Goal: Task Accomplishment & Management: Use online tool/utility

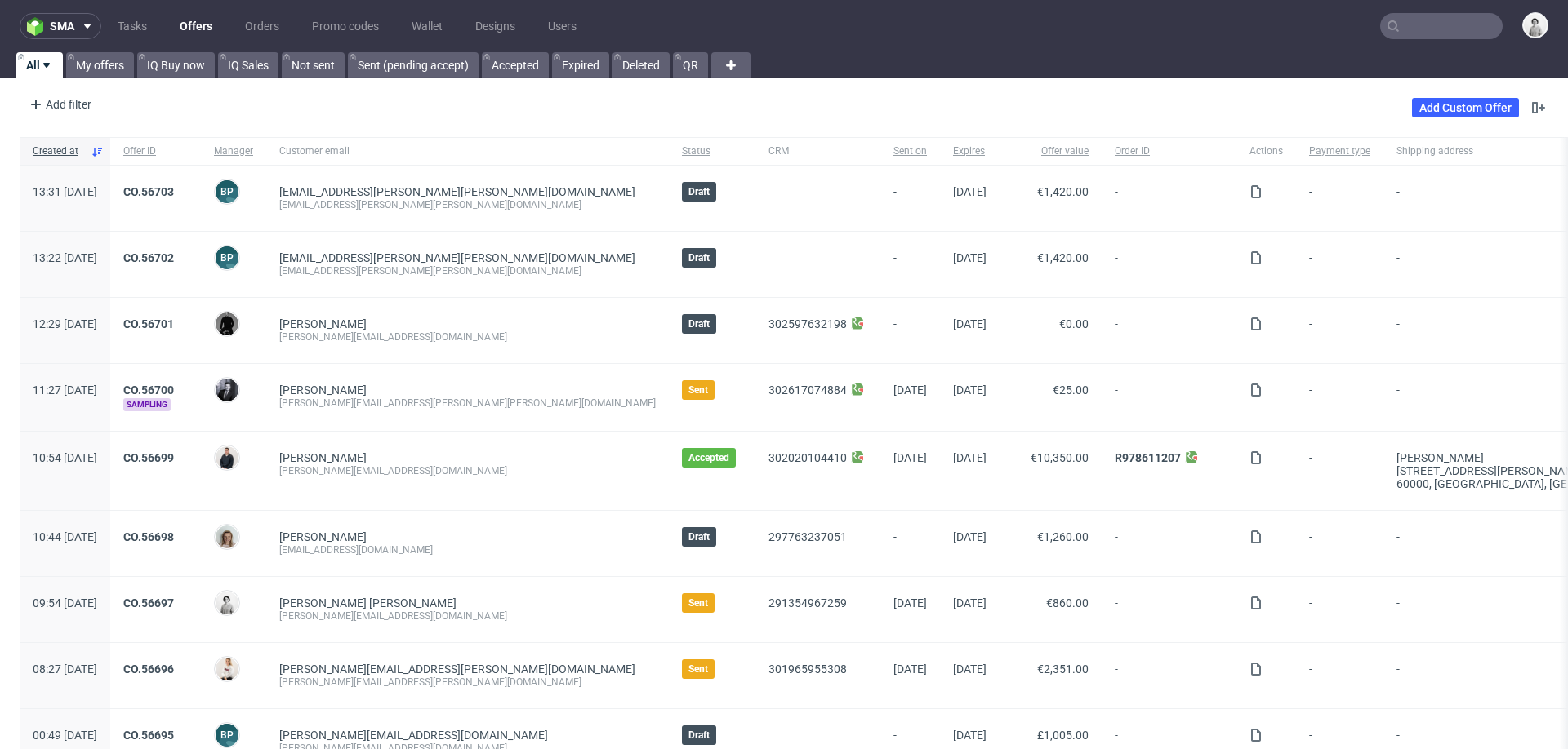
click at [1433, 28] on input "text" at bounding box center [1440, 26] width 123 height 26
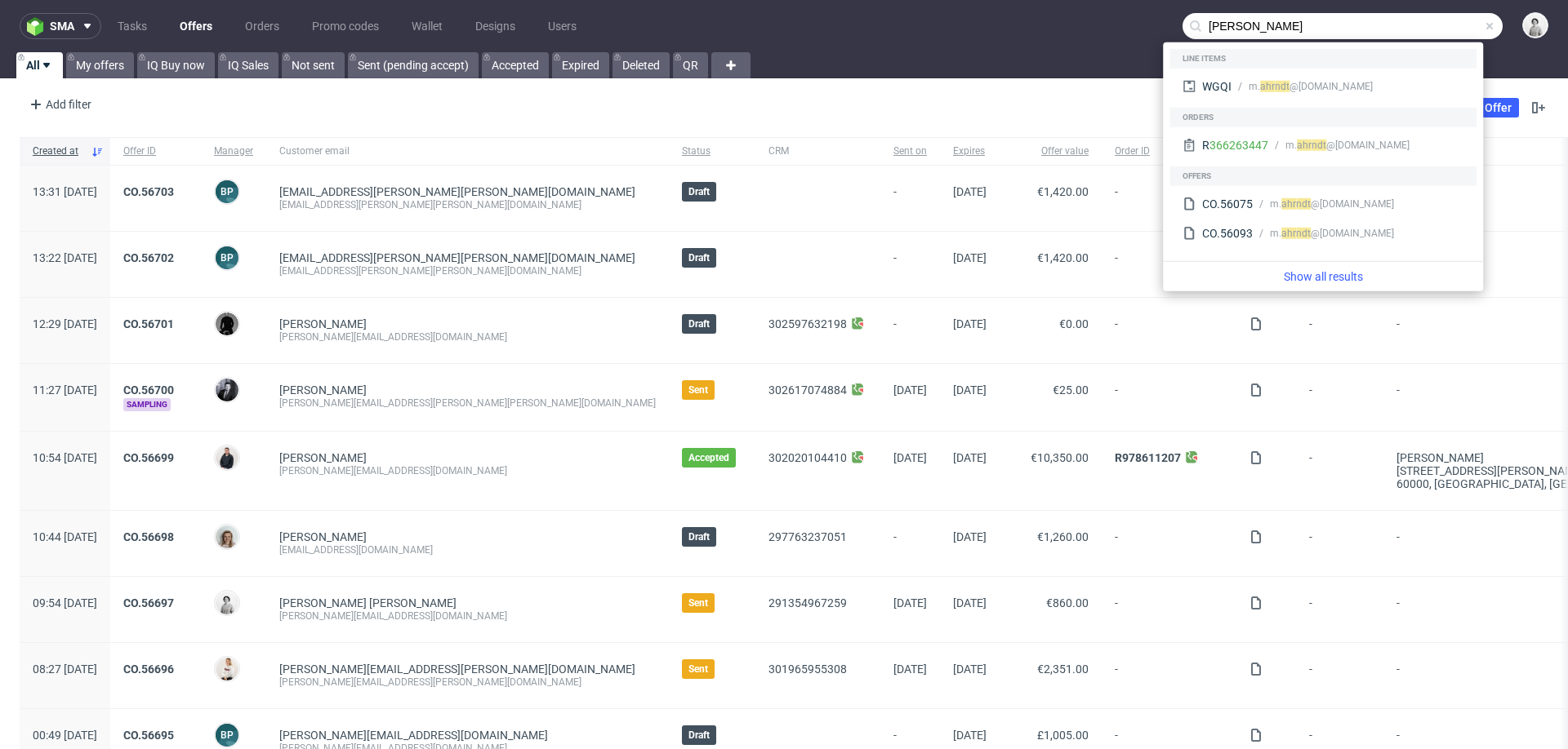
type input "ahrndt"
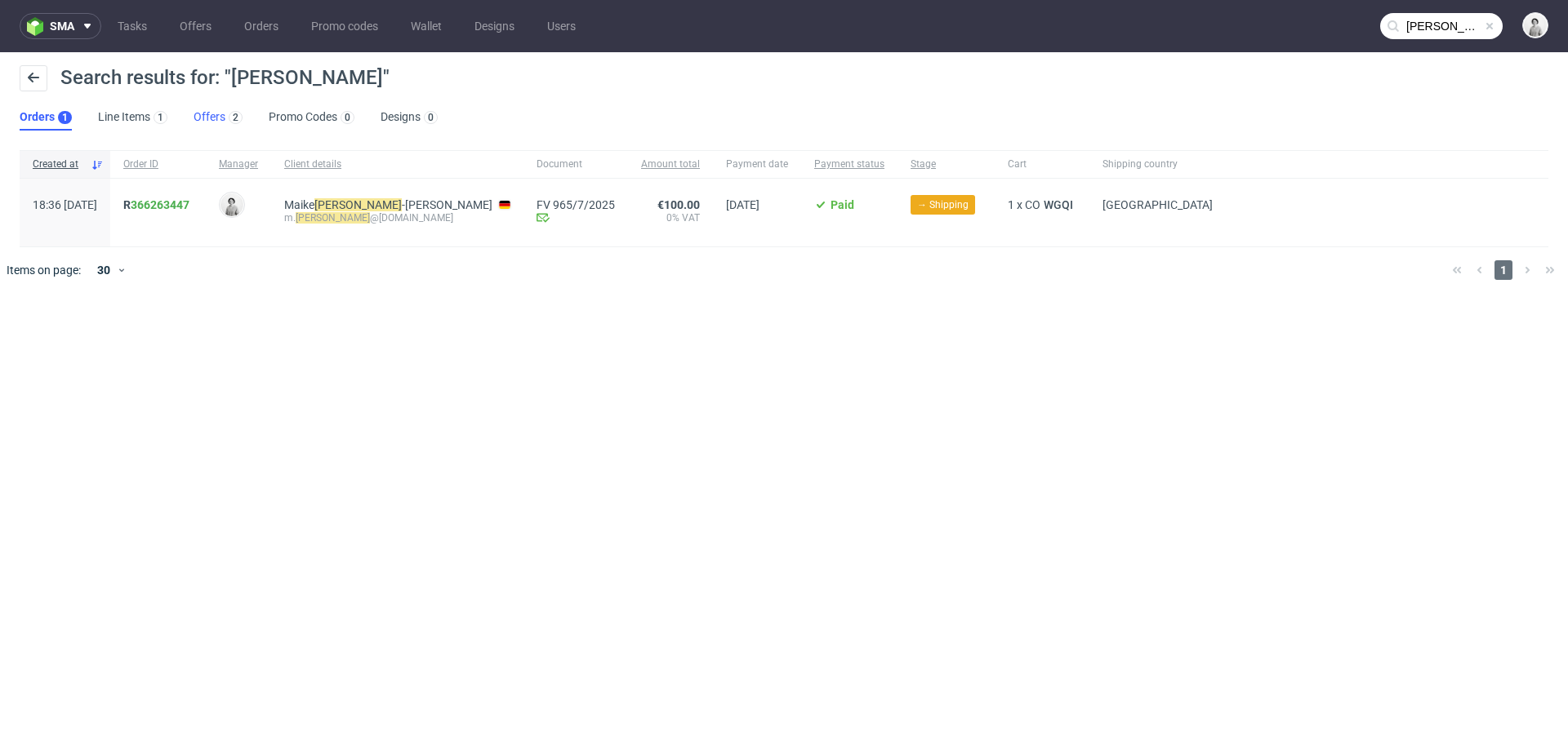
click at [209, 118] on link "Offers 2" at bounding box center [217, 118] width 49 height 26
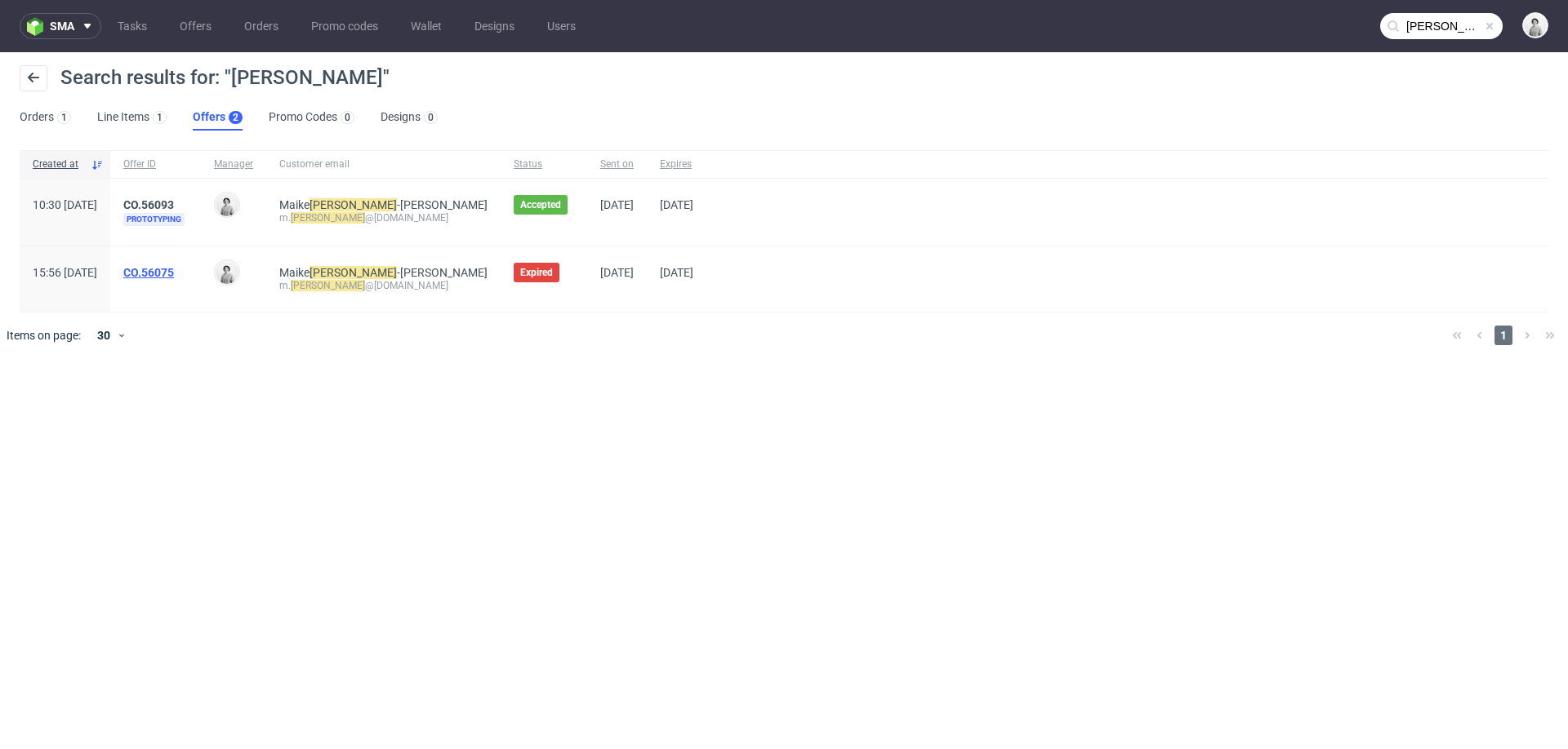
click at [174, 268] on link "CO.56075" at bounding box center [149, 272] width 51 height 13
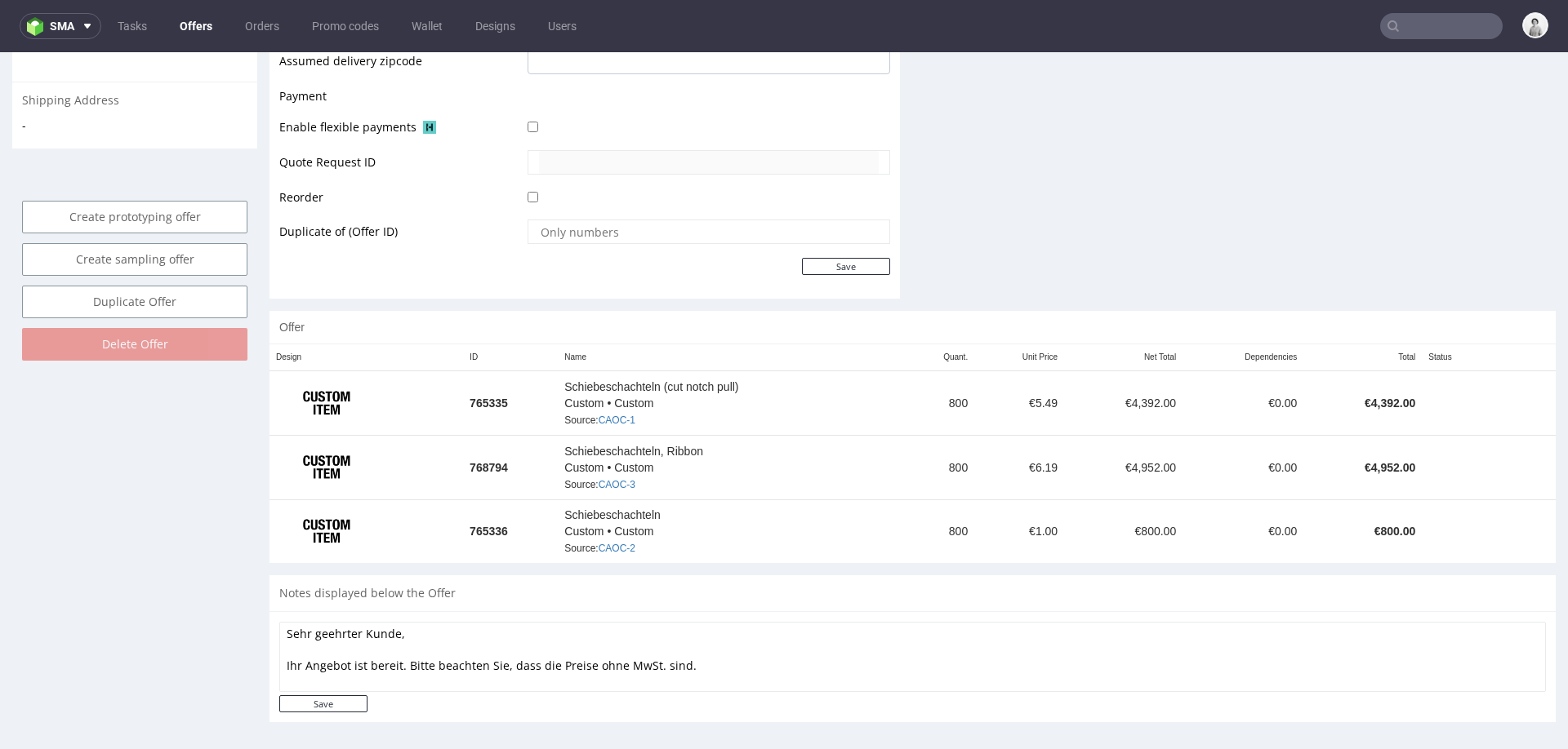
scroll to position [743, 0]
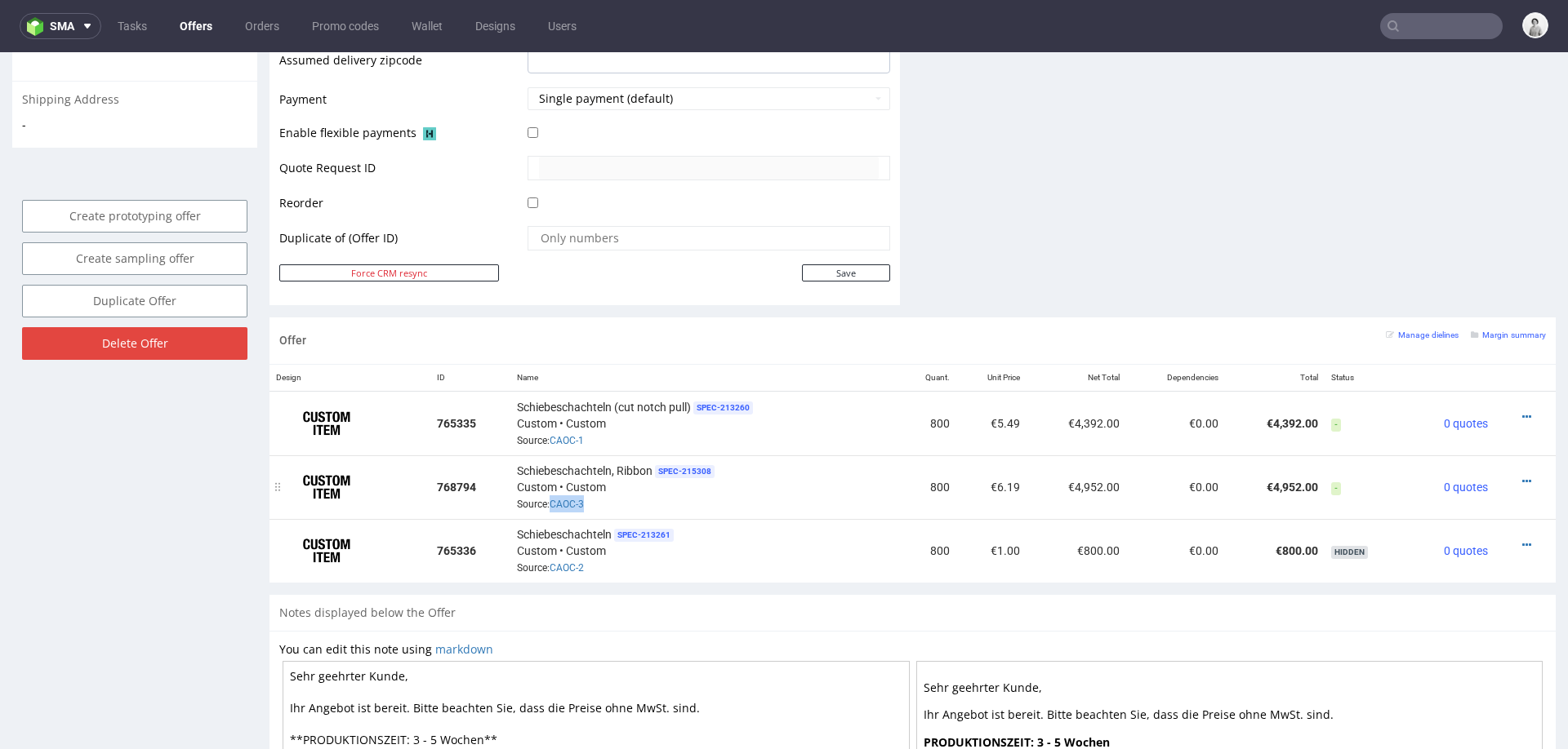
drag, startPoint x: 587, startPoint y: 498, endPoint x: 547, endPoint y: 499, distance: 40.0
click at [547, 499] on div "Schiebeschachteln, Ribbon SPEC- 215308 Custom • Custom Source: CAOC-3" at bounding box center [704, 487] width 375 height 51
copy span "CAOC-3"
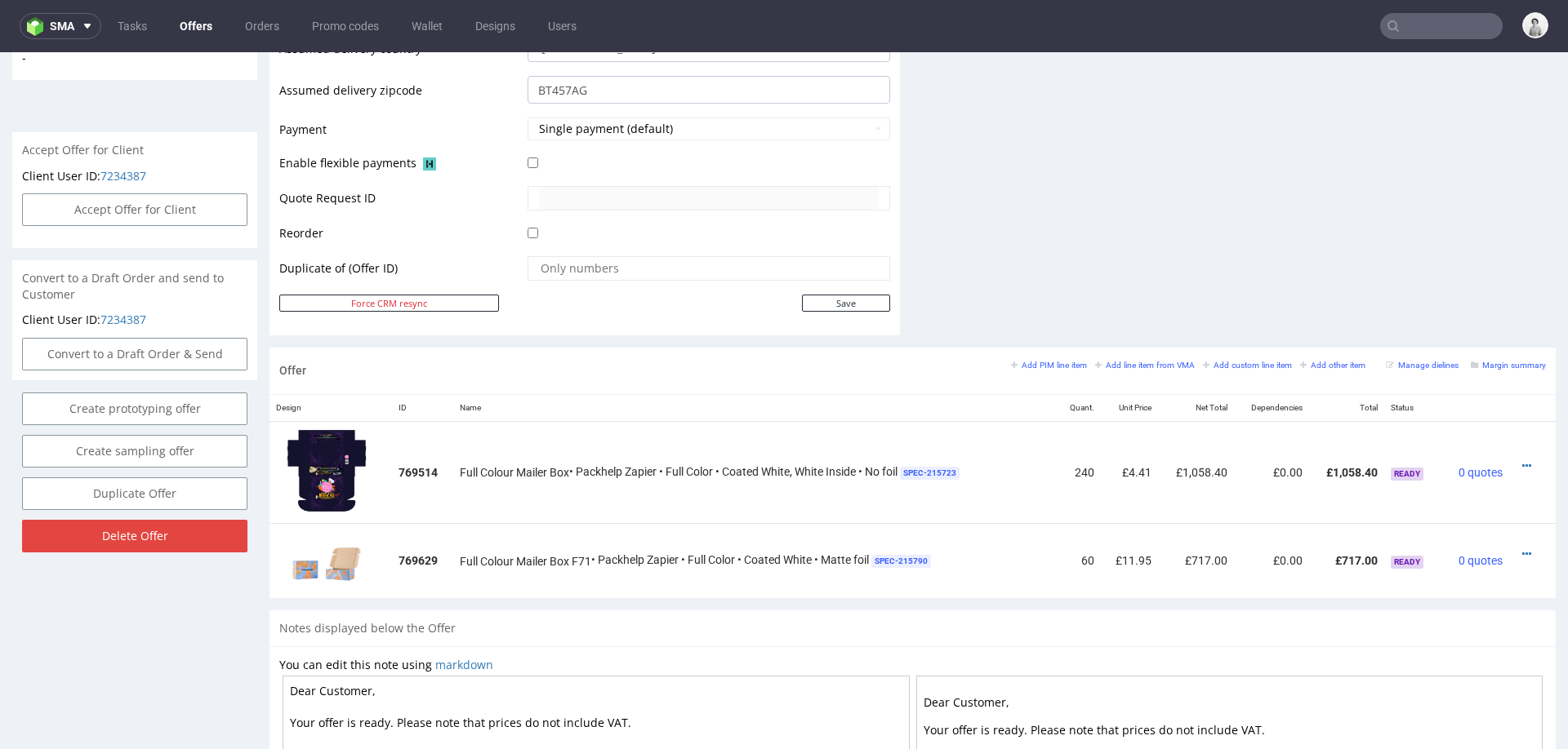
scroll to position [669, 0]
click at [1522, 549] on icon at bounding box center [1526, 552] width 9 height 11
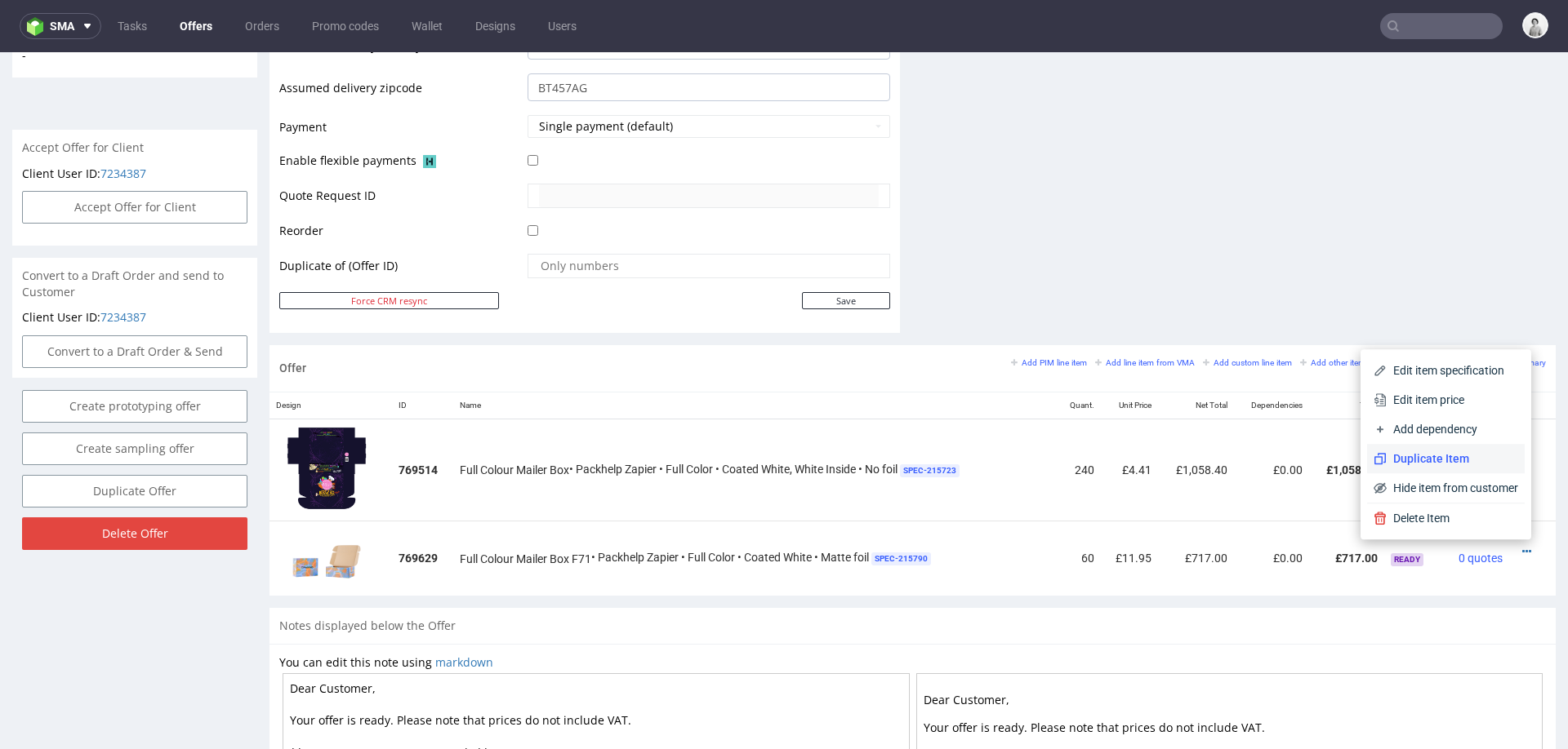
click at [1451, 453] on span "Duplicate Item" at bounding box center [1452, 459] width 132 height 16
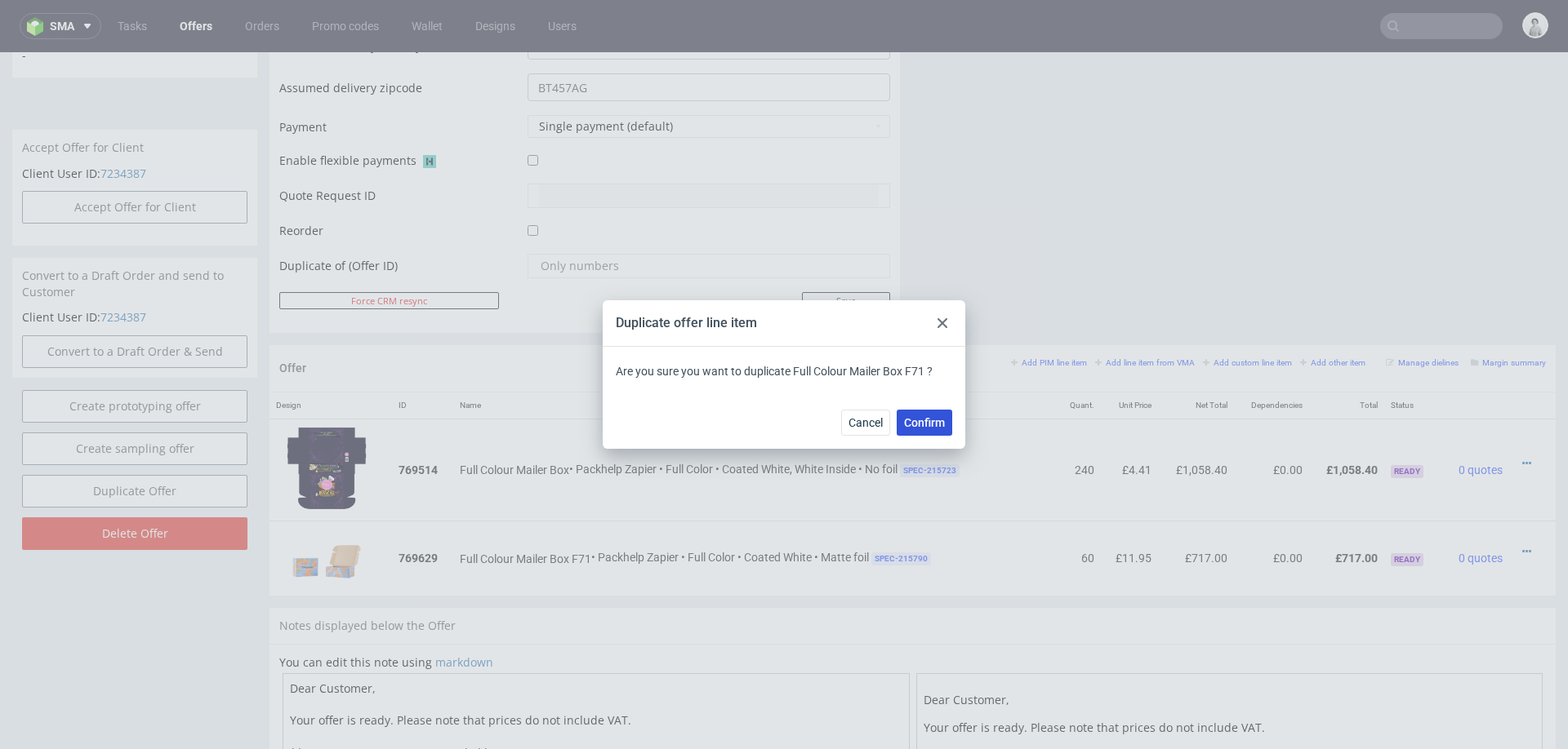
click at [918, 434] on button "Confirm" at bounding box center [925, 423] width 56 height 26
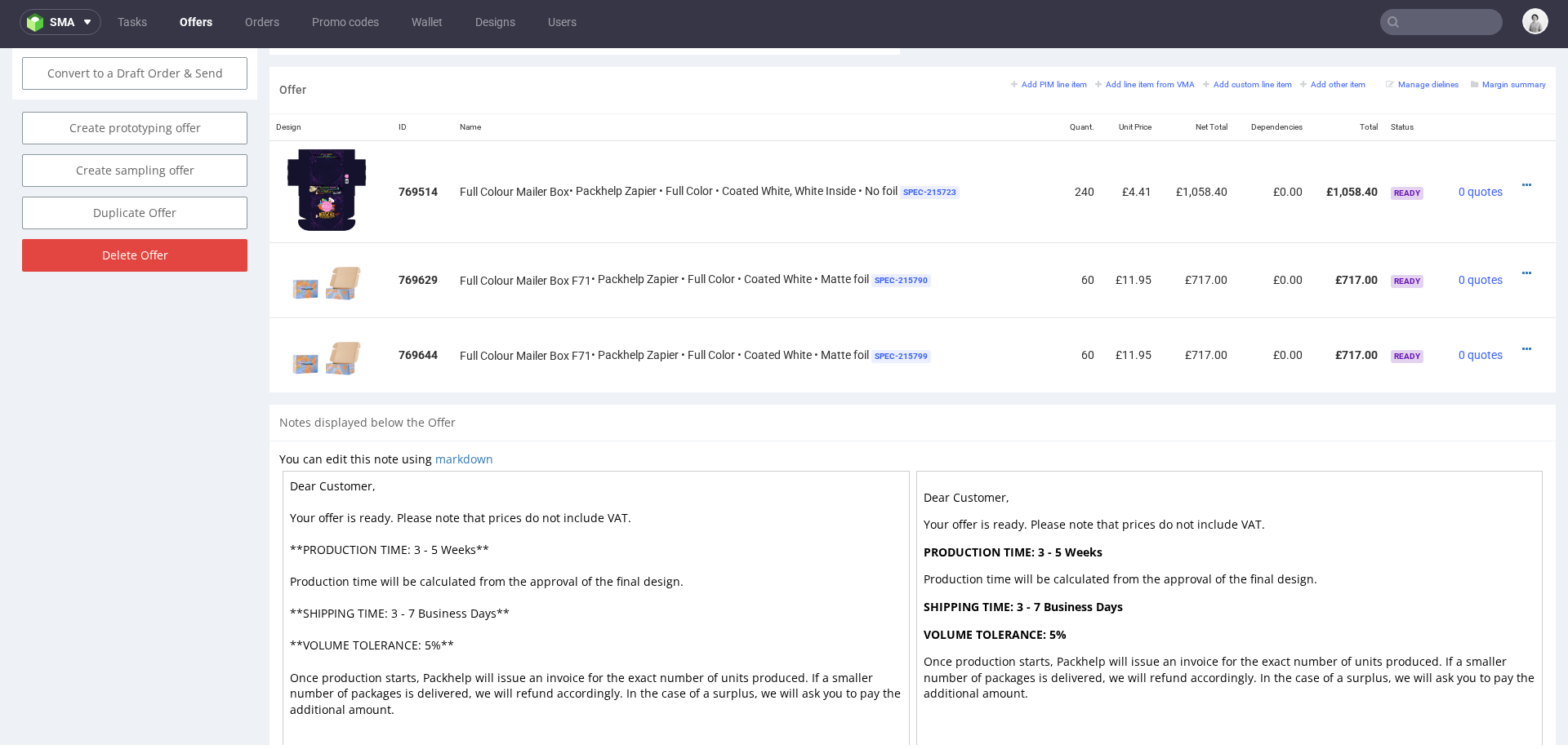
scroll to position [945, 0]
click at [1522, 178] on icon at bounding box center [1526, 183] width 9 height 11
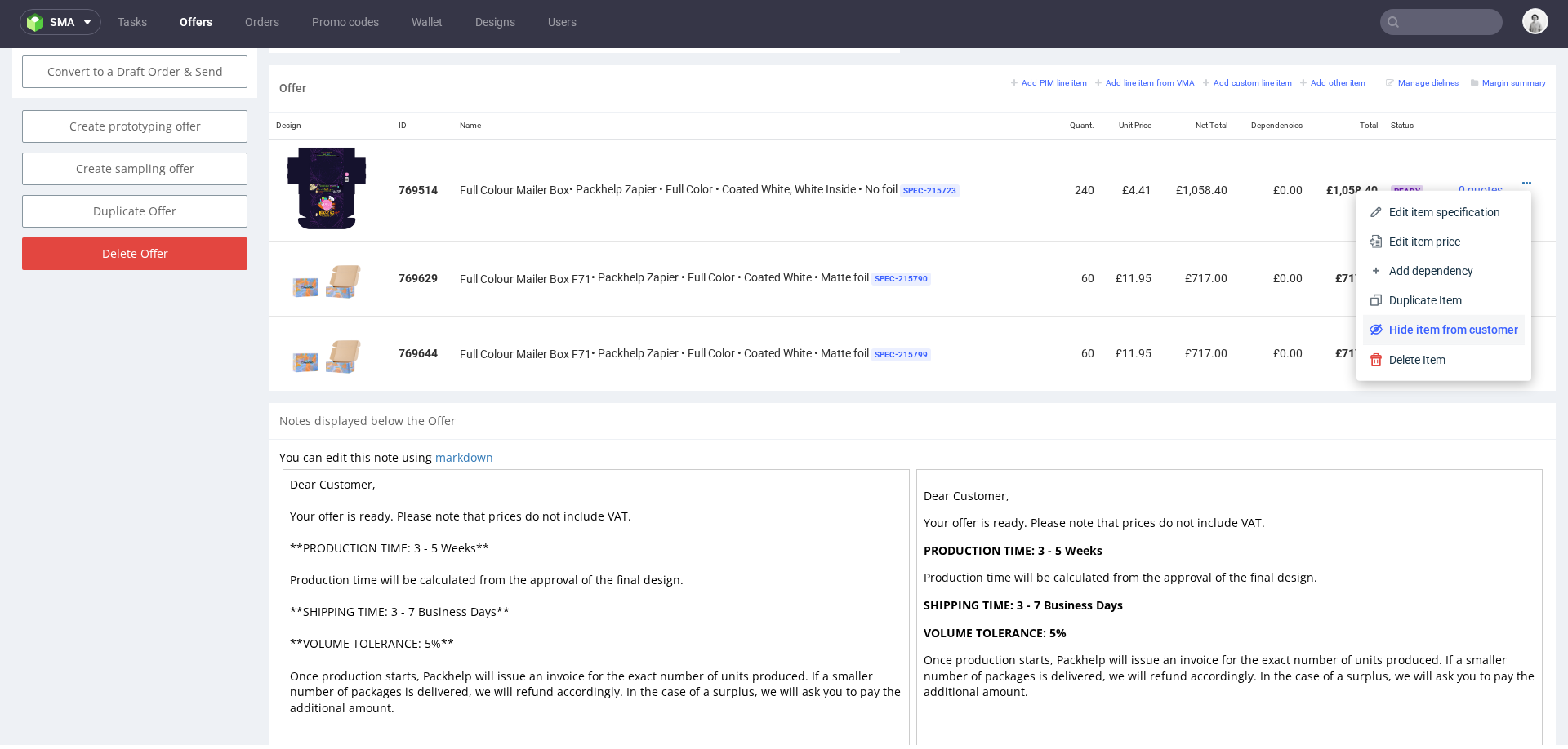
click at [1422, 324] on span "Hide item from customer" at bounding box center [1450, 330] width 136 height 16
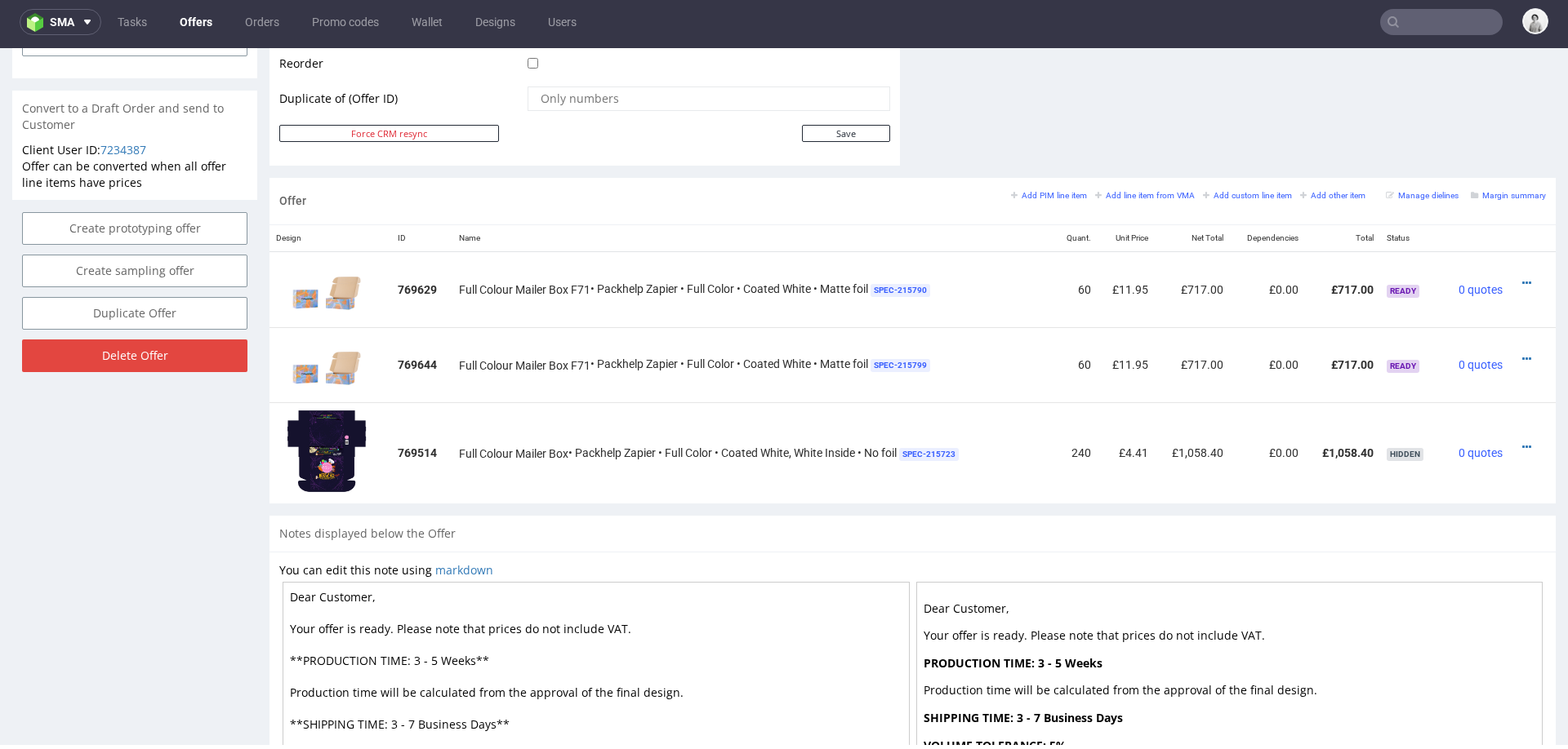
scroll to position [1014, 0]
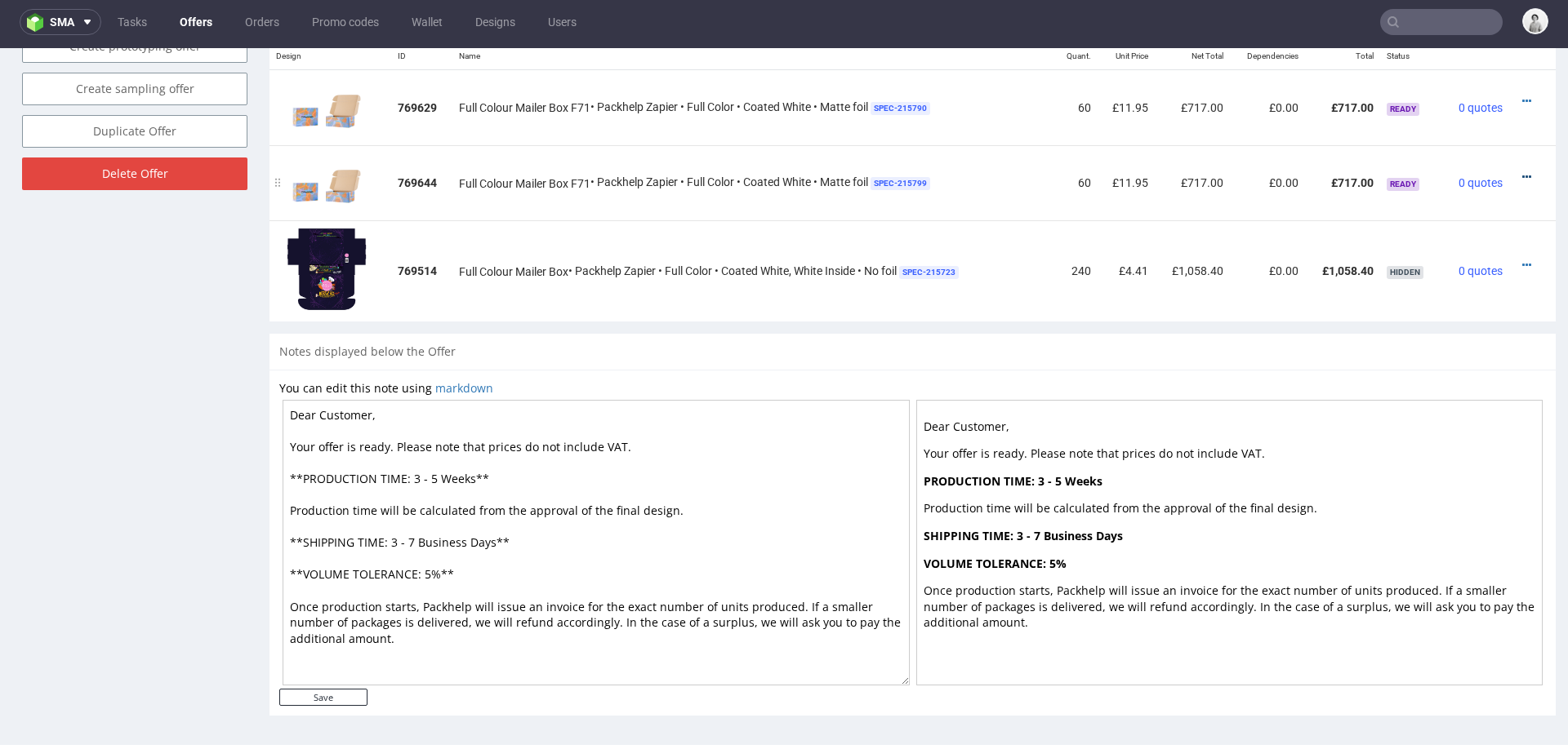
click at [1522, 172] on icon at bounding box center [1526, 177] width 9 height 11
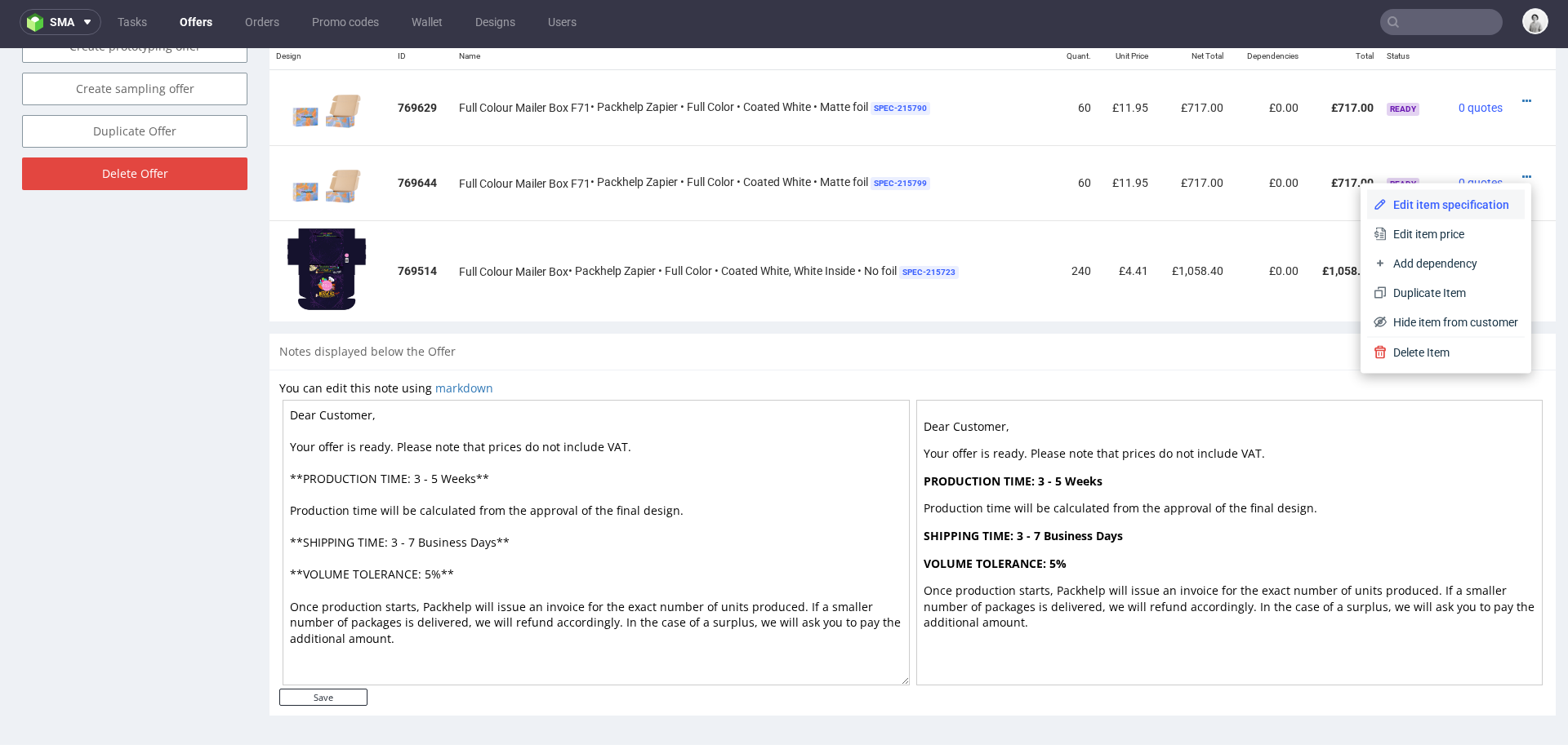
click at [1477, 195] on li "Edit item specification" at bounding box center [1445, 204] width 158 height 29
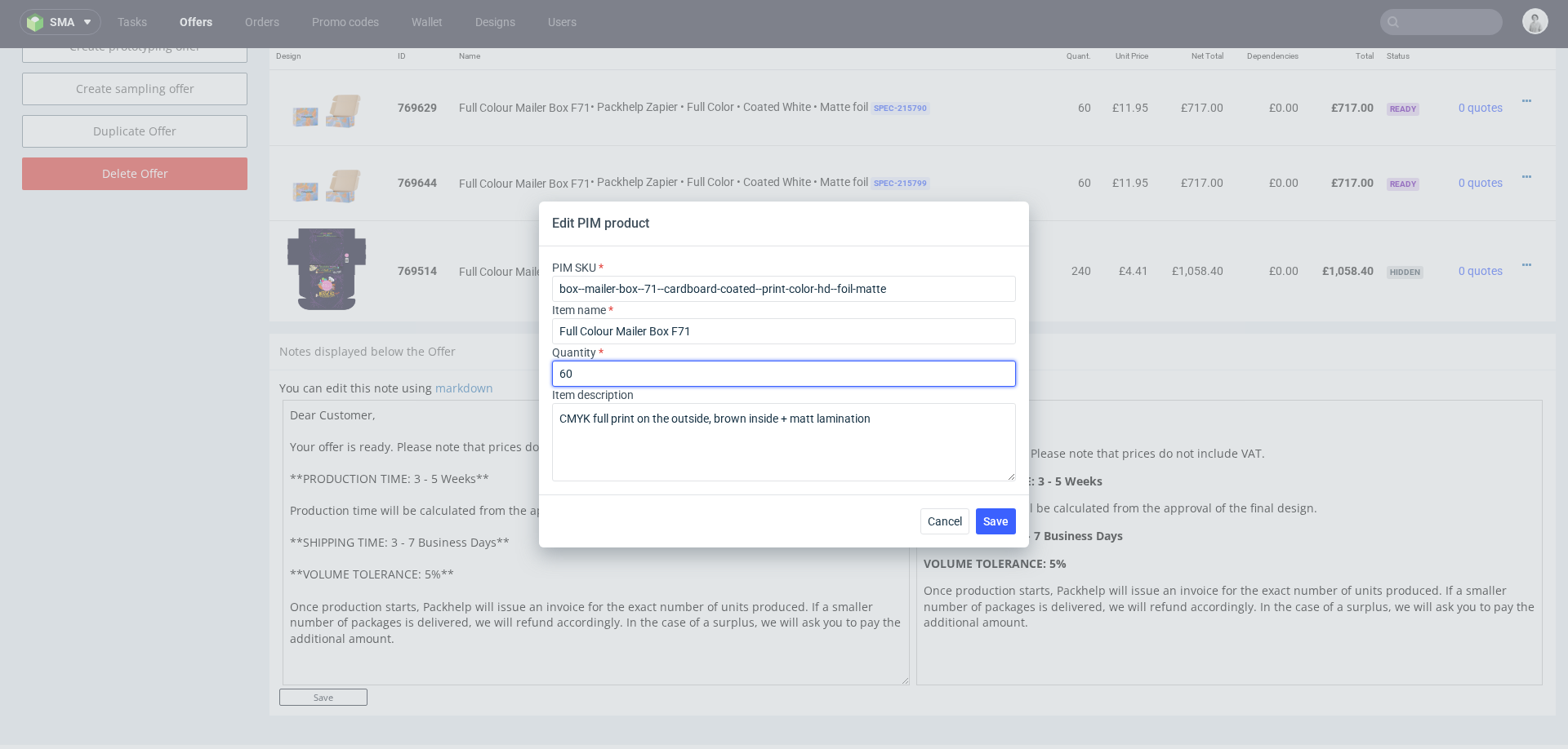
click at [614, 372] on input "60" at bounding box center [783, 374] width 464 height 26
type input "200"
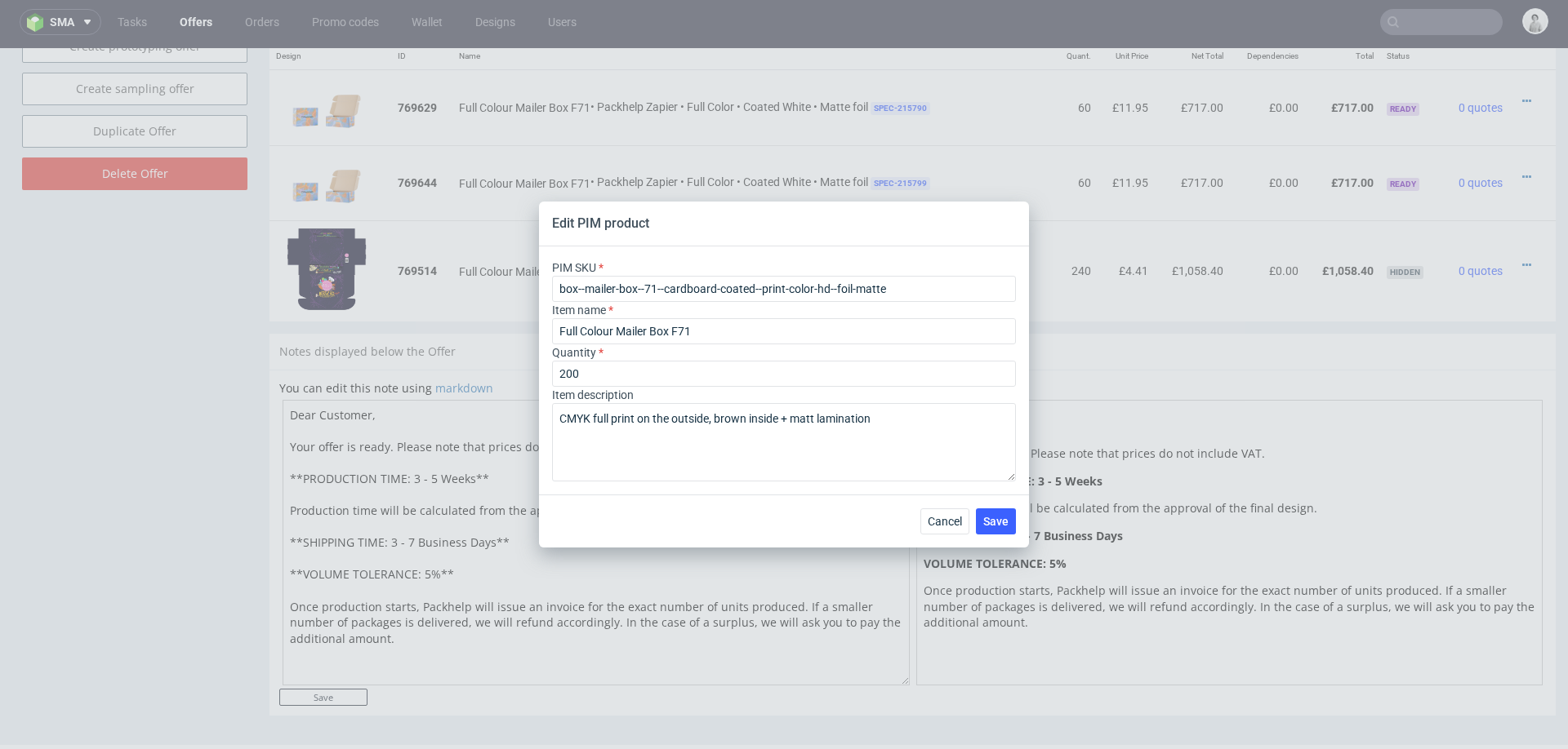
drag, startPoint x: 630, startPoint y: 504, endPoint x: 670, endPoint y: 500, distance: 40.2
click at [630, 504] on div "Cancel Save" at bounding box center [783, 521] width 490 height 53
click at [983, 516] on span "Save" at bounding box center [995, 521] width 25 height 11
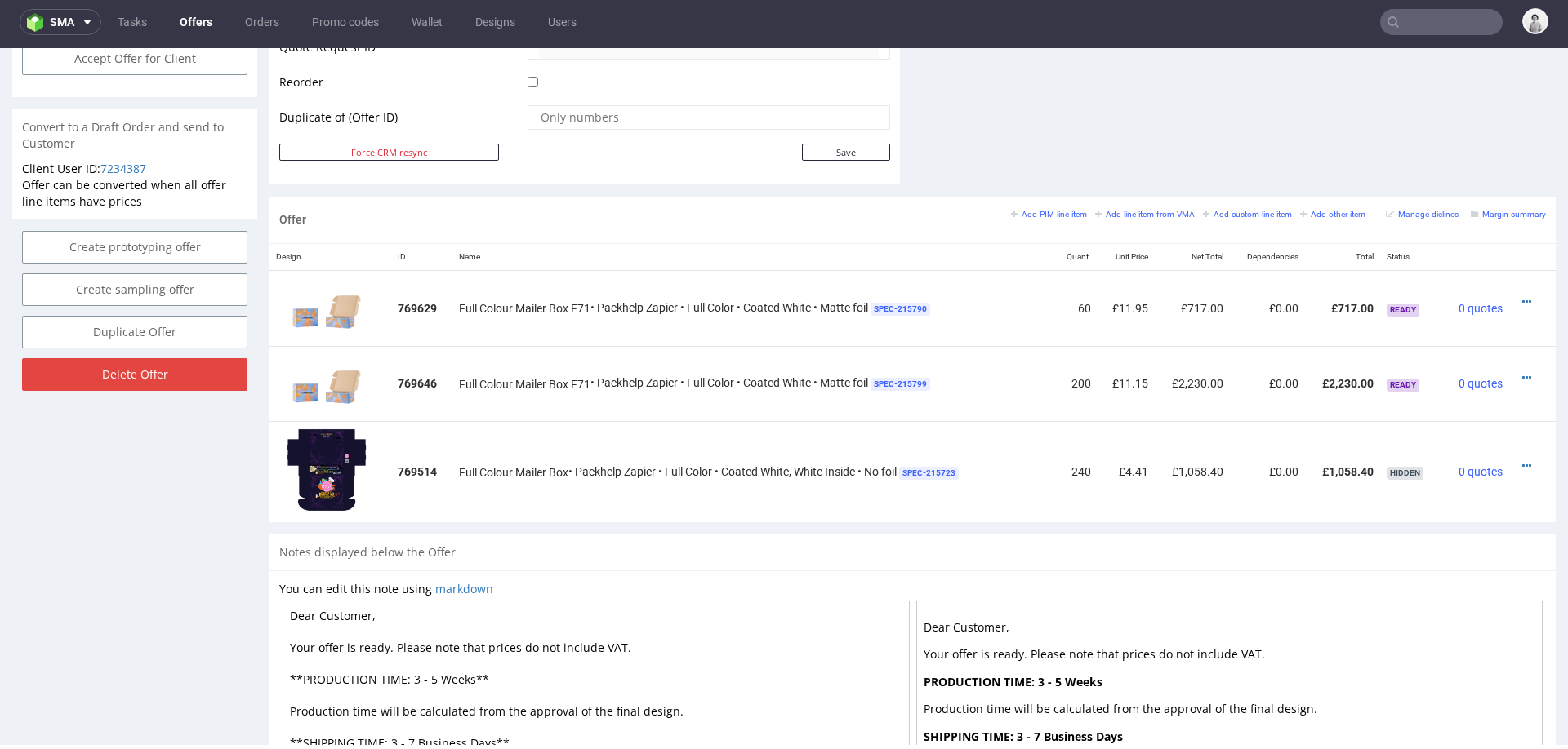
scroll to position [812, 0]
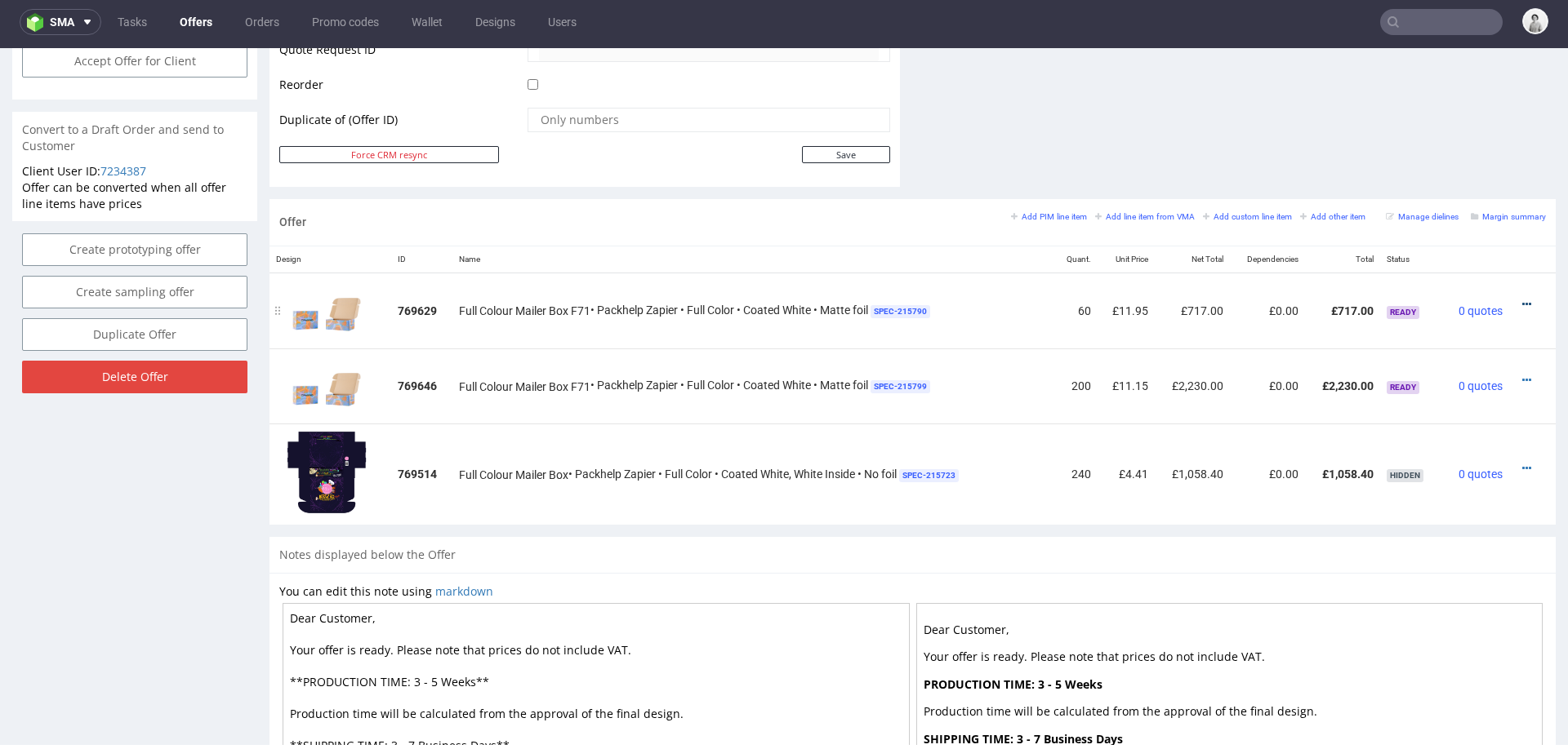
click at [1522, 299] on icon at bounding box center [1526, 304] width 9 height 11
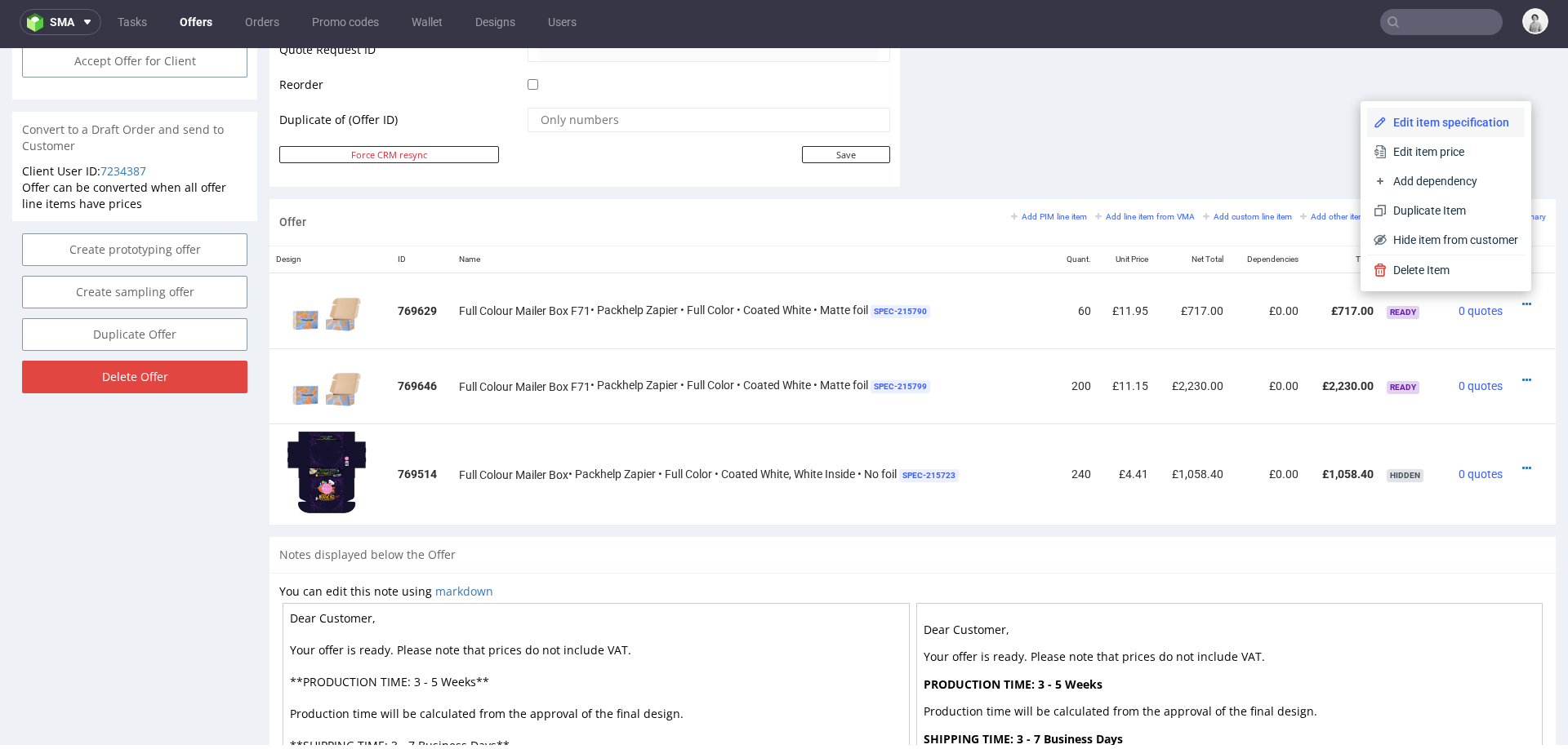
click at [1435, 128] on span "Edit item specification" at bounding box center [1452, 123] width 132 height 16
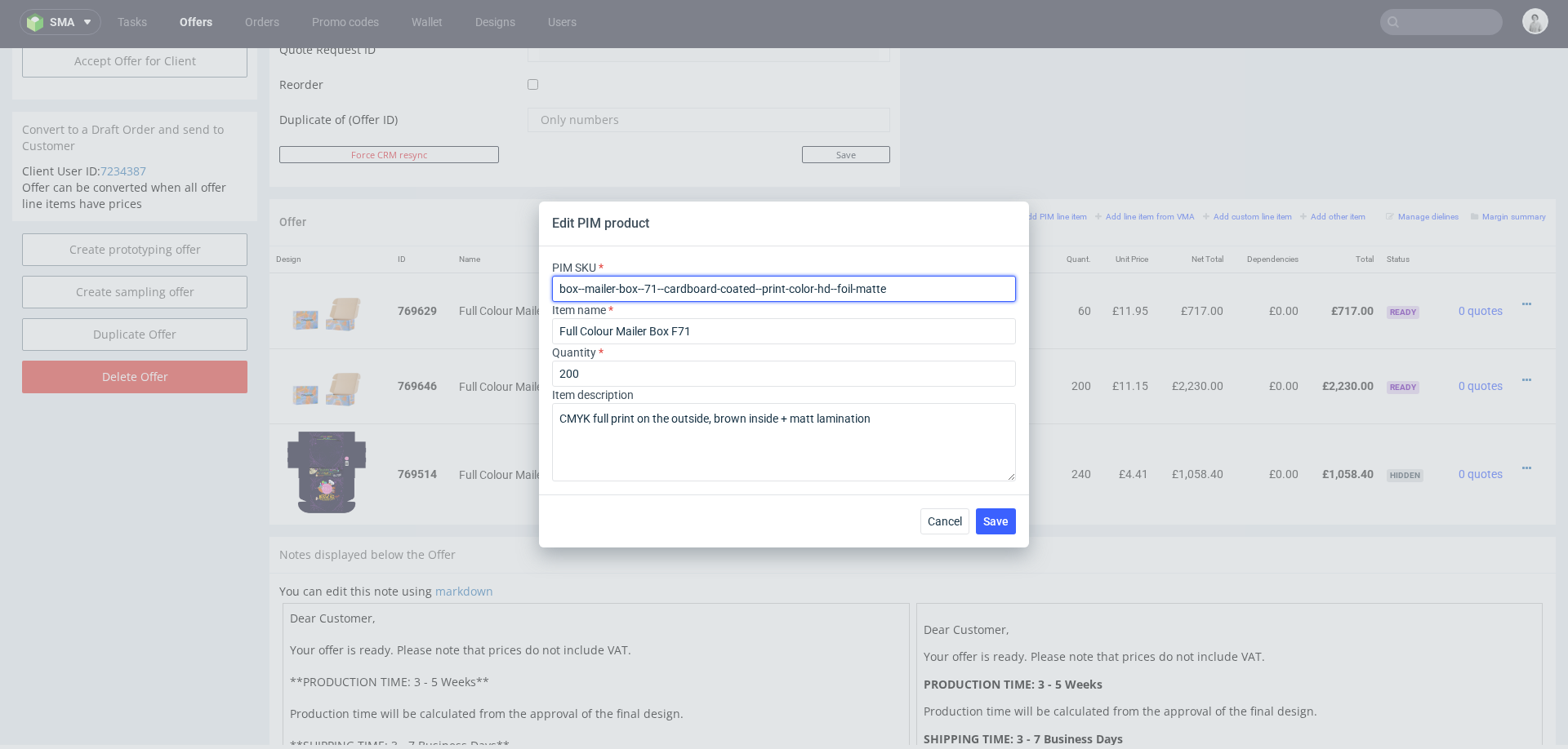
click at [688, 281] on input "box--mailer-box--71--cardboard-coated--print-color-hd--foil-matte" at bounding box center [783, 289] width 464 height 26
click at [686, 282] on input "box--mailer-box--71--cardboard-coated--print-color-hd--foil-matte" at bounding box center [783, 289] width 464 height 26
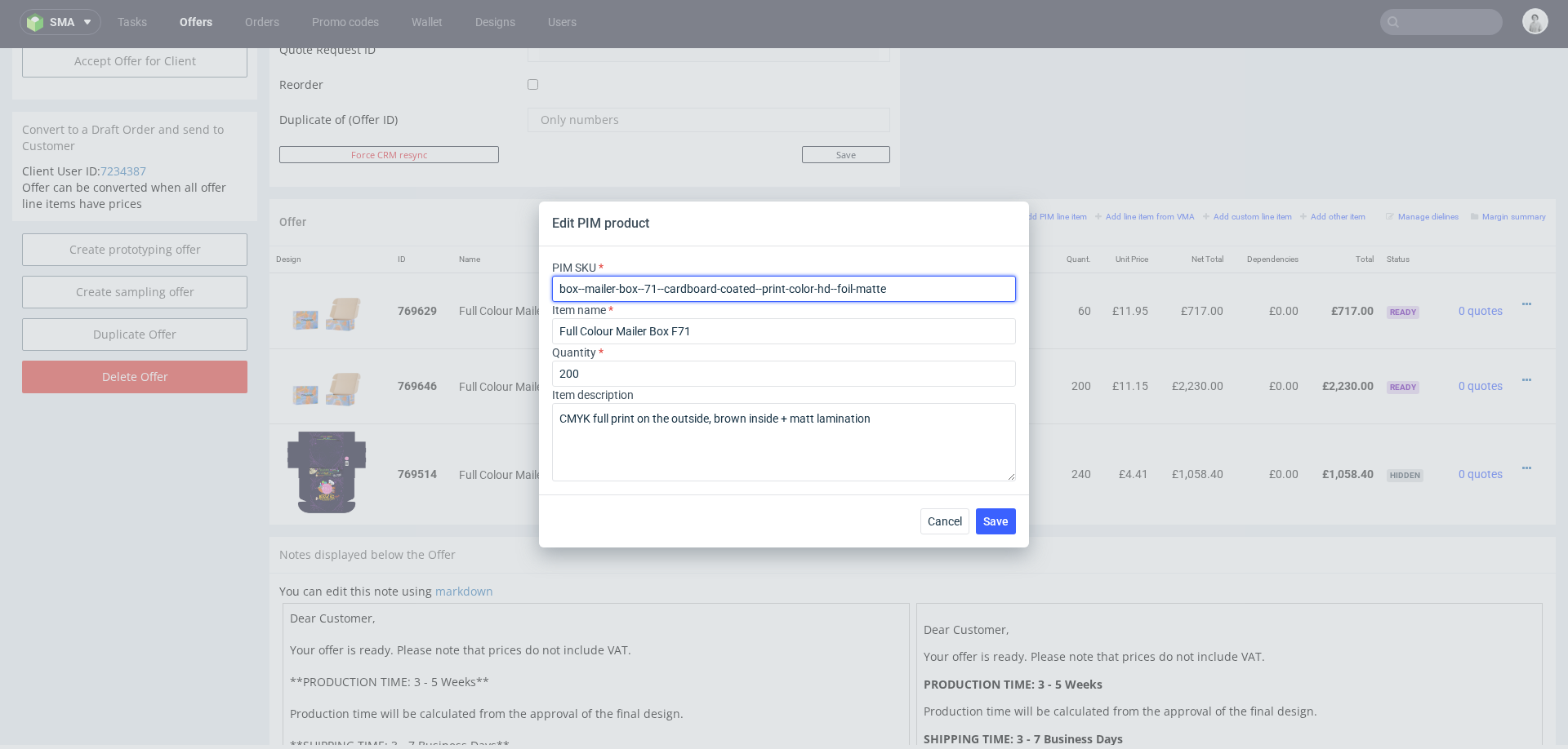
click at [686, 282] on input "box--mailer-box--71--cardboard-coated--print-color-hd--foil-matte" at bounding box center [783, 289] width 464 height 26
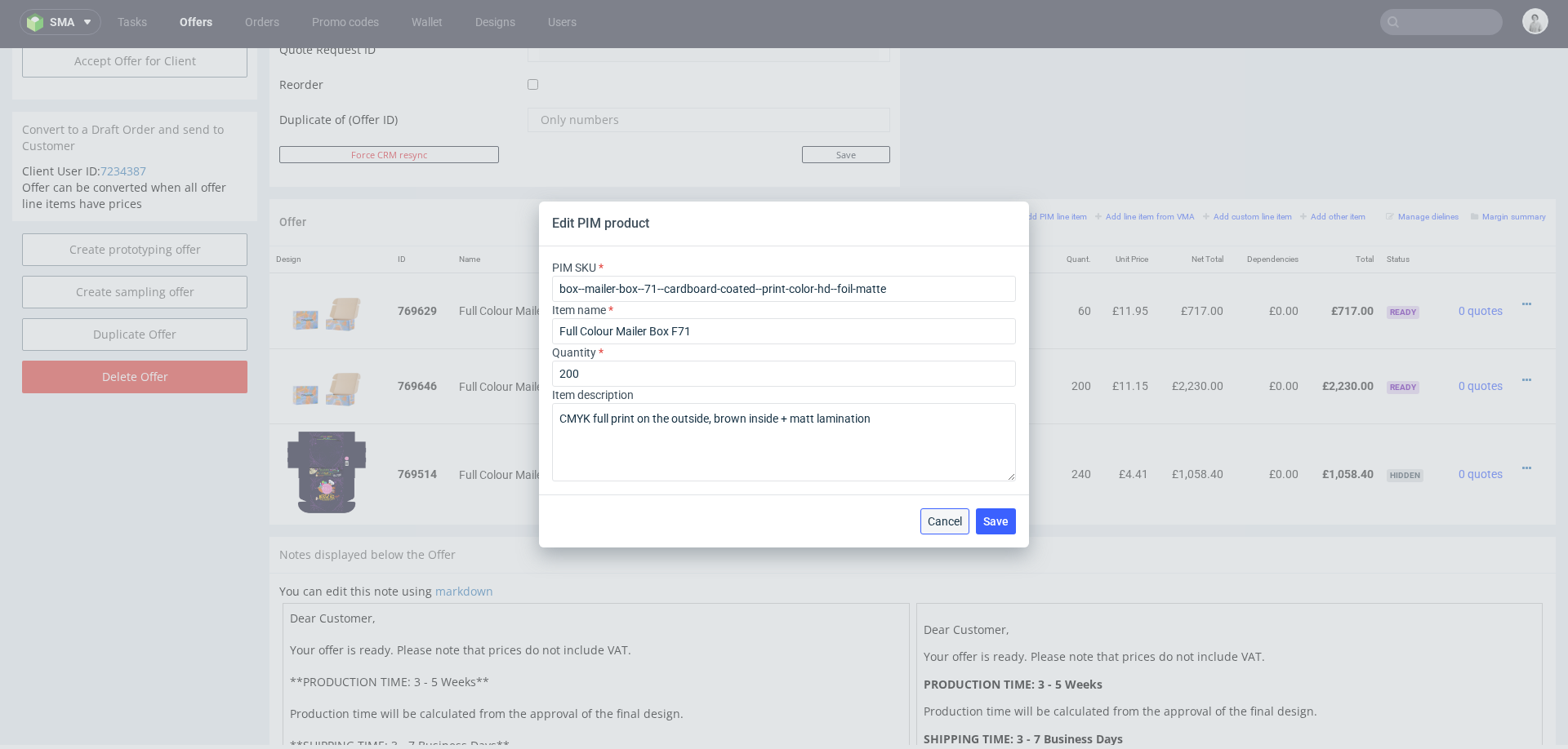
click at [951, 516] on span "Cancel" at bounding box center [945, 521] width 34 height 11
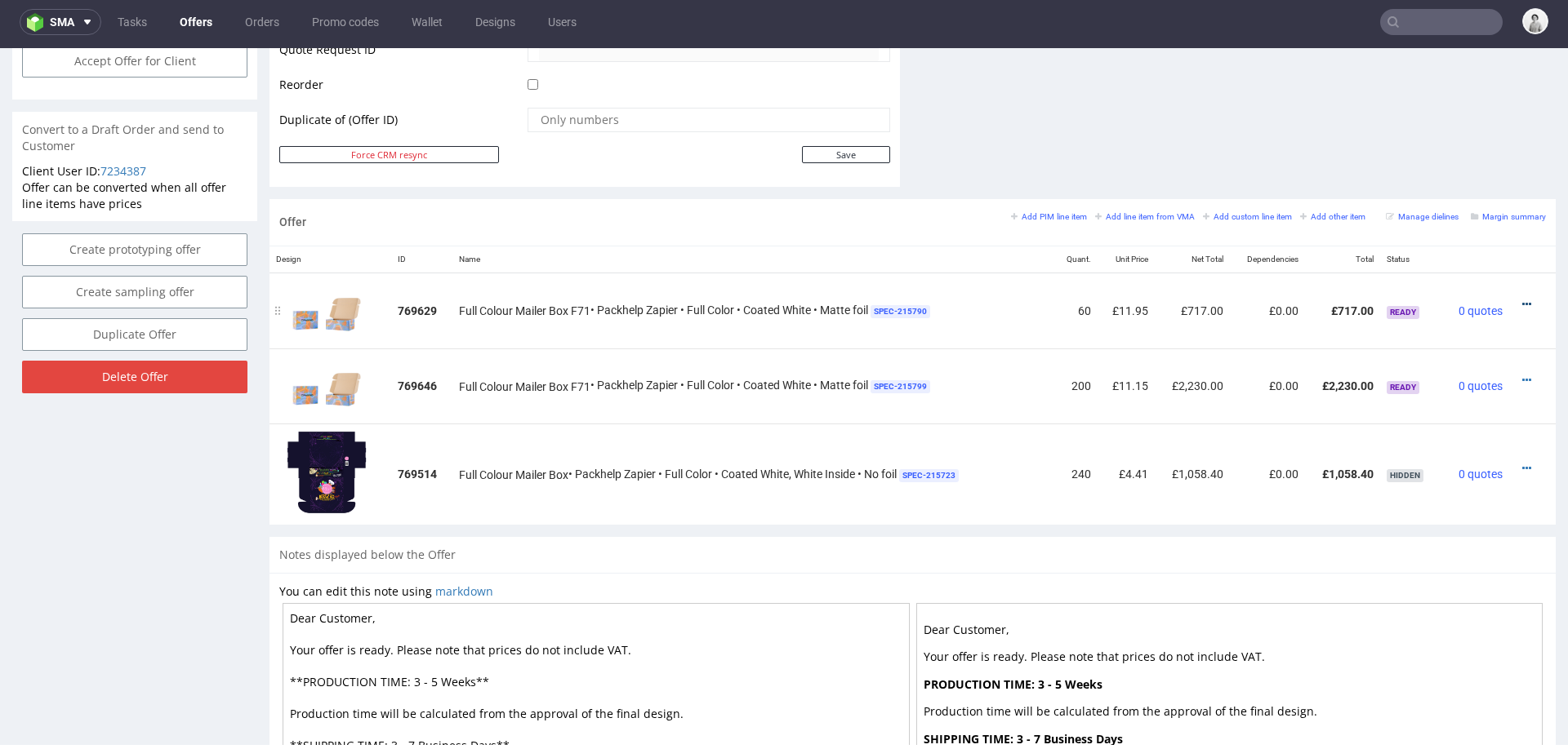
click at [1522, 299] on icon at bounding box center [1526, 304] width 9 height 11
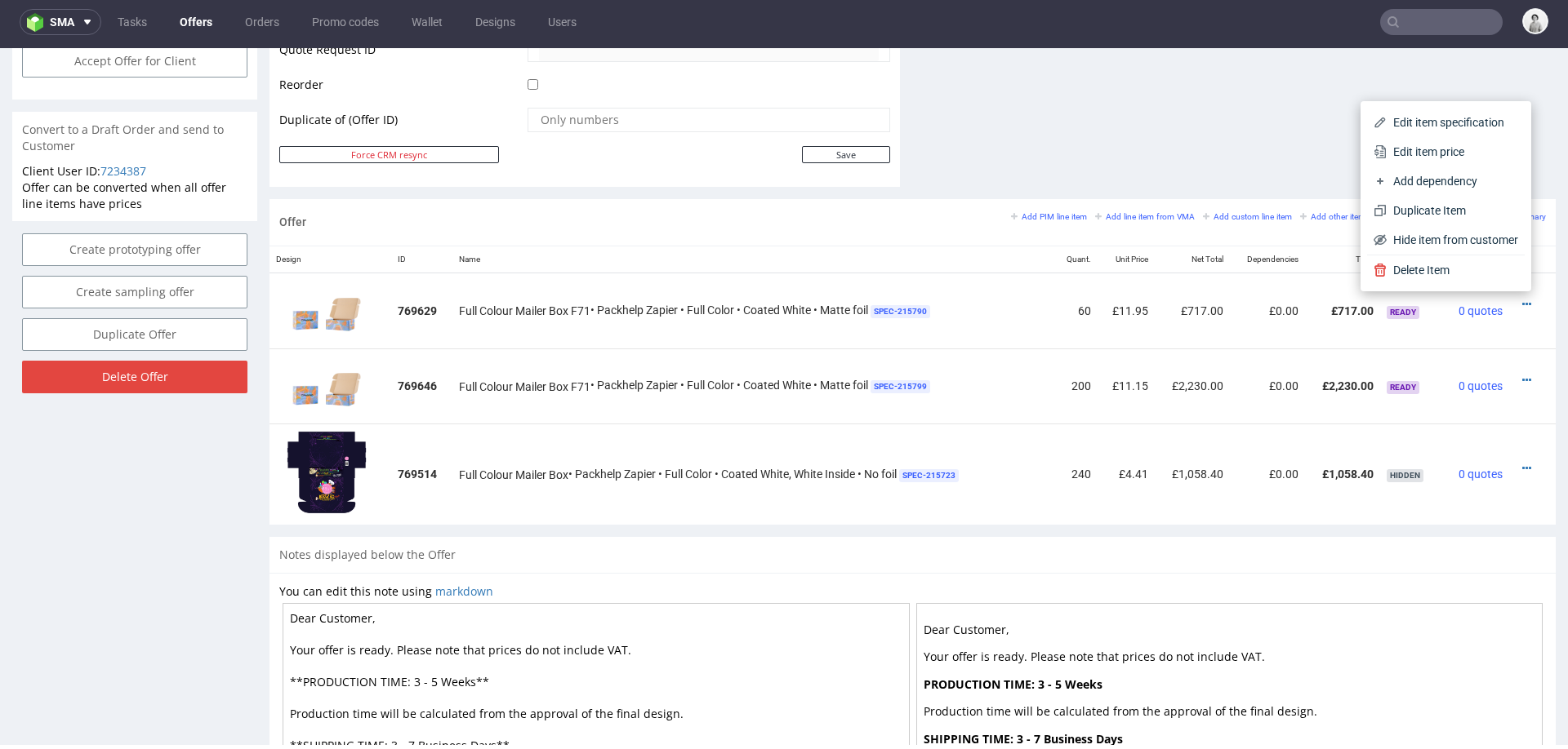
click at [1451, 154] on span "Edit item price" at bounding box center [1452, 152] width 132 height 16
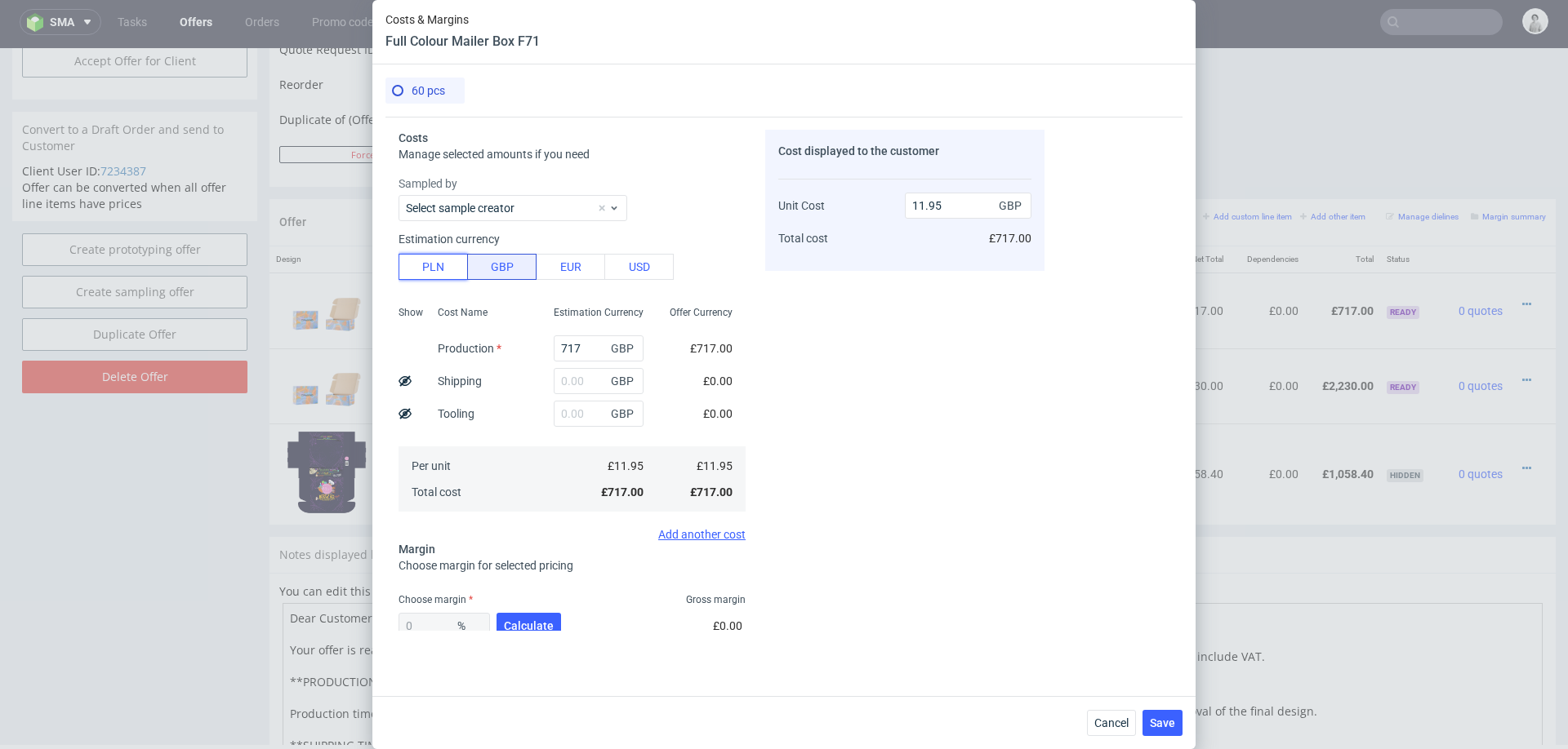
click at [431, 270] on button "PLN" at bounding box center [433, 267] width 70 height 26
type input "2.44"
click at [431, 270] on button "PLN" at bounding box center [433, 267] width 70 height 26
click at [581, 345] on input "717" at bounding box center [598, 348] width 90 height 26
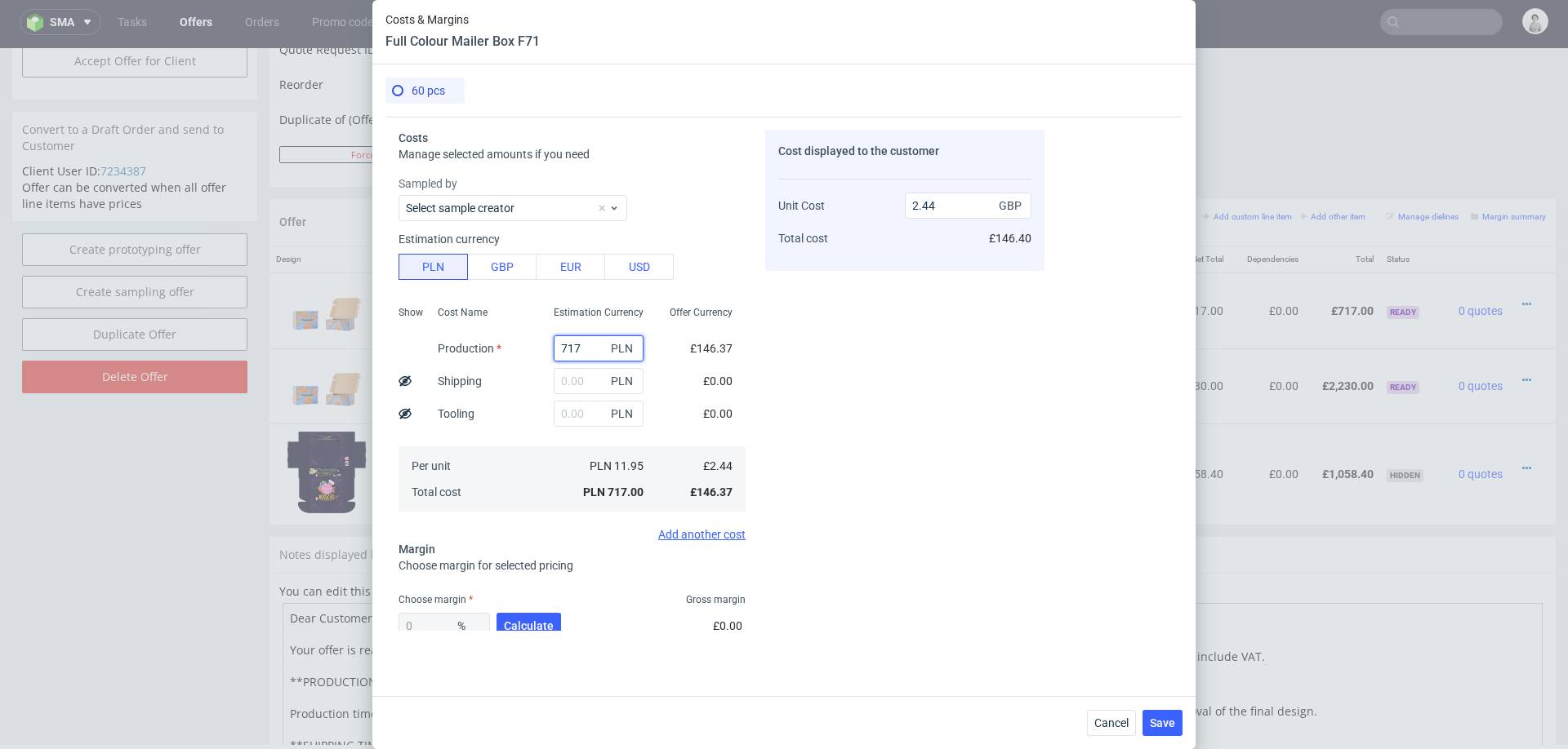
click at [581, 345] on input "717" at bounding box center [598, 348] width 90 height 26
type input "15"
type input "0.05"
type input "1548"
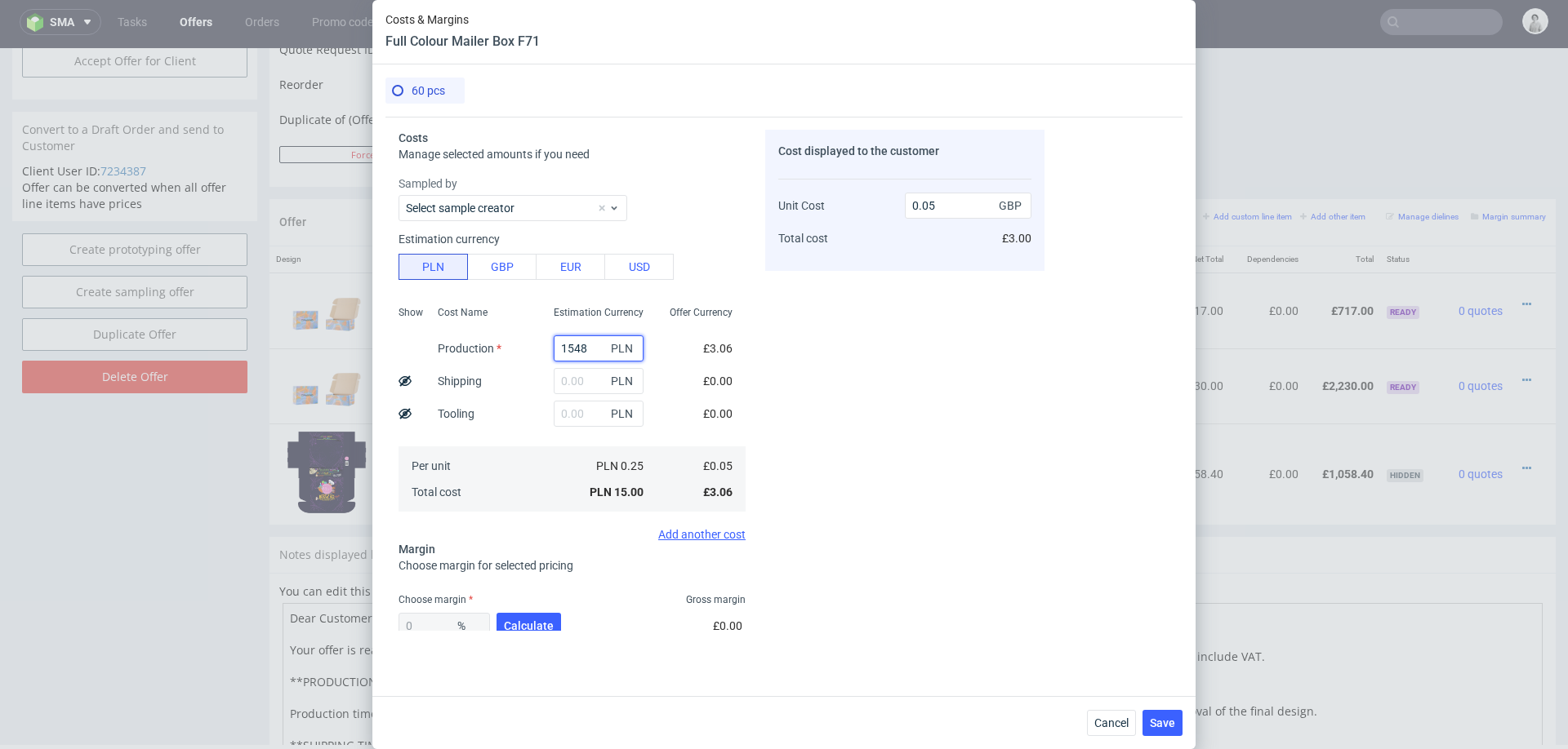
type input "5.27"
type input "1548"
click at [580, 382] on input "text" at bounding box center [598, 381] width 90 height 26
type input "23"
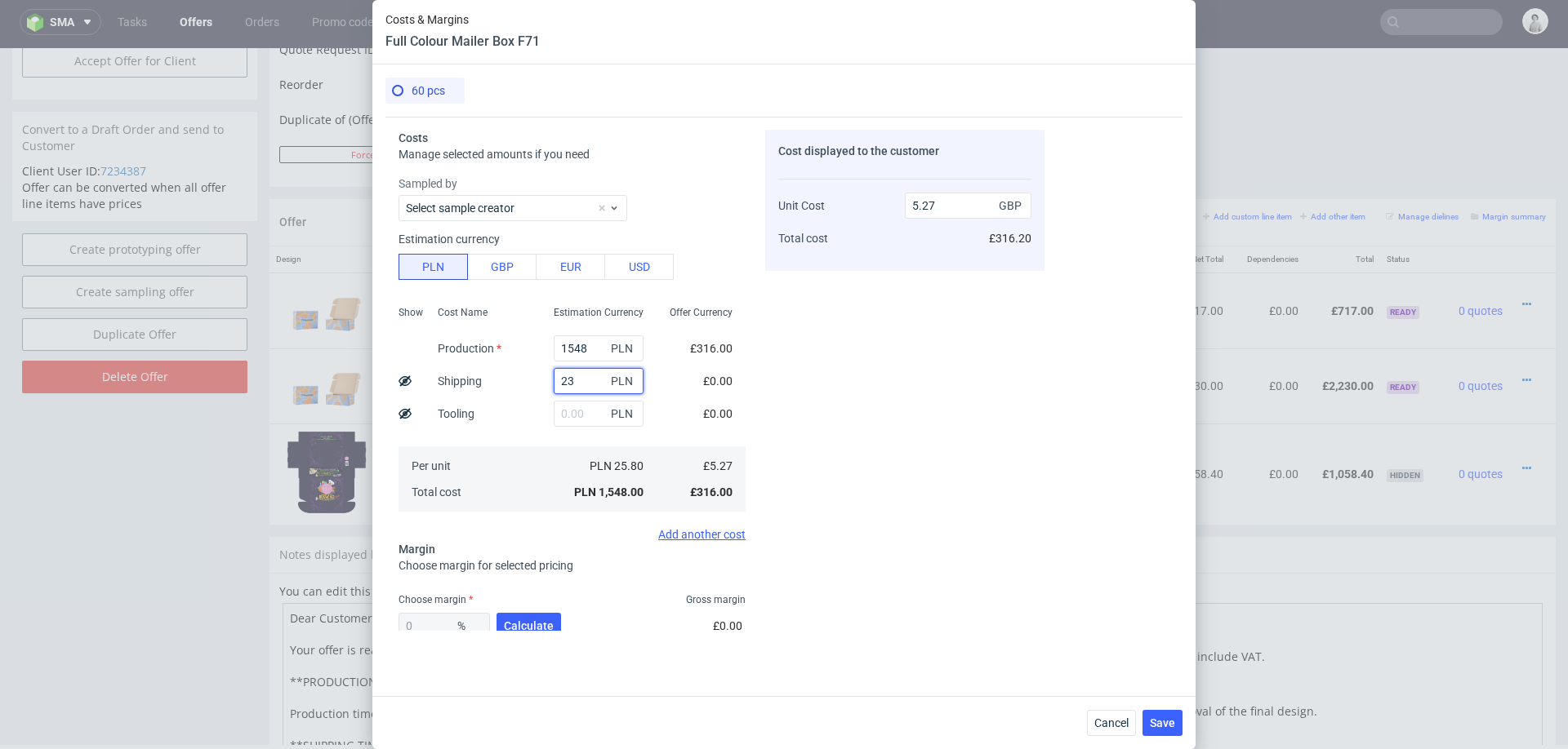
type input "5.35"
type input "236"
type input "6.07"
type input "2367"
type input "13.32"
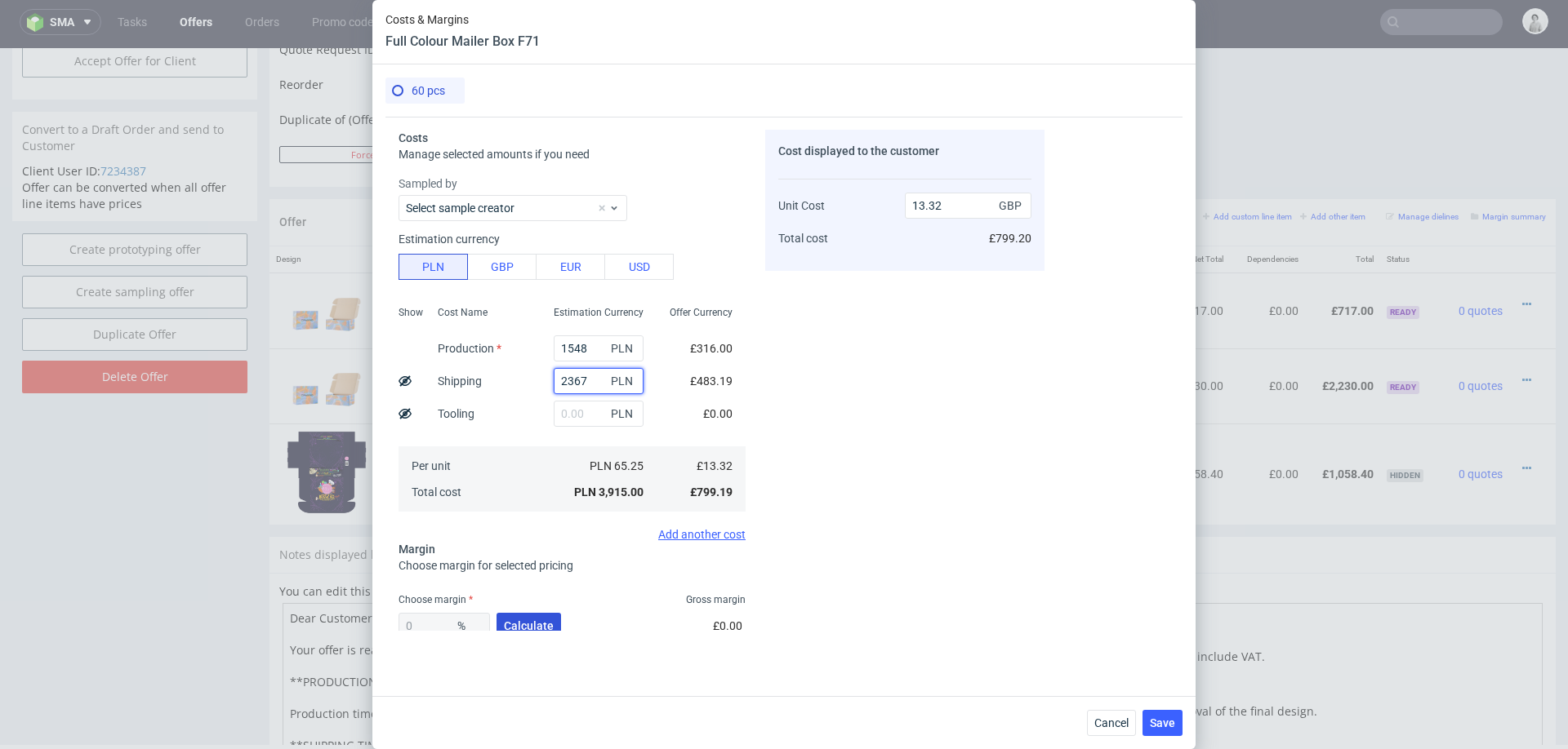
type input "2367"
click at [524, 614] on button "Calculate" at bounding box center [529, 626] width 65 height 26
type input "39.92"
type input "22.17"
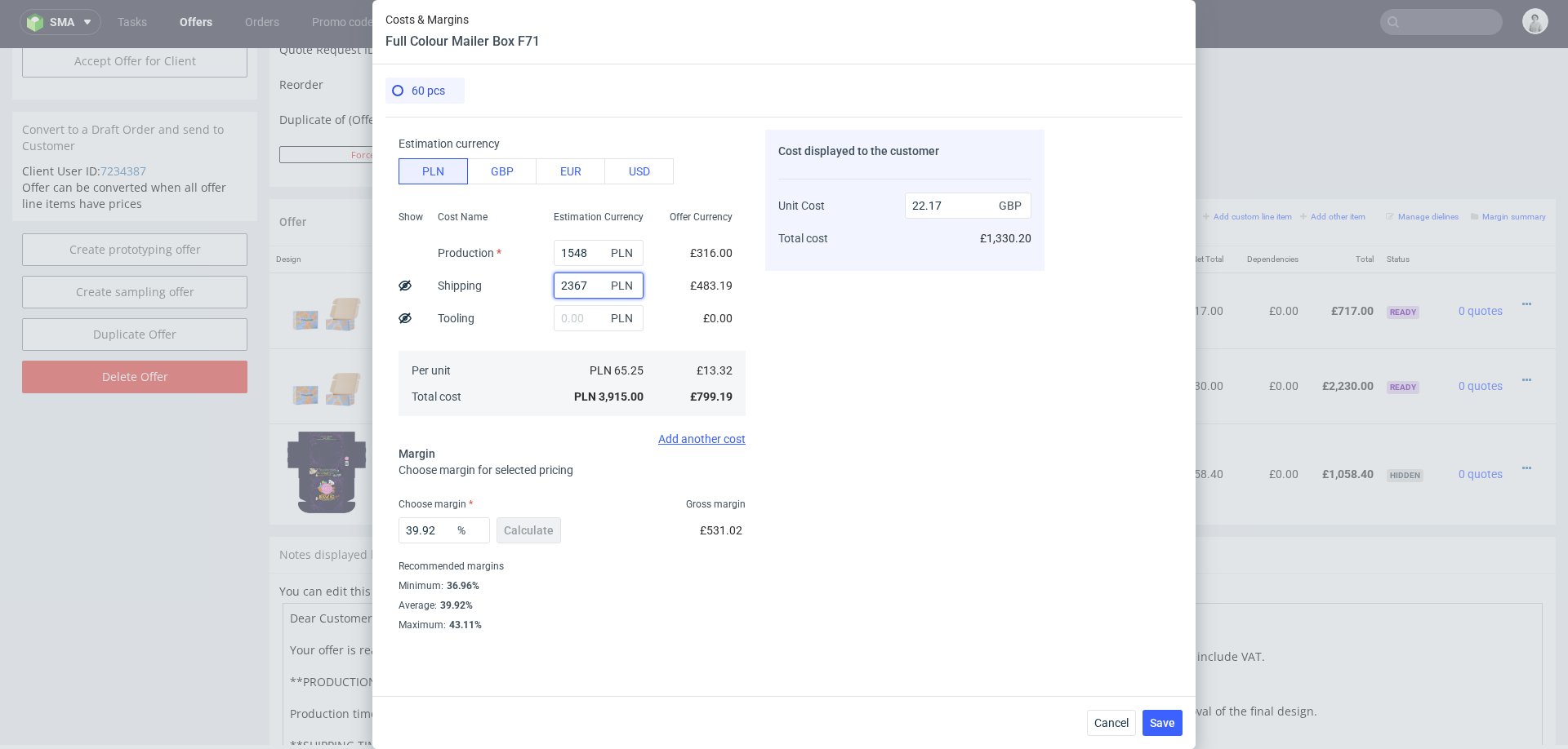
click at [598, 286] on input "2367" at bounding box center [598, 285] width 90 height 26
type input "23"
type input "8.9"
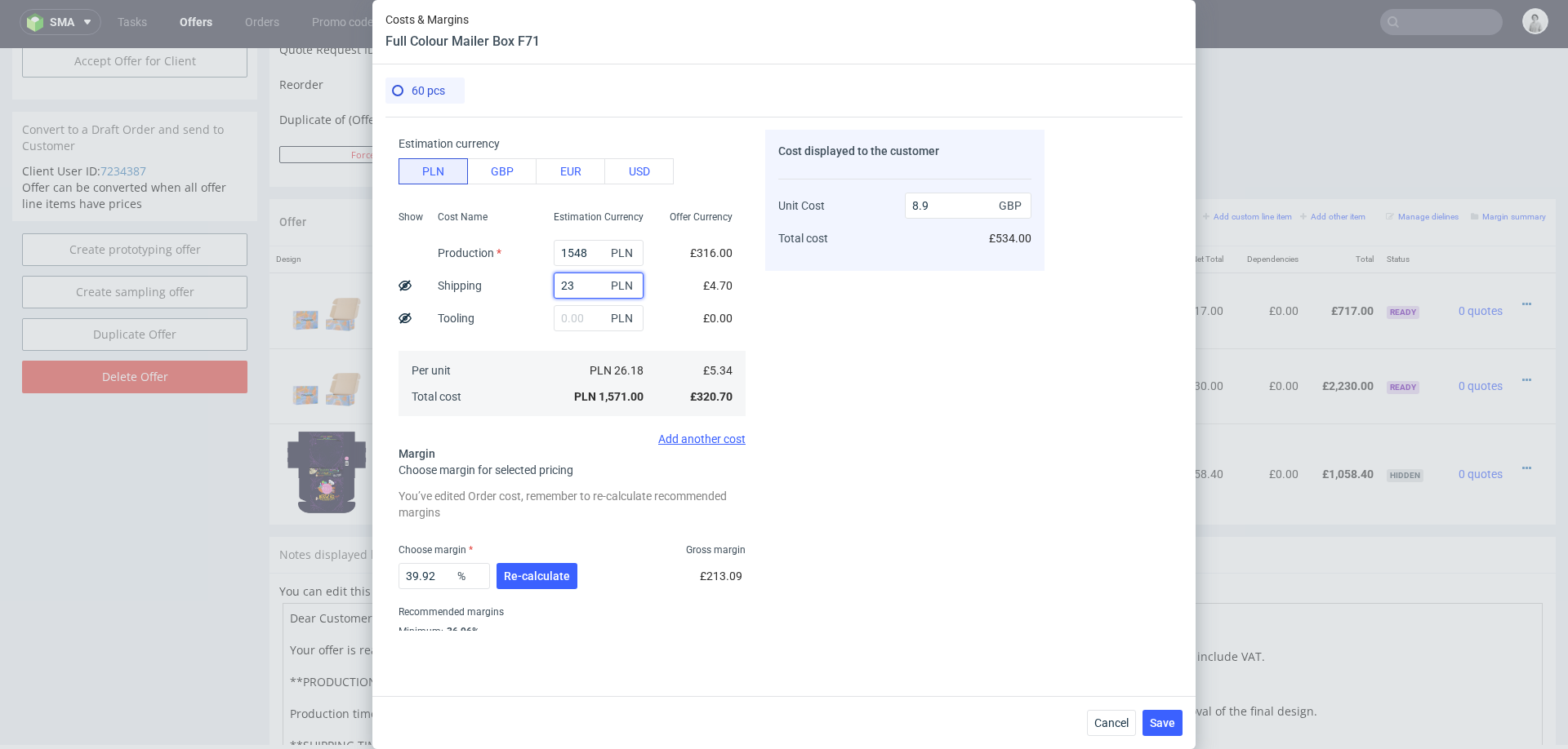
type input "237"
type input "10.11"
type input "237"
click at [957, 349] on div "Cost displayed to the customer Unit Cost Total cost 10.11 GBP £606.60" at bounding box center [905, 380] width 279 height 502
click at [506, 583] on button "Re-calculate" at bounding box center [537, 576] width 81 height 26
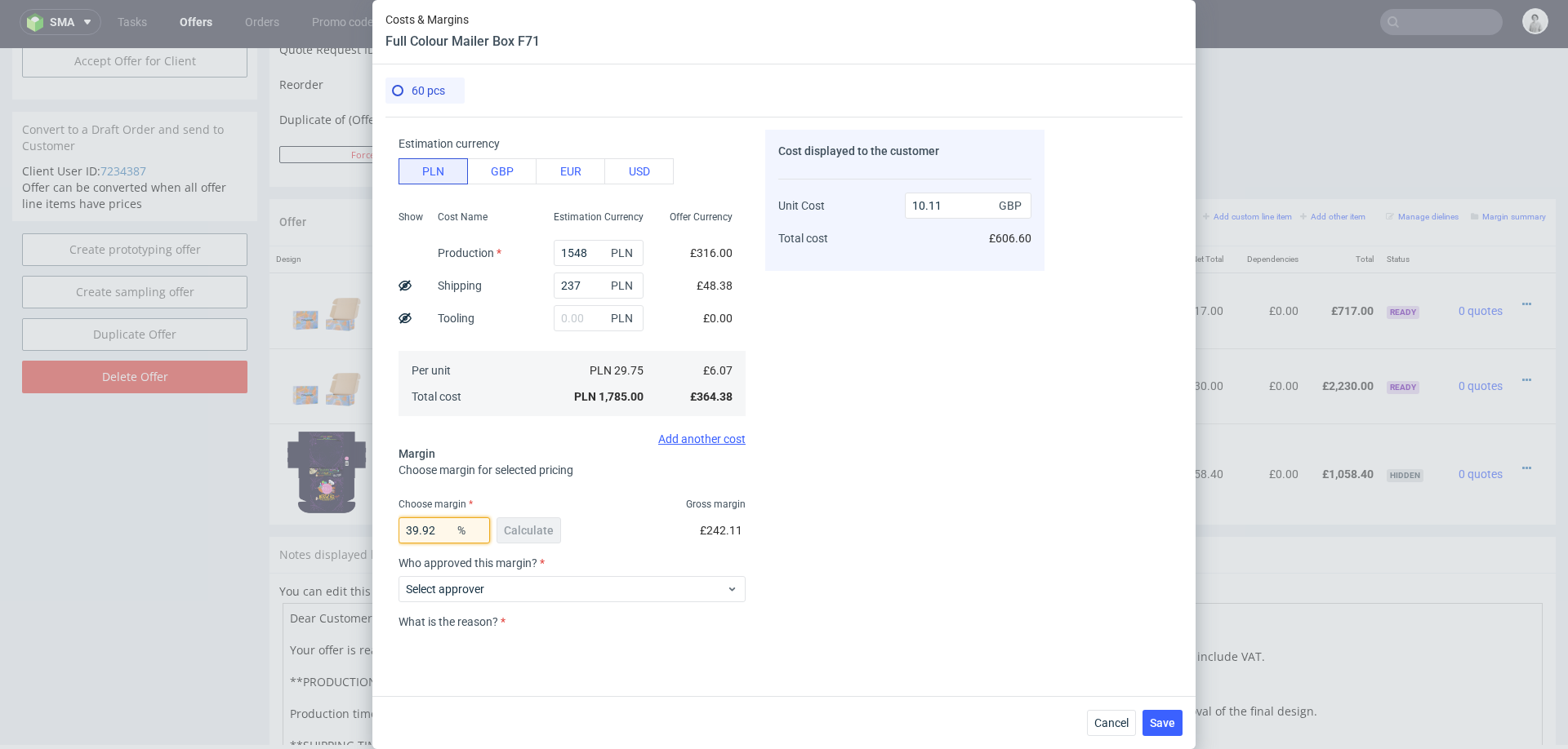
click at [440, 528] on input "39.92" at bounding box center [444, 531] width 92 height 26
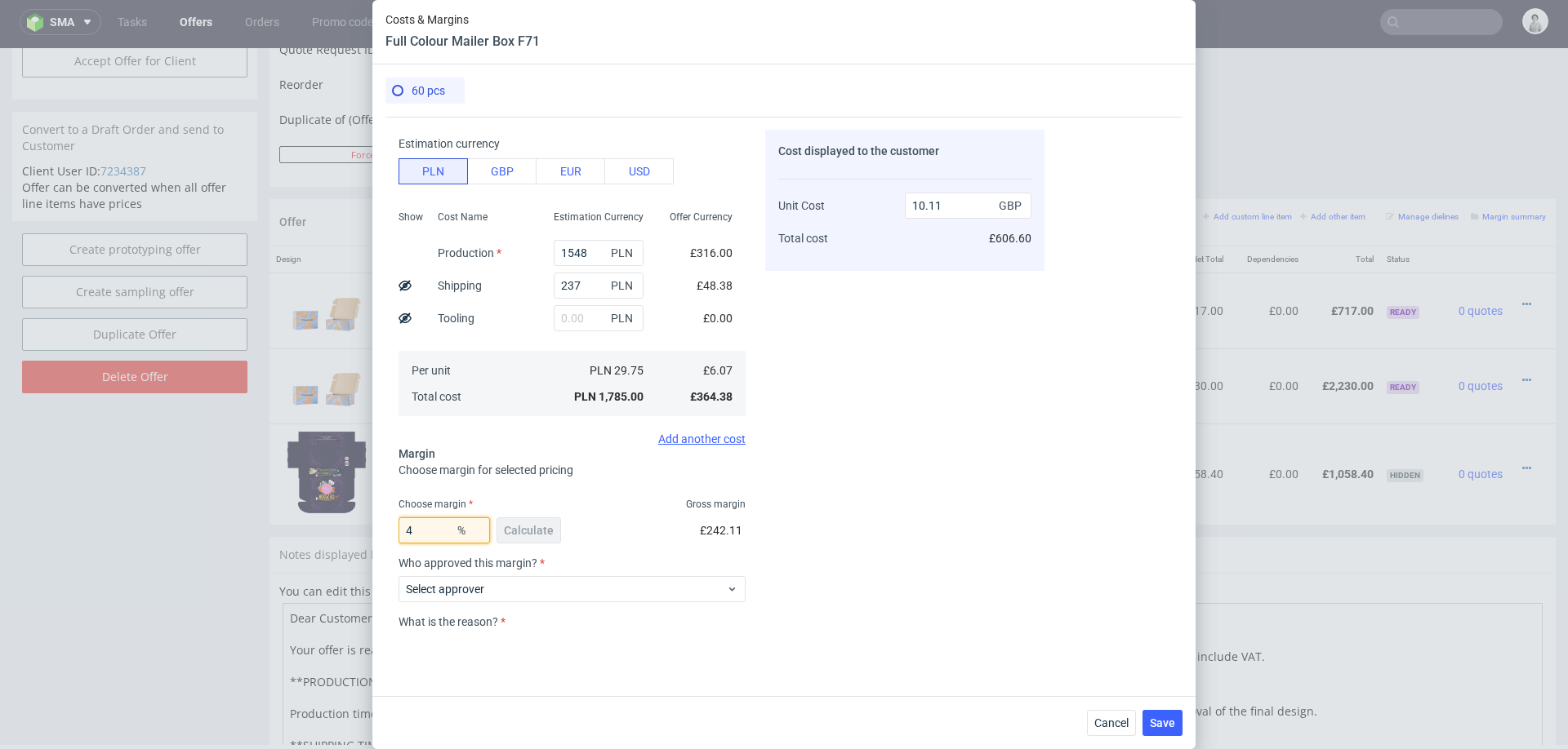
type input "40"
type input "10.13"
type input "45"
type input "11.05"
click at [853, 487] on div "Cost displayed to the customer Unit Cost Total cost 11.05 GBP £663.00" at bounding box center [905, 380] width 279 height 502
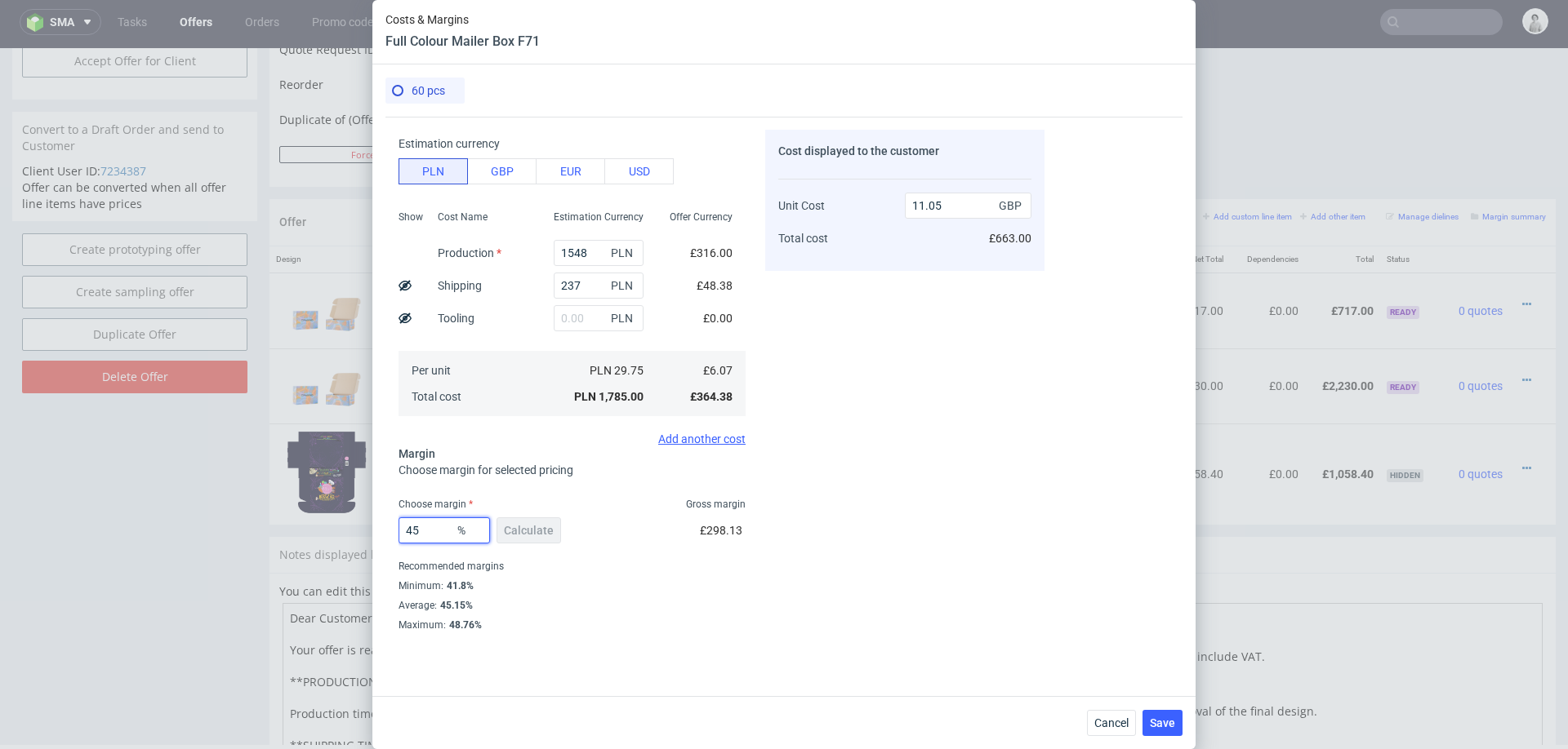
click at [439, 532] on input "45" at bounding box center [444, 531] width 92 height 26
type input "43"
type input "10.66"
type input "43"
click at [1154, 713] on button "Save" at bounding box center [1162, 723] width 40 height 26
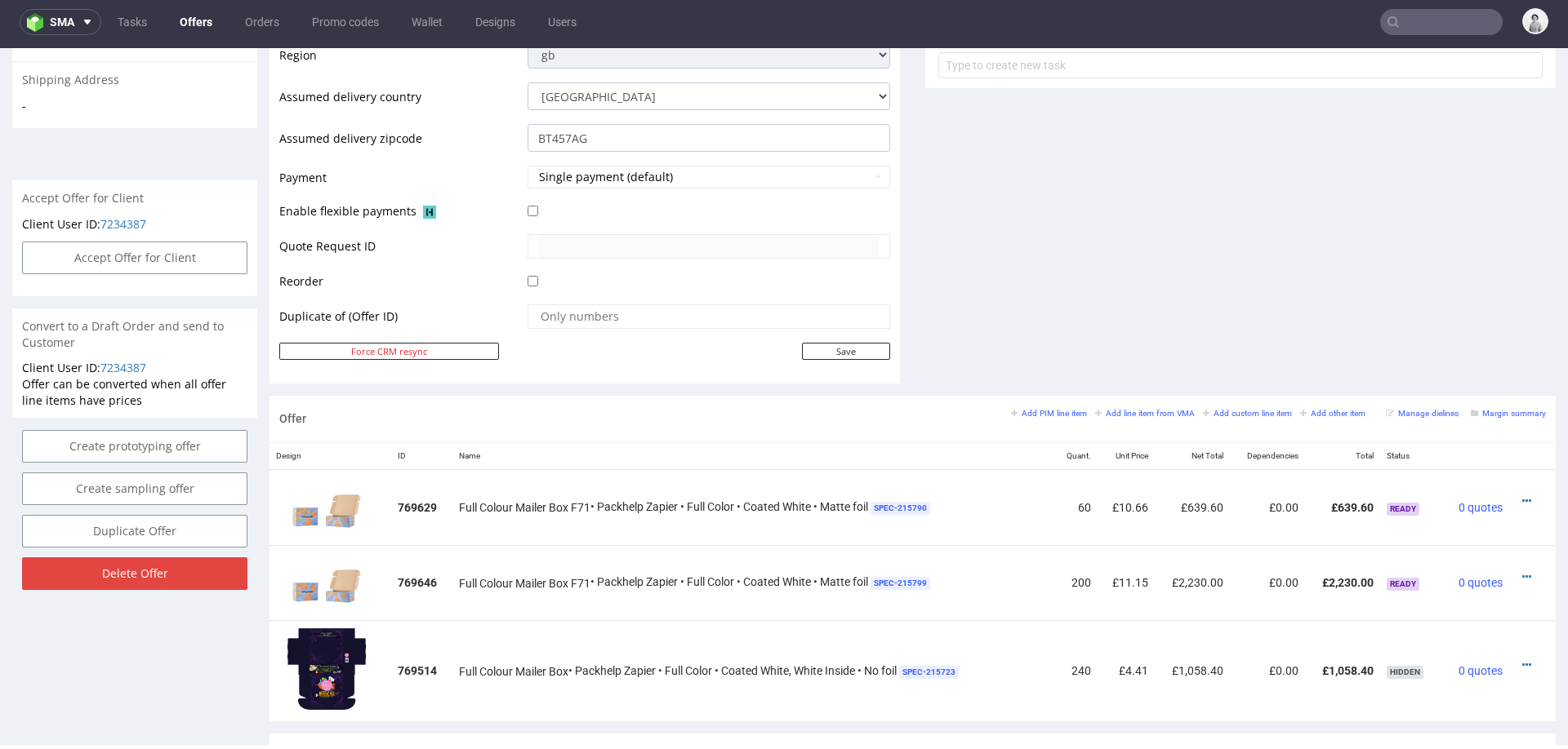
scroll to position [640, 0]
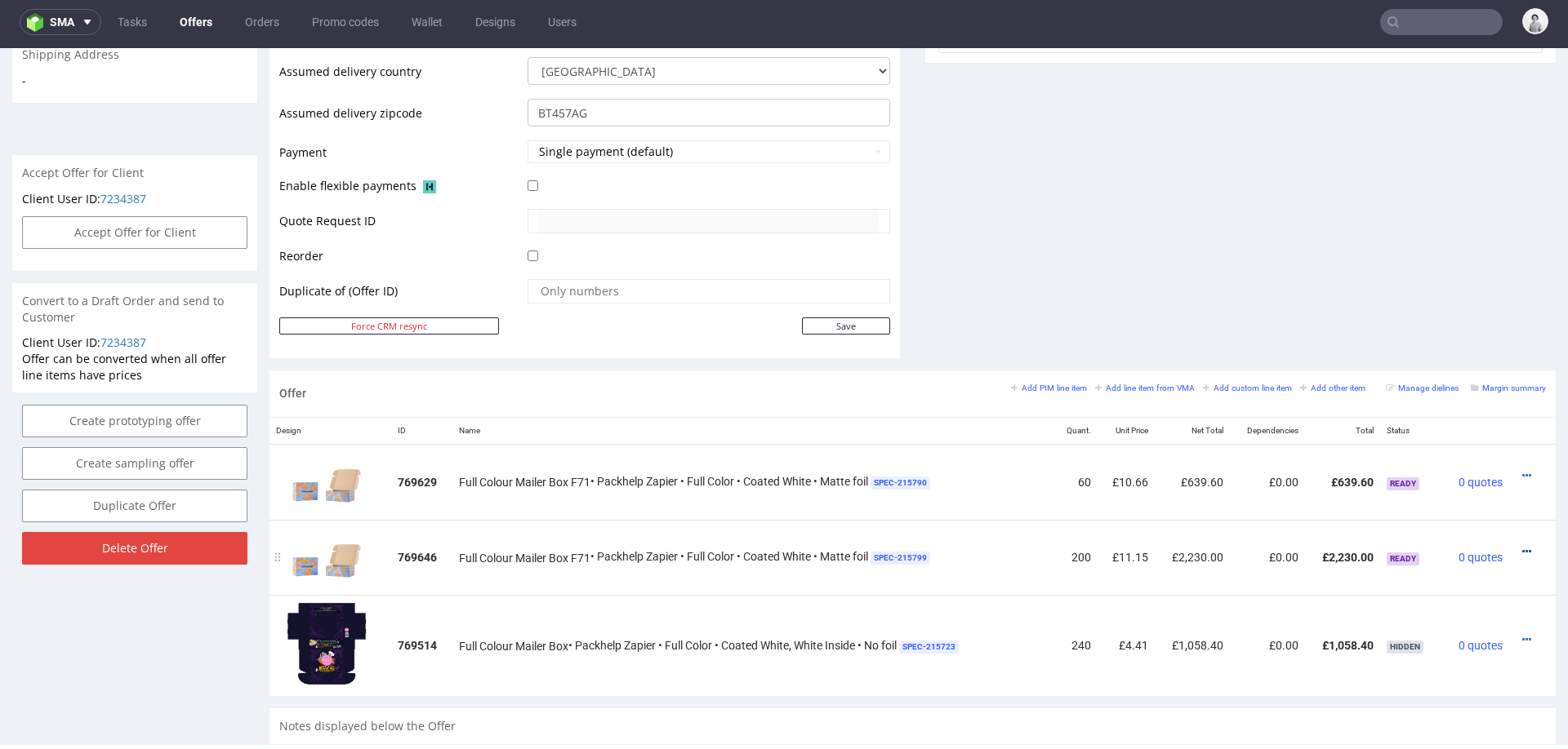
click at [1522, 548] on icon at bounding box center [1526, 552] width 9 height 11
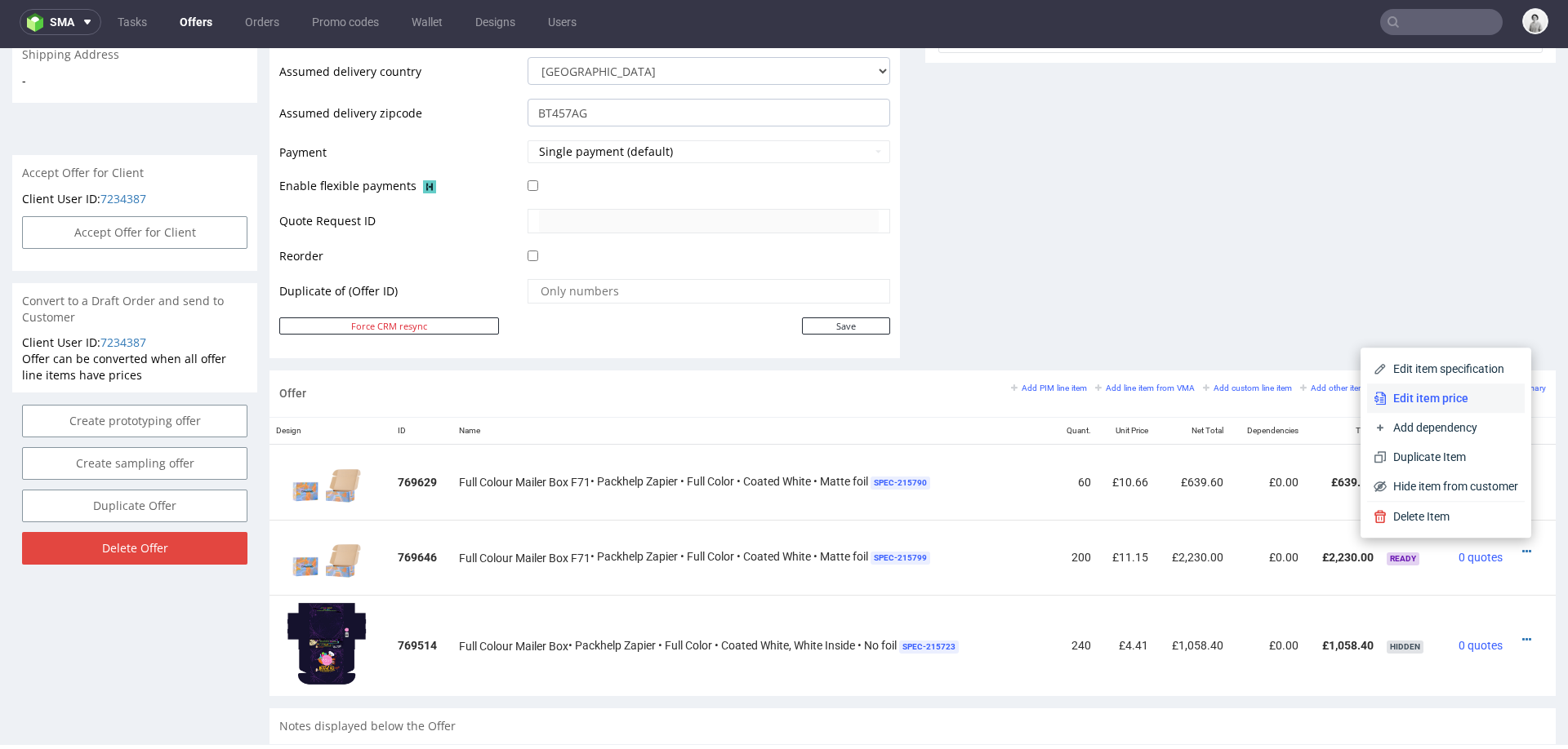
click at [1429, 390] on span "Edit item price" at bounding box center [1452, 398] width 132 height 16
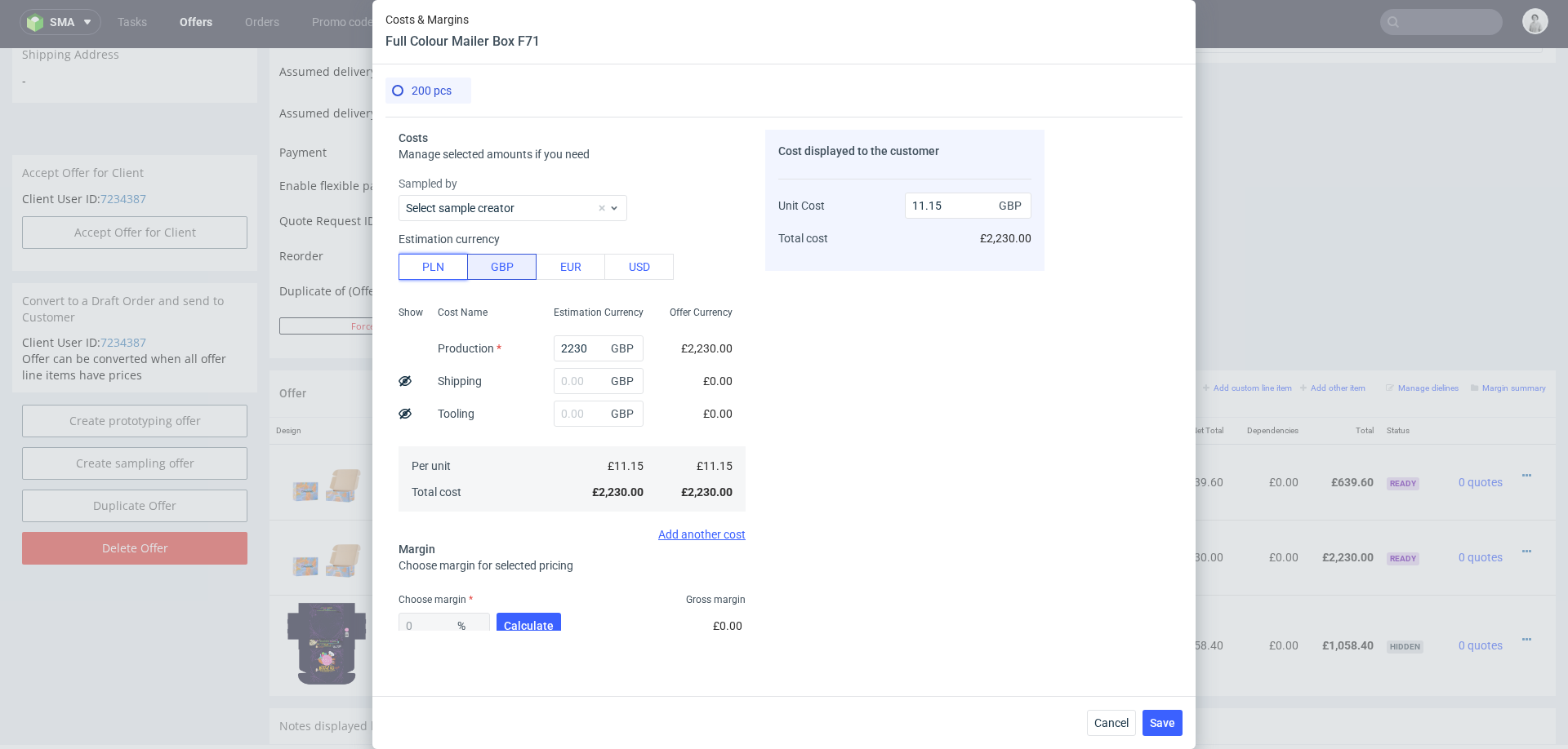
click at [436, 260] on button "PLN" at bounding box center [433, 267] width 70 height 26
type input "2.28"
click at [590, 349] on input "2230" at bounding box center [598, 348] width 90 height 26
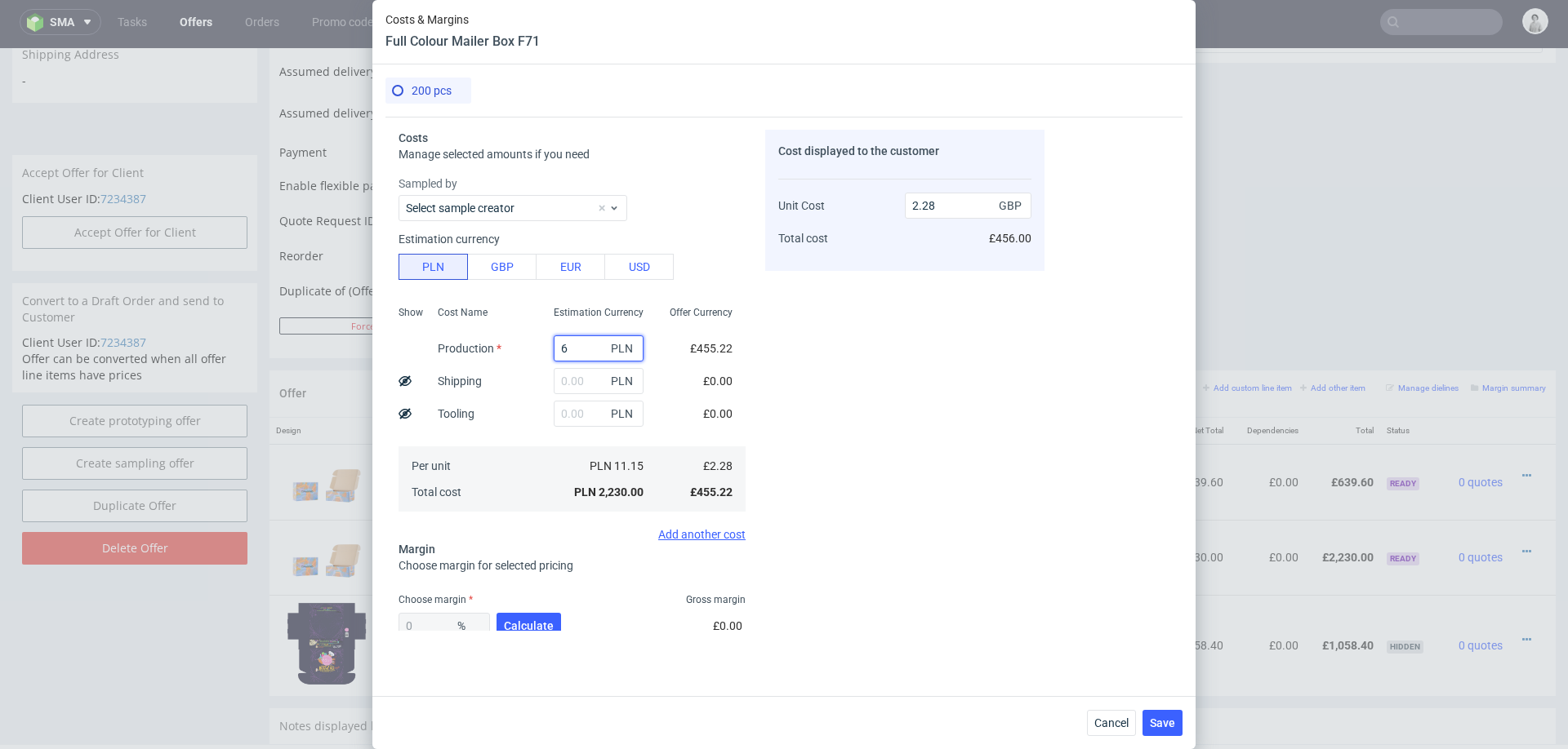
type input "60"
type input "0.06"
type input "6058"
type input "6.18"
type input "6058"
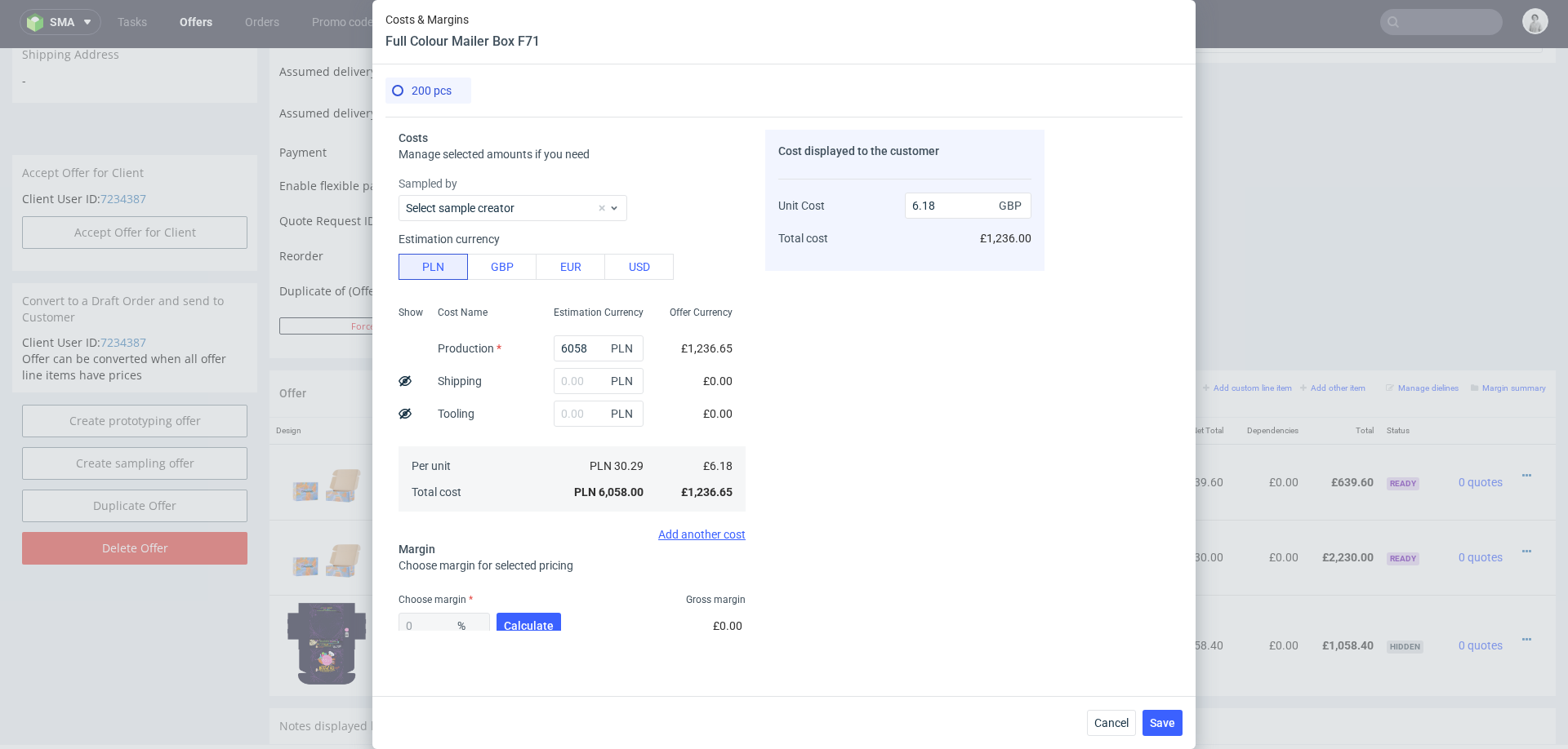
click at [900, 339] on div "Cost displayed to the customer Unit Cost Total cost 6.18 GBP £1,236.00" at bounding box center [905, 380] width 279 height 502
click at [581, 383] on input "text" at bounding box center [598, 381] width 90 height 26
type input "553"
type input "6.74"
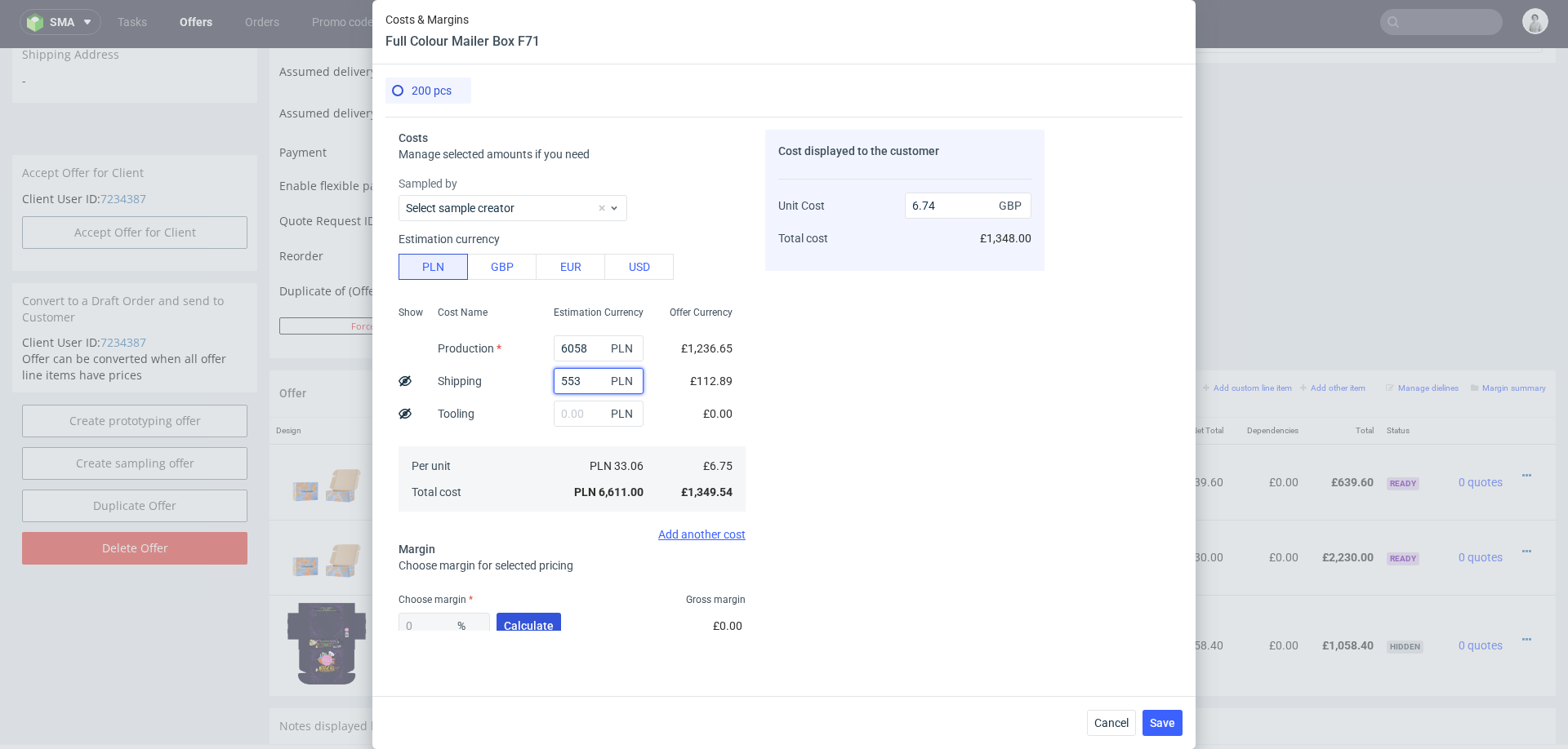
type input "553"
click at [526, 615] on button "Calculate" at bounding box center [529, 626] width 65 height 26
type input "36.43"
type input "10.61"
click at [526, 615] on div "36.43 % Calculate" at bounding box center [481, 629] width 166 height 46
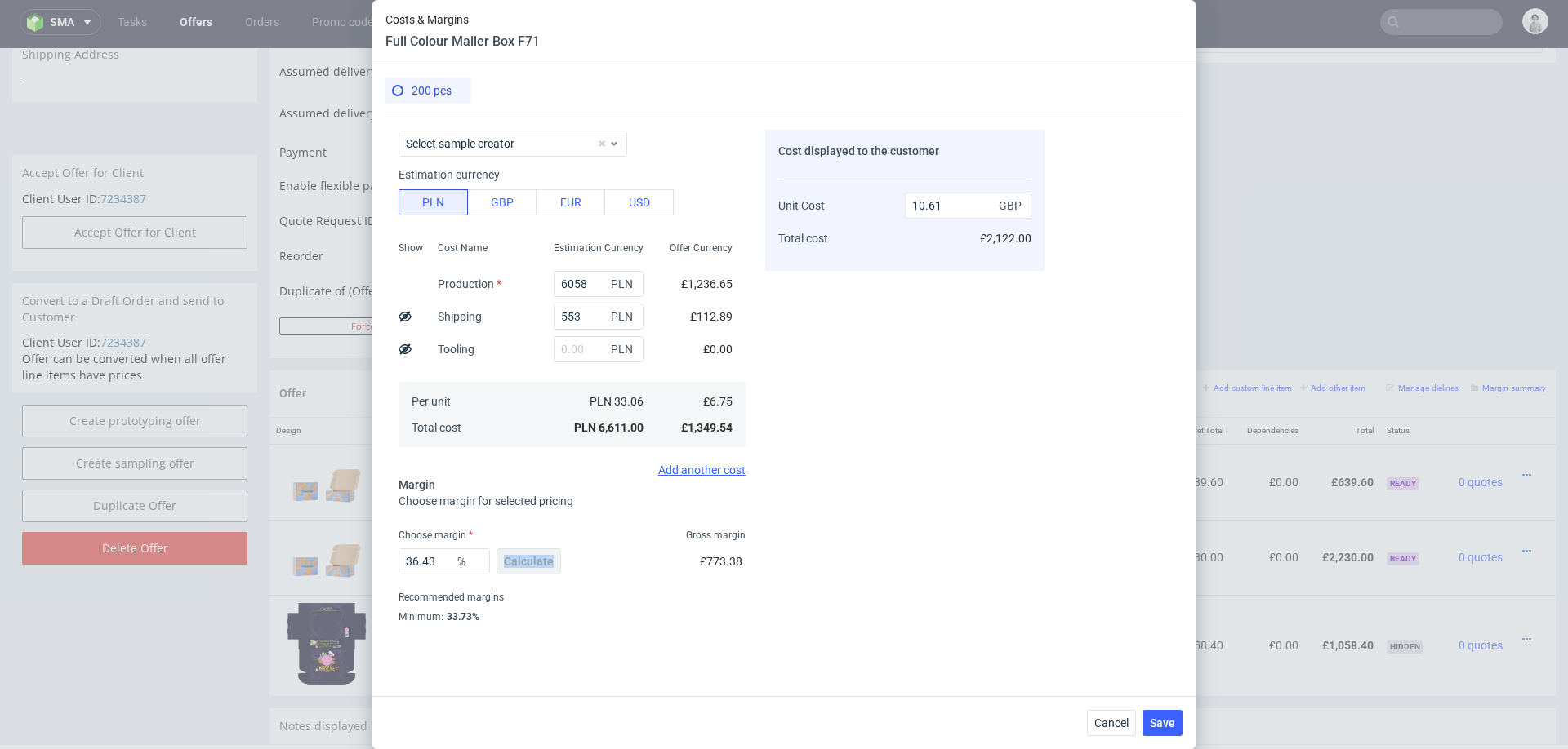
scroll to position [66, 0]
click at [439, 563] on input "36.43" at bounding box center [444, 560] width 92 height 26
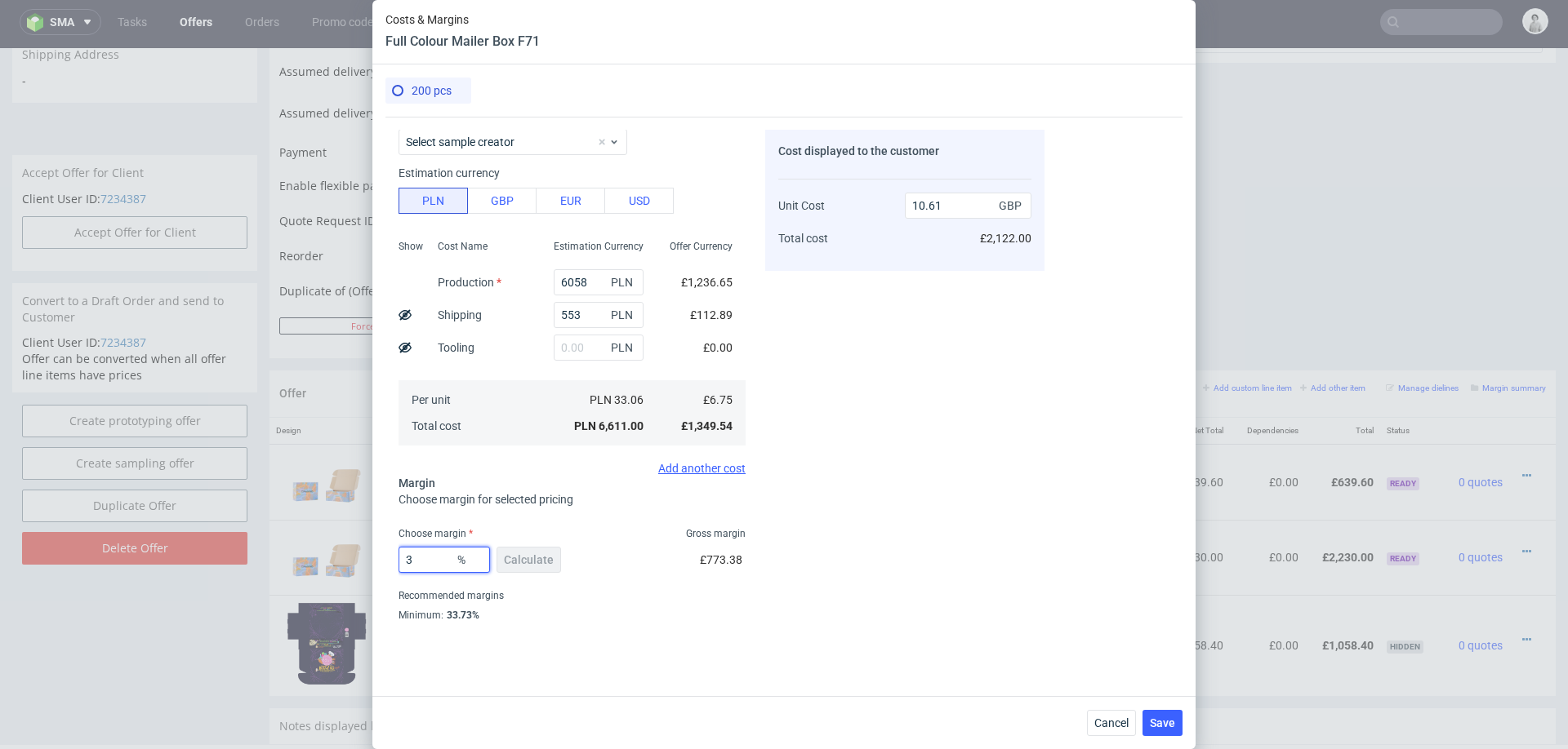
type input "35"
type input "10.38"
click at [894, 571] on div "Cost displayed to the customer Unit Cost Total cost 10.38 GBP £2,076.00" at bounding box center [905, 380] width 279 height 502
click at [430, 566] on input "35" at bounding box center [444, 560] width 92 height 26
type input "34"
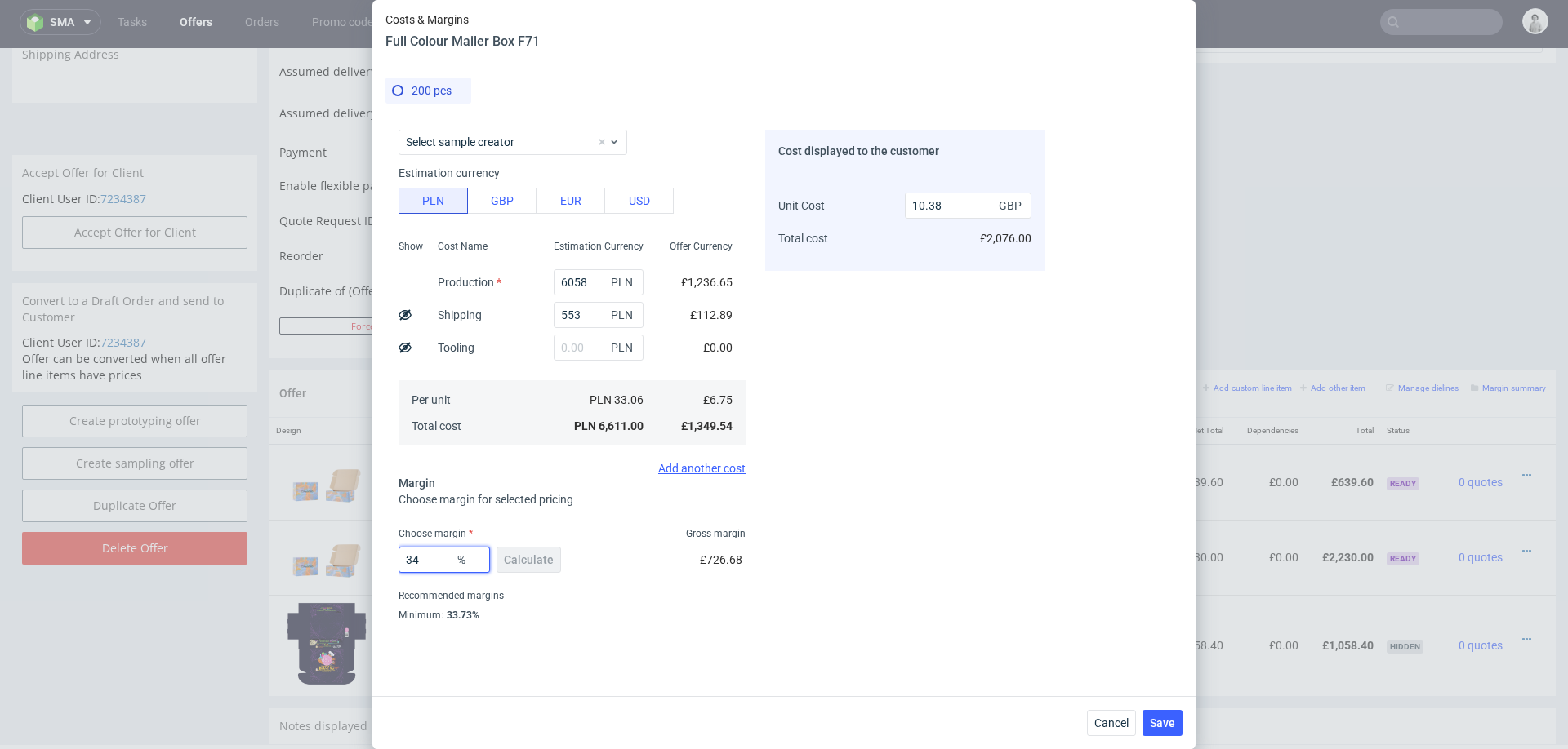
type input "10.22"
type input "34"
click at [918, 535] on div "Cost displayed to the customer Unit Cost Total cost 10.22 GBP £2,044.00" at bounding box center [905, 380] width 279 height 502
click at [1161, 724] on span "Save" at bounding box center [1162, 723] width 25 height 11
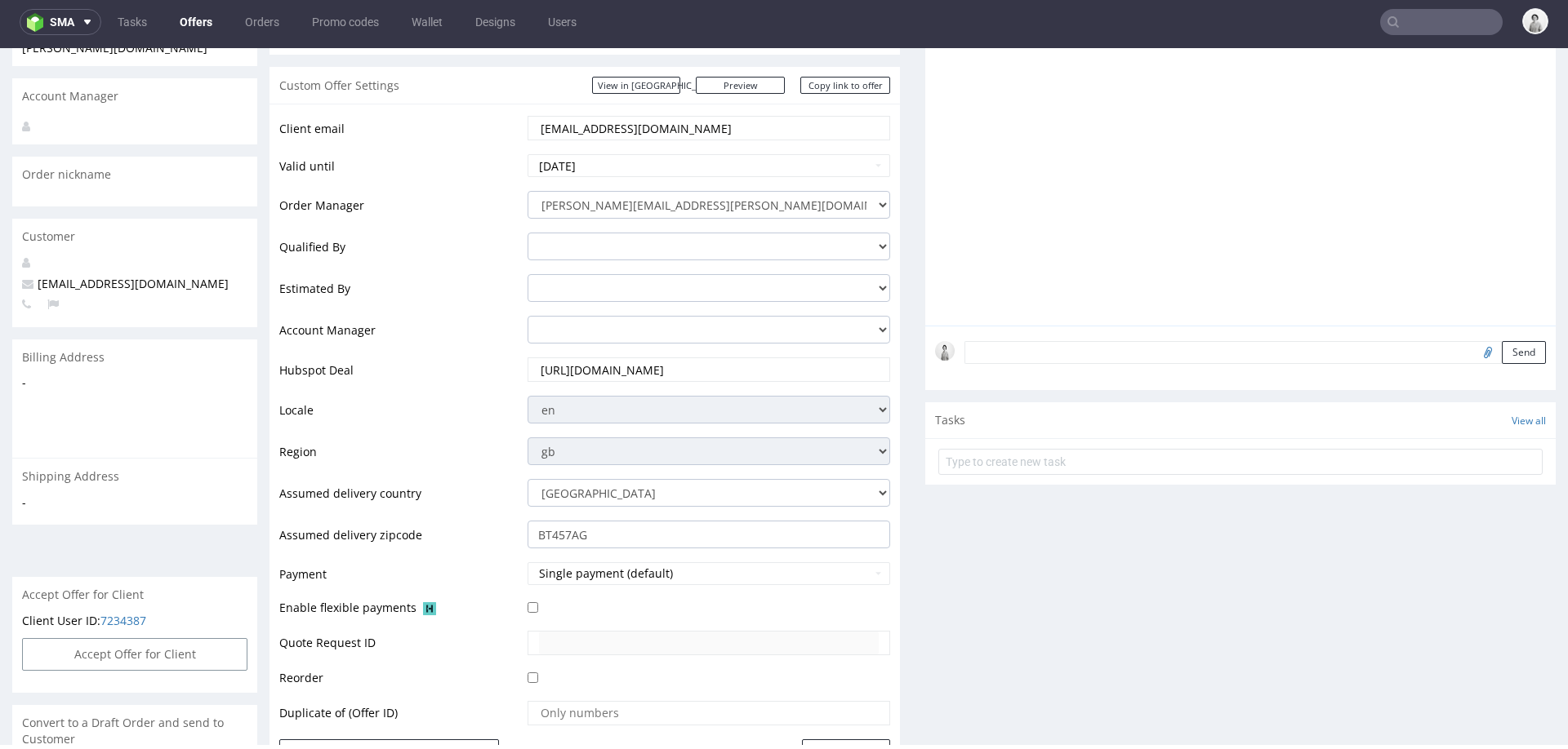
scroll to position [209, 0]
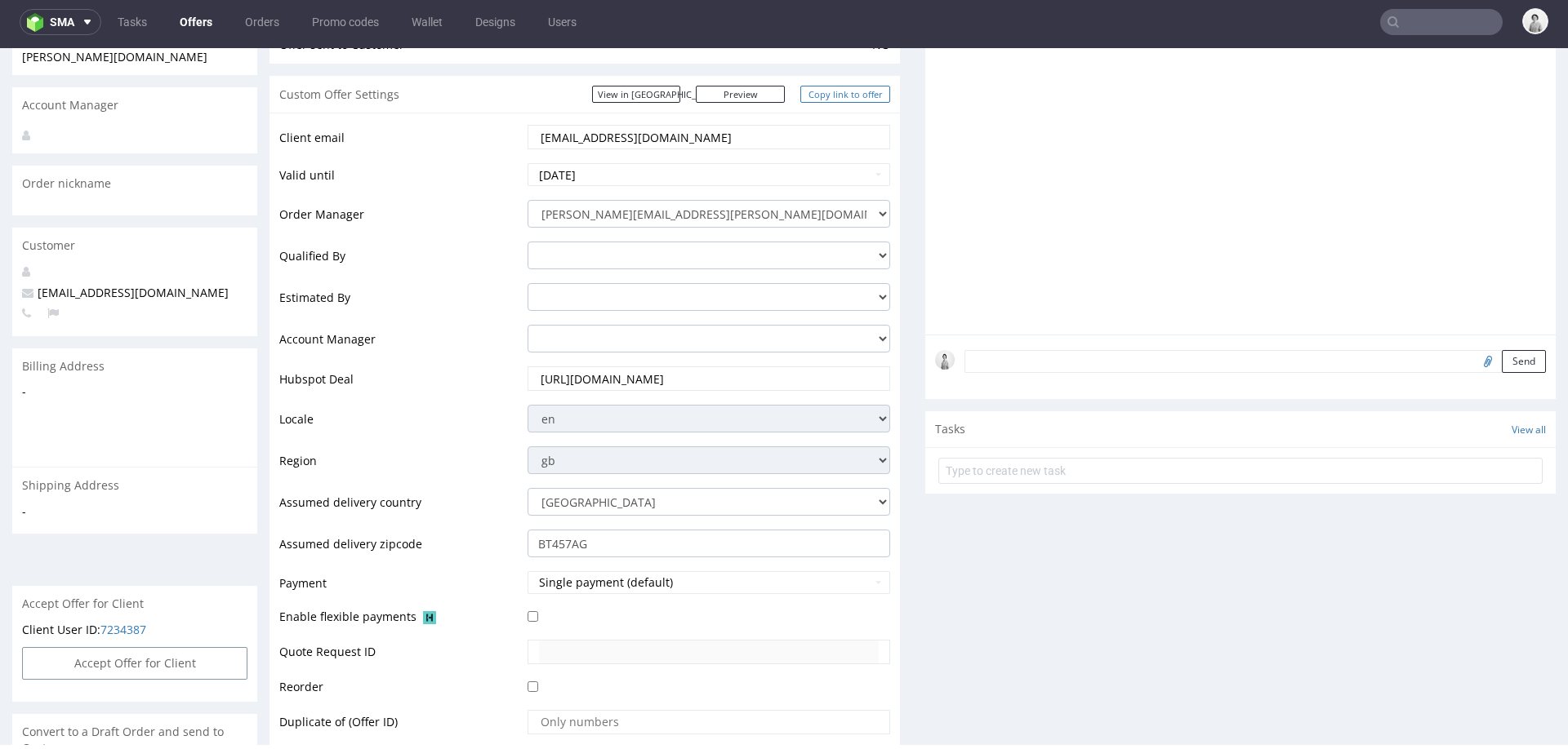
click at [824, 94] on link "Copy link to offer" at bounding box center [845, 94] width 90 height 17
copy div "£2,044.00"
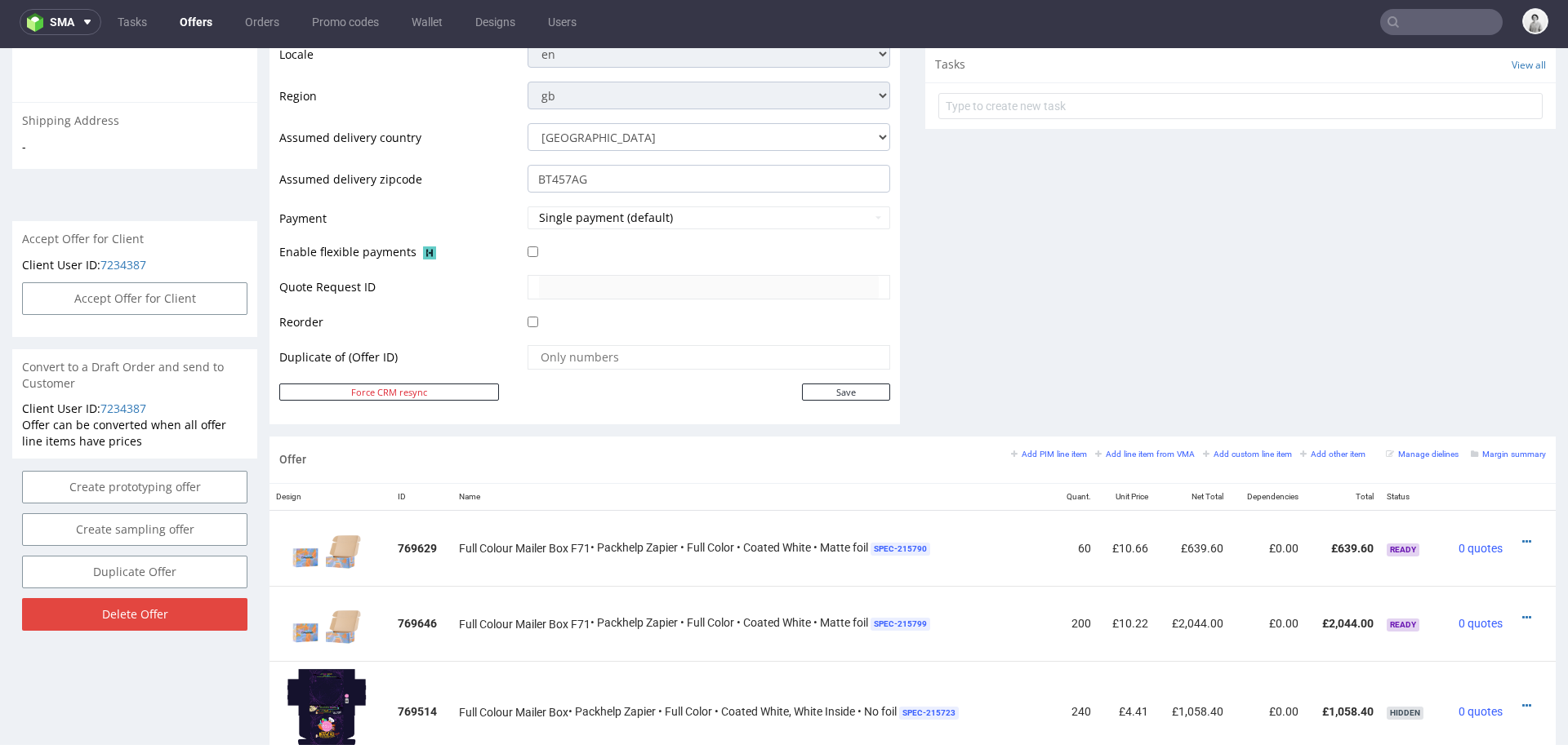
scroll to position [578, 0]
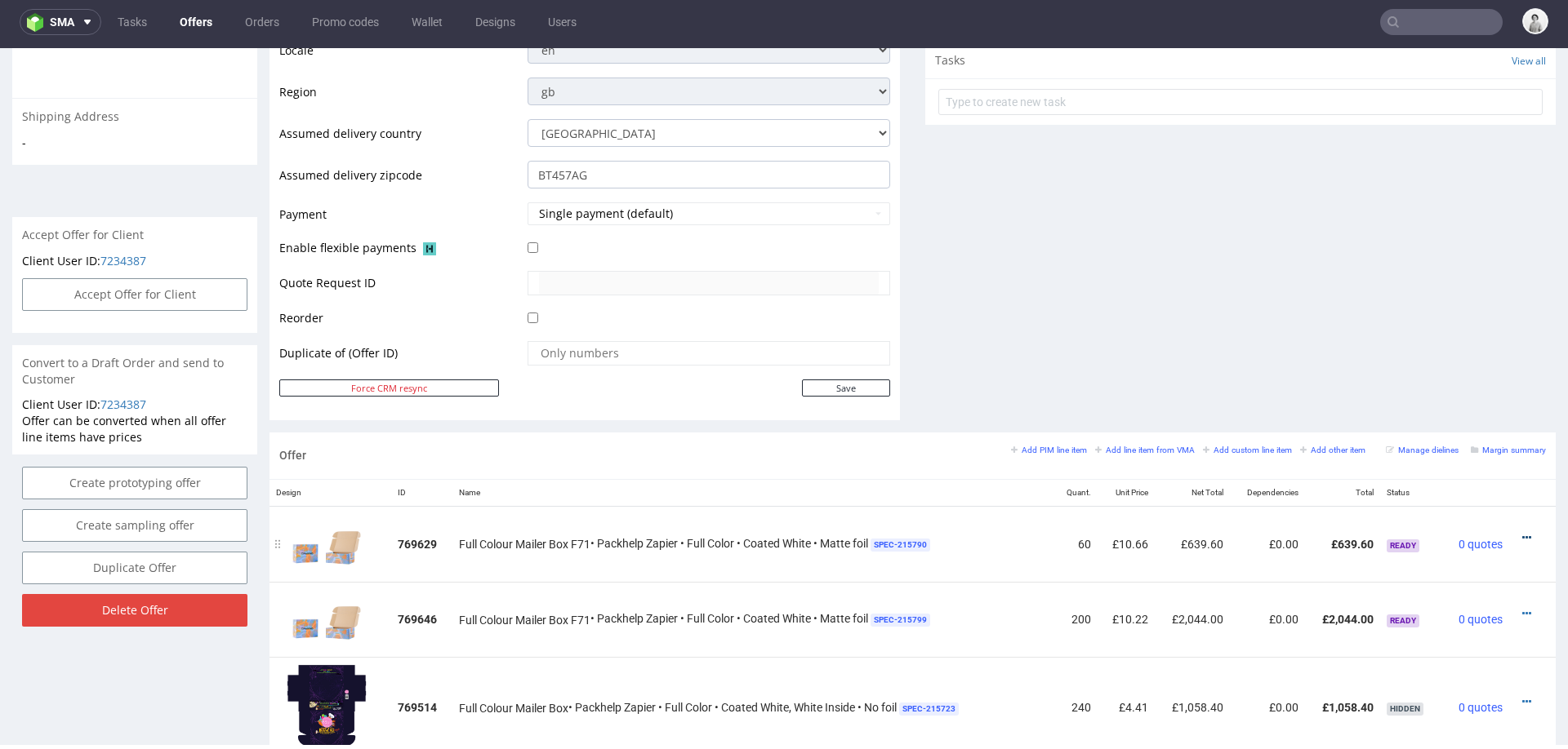
click at [1522, 533] on icon at bounding box center [1526, 538] width 9 height 11
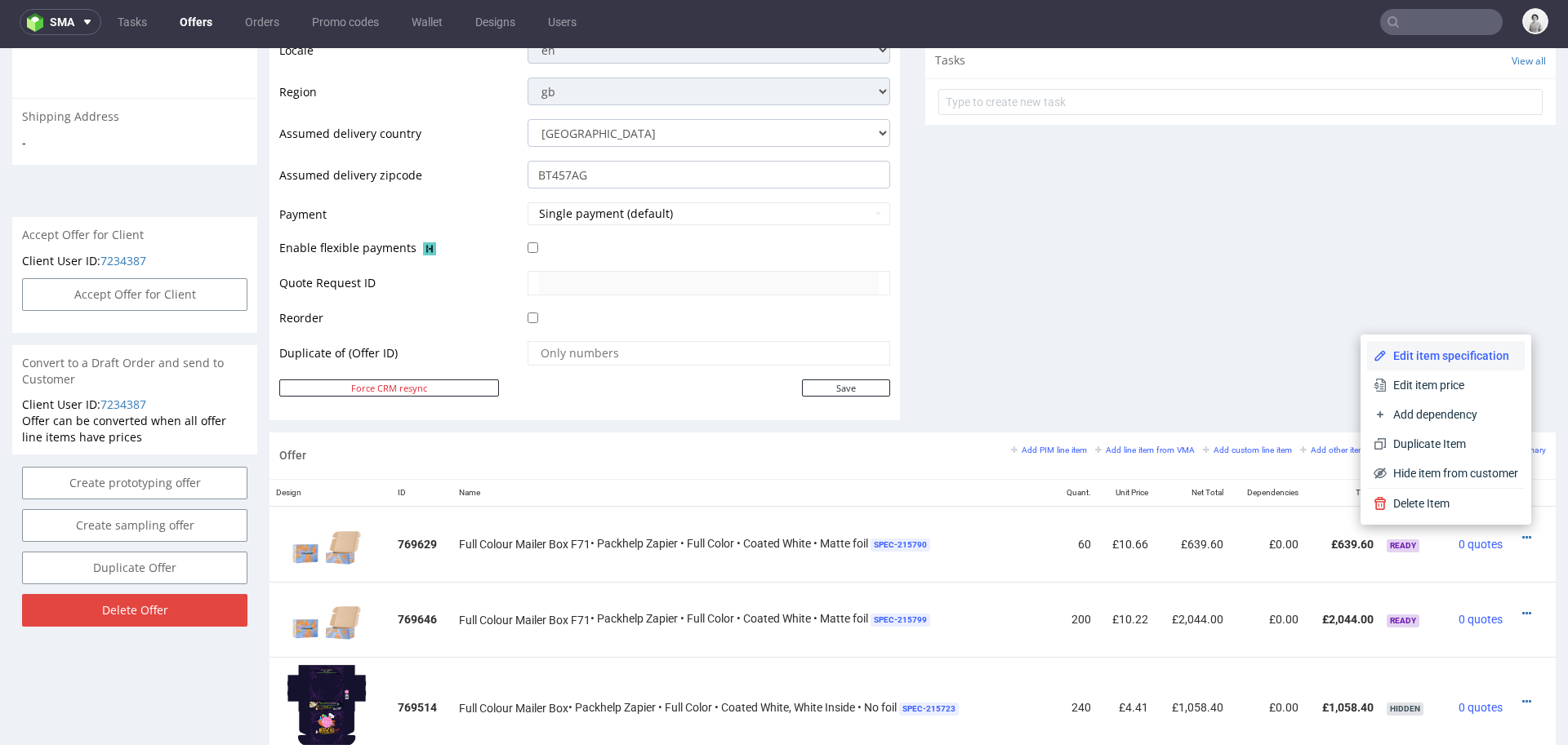
click at [1438, 358] on span "Edit item specification" at bounding box center [1452, 356] width 132 height 16
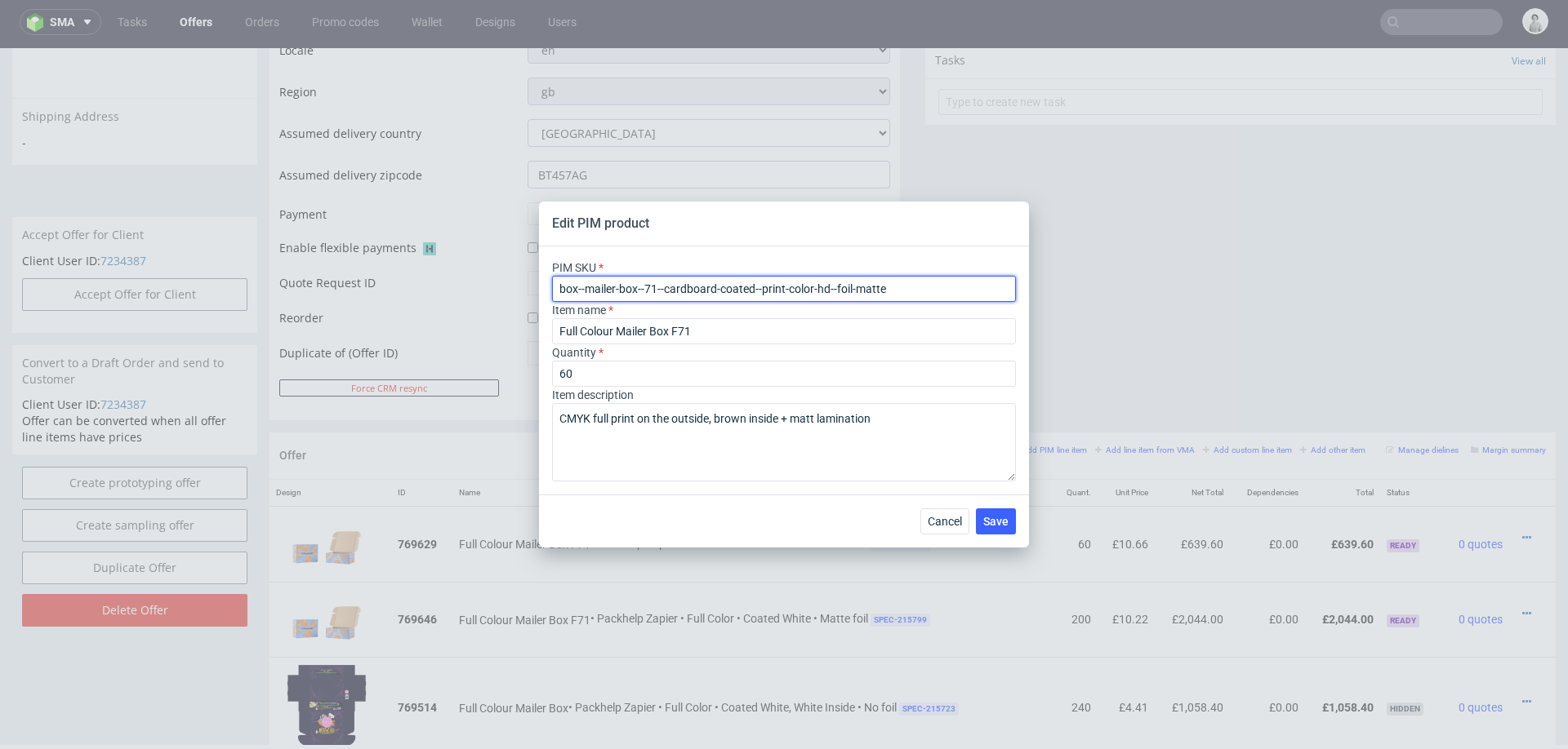
click at [654, 288] on input "box--mailer-box--71--cardboard-coated--print-color-hd--foil-matte" at bounding box center [783, 289] width 464 height 26
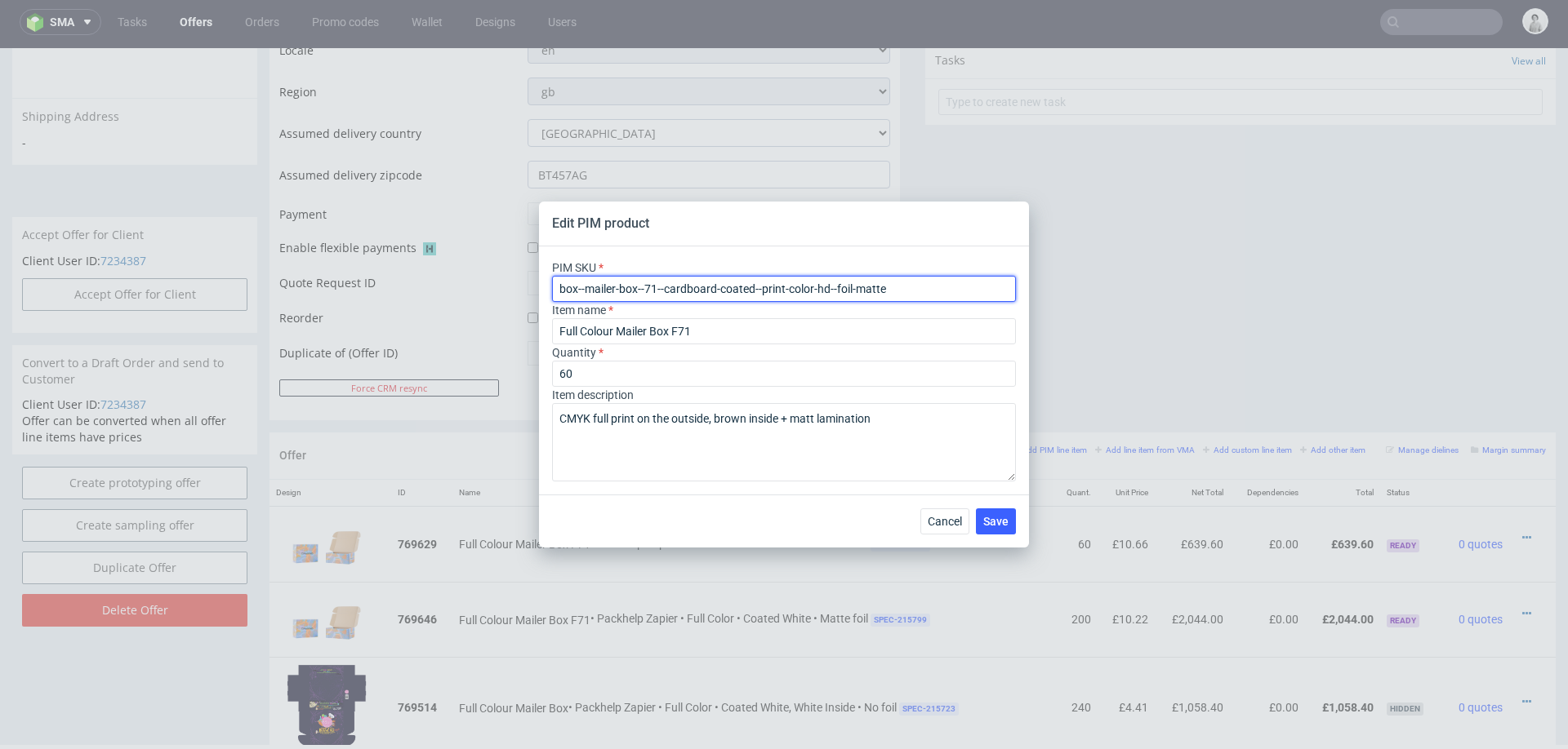
paste input "white-inside-"
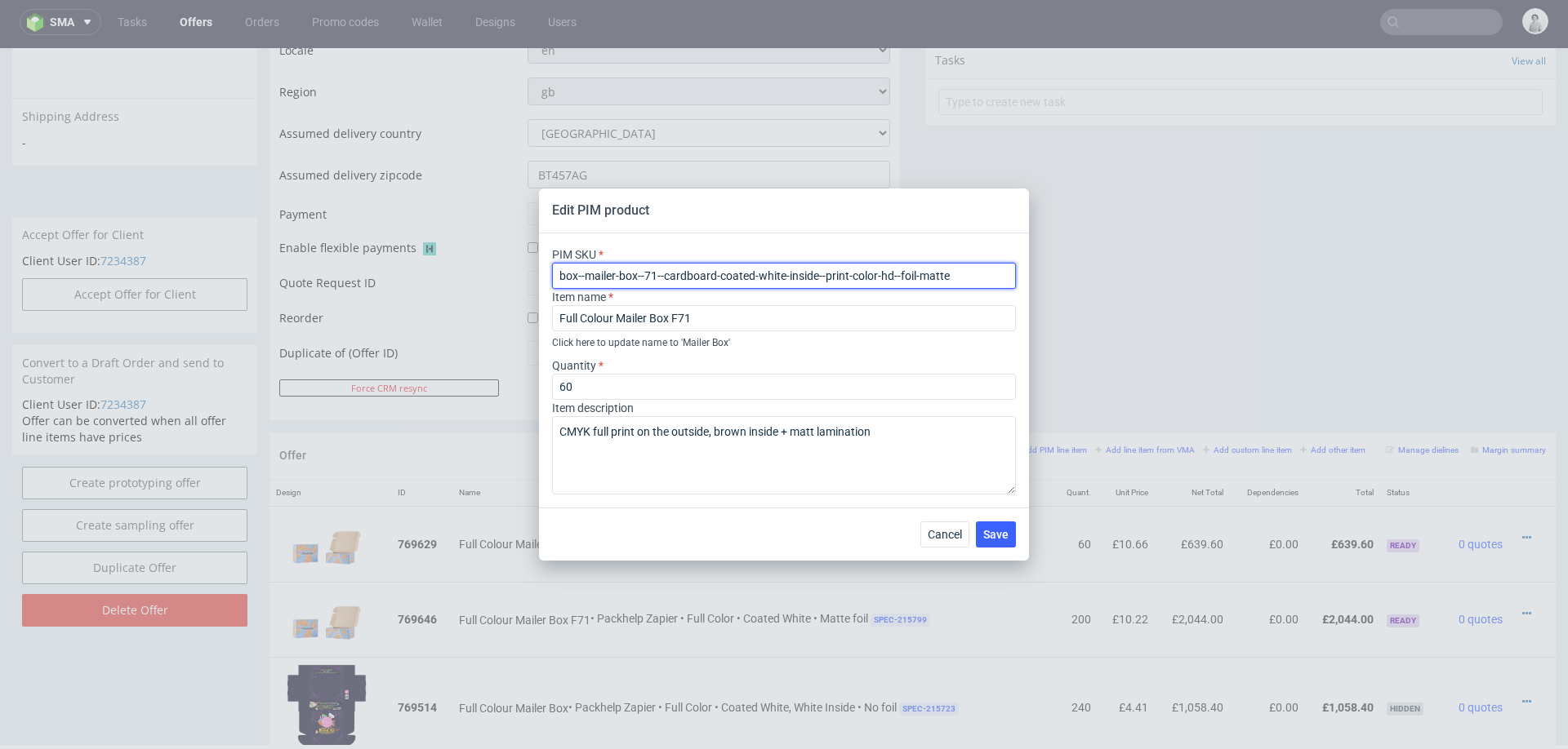
type input "box--mailer-box--71--cardboard-coated-white-inside--print-color-hd--foil-matte"
click at [664, 498] on div "PIM SKU box--mailer-box--71--cardboard-coated-white-inside--print-color-hd--foi…" at bounding box center [783, 370] width 490 height 274
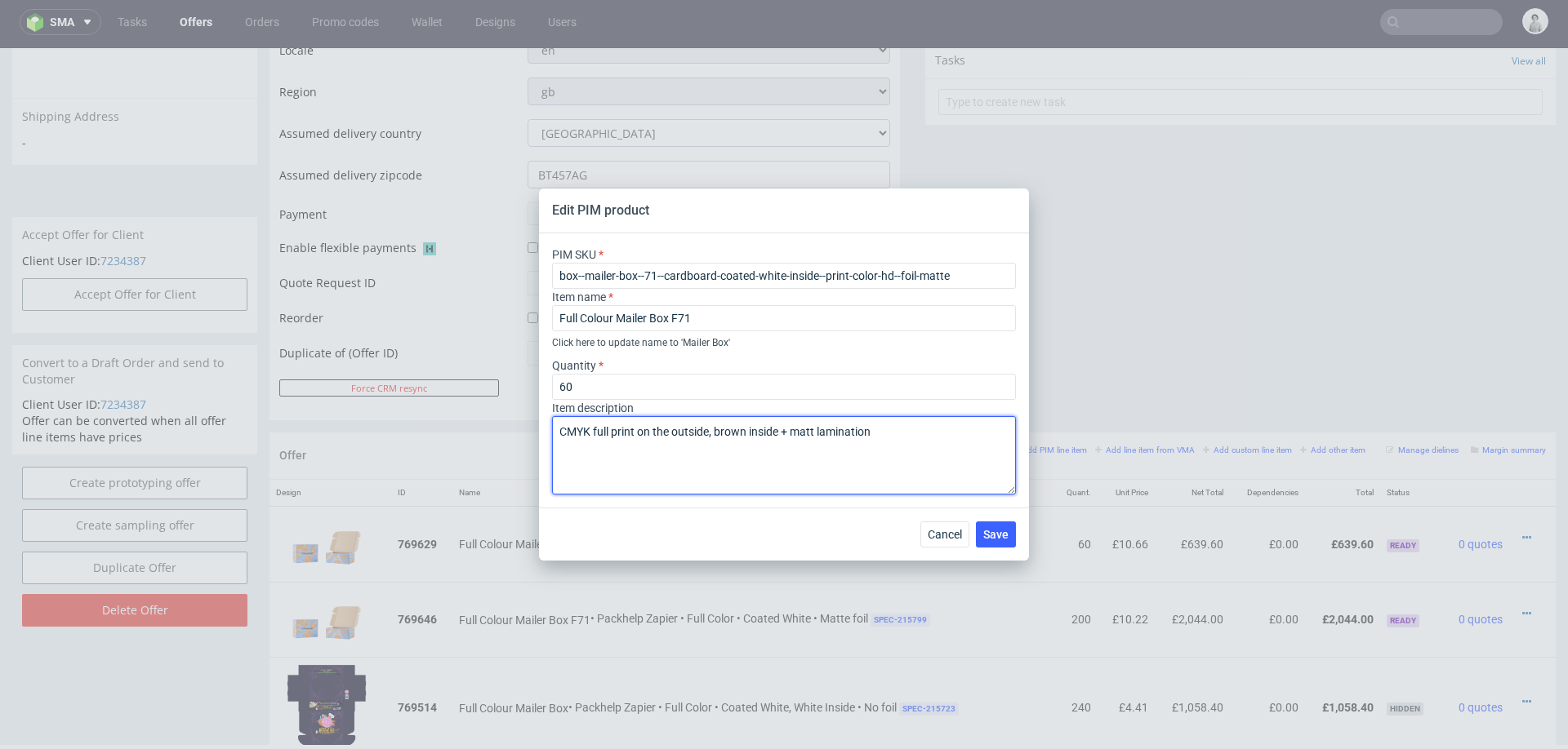
click at [728, 429] on textarea "CMYK full print on the outside, brown inside + matt lamination" at bounding box center [783, 455] width 464 height 79
type textarea "CMYK full print on the outside, white inside + matt lamination"
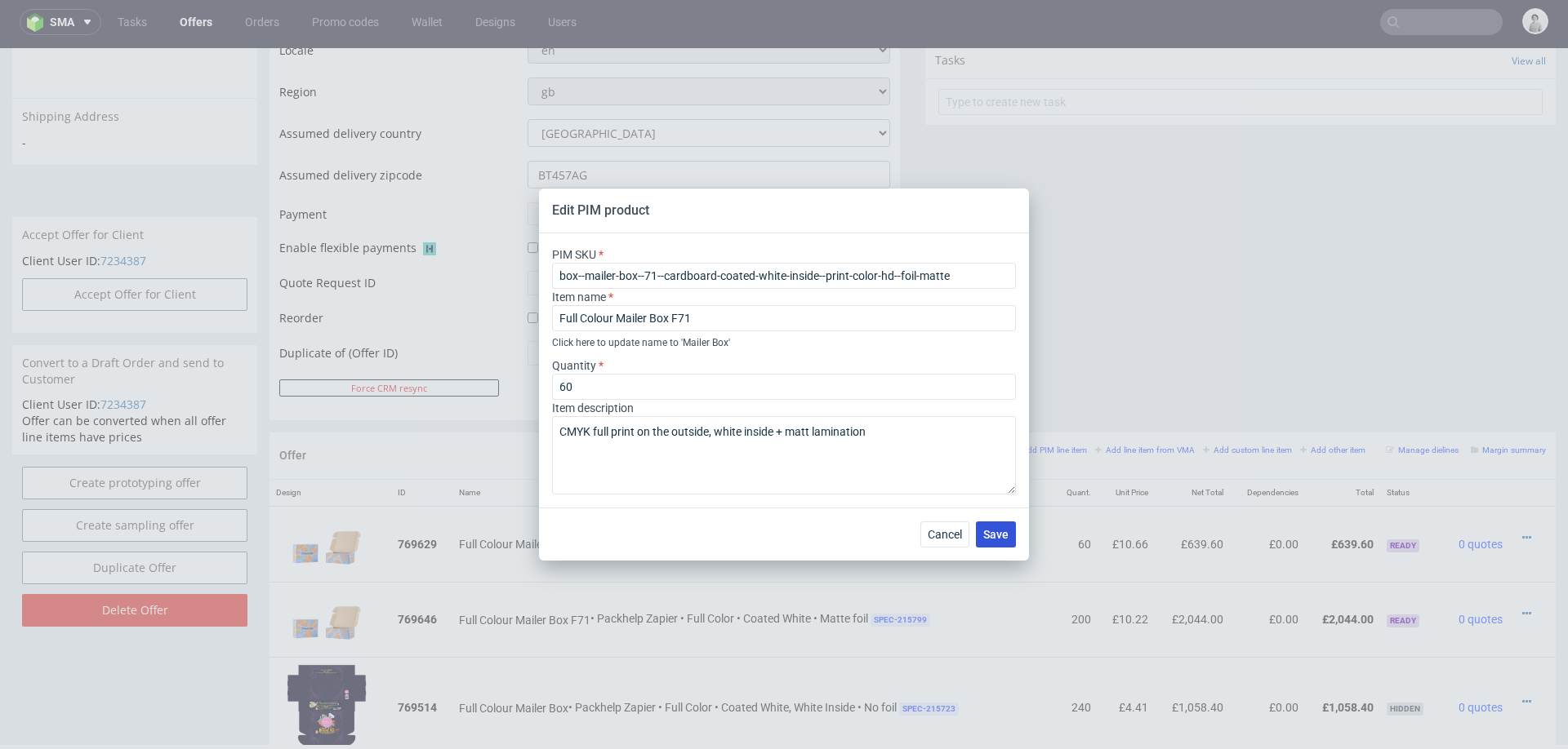
click at [986, 532] on span "Save" at bounding box center [995, 534] width 25 height 11
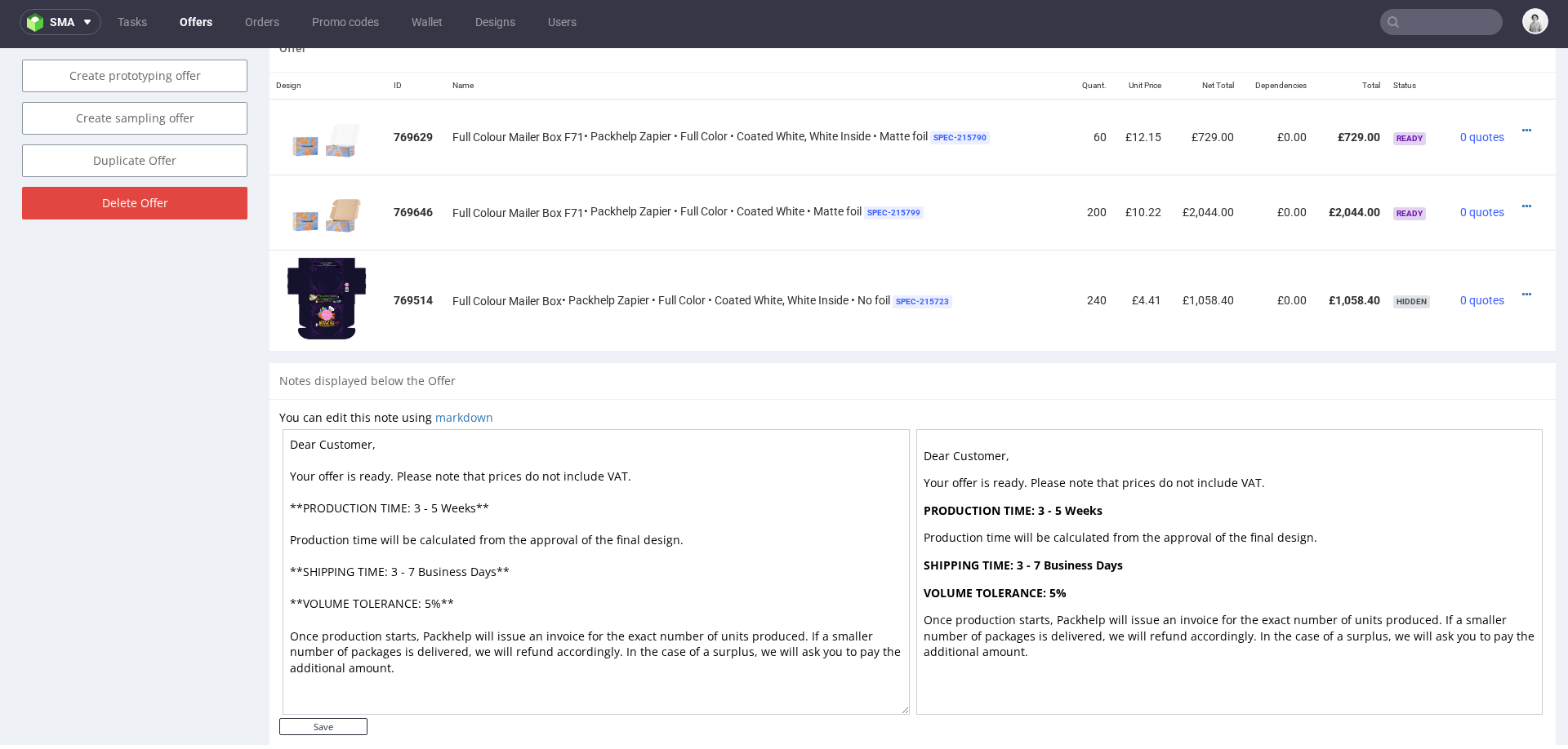
scroll to position [1005, 0]
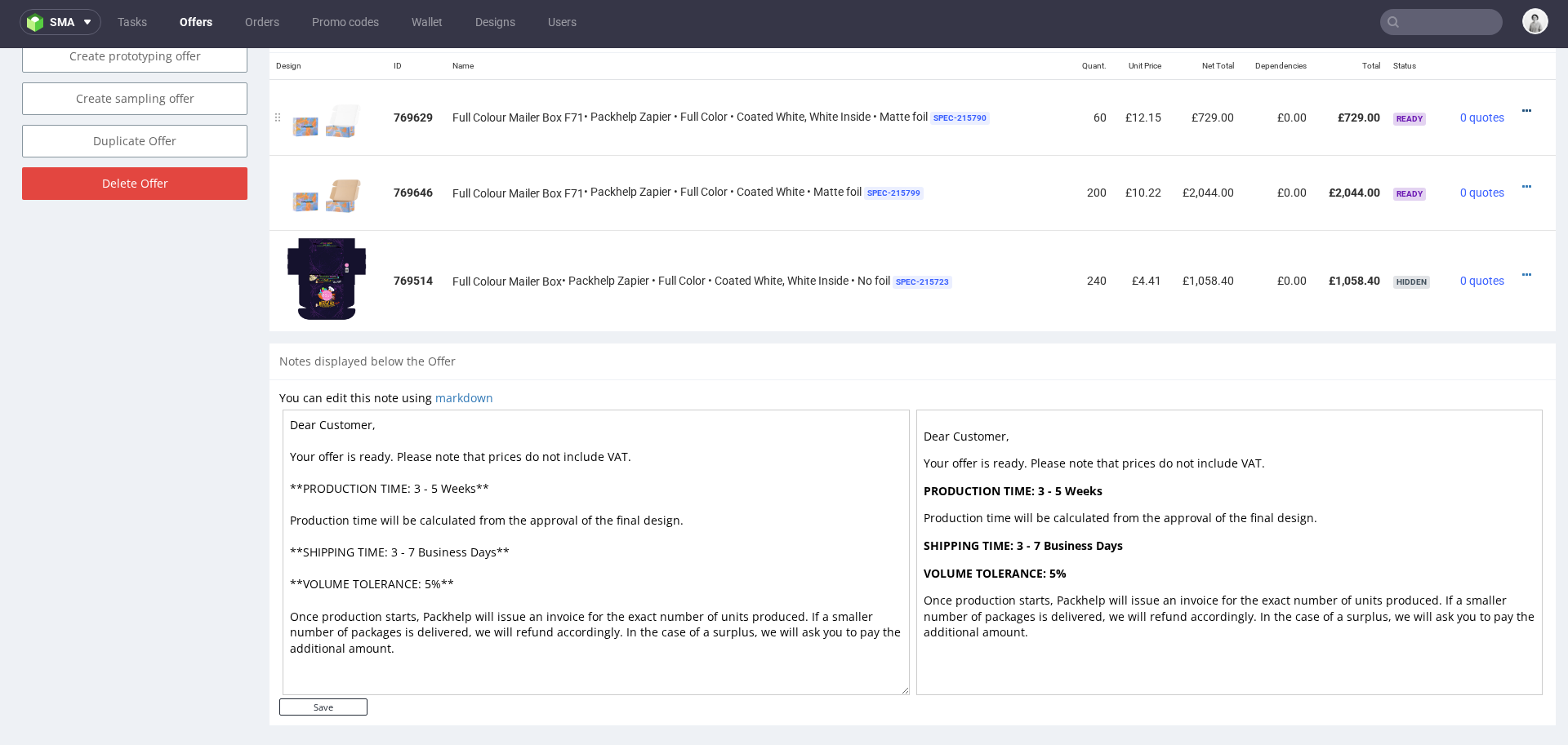
click at [1522, 106] on icon at bounding box center [1526, 111] width 9 height 11
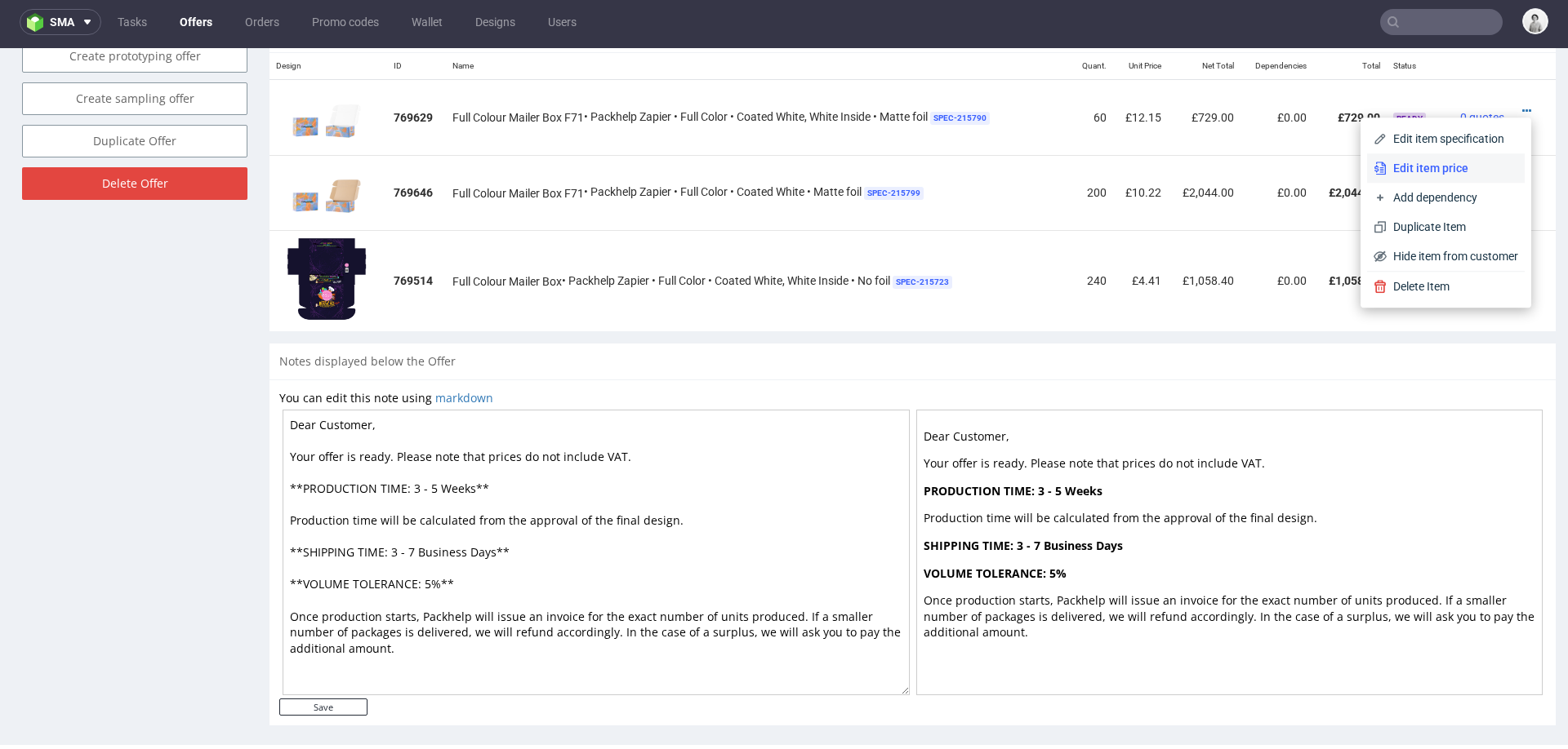
click at [1430, 174] on span "Edit item price" at bounding box center [1452, 168] width 132 height 16
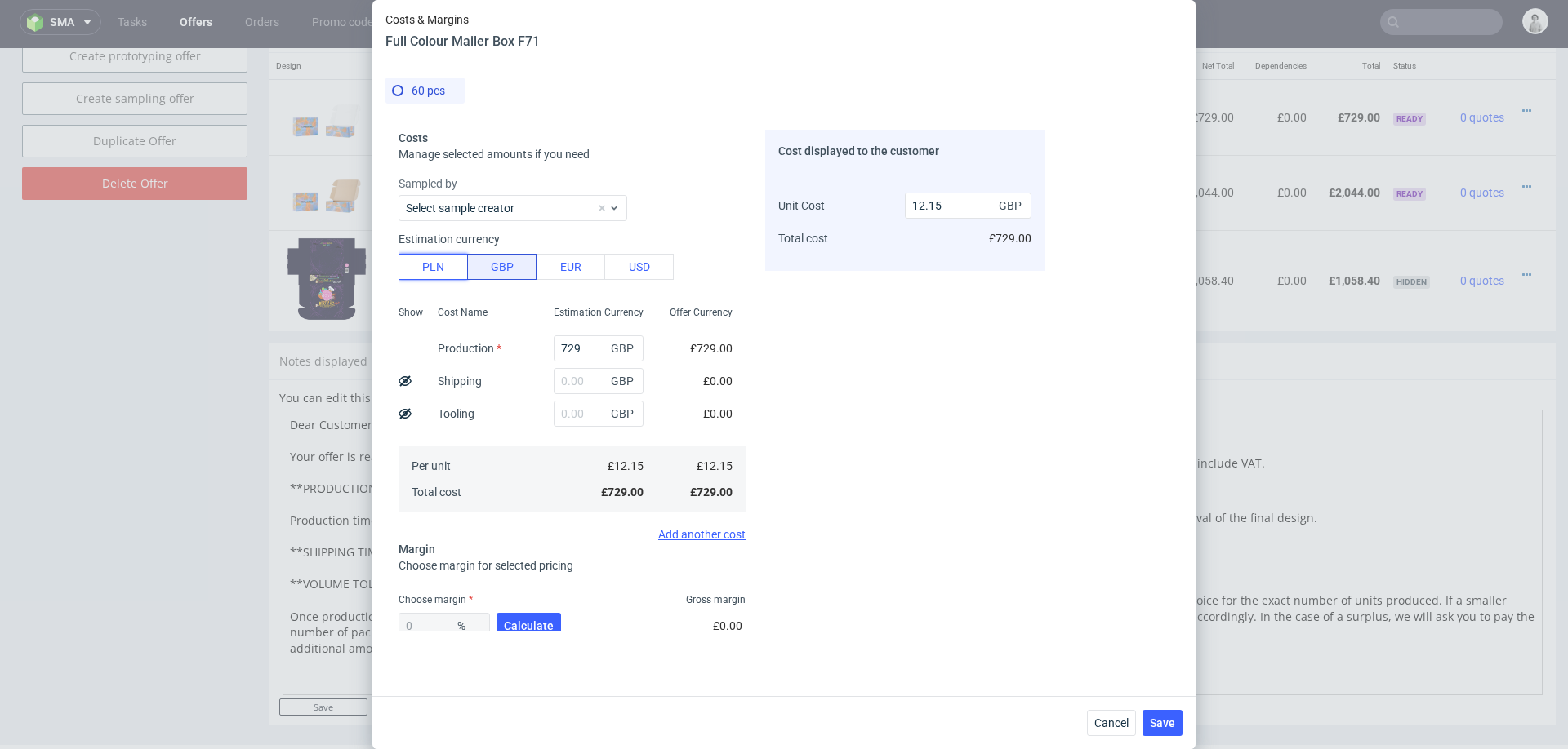
click at [423, 258] on button "PLN" at bounding box center [433, 267] width 70 height 26
type input "2.48"
click at [573, 345] on input "729" at bounding box center [598, 348] width 90 height 26
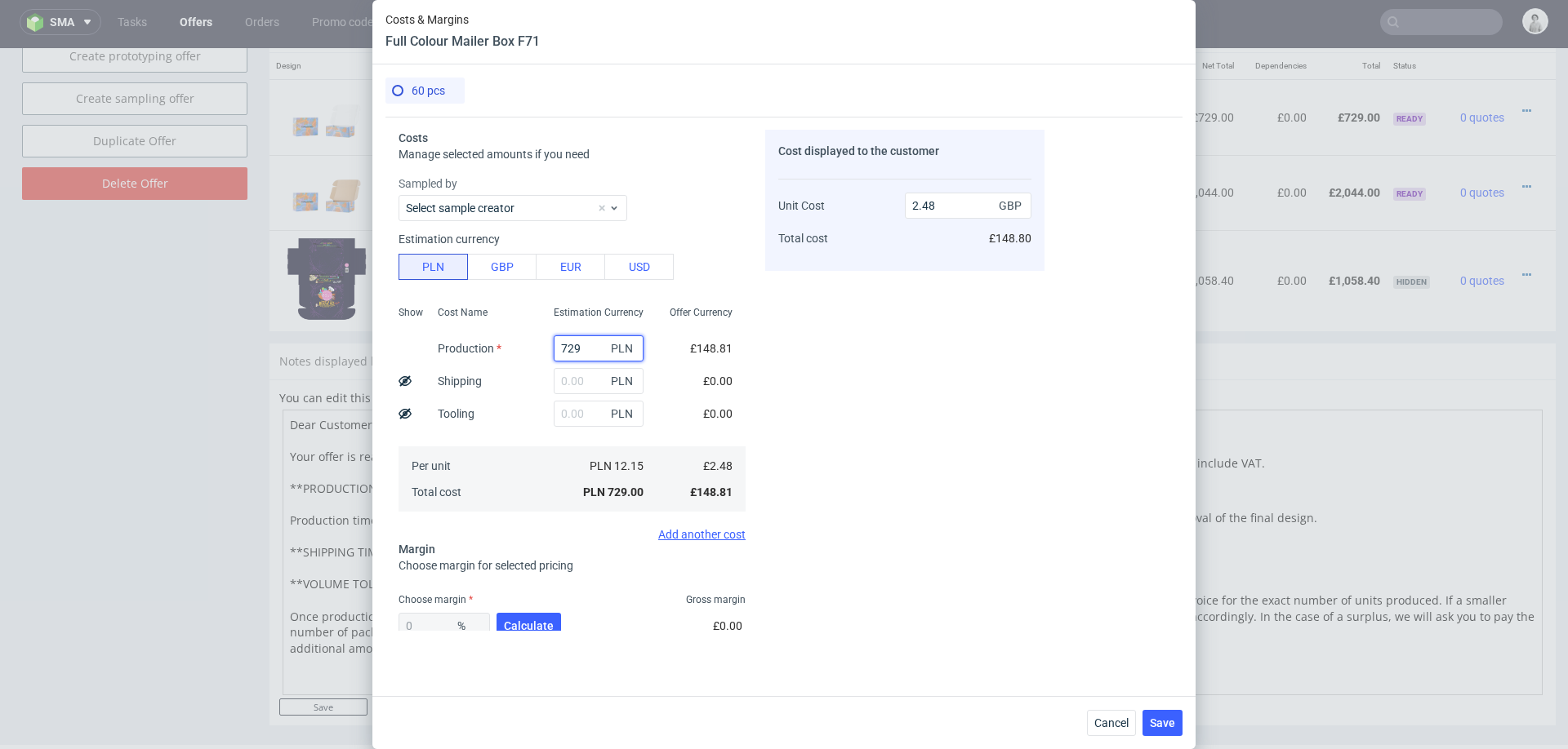
click at [573, 345] on input "729" at bounding box center [598, 348] width 90 height 26
type input "157"
type input "0.53"
type input "1575"
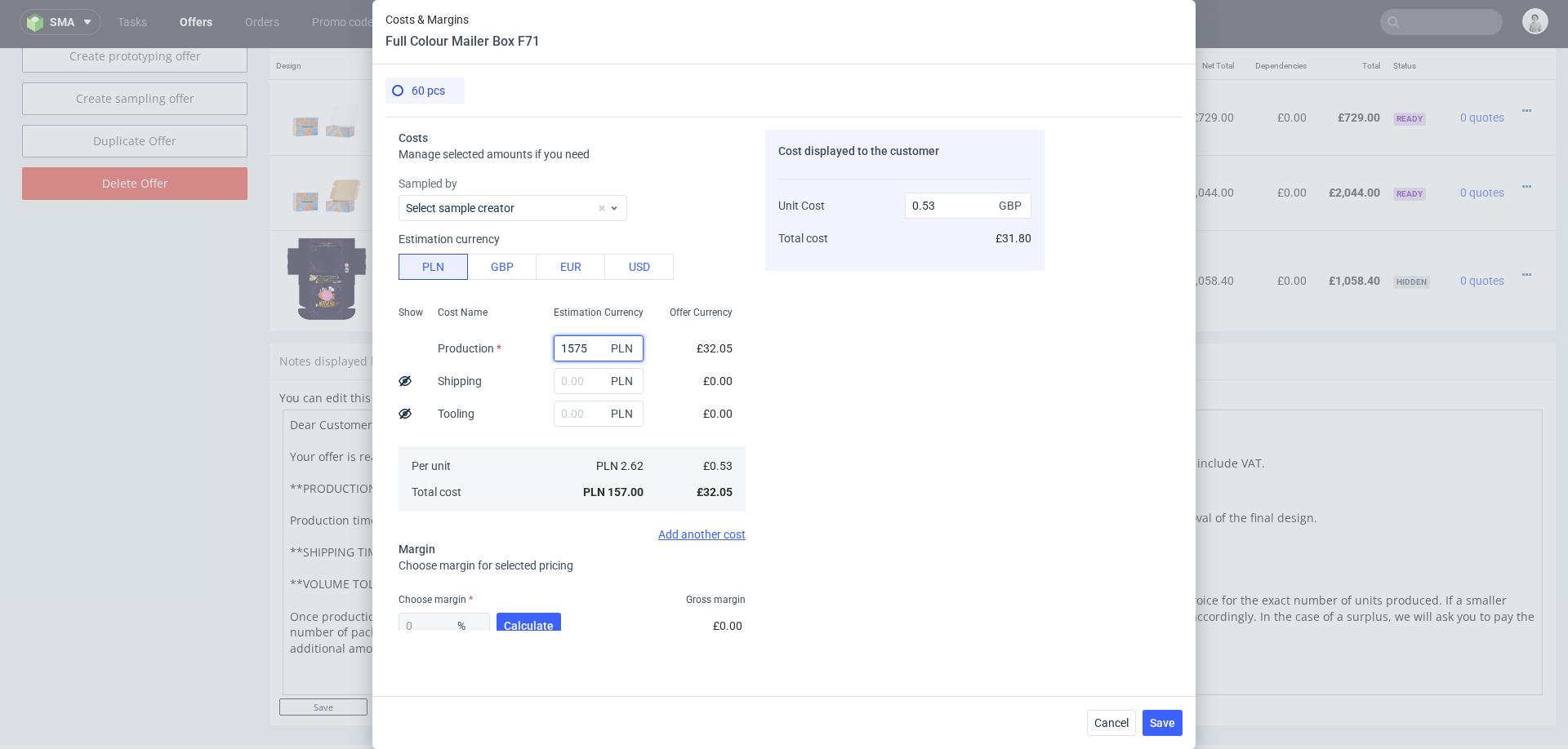
type input "5.36"
type input "1575"
click at [596, 379] on input "text" at bounding box center [598, 381] width 90 height 26
type input "3"
type input "5.37"
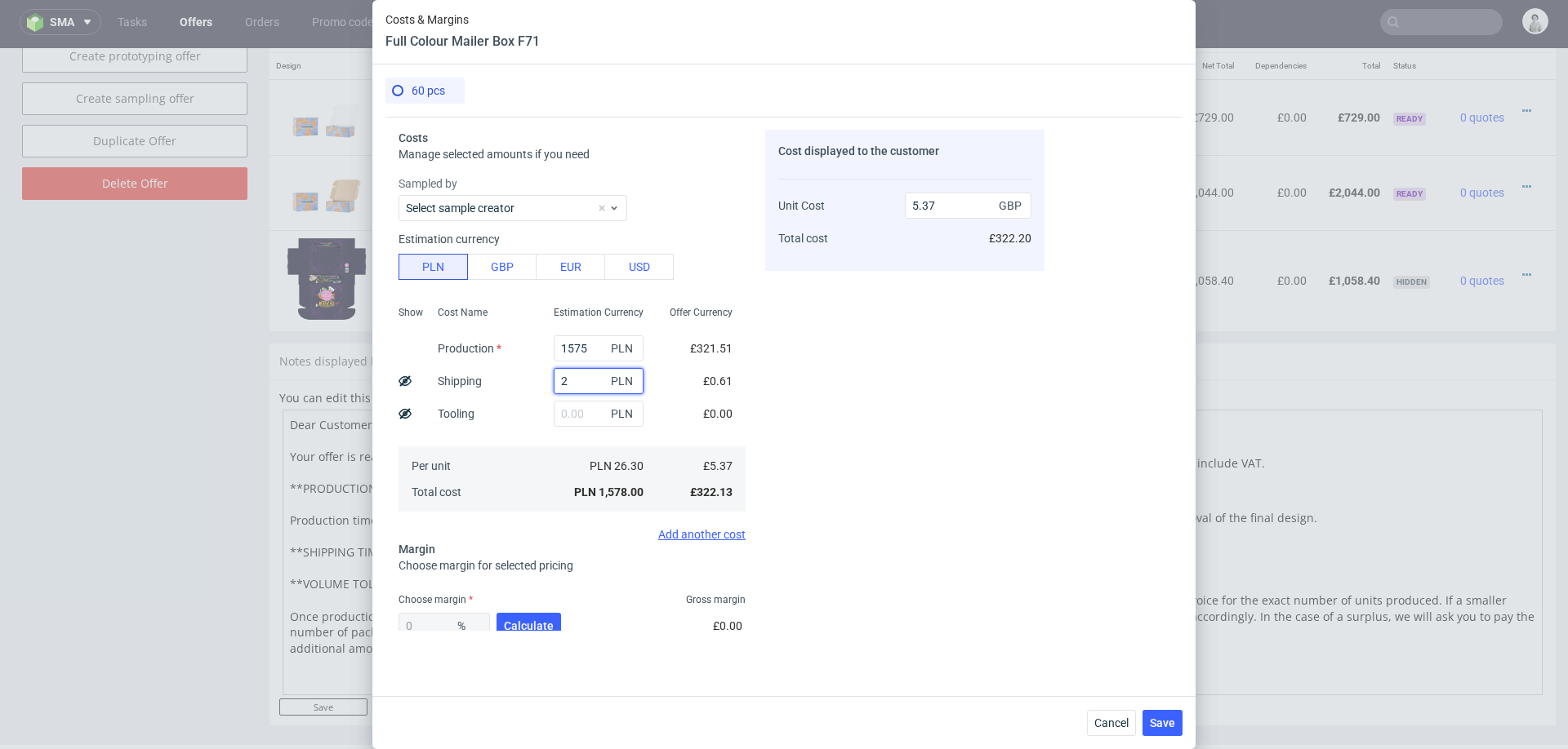
type input "24"
type input "5.44"
type input "240"
type input "6.18"
type input "240"
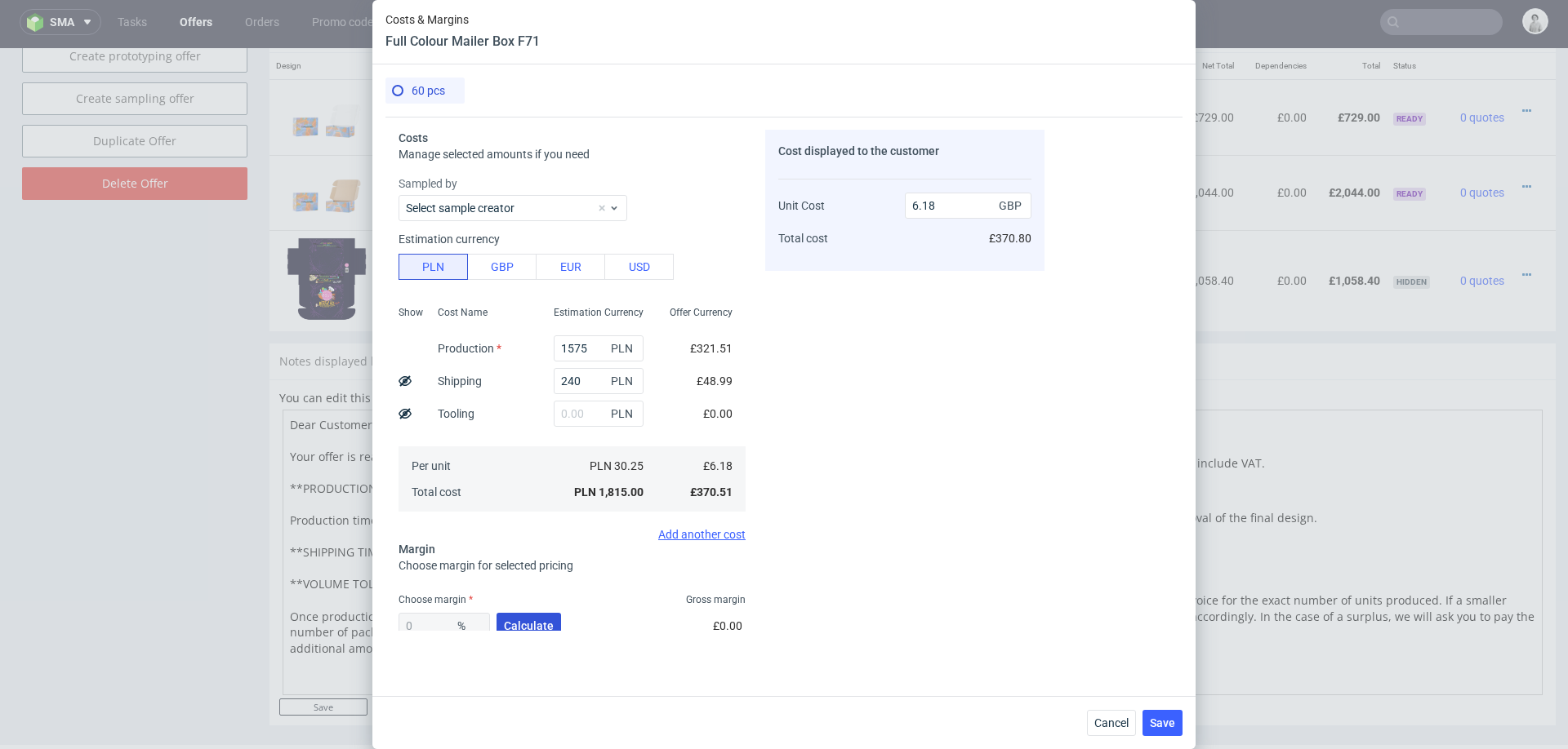
click at [529, 617] on button "Calculate" at bounding box center [529, 626] width 65 height 26
type input "45.04"
type input "11.24"
click at [529, 617] on div "45.04 % Calculate" at bounding box center [481, 629] width 166 height 46
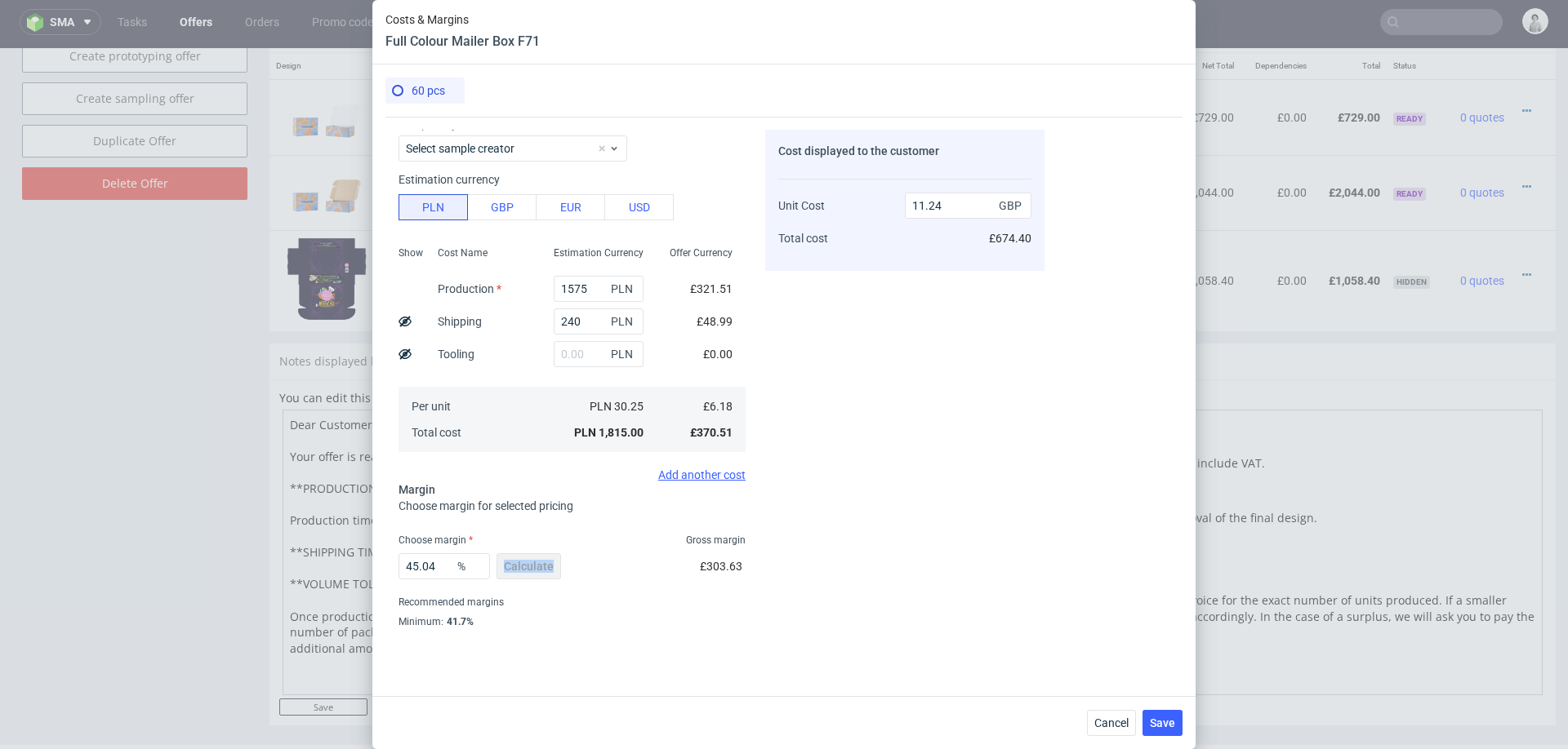
scroll to position [96, 0]
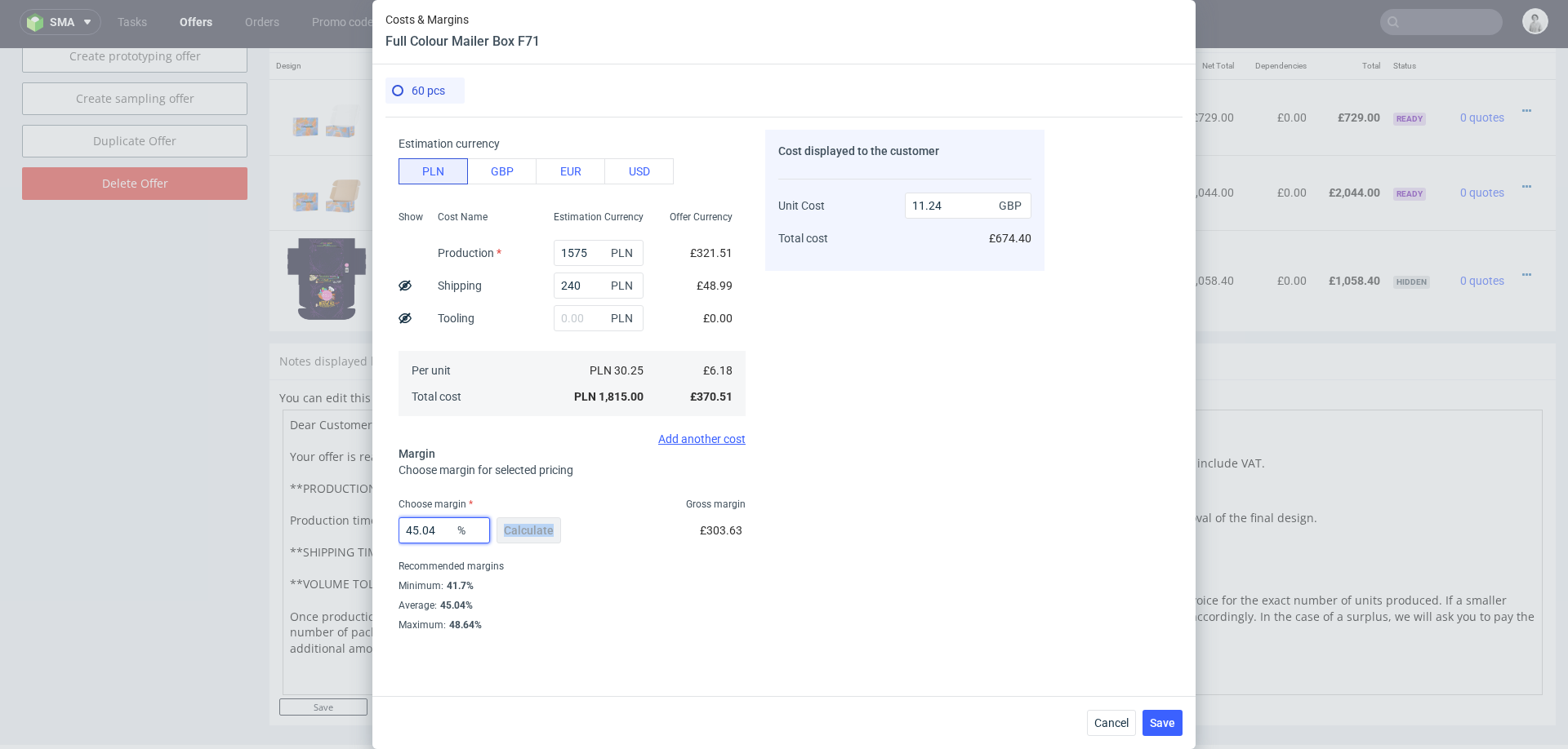
click at [434, 534] on input "45.04" at bounding box center [444, 531] width 92 height 26
type input "43"
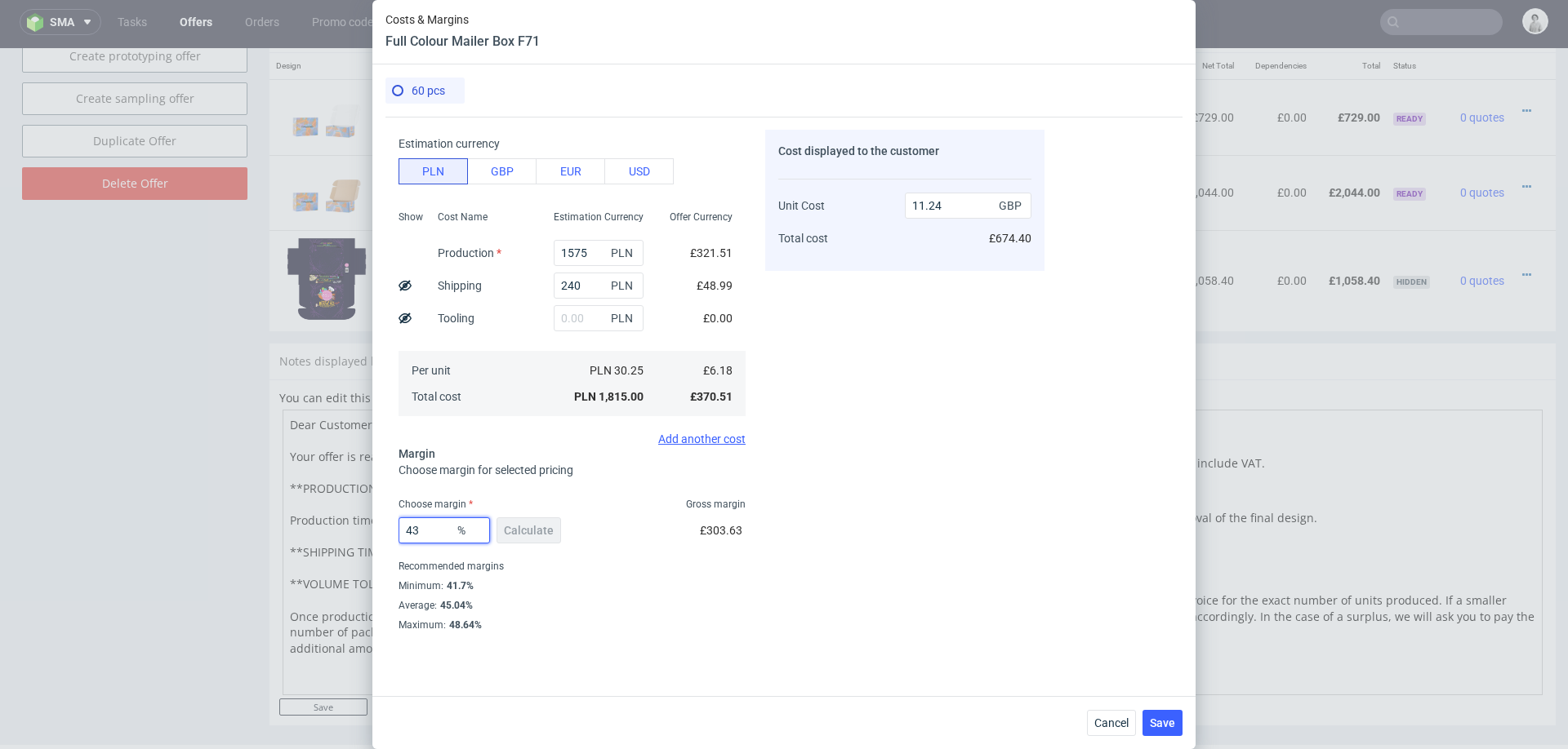
type input "10.84"
type input "43"
click at [988, 639] on div "Costs Manage selected amounts if you need Sampled by Select sample creator Esti…" at bounding box center [783, 400] width 797 height 566
click at [432, 526] on input "43" at bounding box center [444, 531] width 92 height 26
click at [1047, 549] on div "Costs Manage selected amounts if you need Sampled by Select sample creator Esti…" at bounding box center [783, 400] width 797 height 566
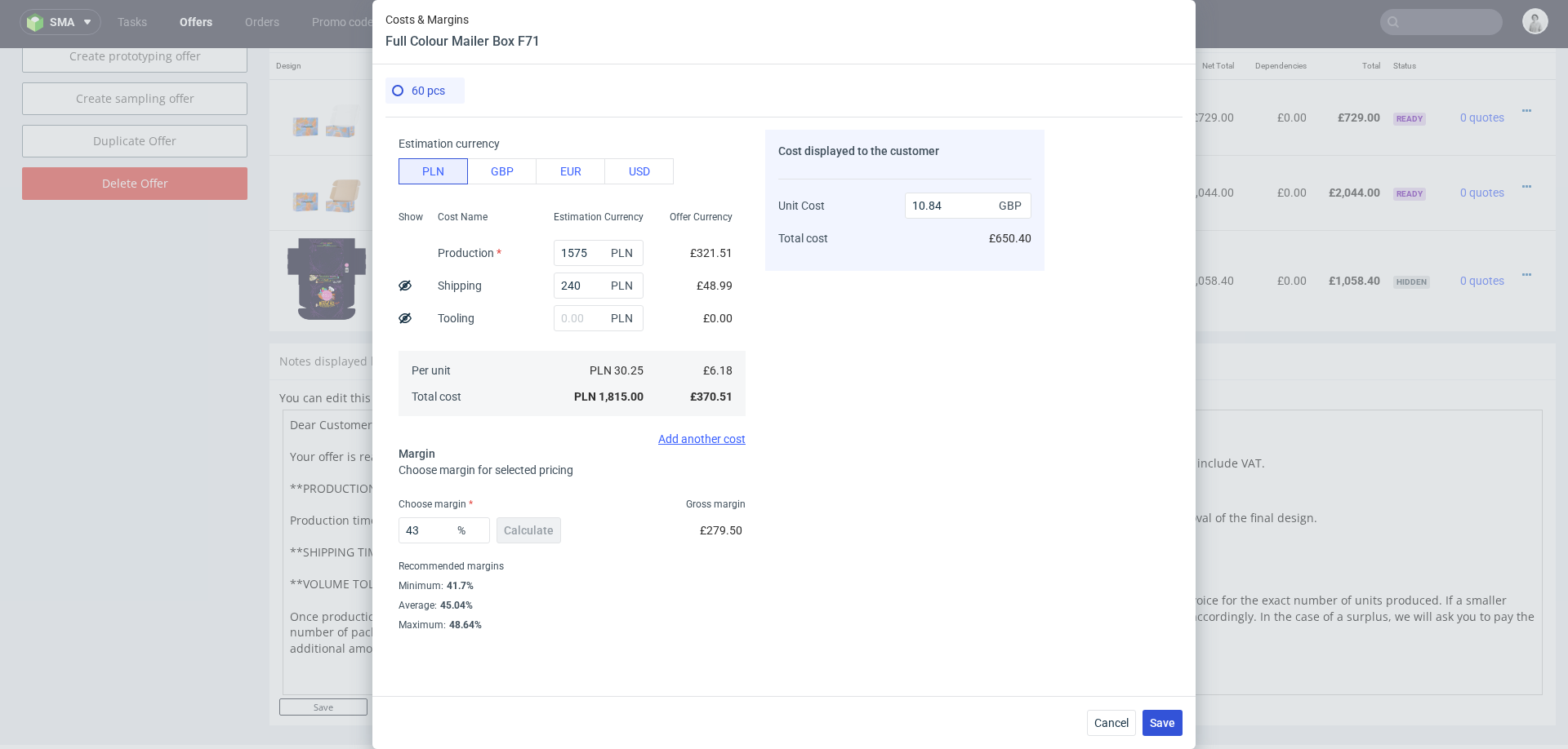
click at [1163, 722] on span "Save" at bounding box center [1162, 723] width 25 height 11
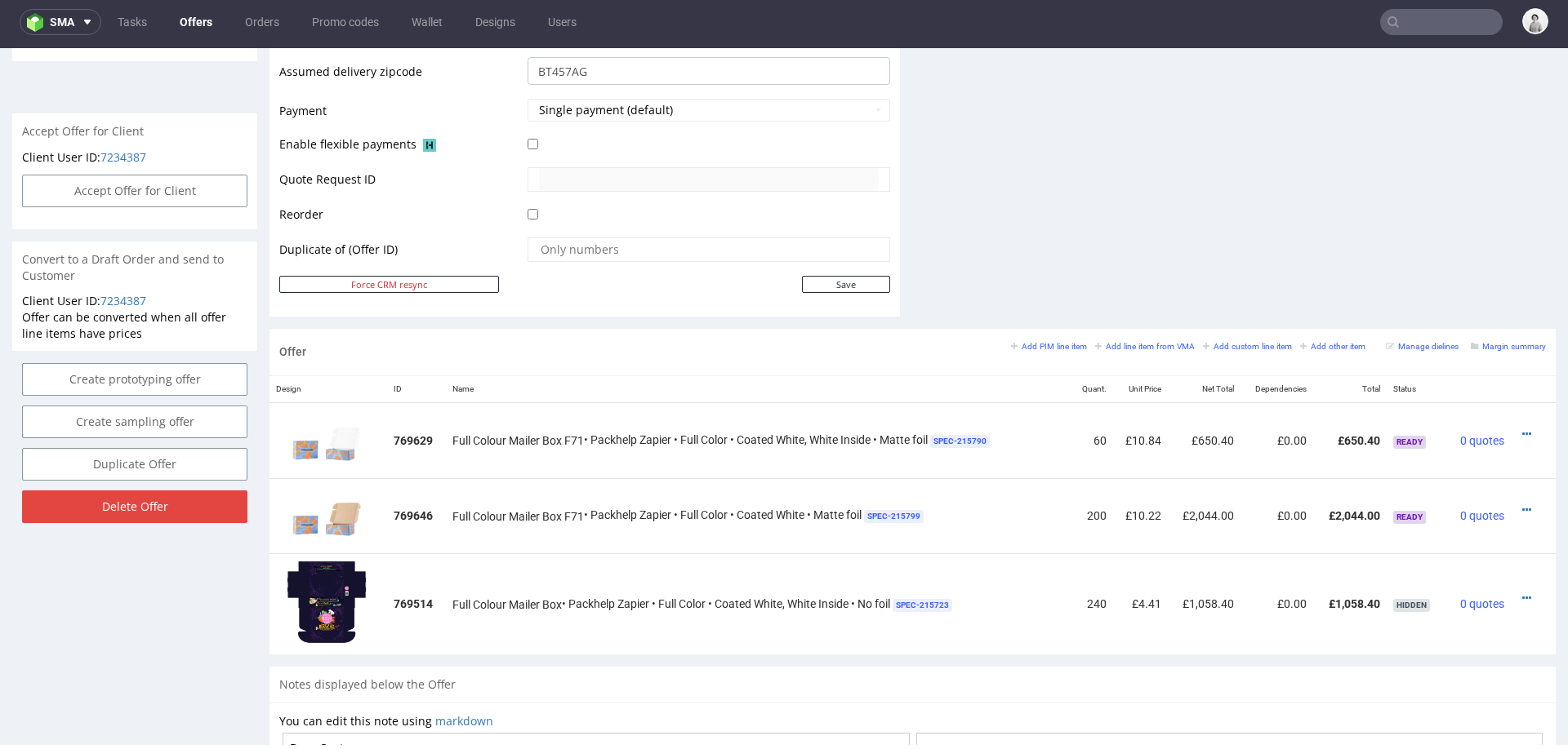
scroll to position [684, 0]
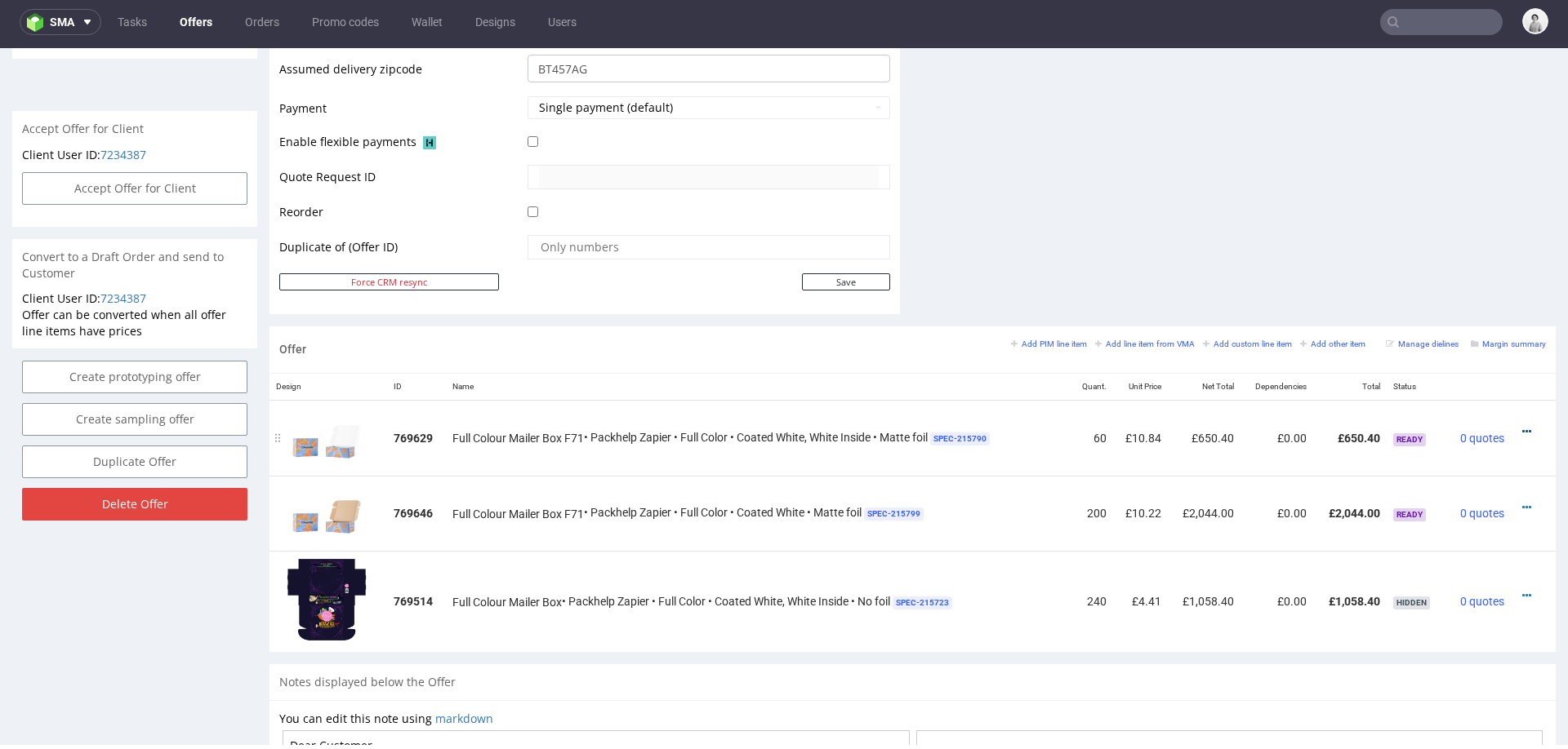
click at [1522, 426] on icon at bounding box center [1526, 431] width 9 height 11
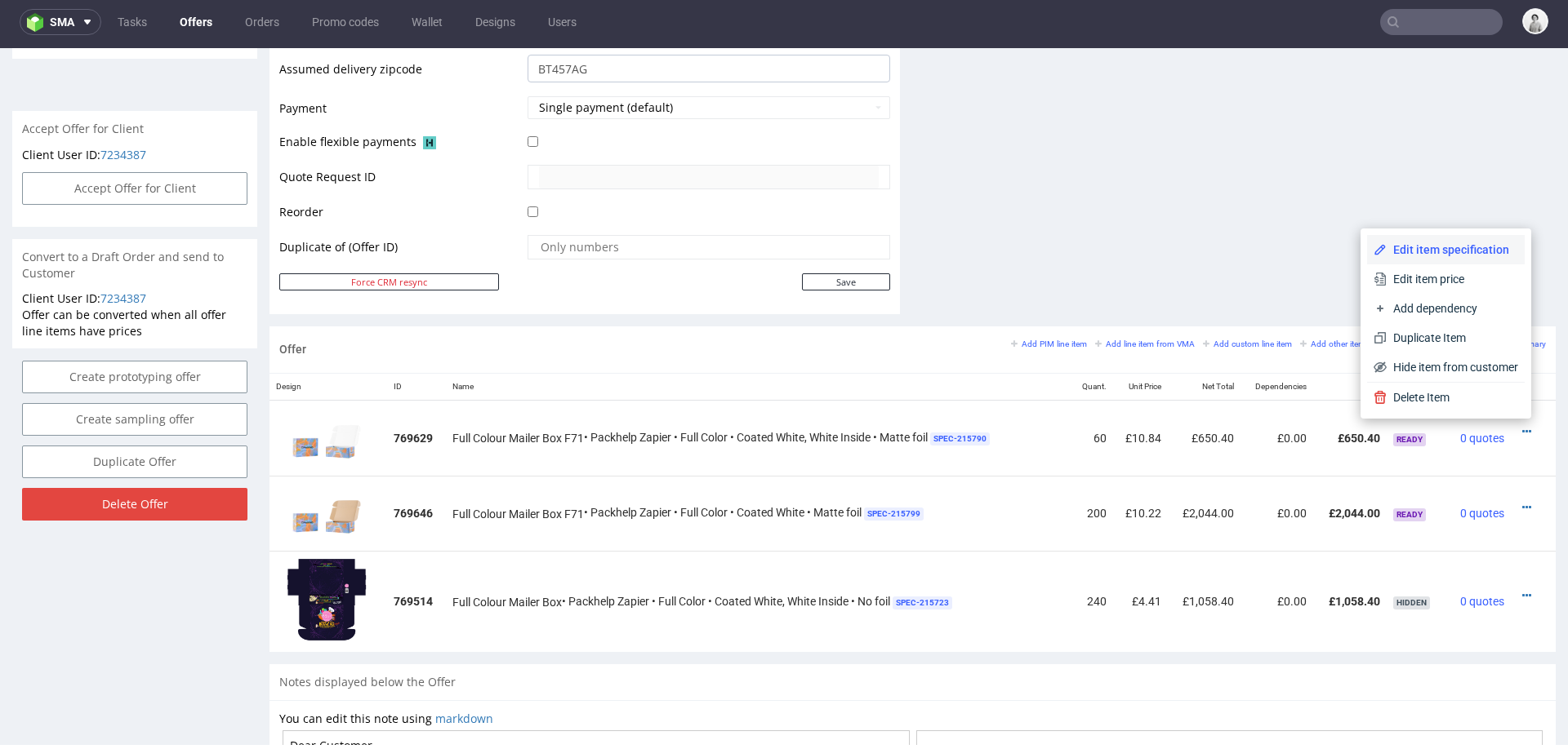
click at [1466, 242] on span "Edit item specification" at bounding box center [1452, 249] width 132 height 16
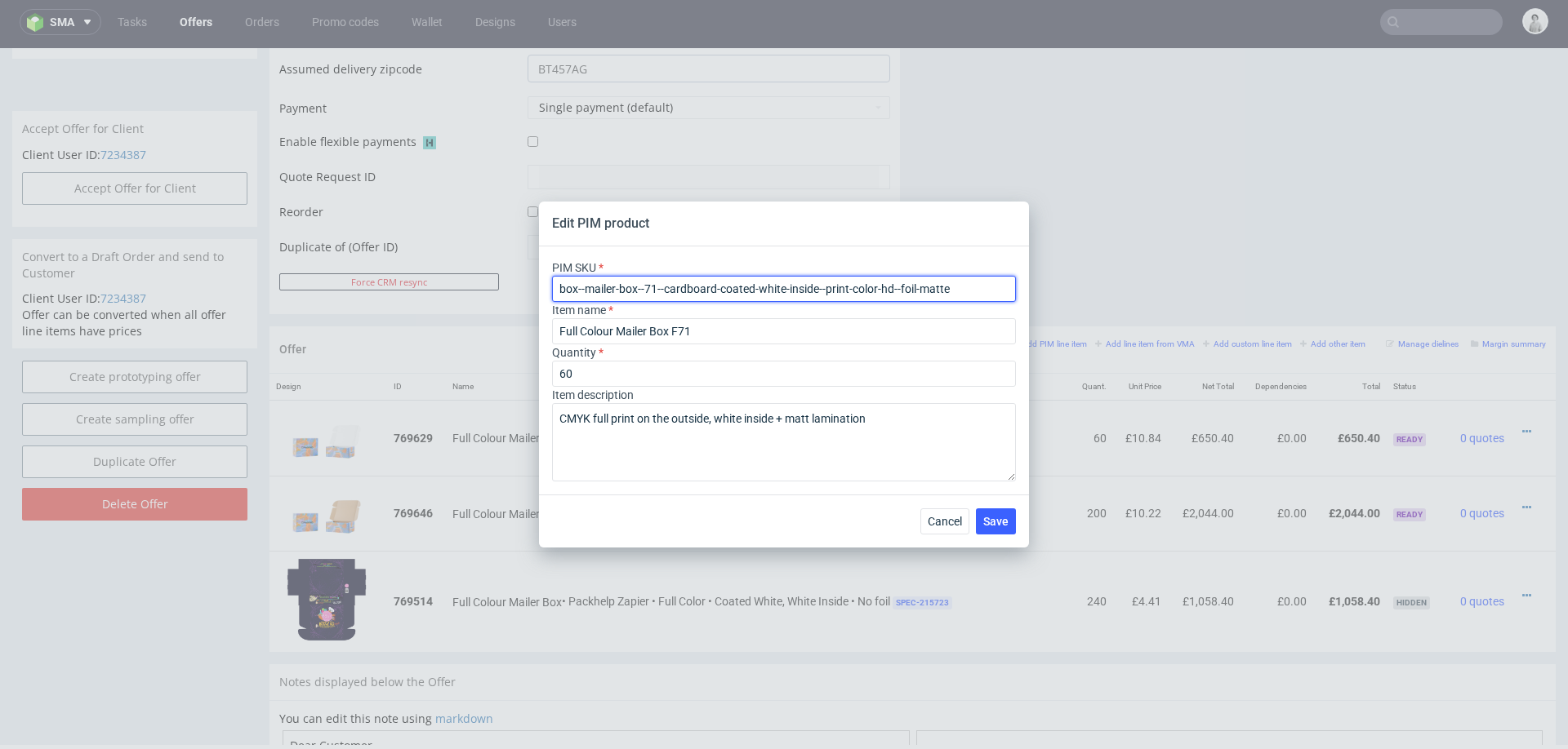
click at [739, 288] on input "box--mailer-box--71--cardboard-coated-white-inside--print-color-hd--foil-matte" at bounding box center [783, 289] width 464 height 26
click at [738, 288] on input "box--mailer-box--71--cardboard-coated-white-inside--print-color-hd--foil-matte" at bounding box center [783, 289] width 464 height 26
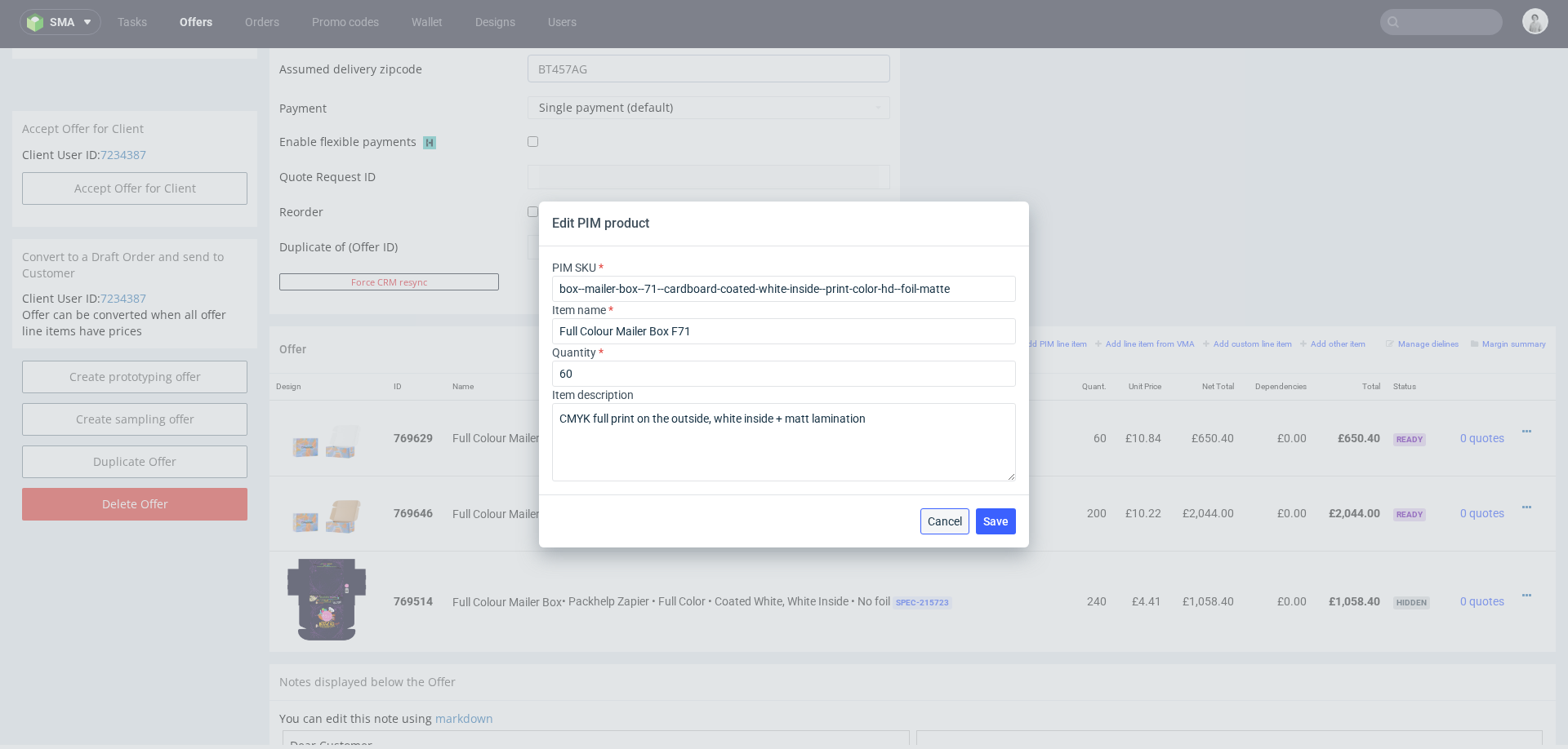
drag, startPoint x: 948, startPoint y: 519, endPoint x: 947, endPoint y: 471, distance: 48.0
click at [948, 519] on span "Cancel" at bounding box center [945, 521] width 34 height 11
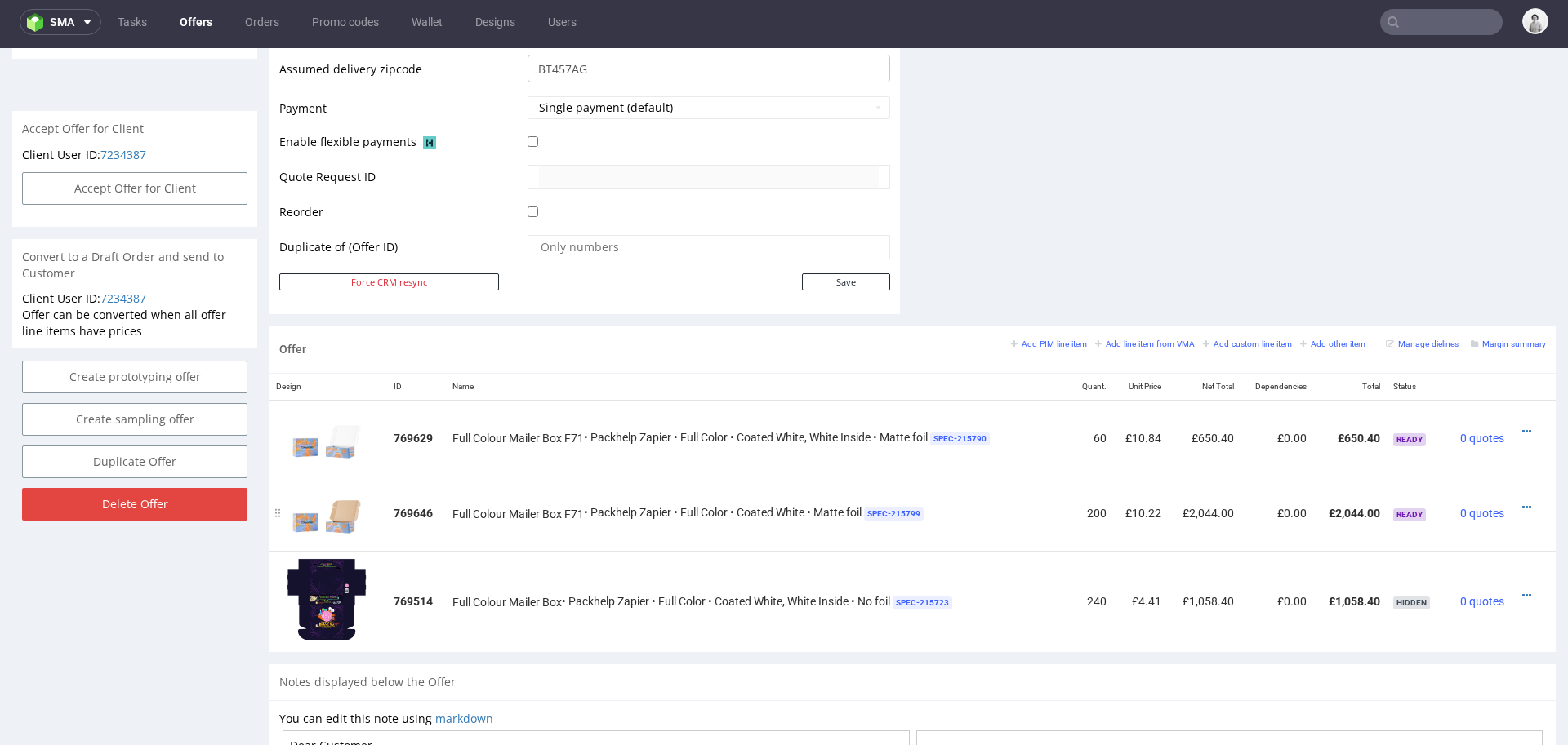
click at [1522, 502] on icon at bounding box center [1526, 507] width 9 height 11
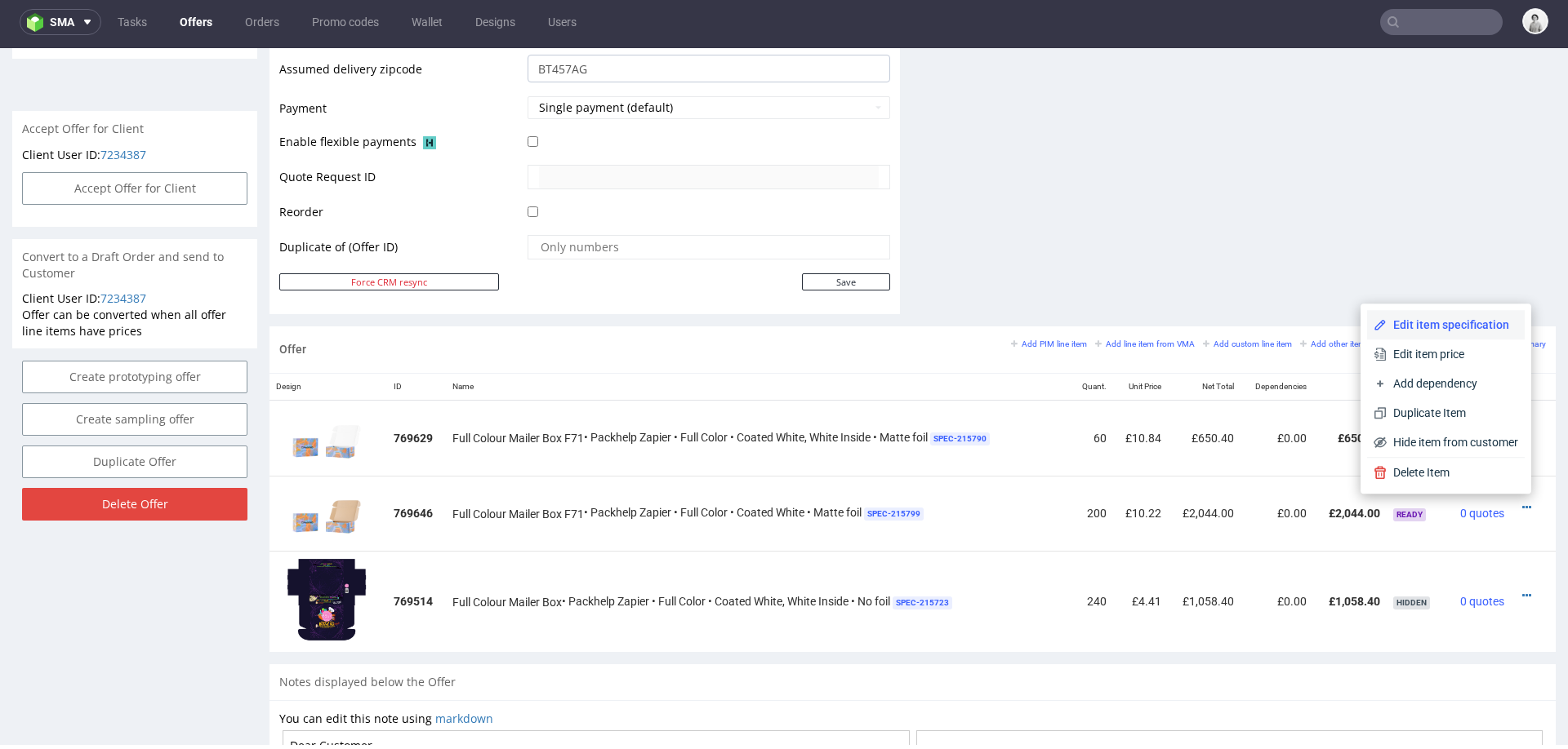
click at [1405, 320] on span "Edit item specification" at bounding box center [1452, 325] width 132 height 16
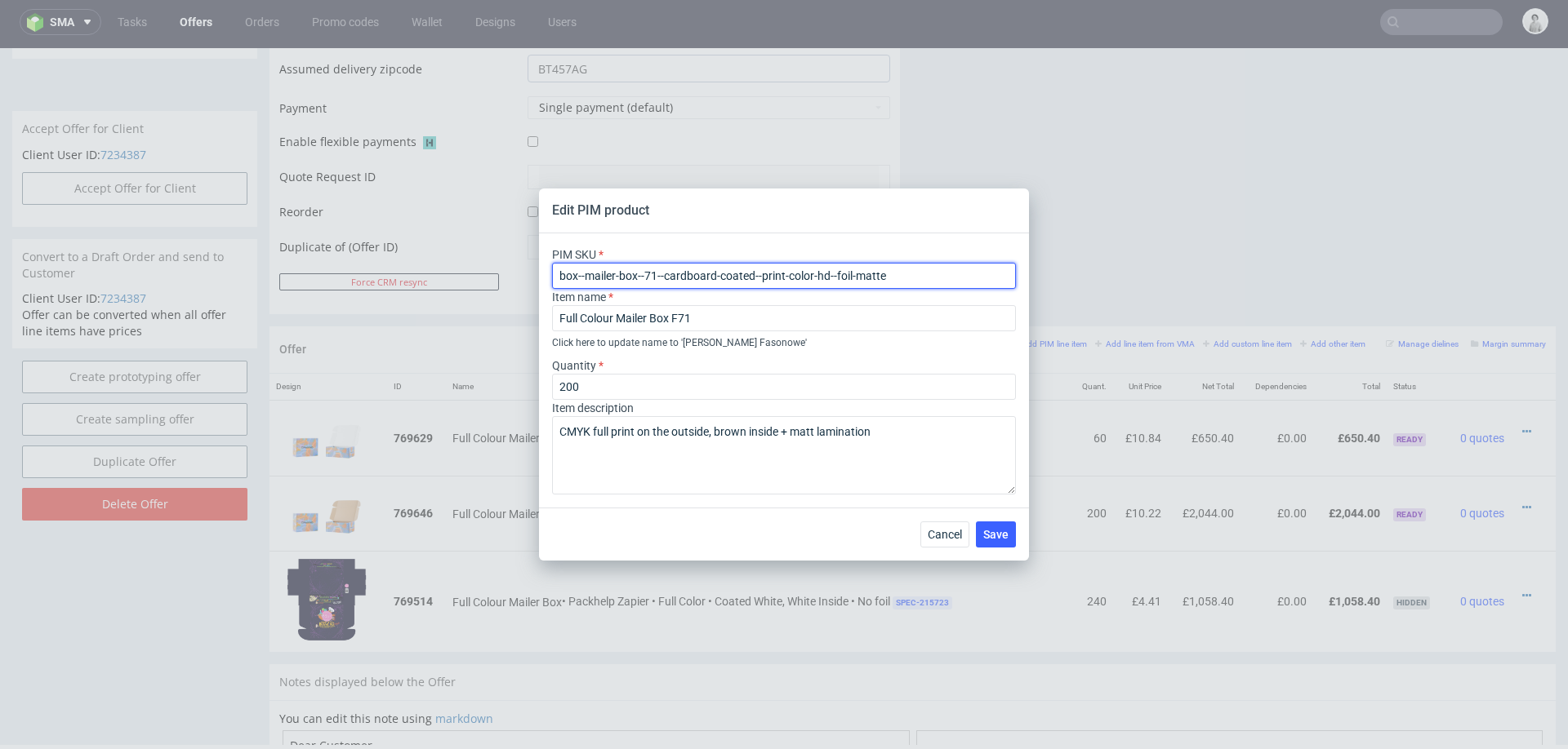
click at [674, 276] on input "box--mailer-box--71--cardboard-coated--print-color-hd--foil-matte" at bounding box center [783, 276] width 464 height 26
paste input "white-inside-"
type input "box--mailer-box--71--cardboard-coated-white-inside--print-color-hd--foil-matte"
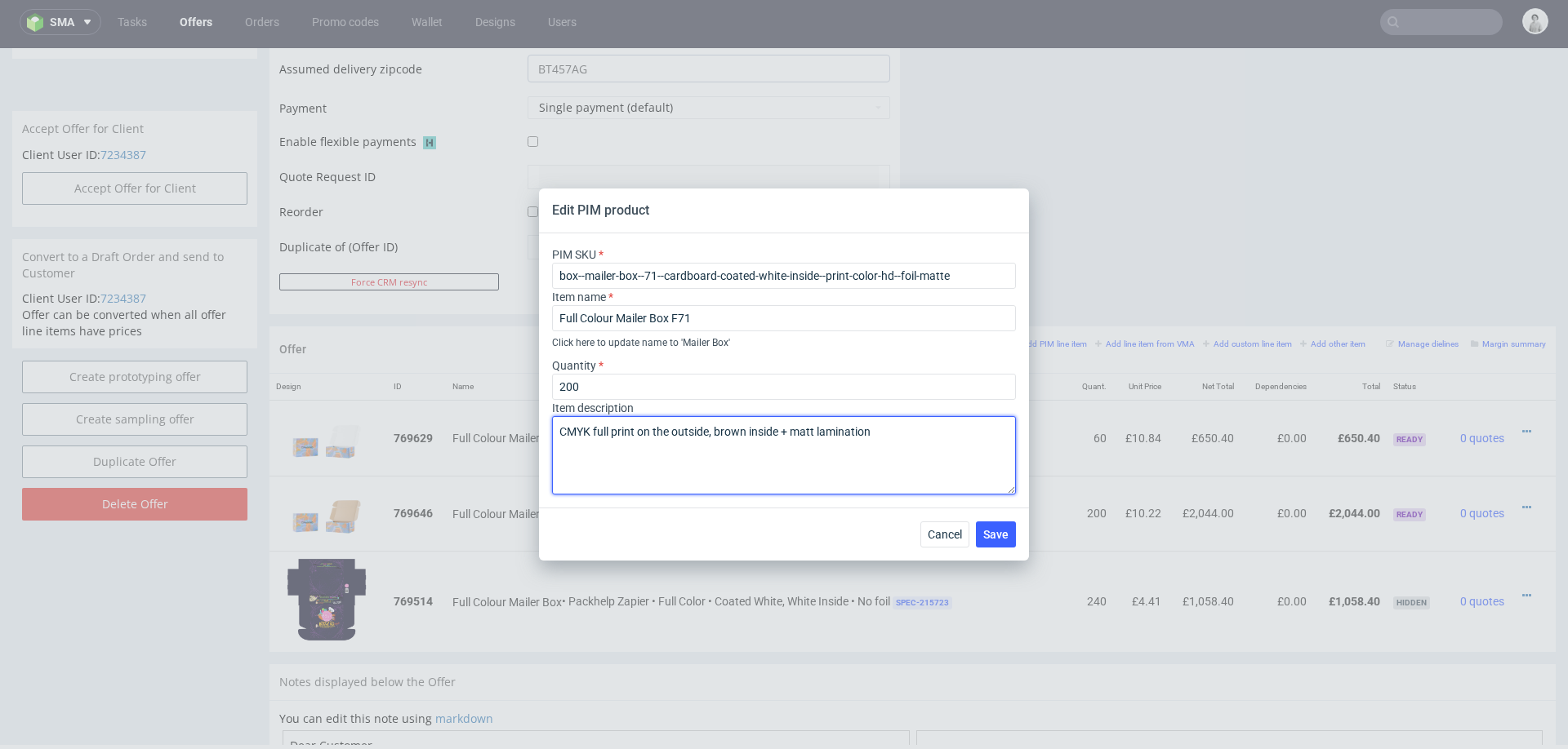
click at [731, 436] on textarea "CMYK full print on the outside, brown inside + matt lamination" at bounding box center [783, 455] width 464 height 79
type textarea "CMYK full print on the outside, white inside + matt lamination"
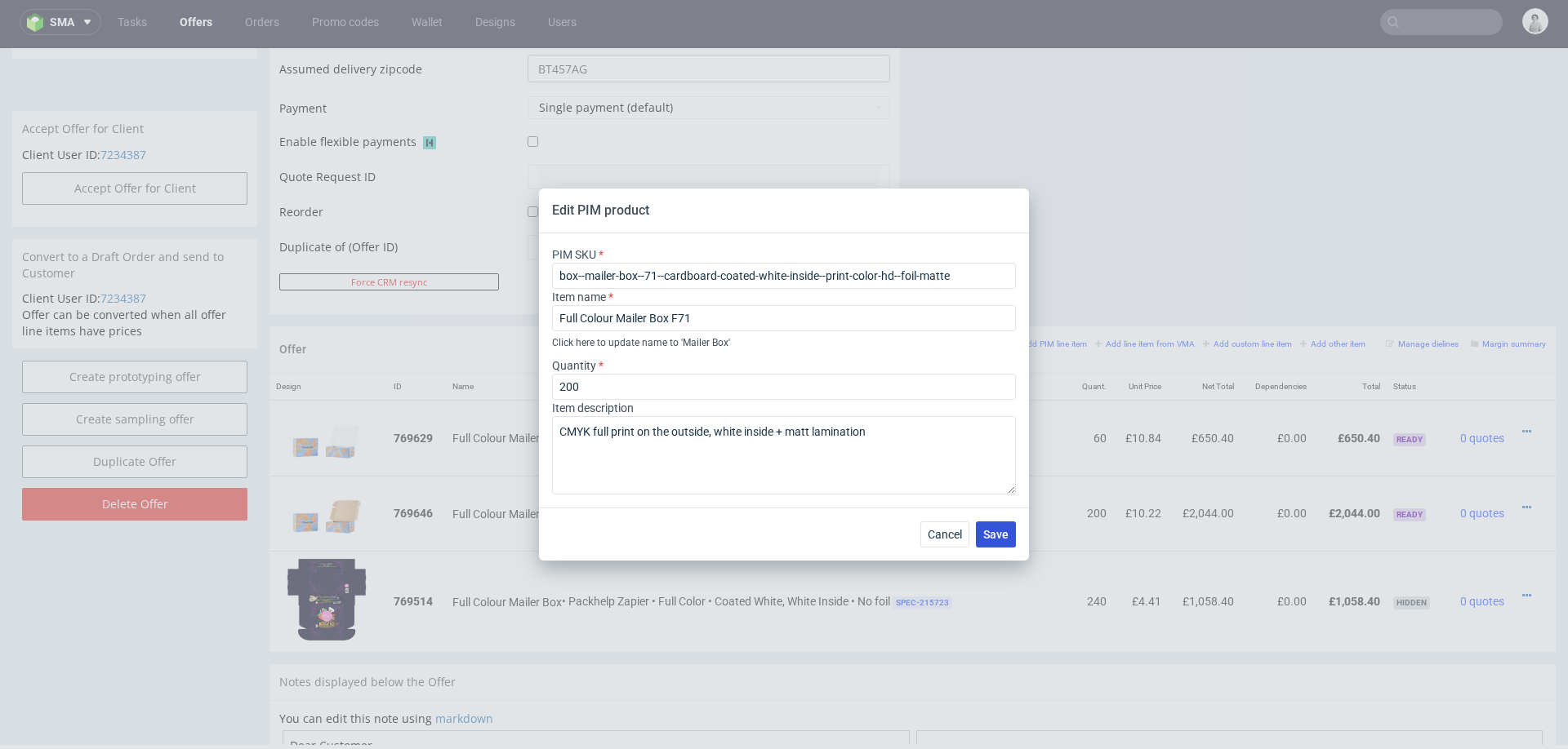
click at [990, 529] on span "Save" at bounding box center [995, 534] width 25 height 11
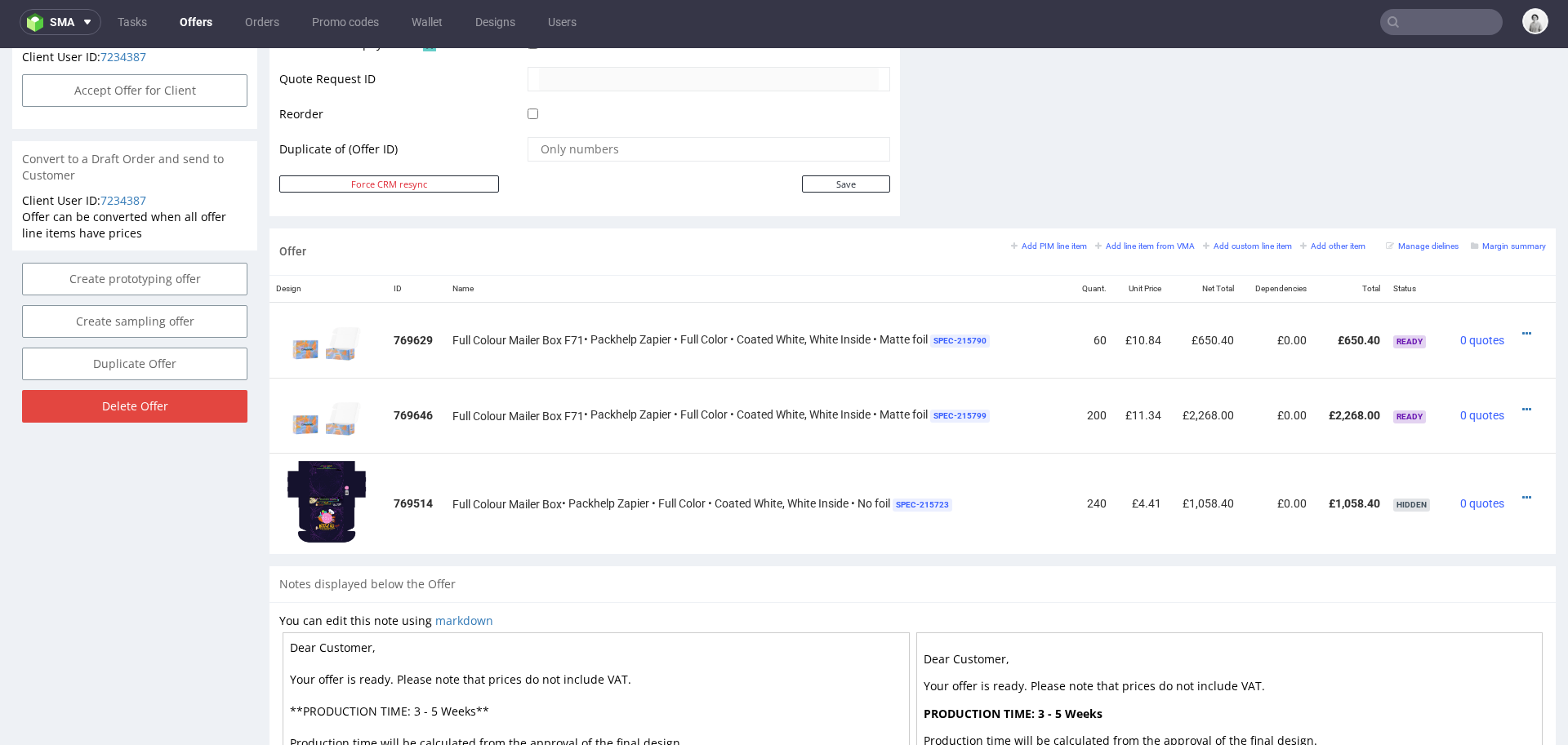
scroll to position [809, 0]
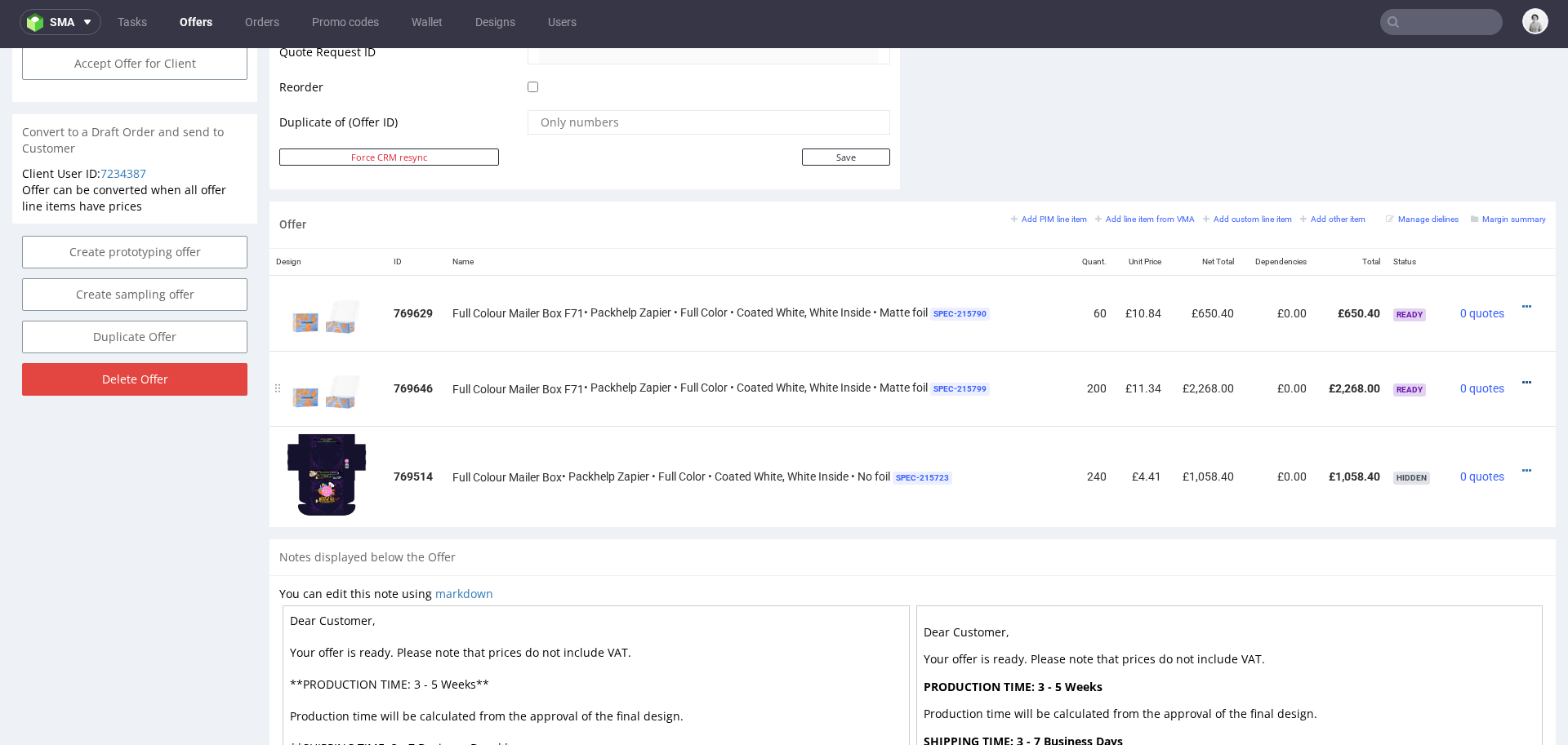
click at [1522, 377] on icon at bounding box center [1526, 382] width 9 height 11
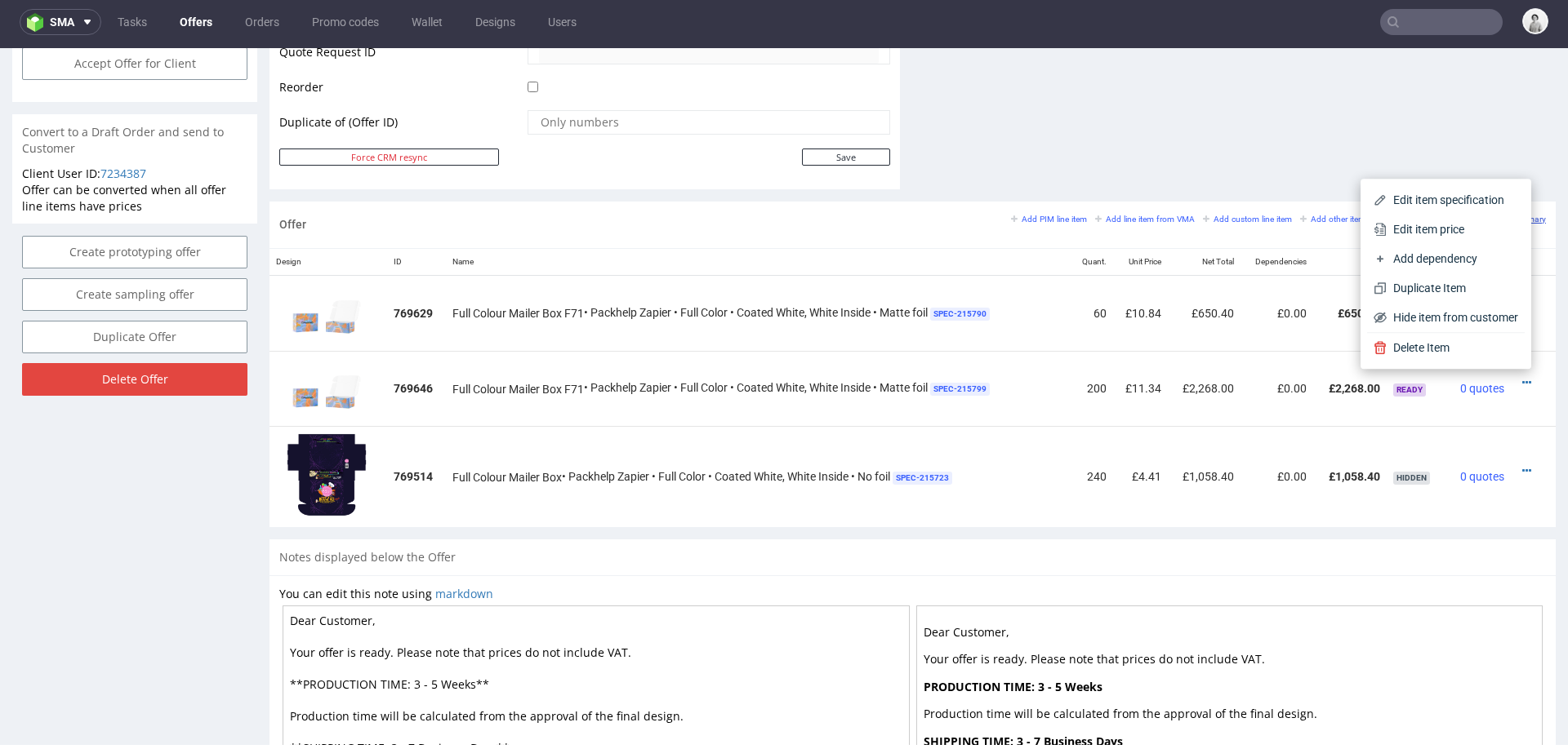
click at [1456, 222] on span "Edit item price" at bounding box center [1452, 229] width 132 height 16
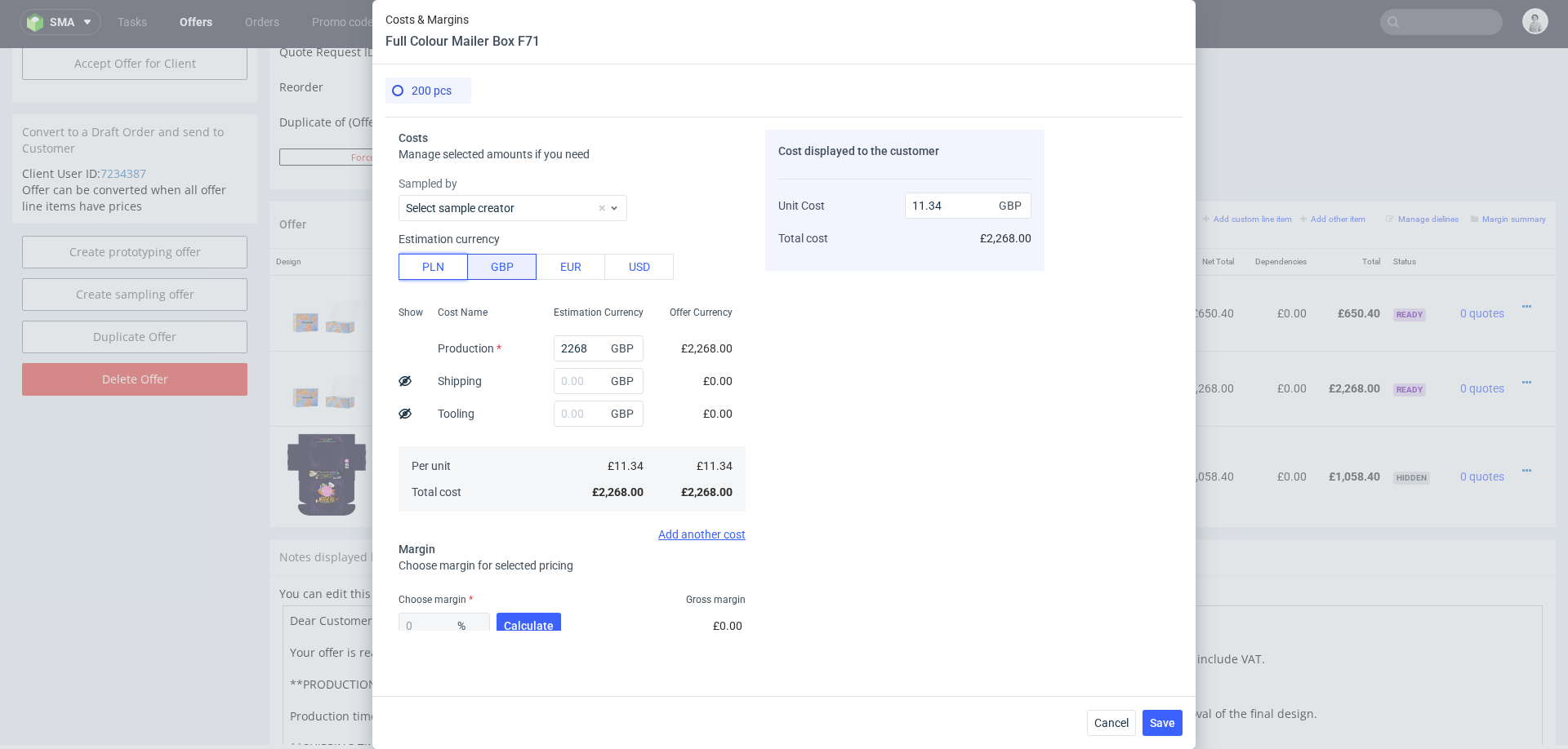
click at [434, 266] on button "PLN" at bounding box center [433, 267] width 70 height 26
type input "2.31"
click at [596, 349] on input "2268" at bounding box center [598, 348] width 90 height 26
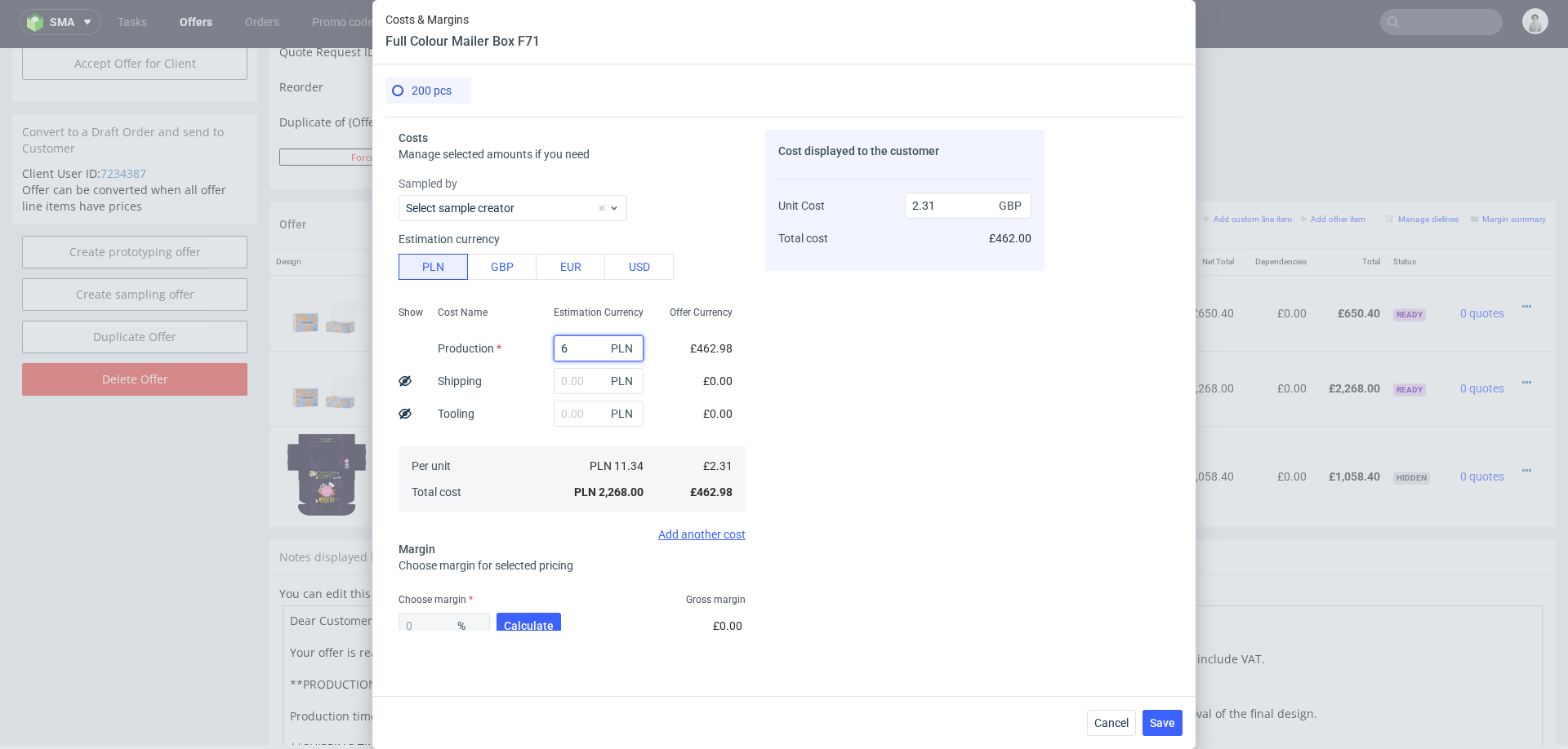
type input "62"
type input "0.01"
type input "621"
type input "0.63"
type input "6214"
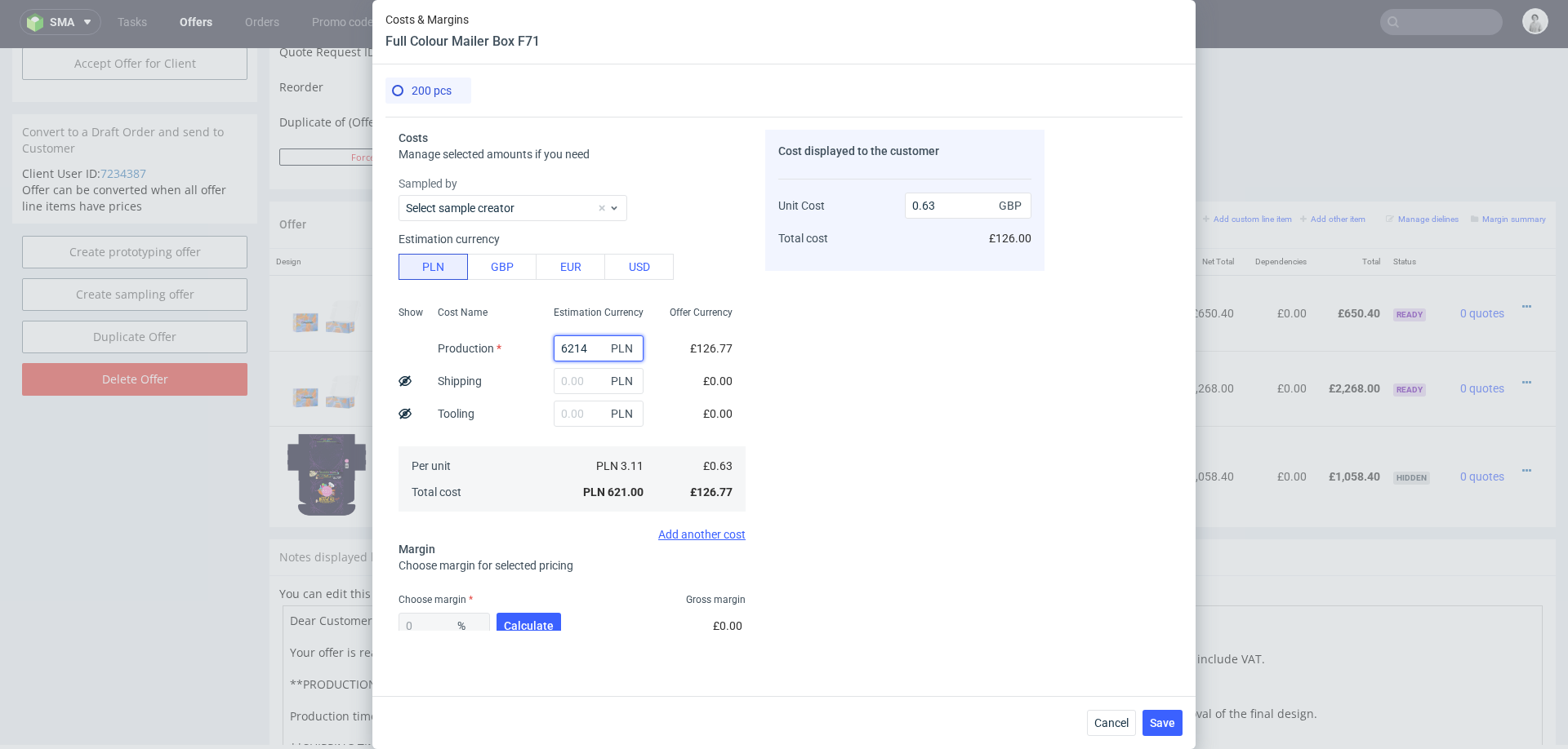
type input "6.34"
type input "6214"
click at [580, 374] on input "text" at bounding box center [598, 381] width 90 height 26
type input "600"
type input "6.95"
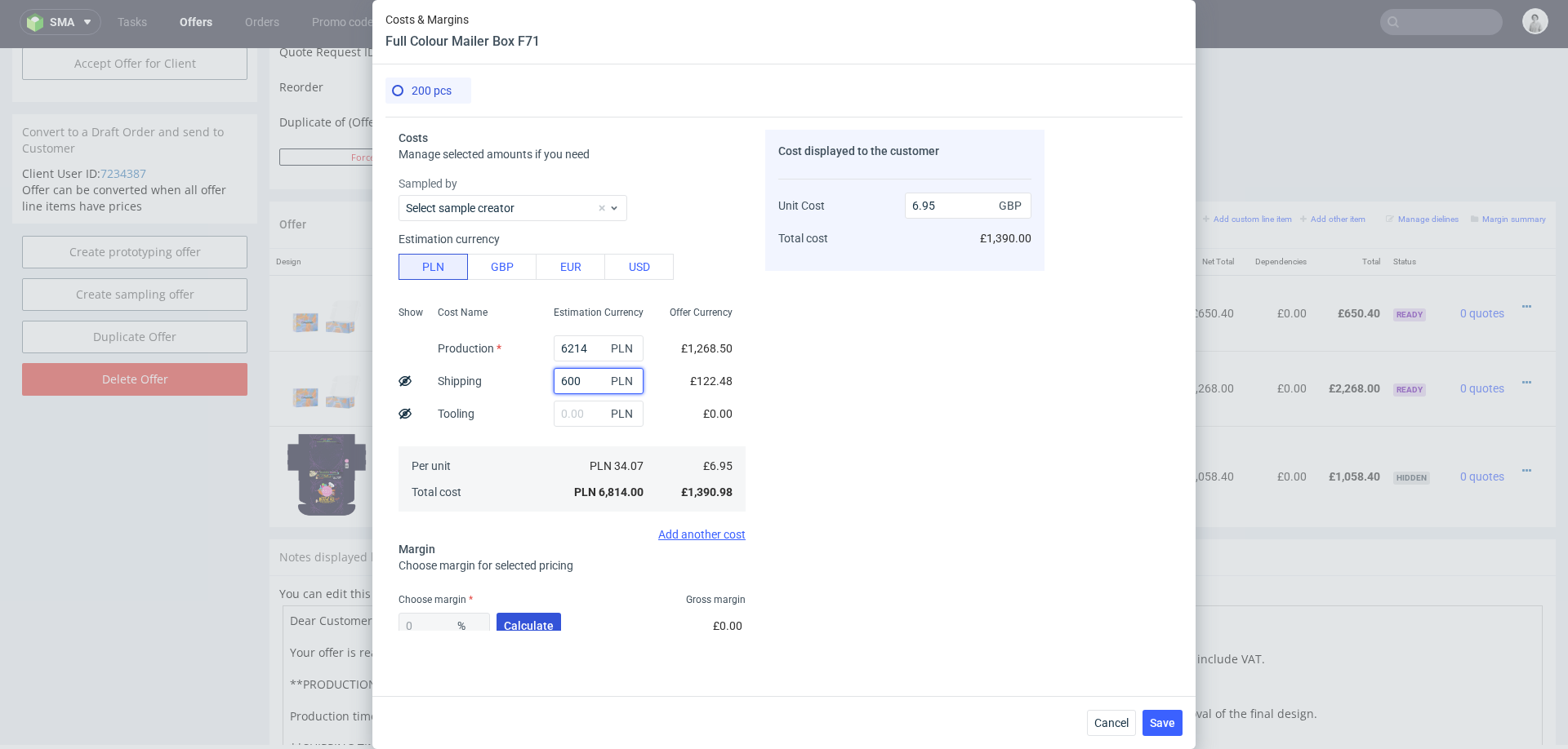
type input "600"
click at [516, 622] on span "Calculate" at bounding box center [529, 625] width 50 height 11
type input "36.23"
type input "10.9"
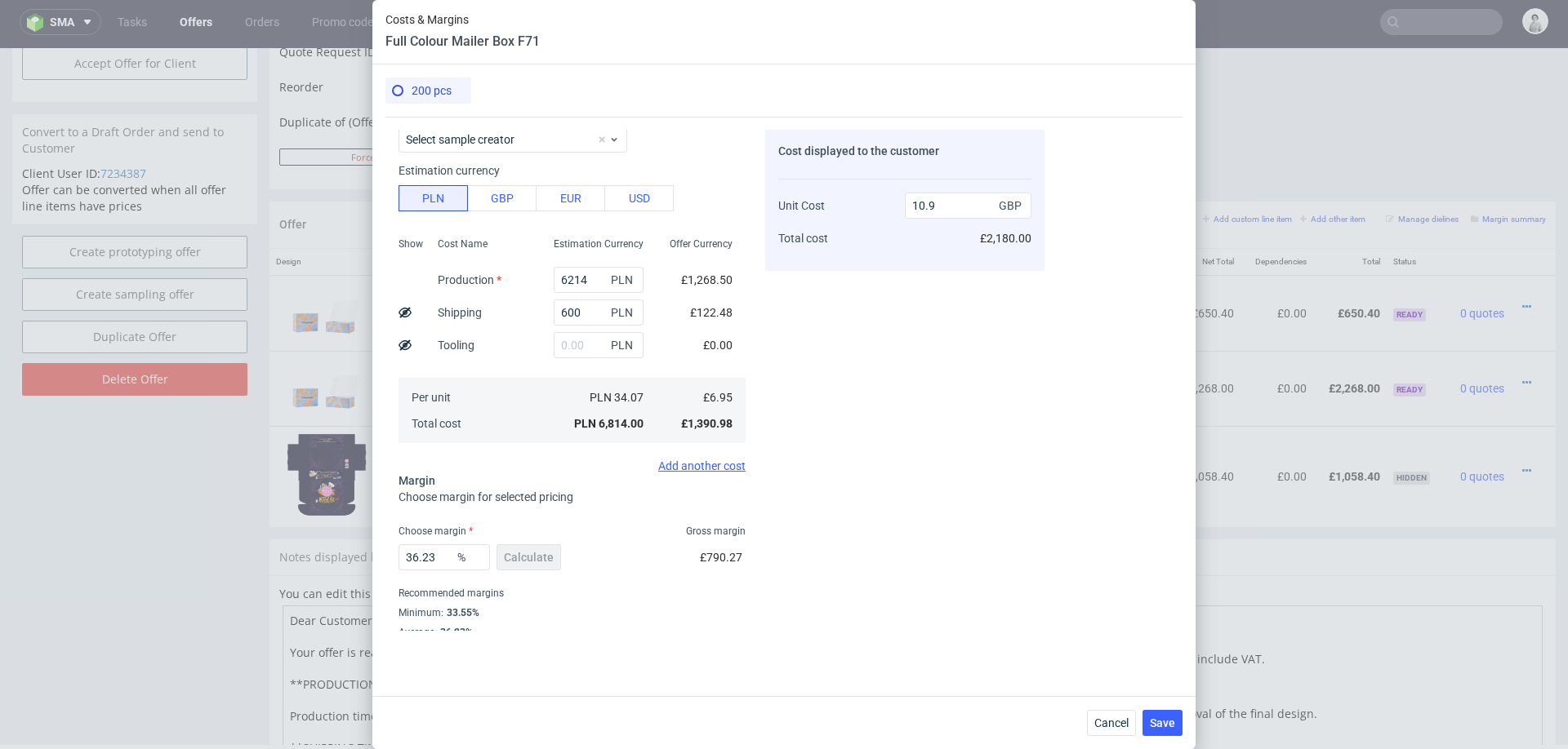
scroll to position [96, 0]
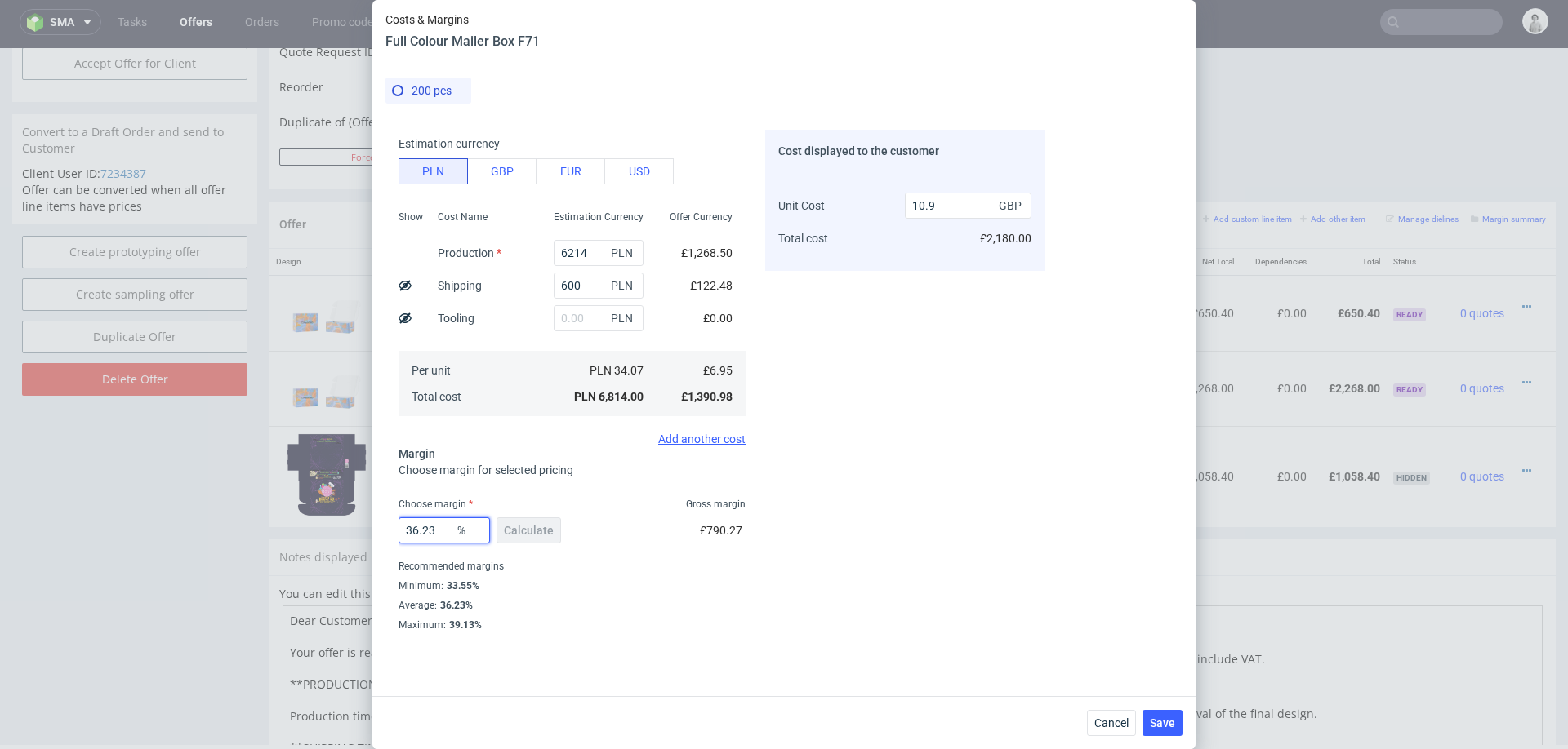
click at [439, 524] on input "36.23" at bounding box center [444, 531] width 92 height 26
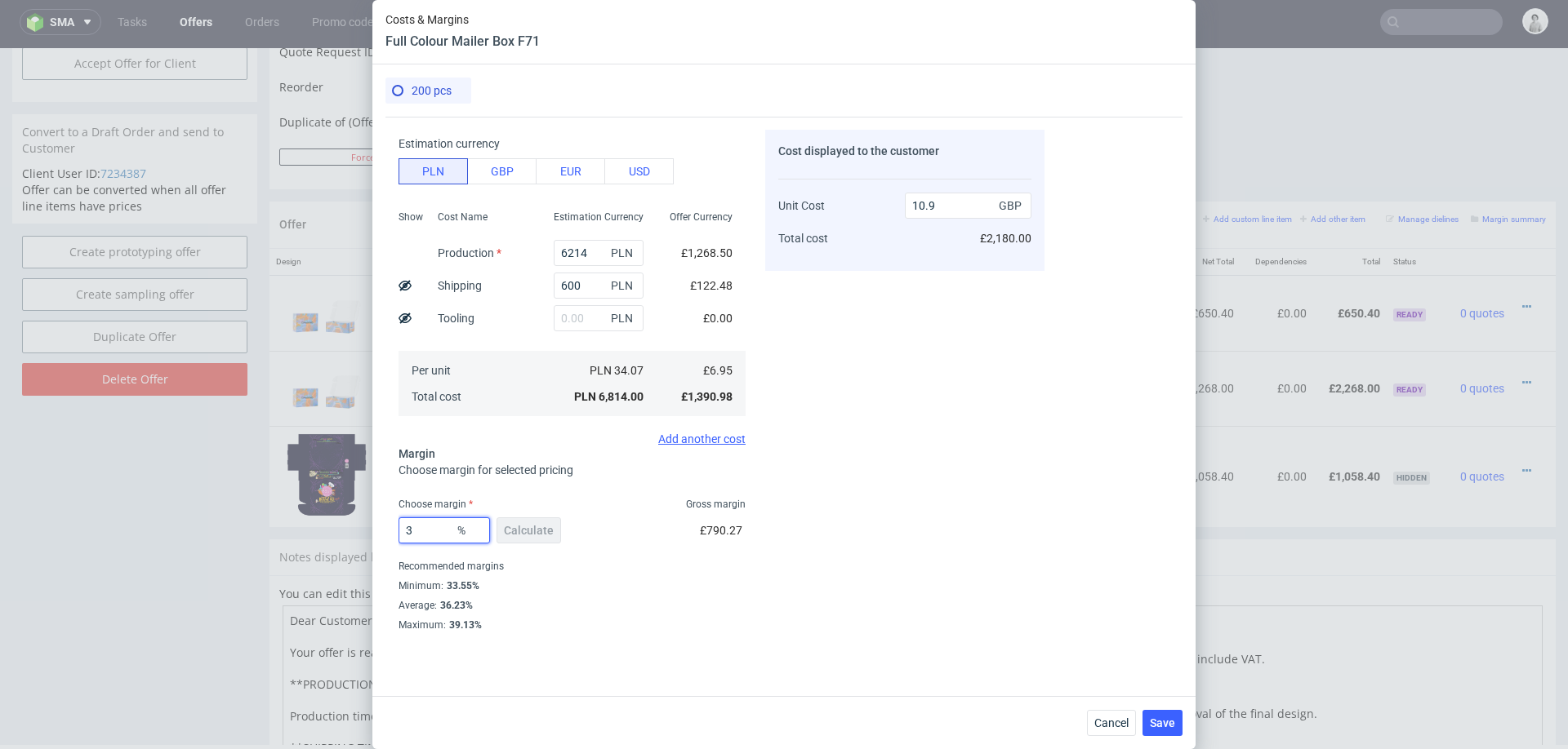
type input "34"
type input "10.54"
type input "34"
click at [702, 576] on div "Minimum : 33.55%" at bounding box center [572, 586] width 347 height 20
click at [1158, 715] on button "Save" at bounding box center [1162, 723] width 40 height 26
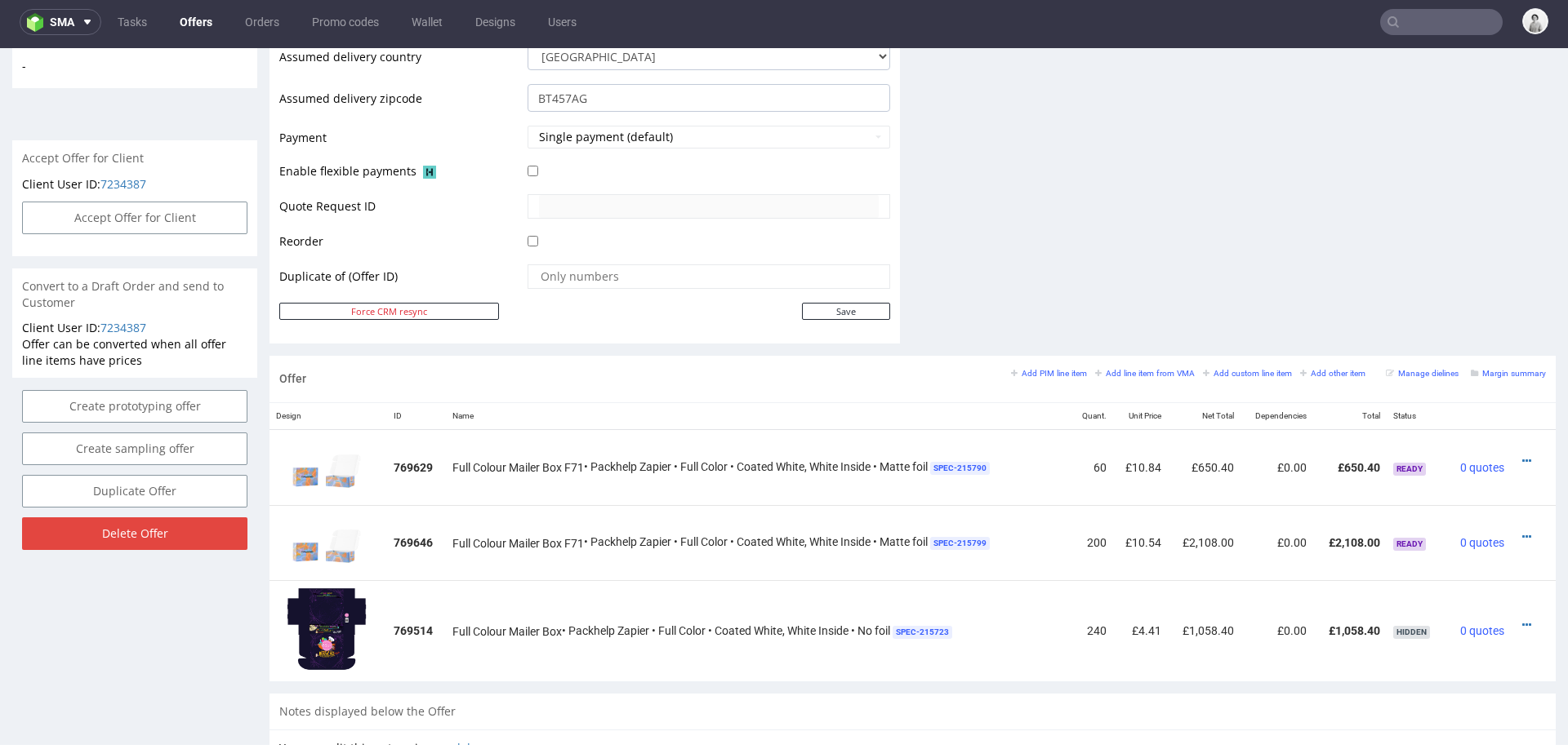
scroll to position [0, 0]
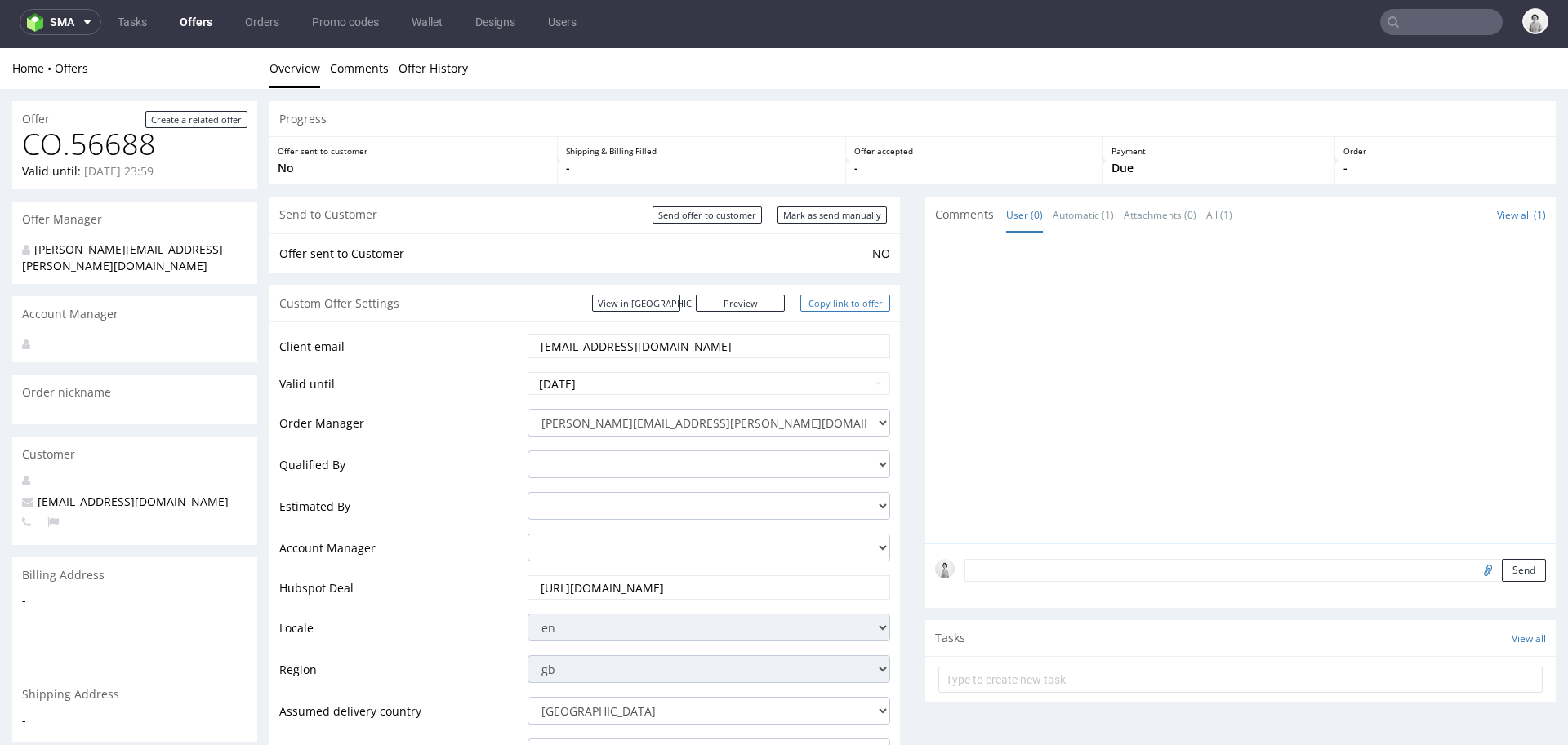
click at [821, 300] on link "Copy link to offer" at bounding box center [845, 303] width 90 height 17
click at [820, 299] on link "Copy link to offer" at bounding box center [845, 303] width 90 height 17
click at [804, 216] on input "Mark as send manually" at bounding box center [832, 214] width 110 height 17
type input "In progress..."
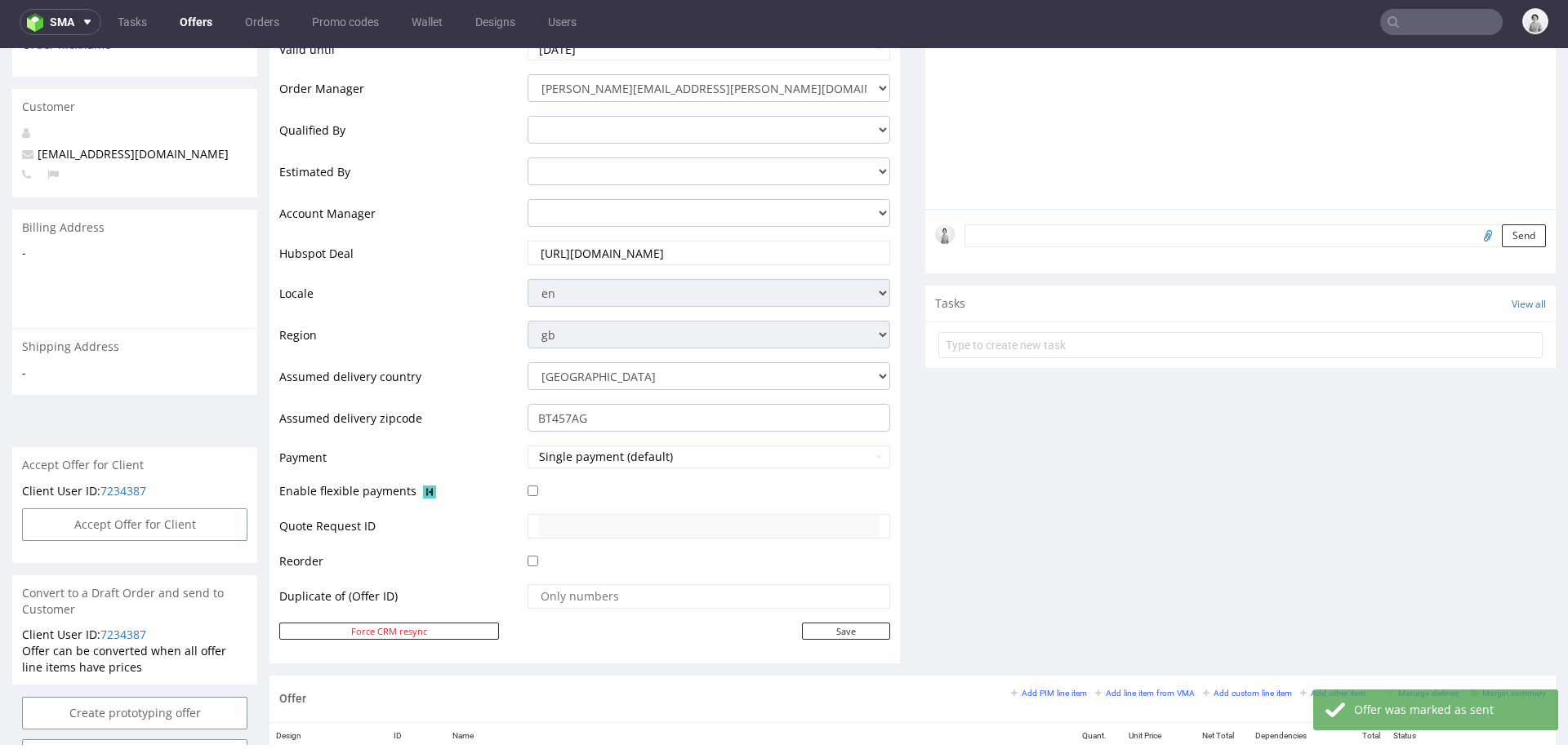
scroll to position [1044, 0]
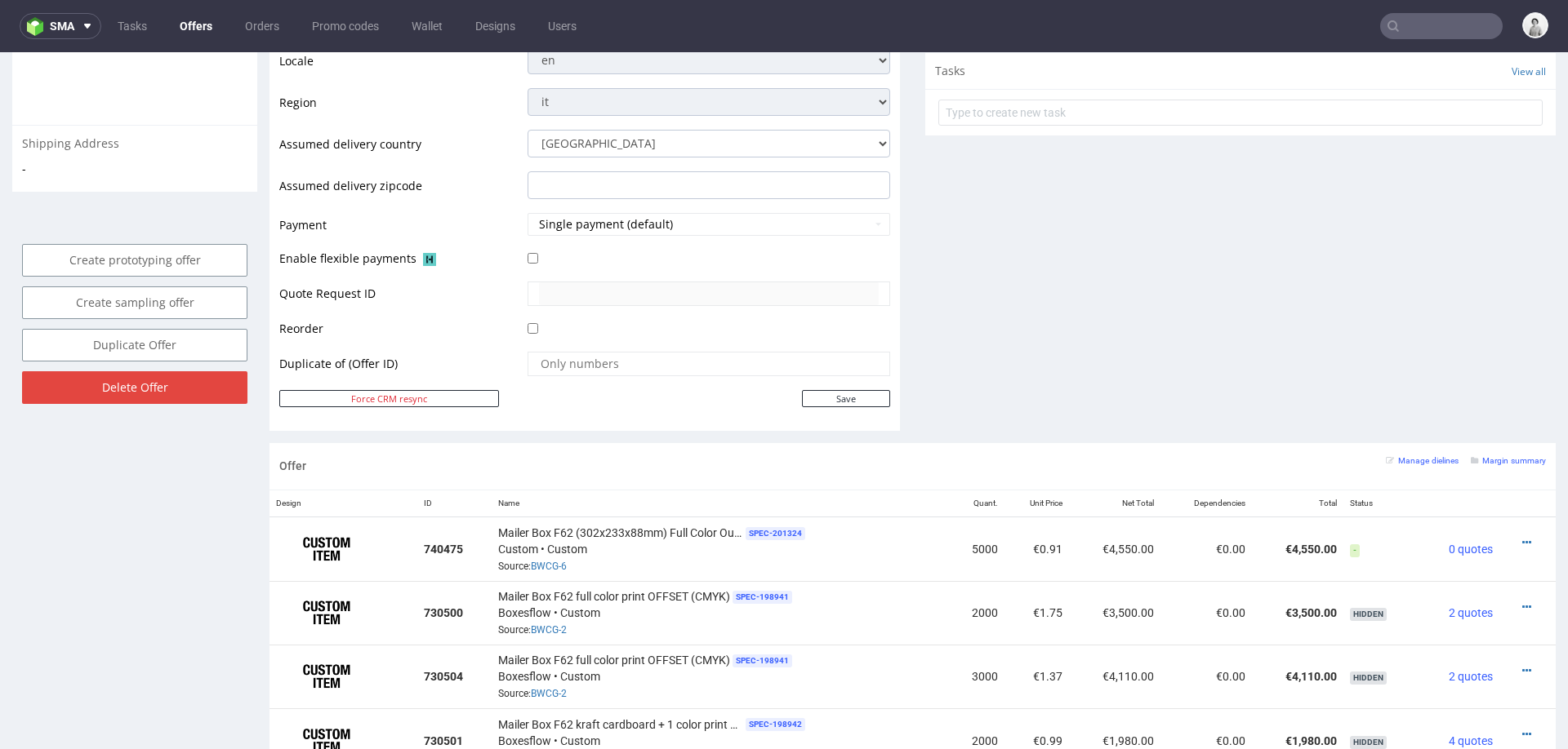
scroll to position [640, 0]
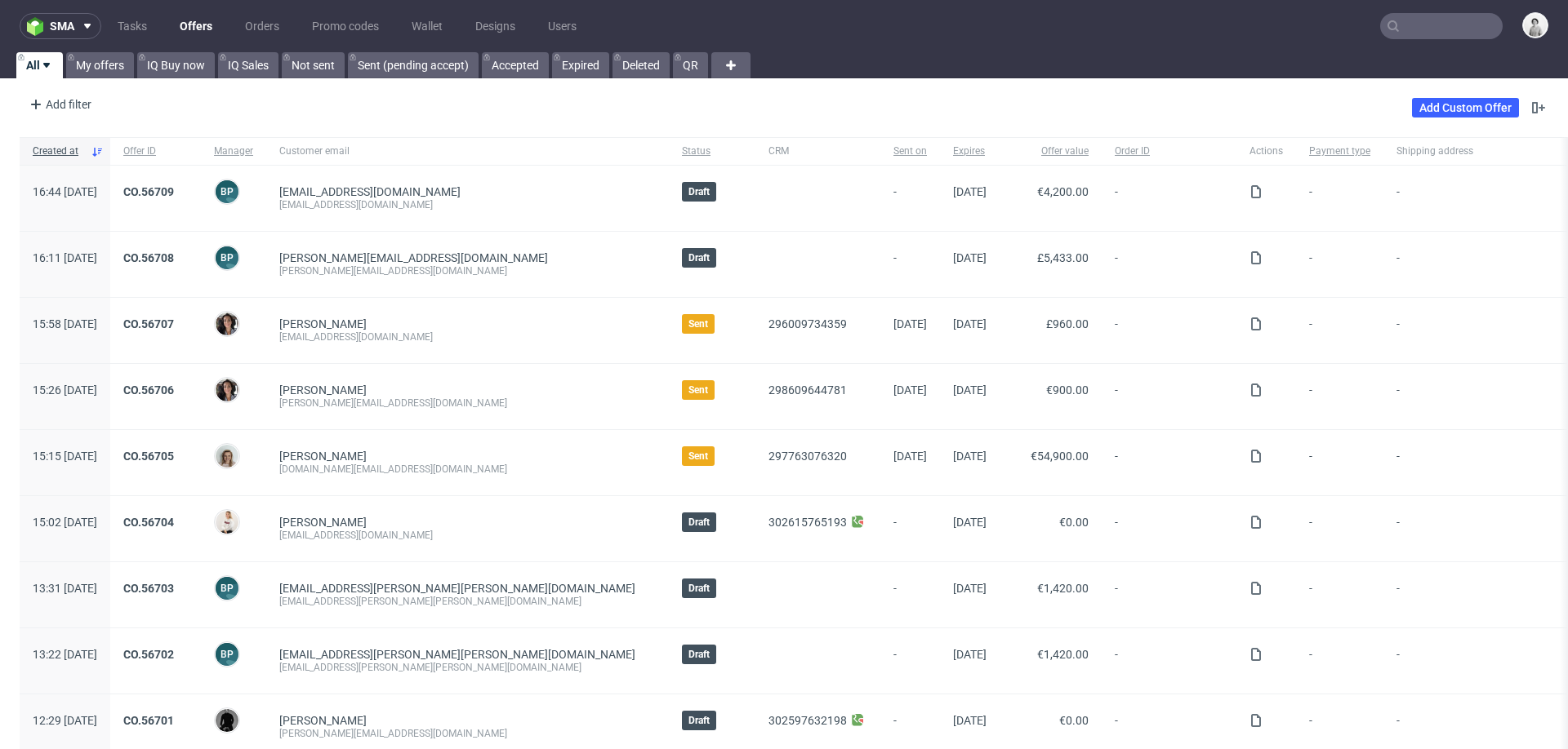
click at [1405, 23] on input "text" at bounding box center [1440, 26] width 123 height 26
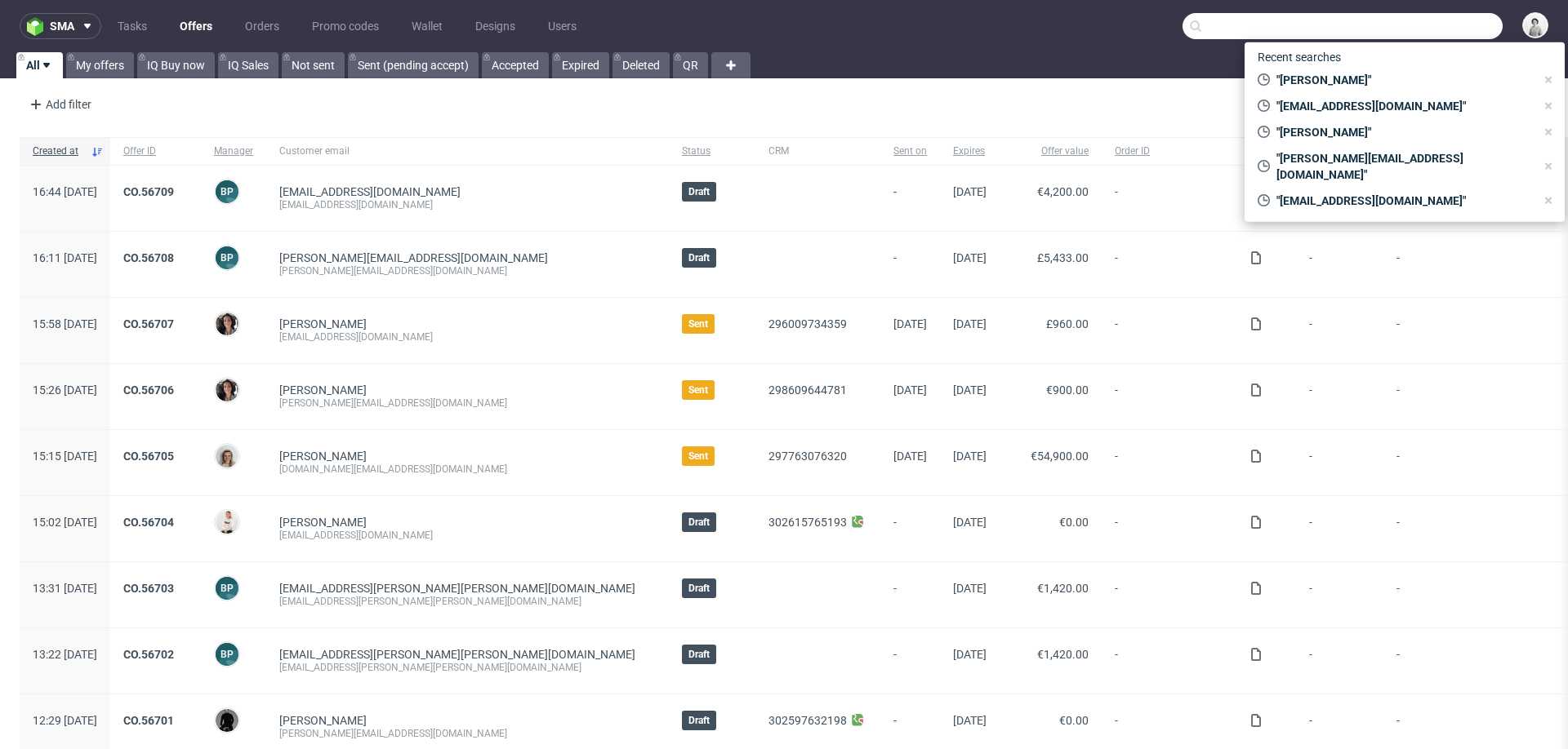
paste input "[EMAIL_ADDRESS][DOMAIN_NAME]"
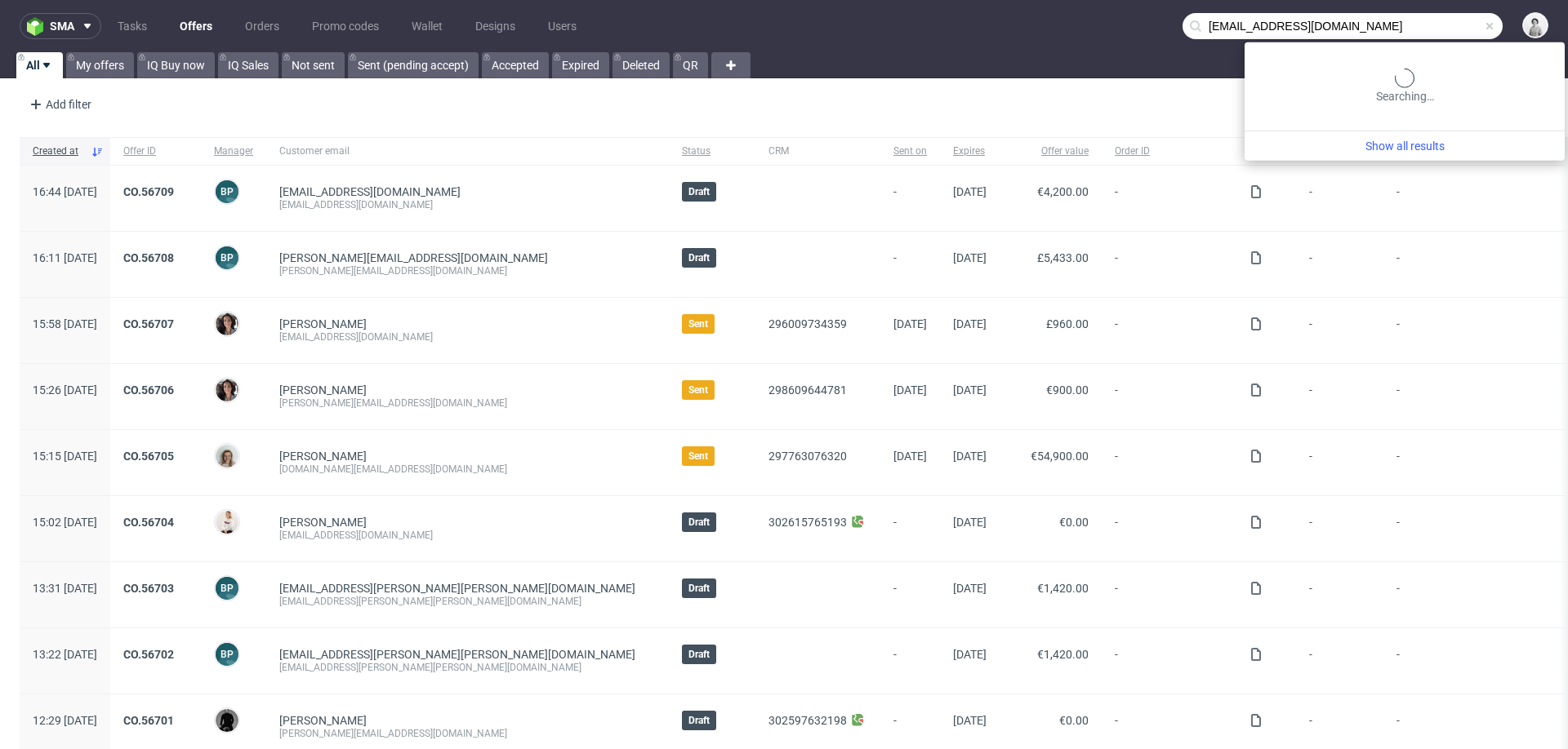
type input "[EMAIL_ADDRESS][DOMAIN_NAME]"
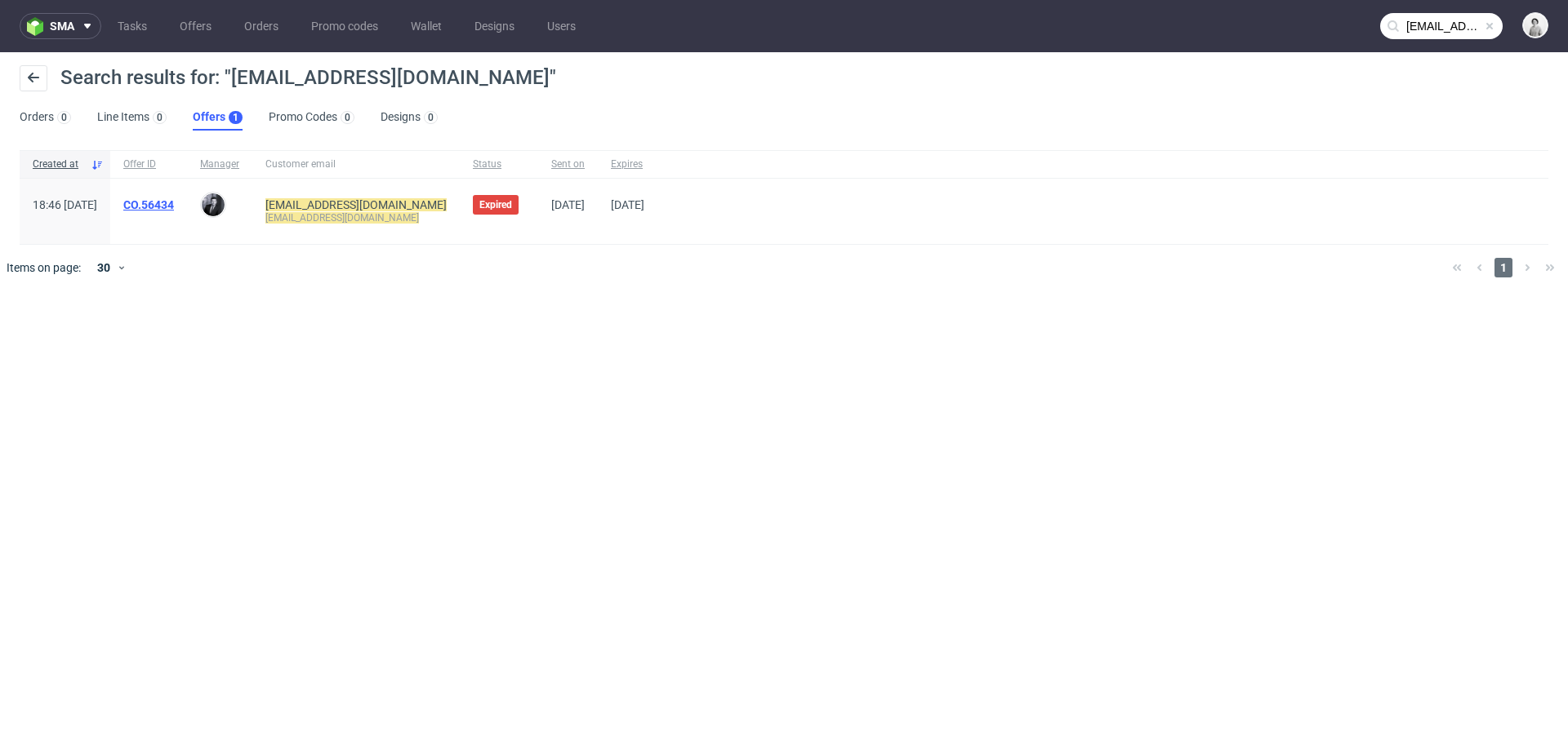
click at [174, 205] on link "CO.56434" at bounding box center [149, 204] width 51 height 13
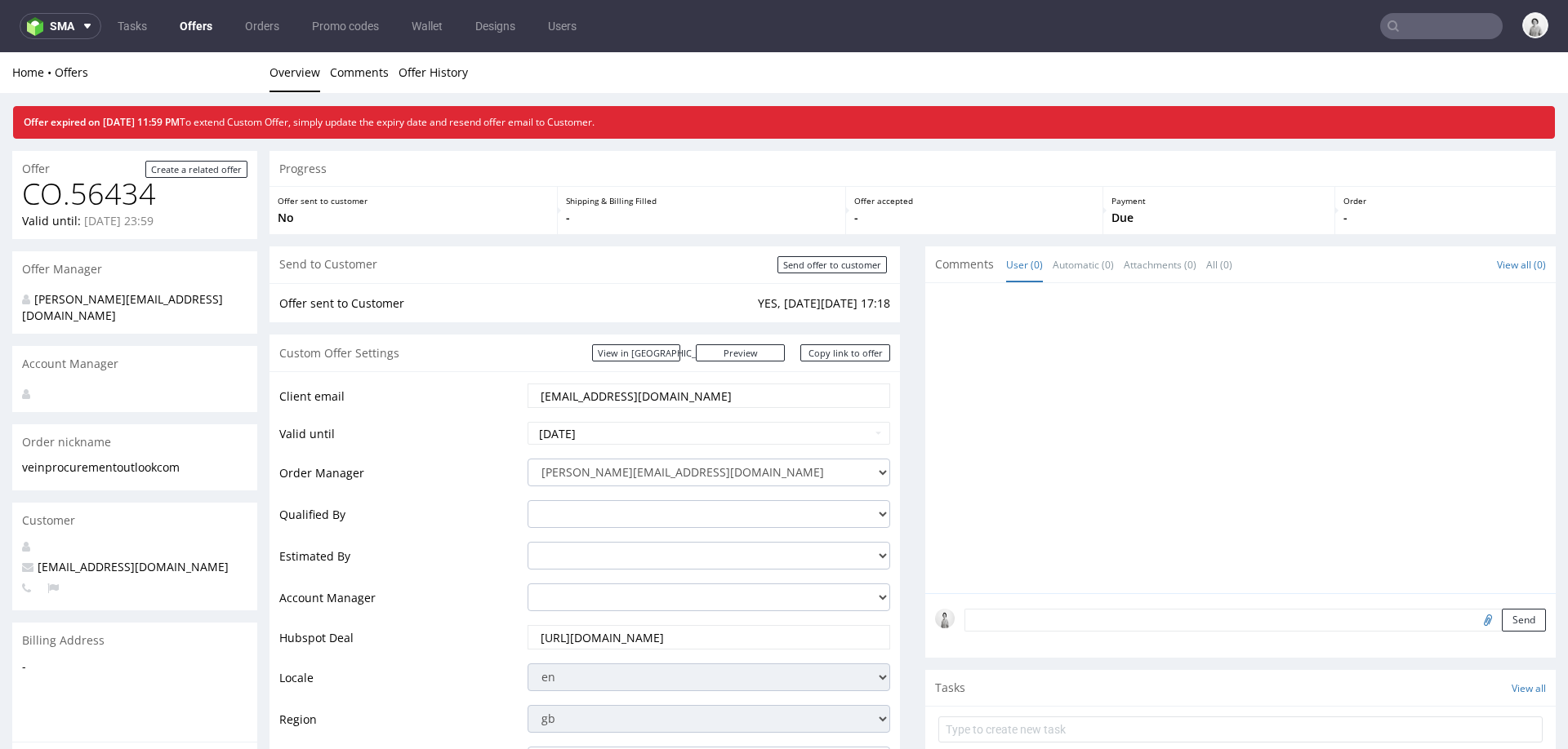
scroll to position [50, 0]
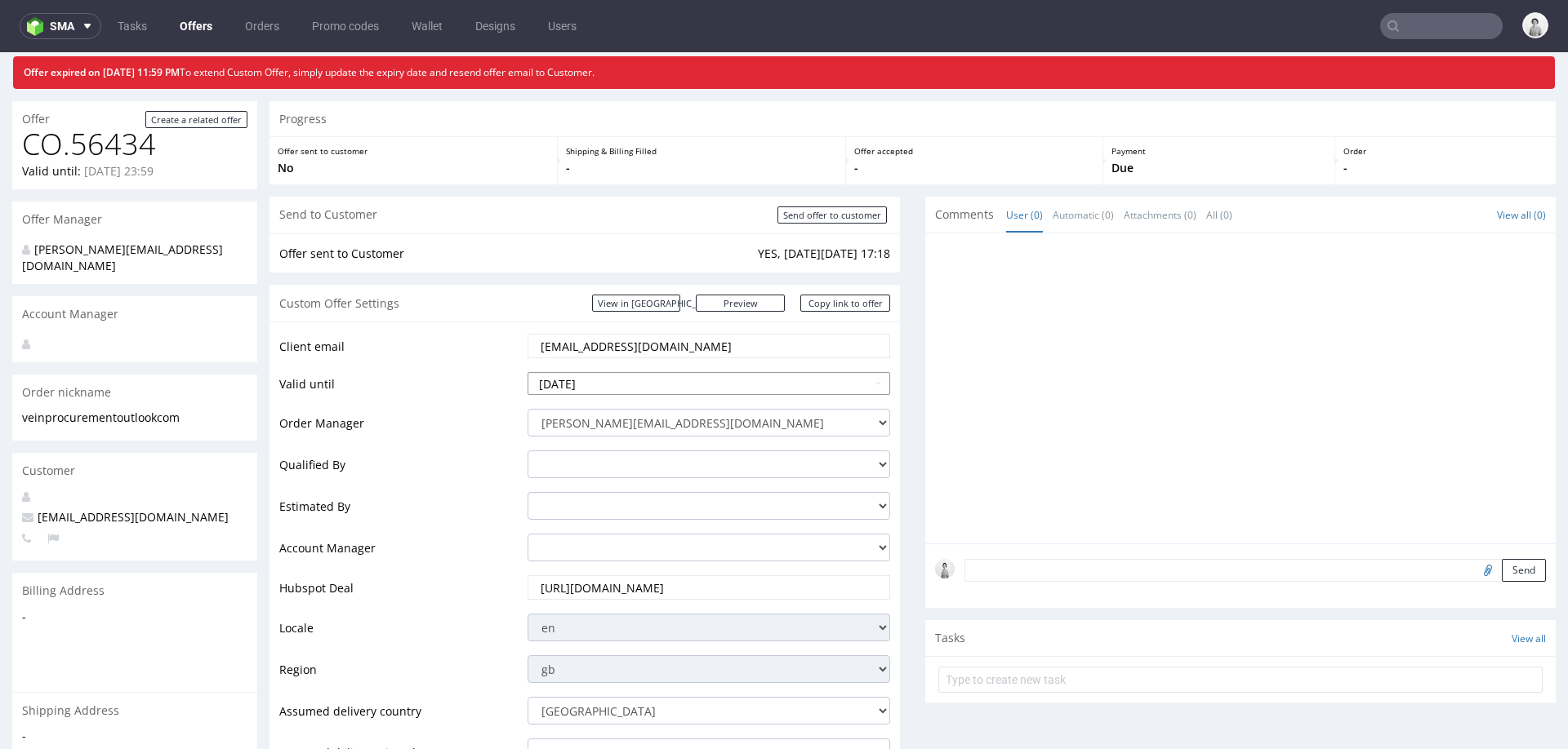
click at [746, 379] on input "2025-08-22" at bounding box center [708, 383] width 362 height 23
click at [534, 360] on td "31" at bounding box center [541, 359] width 25 height 25
type input "2025-08-31"
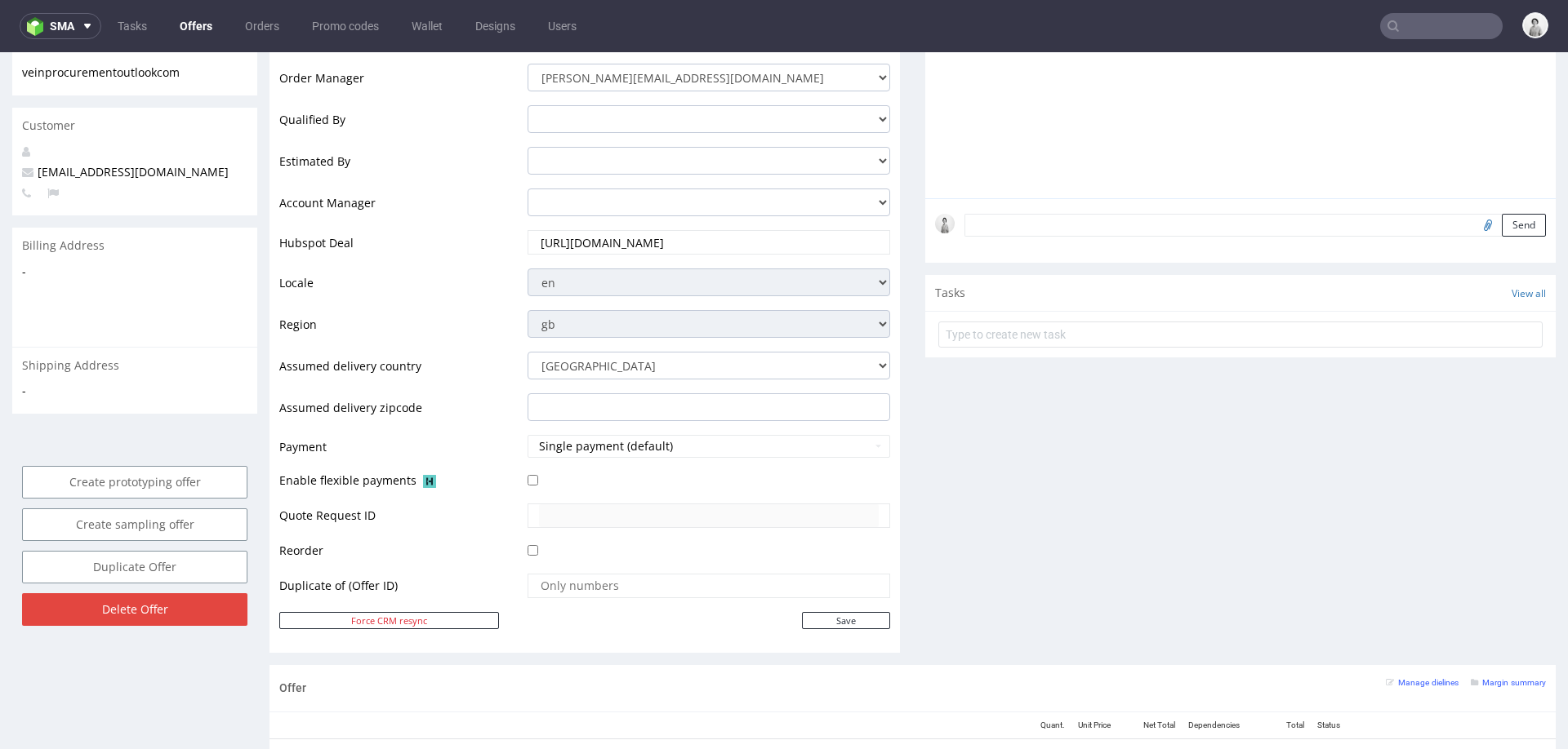
scroll to position [417, 0]
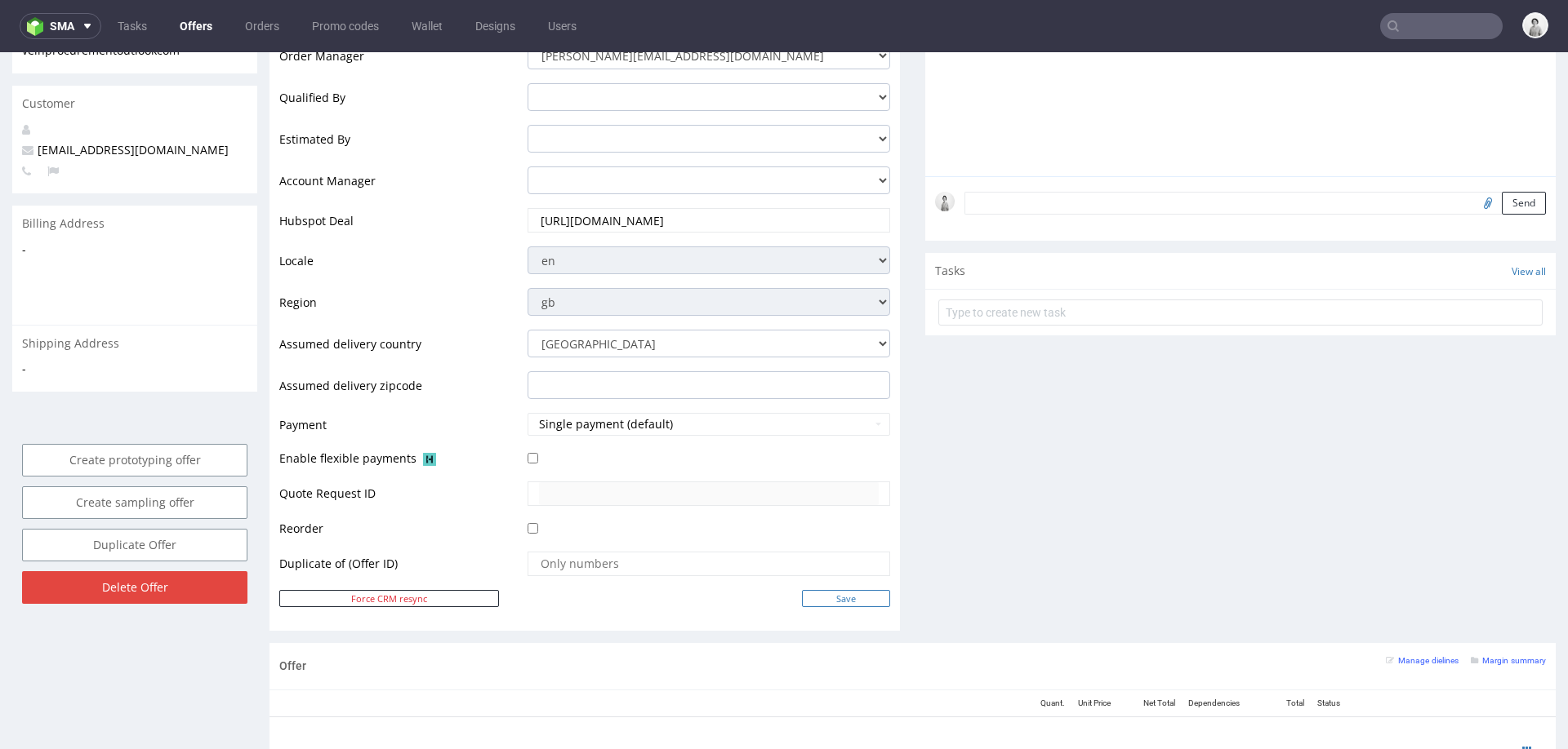
click at [826, 596] on input "Save" at bounding box center [846, 598] width 88 height 17
type input "In progress..."
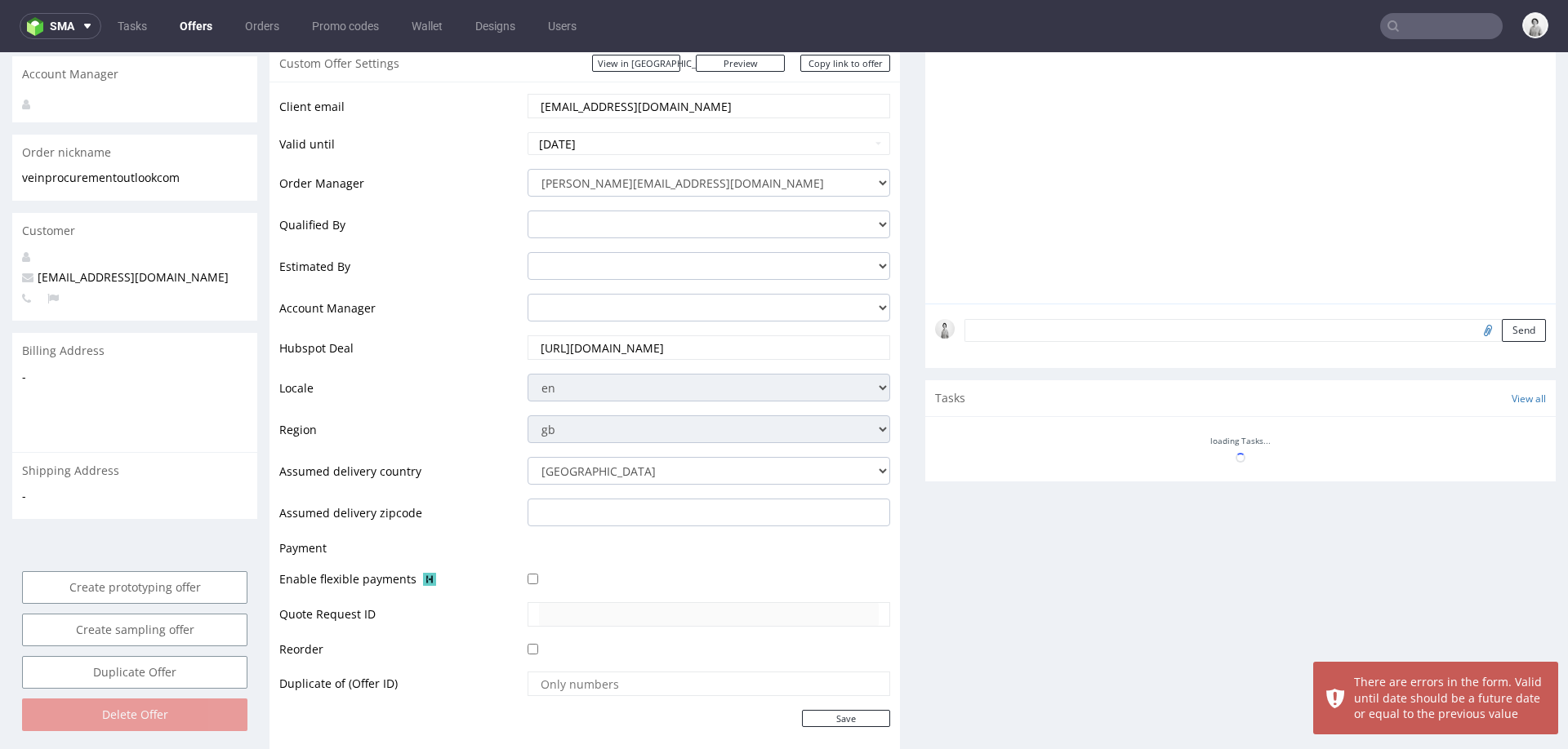
scroll to position [0, 0]
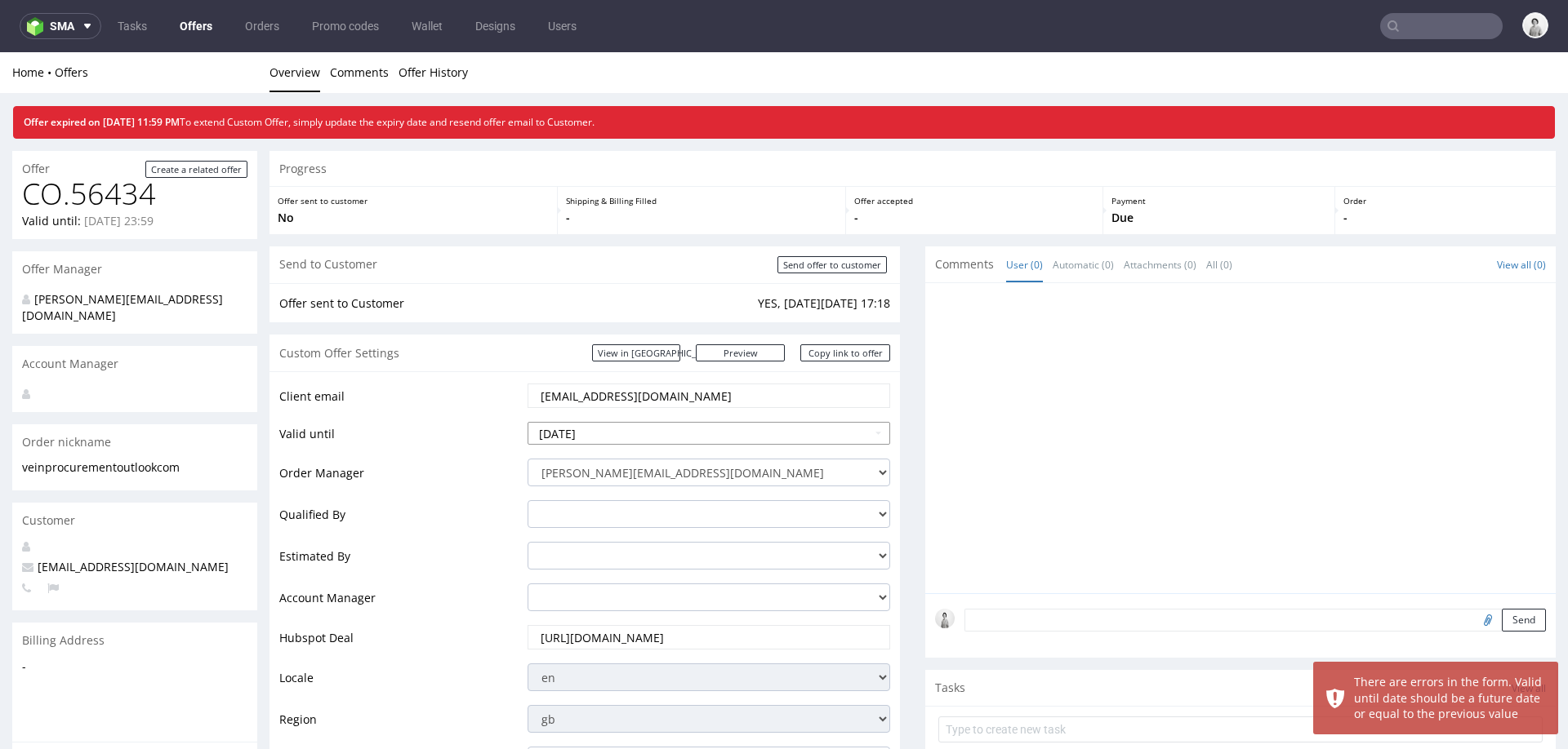
click at [776, 434] on input "2025-08-22" at bounding box center [708, 433] width 362 height 23
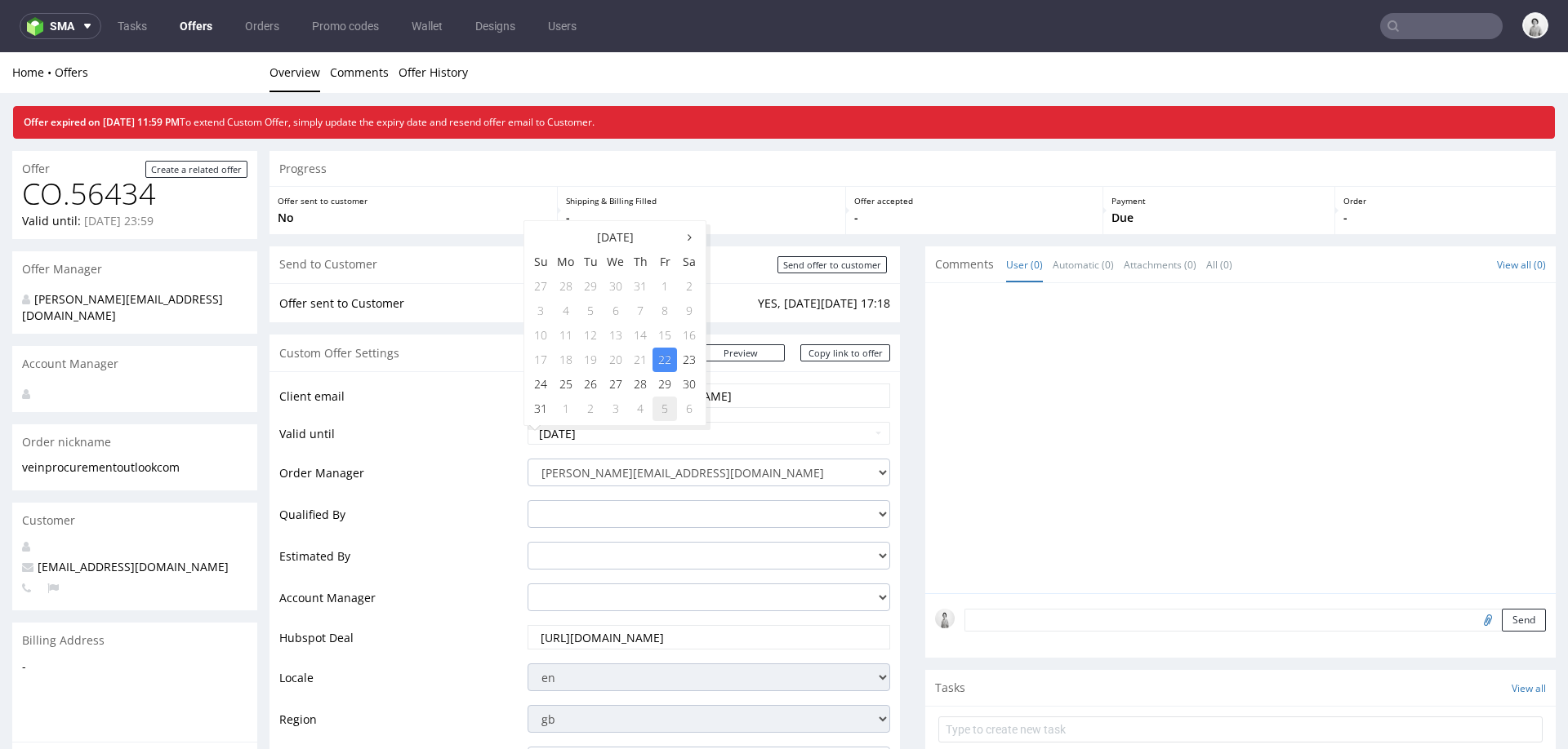
click at [662, 402] on td "5" at bounding box center [664, 409] width 25 height 25
type input "[DATE]"
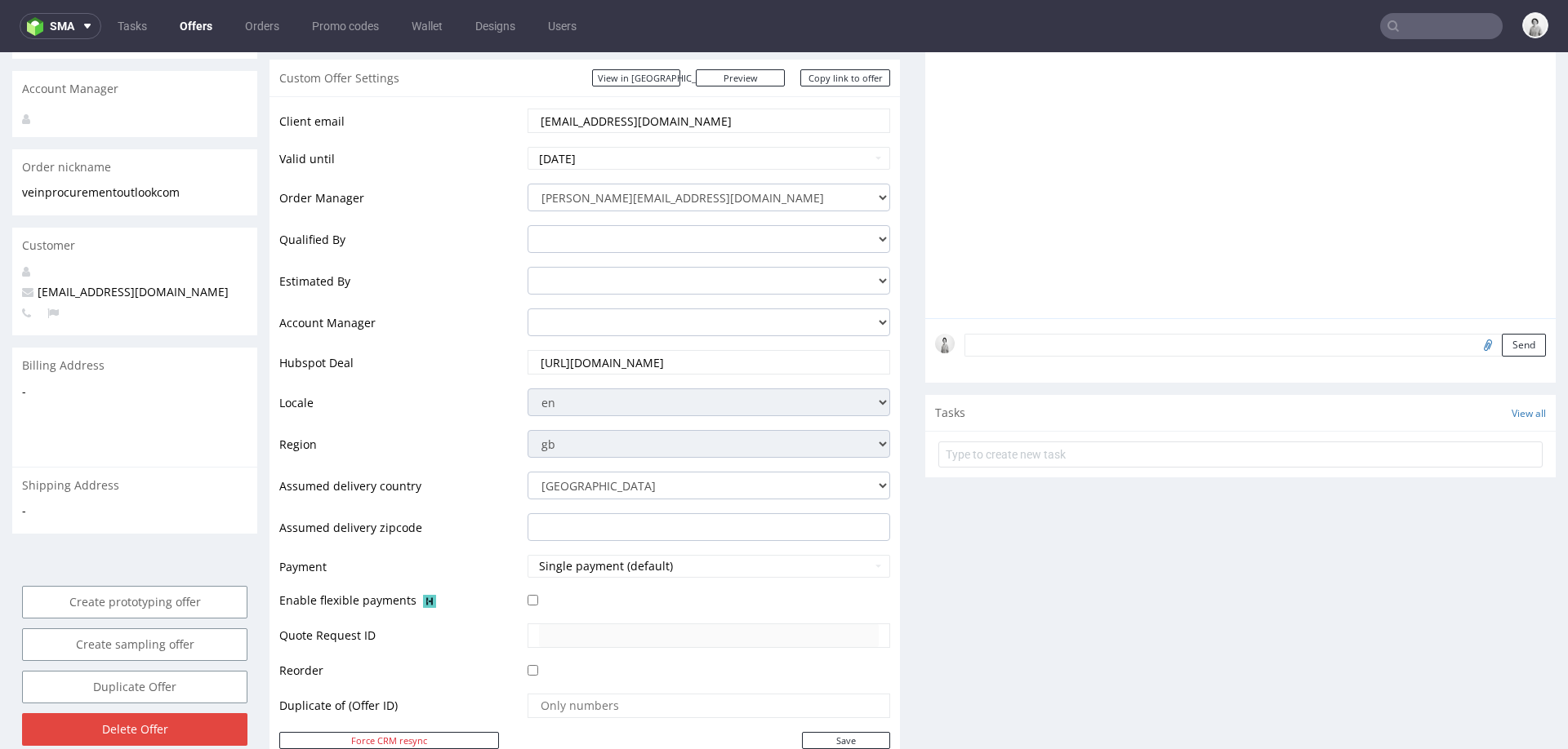
scroll to position [339, 0]
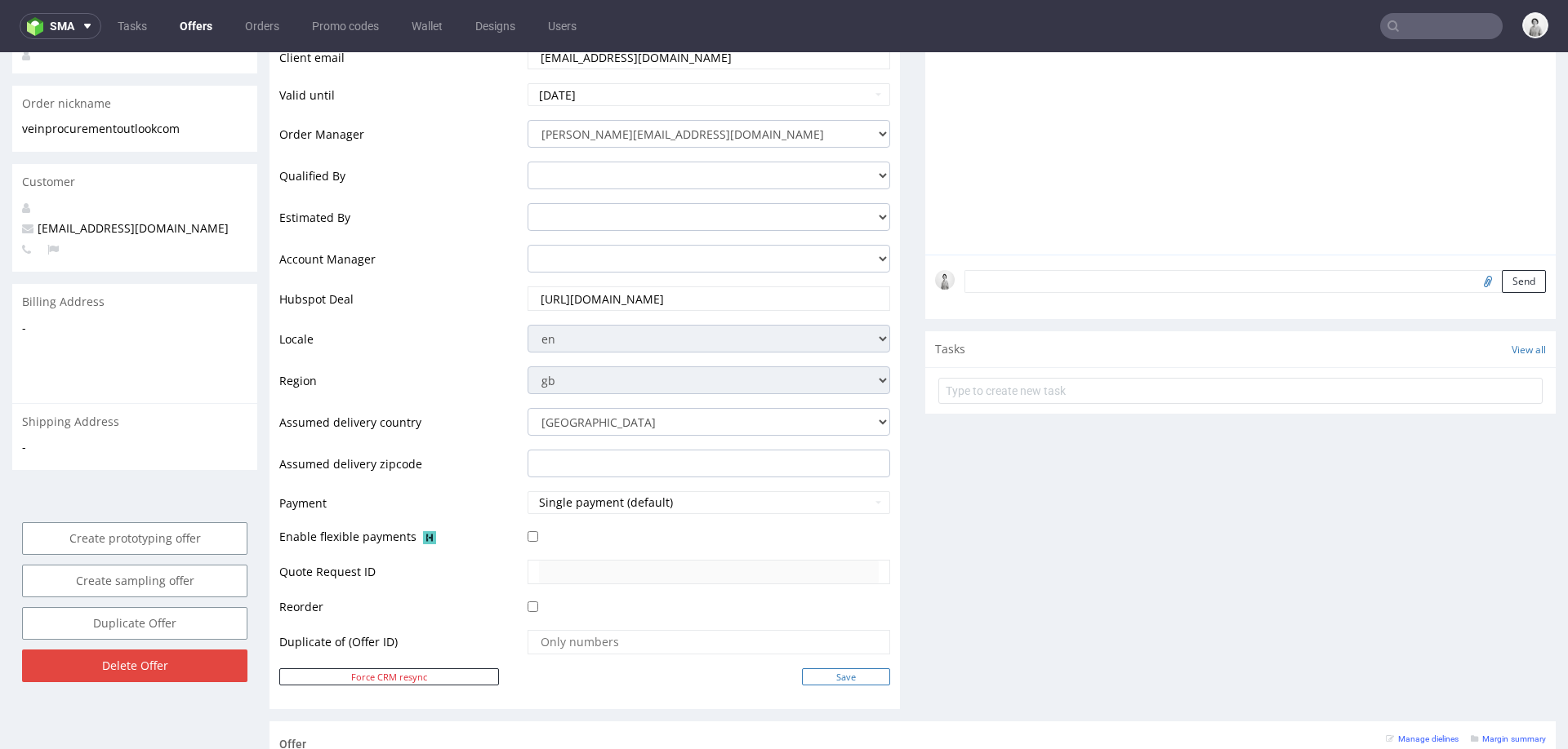
click at [806, 679] on input "Save" at bounding box center [846, 676] width 88 height 17
type input "In progress..."
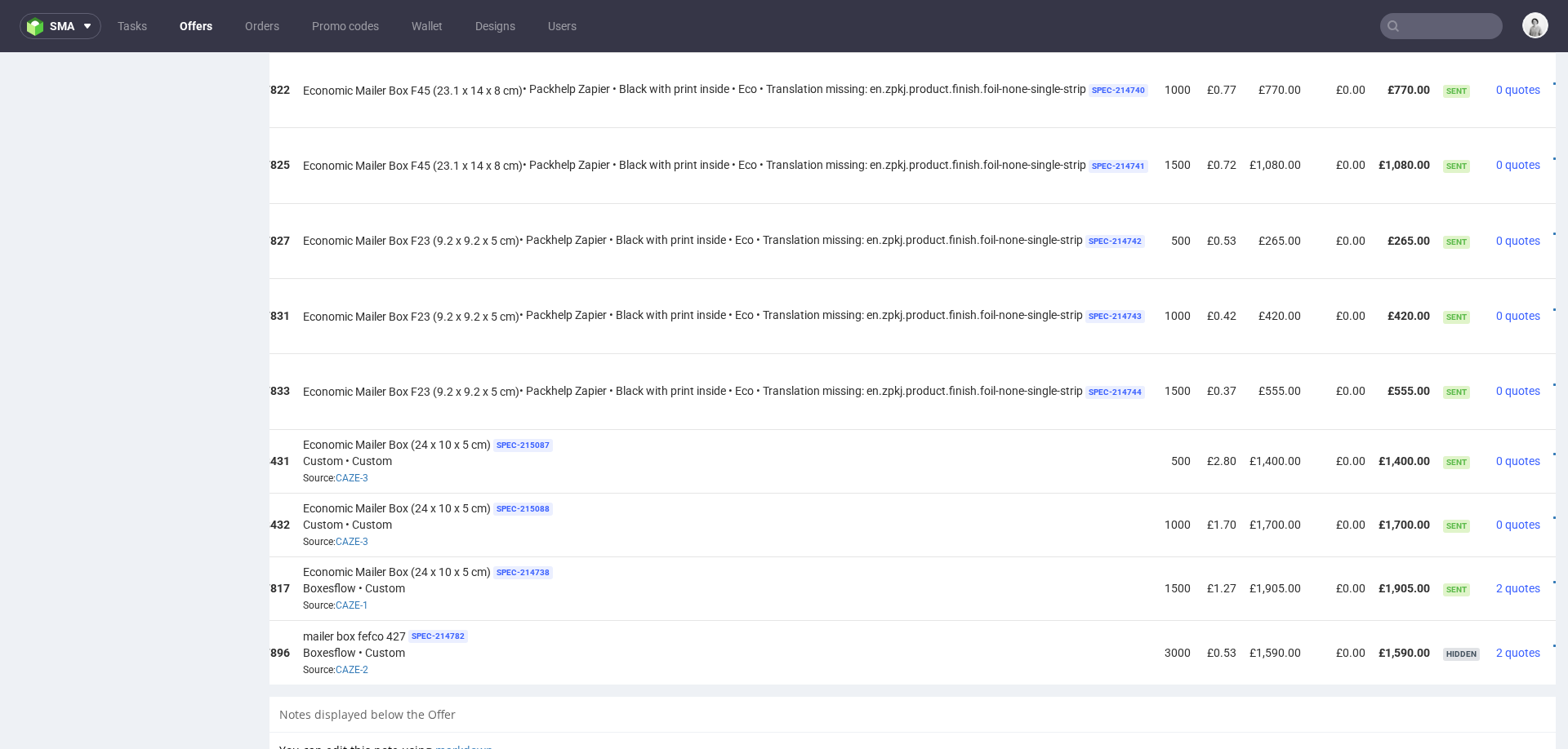
scroll to position [0, 191]
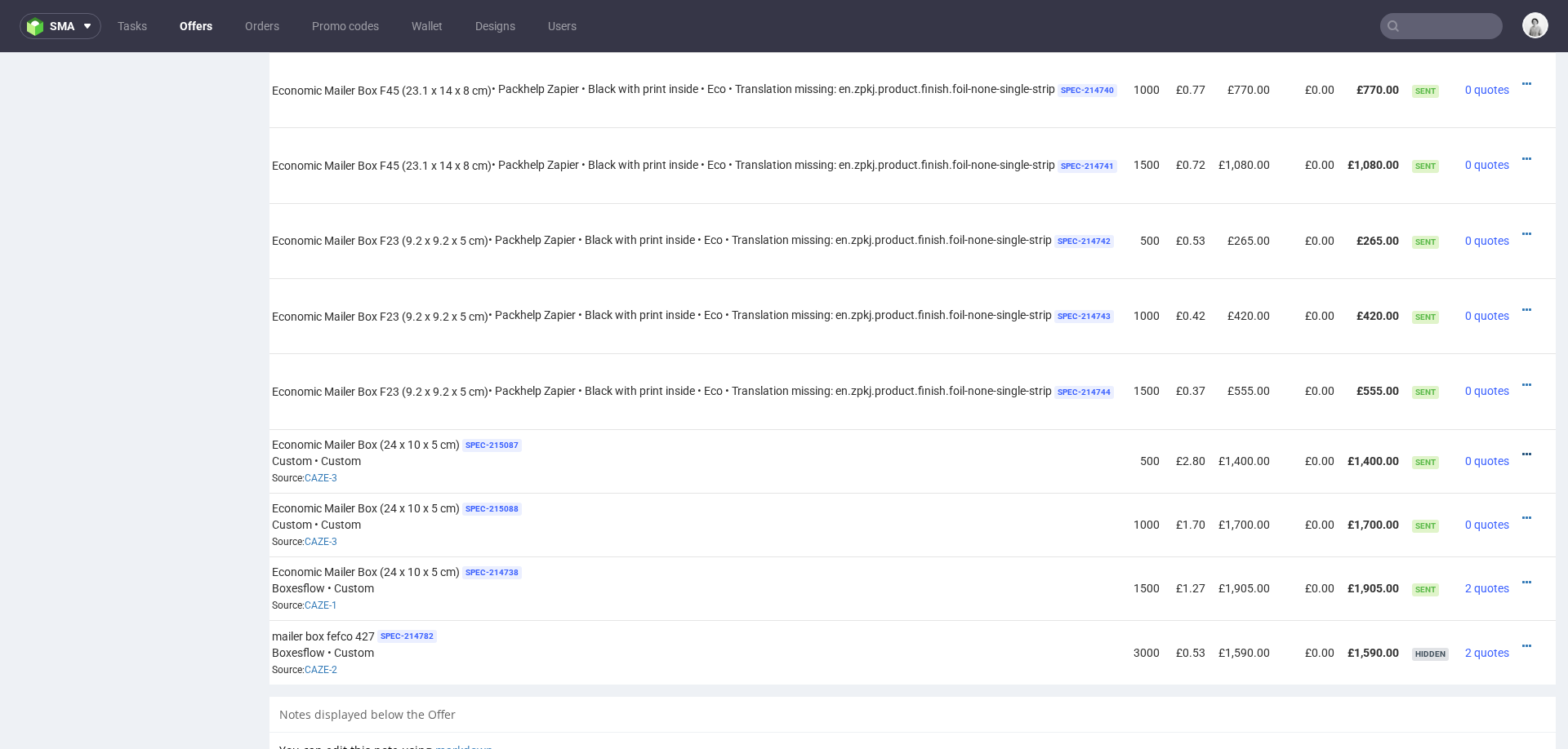
click at [1522, 449] on icon at bounding box center [1526, 454] width 9 height 11
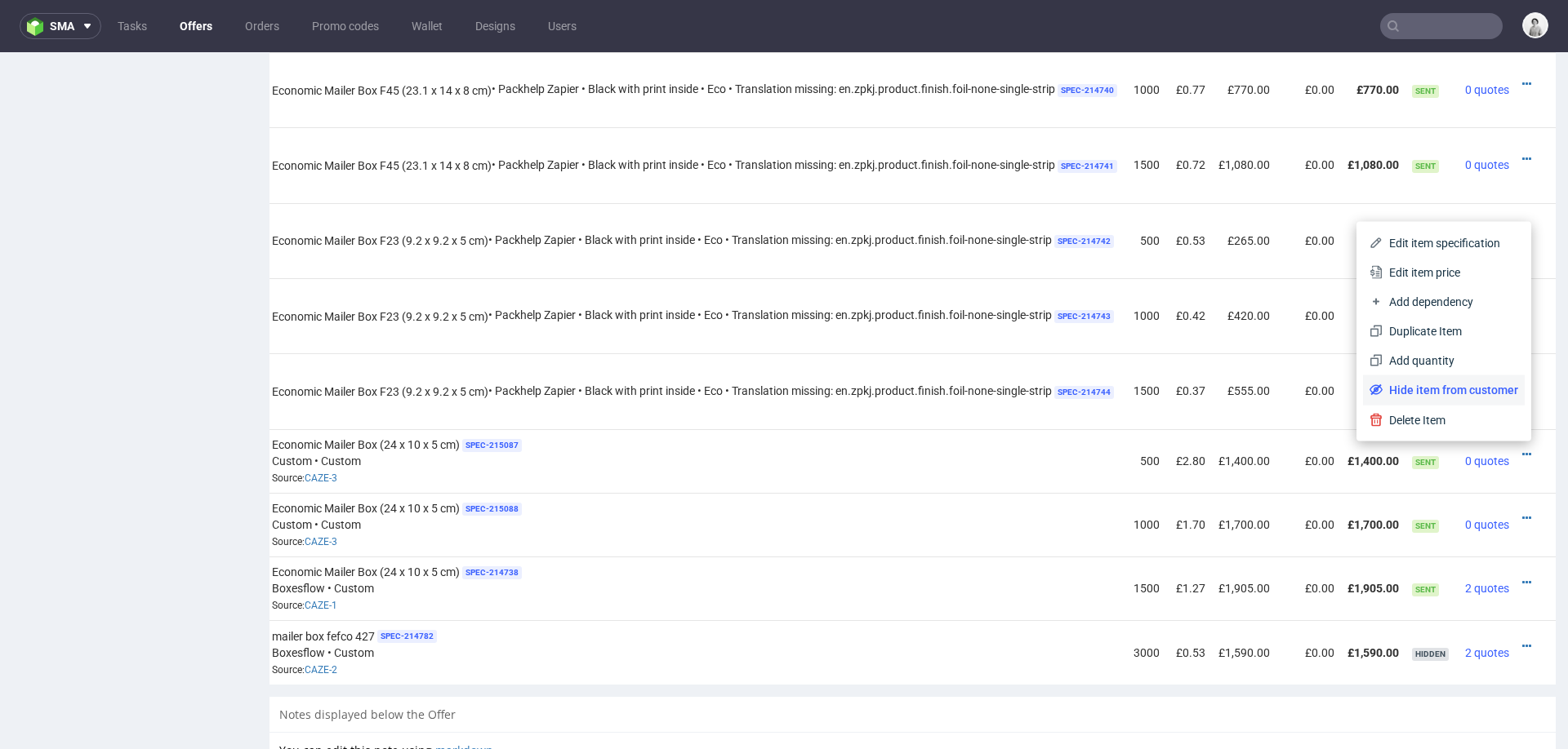
click at [1478, 390] on span "Hide item from customer" at bounding box center [1450, 390] width 136 height 16
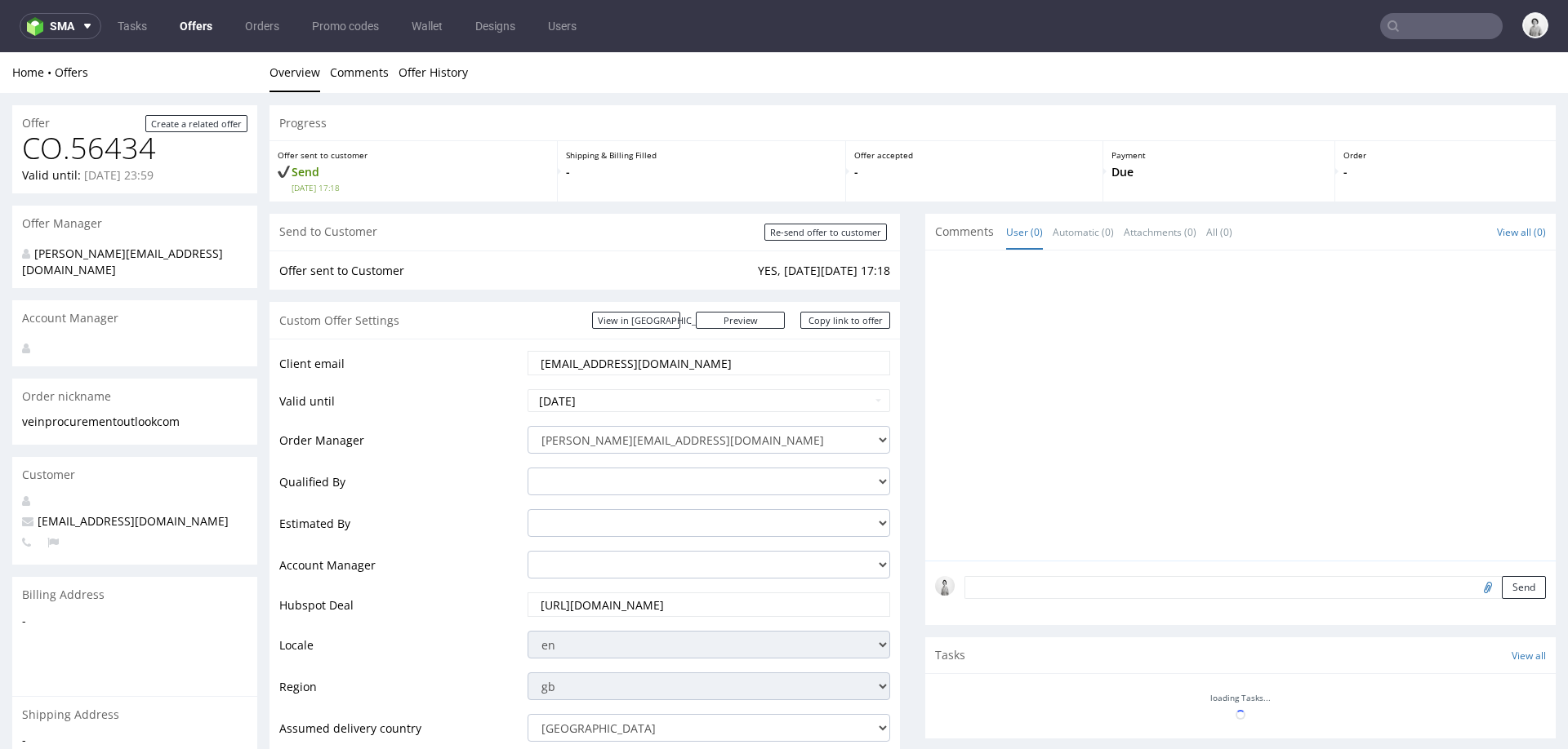
scroll to position [0, 0]
click at [1507, 513] on div at bounding box center [1245, 410] width 620 height 300
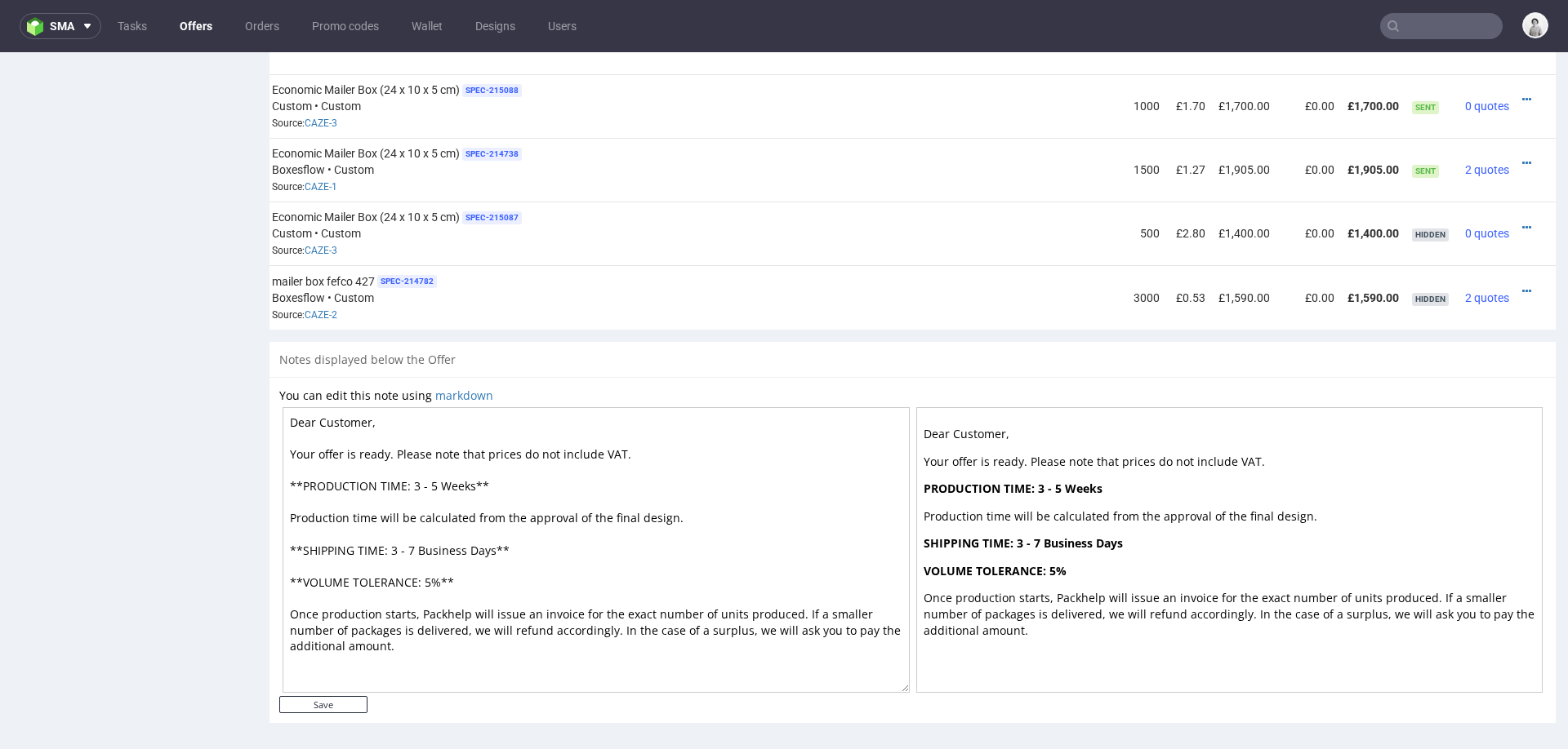
scroll to position [0, 191]
click at [1522, 159] on icon at bounding box center [1526, 163] width 9 height 11
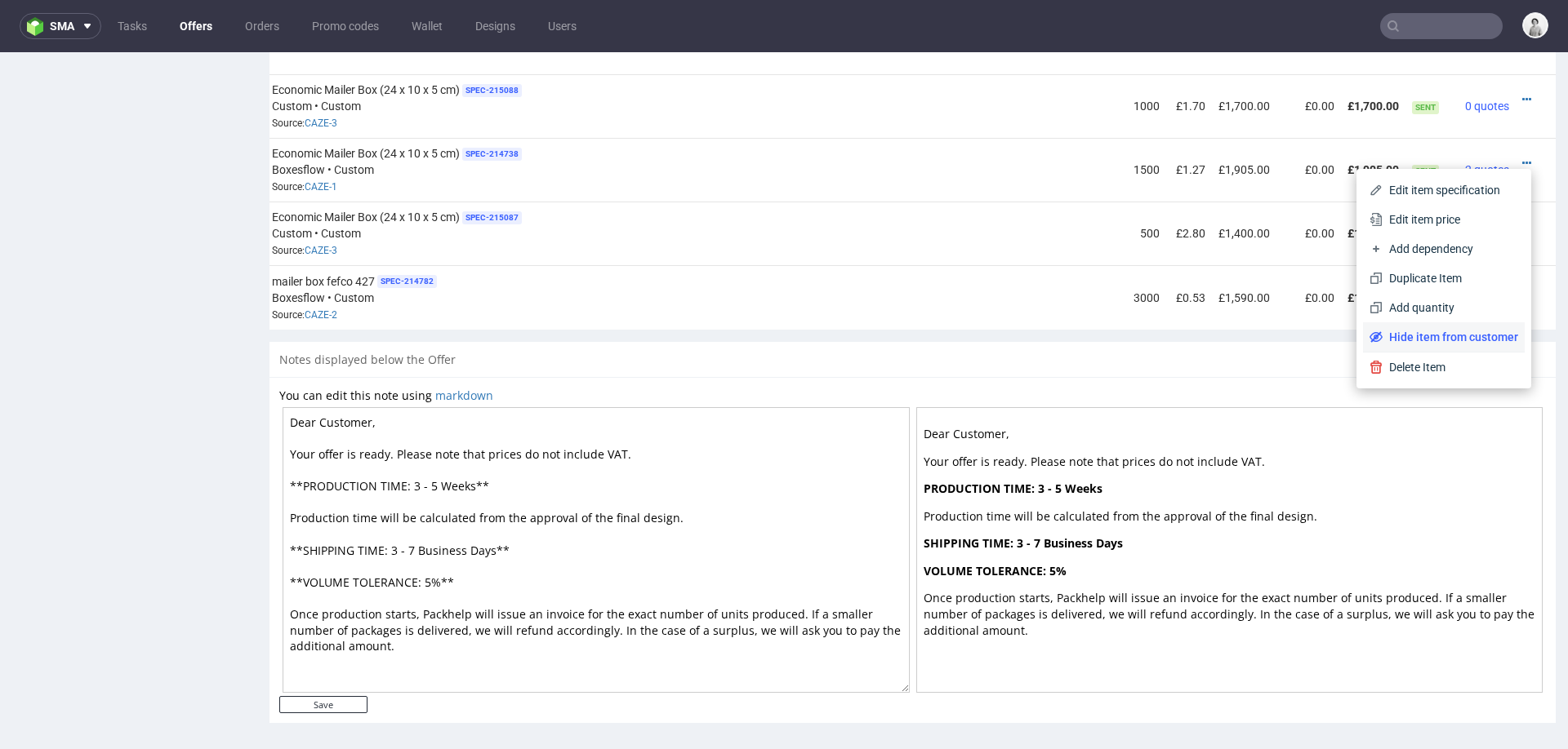
click at [1428, 336] on span "Hide item from customer" at bounding box center [1450, 337] width 136 height 16
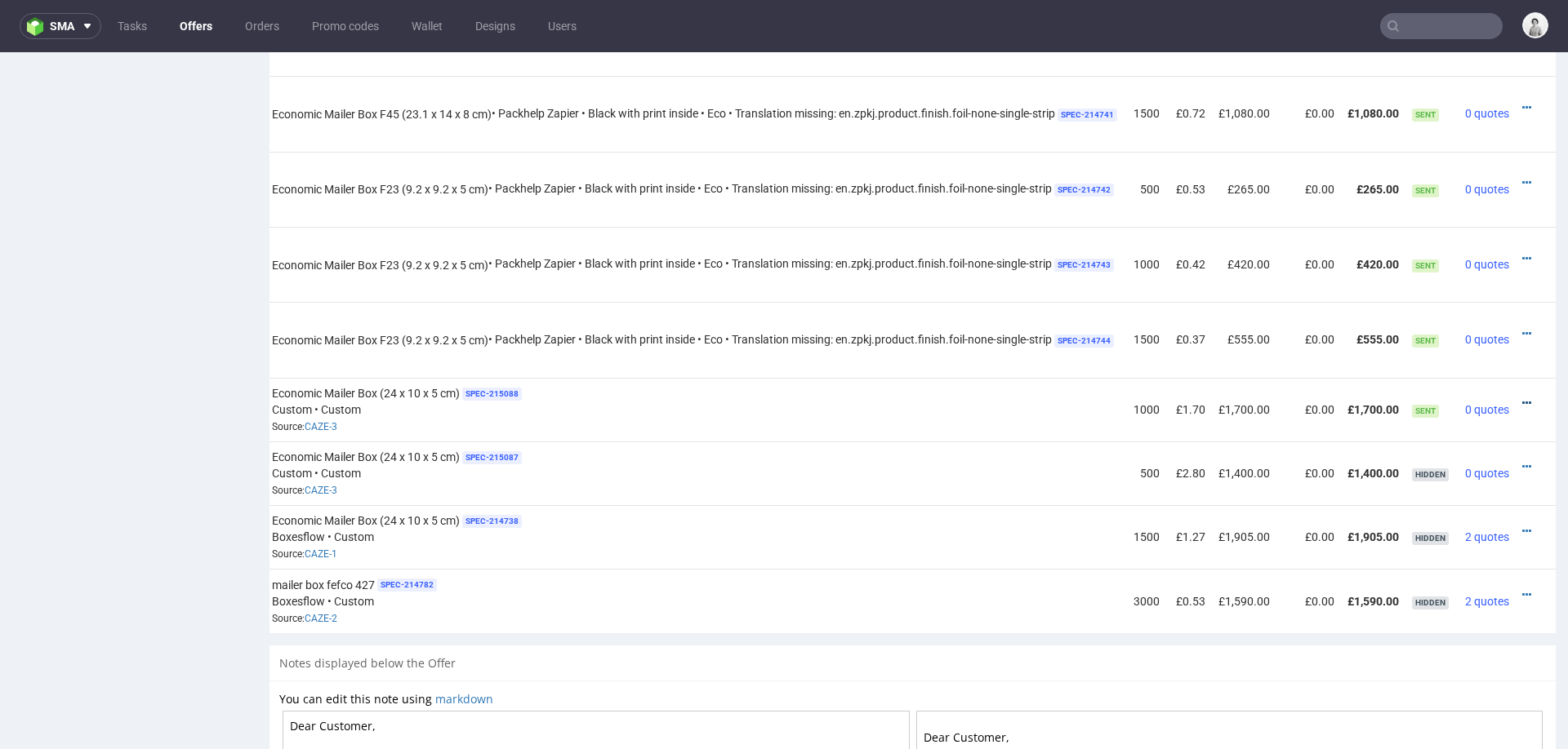
click at [1522, 398] on icon at bounding box center [1526, 403] width 9 height 11
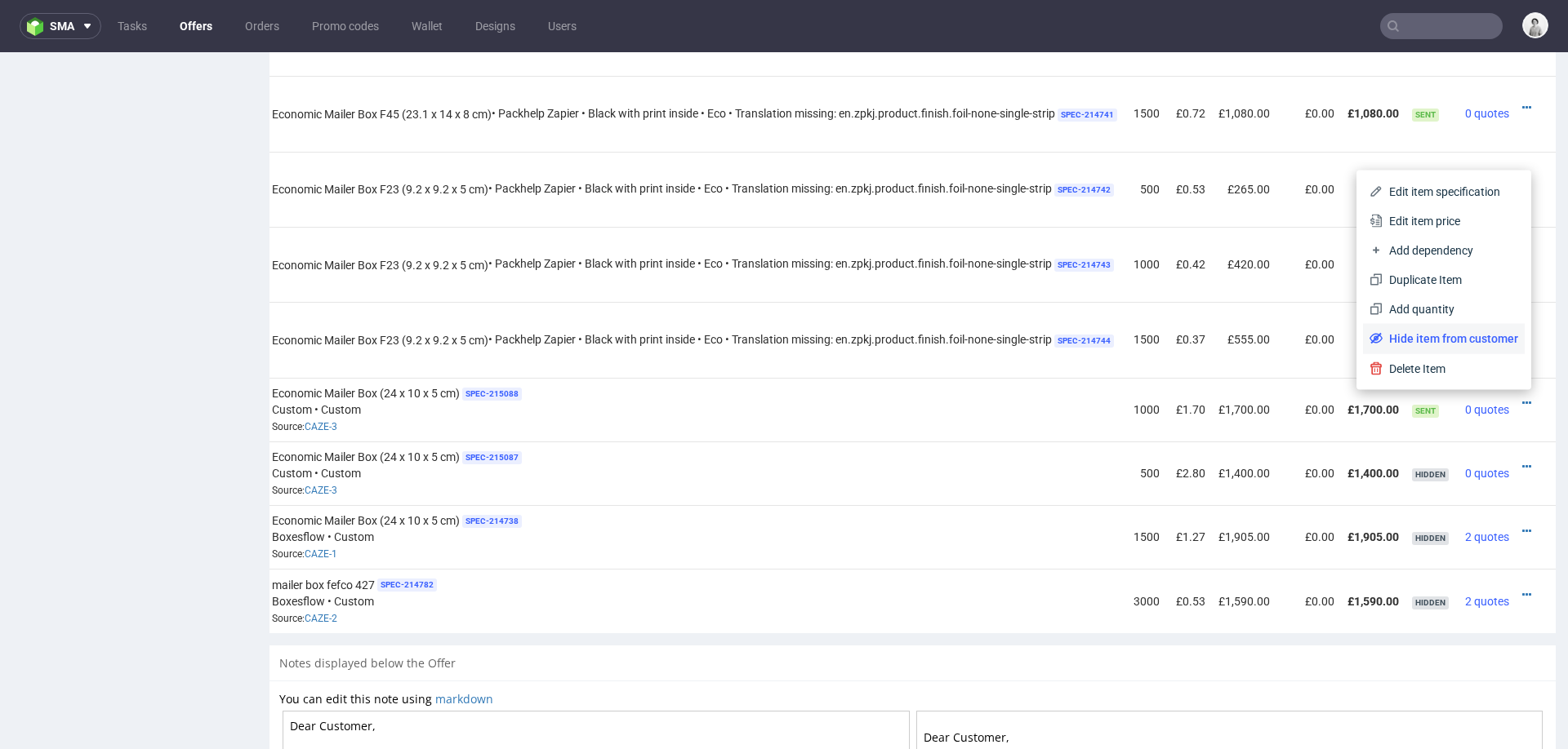
click at [1422, 336] on span "Hide item from customer" at bounding box center [1450, 339] width 136 height 16
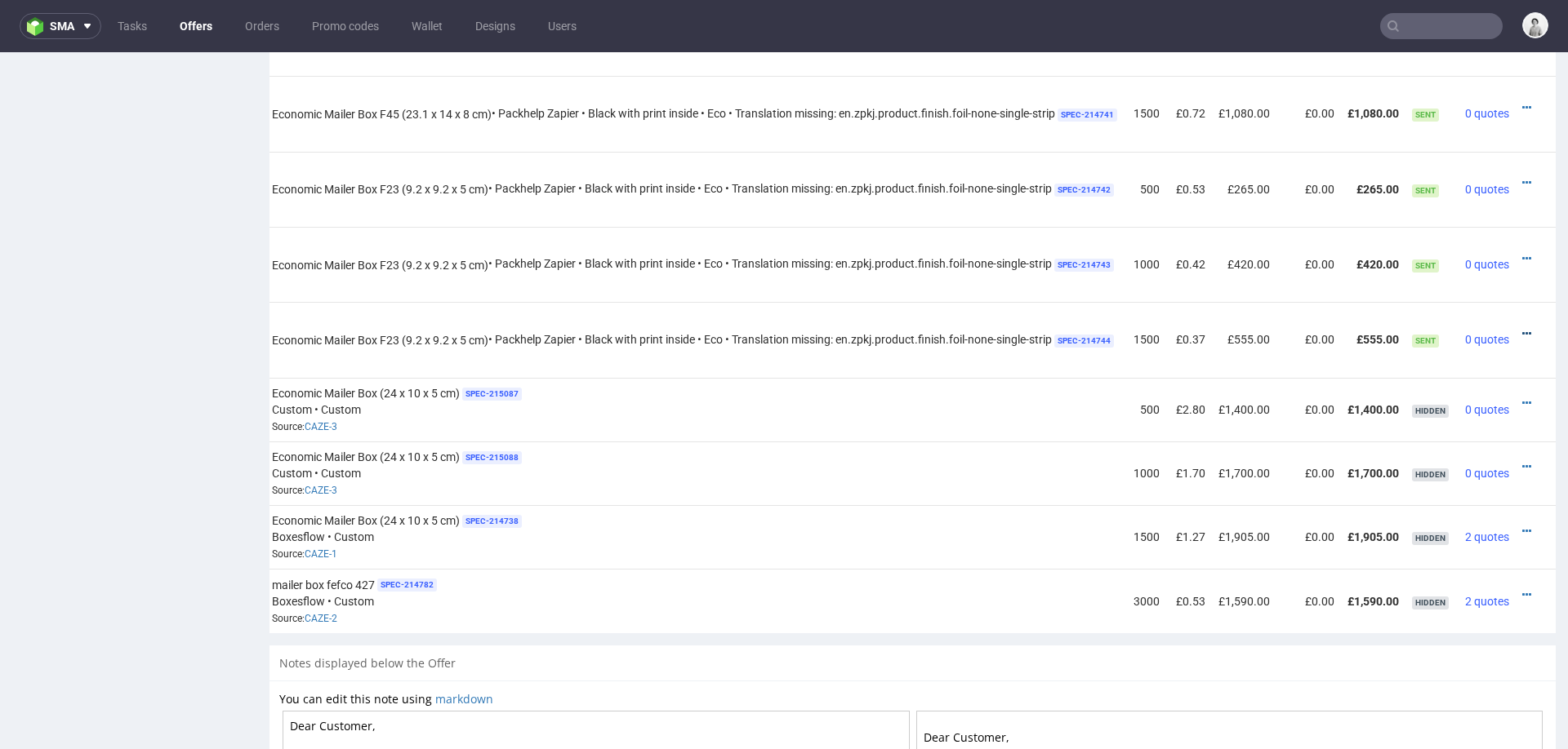
click at [1522, 328] on icon at bounding box center [1526, 333] width 9 height 11
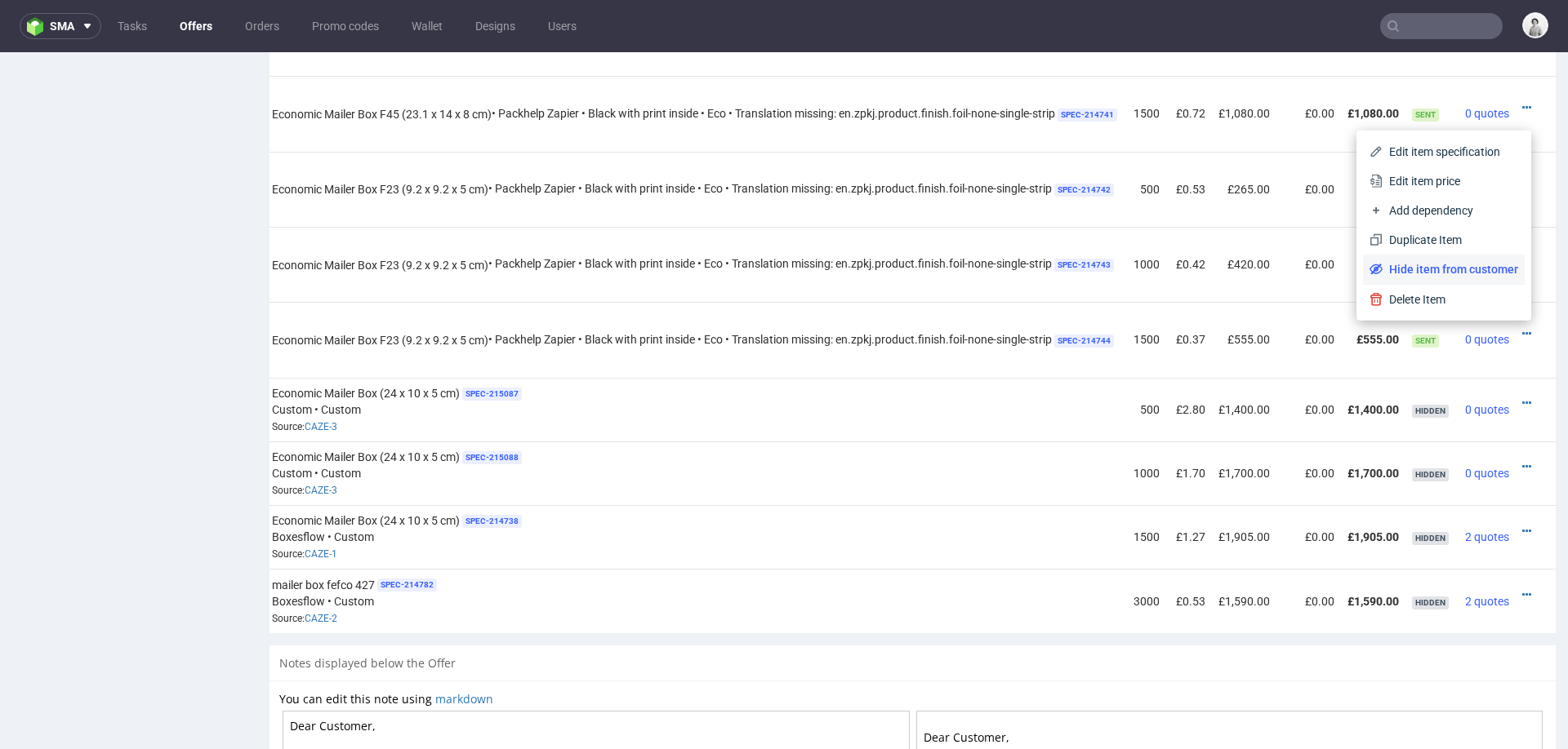
click at [1472, 267] on span "Hide item from customer" at bounding box center [1450, 269] width 136 height 16
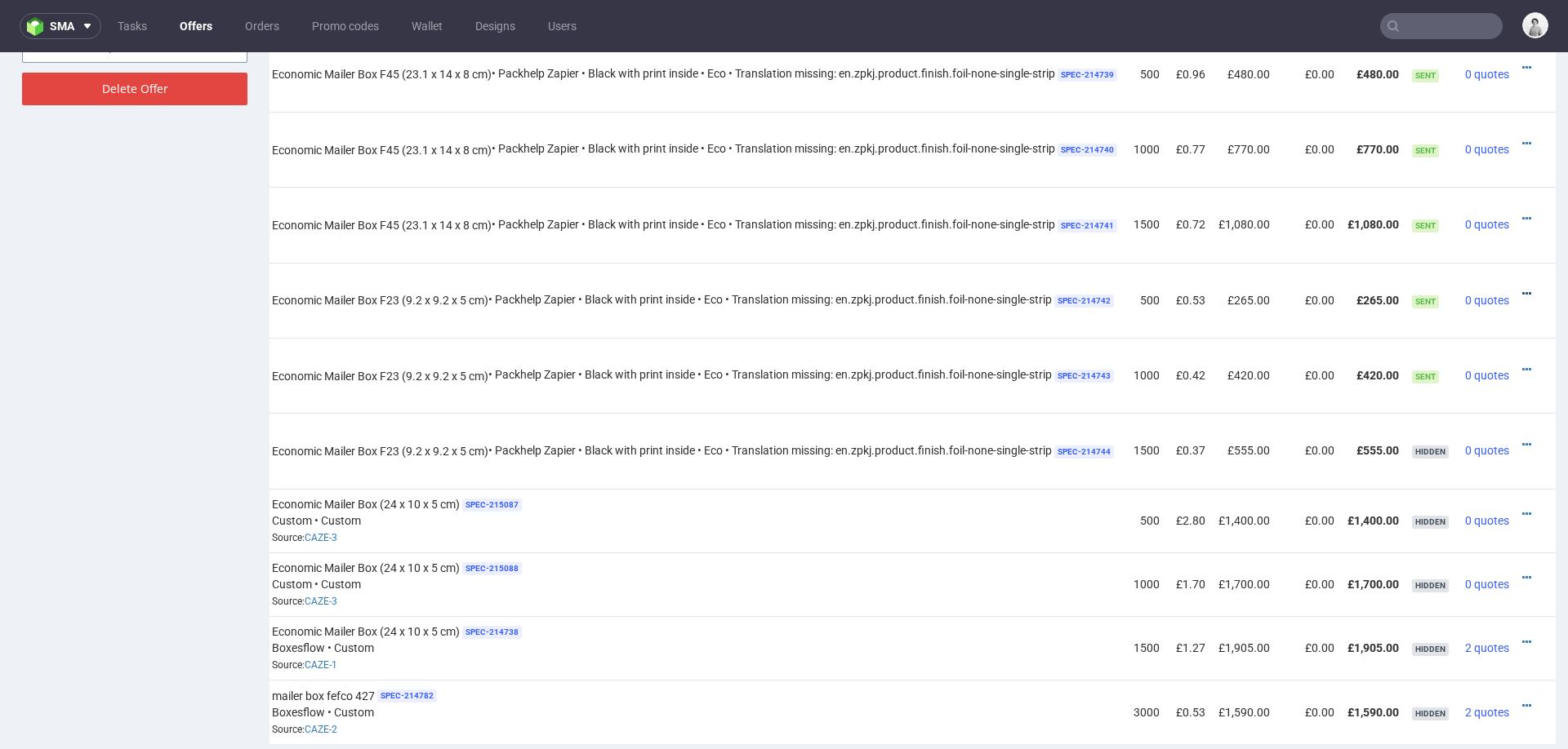
click at [1522, 288] on icon at bounding box center [1526, 293] width 9 height 11
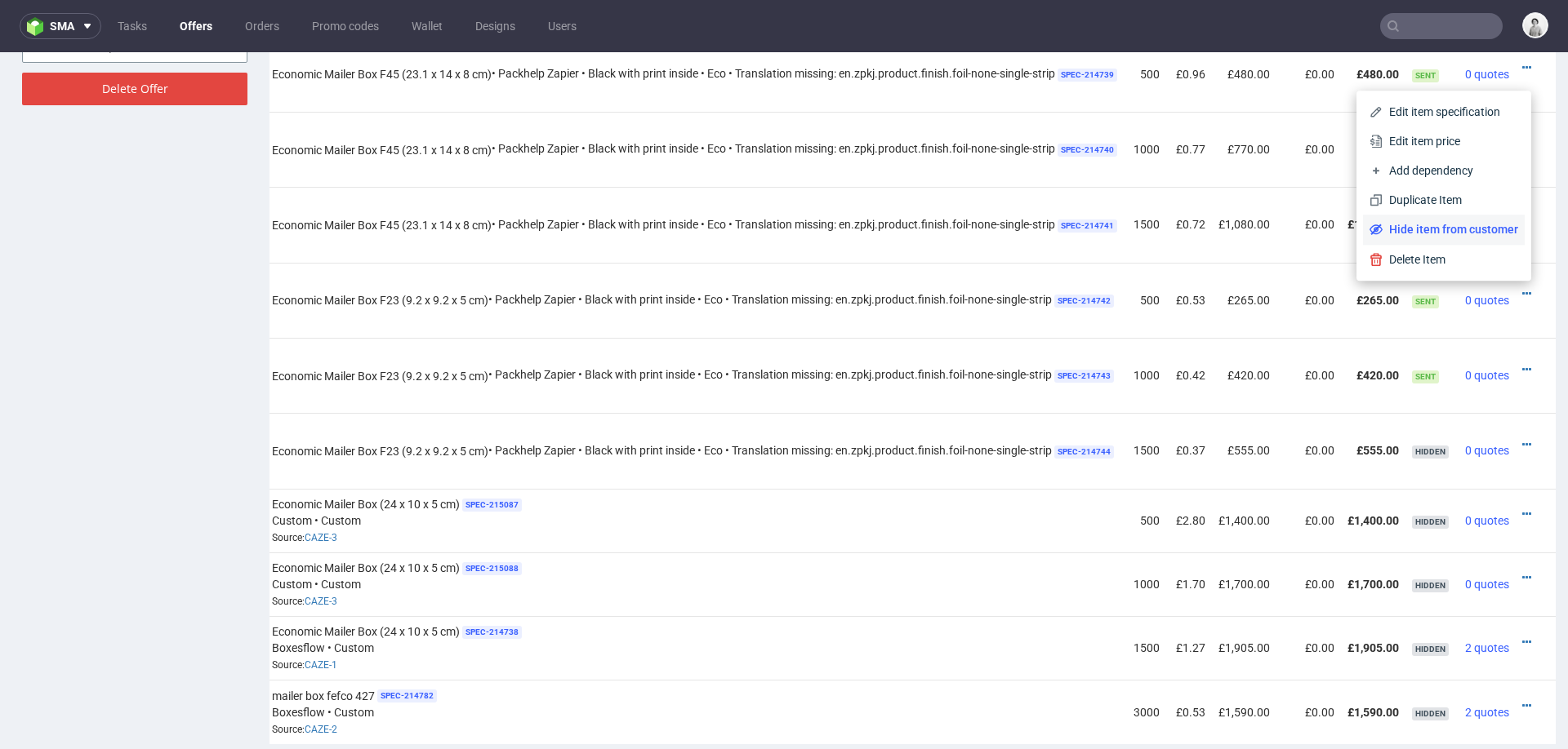
click at [1433, 230] on span "Hide item from customer" at bounding box center [1450, 229] width 136 height 16
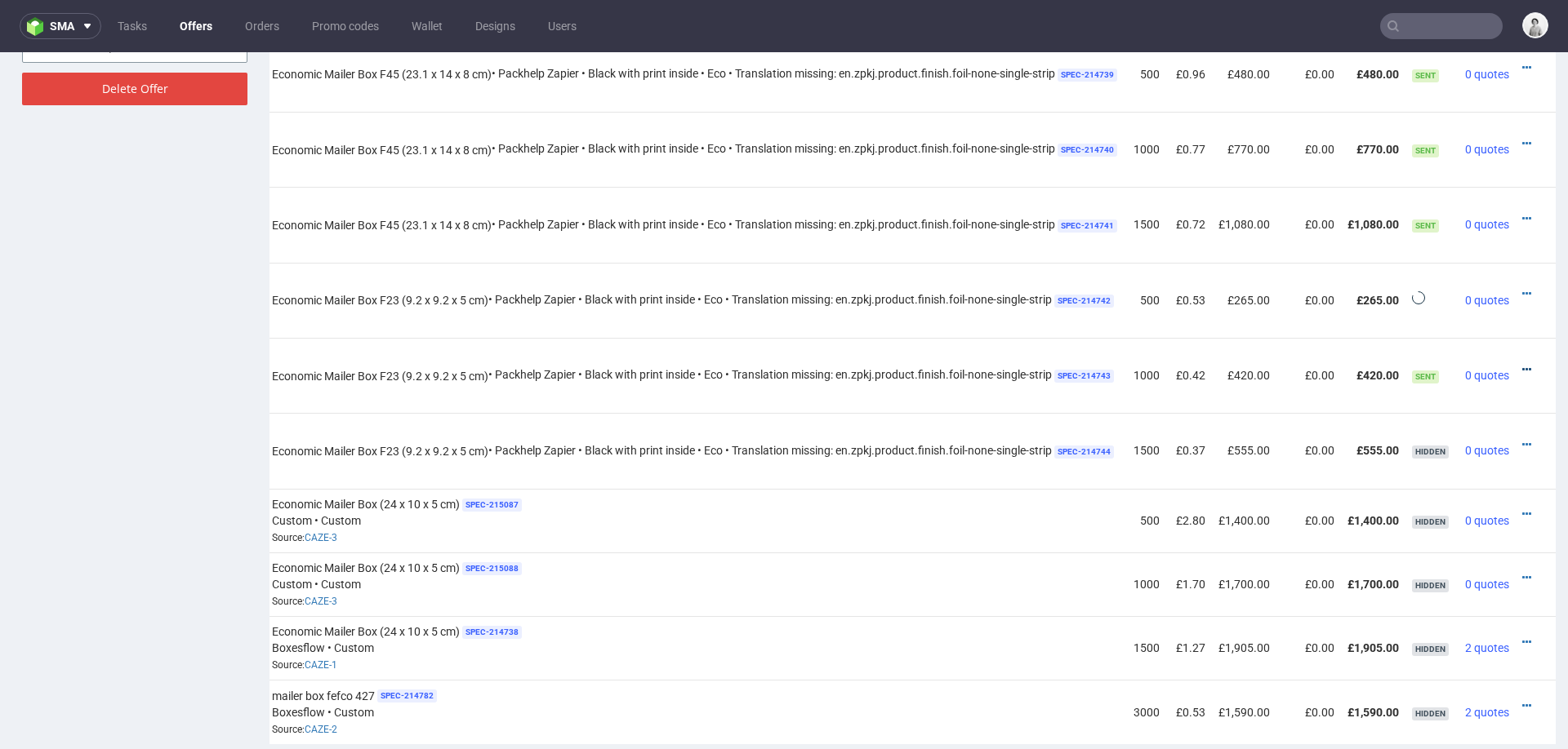
click at [1522, 364] on icon at bounding box center [1526, 369] width 9 height 11
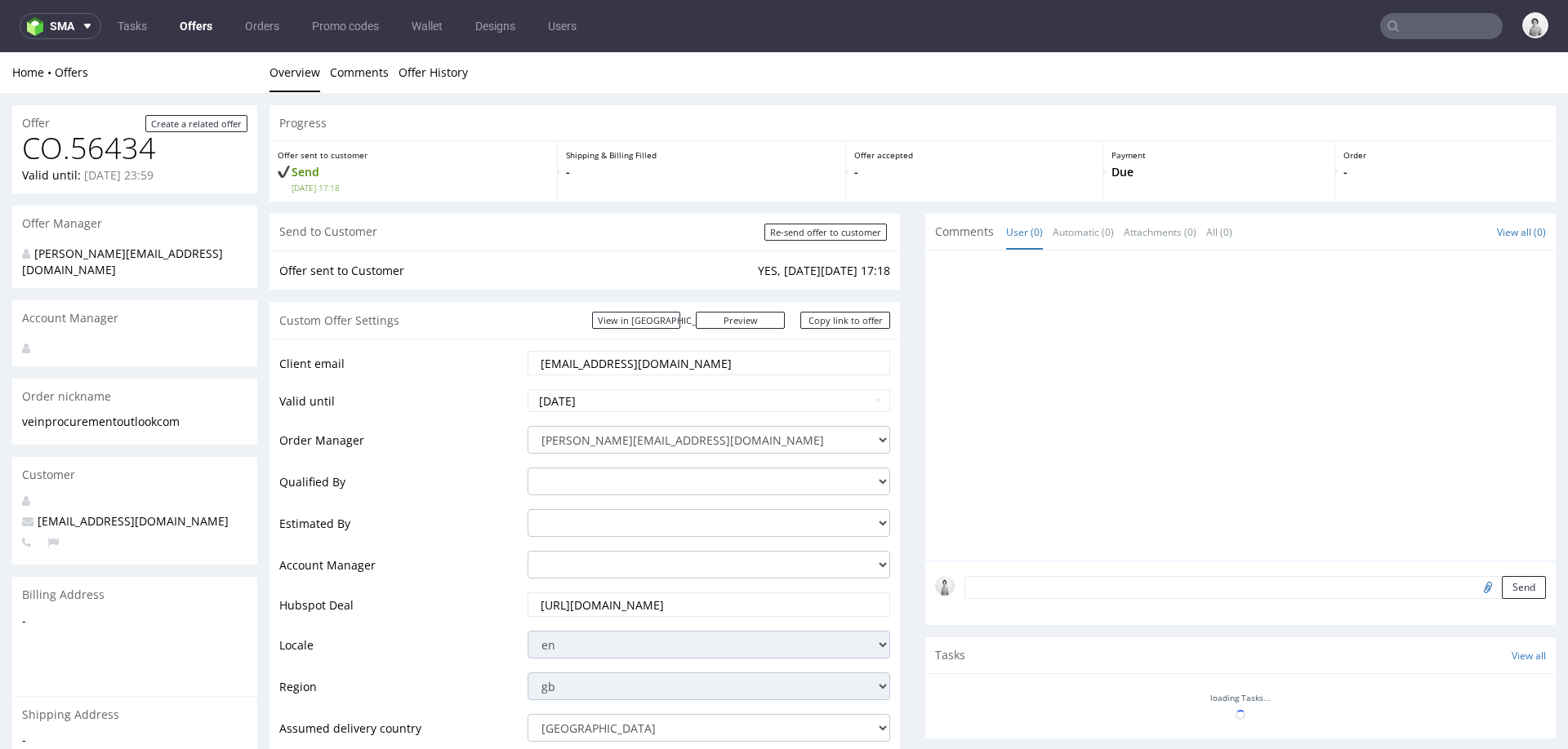
scroll to position [0, 0]
click at [1481, 309] on div at bounding box center [1245, 410] width 620 height 300
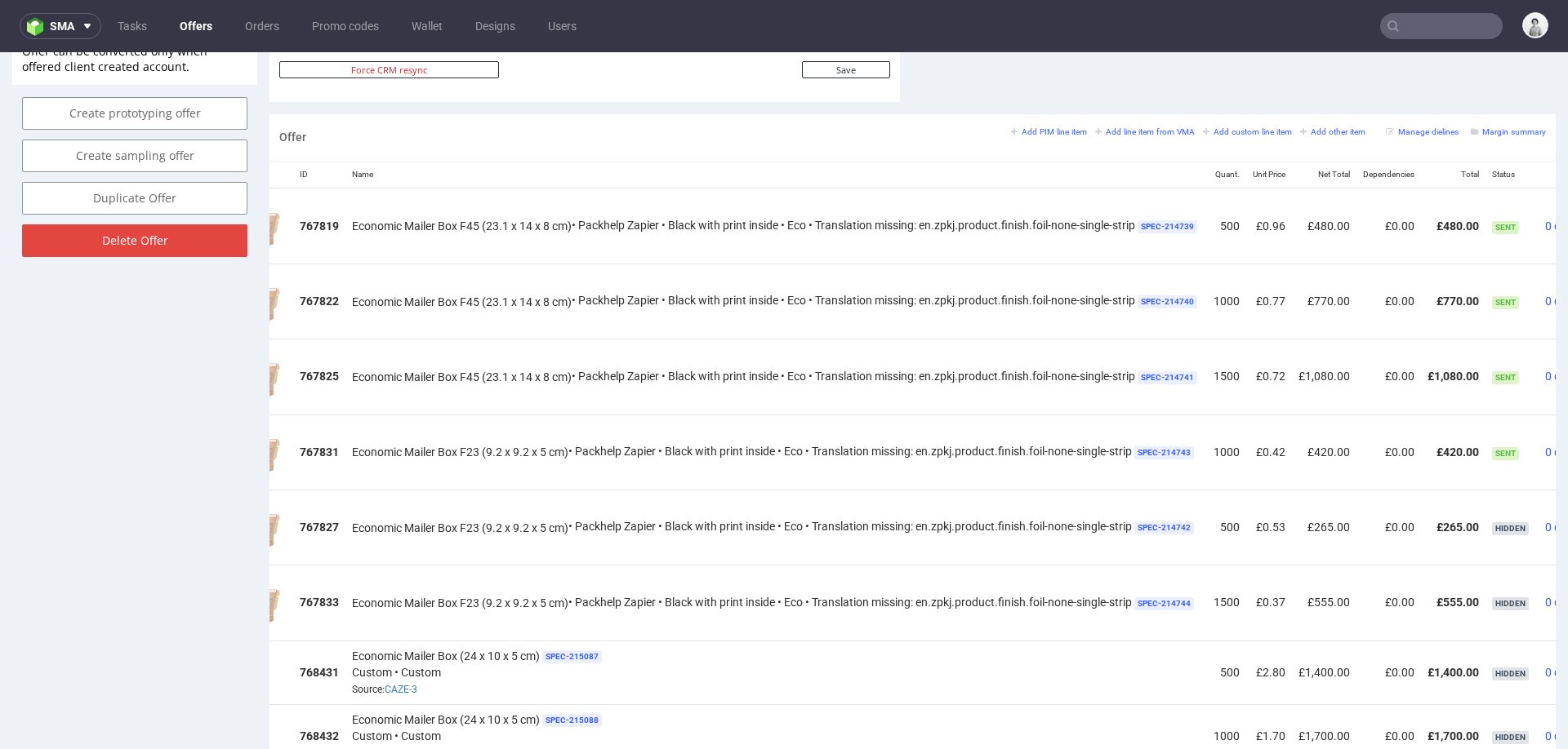
scroll to position [0, 191]
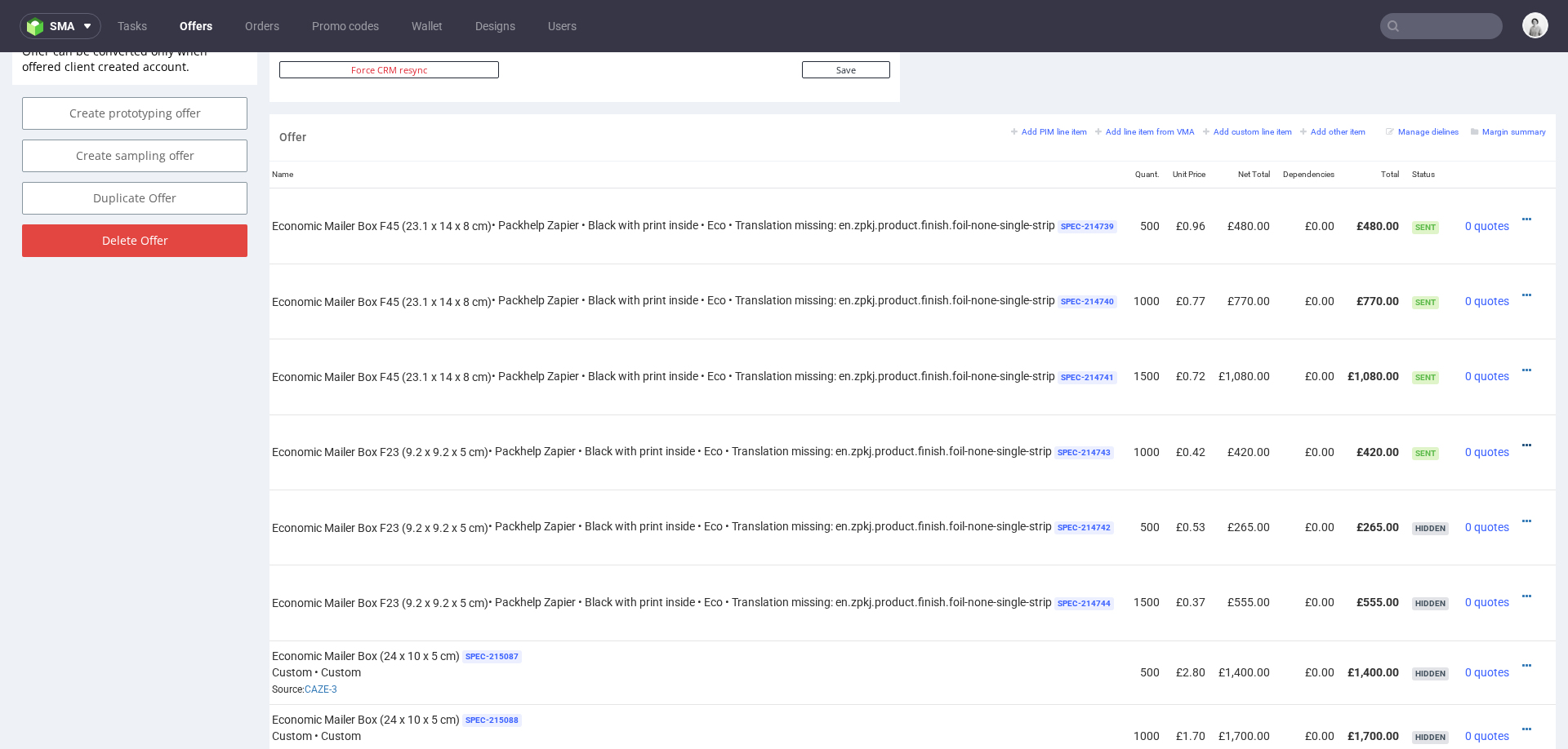
click at [1522, 441] on icon at bounding box center [1526, 445] width 9 height 11
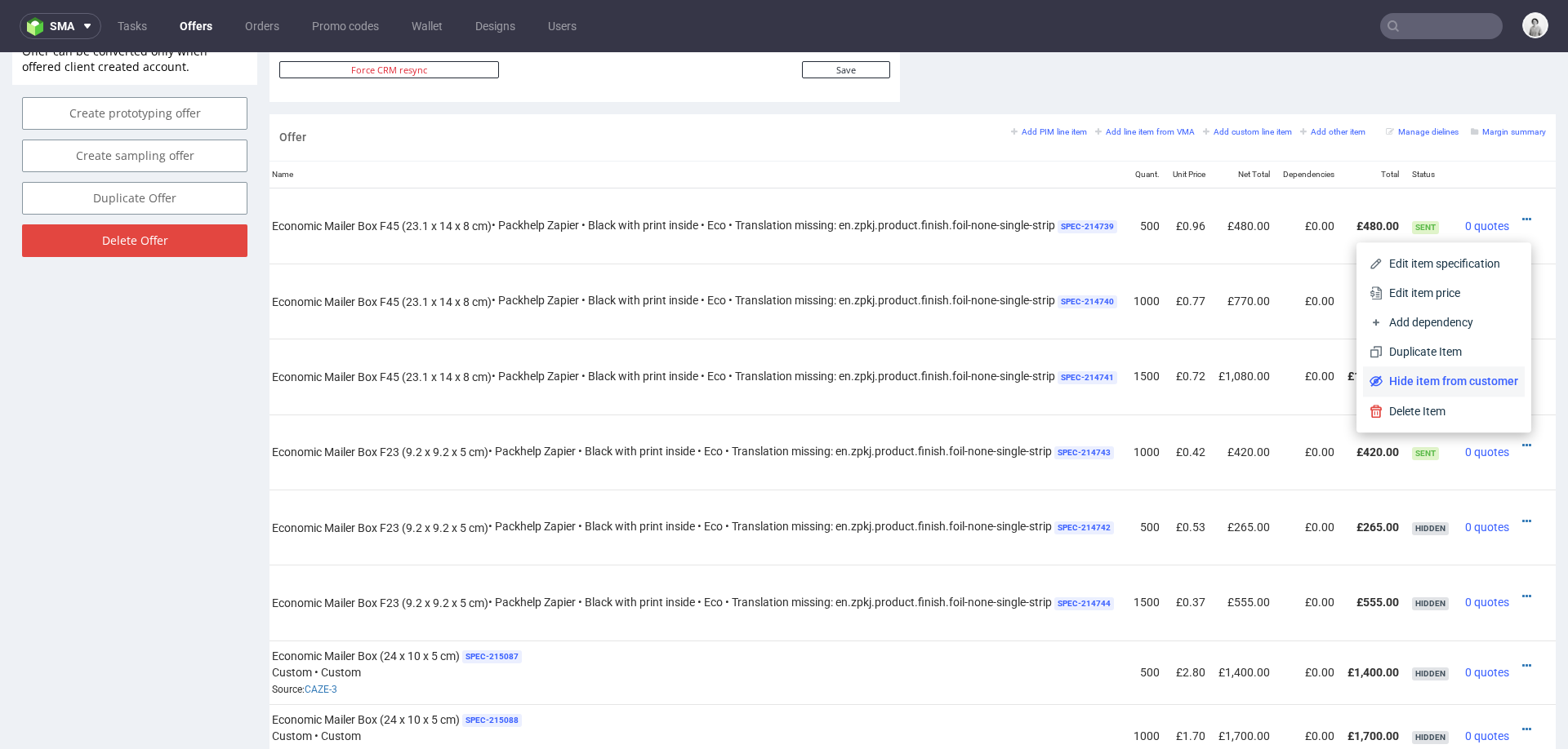
click at [1493, 372] on li "Hide item from customer" at bounding box center [1443, 381] width 162 height 29
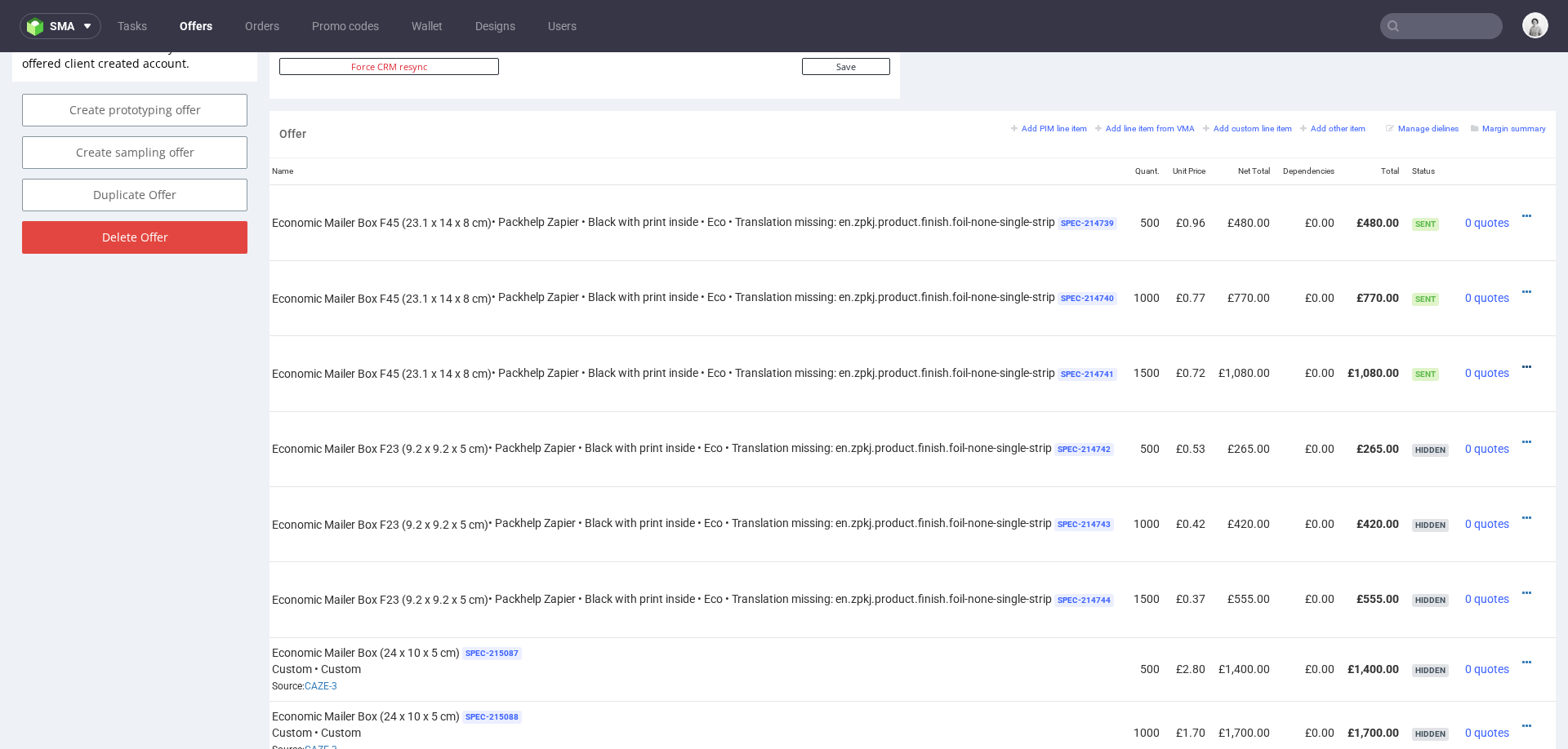
click at [1522, 367] on icon at bounding box center [1526, 367] width 9 height 11
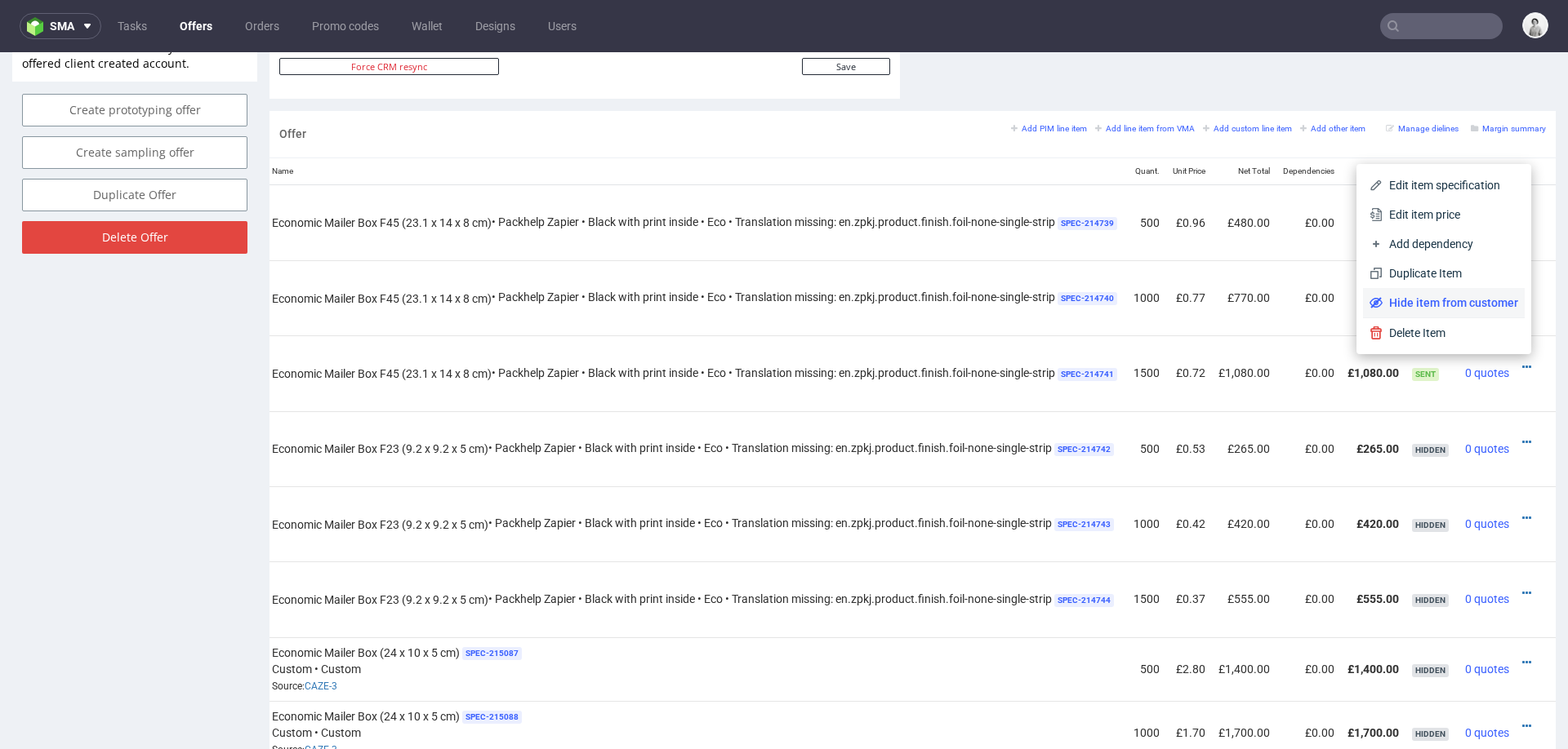
click at [1470, 303] on span "Hide item from customer" at bounding box center [1450, 303] width 136 height 16
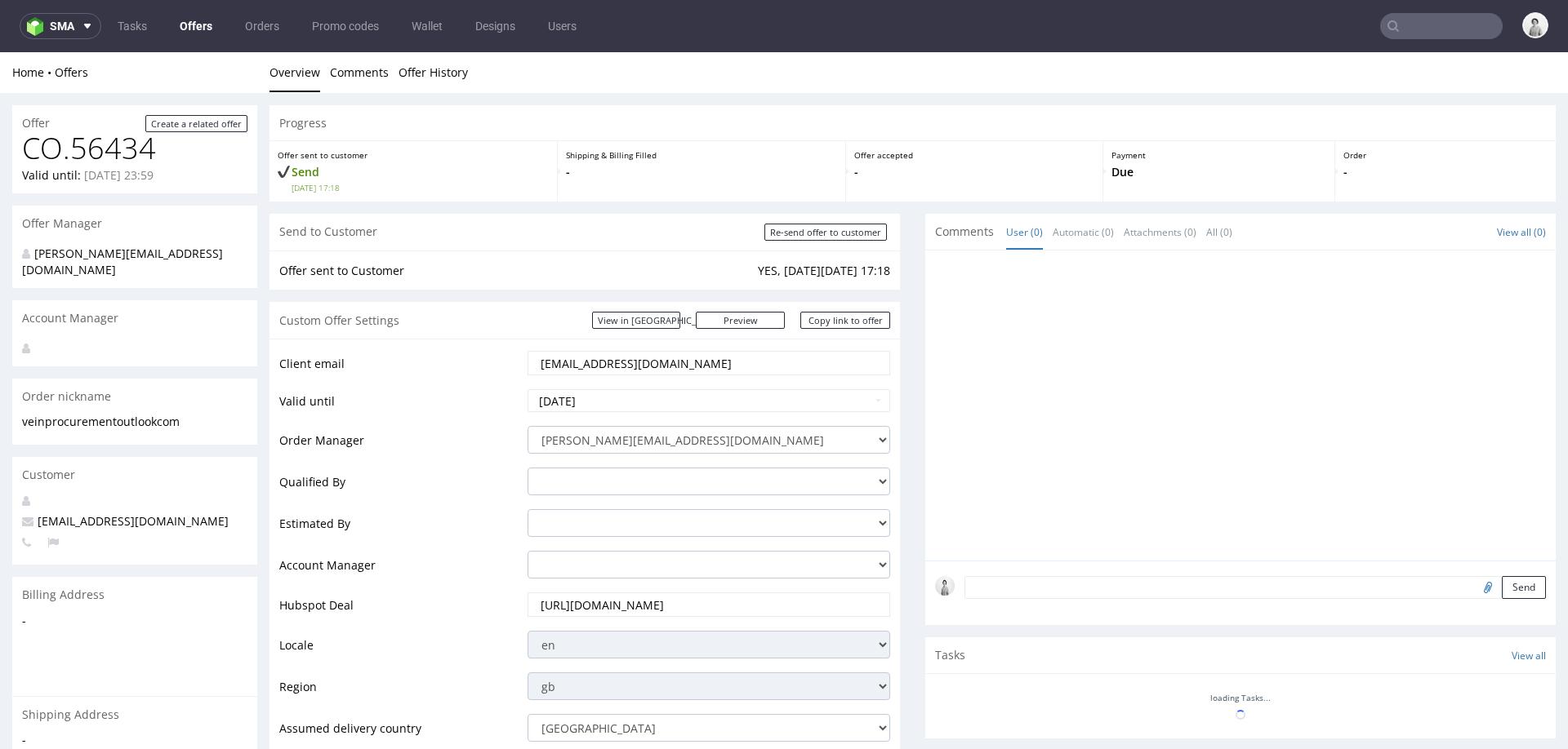
scroll to position [0, 0]
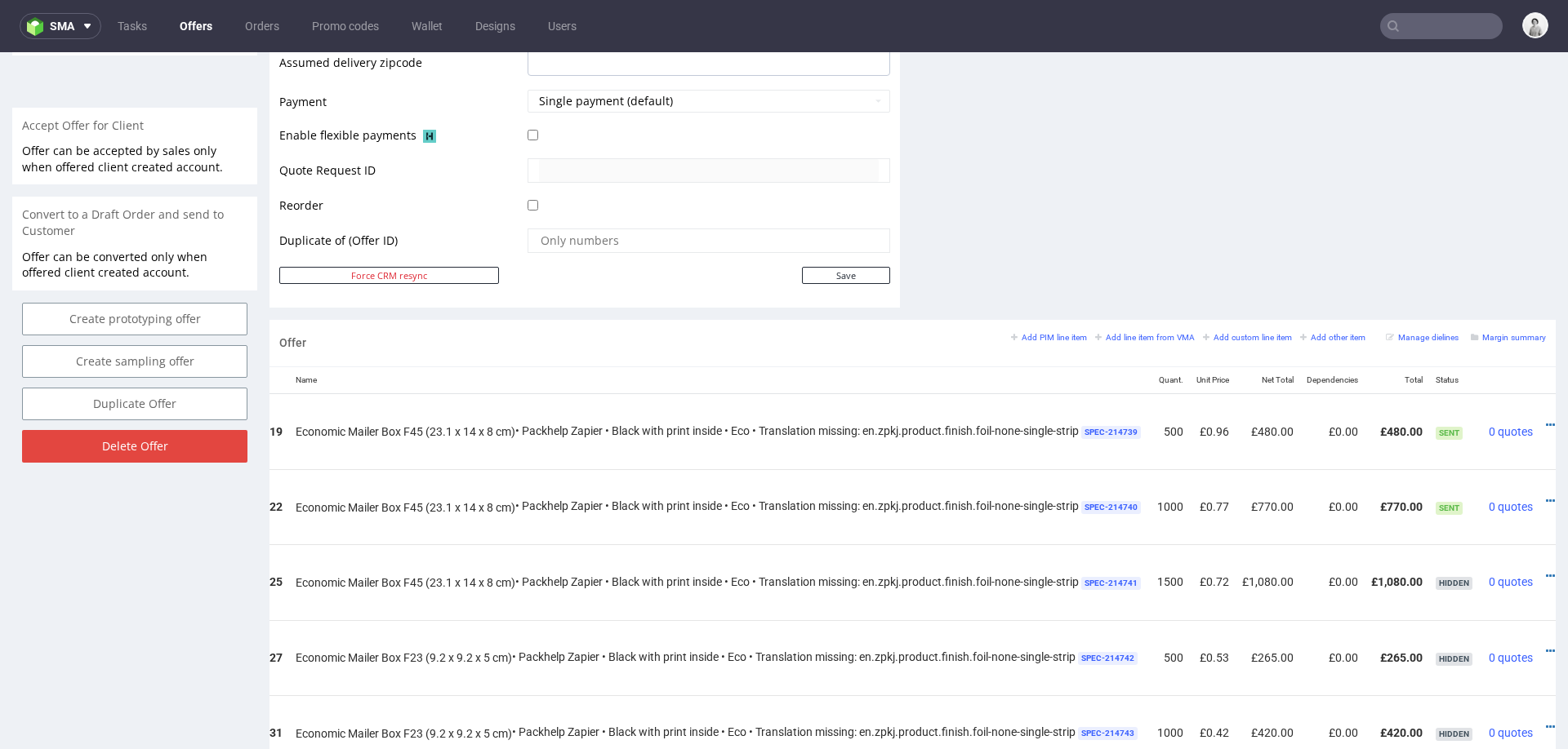
scroll to position [0, 191]
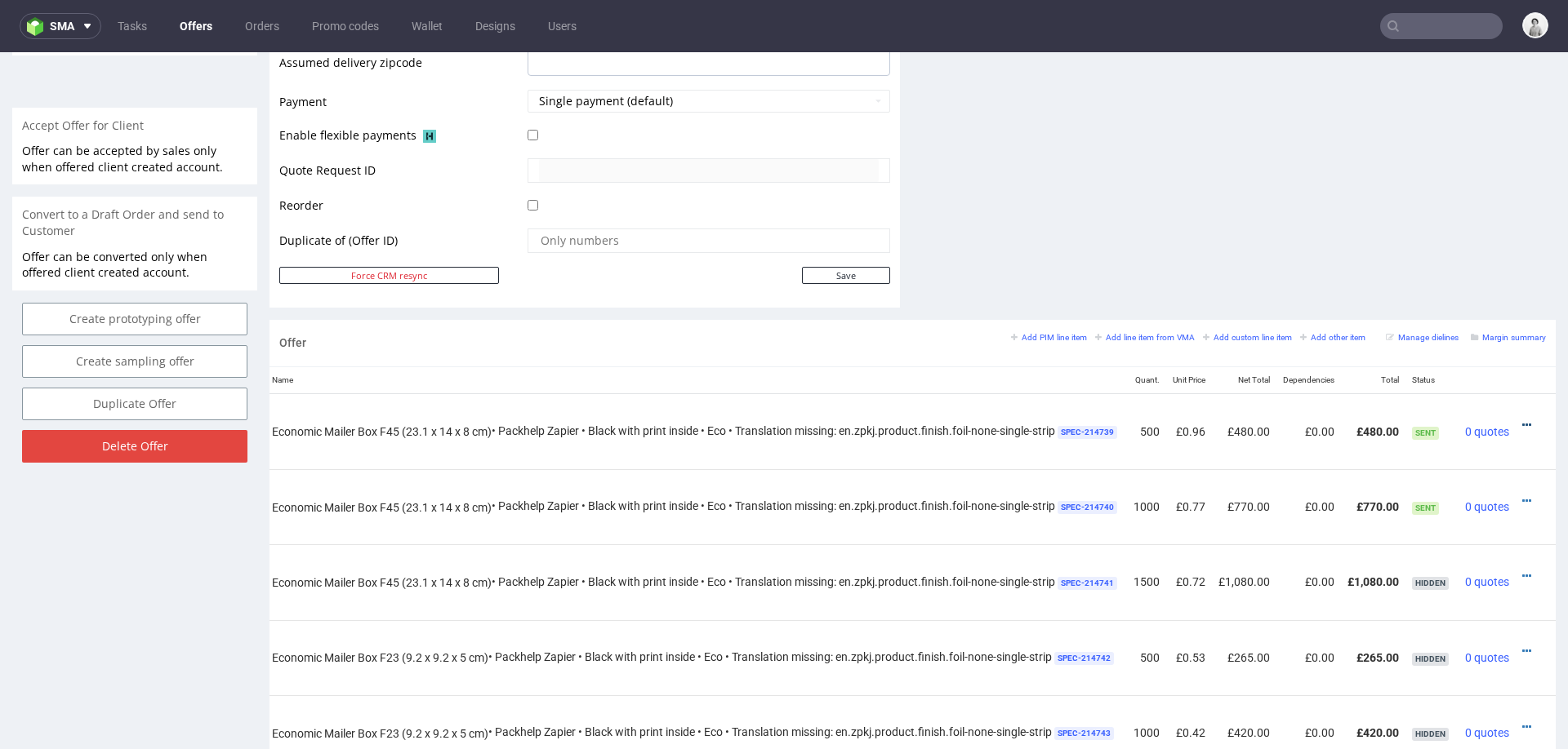
click at [1522, 420] on icon at bounding box center [1526, 425] width 9 height 11
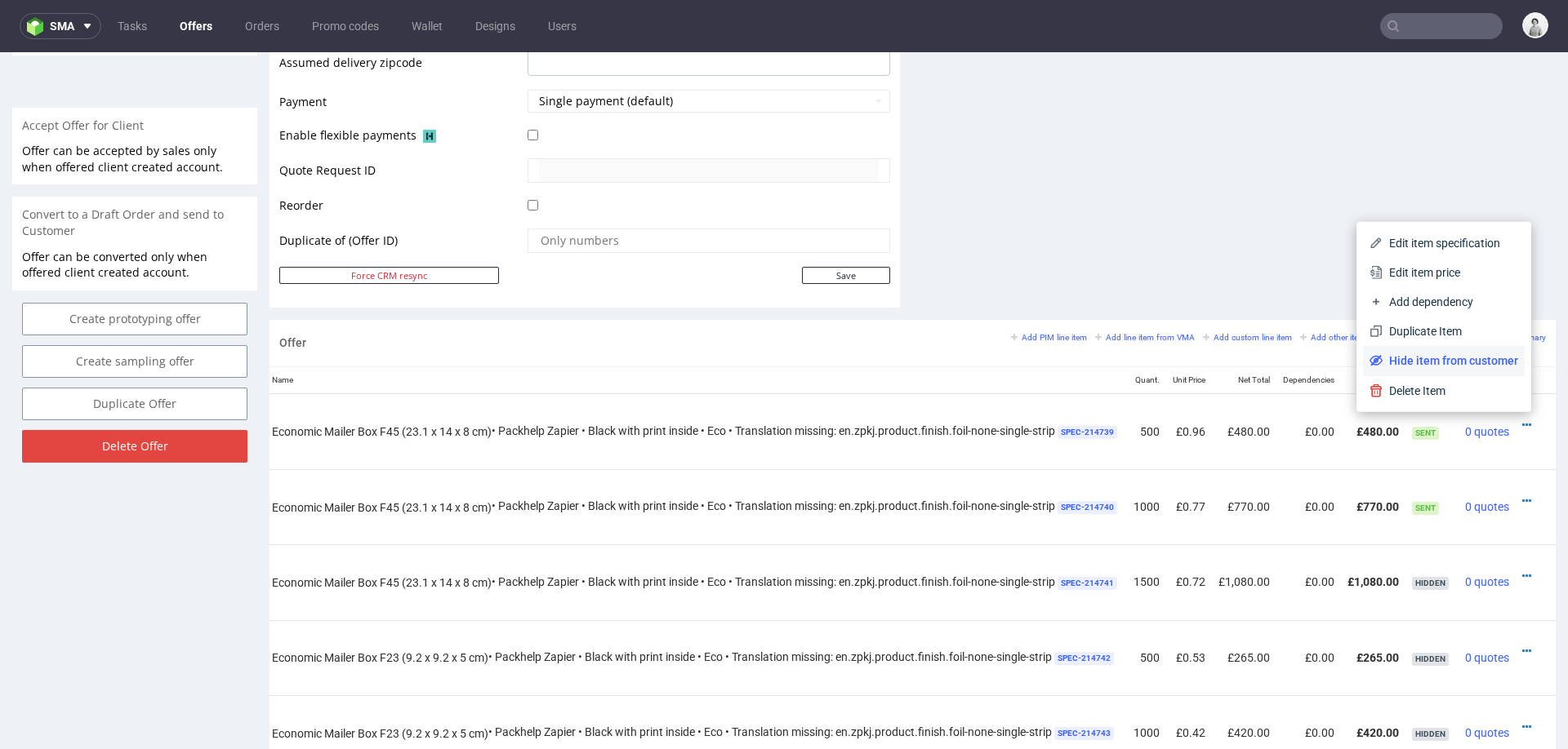
click at [1442, 354] on span "Hide item from customer" at bounding box center [1450, 361] width 136 height 16
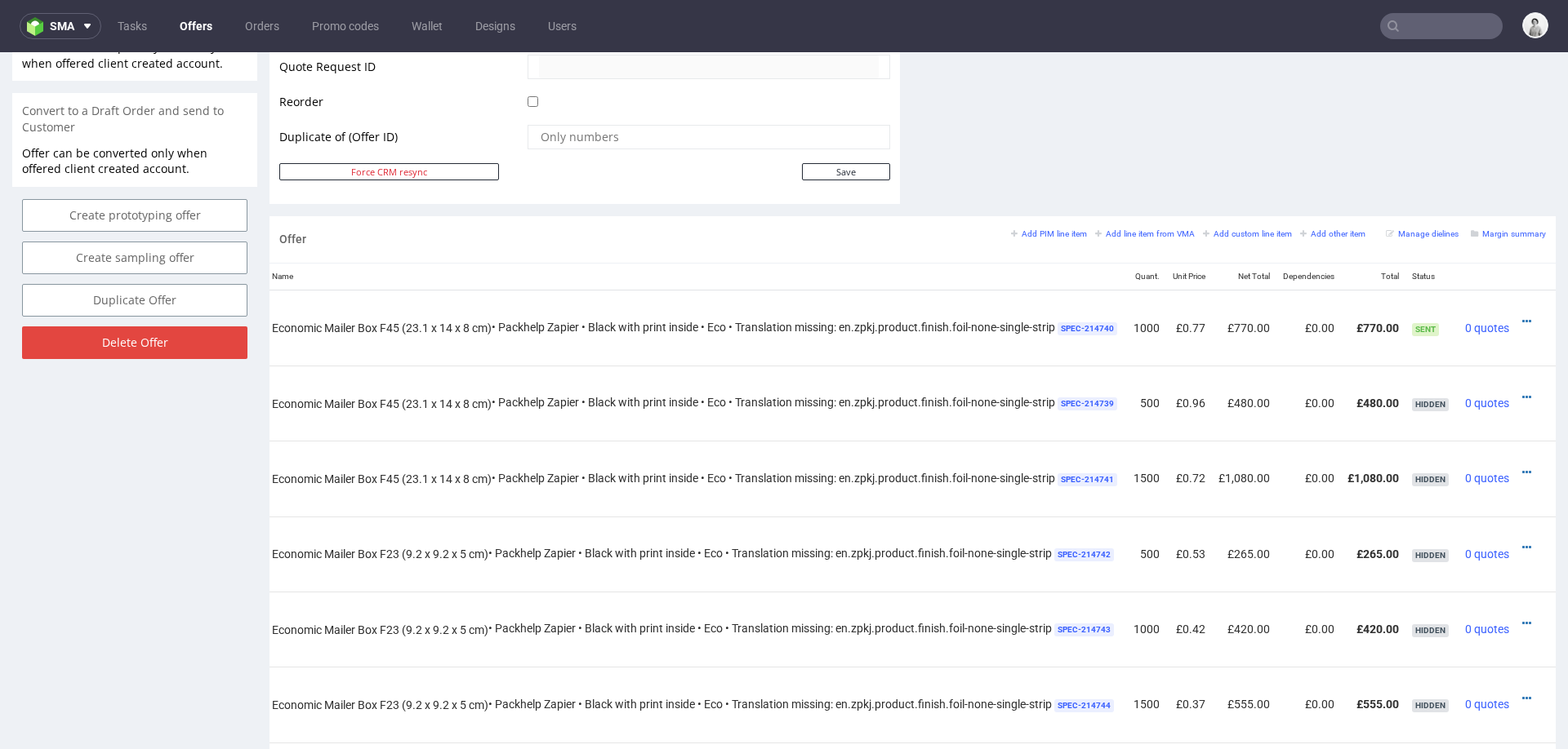
scroll to position [701, 0]
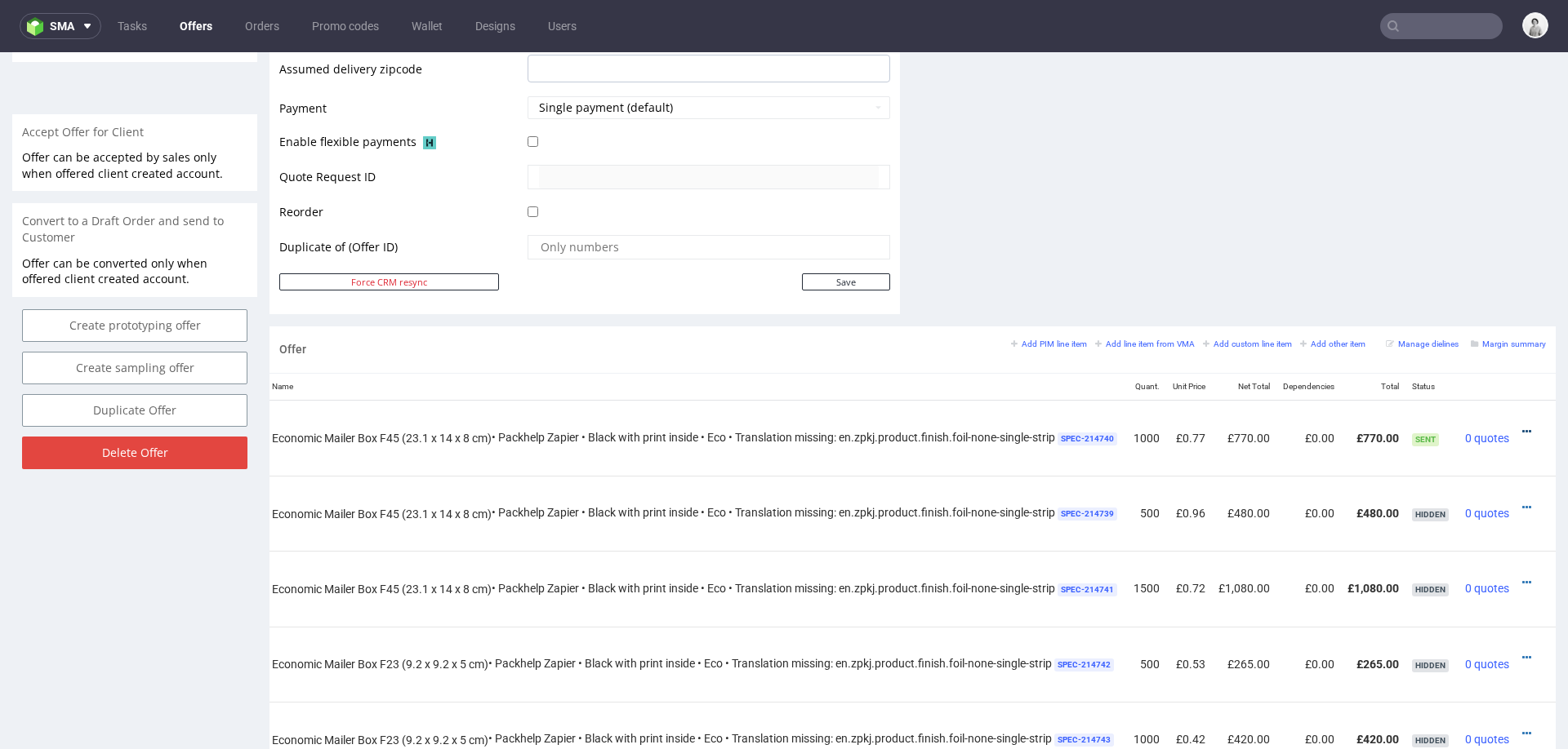
click at [1522, 426] on icon at bounding box center [1526, 431] width 9 height 11
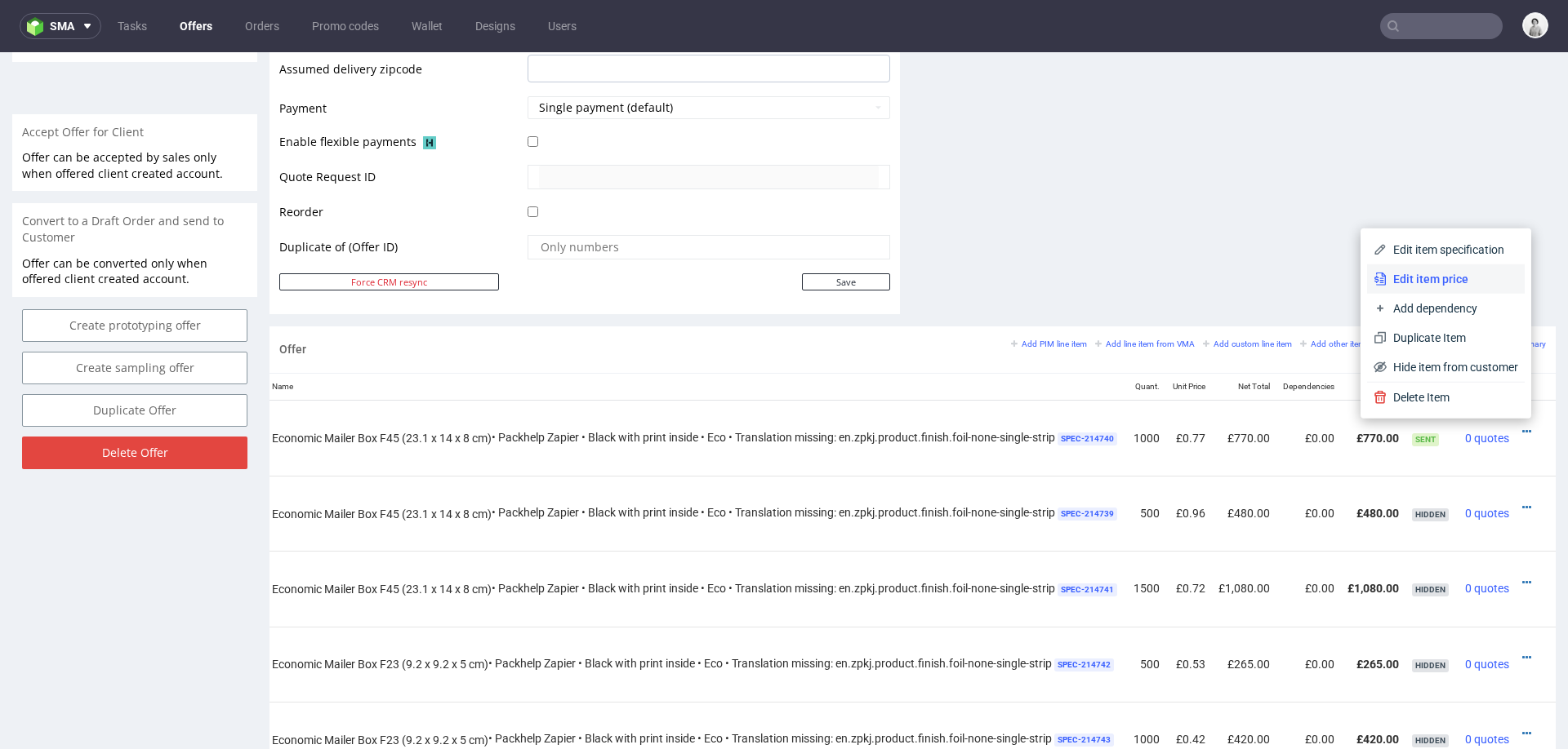
click at [1459, 280] on span "Edit item price" at bounding box center [1452, 279] width 132 height 16
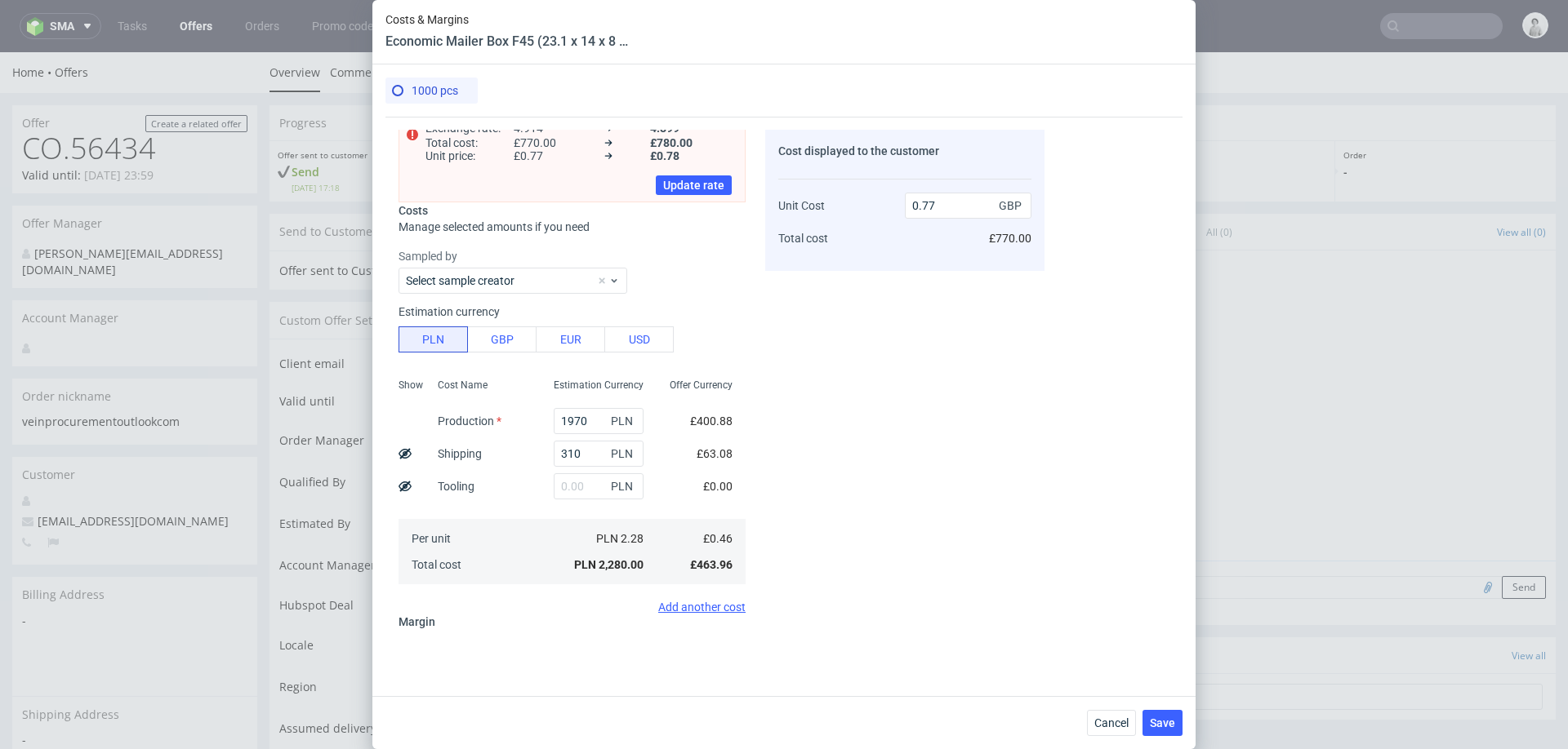
scroll to position [0, 0]
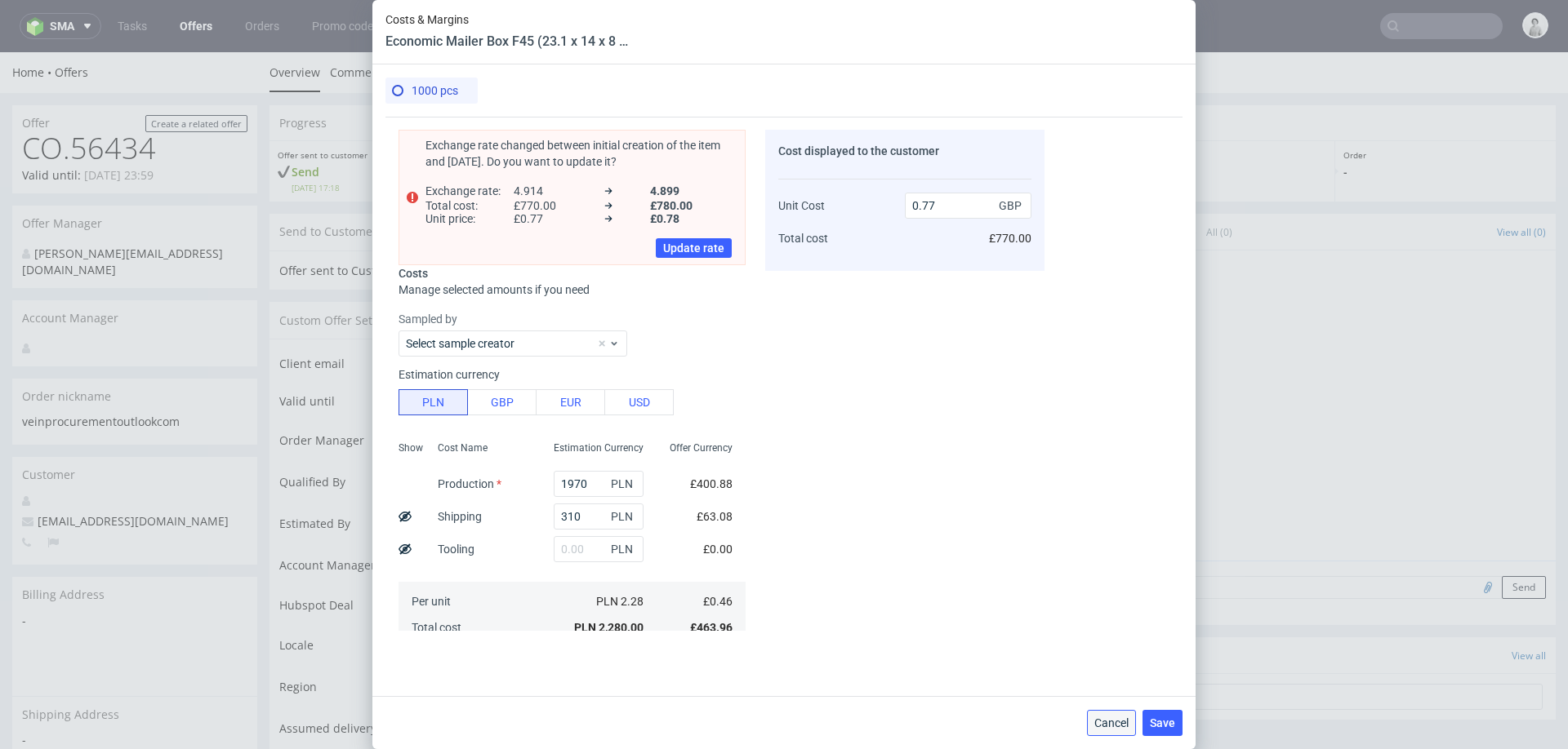
click at [1097, 722] on span "Cancel" at bounding box center [1111, 723] width 34 height 11
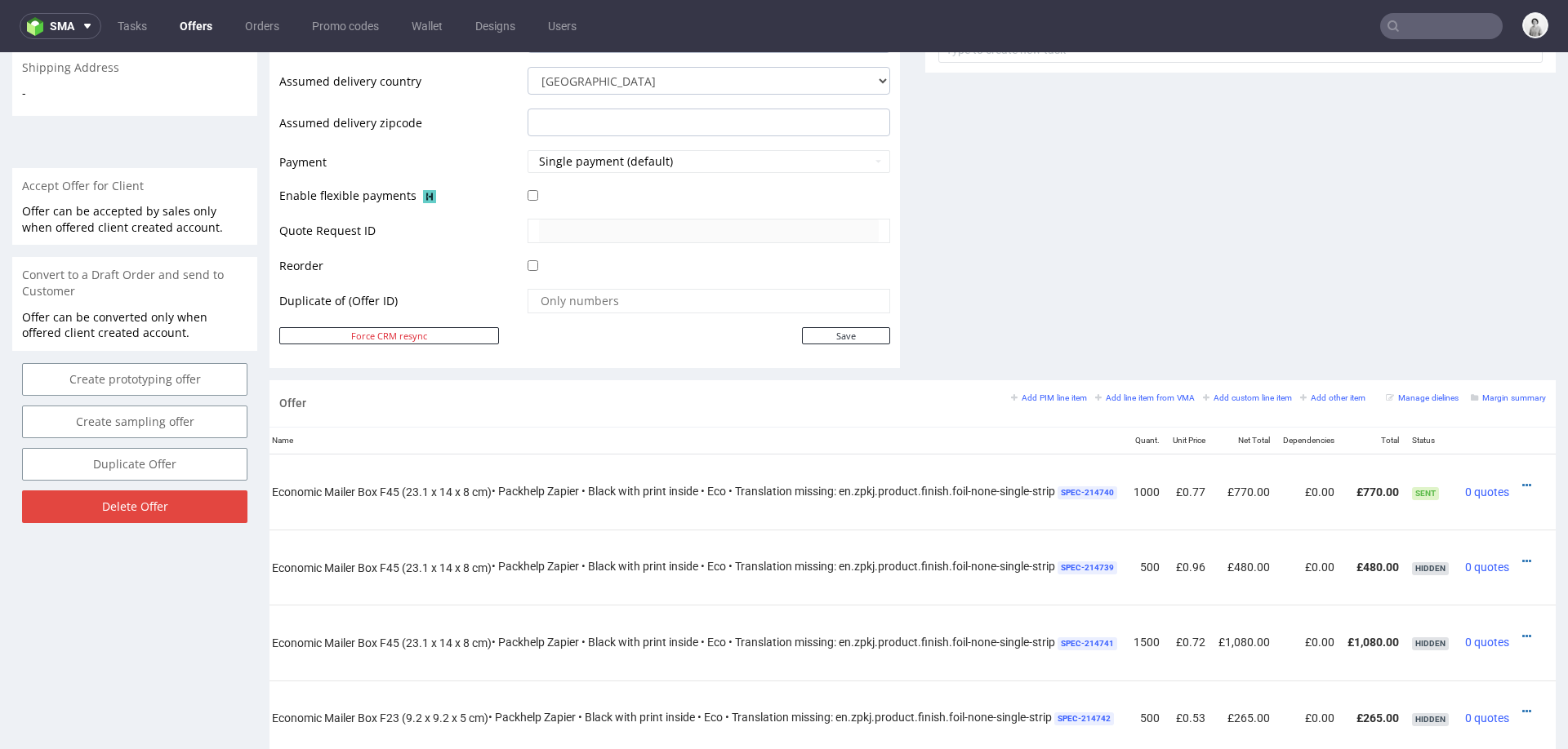
scroll to position [654, 0]
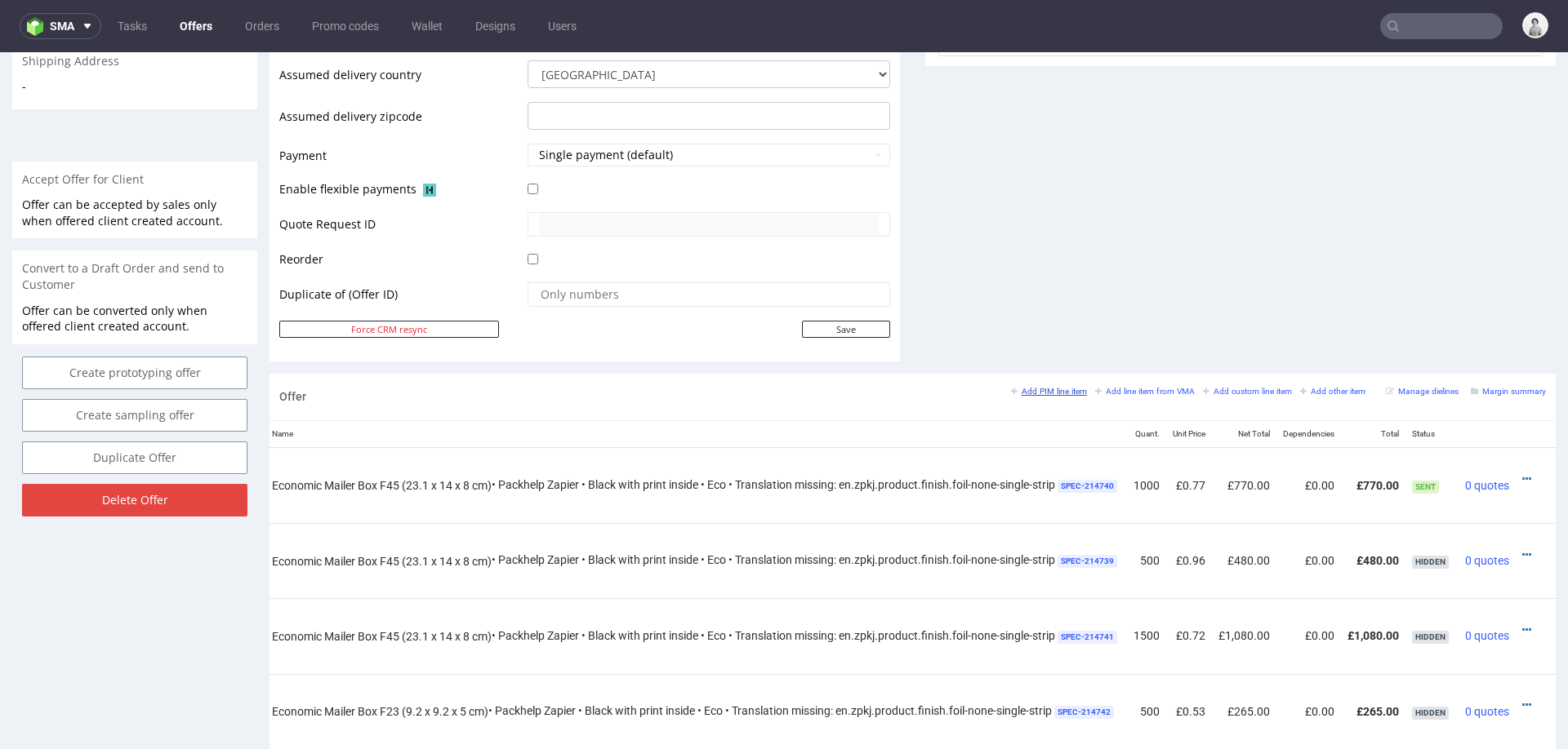
click at [1031, 389] on small "Add PIM line item" at bounding box center [1048, 391] width 76 height 9
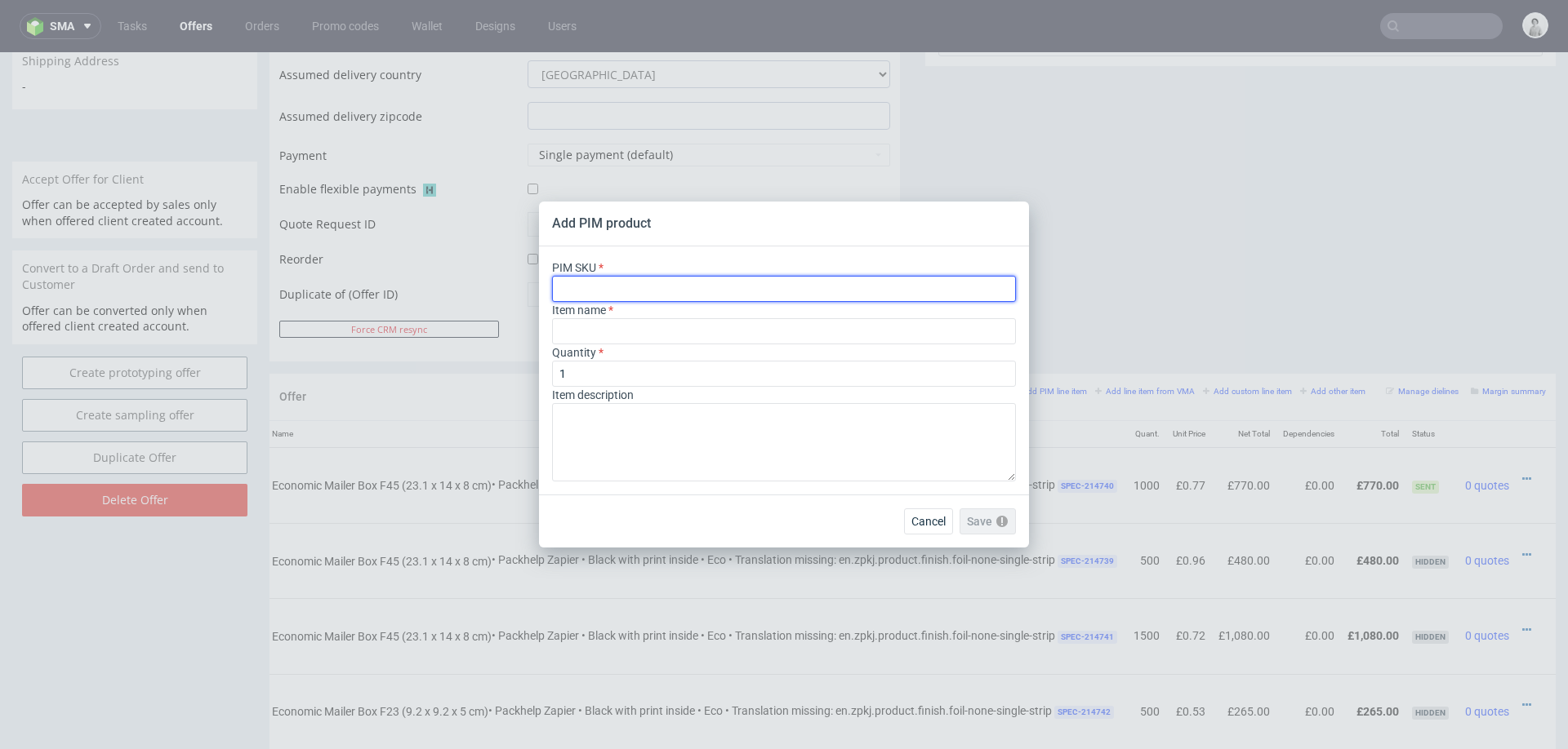
click at [700, 288] on input "text" at bounding box center [783, 289] width 464 height 26
paste input "ph-665-6930"
type input "ph-665-6930"
type input "Custom Mailer Box Inserts"
type input "ph-665-6930"
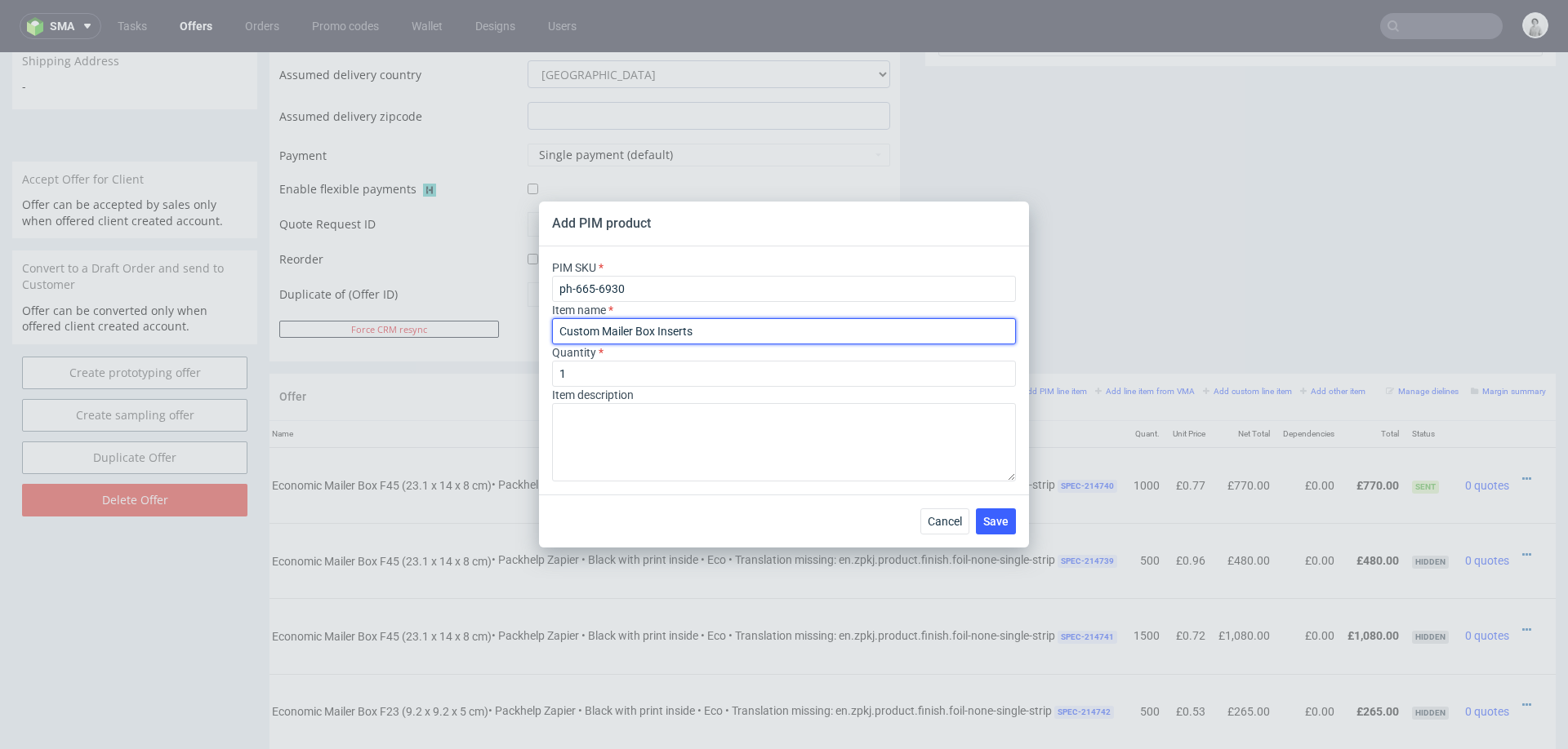
click at [744, 333] on input "Custom Mailer Box Inserts" at bounding box center [783, 331] width 464 height 26
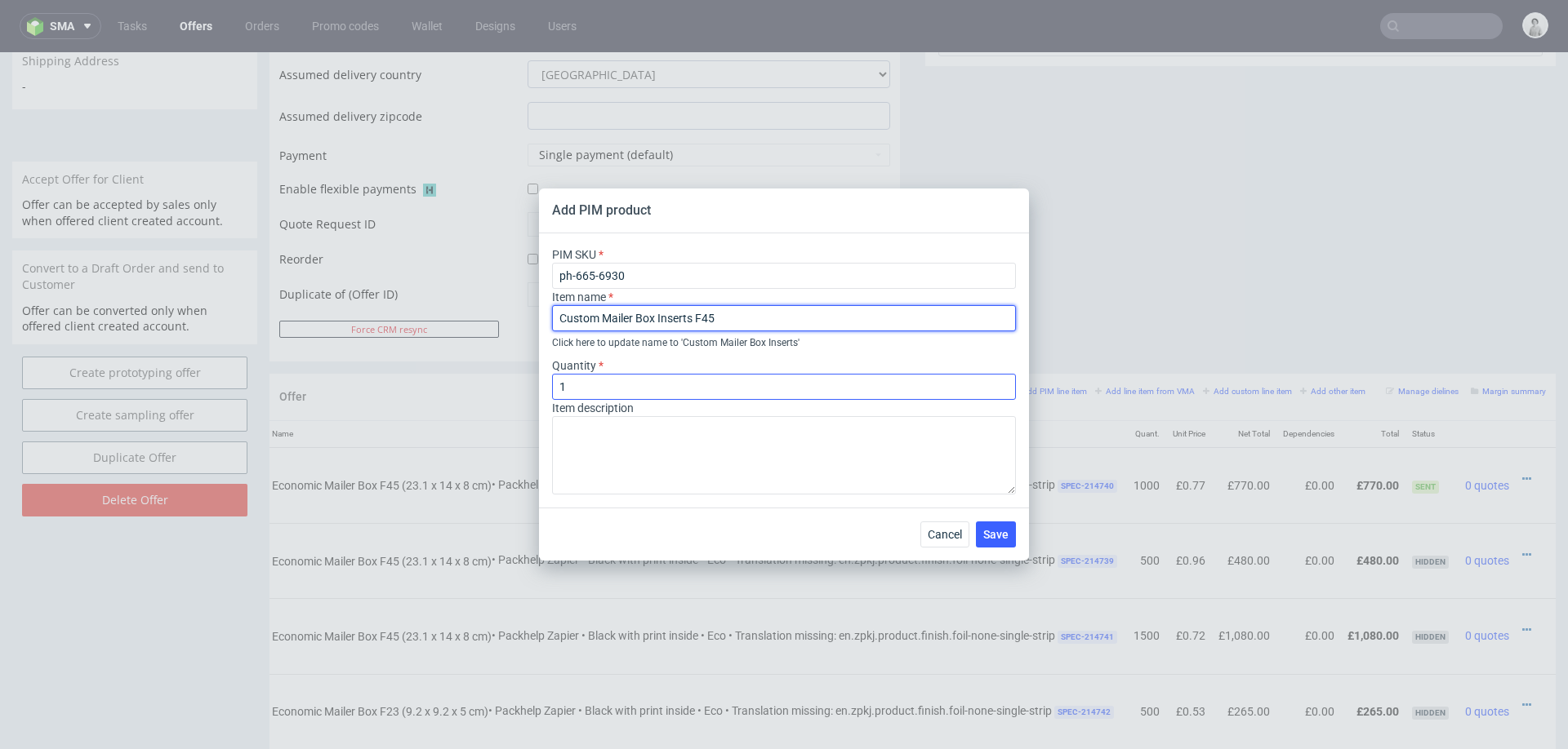
type input "Custom Mailer Box Inserts F45"
click at [695, 385] on input "1" at bounding box center [783, 387] width 464 height 26
type input "400"
click at [801, 315] on input "Custom Mailer Box Inserts F45" at bounding box center [783, 318] width 464 height 26
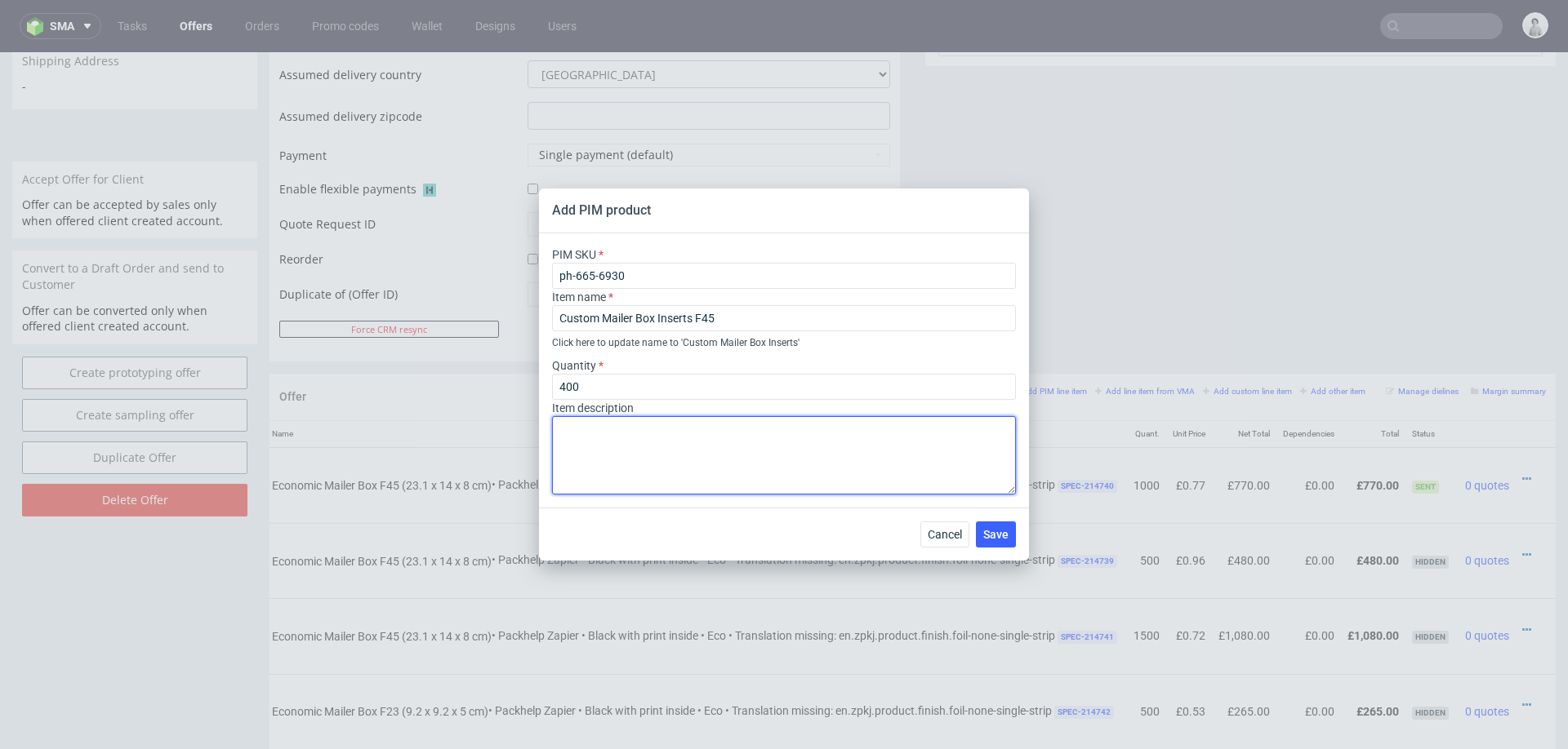
click at [702, 465] on textarea at bounding box center [783, 455] width 464 height 79
type textarea "1 design, brown,unprinted, custom cutout"
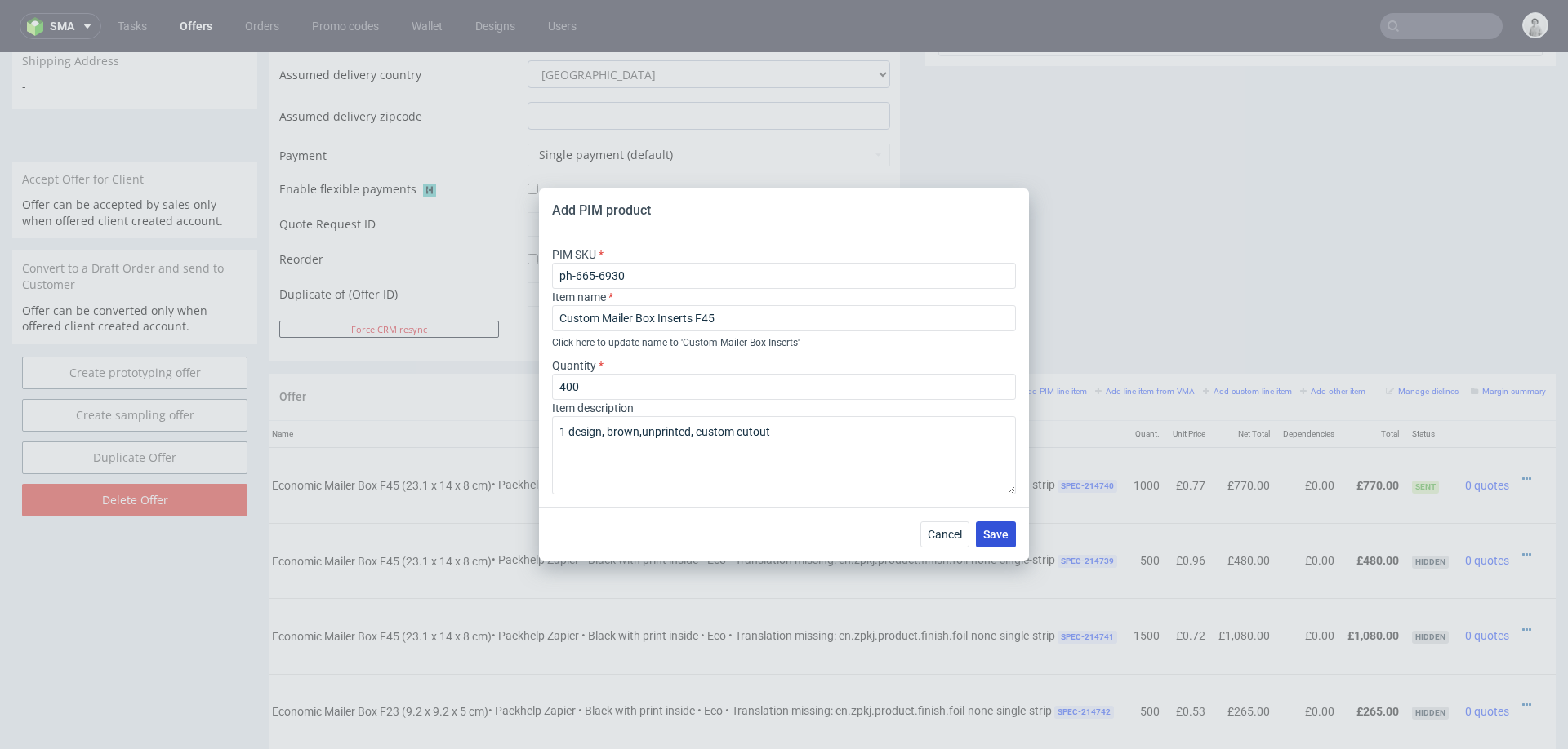
click at [998, 536] on span "Save" at bounding box center [995, 534] width 25 height 11
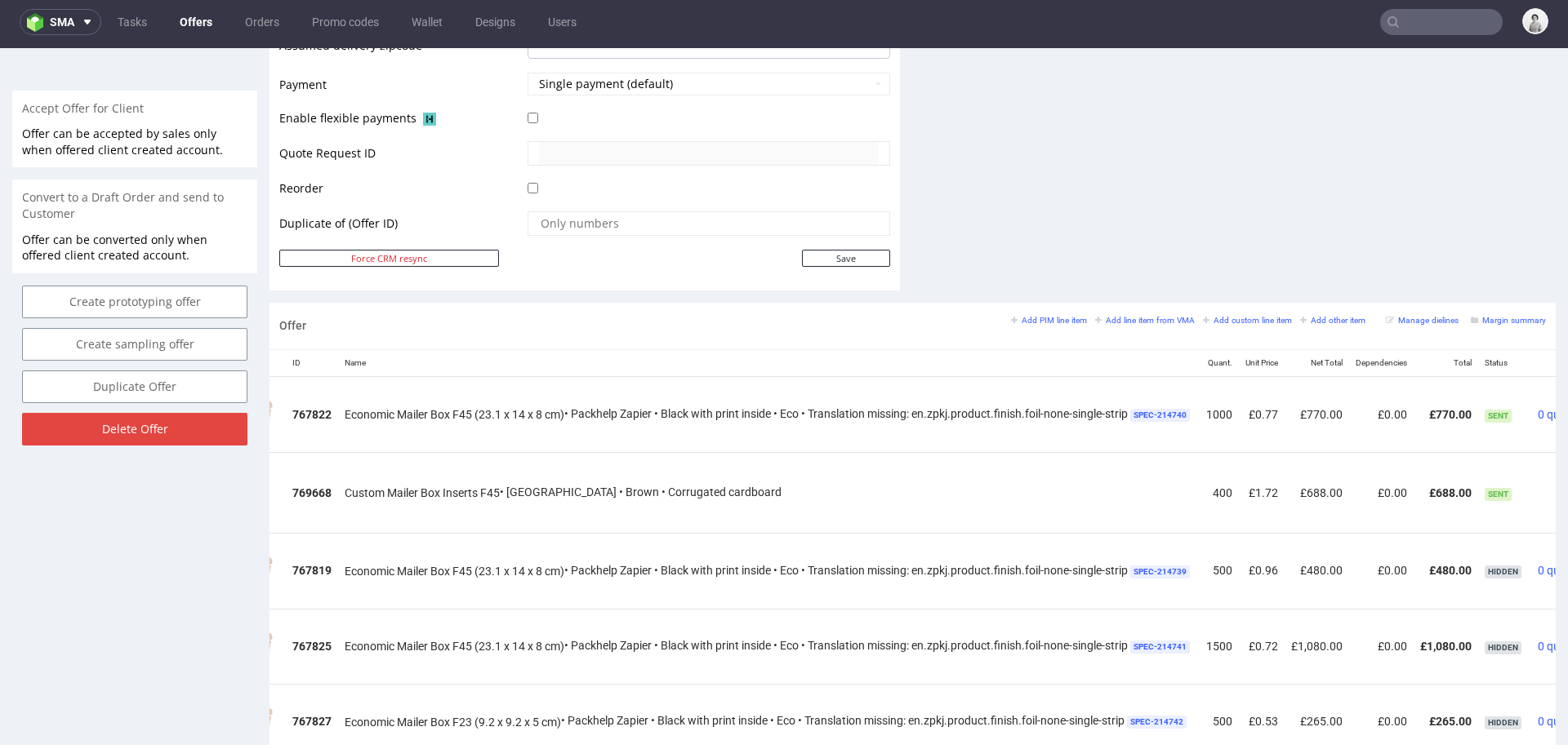
scroll to position [0, 191]
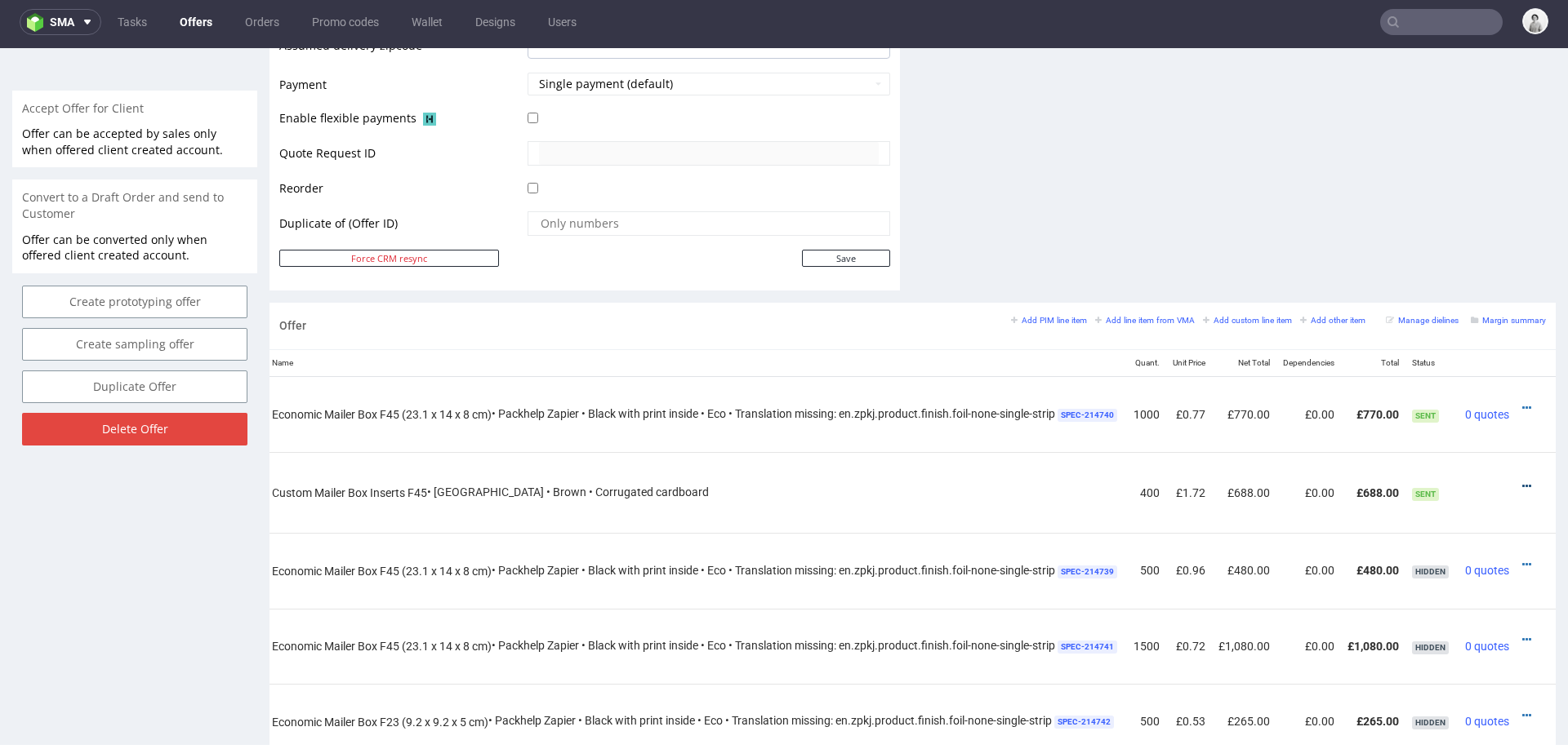
click at [1522, 481] on icon at bounding box center [1526, 486] width 9 height 11
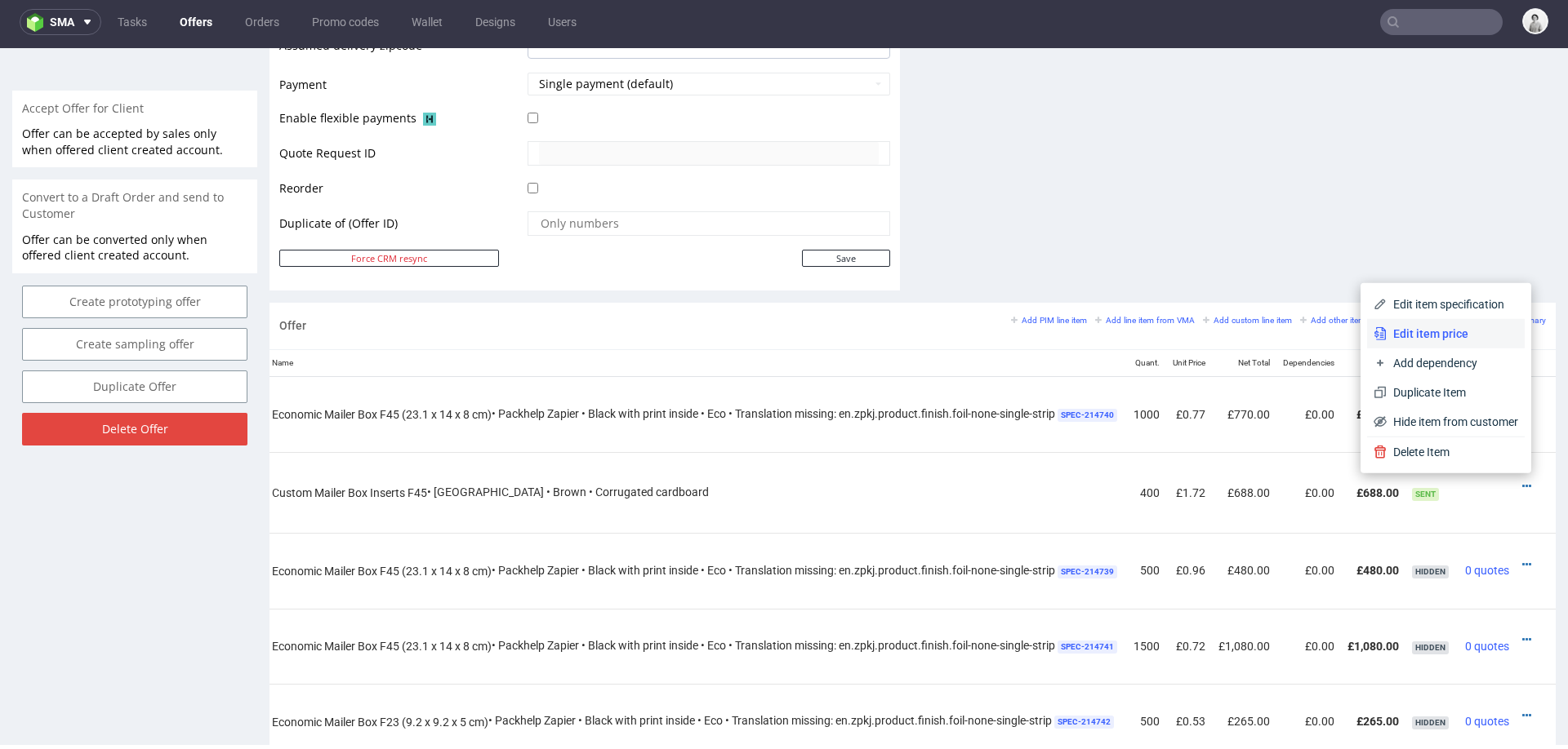
click at [1462, 322] on li "Edit item price" at bounding box center [1445, 333] width 158 height 29
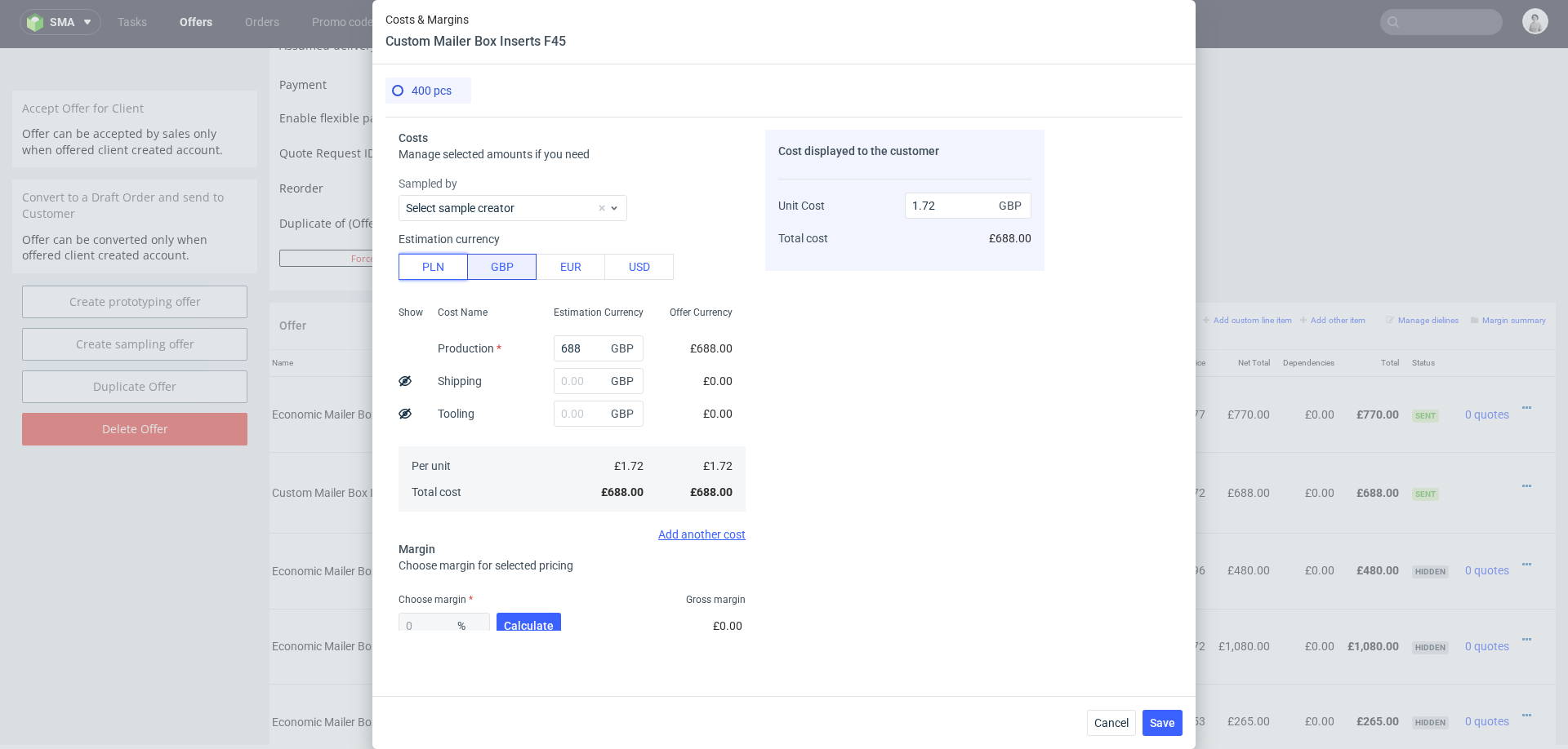
click at [429, 267] on button "PLN" at bounding box center [433, 267] width 70 height 26
type input "0.35"
click at [429, 267] on button "PLN" at bounding box center [433, 267] width 70 height 26
click at [574, 350] on input "688" at bounding box center [598, 348] width 90 height 26
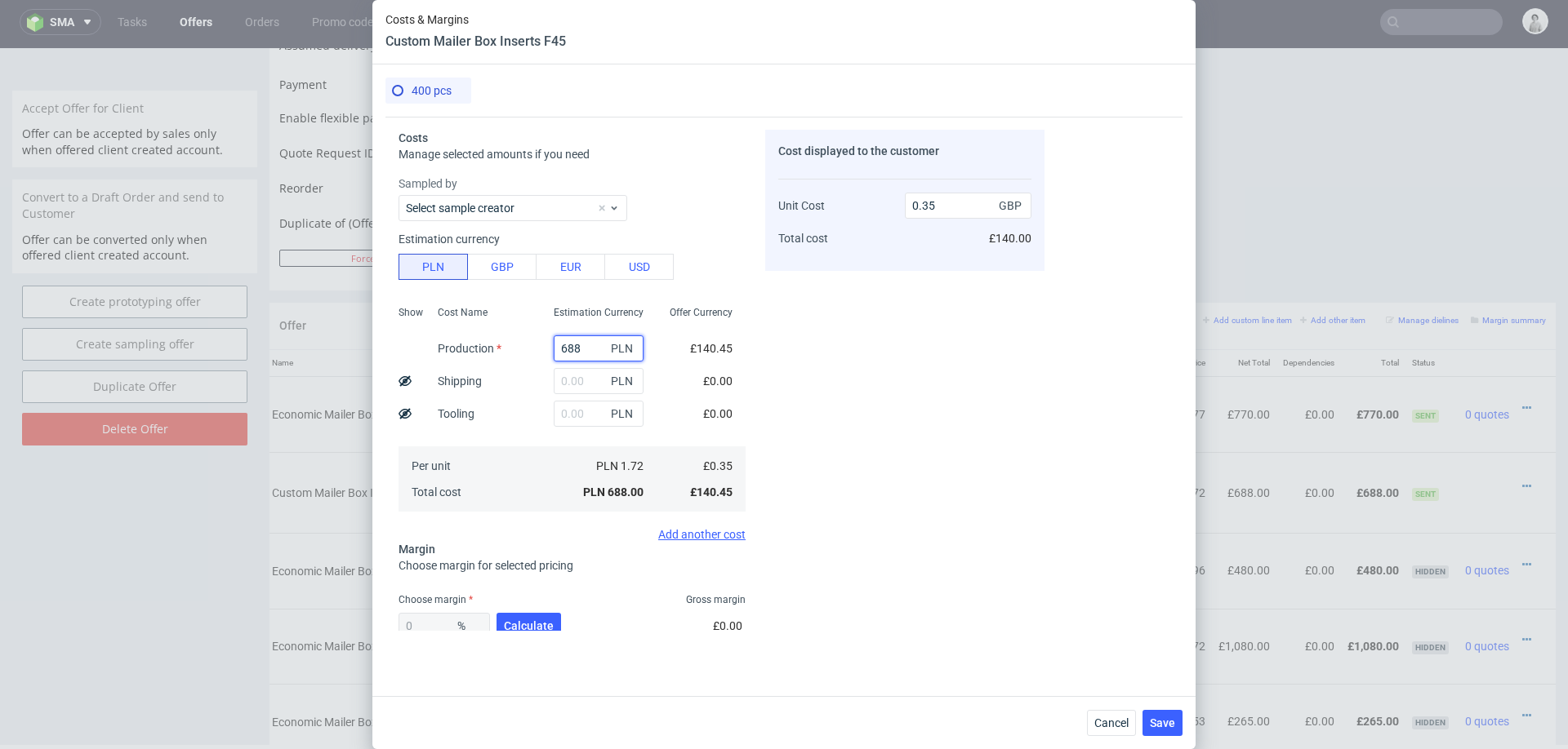
click at [574, 350] on input "688" at bounding box center [598, 348] width 90 height 26
type input "12"
type input "0.01"
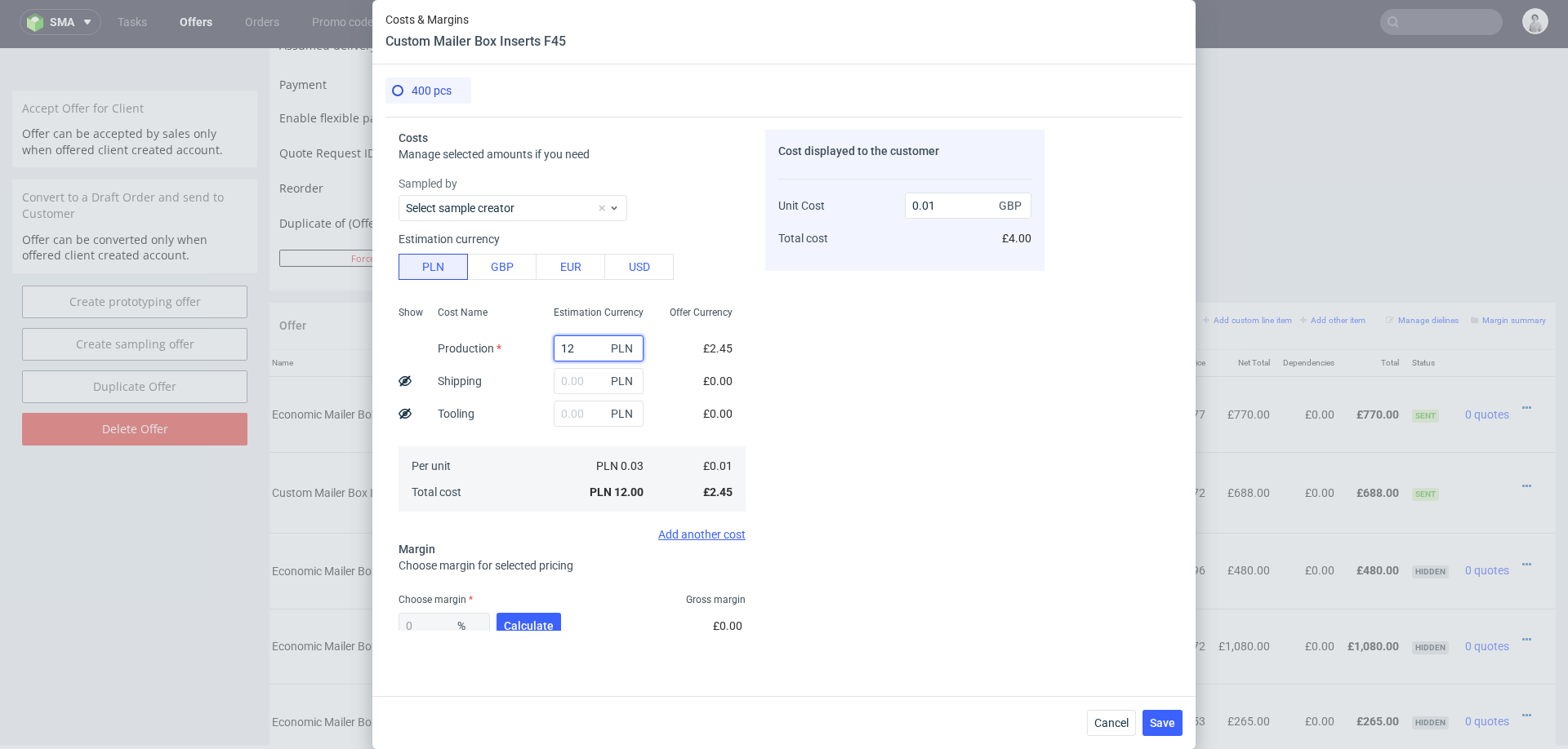
type input "125"
type input "0.06"
type input "1252"
type input "0.64"
type input "1252"
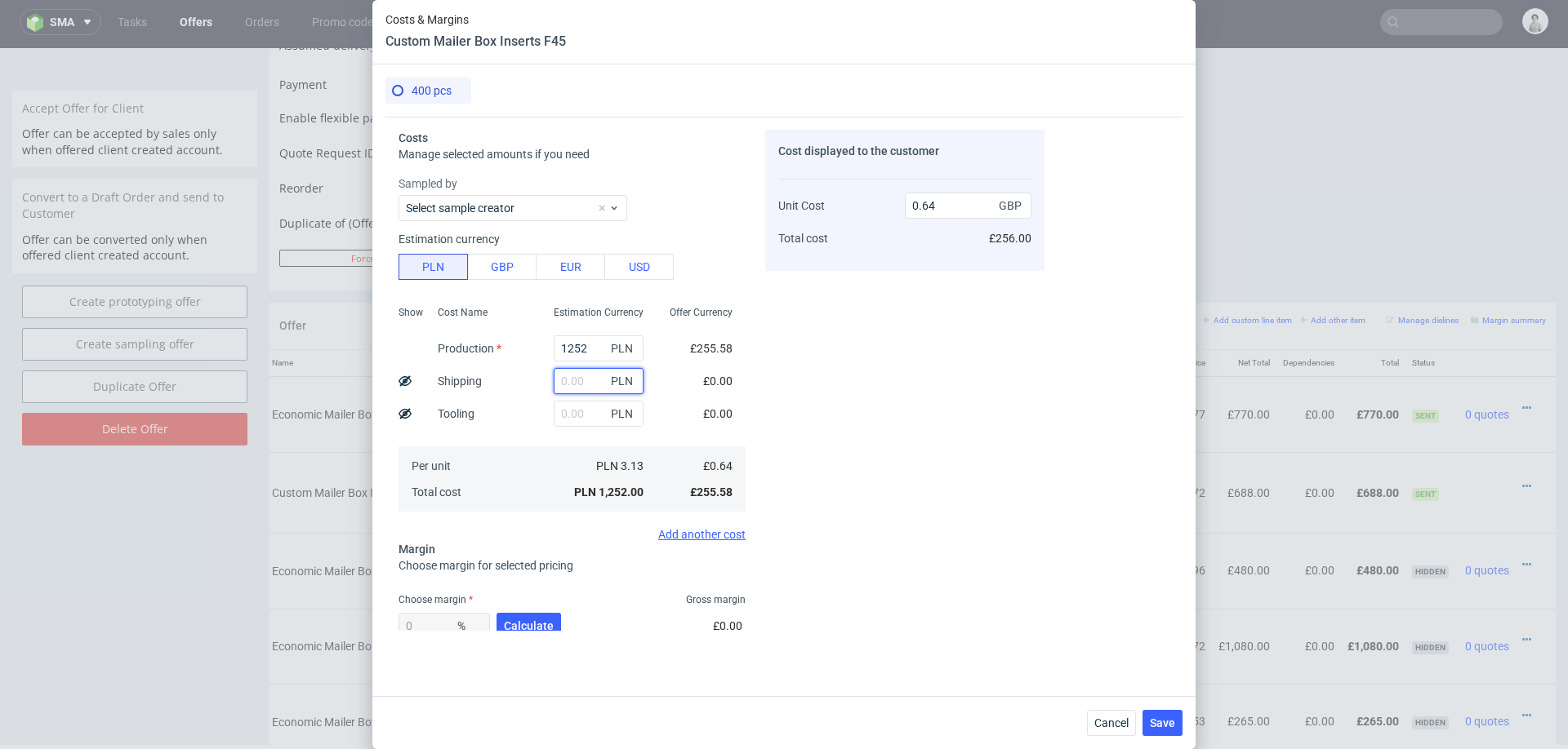
click at [583, 382] on input "text" at bounding box center [598, 381] width 90 height 26
type input "26"
type input "0.65"
type input "268"
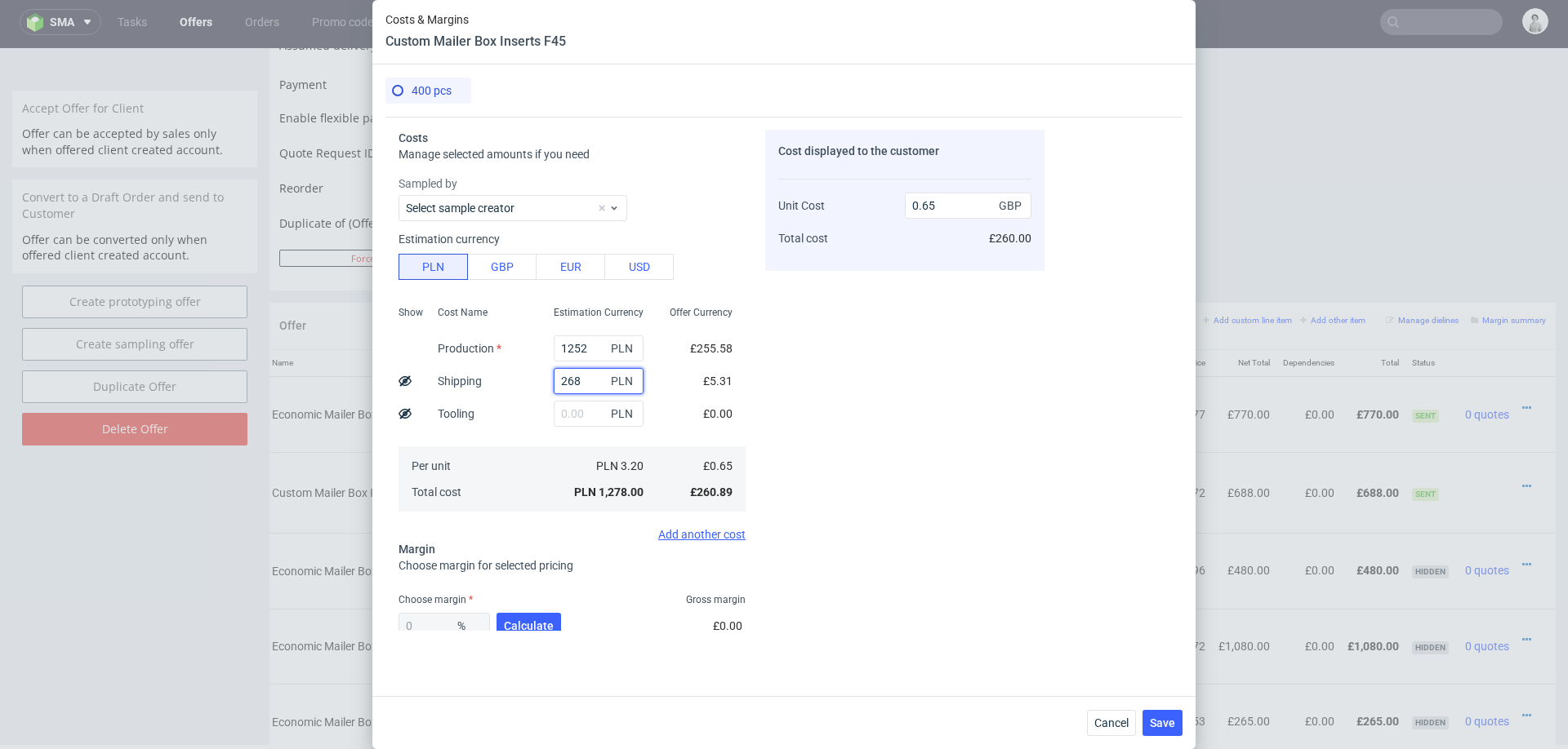
type input "0.78"
type input "268"
click at [531, 623] on span "Calculate" at bounding box center [529, 625] width 50 height 11
type input "46.22"
type input "1.45"
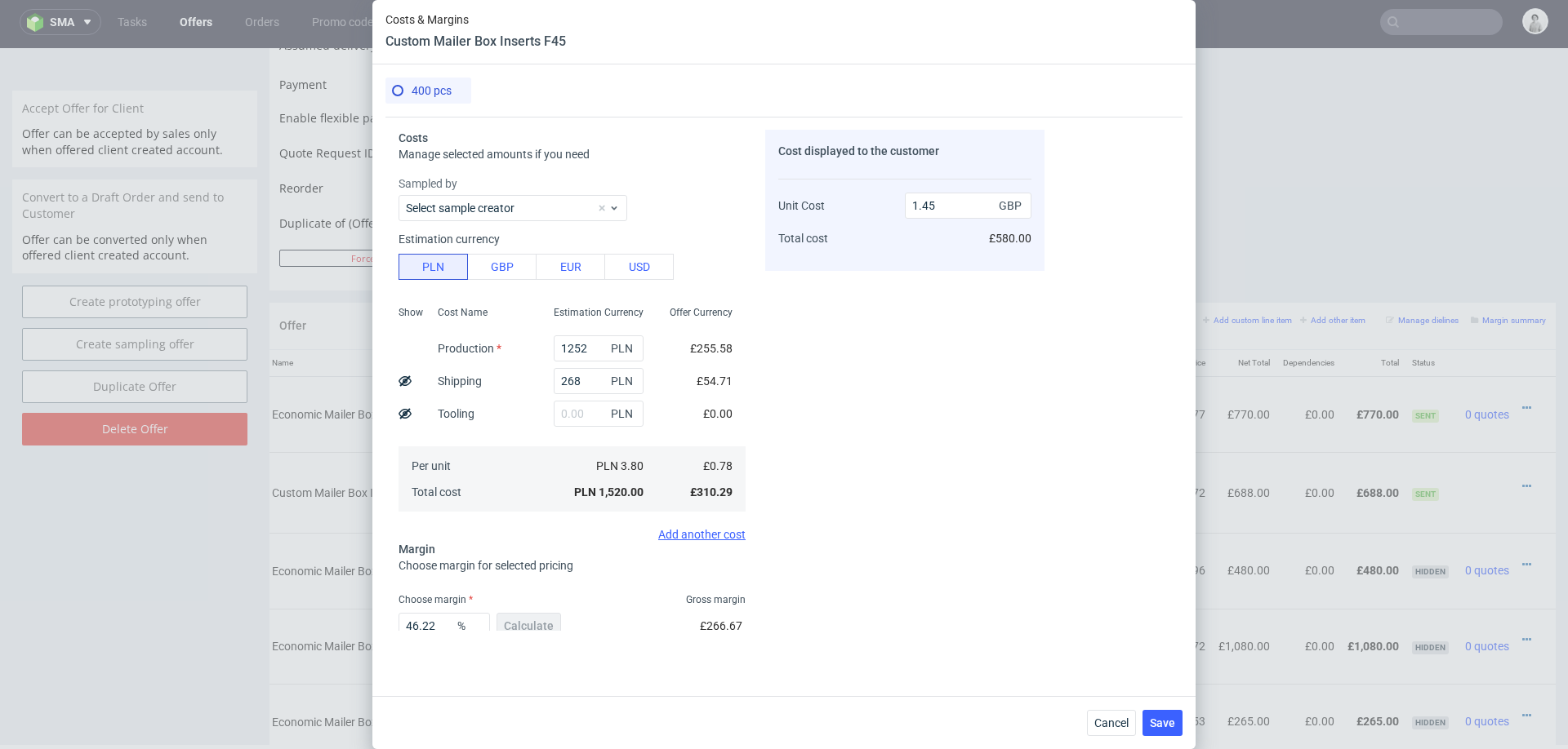
scroll to position [96, 0]
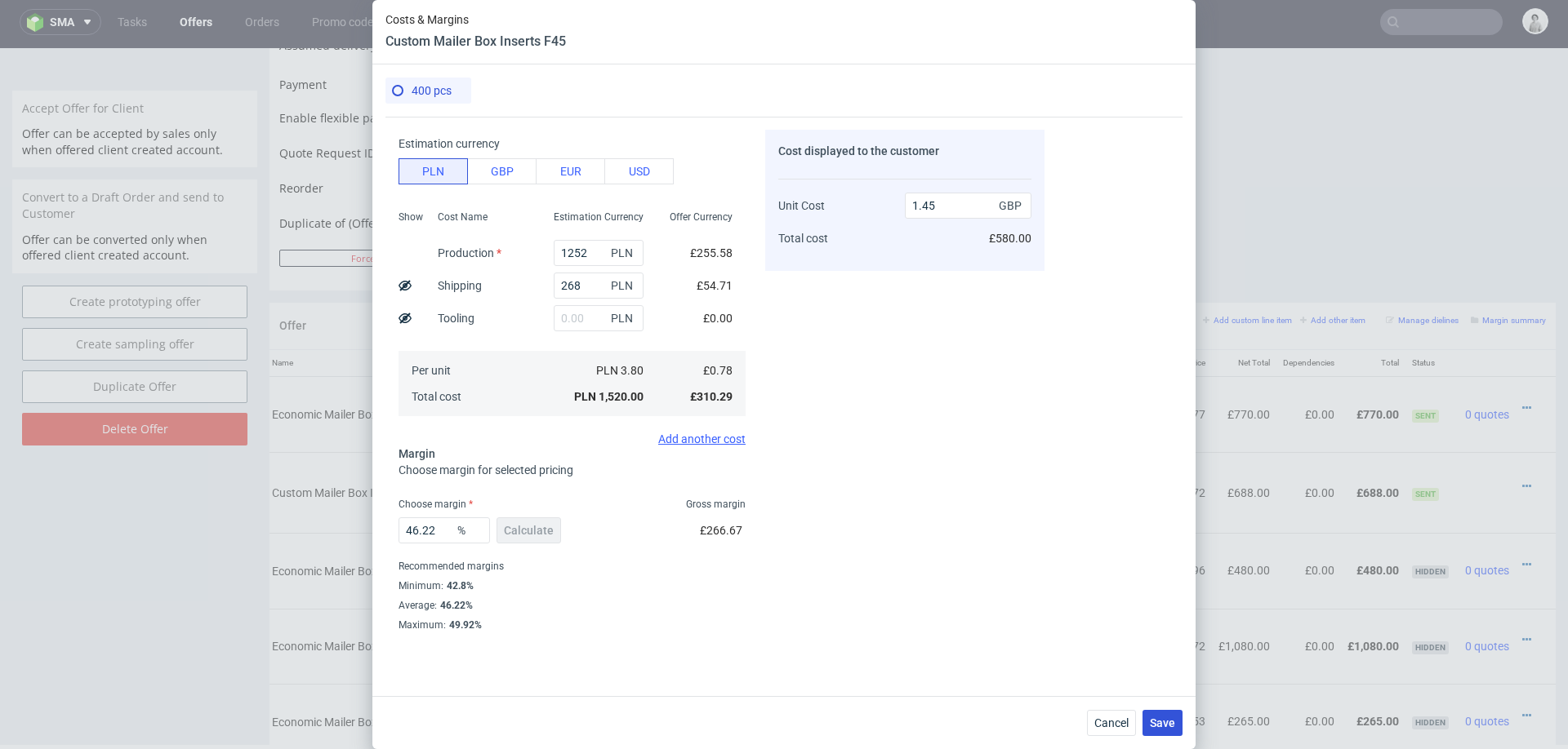
click at [1172, 722] on span "Save" at bounding box center [1162, 723] width 25 height 11
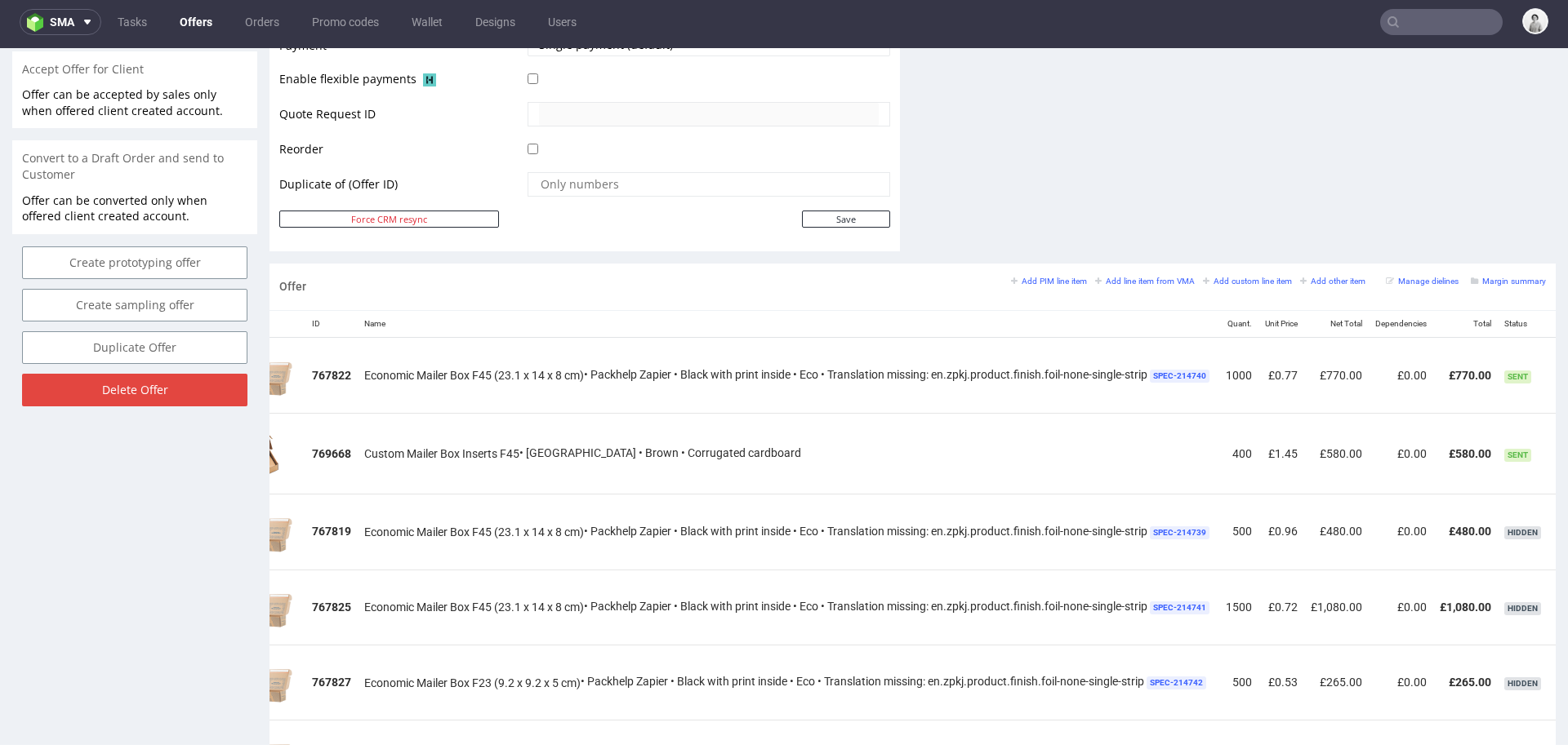
scroll to position [0, 191]
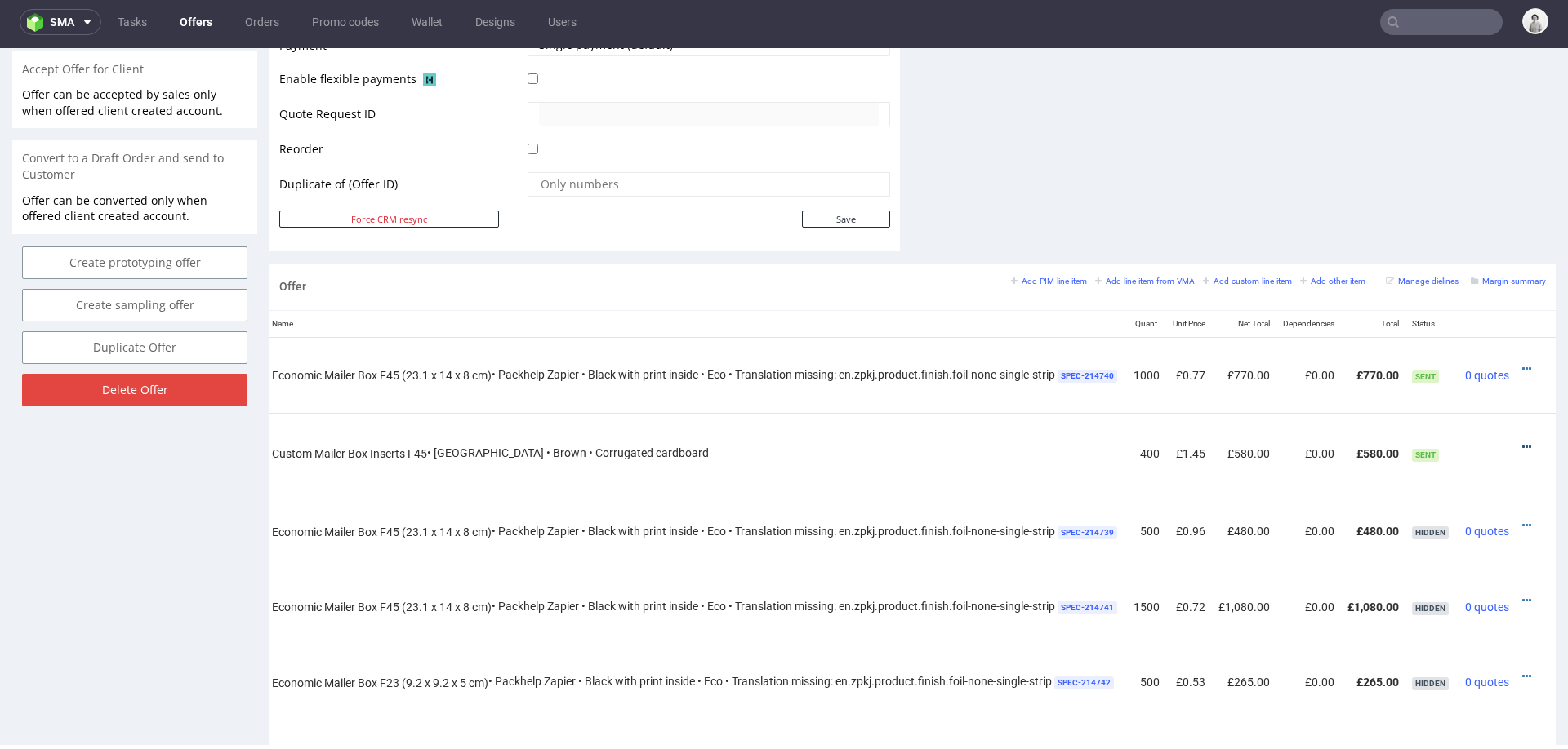
click at [1522, 442] on icon at bounding box center [1526, 447] width 9 height 11
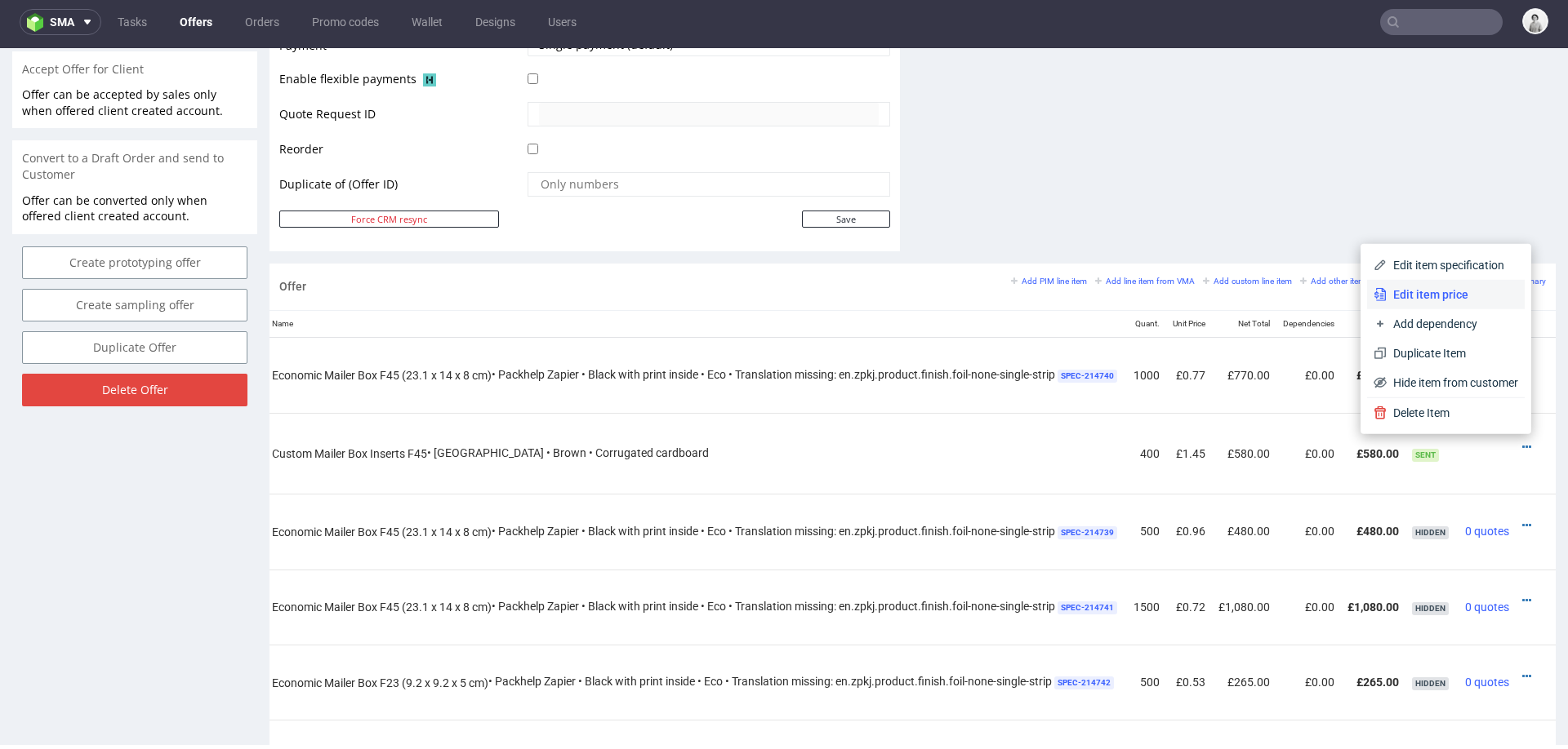
click at [1444, 295] on span "Edit item price" at bounding box center [1452, 294] width 132 height 16
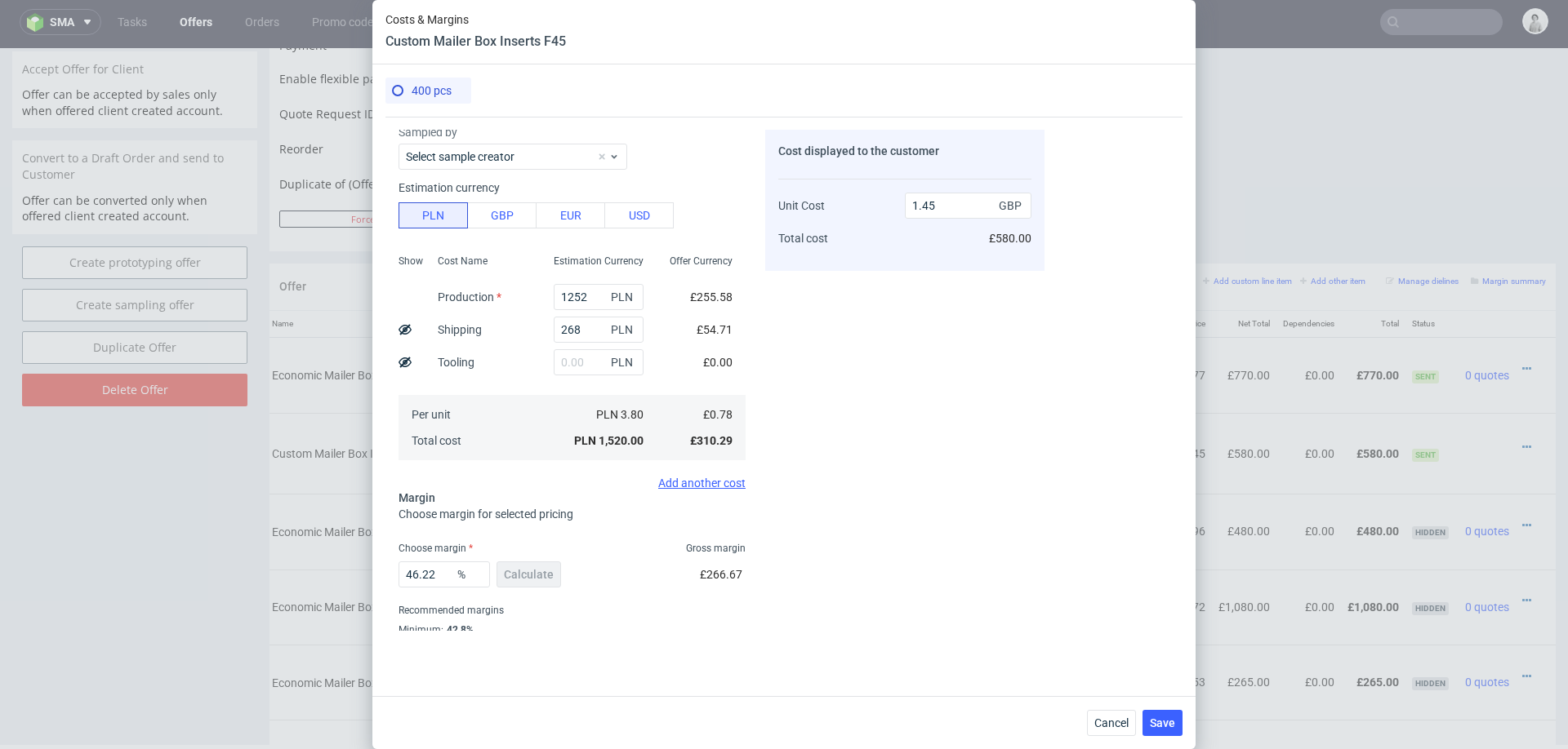
scroll to position [96, 0]
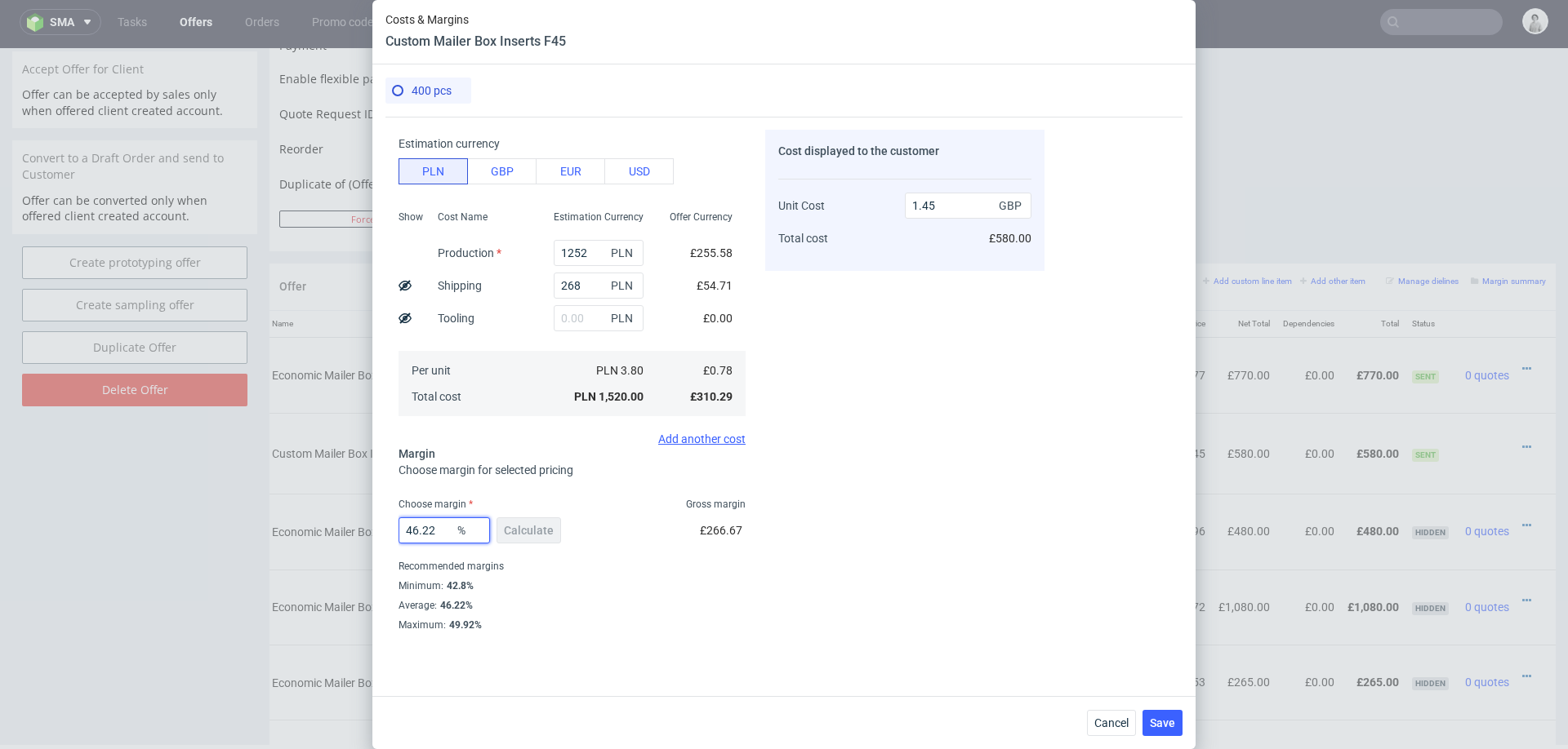
click at [435, 525] on input "46.22" at bounding box center [444, 531] width 92 height 26
type input "49"
type input "1.52"
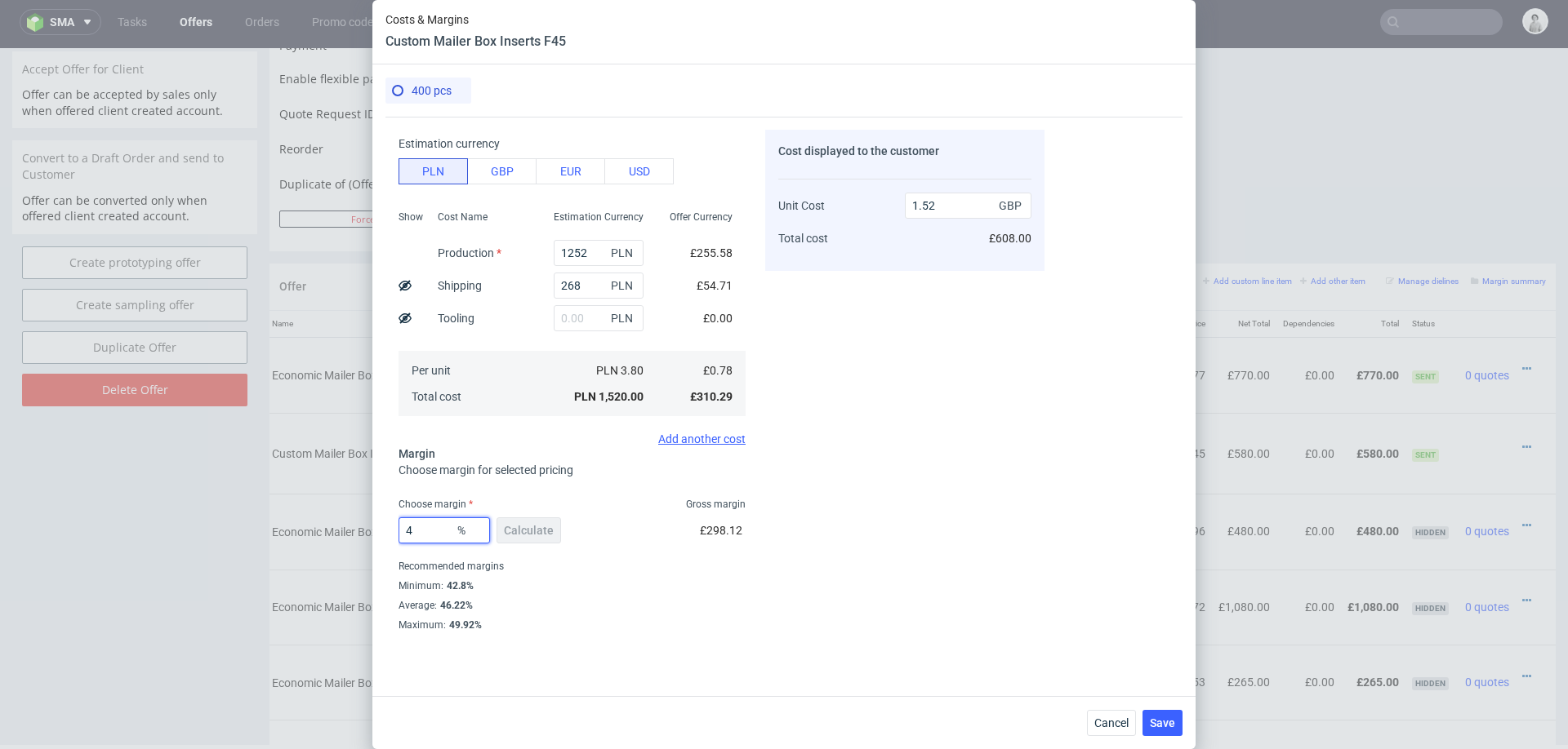
type input "48"
type input "1.49"
type input "48"
click at [975, 534] on div "Cost displayed to the customer Unit Cost Total cost 1.49 GBP £596.00" at bounding box center [905, 380] width 279 height 502
click at [1158, 719] on span "Save" at bounding box center [1162, 723] width 25 height 11
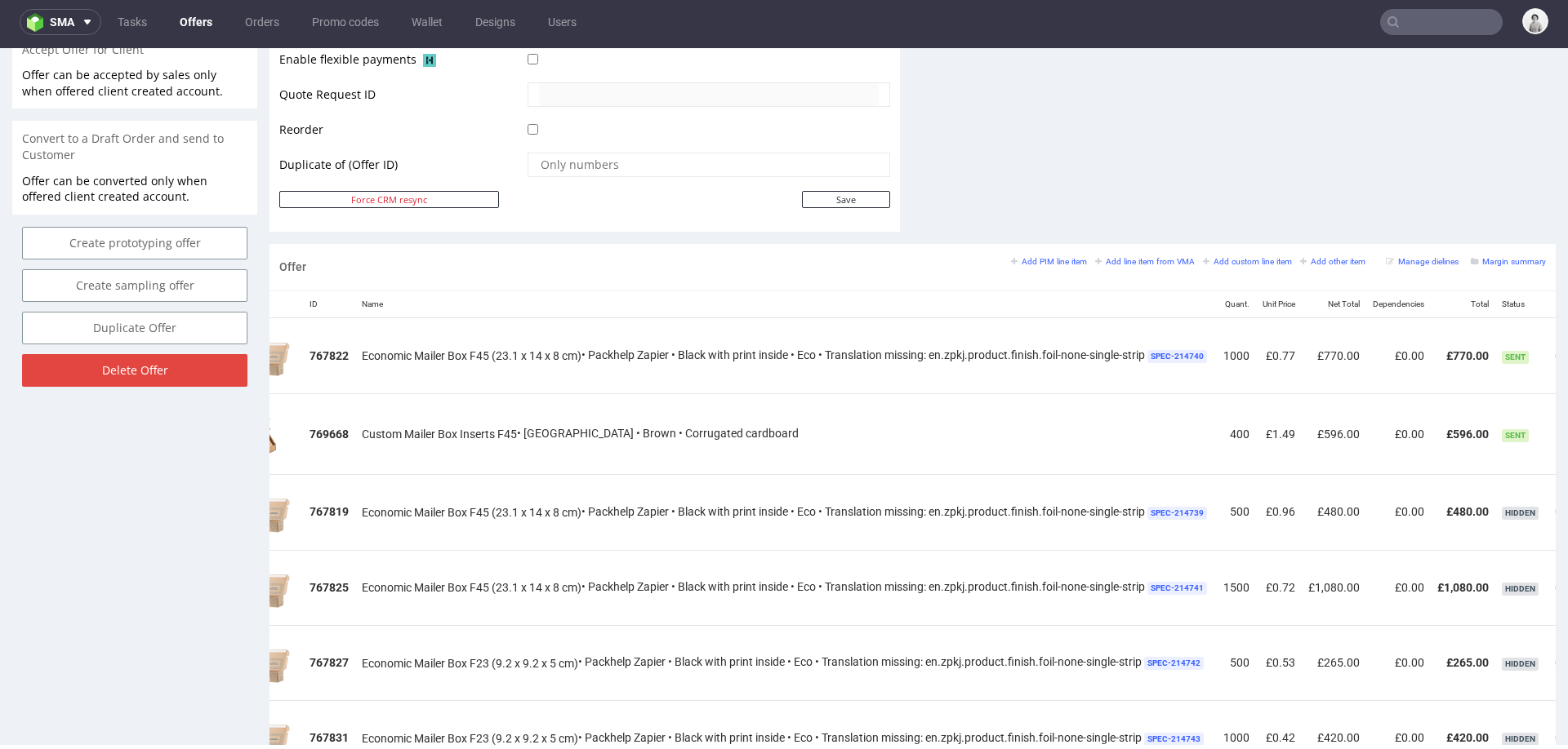
scroll to position [0, 191]
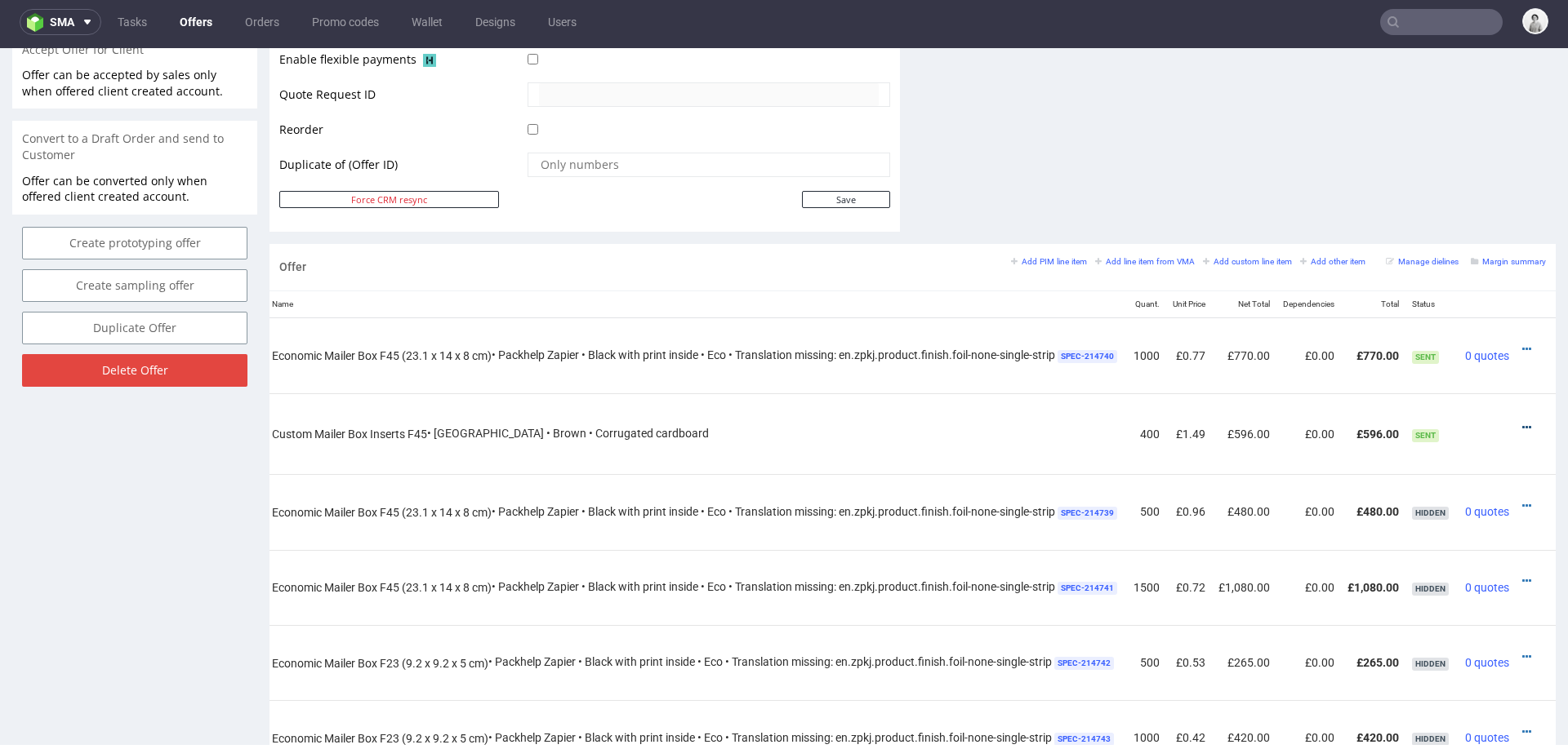
click at [1522, 424] on icon at bounding box center [1526, 427] width 9 height 11
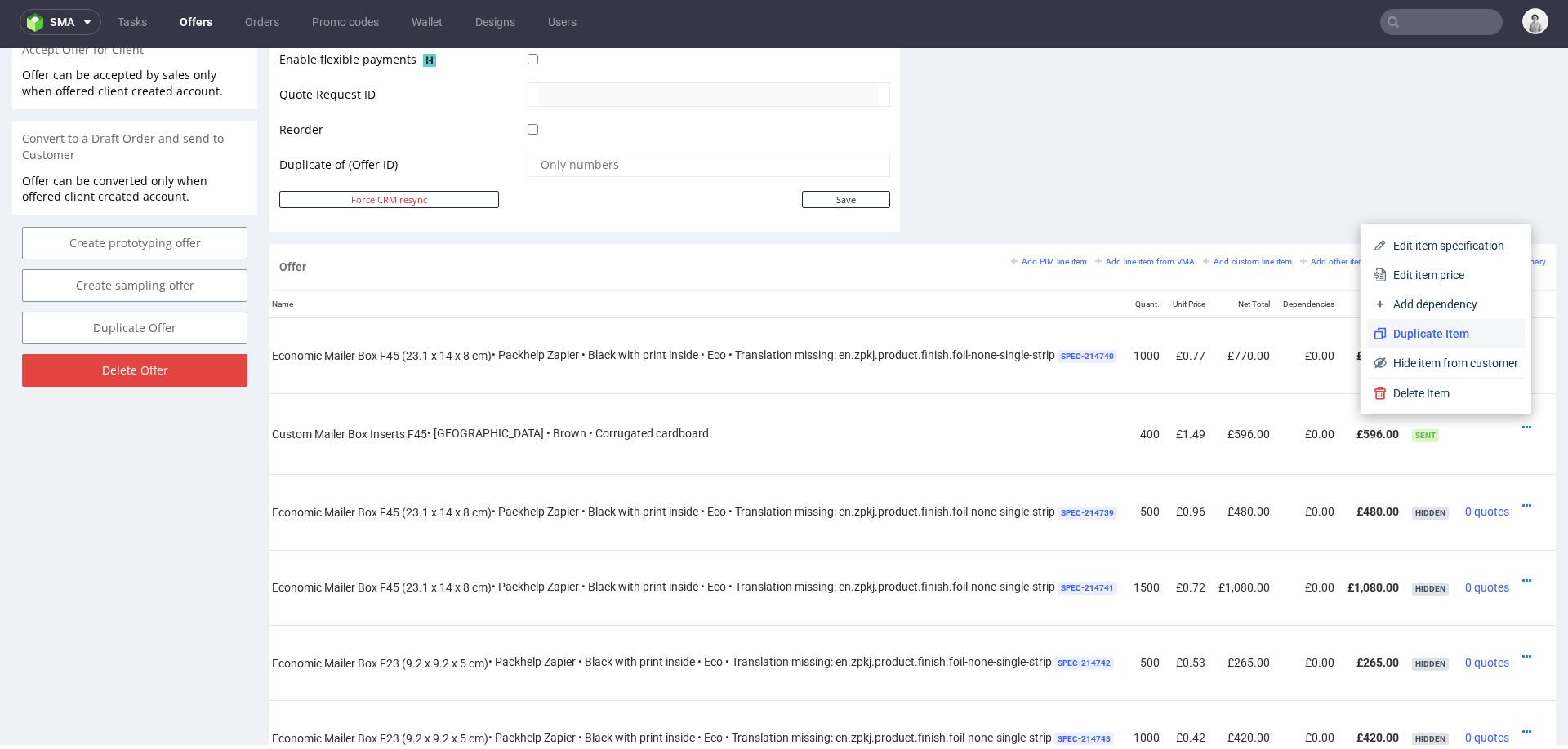
click at [1440, 322] on li "Duplicate Item" at bounding box center [1445, 333] width 158 height 29
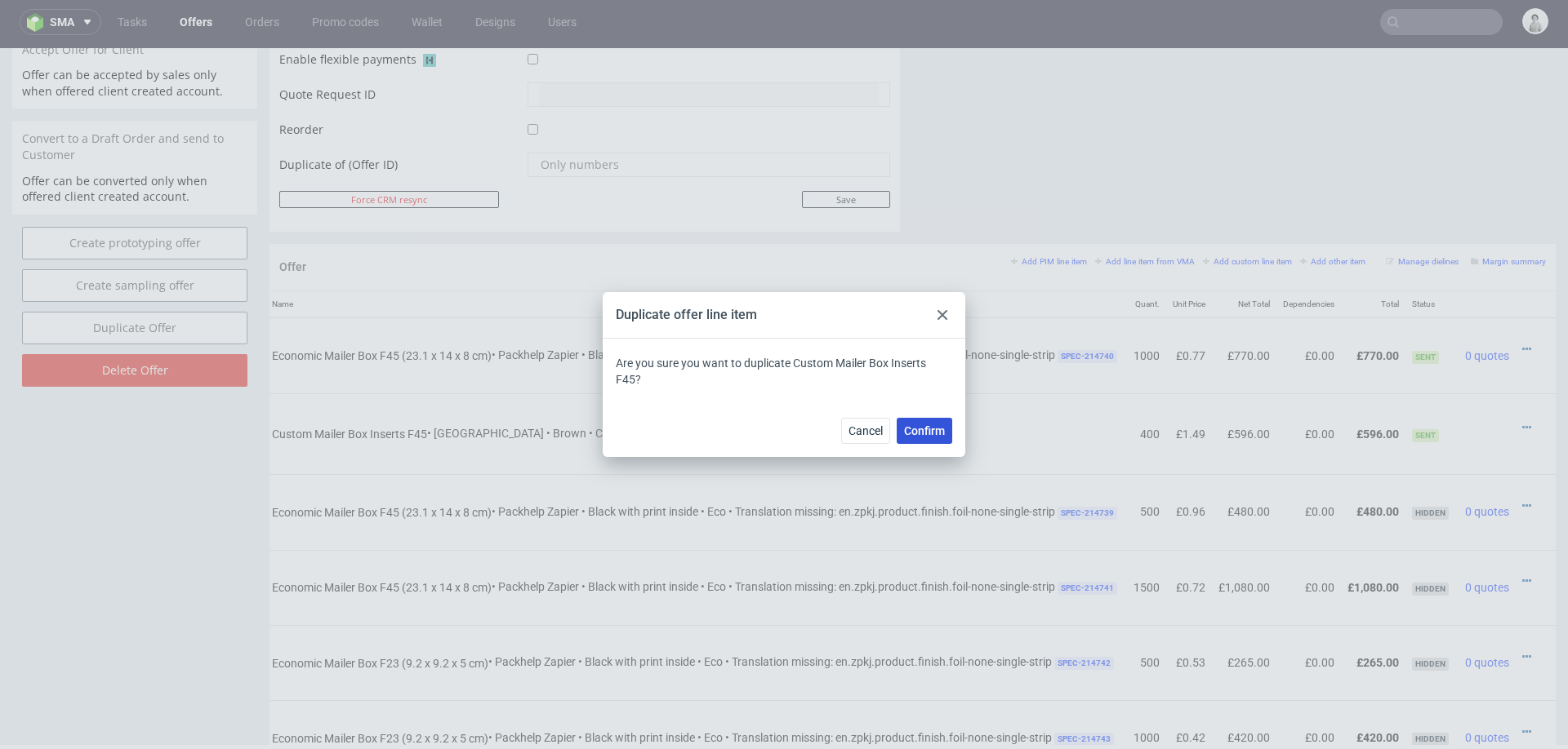
click at [946, 439] on button "Confirm" at bounding box center [925, 431] width 56 height 26
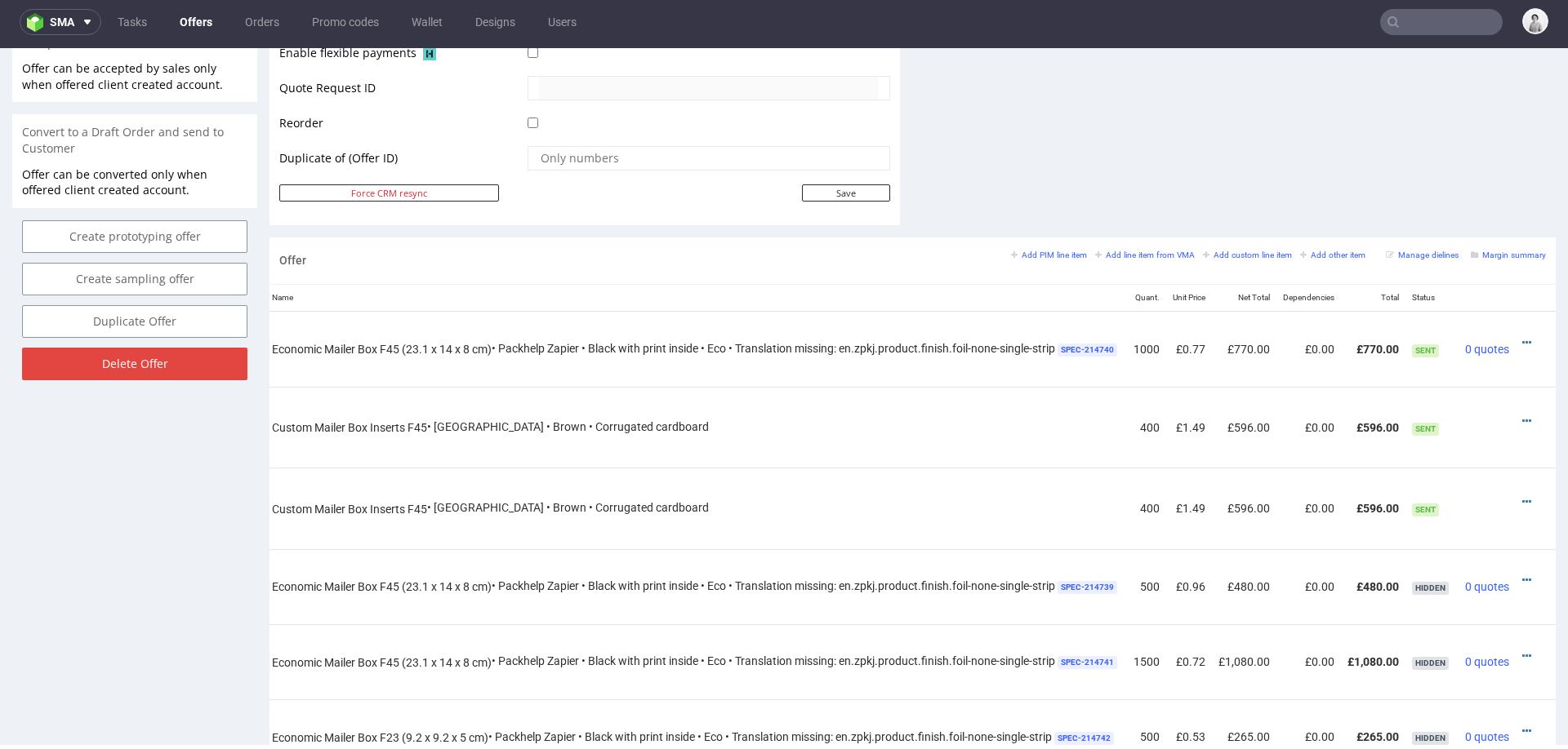
scroll to position [789, 0]
click at [1522, 496] on icon at bounding box center [1526, 499] width 9 height 11
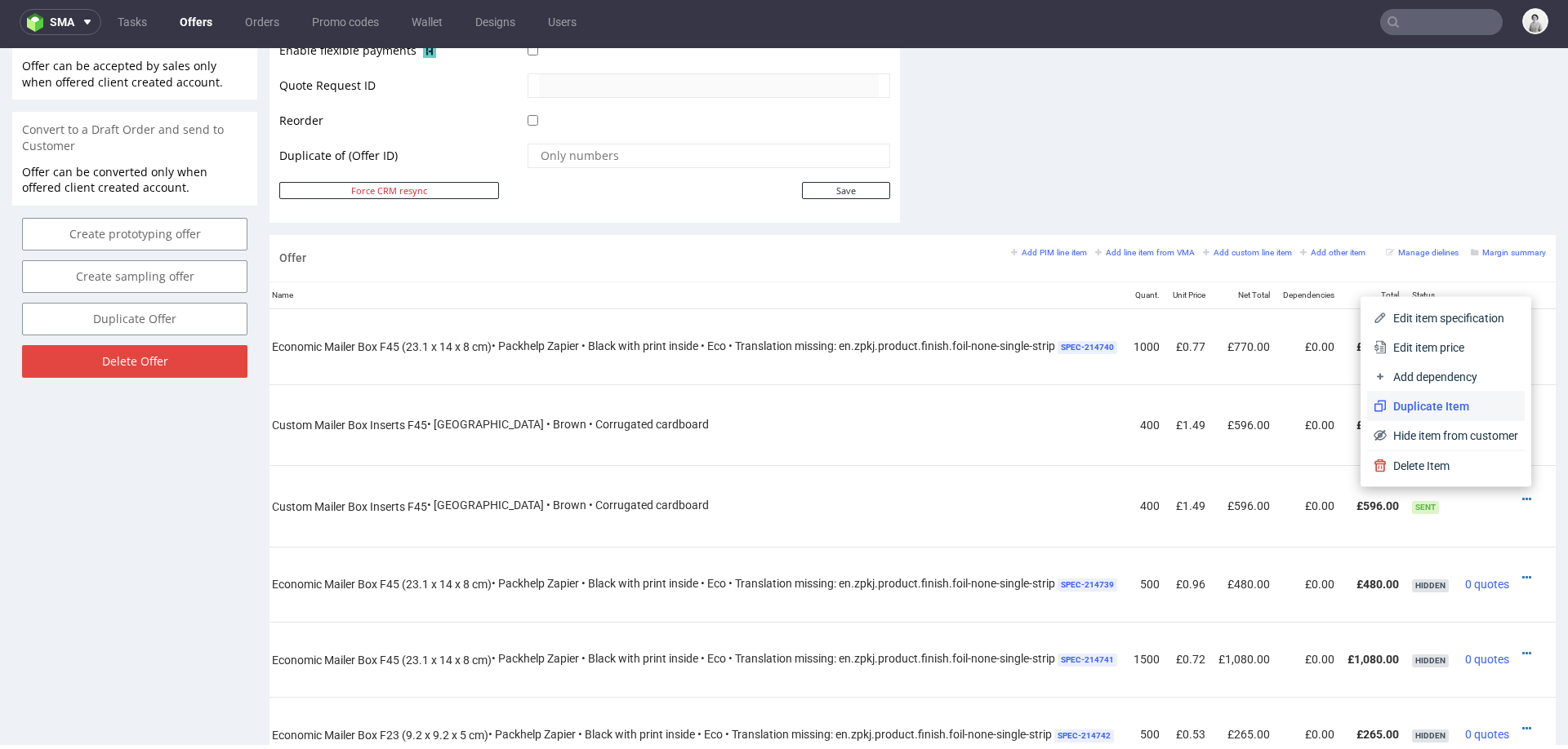
click at [1450, 408] on span "Duplicate Item" at bounding box center [1452, 406] width 132 height 16
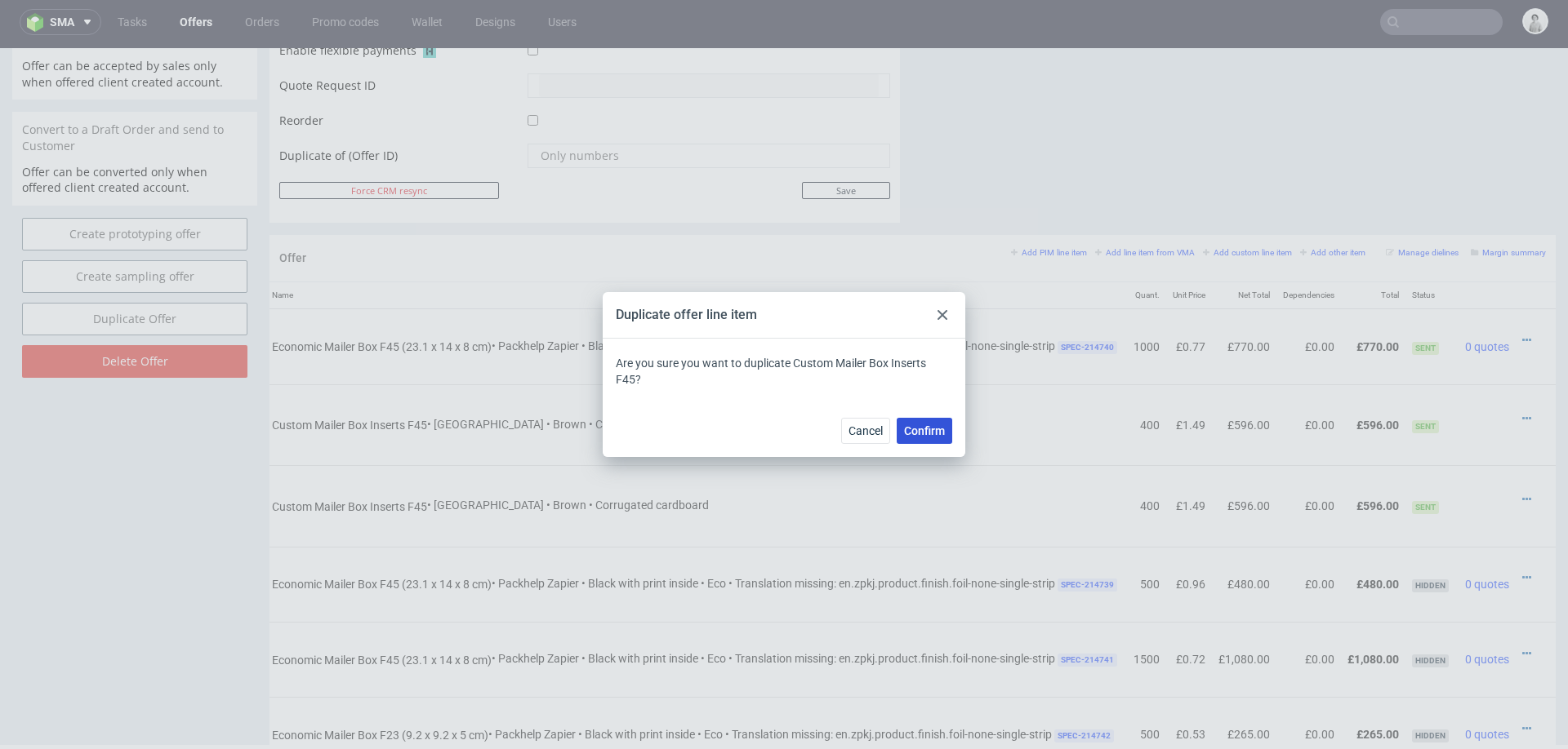
click at [926, 440] on button "Confirm" at bounding box center [925, 431] width 56 height 26
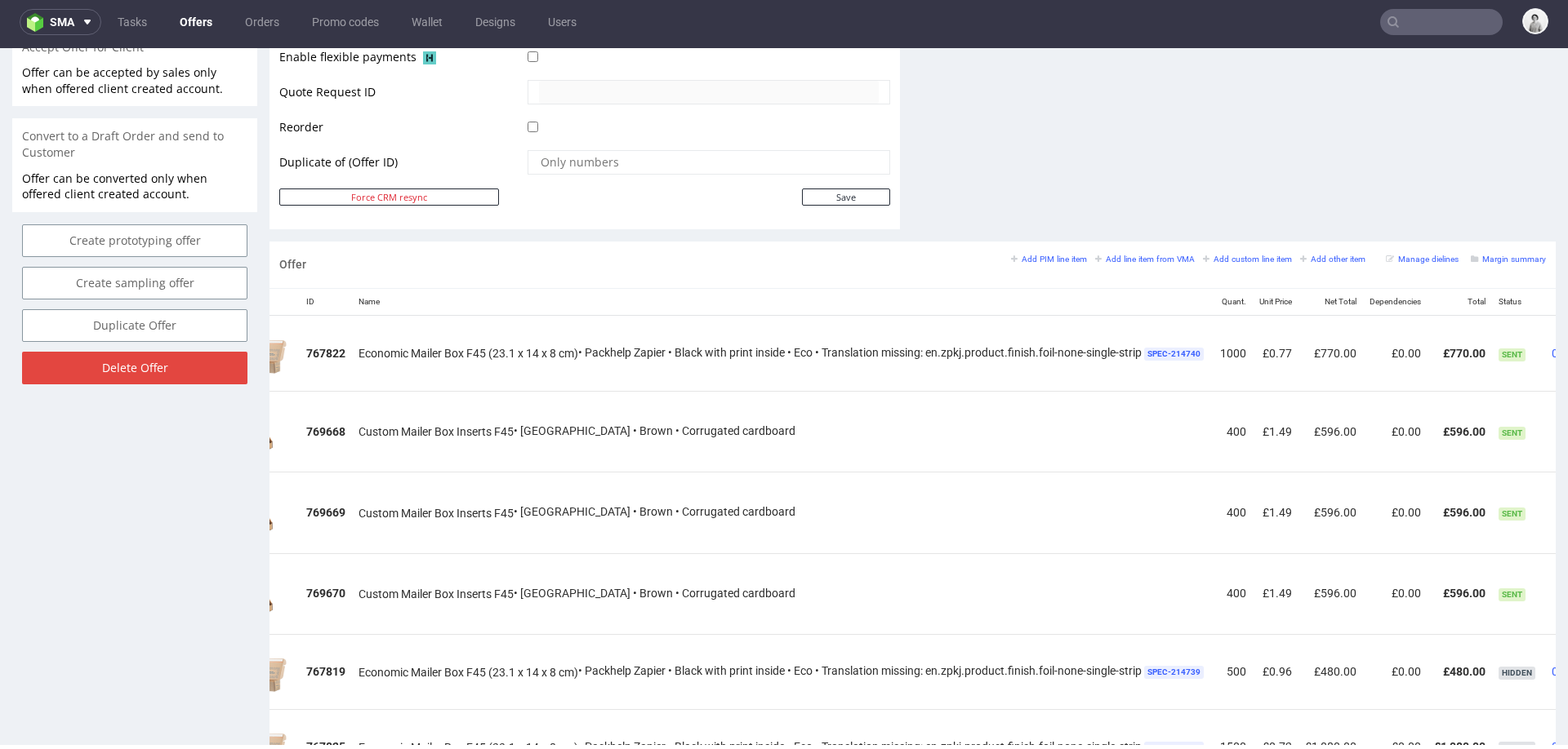
scroll to position [0, 191]
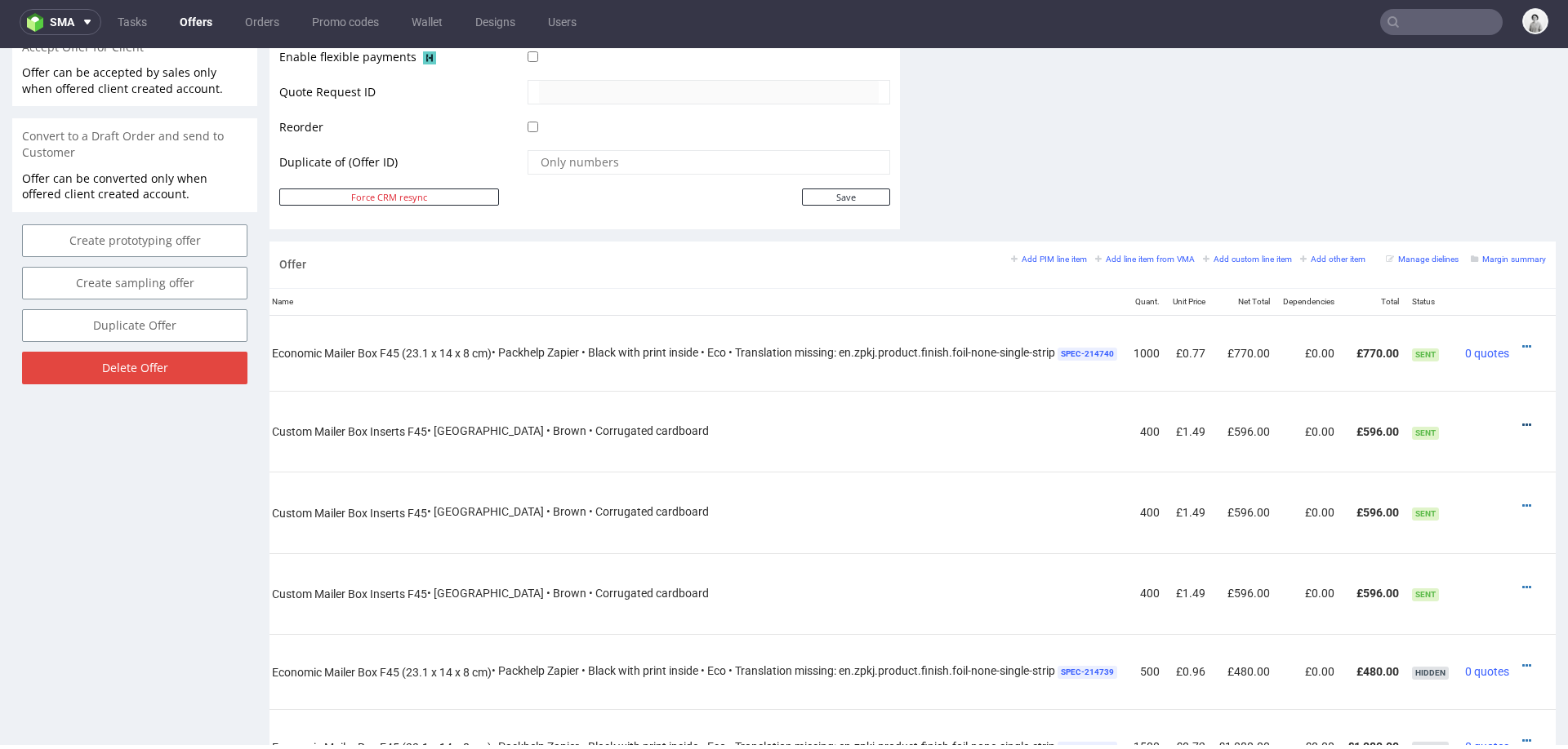
click at [1522, 420] on icon at bounding box center [1526, 425] width 9 height 11
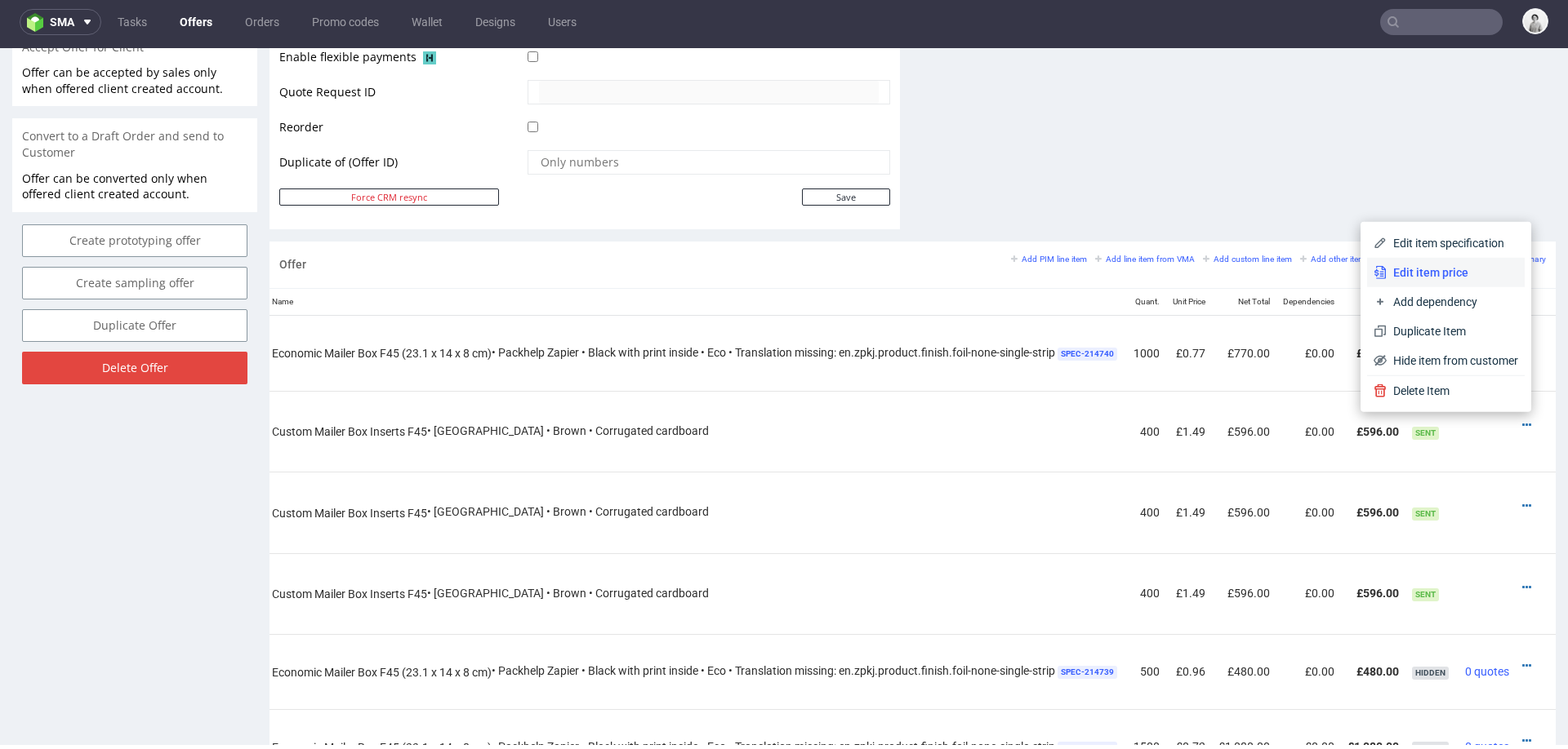
click at [1430, 268] on span "Edit item price" at bounding box center [1452, 272] width 132 height 16
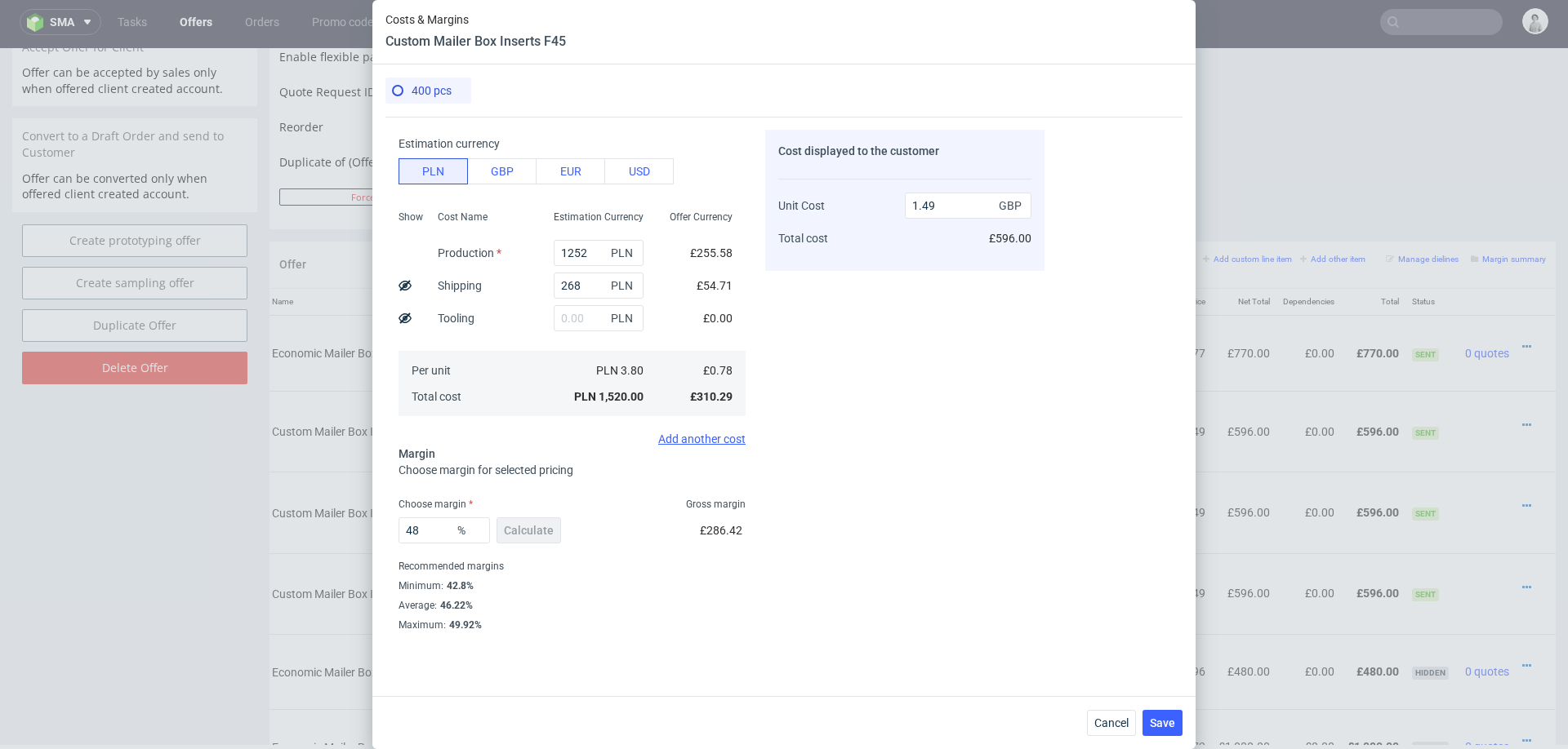
scroll to position [92, 0]
click at [439, 534] on input "48" at bounding box center [444, 535] width 92 height 26
type input "46"
type input "1.44"
click at [835, 508] on div "Cost displayed to the customer Unit Cost Total cost 1.44 GBP £576.00" at bounding box center [905, 380] width 279 height 502
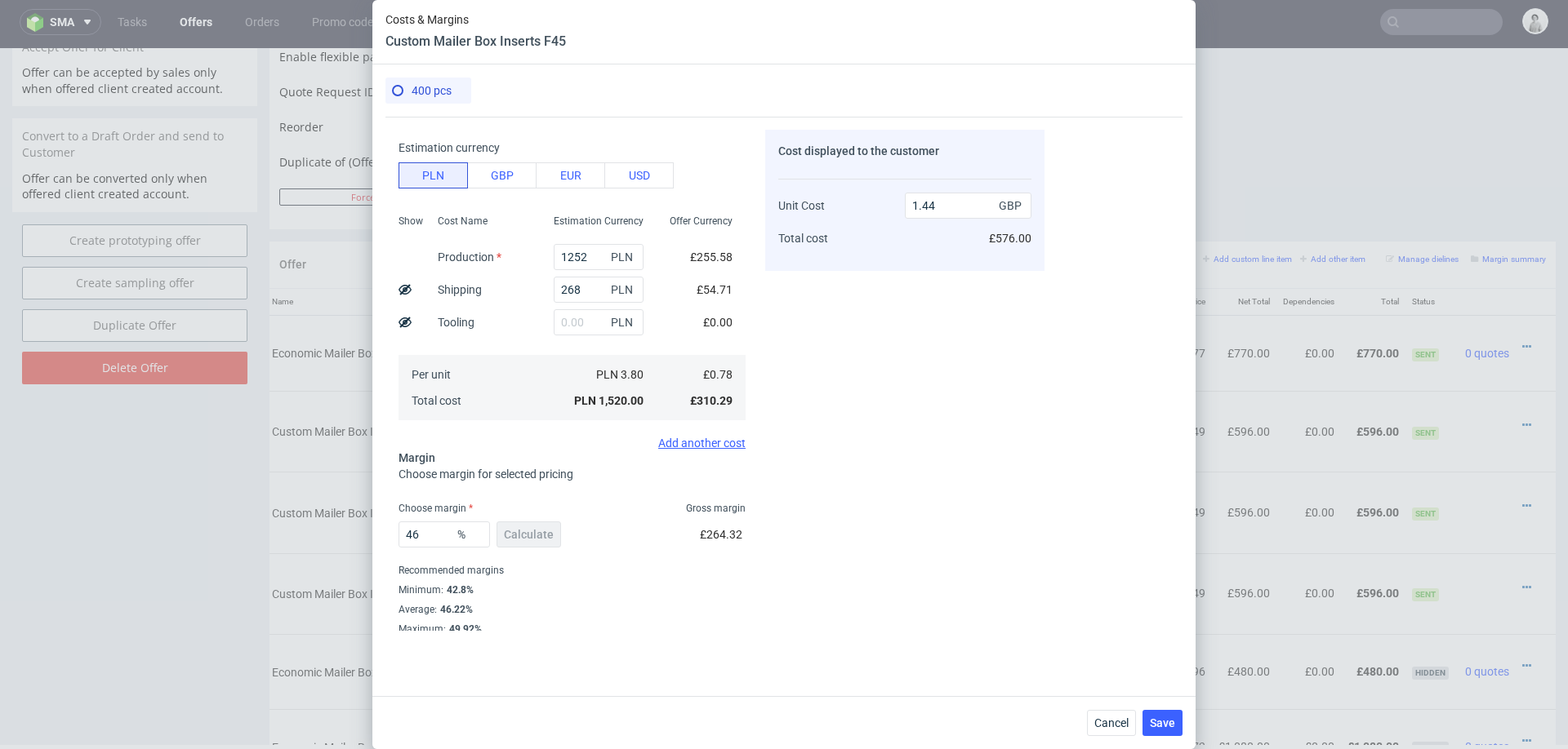
scroll to position [96, 0]
click at [434, 527] on input "46" at bounding box center [444, 531] width 92 height 26
type input "45"
type input "1.41"
type input "45"
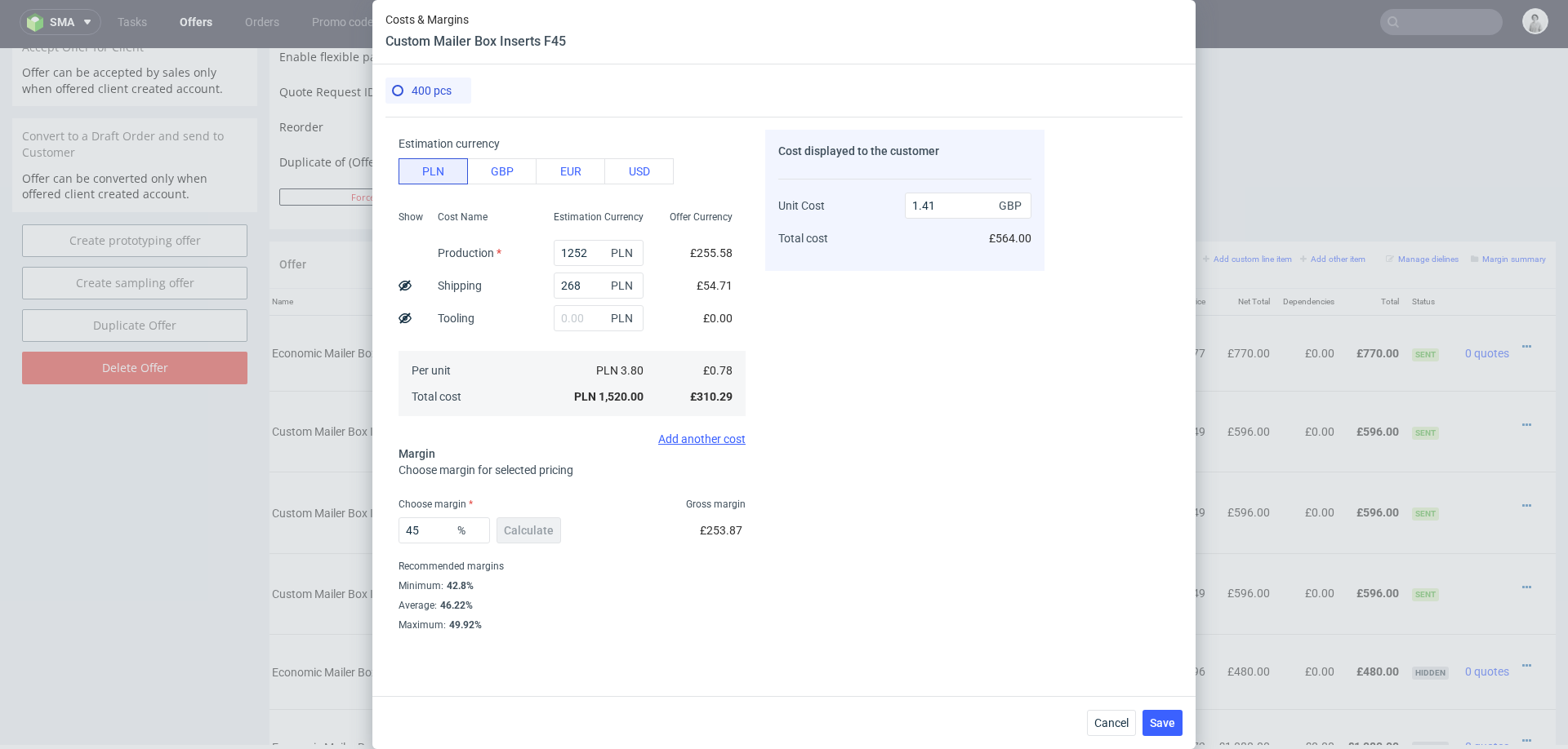
click at [817, 522] on div "Cost displayed to the customer Unit Cost Total cost 1.41 GBP £564.00" at bounding box center [905, 380] width 279 height 502
click at [1163, 721] on span "Save" at bounding box center [1162, 723] width 25 height 11
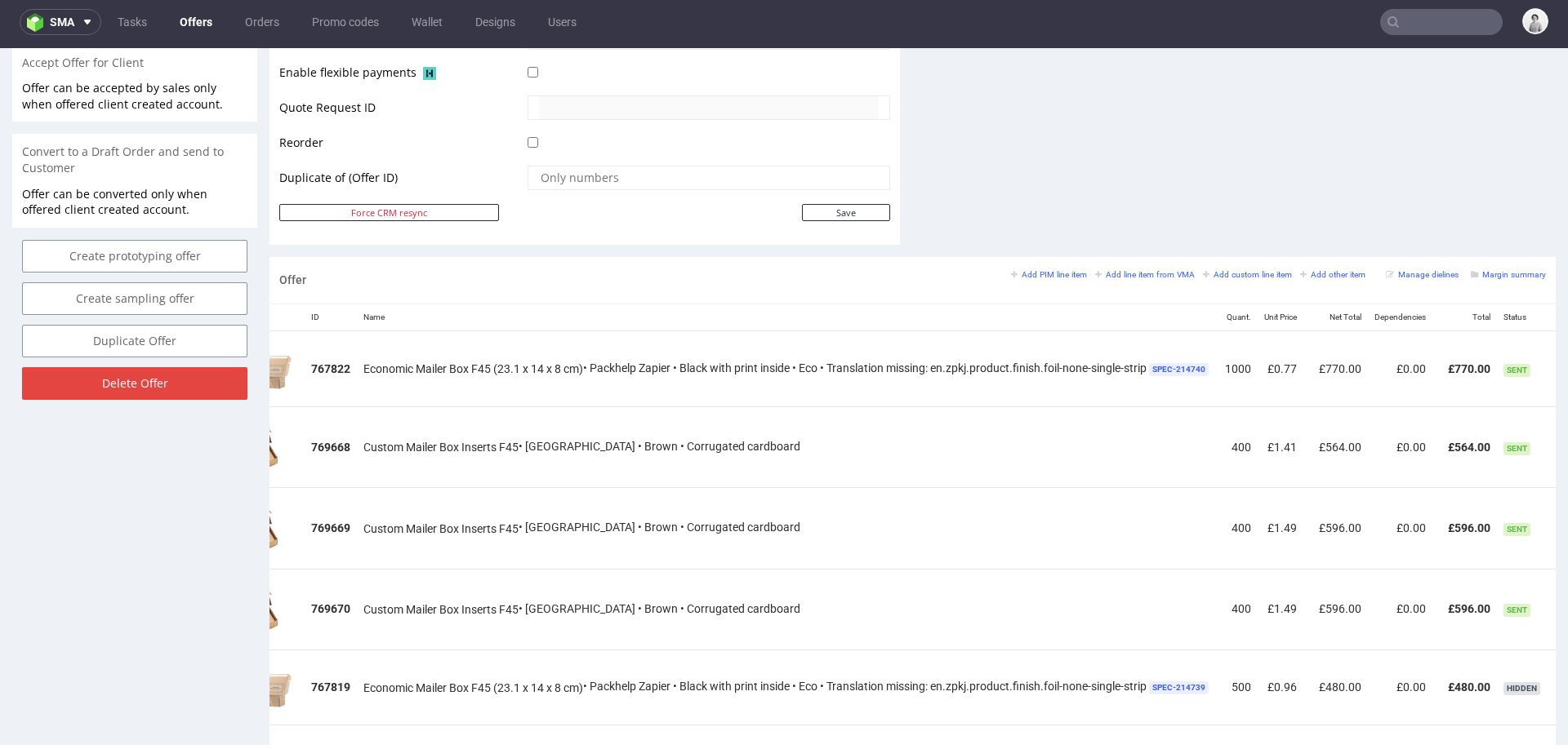
scroll to position [0, 191]
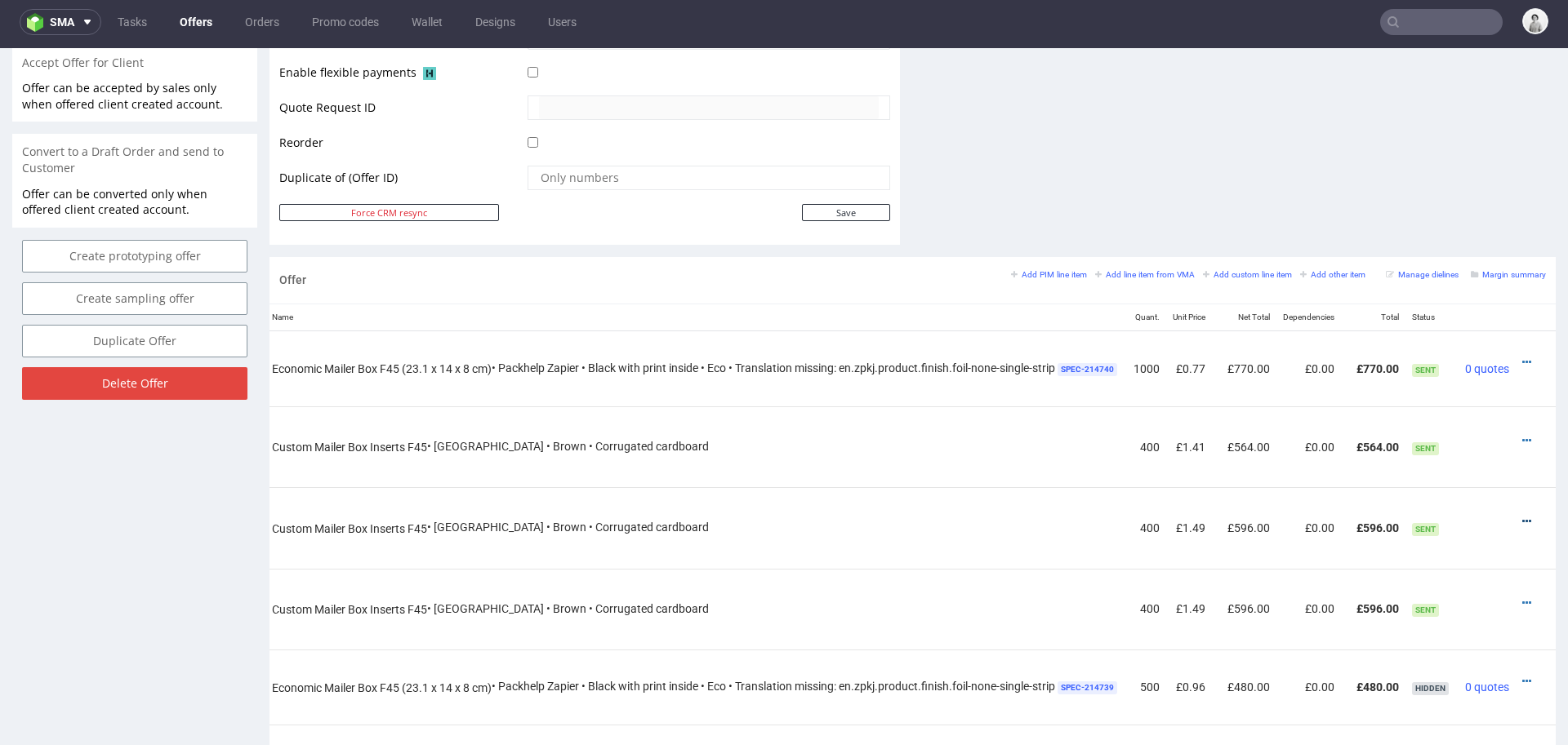
click at [1522, 519] on icon at bounding box center [1526, 521] width 9 height 11
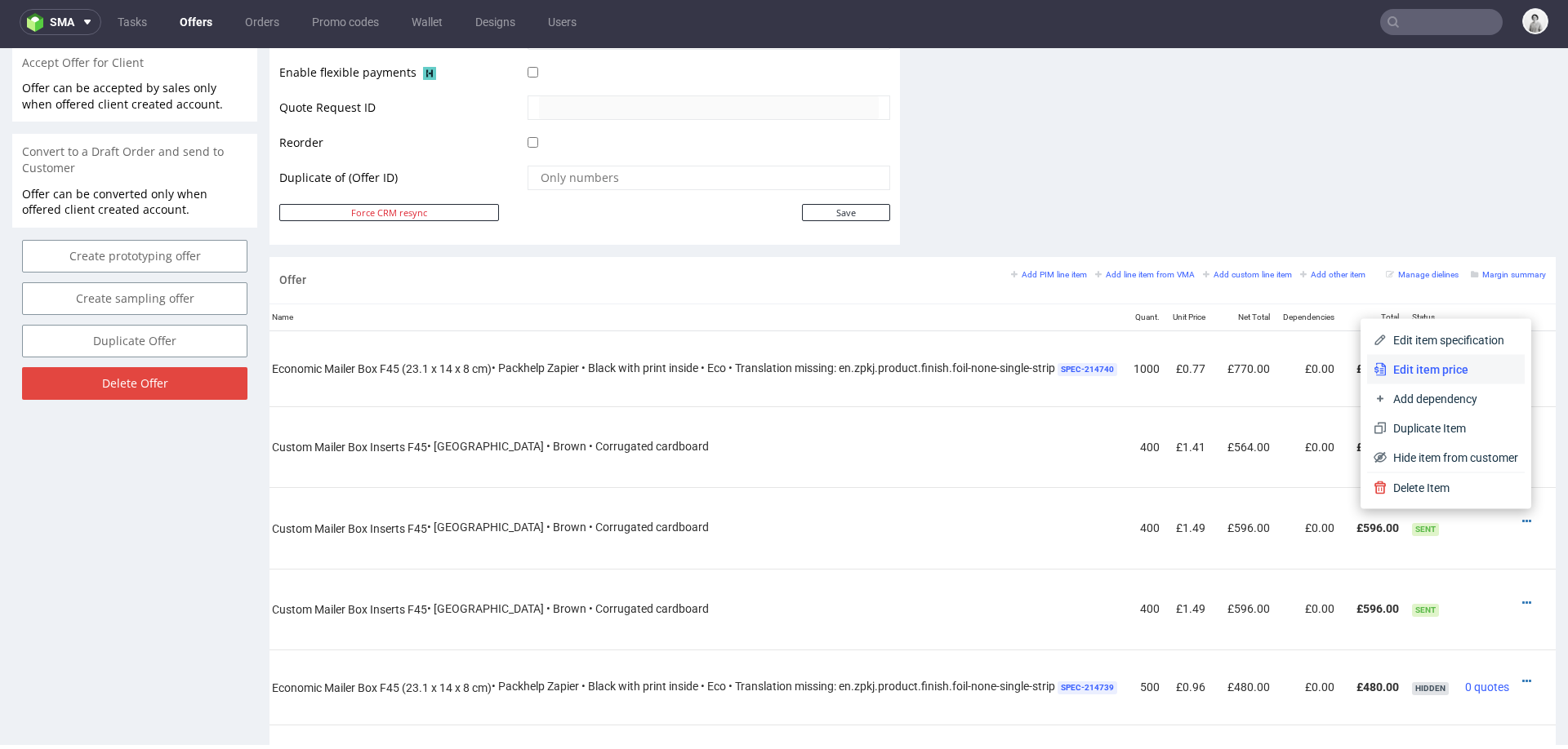
click at [1438, 363] on span "Edit item price" at bounding box center [1452, 370] width 132 height 16
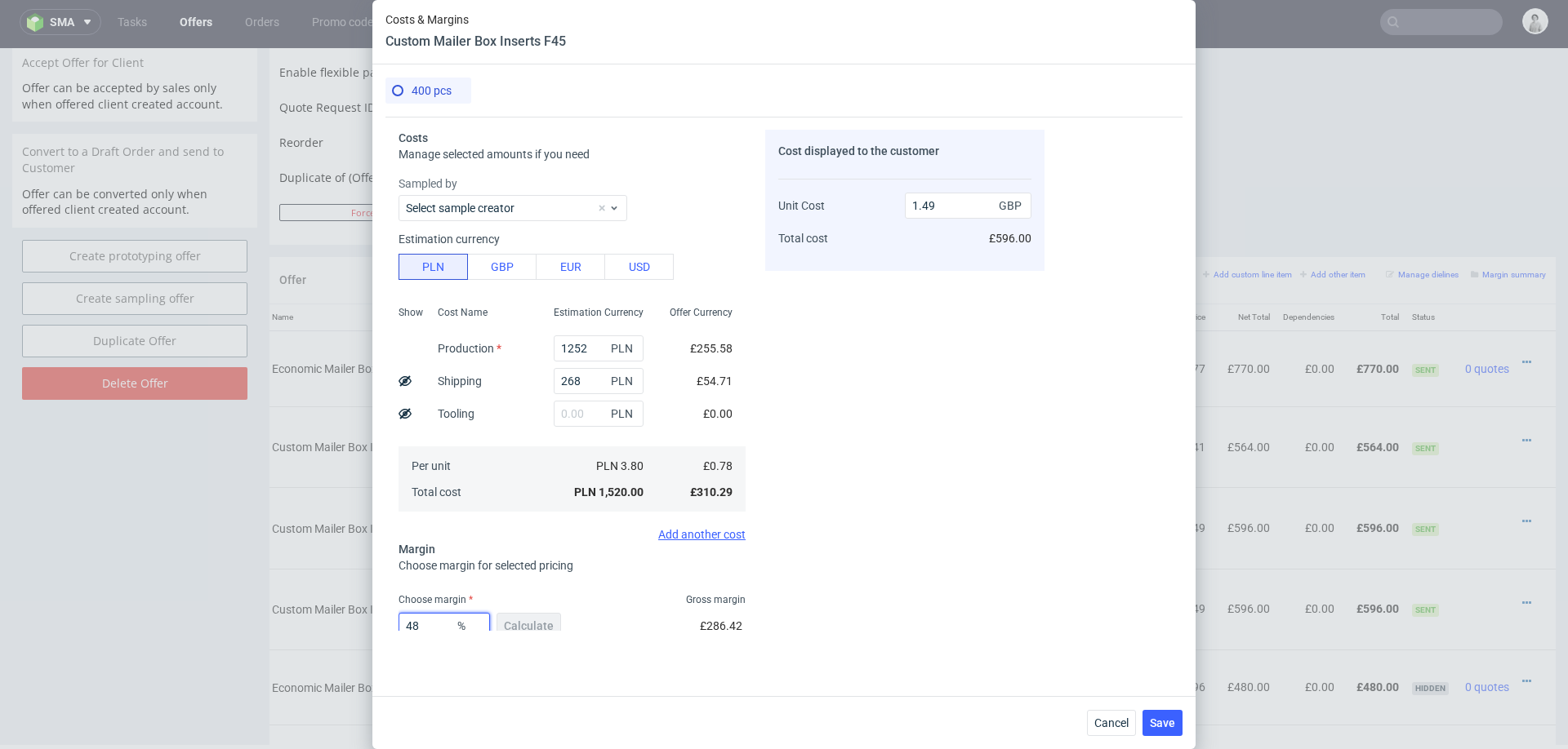
click at [439, 625] on input "48" at bounding box center [444, 626] width 92 height 26
type input "45"
type input "1.41"
type input "45"
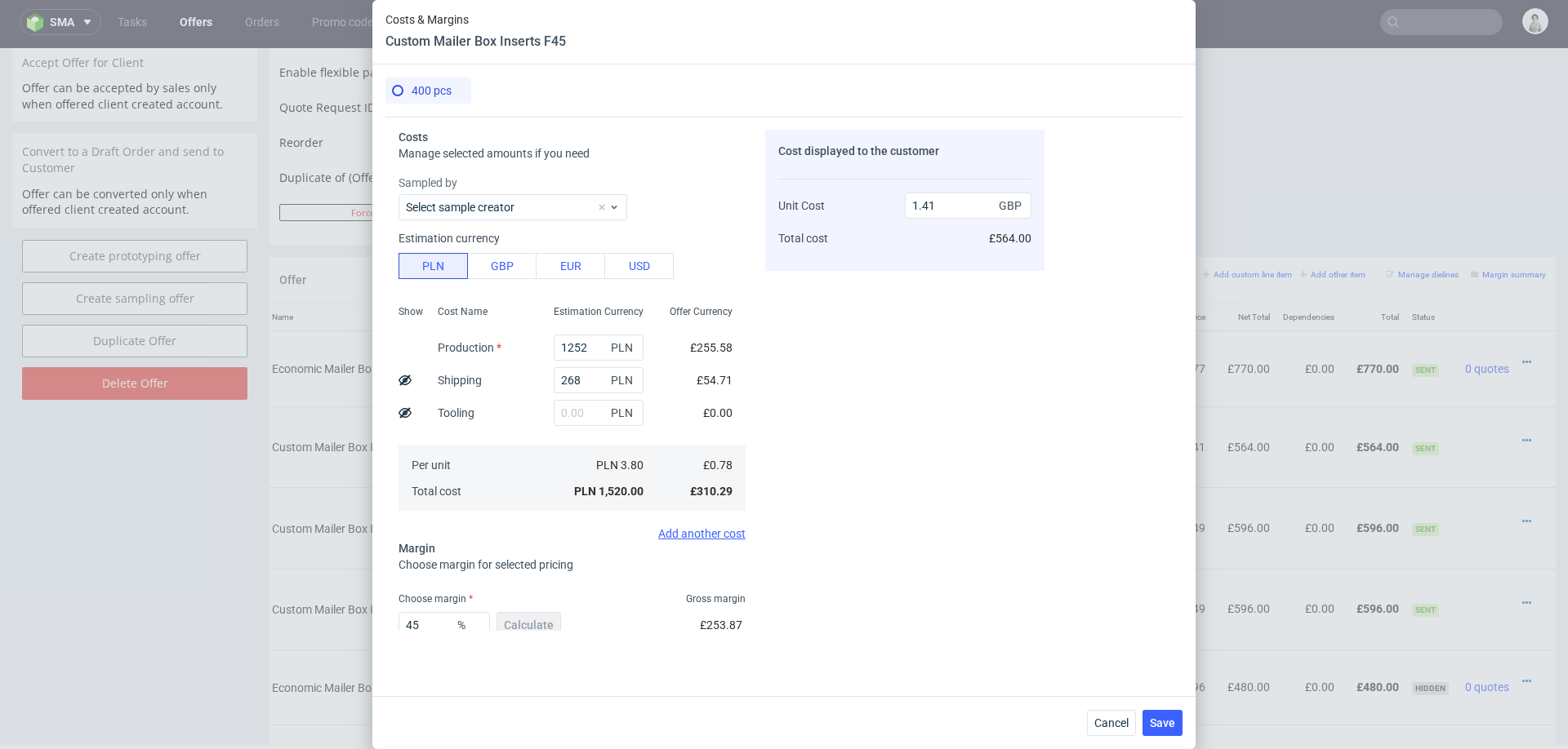
click at [979, 577] on div "Cost displayed to the customer Unit Cost Total cost 1.41 GBP £564.00" at bounding box center [905, 380] width 279 height 502
click at [1160, 720] on span "Save" at bounding box center [1162, 723] width 25 height 11
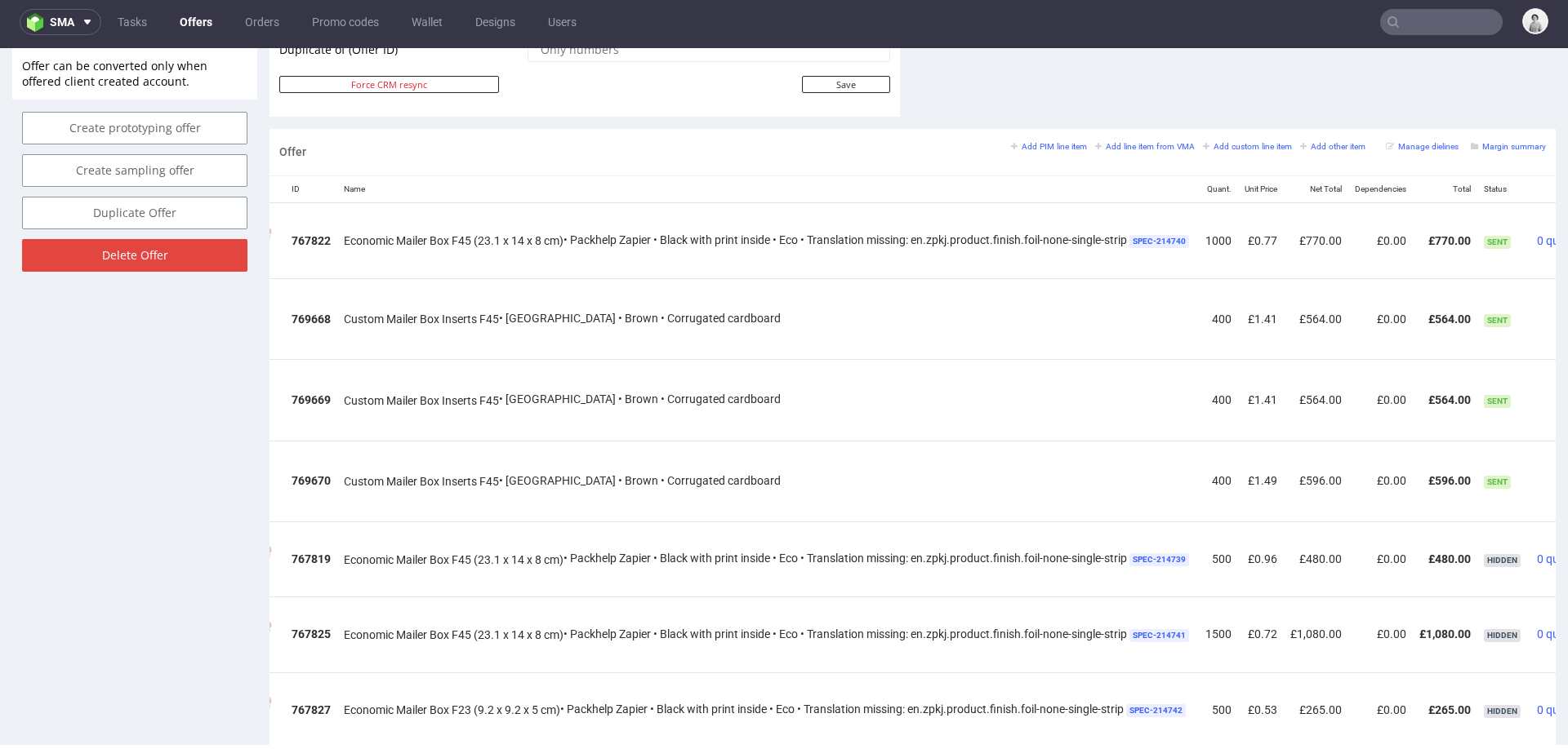
scroll to position [0, 191]
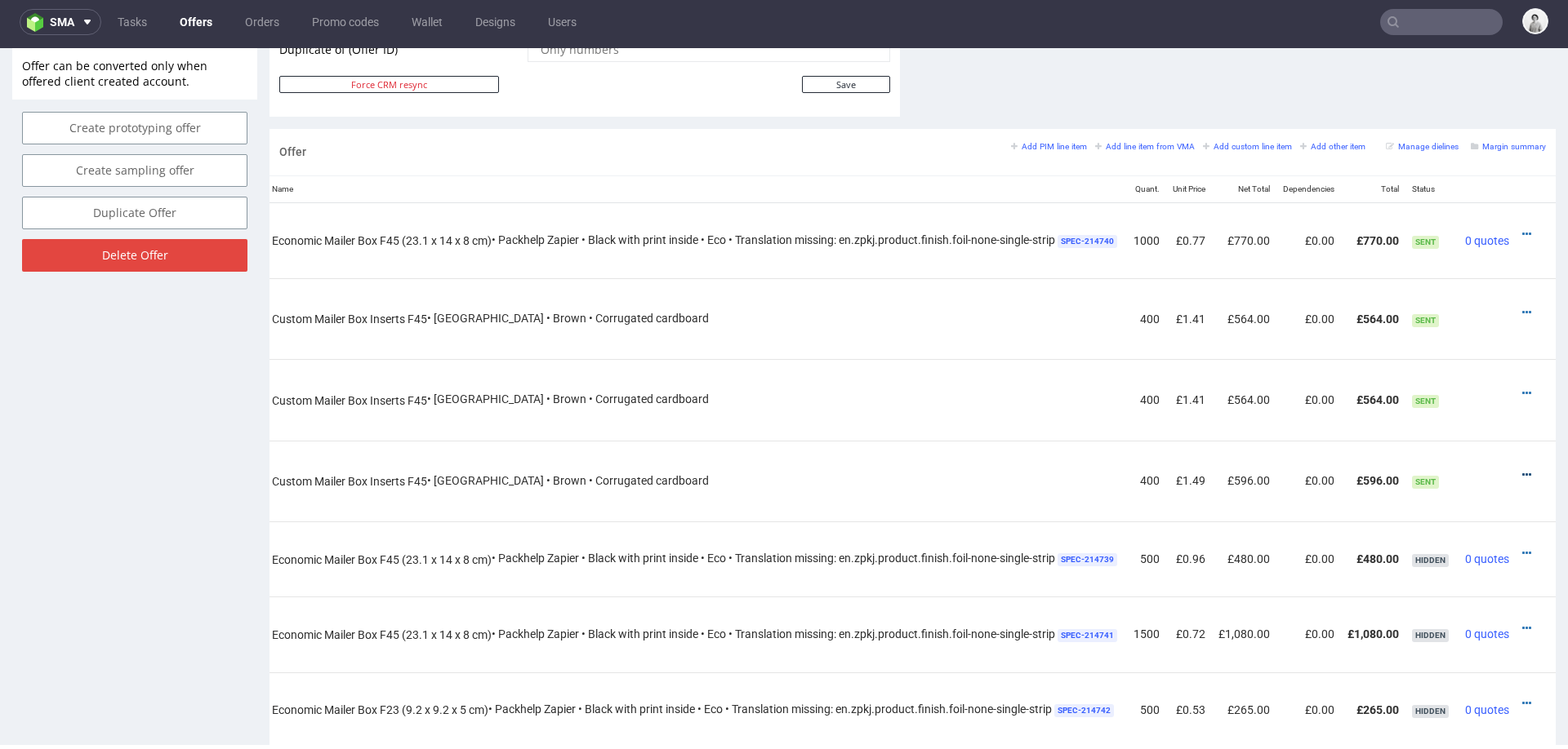
click at [1522, 470] on icon at bounding box center [1526, 475] width 9 height 11
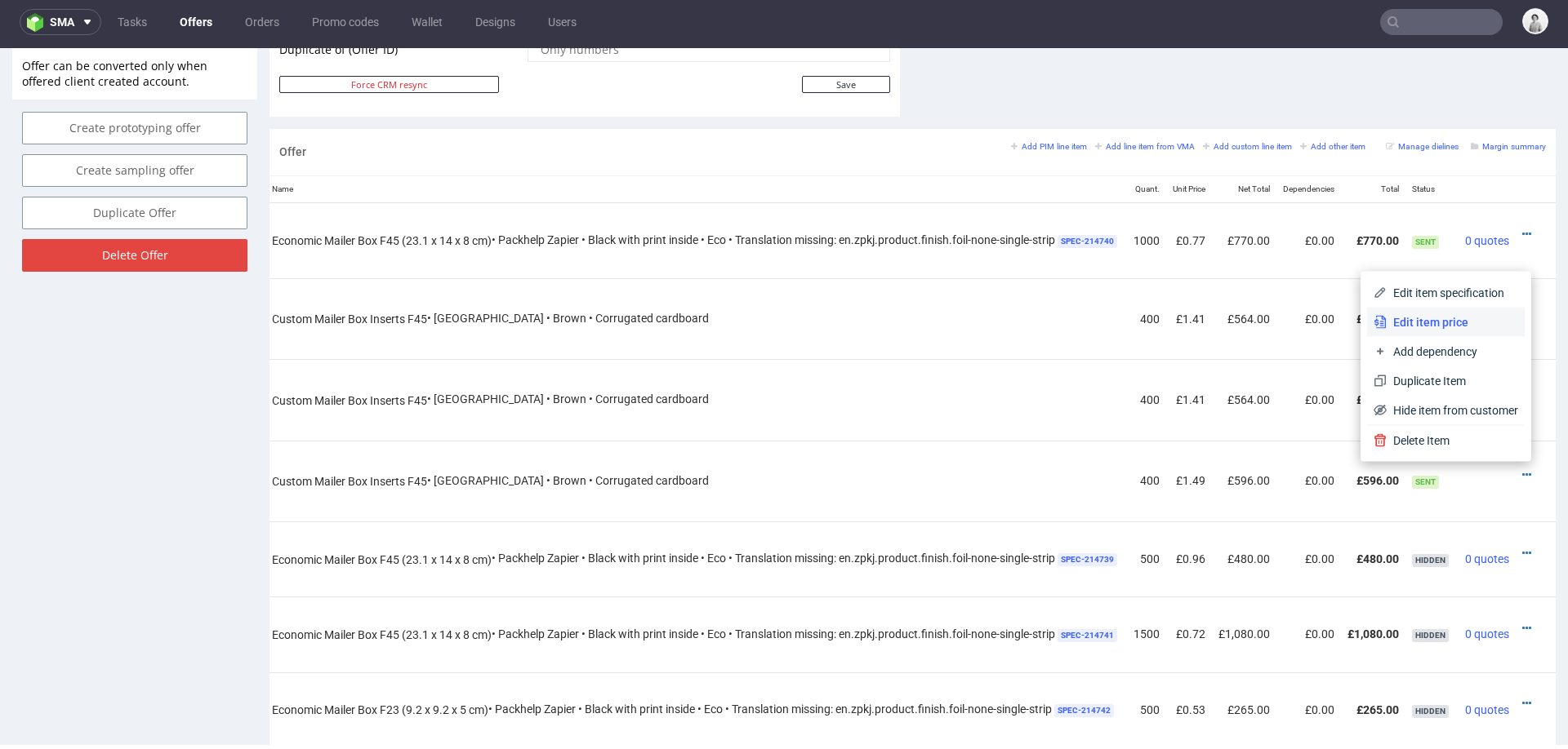
click at [1460, 326] on span "Edit item price" at bounding box center [1452, 322] width 132 height 16
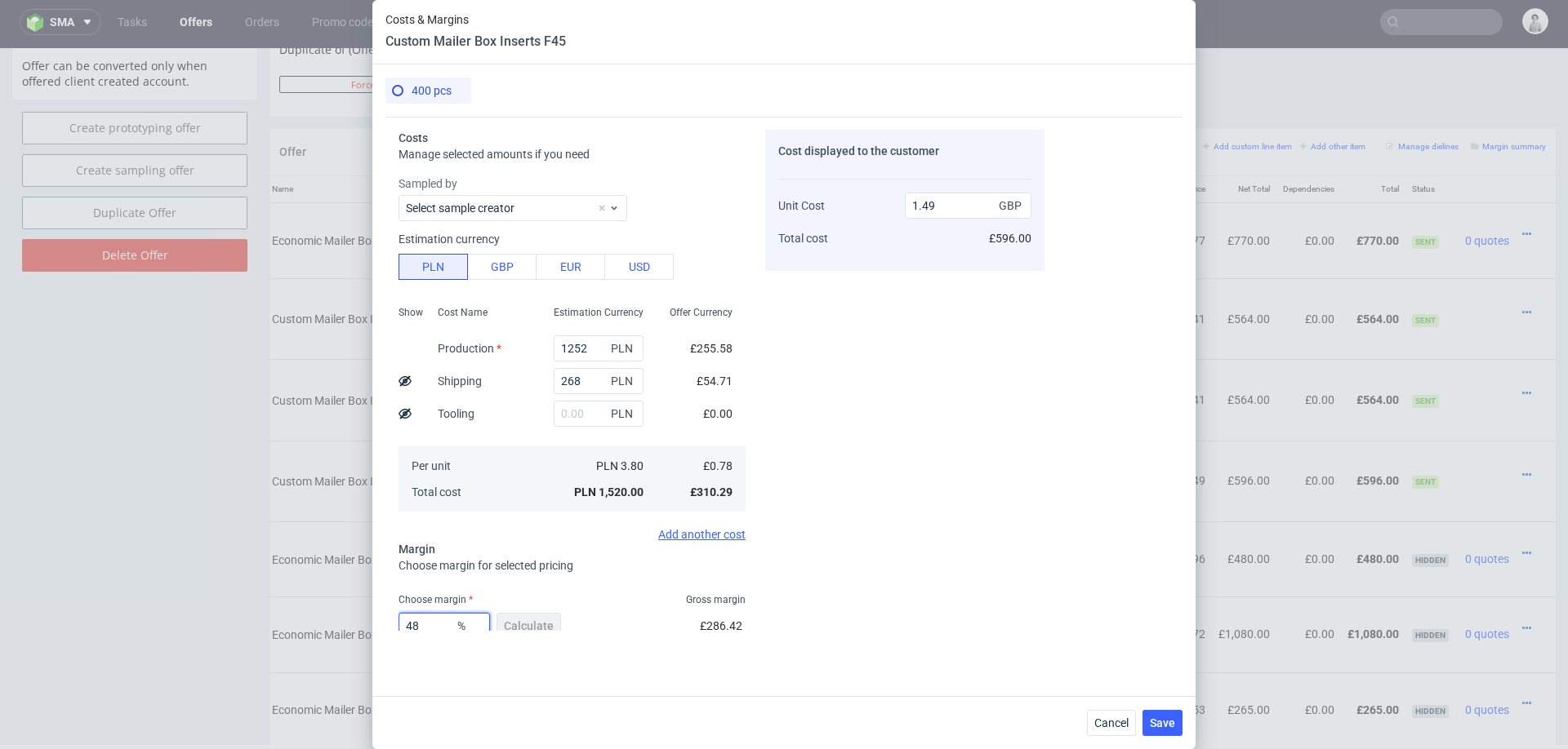
click at [443, 624] on input "48" at bounding box center [444, 626] width 92 height 26
type input "45"
type input "1.41"
type input "45"
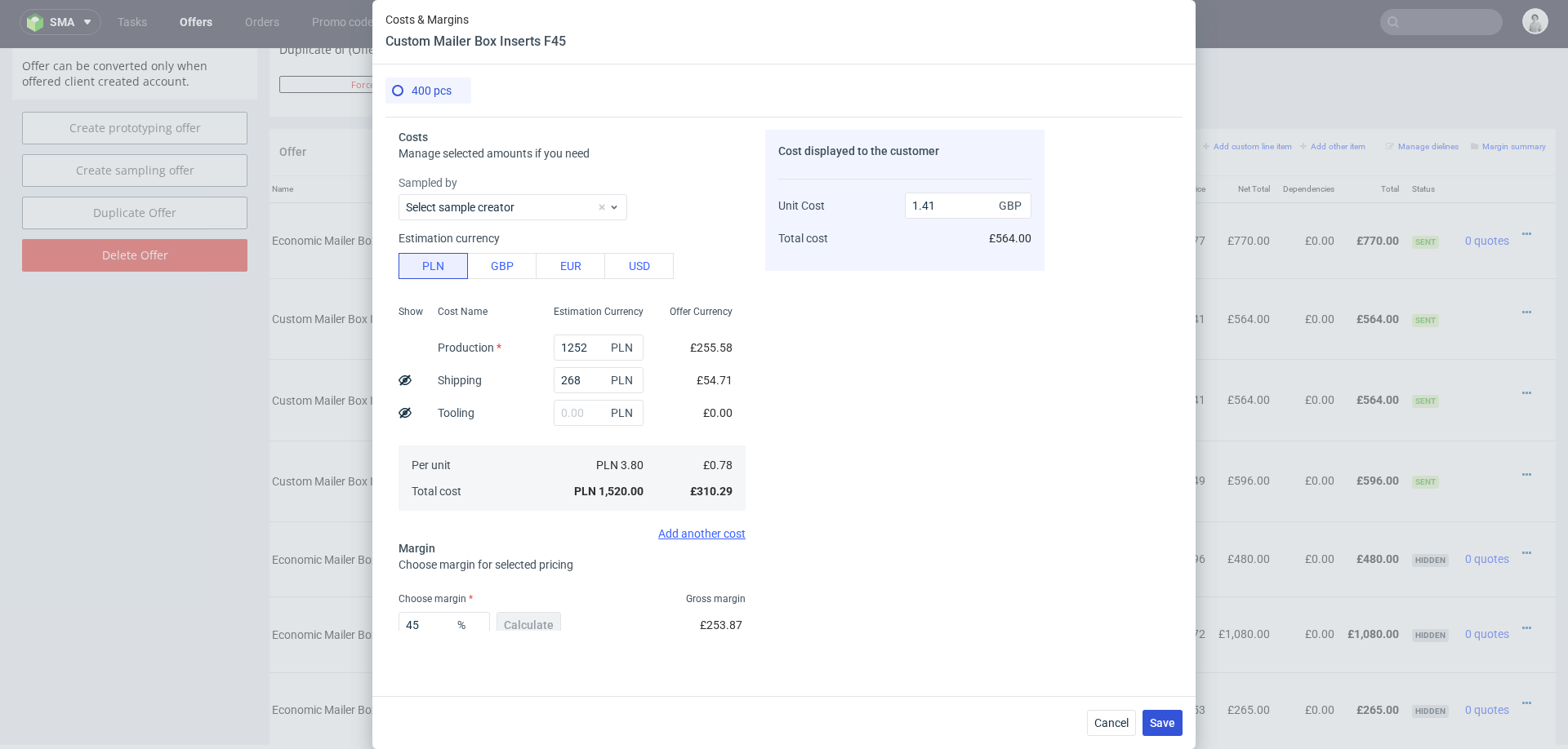
click at [1168, 724] on span "Save" at bounding box center [1162, 723] width 25 height 11
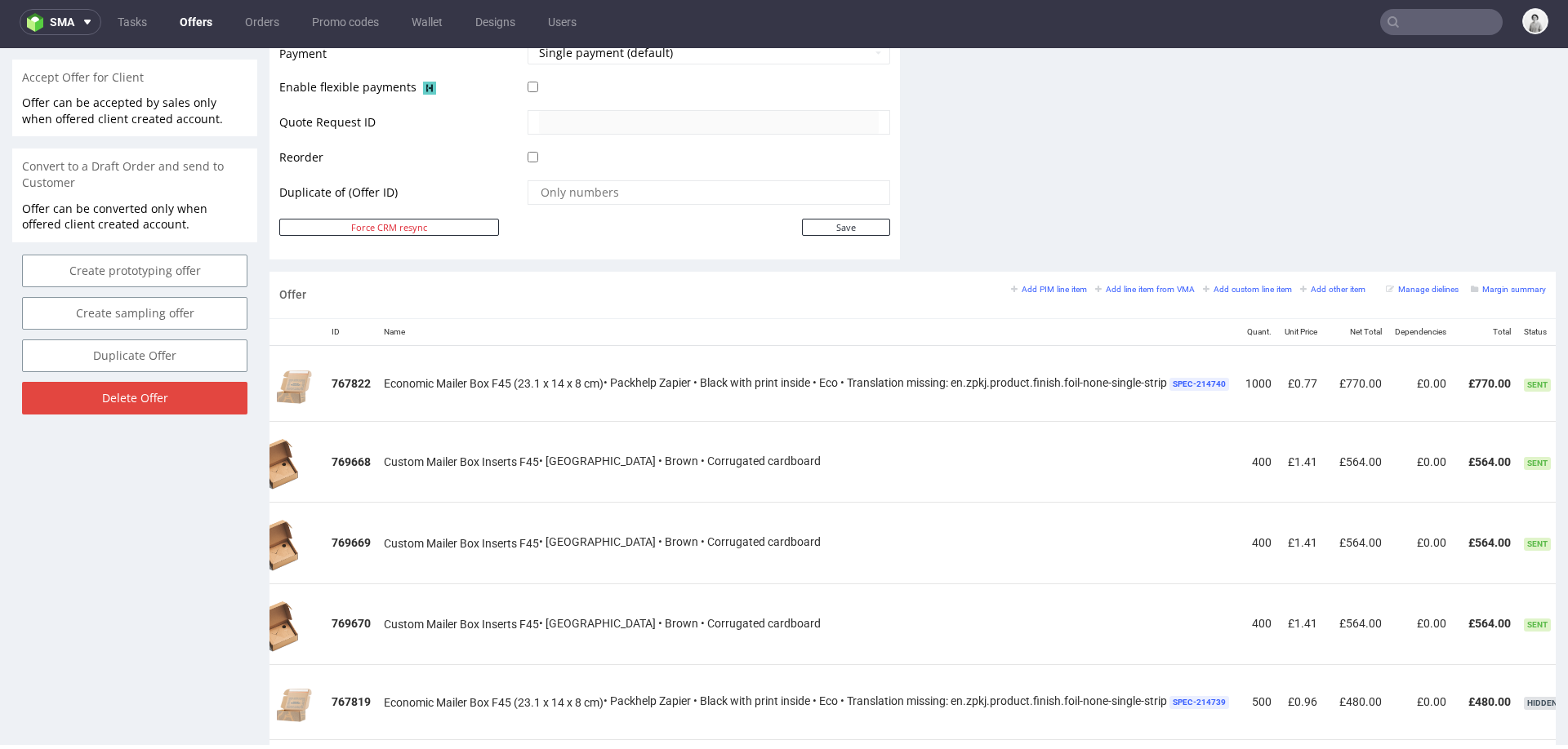
scroll to position [0, 191]
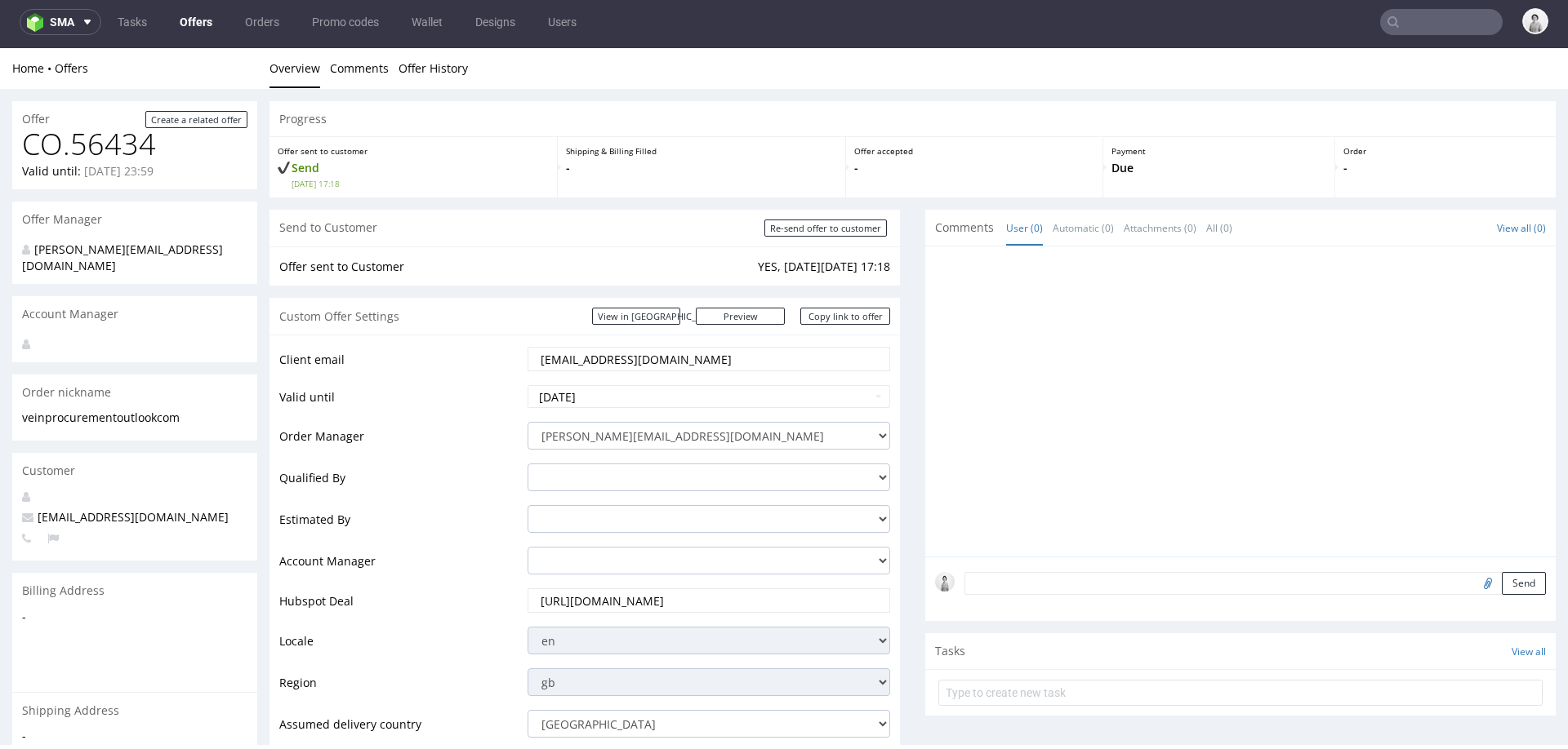
click at [822, 223] on input "Re-send offer to customer" at bounding box center [825, 227] width 123 height 17
type input "In progress..."
click at [822, 317] on link "Copy link to offer" at bounding box center [845, 316] width 90 height 17
click at [823, 309] on link "Copy link to offer" at bounding box center [845, 316] width 90 height 17
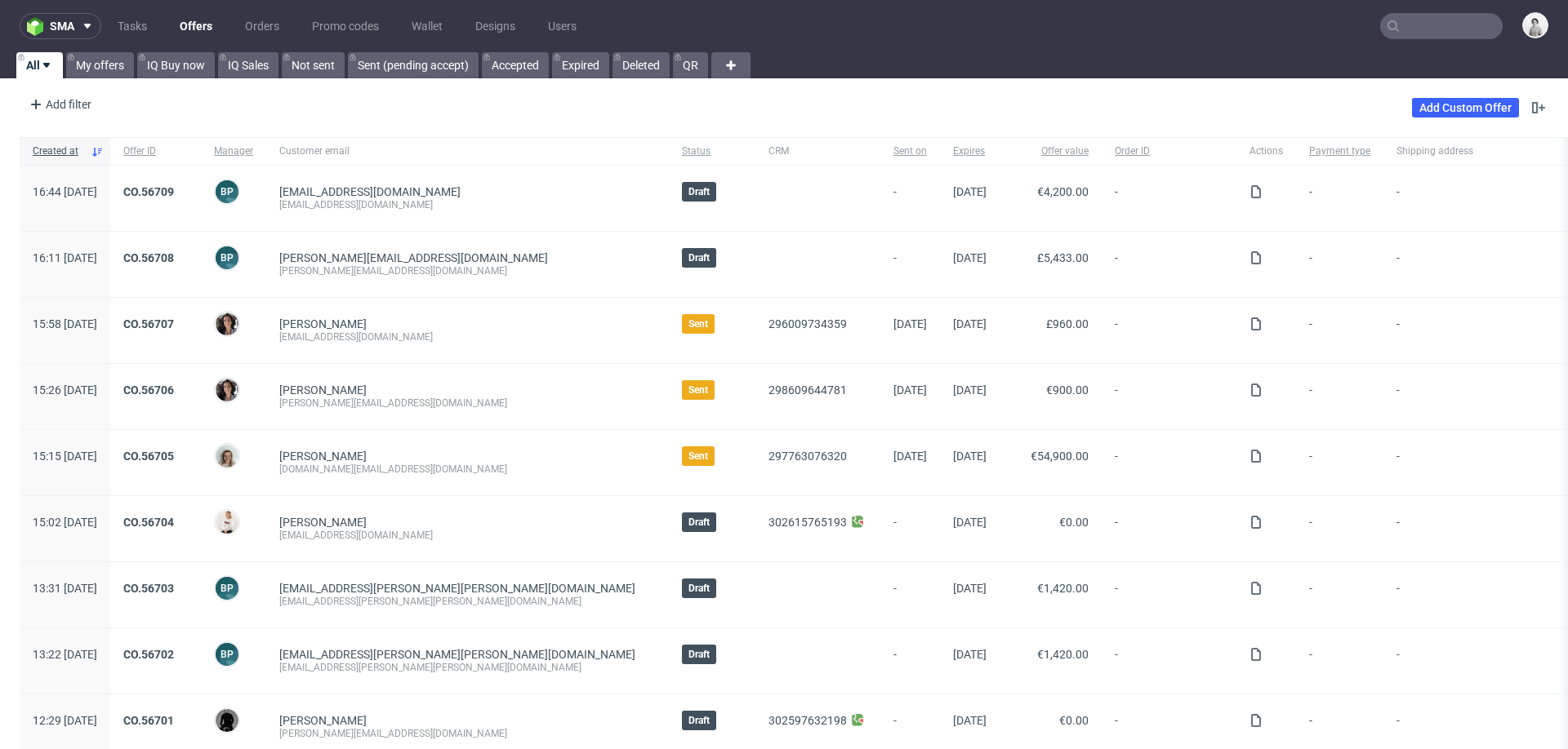
click at [1414, 23] on input "text" at bounding box center [1440, 26] width 123 height 26
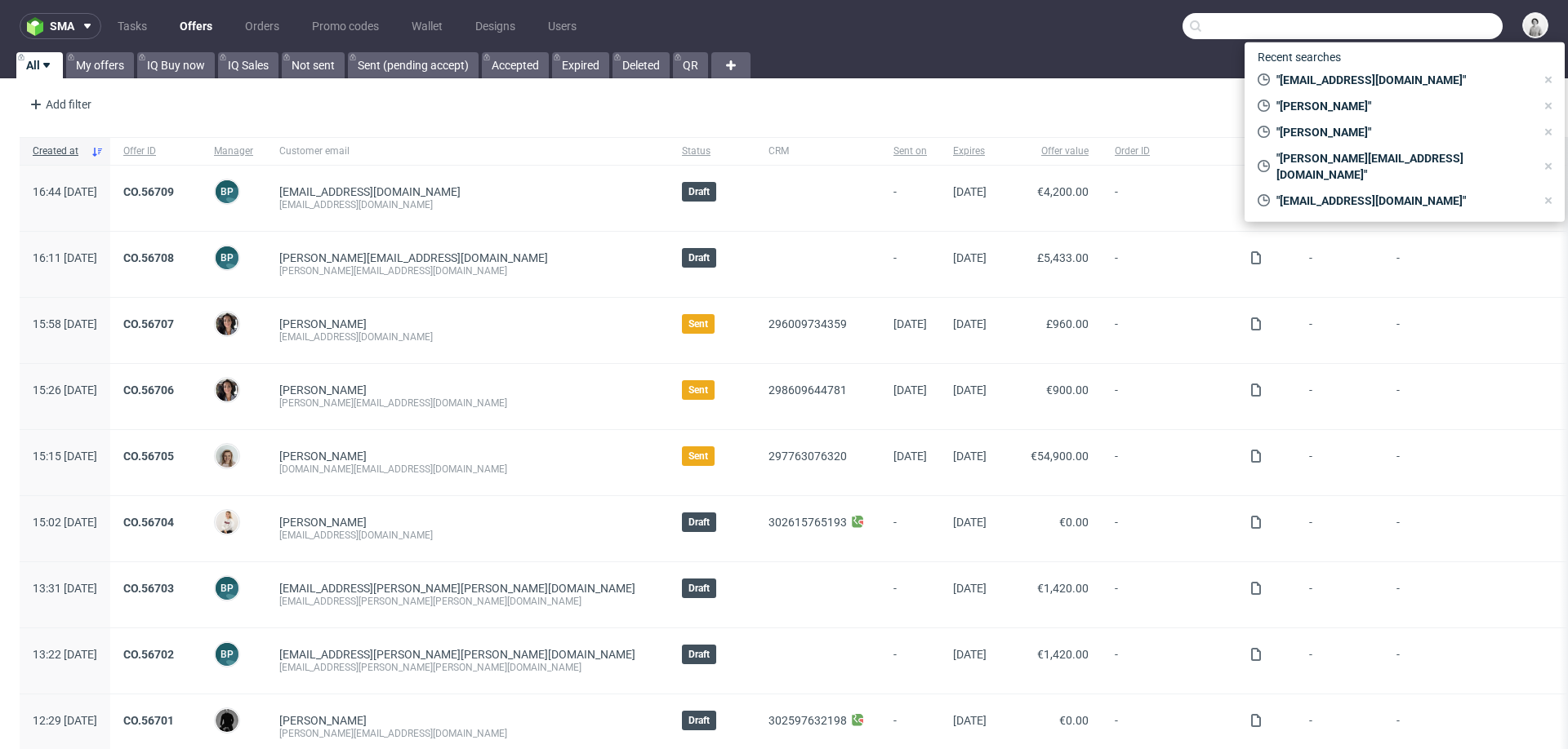
paste input "[EMAIL_ADDRESS][DOMAIN_NAME]"
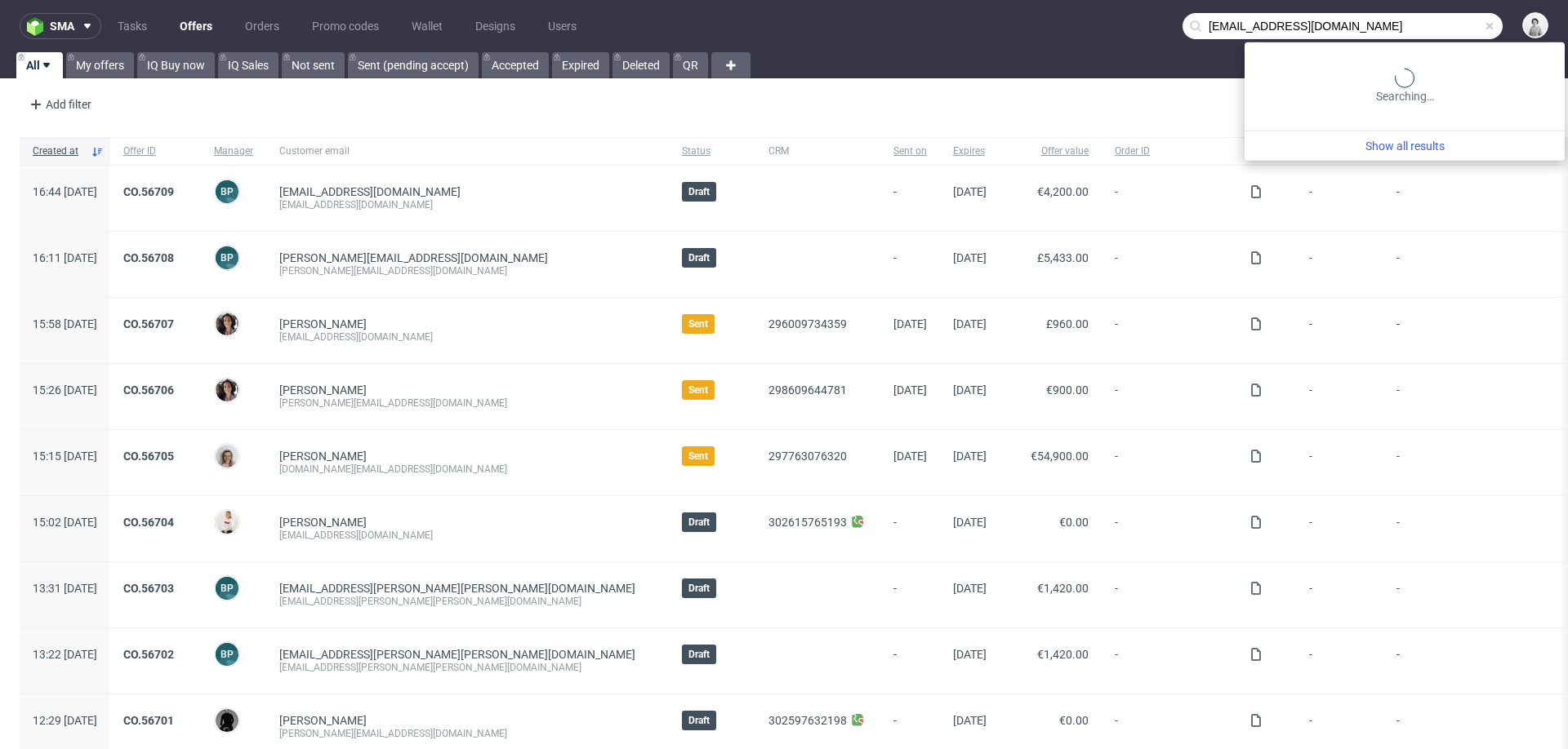
type input "[EMAIL_ADDRESS][DOMAIN_NAME]"
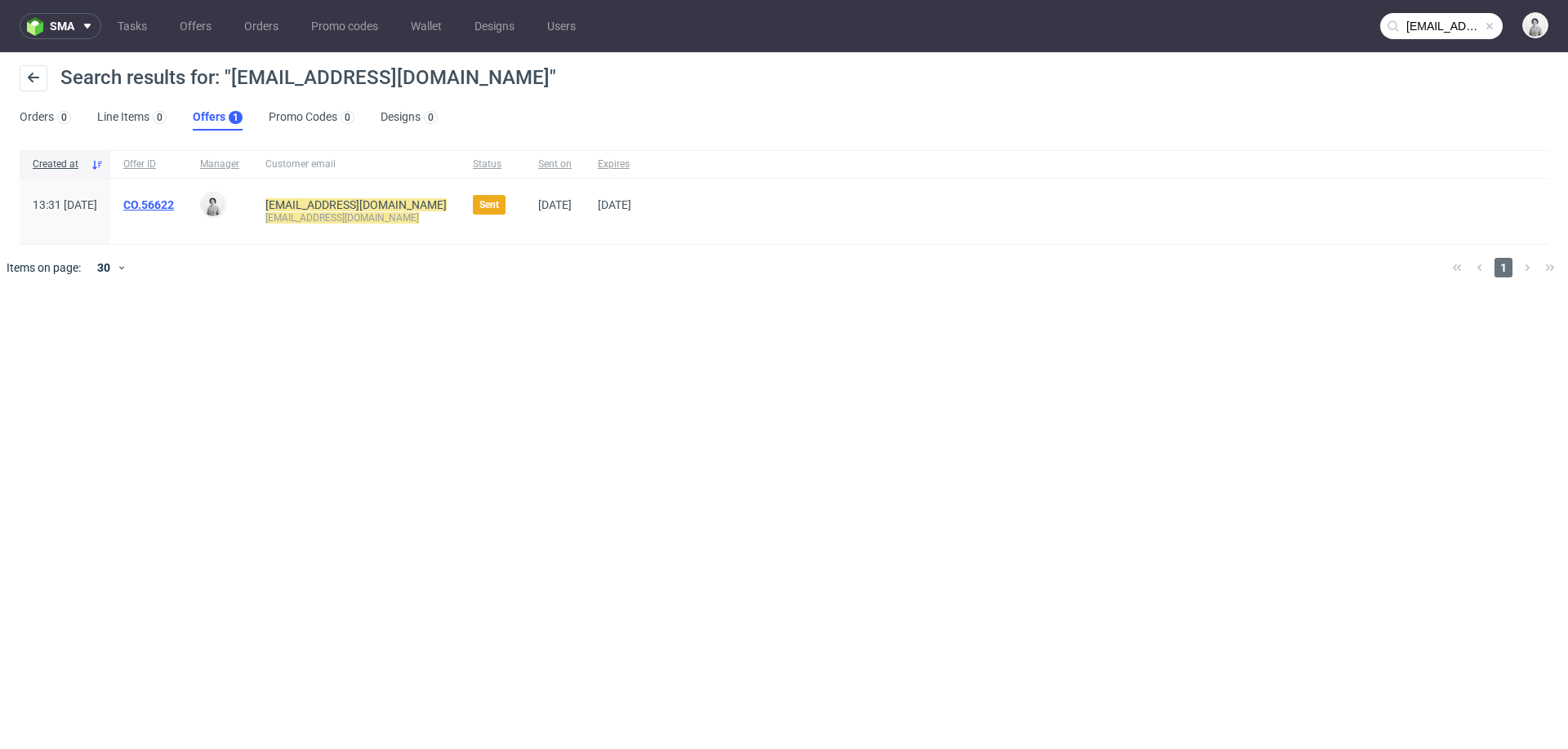
click at [174, 204] on link "CO.56622" at bounding box center [149, 204] width 51 height 13
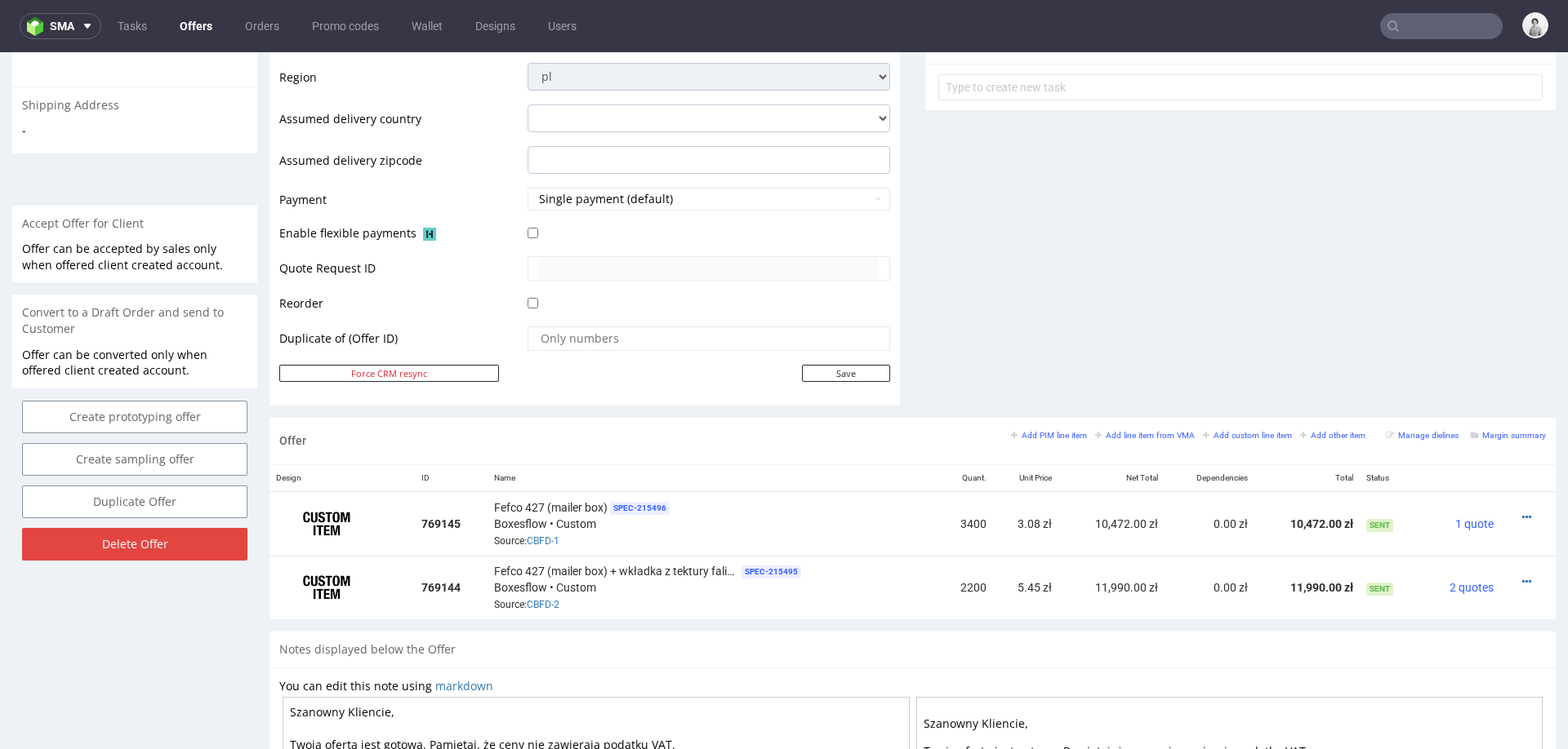
scroll to position [632, 0]
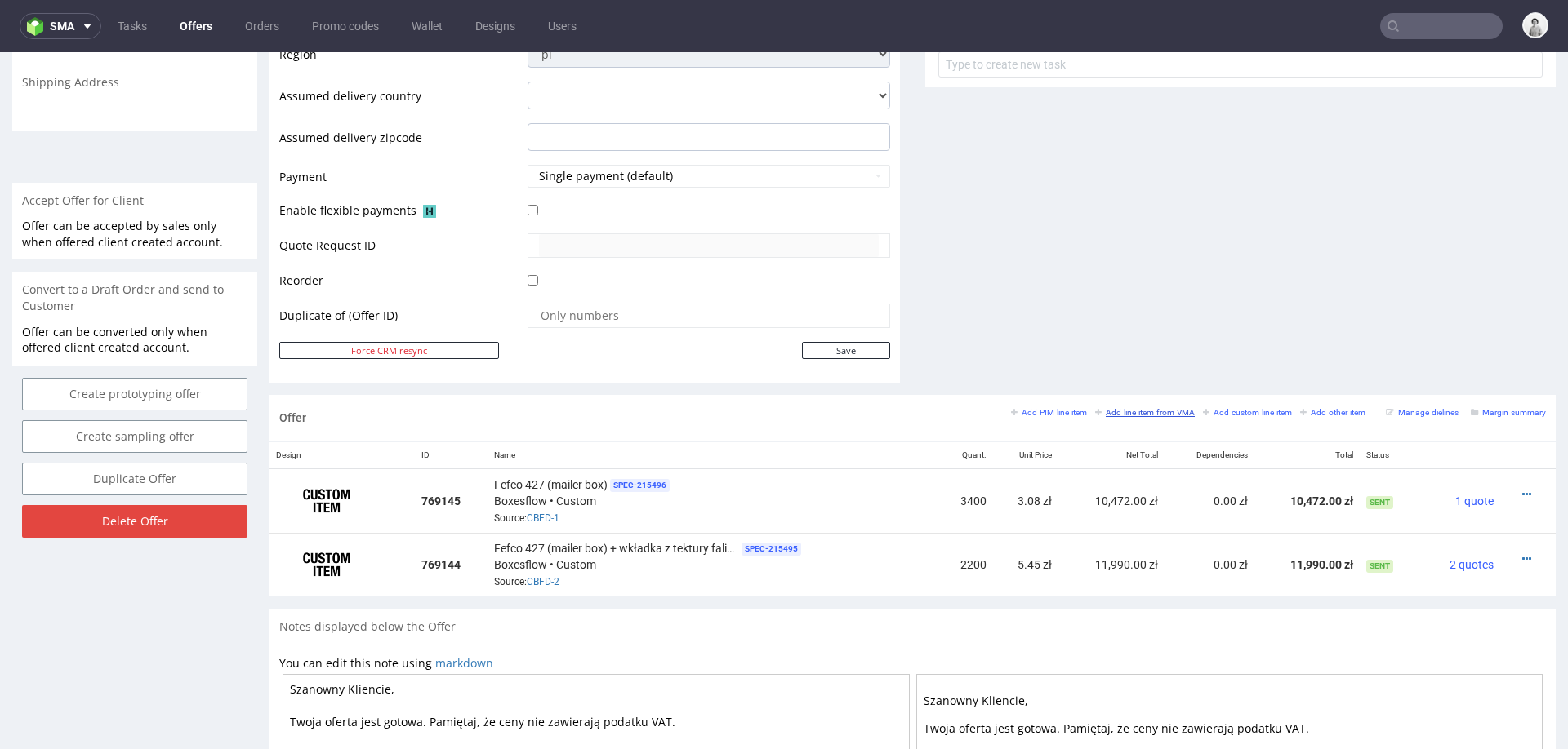
click at [1116, 408] on small "Add line item from VMA" at bounding box center [1145, 412] width 100 height 9
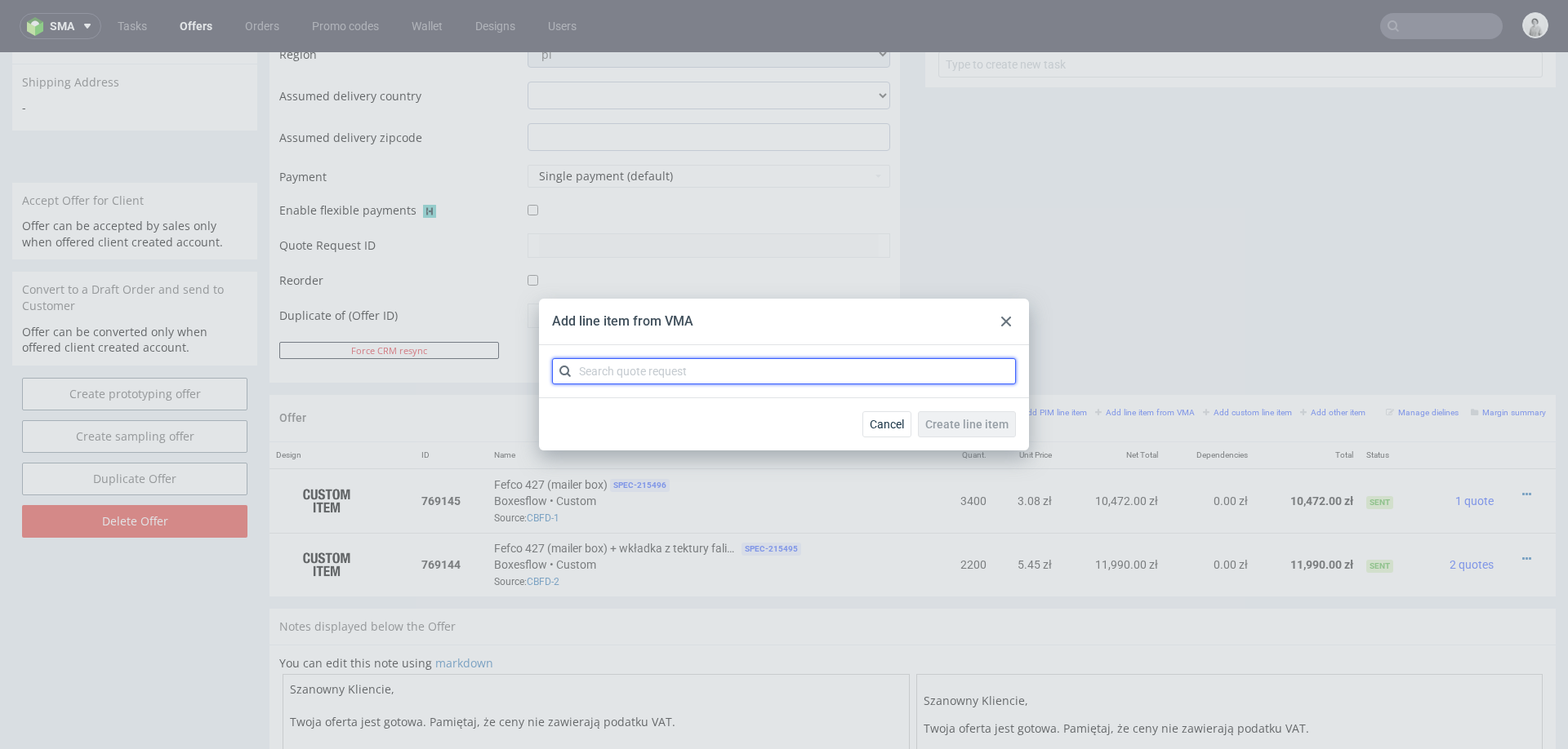
click at [925, 375] on input "text" at bounding box center [783, 371] width 464 height 26
type input "cbfd"
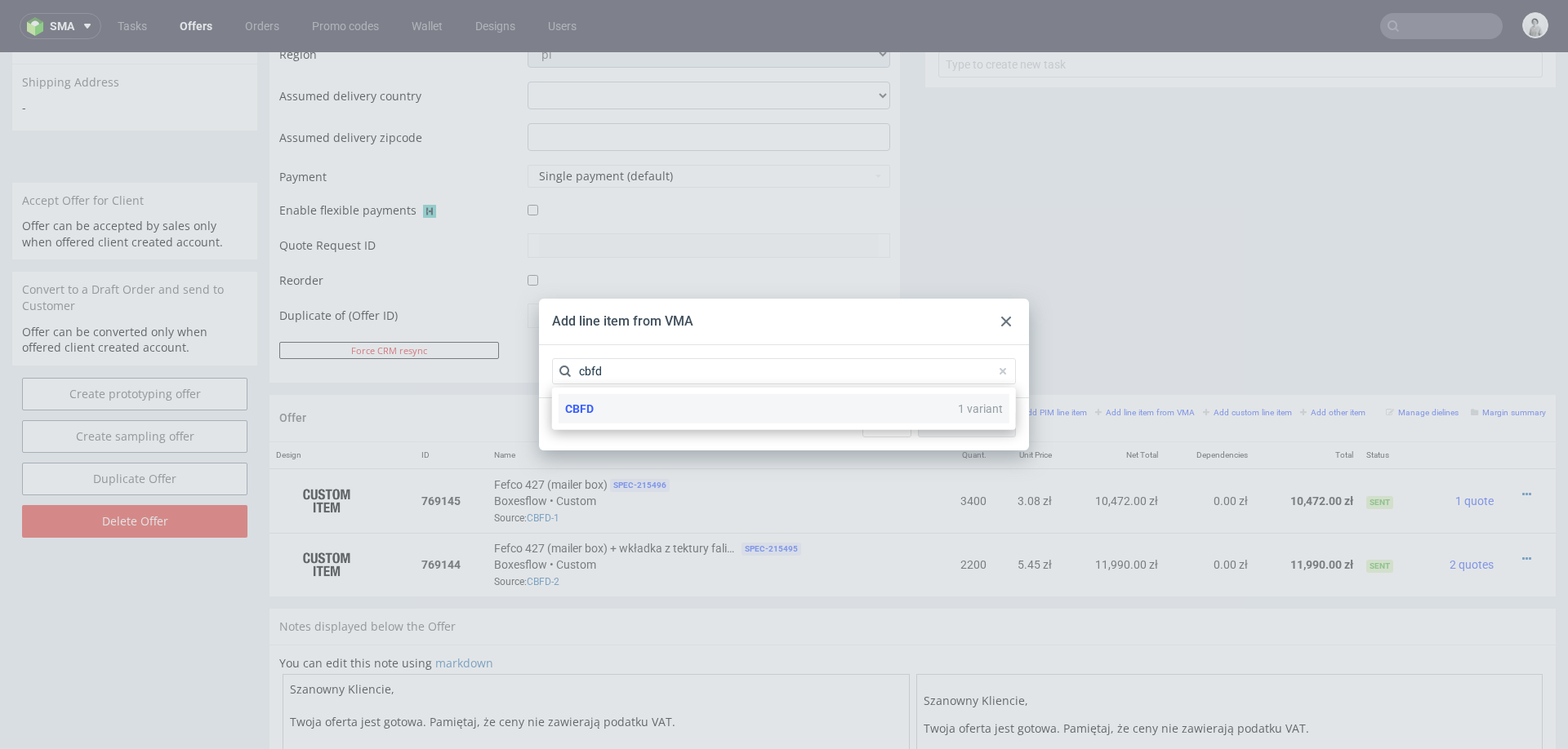
click at [722, 412] on div "CBFD 1 variant" at bounding box center [784, 408] width 451 height 29
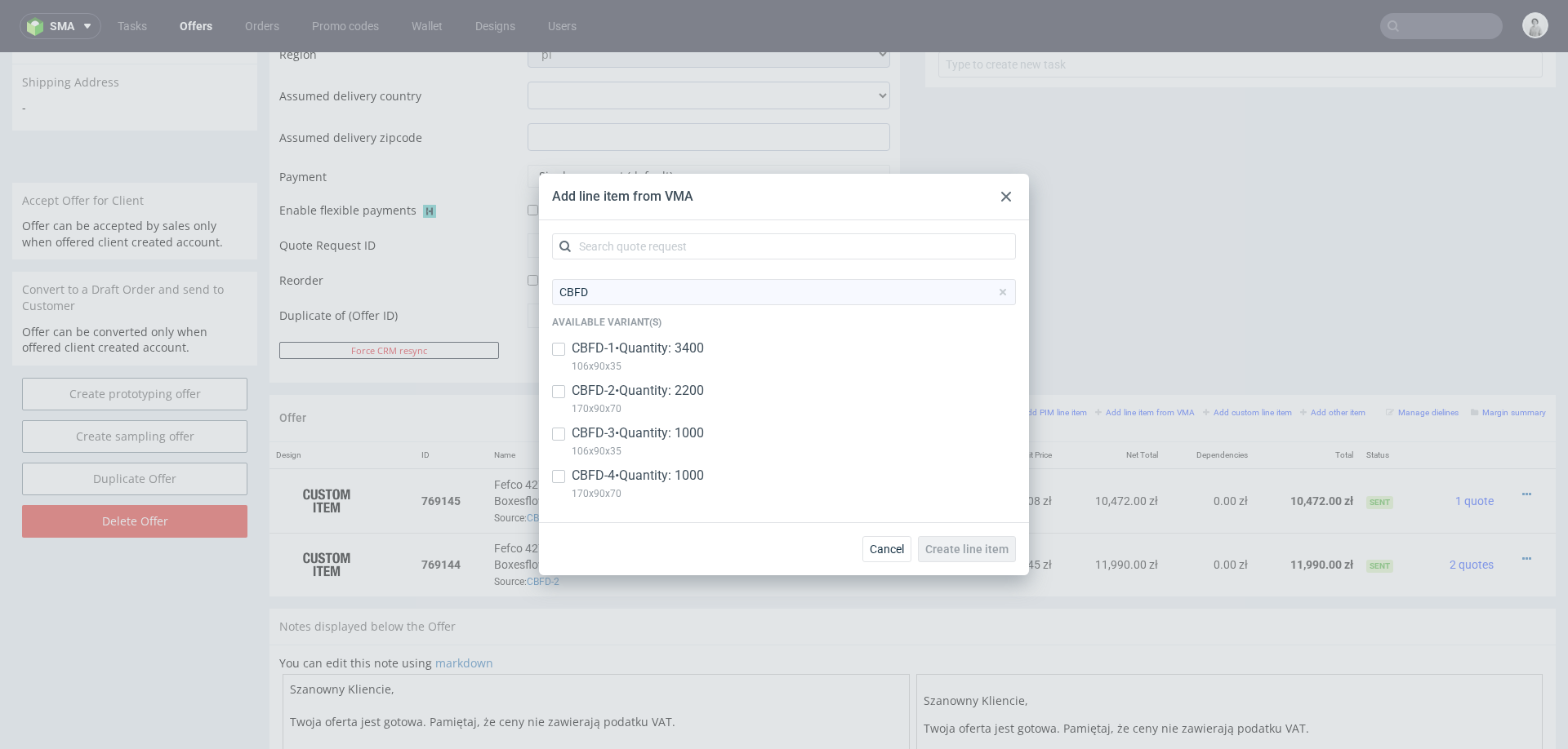
click at [630, 436] on p "CBFD-3 • Quantity: 1000" at bounding box center [637, 434] width 133 height 18
checkbox input "true"
click at [561, 480] on input "checkbox" at bounding box center [558, 476] width 13 height 13
checkbox input "true"
click at [970, 547] on span "Create line item" at bounding box center [966, 549] width 83 height 11
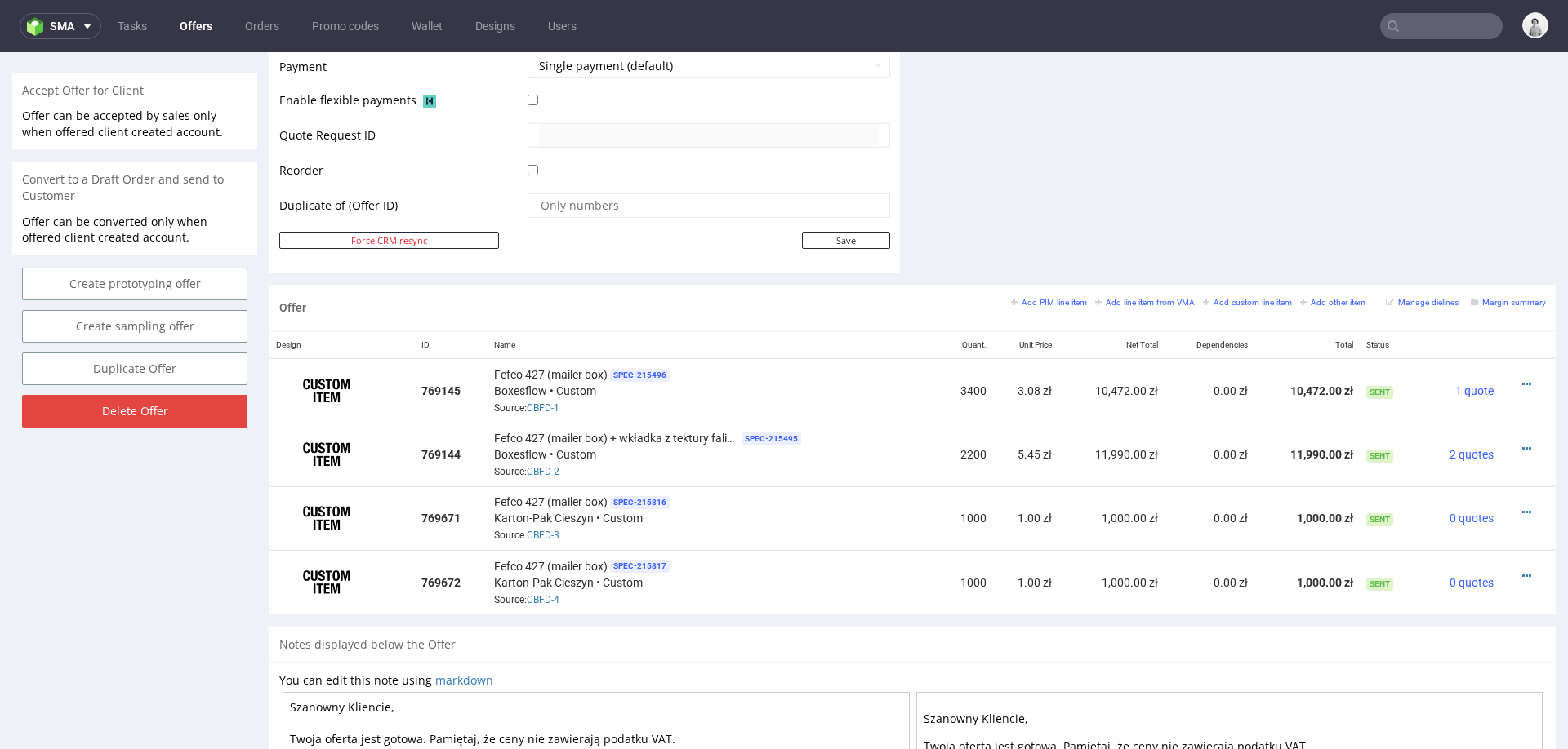
scroll to position [750, 0]
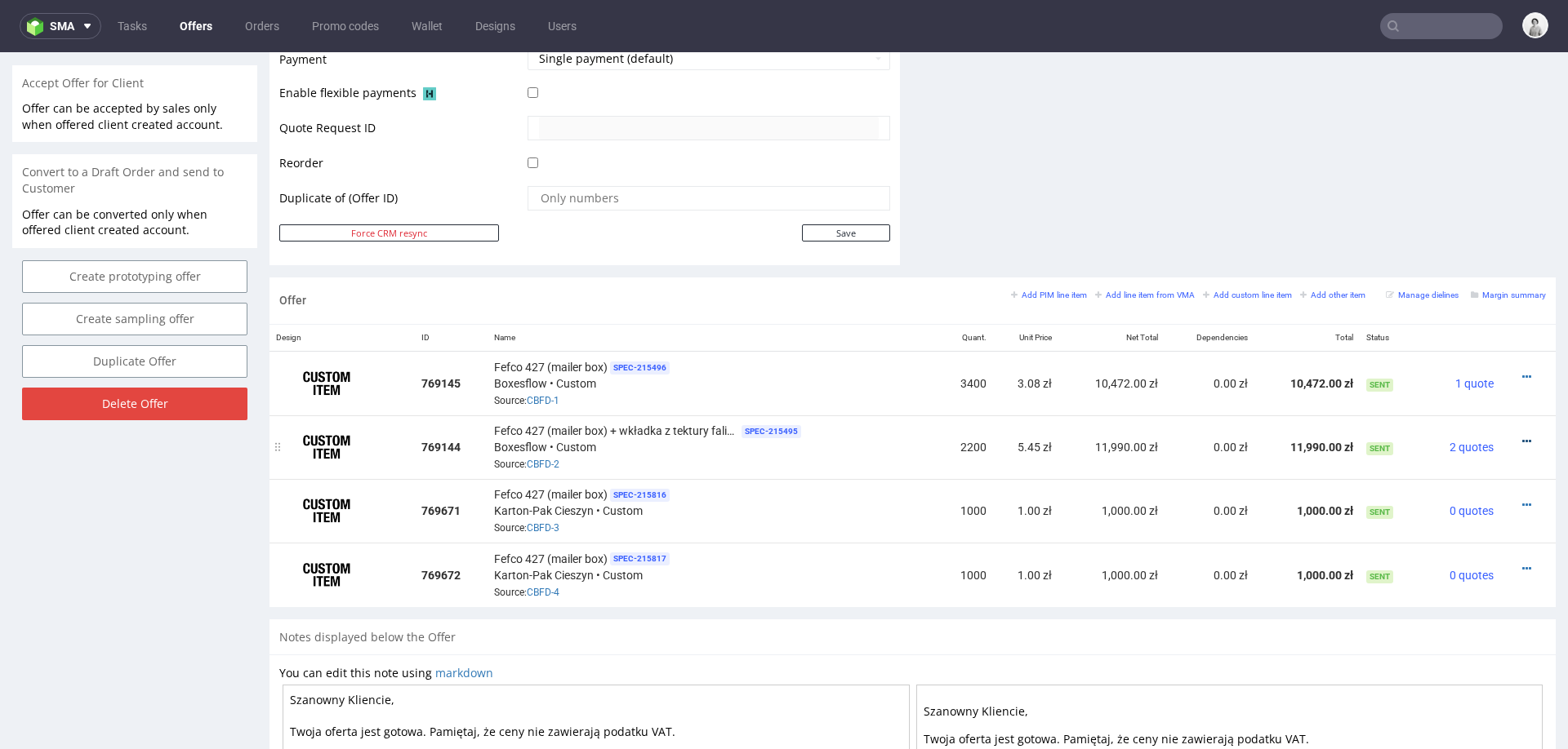
click at [1522, 436] on icon at bounding box center [1526, 441] width 9 height 11
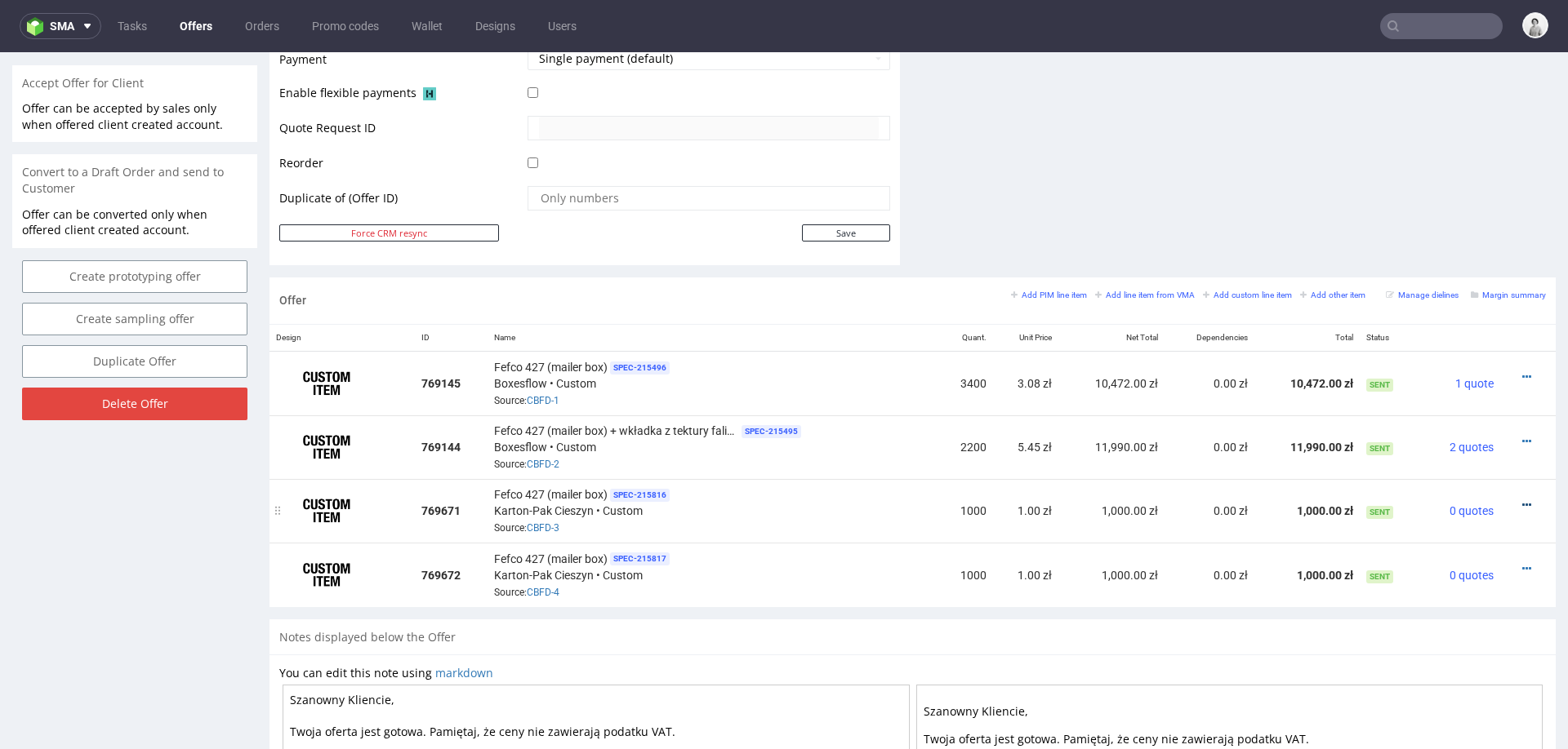
click at [1522, 500] on icon at bounding box center [1526, 505] width 9 height 11
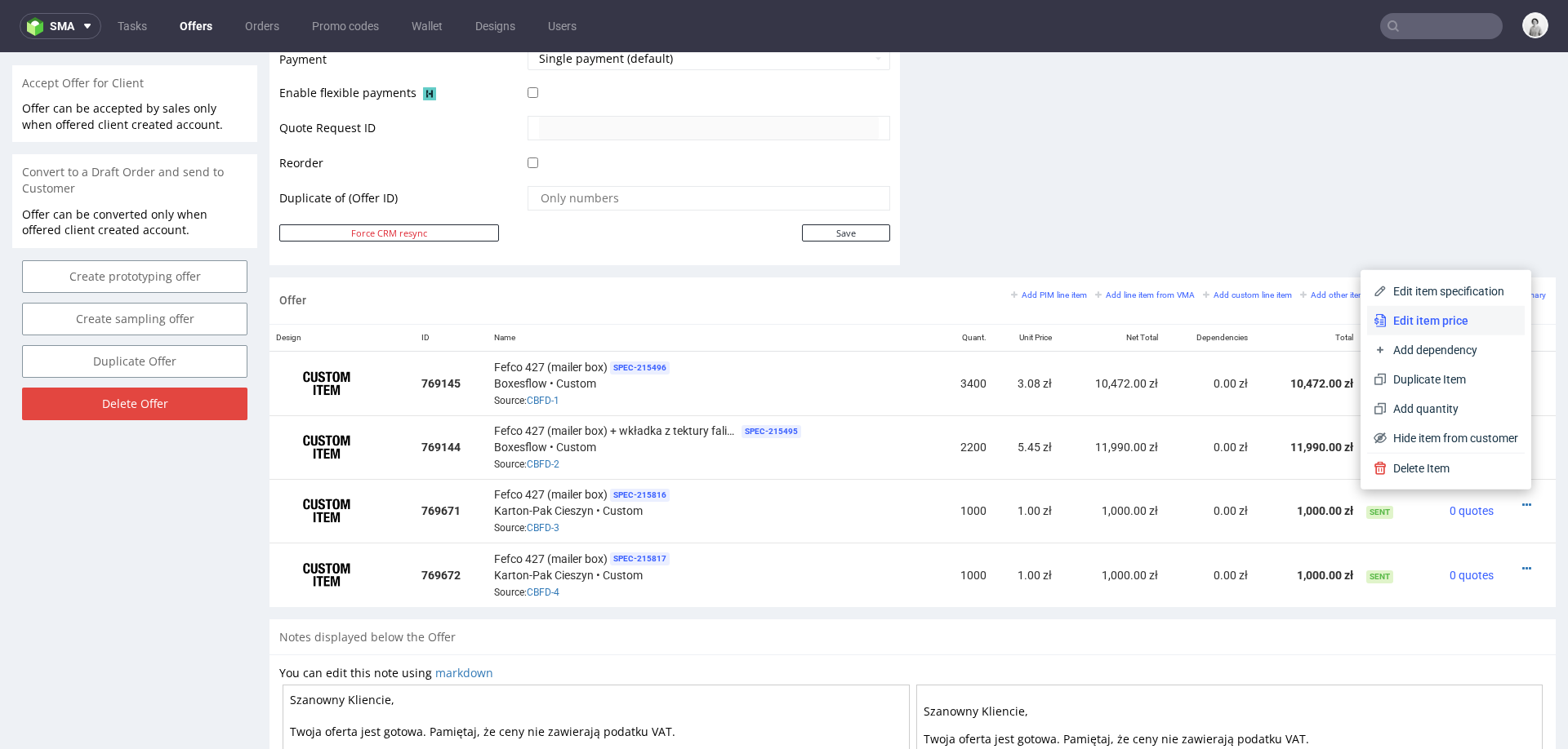
click at [1432, 317] on span "Edit item price" at bounding box center [1452, 321] width 132 height 16
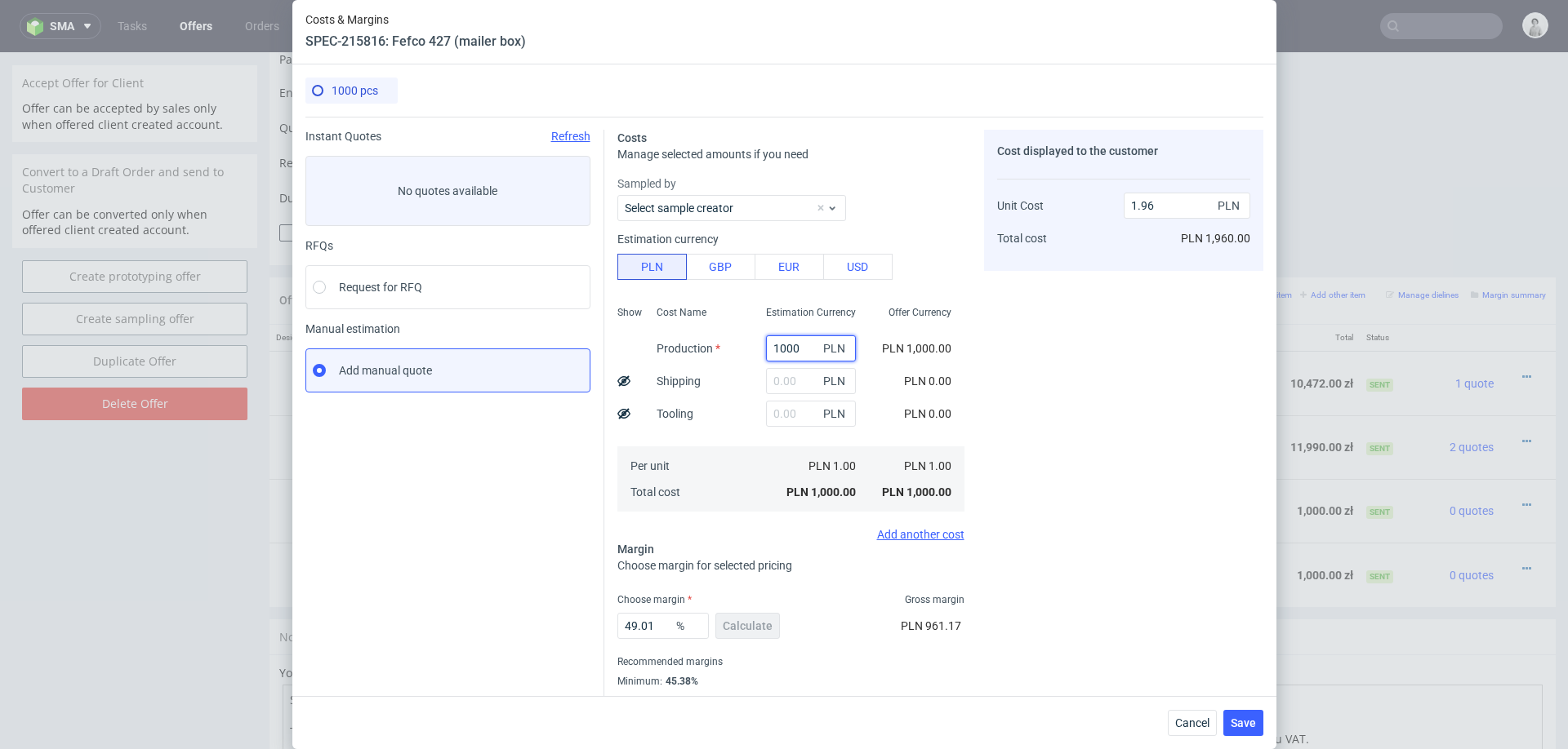
click at [803, 345] on input "1000" at bounding box center [811, 348] width 90 height 26
paste input "3740."
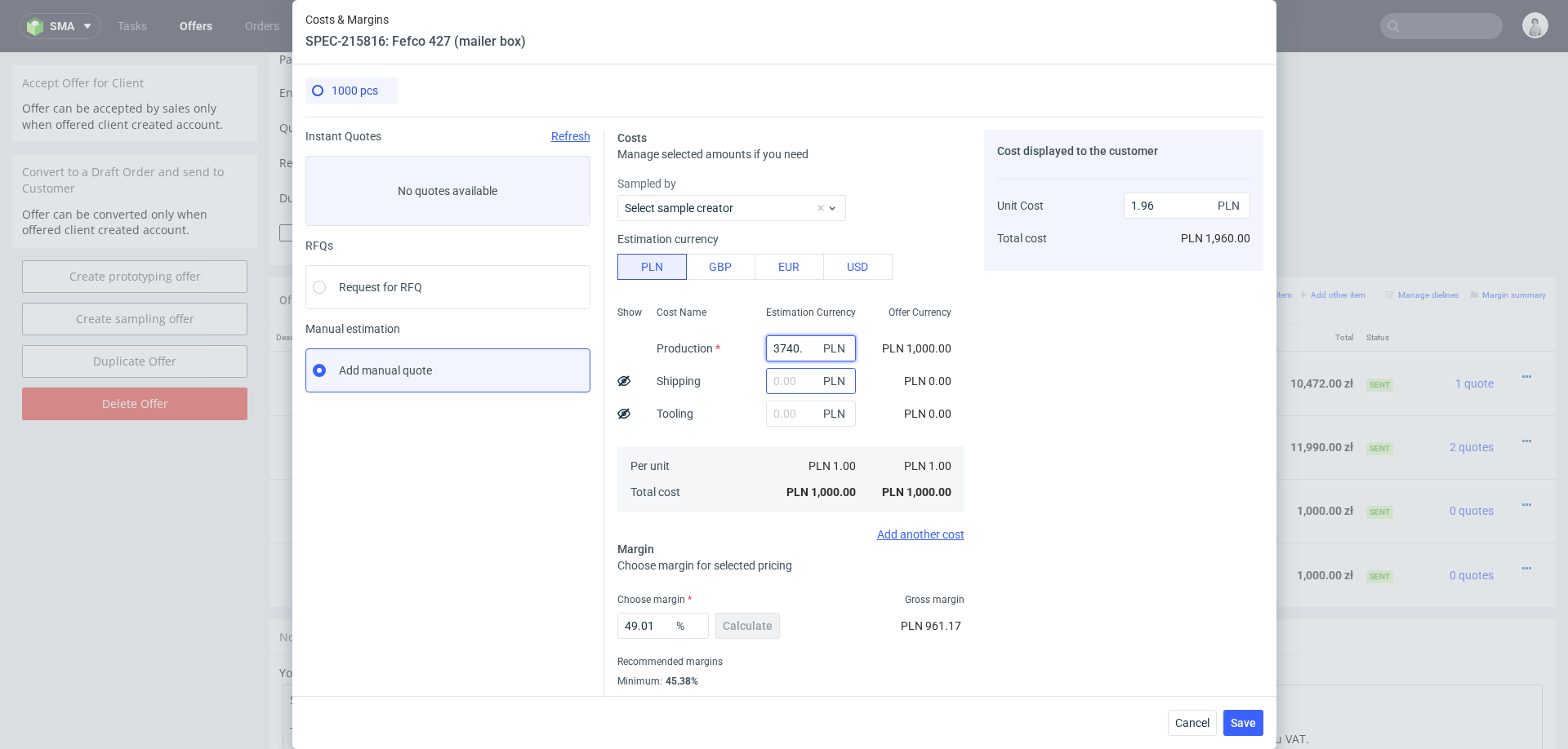
type input "3740"
type input "7.33"
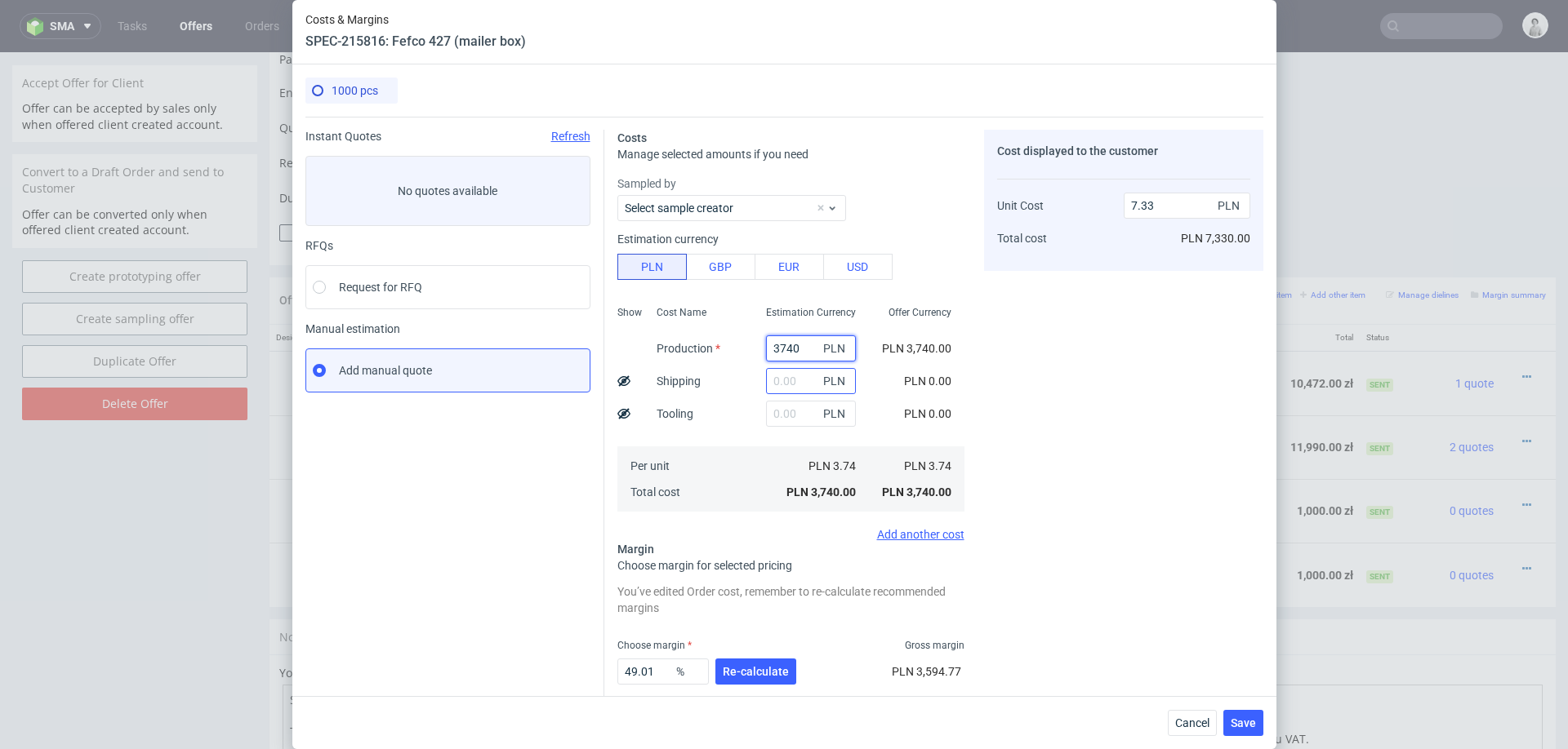
type input "3740"
click at [790, 382] on input "text" at bounding box center [811, 381] width 90 height 26
type input "25"
type input "7.34"
type input "250"
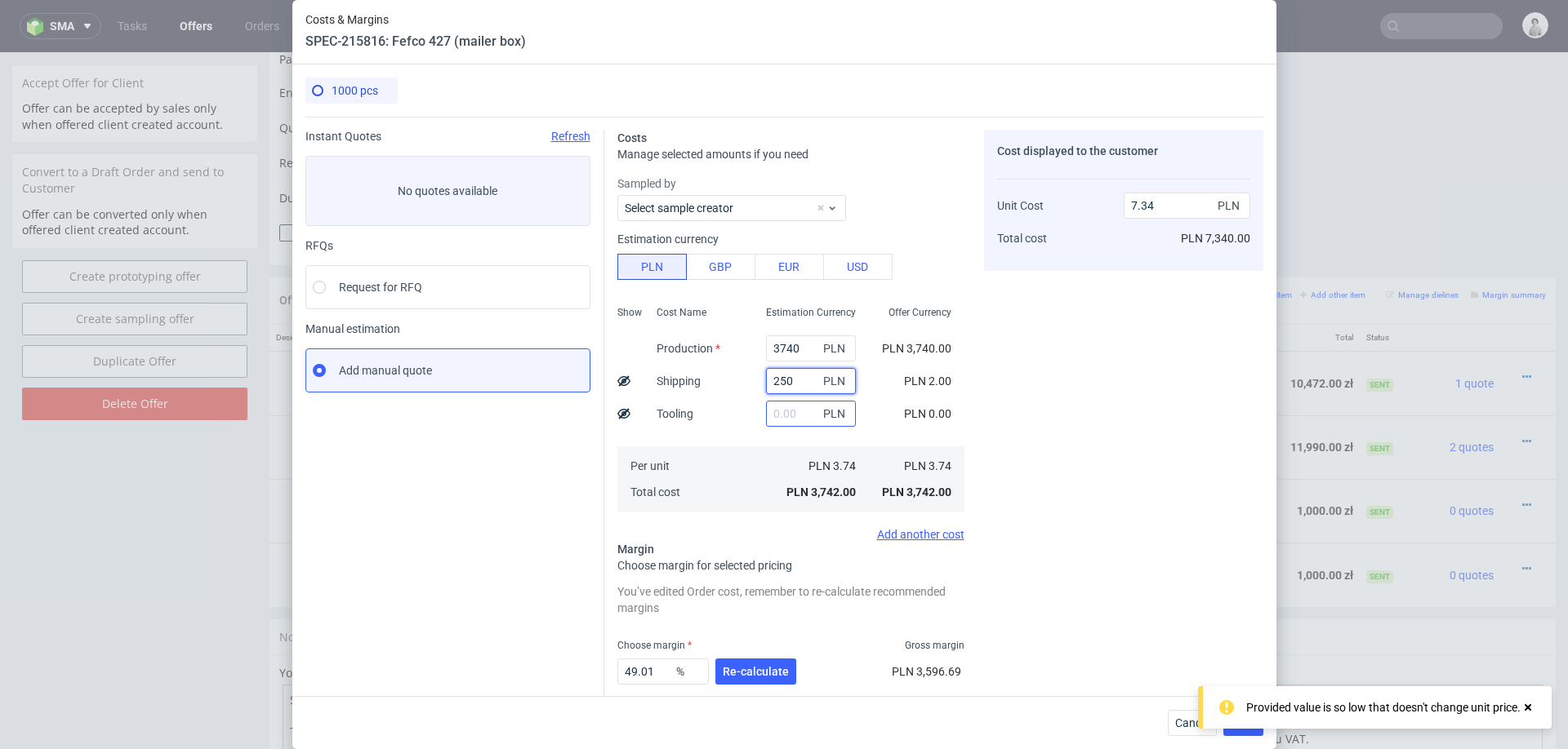
type input "7.83"
type input "250"
click at [726, 659] on button "Re-calculate" at bounding box center [755, 672] width 81 height 26
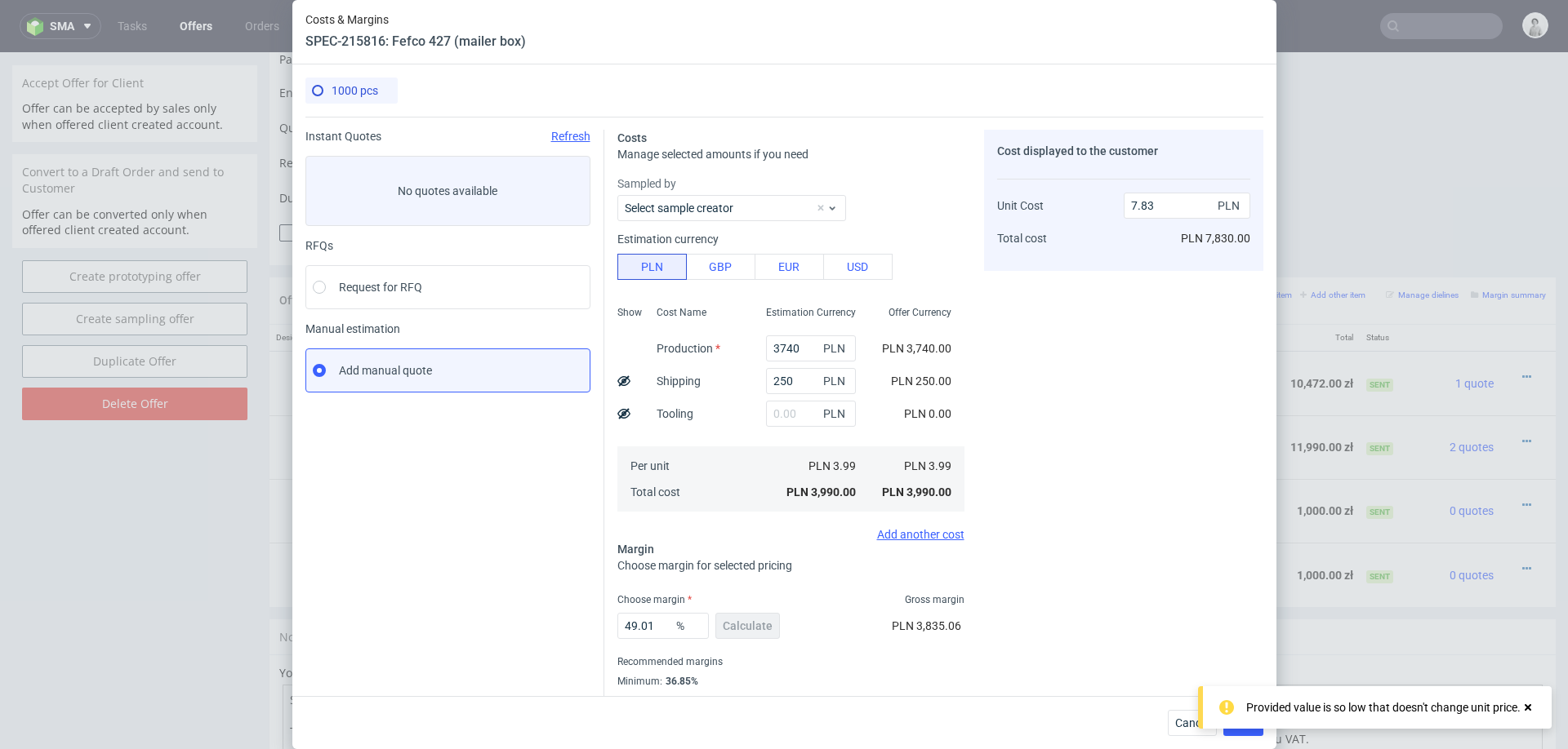
scroll to position [43, 0]
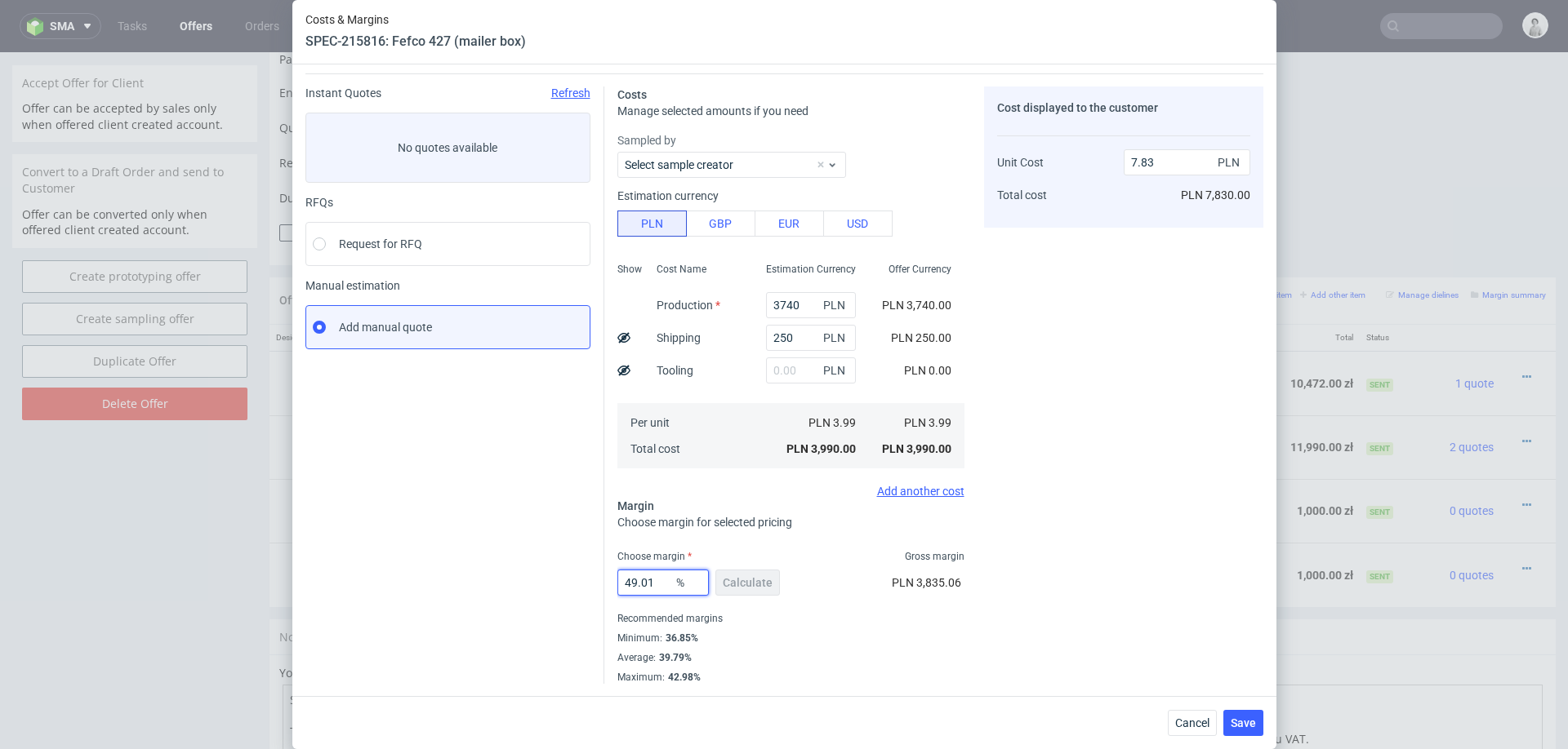
click at [652, 592] on input "49.01" at bounding box center [663, 582] width 92 height 26
type input "39"
type input "6.54"
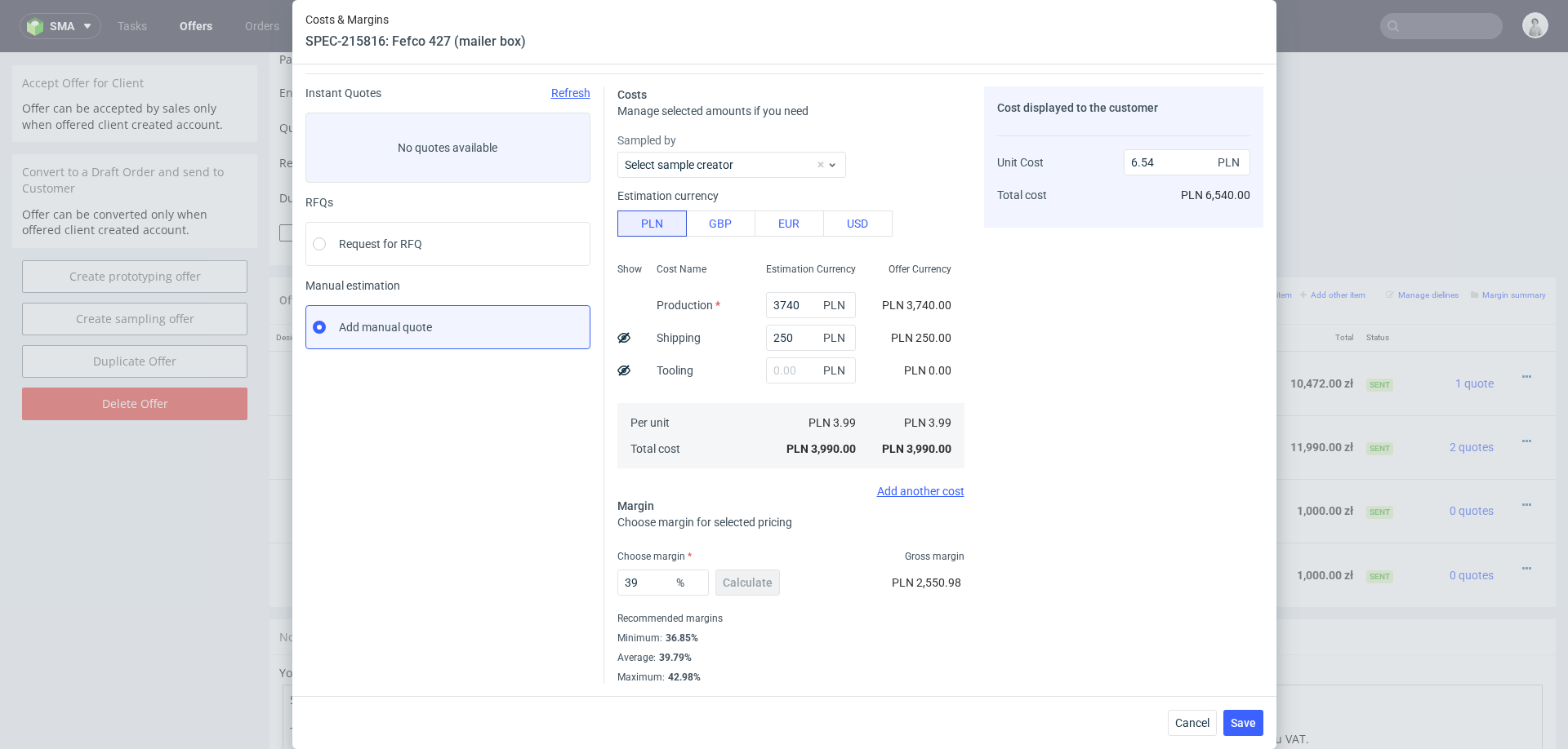
click at [1105, 582] on div "Cost displayed to the customer Unit Cost Total cost 6.54 PLN PLN 6,540.00" at bounding box center [1123, 385] width 279 height 597
click at [654, 582] on input "39" at bounding box center [663, 582] width 92 height 26
type input "38"
type input "6.44"
type input "37"
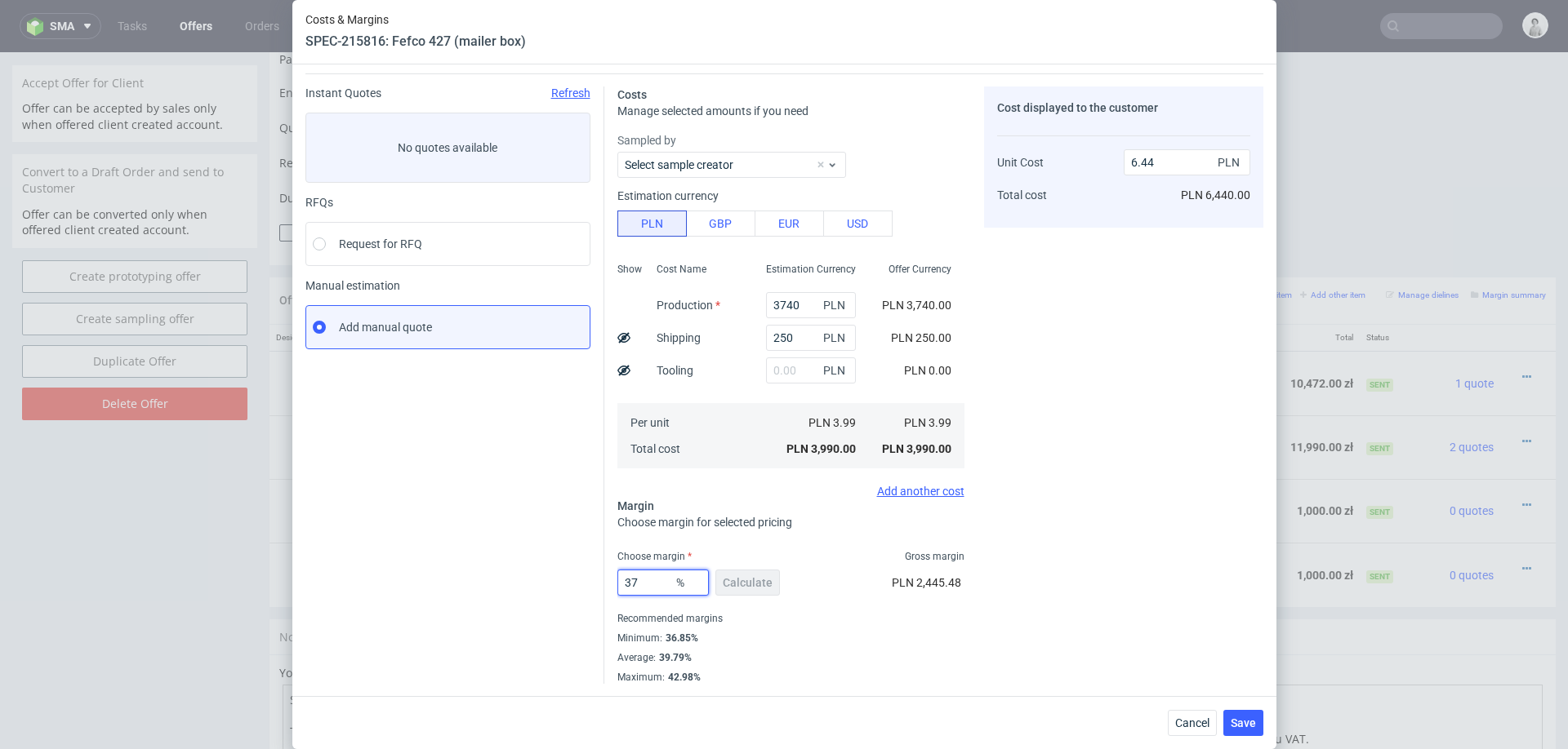
type input "6.33"
type input "37"
click at [1196, 648] on div "Cost displayed to the customer Unit Cost Total cost 6.33 PLN PLN 6,330.00" at bounding box center [1123, 385] width 279 height 597
click at [1239, 722] on span "Save" at bounding box center [1243, 723] width 25 height 11
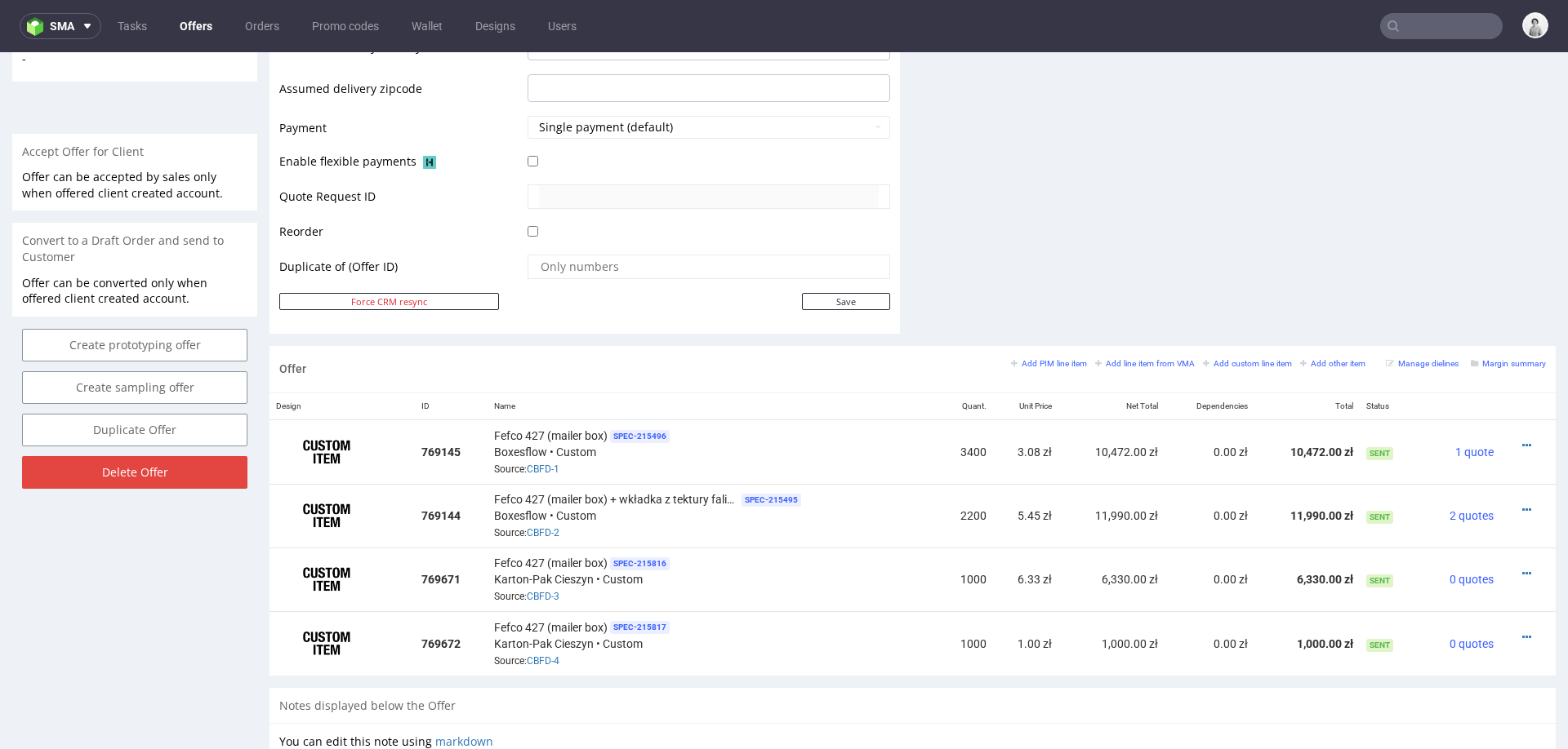
scroll to position [681, 0]
click at [1522, 632] on icon at bounding box center [1526, 637] width 9 height 11
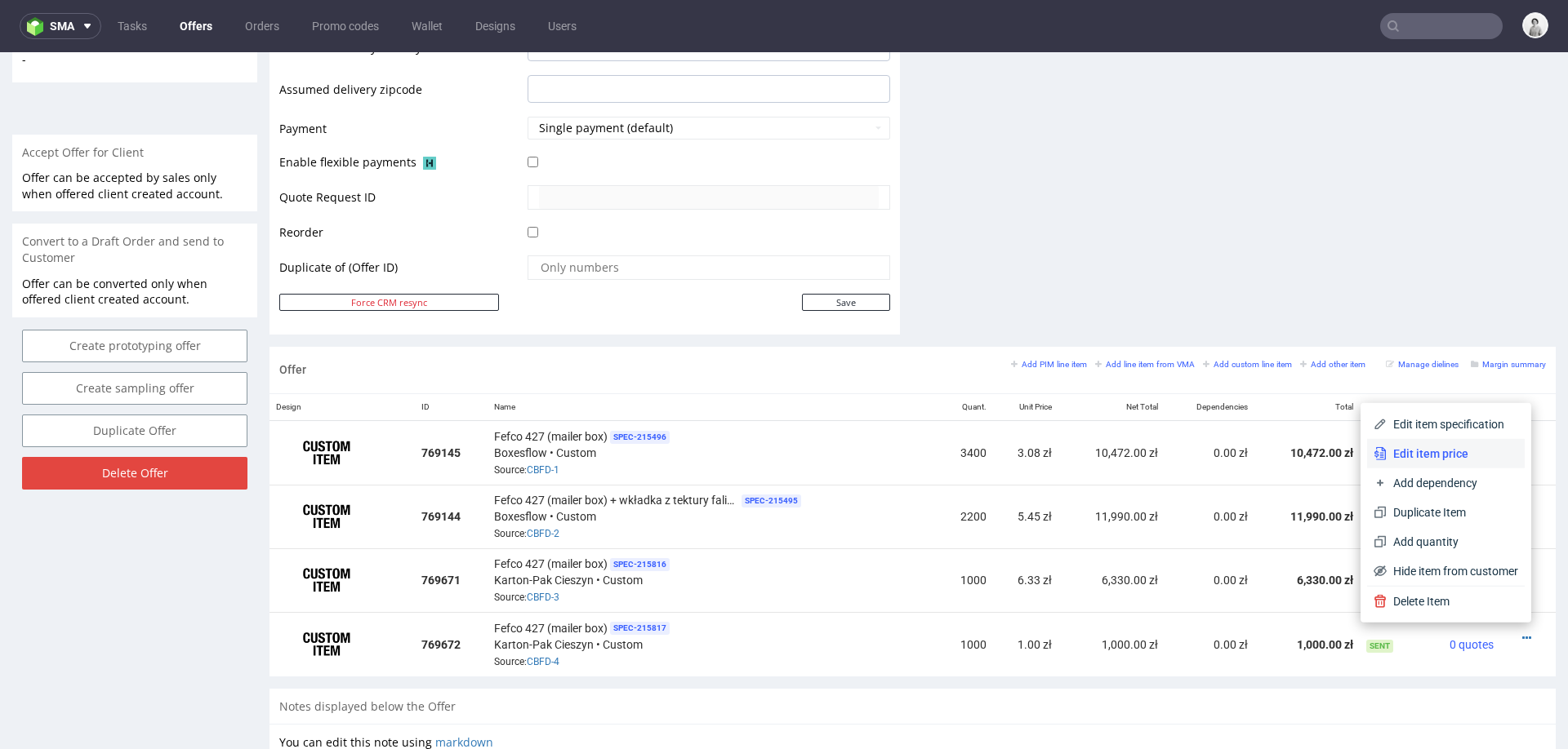
click at [1433, 448] on span "Edit item price" at bounding box center [1452, 454] width 132 height 16
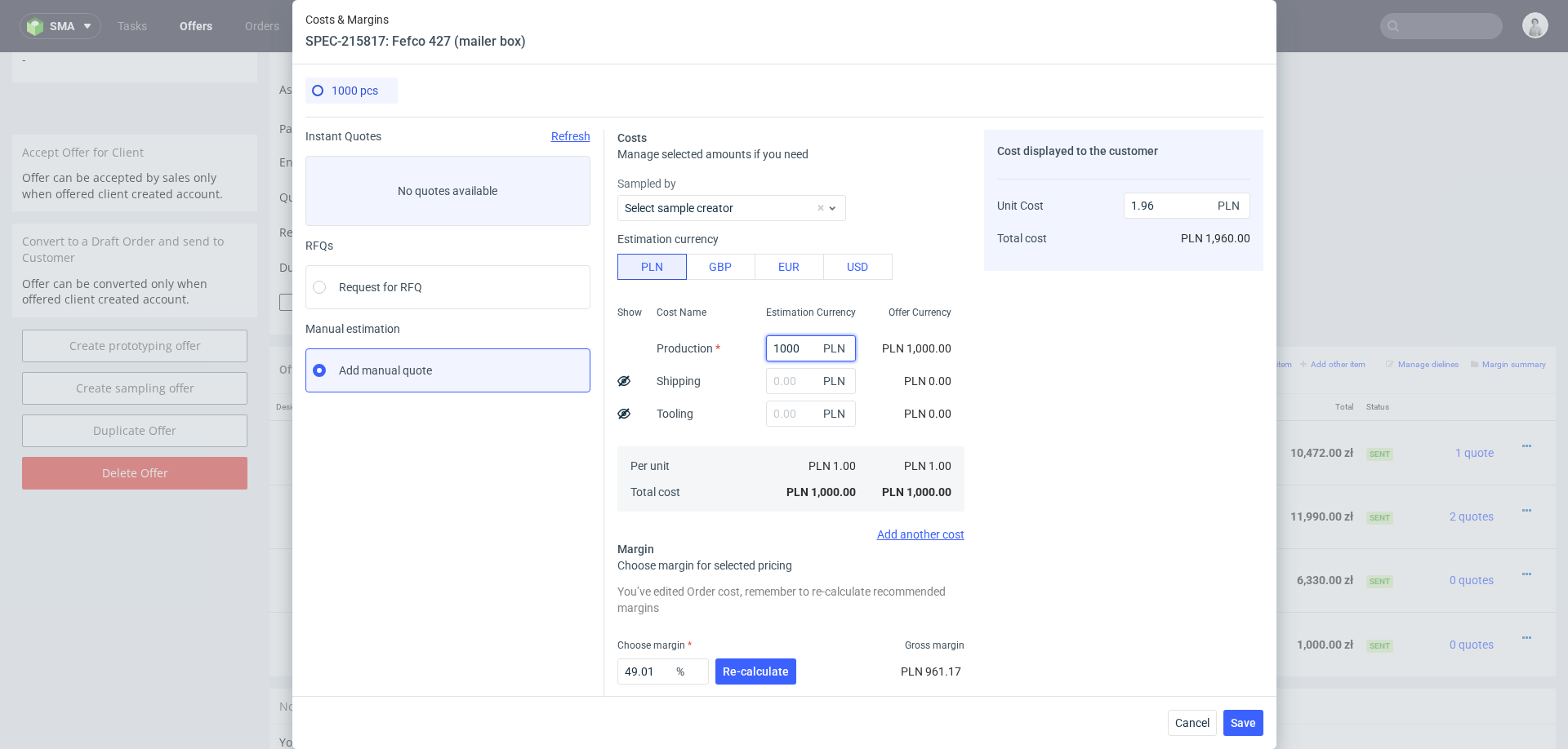
click at [804, 348] on input "1000" at bounding box center [811, 348] width 90 height 26
paste input "4780."
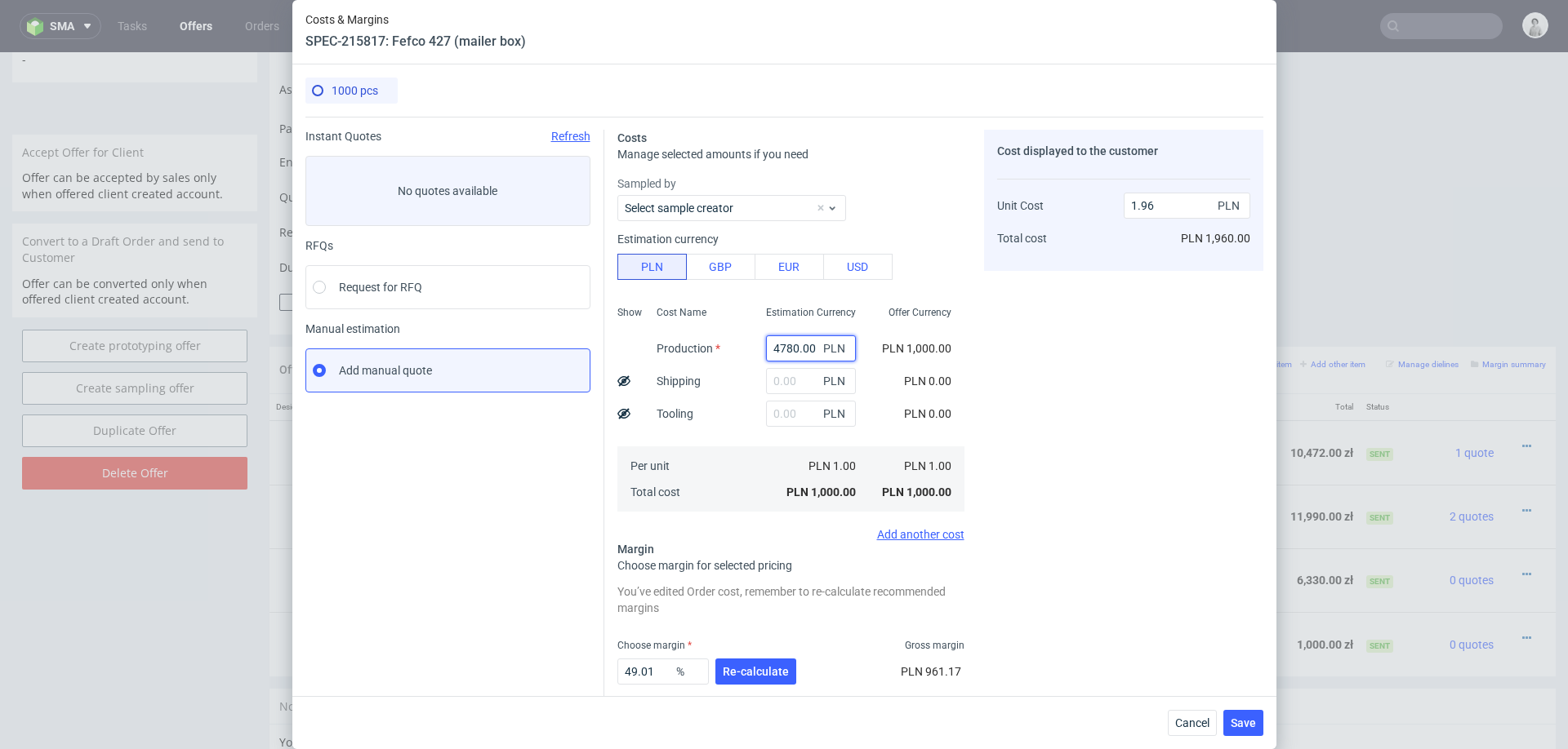
type input "4780"
type input "9.37"
type input "4780"
click at [786, 386] on input "text" at bounding box center [811, 381] width 90 height 26
type input "3"
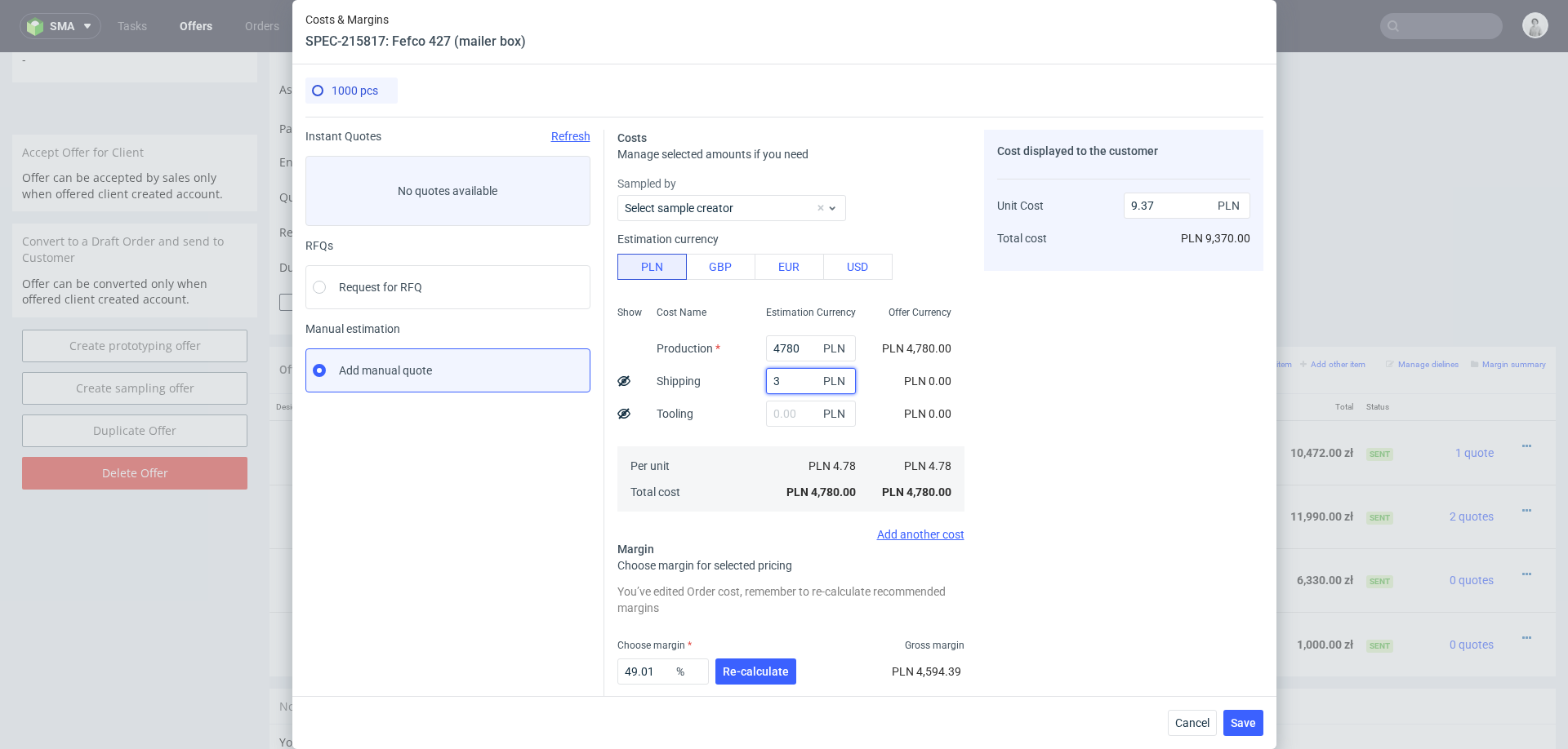
type input "9.38"
type input "330"
type input "10.02"
type input "330"
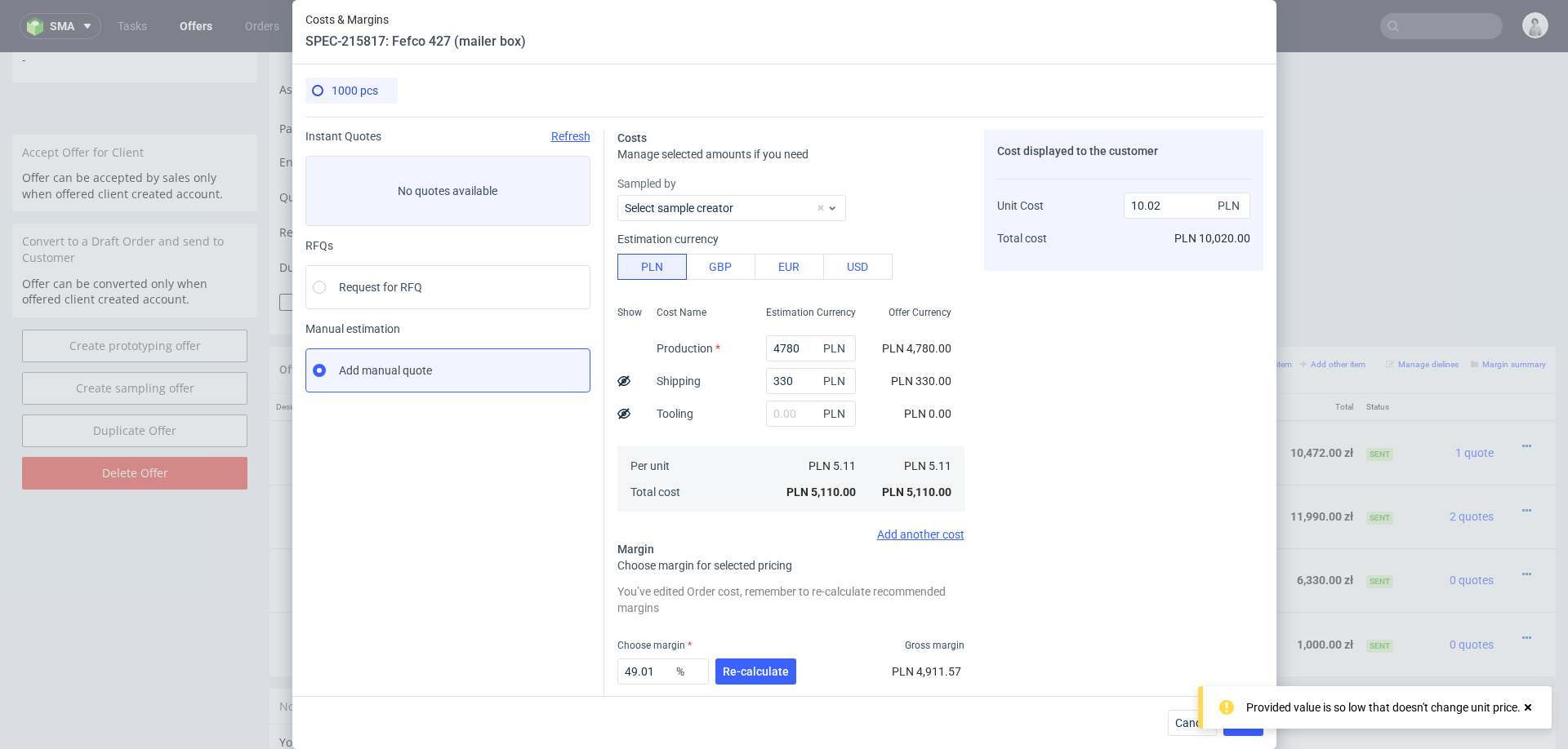
click at [696, 438] on div "Cost Name Production Shipping Tooling Per unit Total cost" at bounding box center [698, 407] width 110 height 215
click at [751, 668] on span "Re-calculate" at bounding box center [755, 671] width 66 height 11
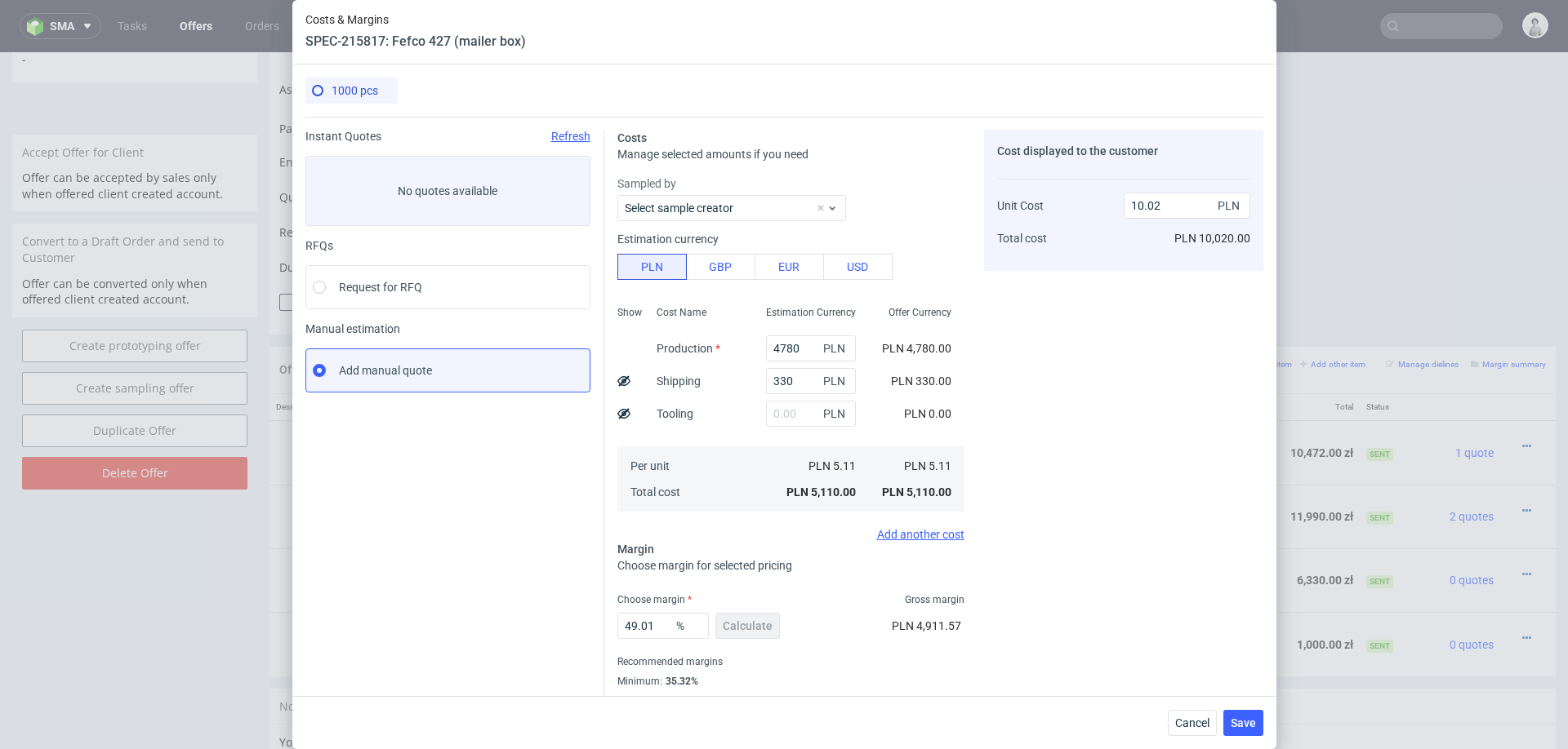
scroll to position [0, 0]
click at [790, 350] on input "4780" at bounding box center [811, 348] width 90 height 26
type input "6500"
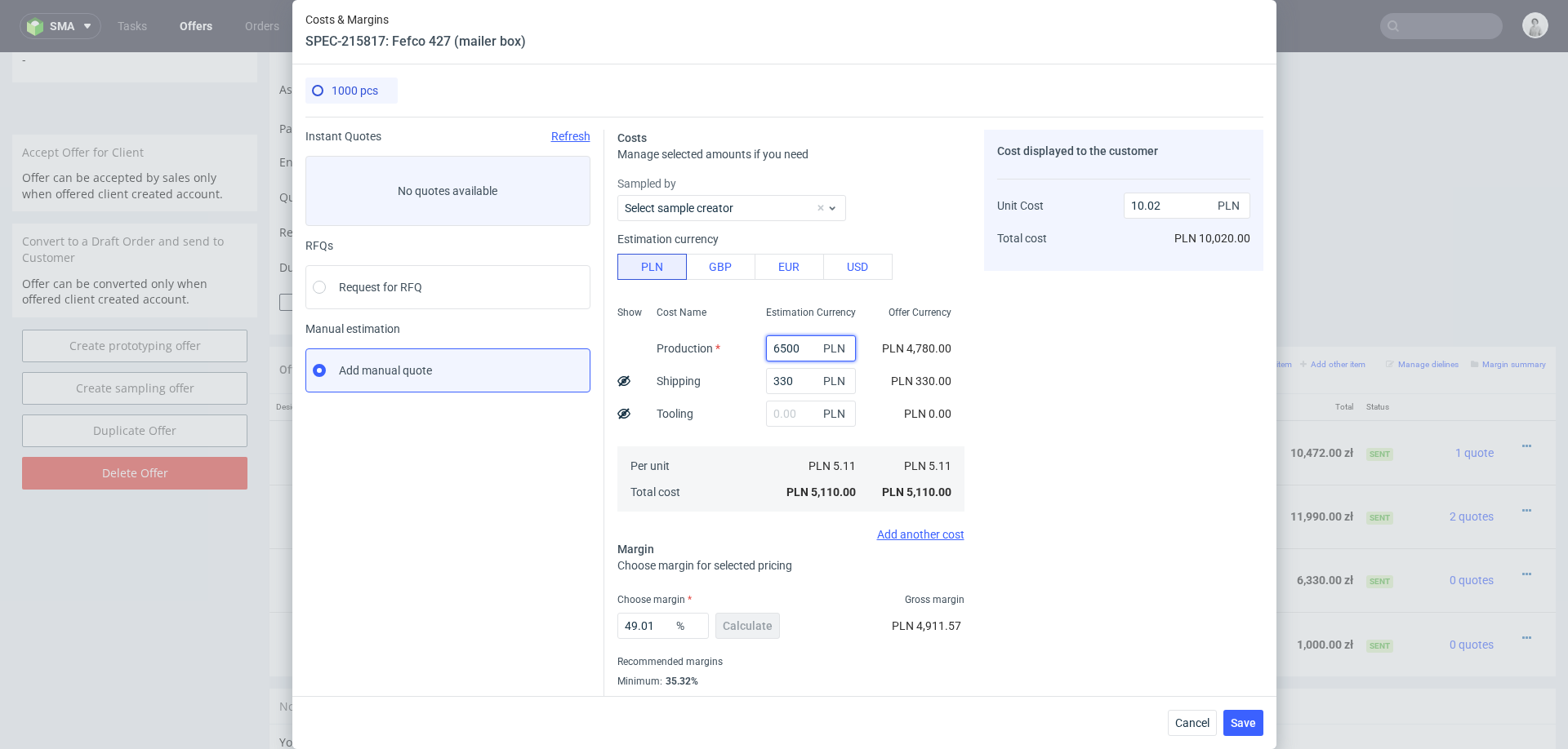
type input "13.39"
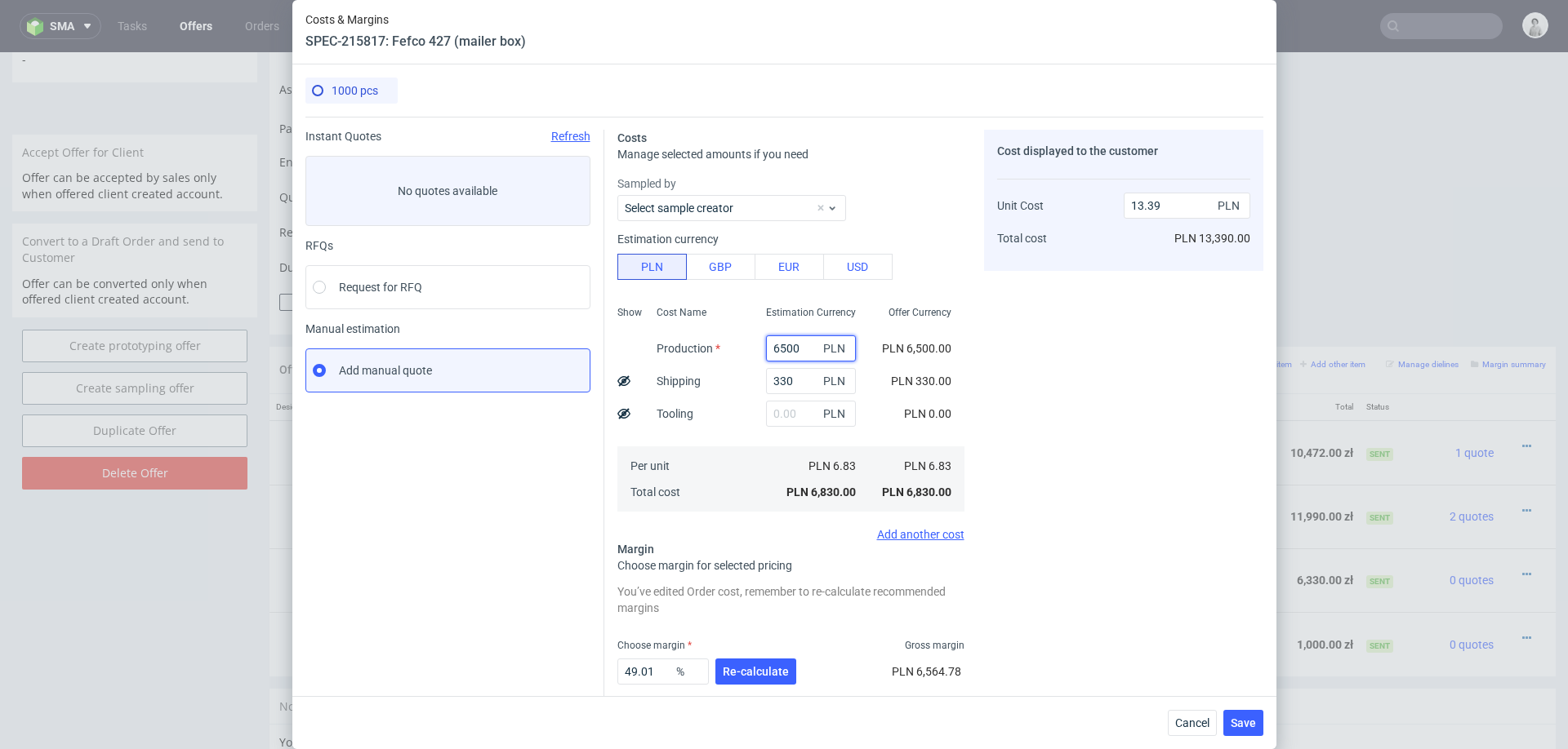
type input "6500"
click at [707, 381] on div "Shipping" at bounding box center [678, 381] width 70 height 33
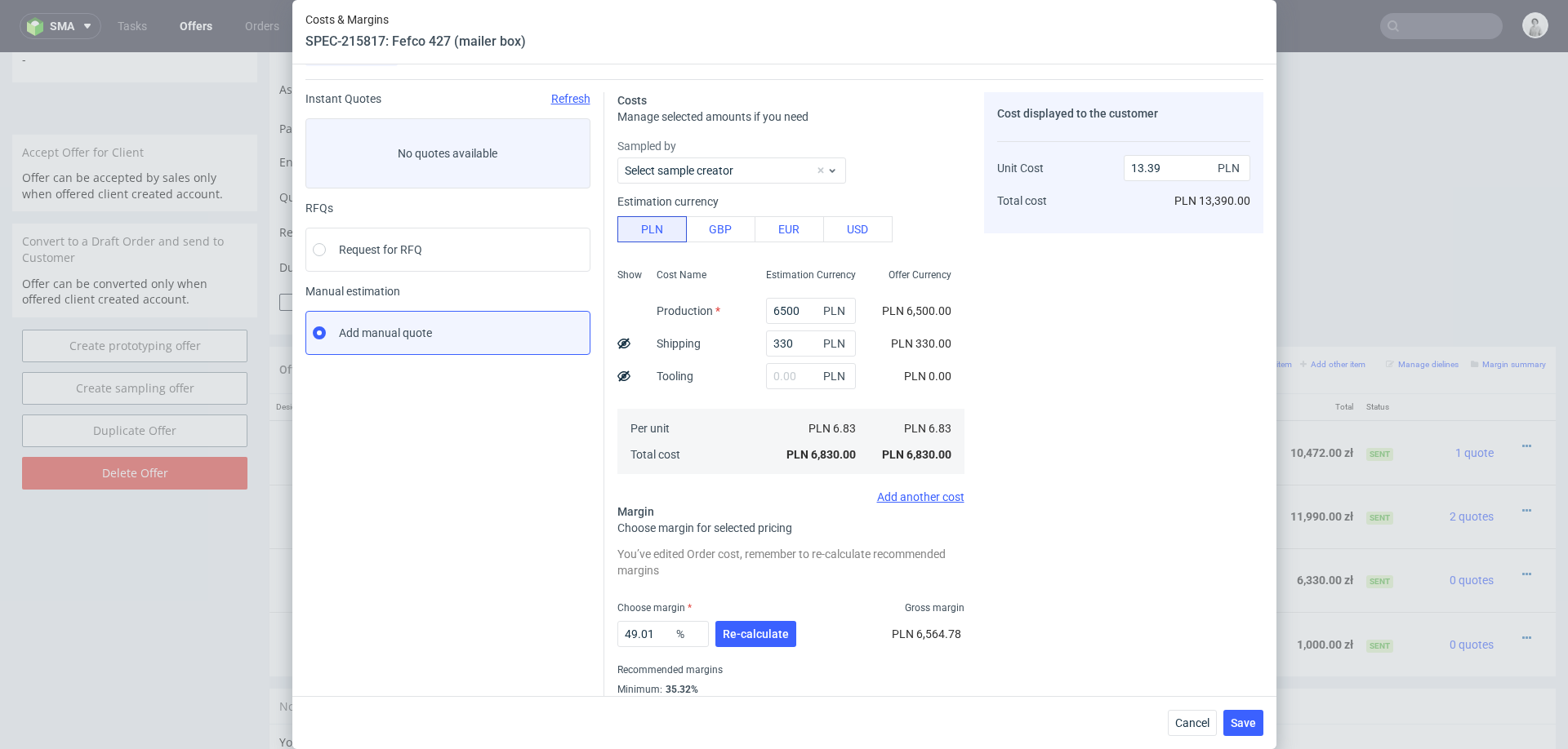
scroll to position [40, 0]
click at [742, 632] on span "Re-calculate" at bounding box center [755, 631] width 66 height 11
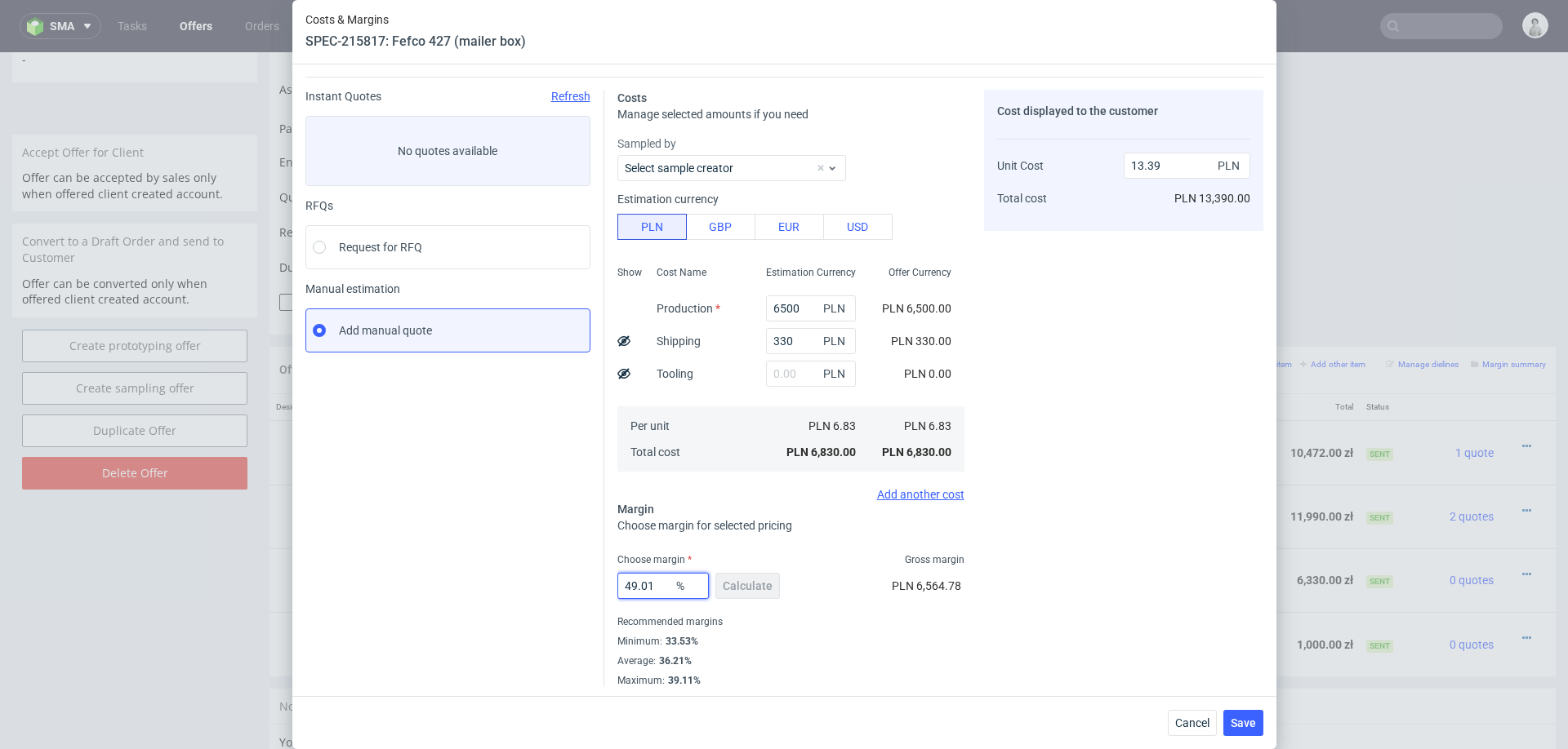
click at [658, 584] on input "49.01" at bounding box center [663, 586] width 92 height 26
type input "35"
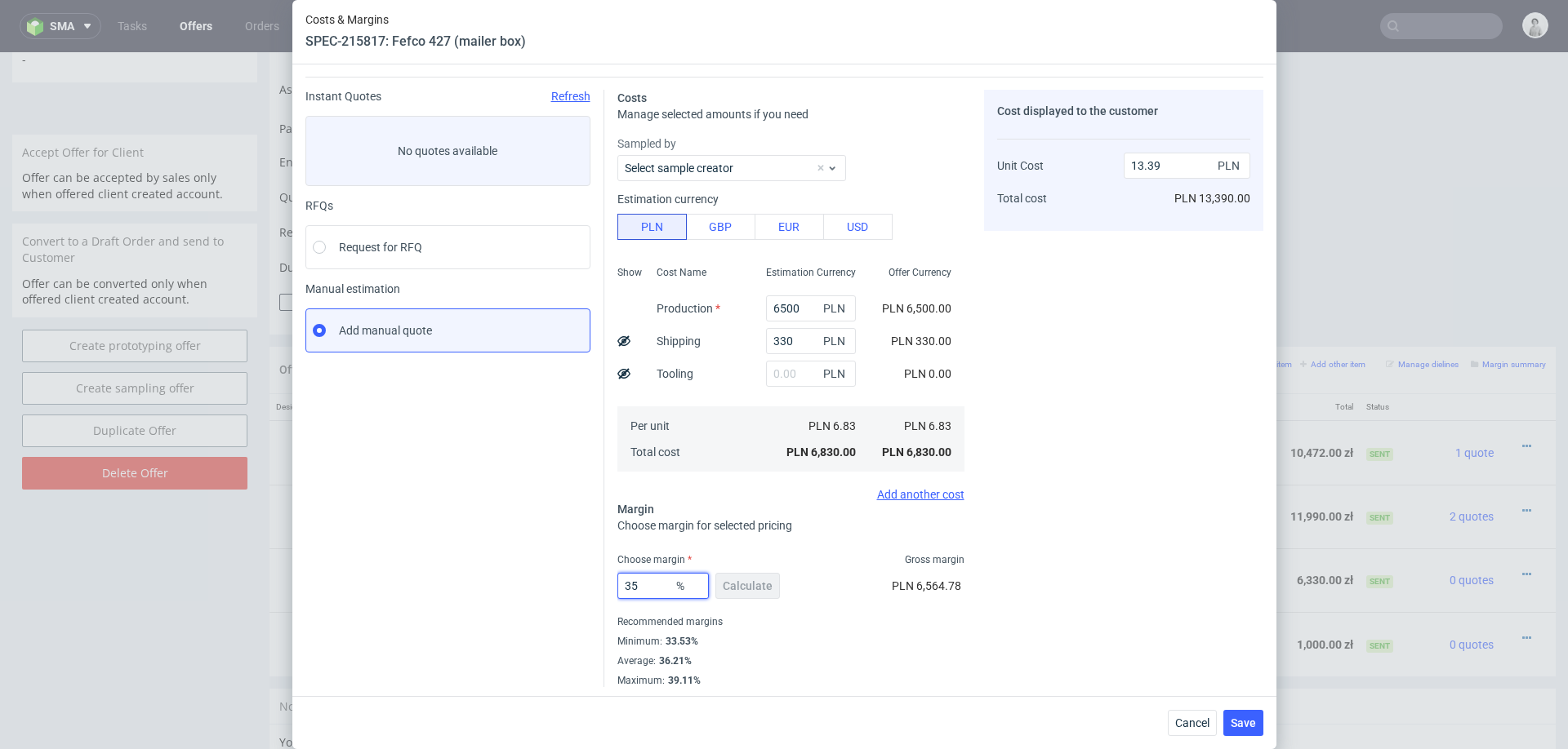
type input "10.51"
type input "35"
click at [1004, 715] on div "Cancel Save" at bounding box center [784, 722] width 983 height 53
click at [1245, 719] on span "Save" at bounding box center [1243, 723] width 25 height 11
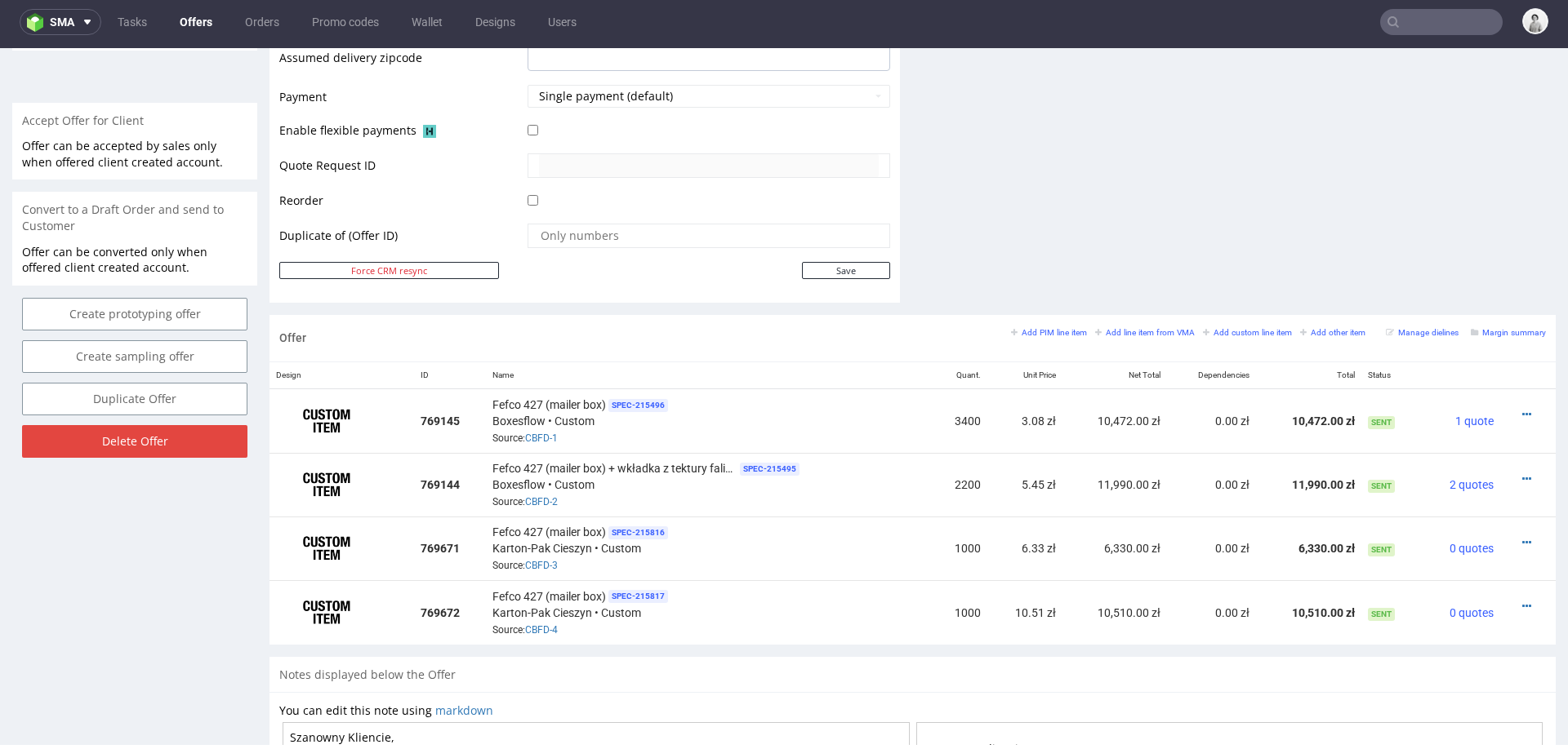
scroll to position [713, 0]
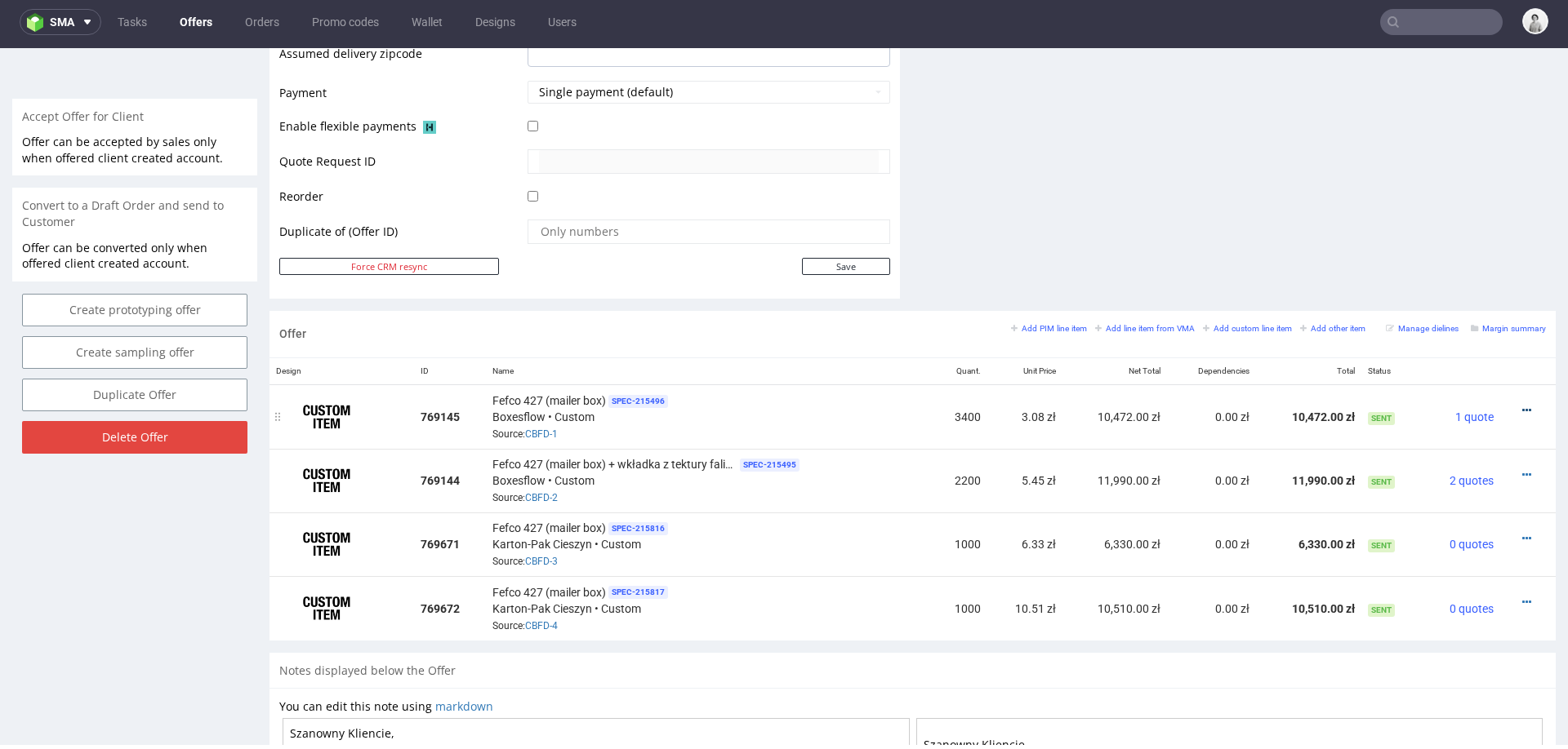
click at [1522, 405] on icon at bounding box center [1526, 410] width 9 height 11
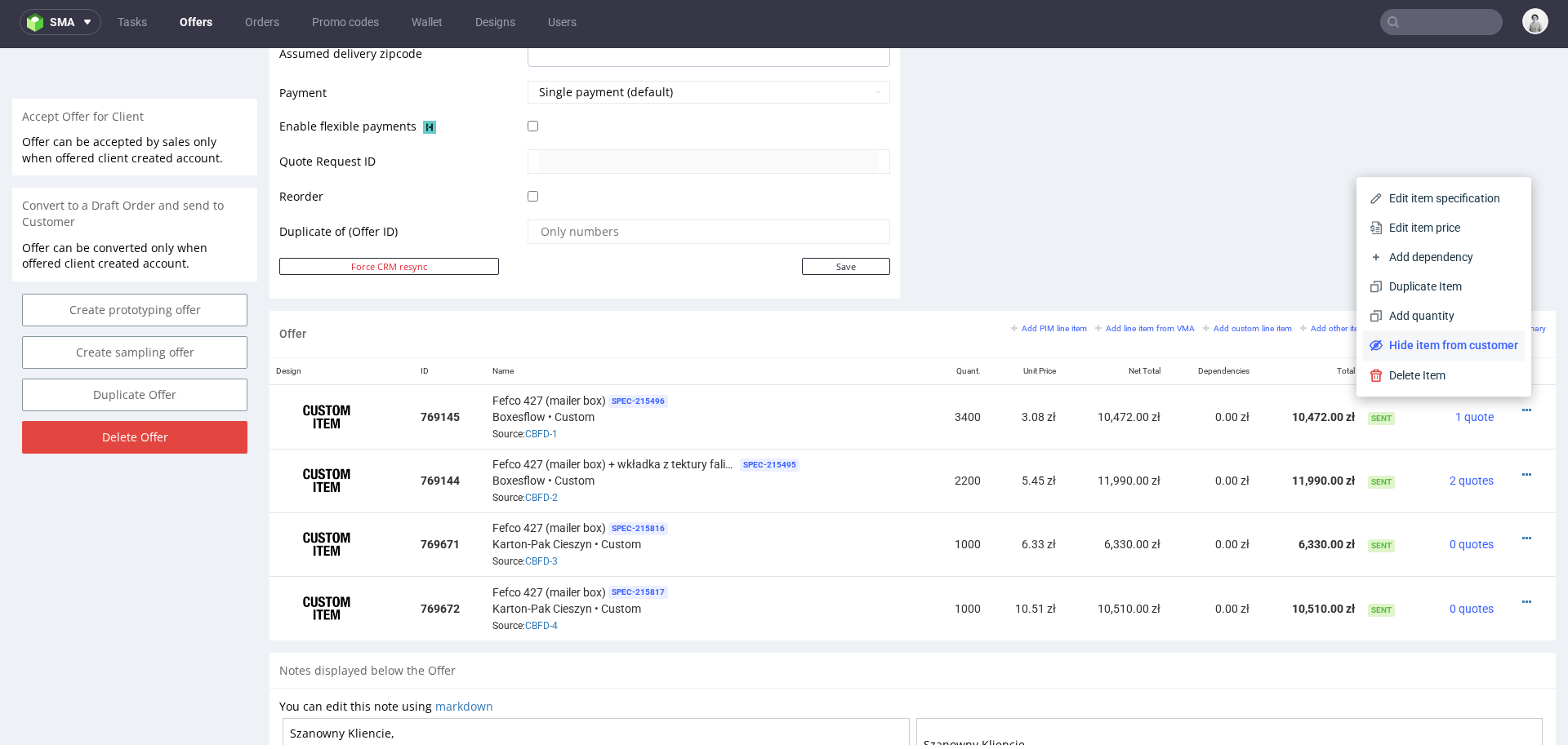
click at [1465, 347] on span "Hide item from customer" at bounding box center [1450, 345] width 136 height 16
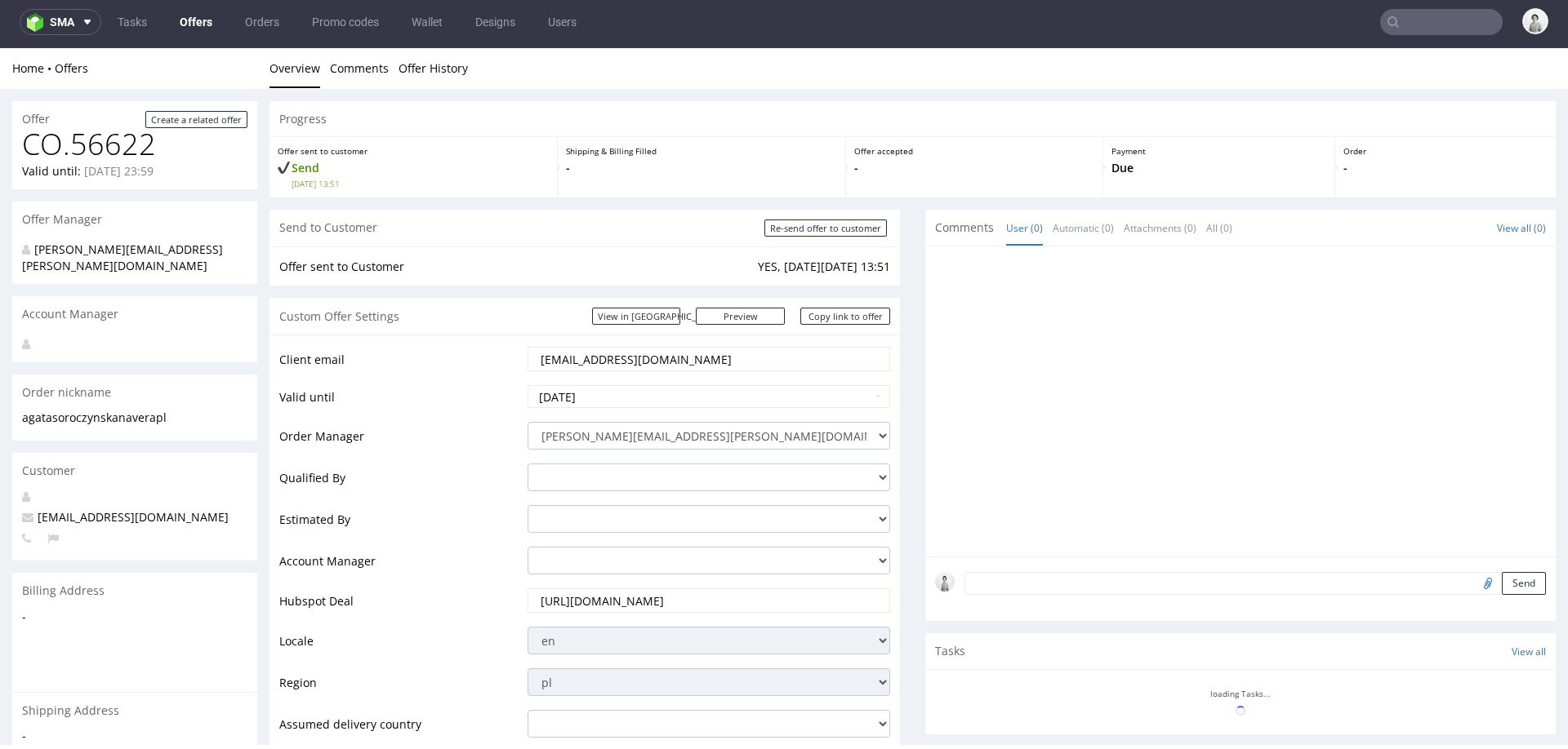
scroll to position [774, 0]
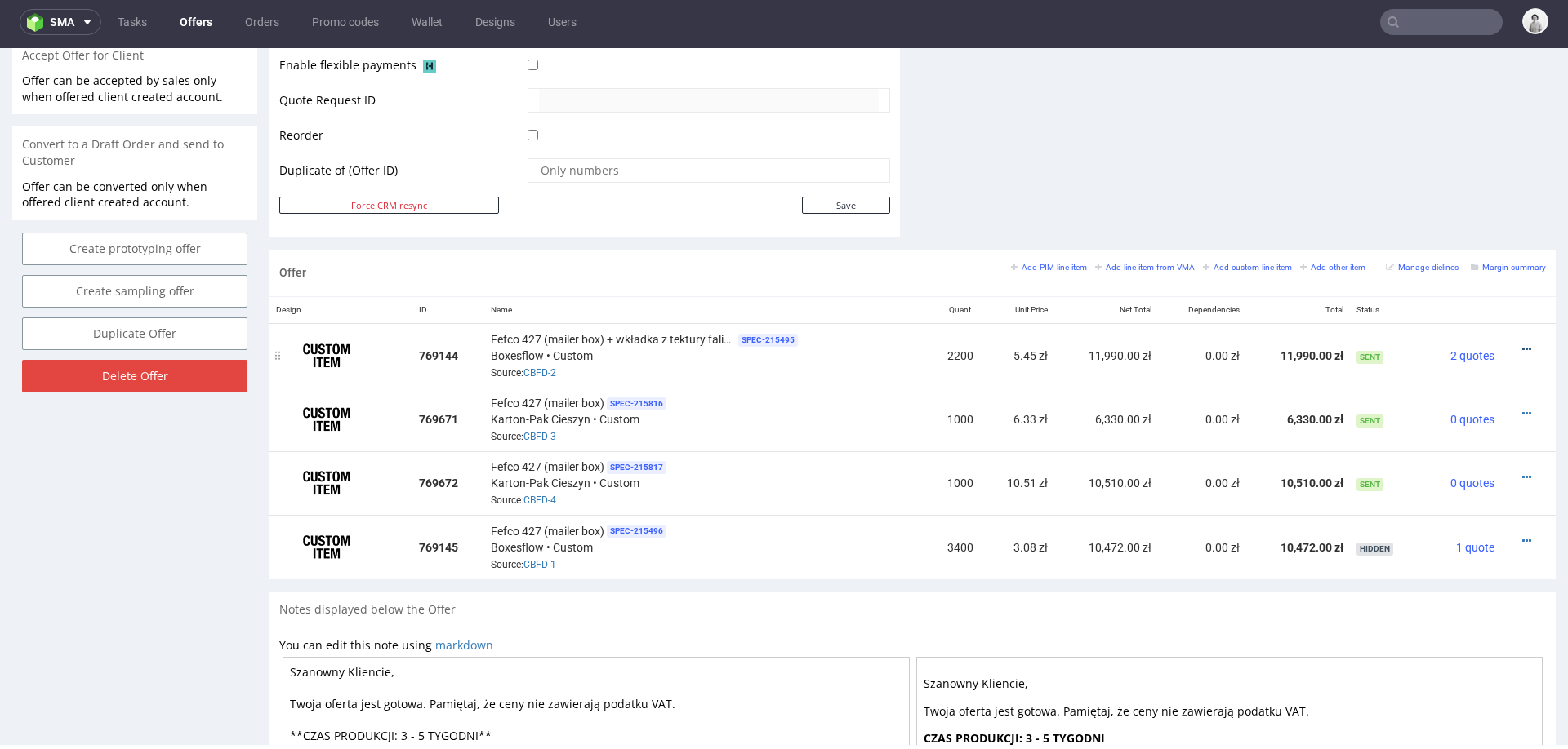
click at [1522, 344] on icon at bounding box center [1526, 349] width 9 height 11
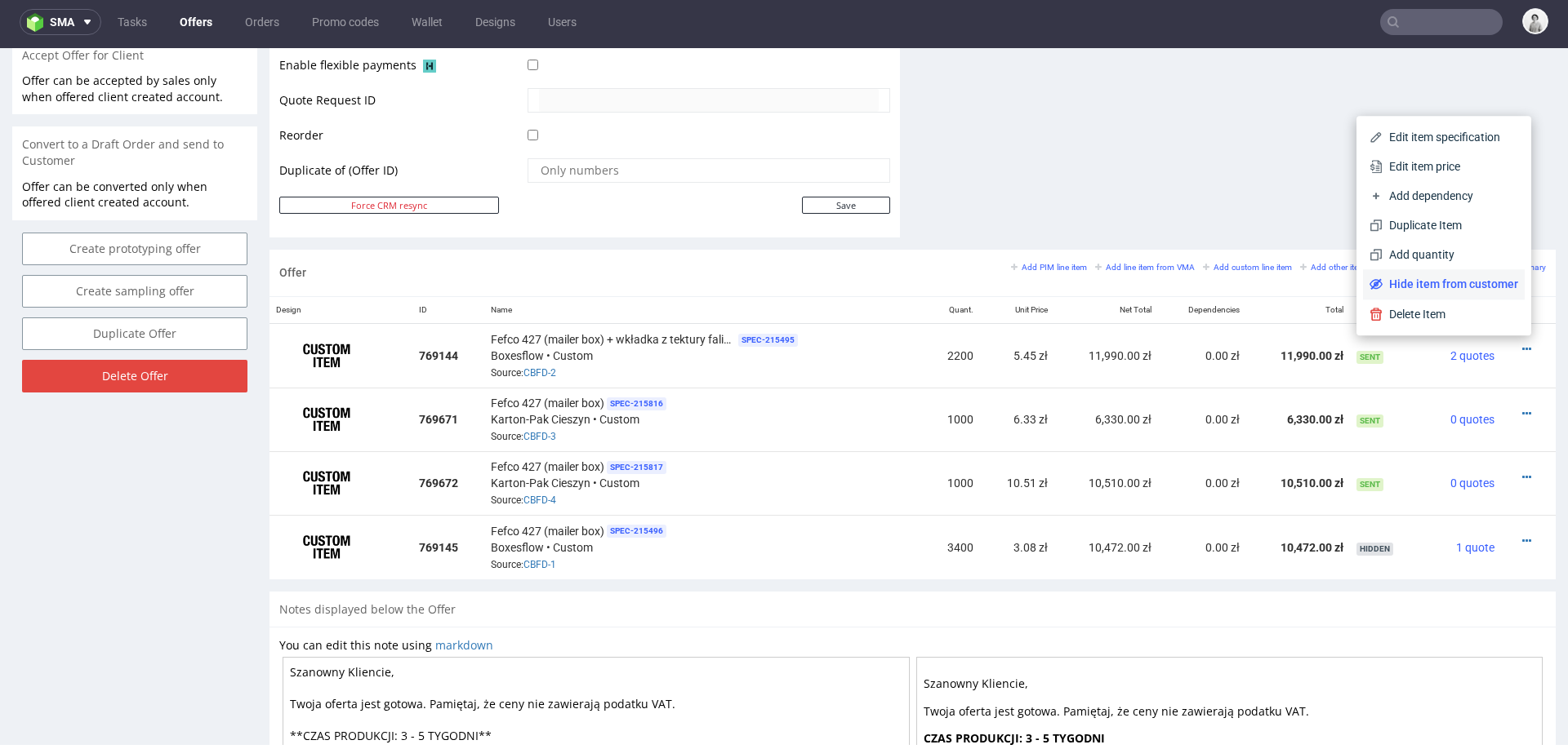
click at [1474, 281] on span "Hide item from customer" at bounding box center [1450, 284] width 136 height 16
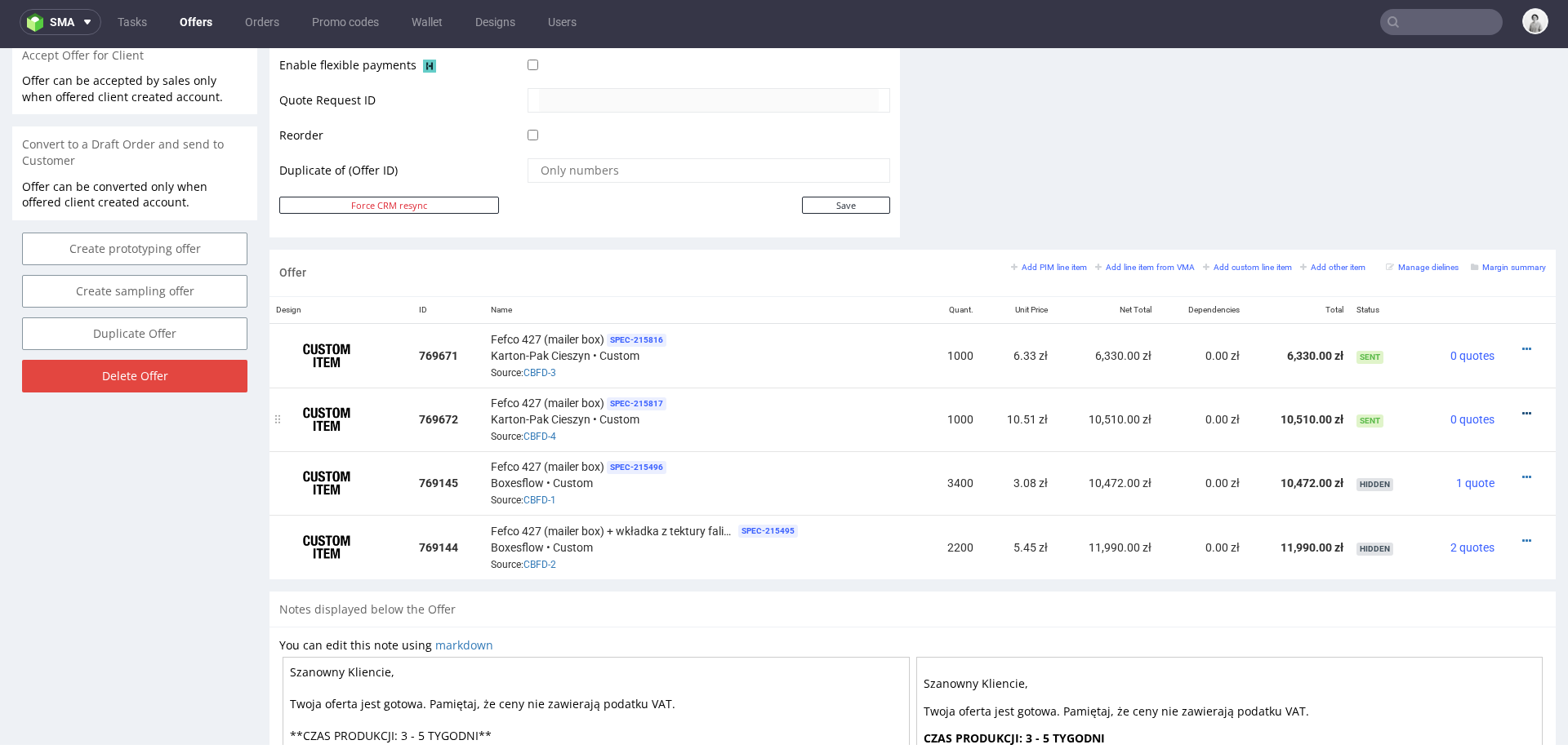
click at [1522, 408] on icon at bounding box center [1526, 413] width 9 height 11
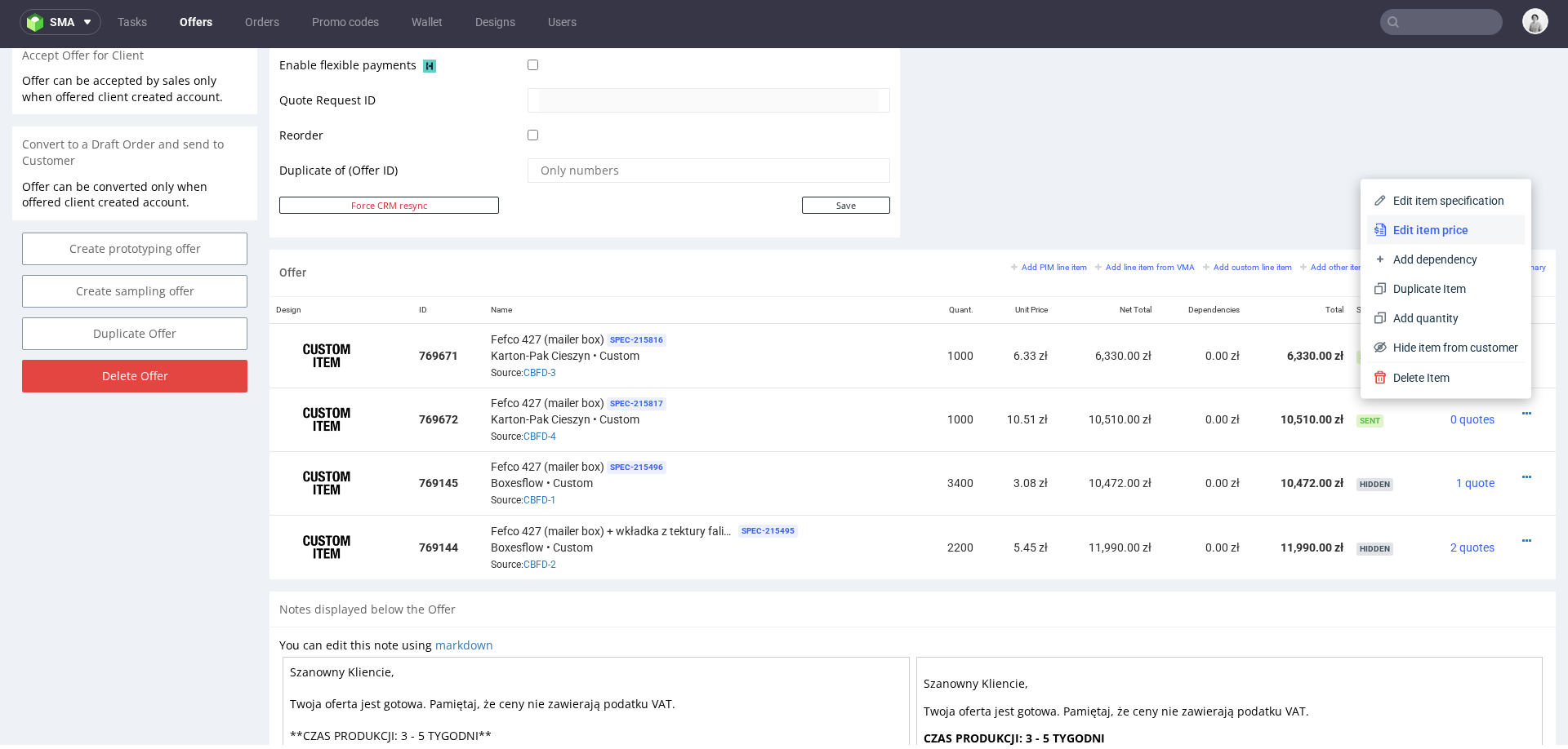
click at [1452, 229] on span "Edit item price" at bounding box center [1452, 230] width 132 height 16
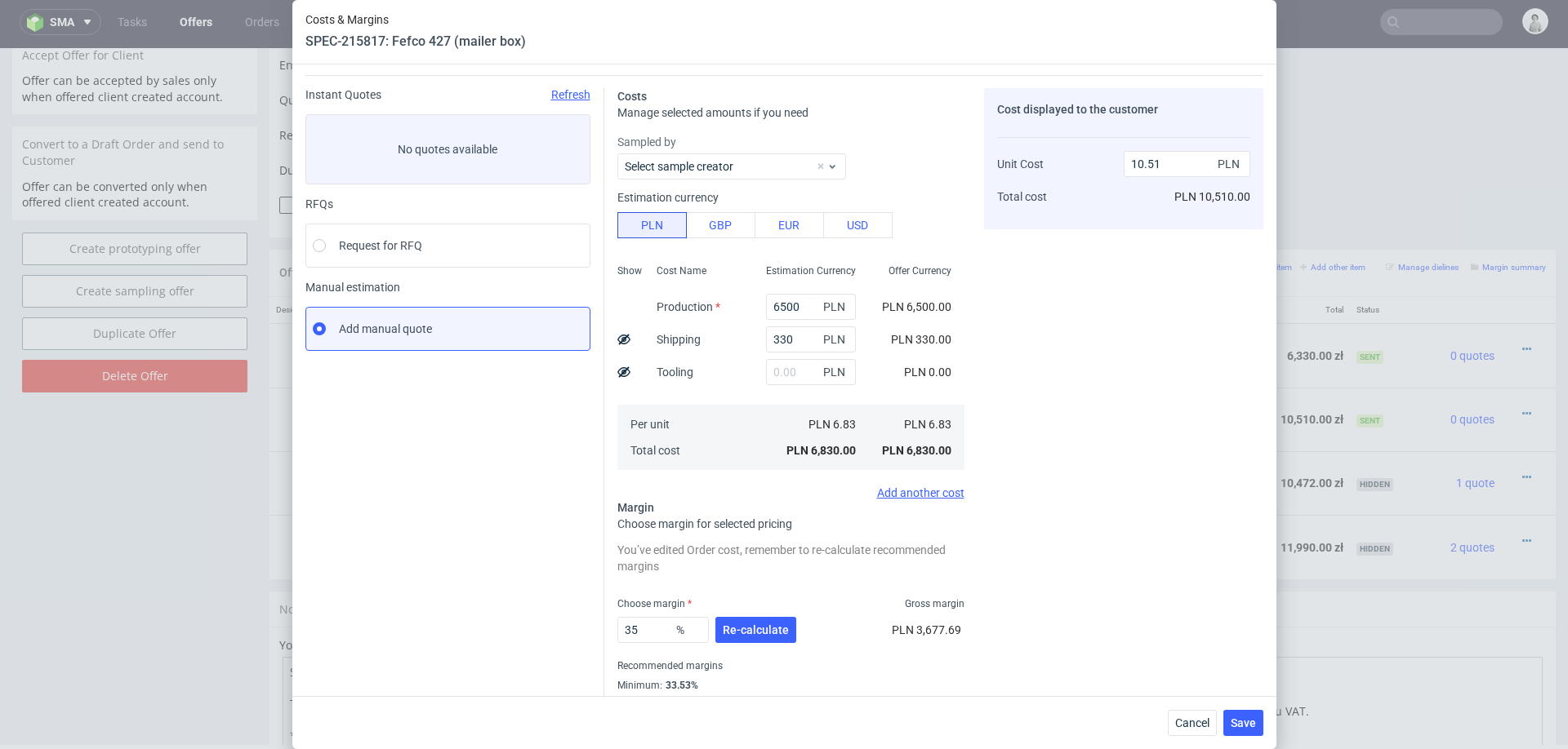
scroll to position [37, 0]
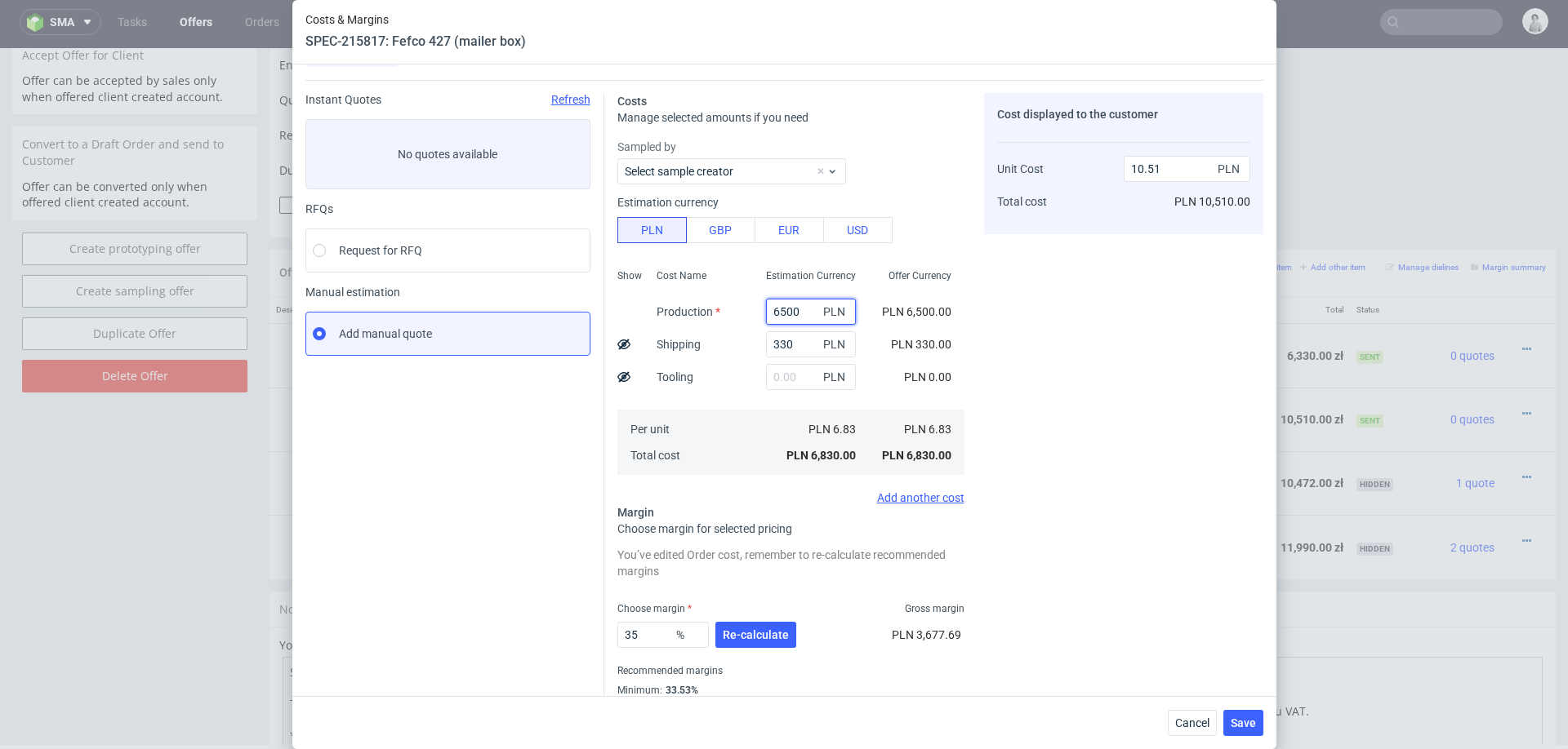
click at [787, 312] on input "6500" at bounding box center [811, 312] width 90 height 26
click at [782, 314] on input "6500" at bounding box center [811, 312] width 90 height 26
type input "3500"
type input "5.89"
type input "6500"
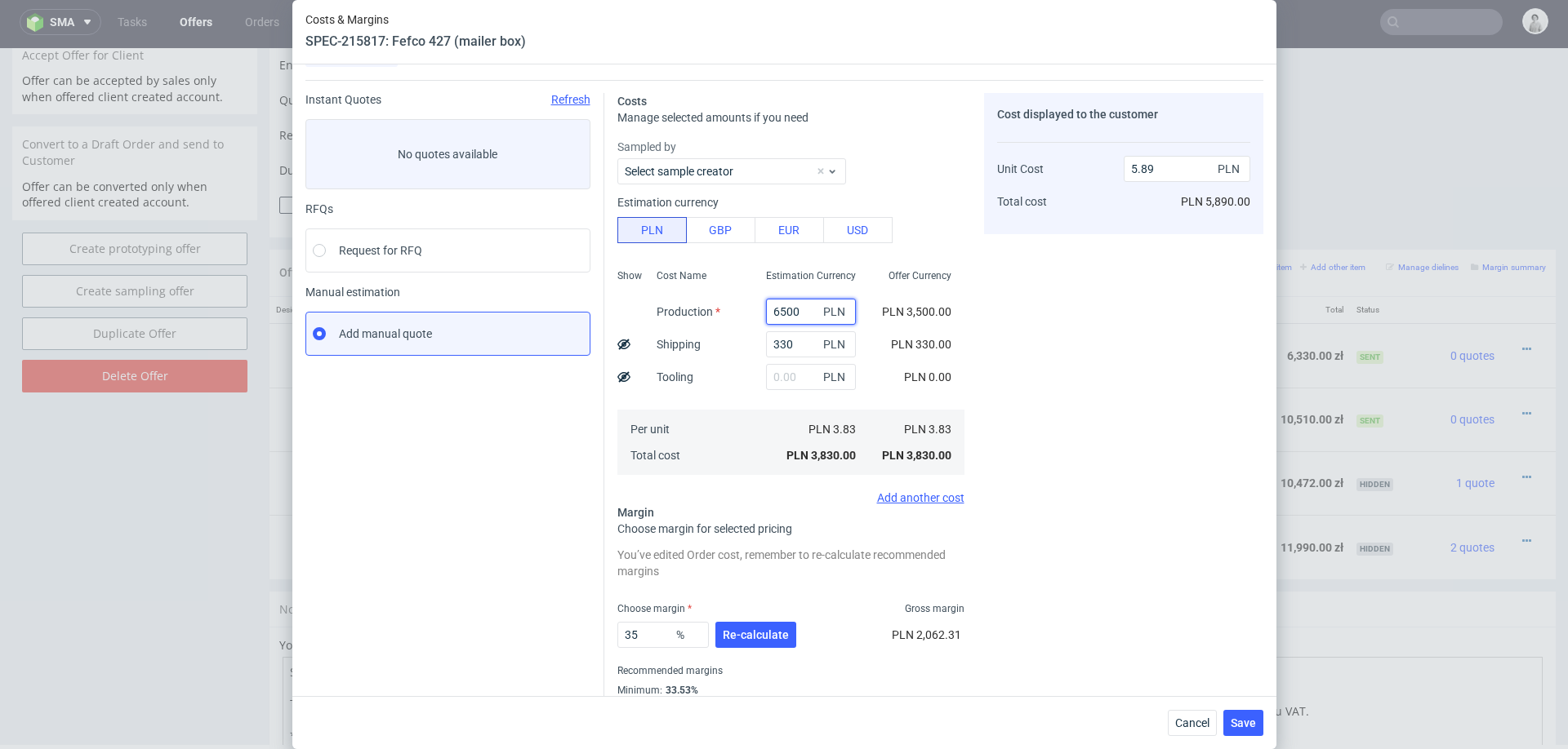
type input "10.51"
type input "6300"
type input "10.2"
type input "6300"
click at [1015, 539] on div "Cost displayed to the customer Unit Cost Total cost 10.2 PLN PLN 10,200.00" at bounding box center [1123, 414] width 279 height 643
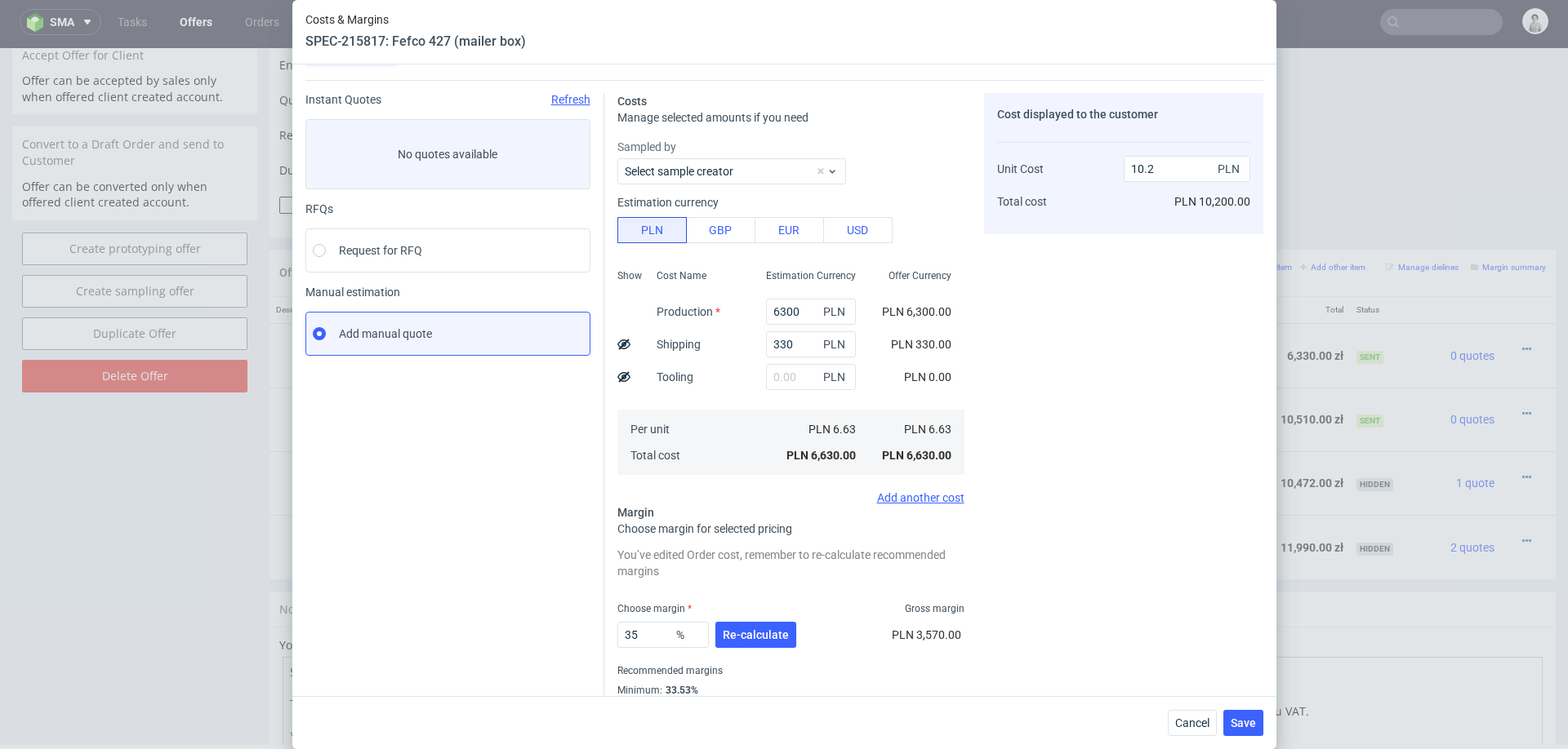
click at [1015, 539] on div "Cost displayed to the customer Unit Cost Total cost 10.2 PLN PLN 10,200.00" at bounding box center [1123, 414] width 279 height 643
click at [764, 625] on button "Re-calculate" at bounding box center [755, 635] width 81 height 26
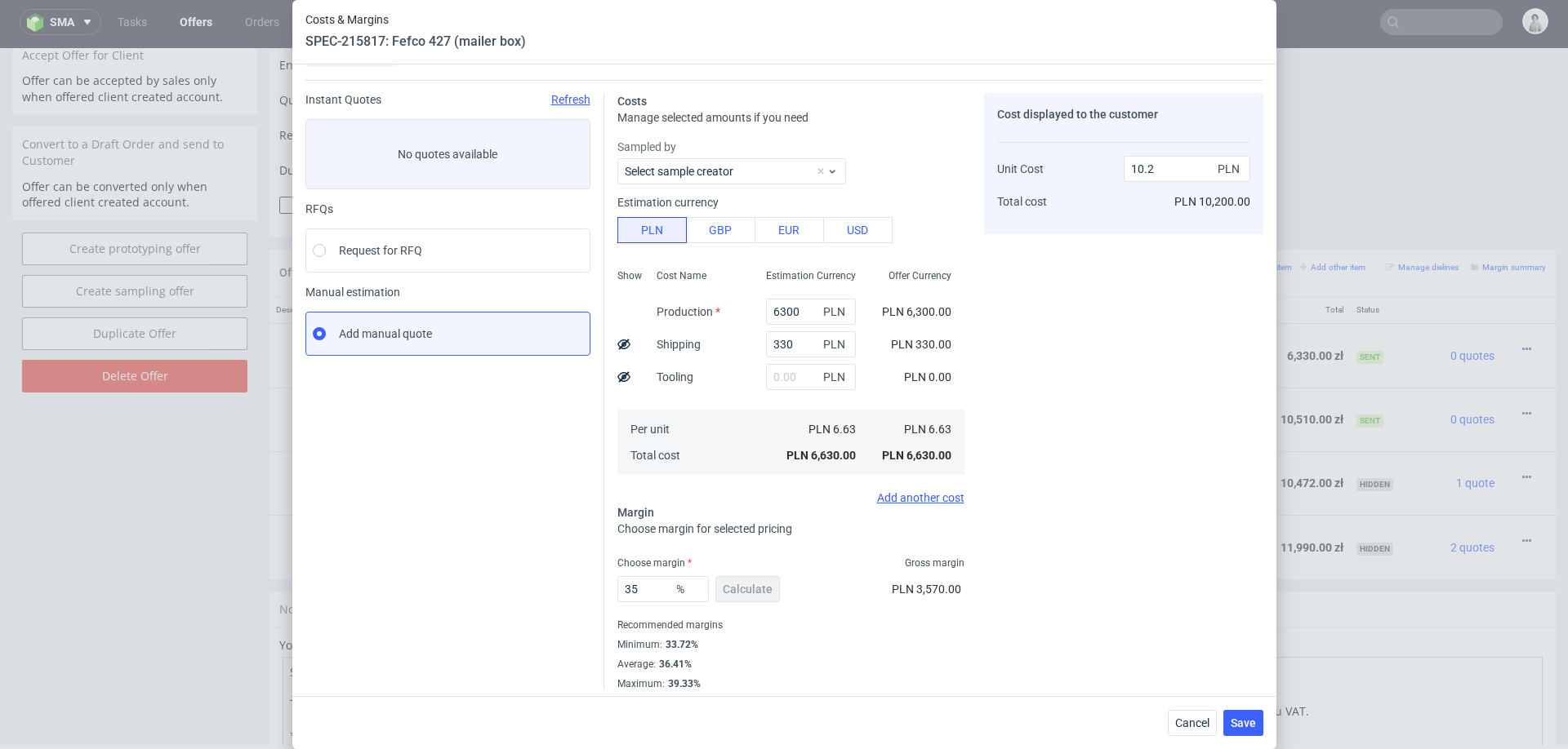
scroll to position [43, 0]
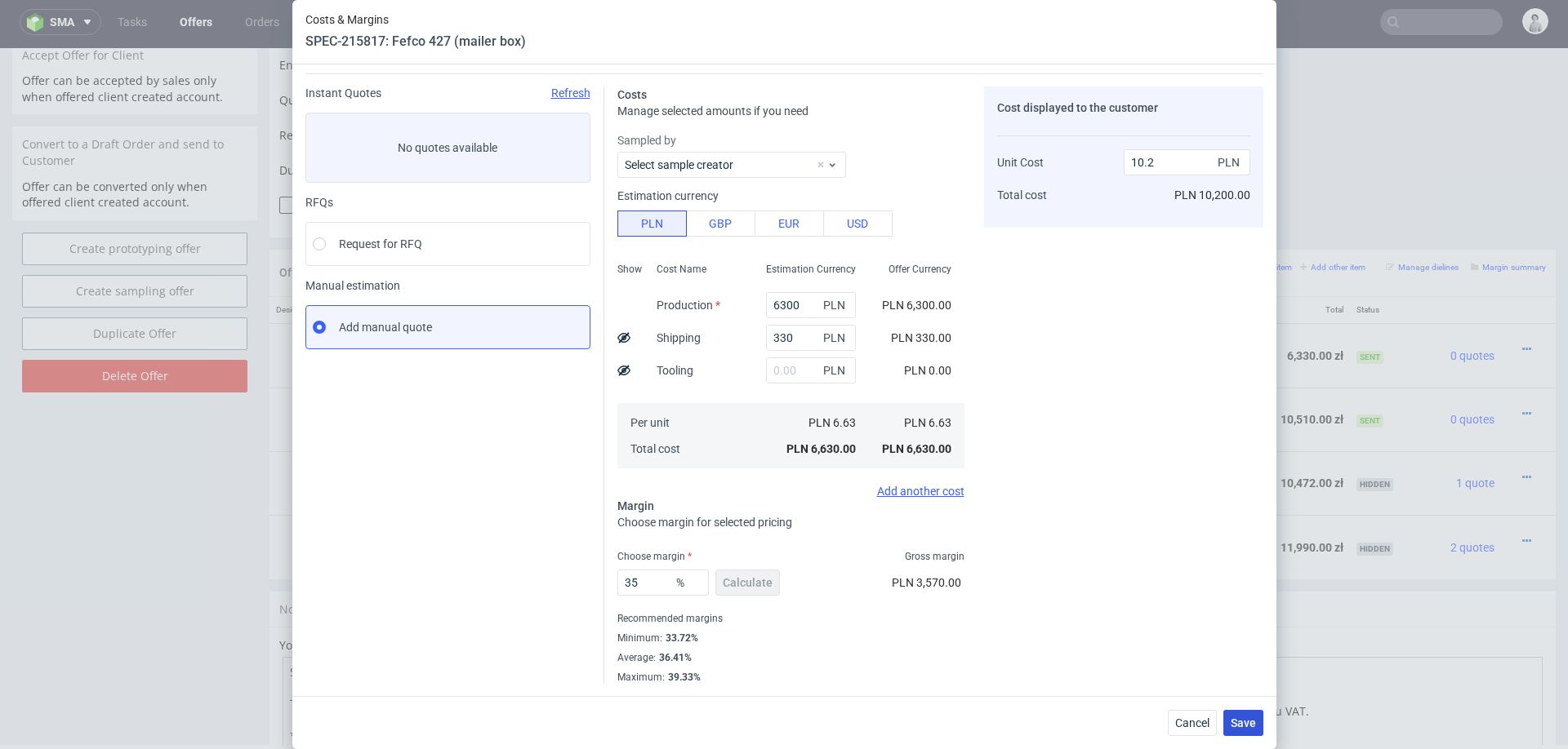
click at [1244, 718] on span "Save" at bounding box center [1243, 723] width 25 height 11
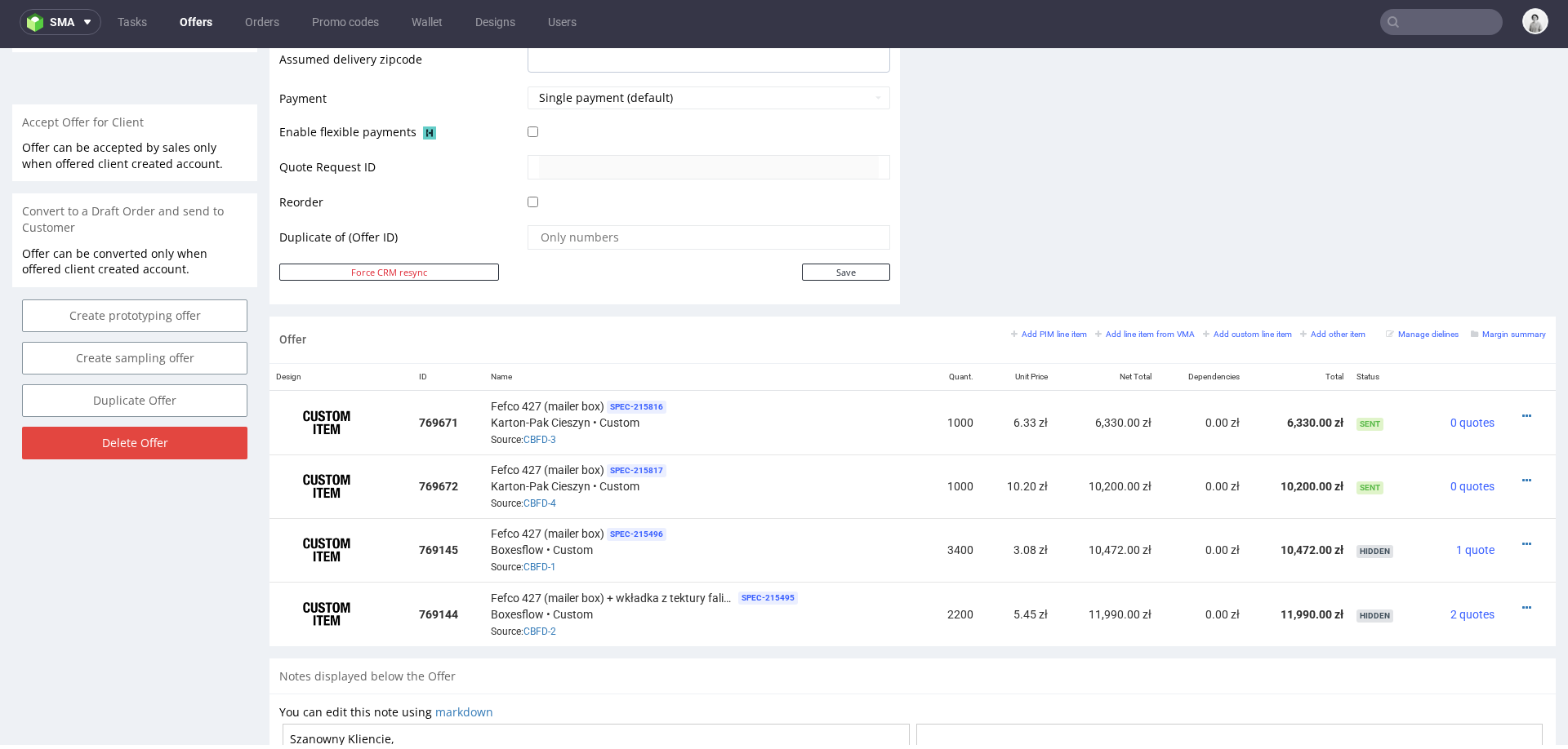
scroll to position [730, 0]
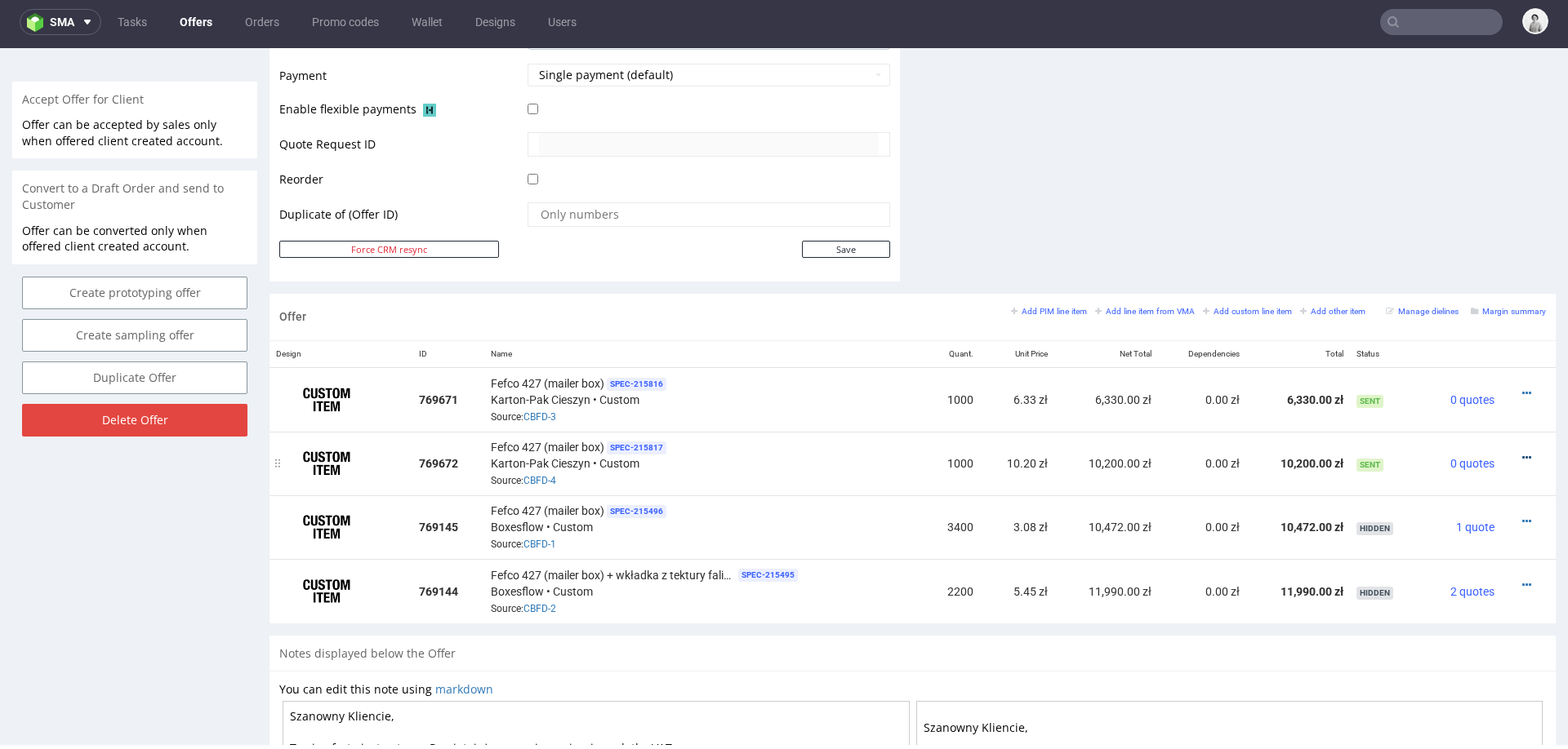
click at [1522, 452] on icon at bounding box center [1526, 457] width 9 height 11
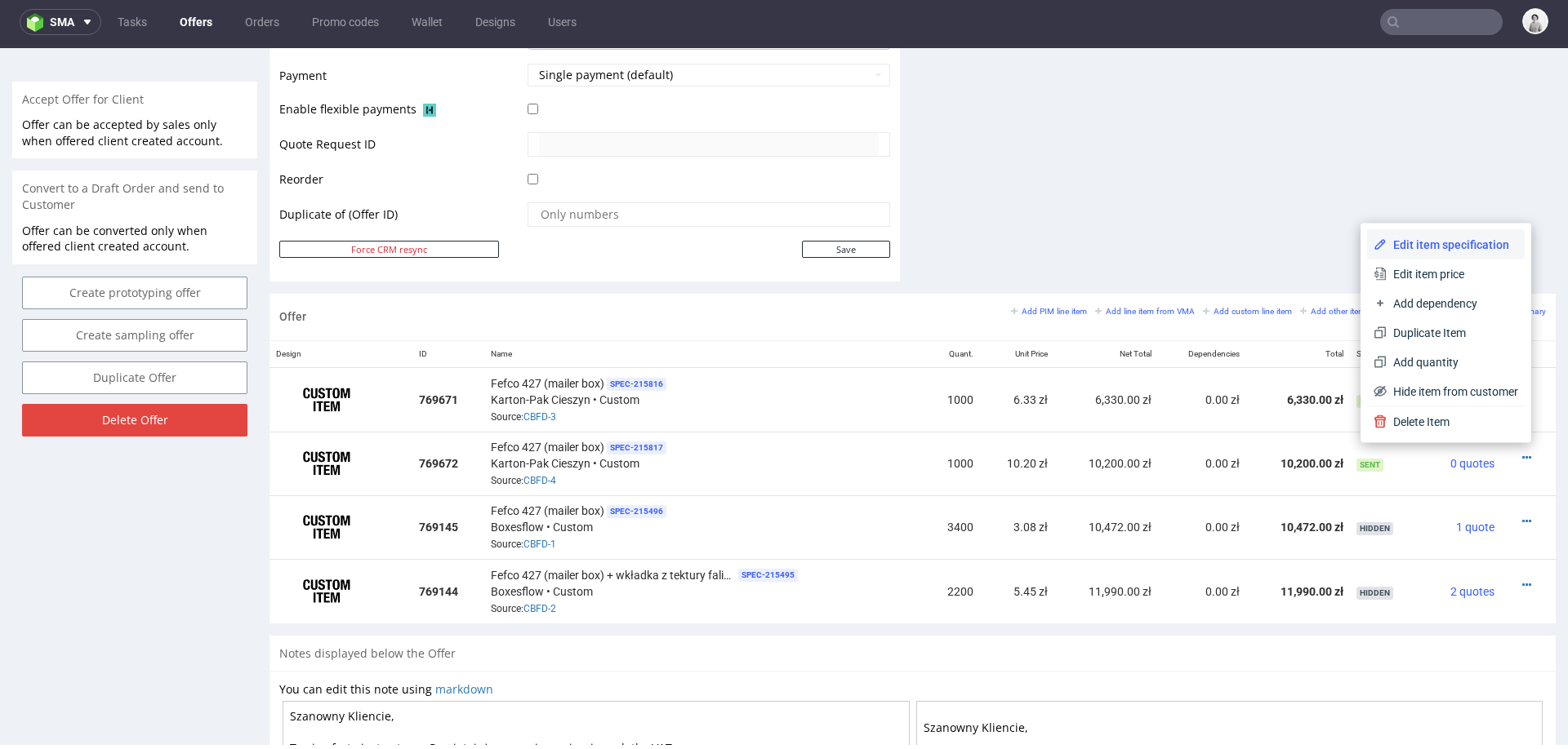
click at [1397, 240] on span "Edit item specification" at bounding box center [1452, 244] width 132 height 16
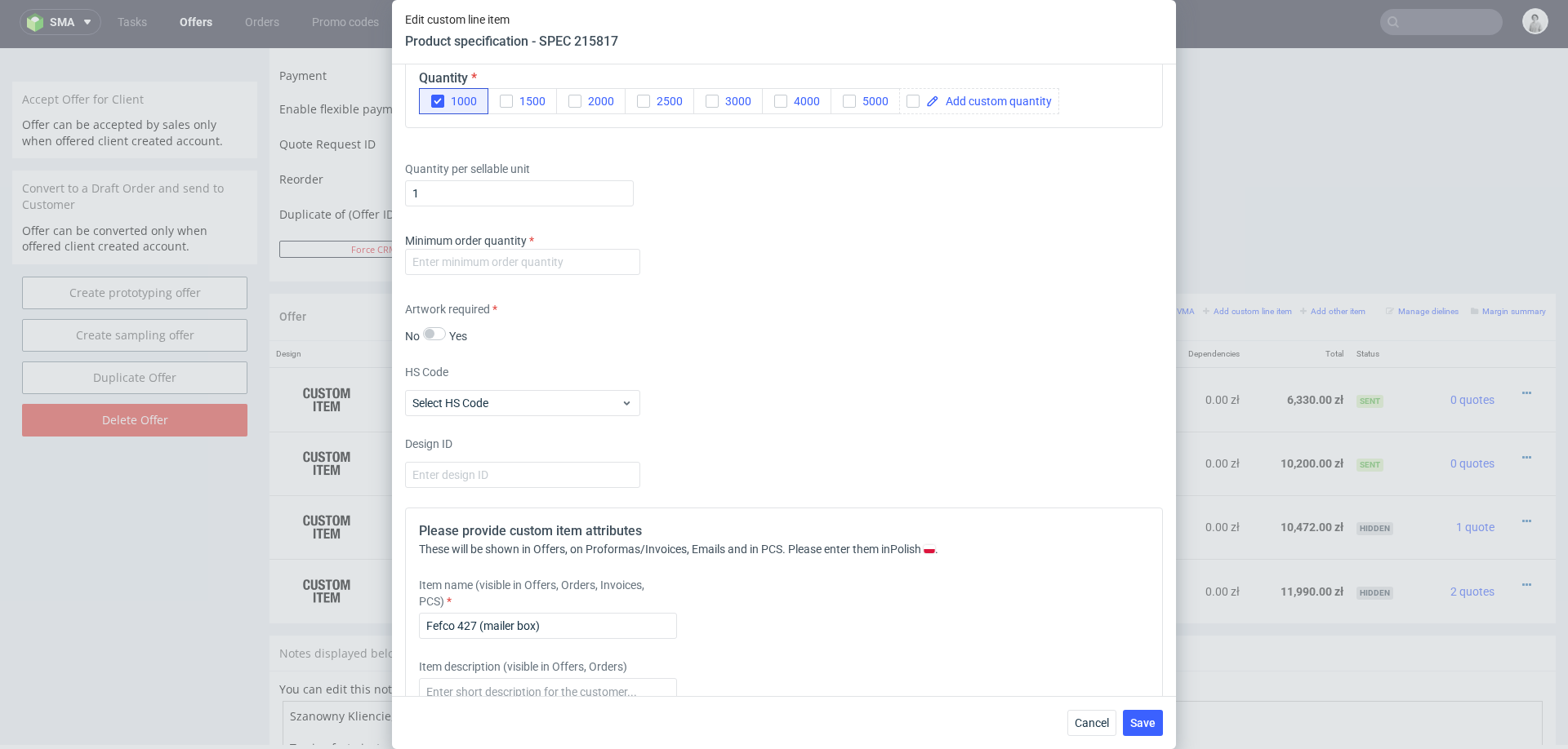
scroll to position [2215, 0]
click at [560, 252] on input "number" at bounding box center [523, 257] width 235 height 26
type input "1000"
click at [799, 319] on div "Artwork required No Yes" at bounding box center [784, 317] width 758 height 43
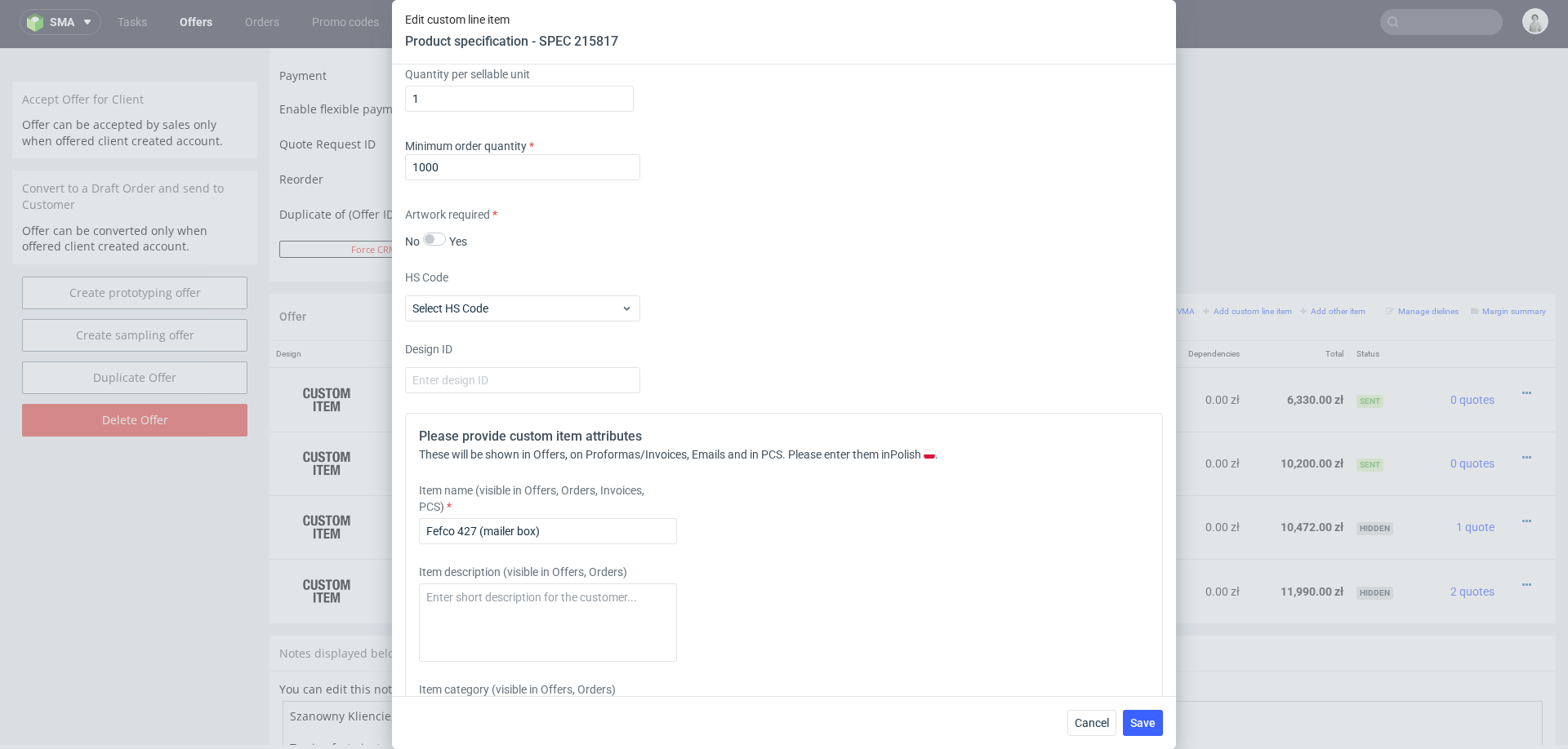
scroll to position [2311, 0]
click at [614, 528] on input "Fefco 427 (mailer box)" at bounding box center [548, 526] width 258 height 26
type input "Fefco 427 (mailer box) + wkładka z laminacją"
click at [683, 570] on div "Item description (visible in Offers, Orders)" at bounding box center [690, 607] width 543 height 98
click at [1141, 719] on span "Save" at bounding box center [1142, 723] width 25 height 11
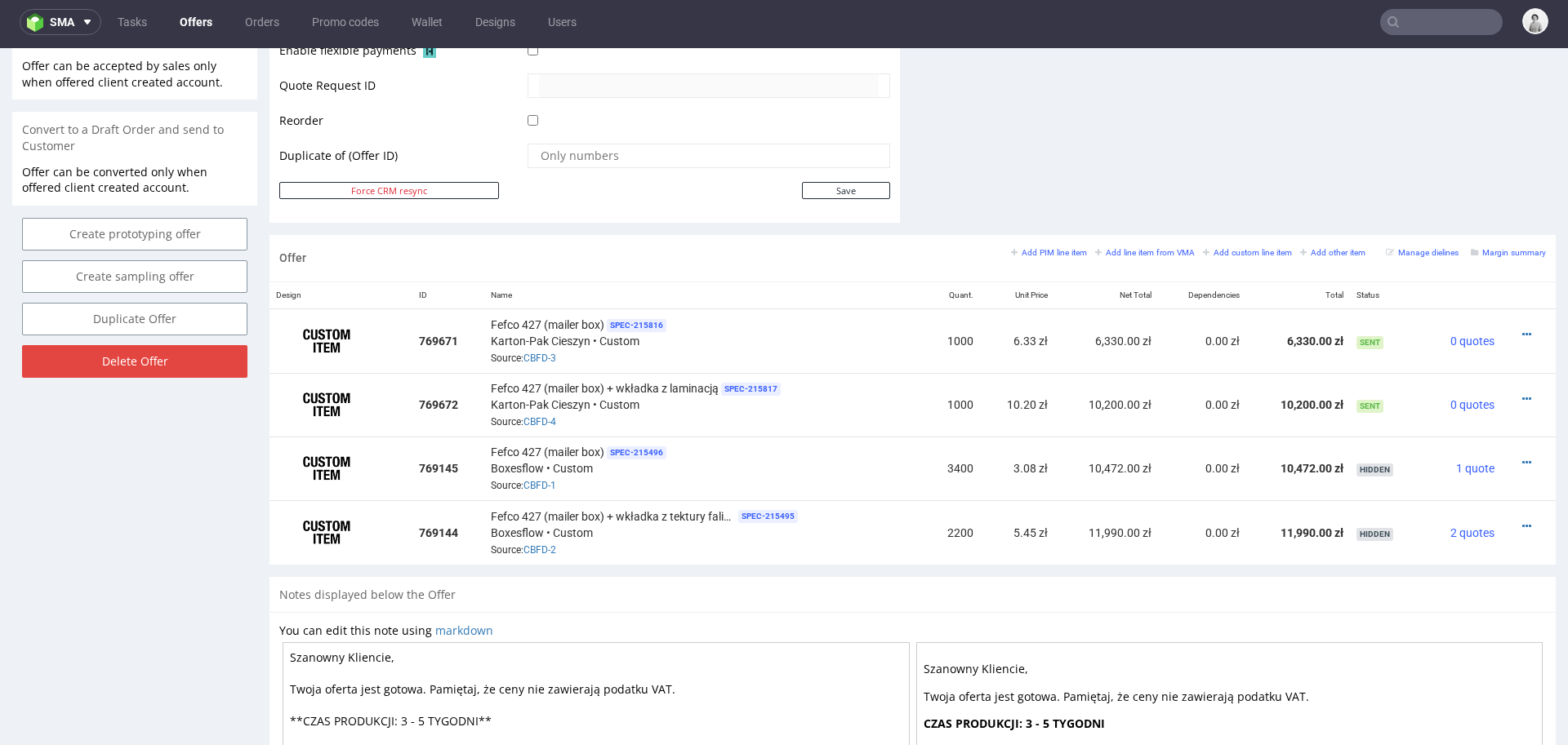
scroll to position [802, 0]
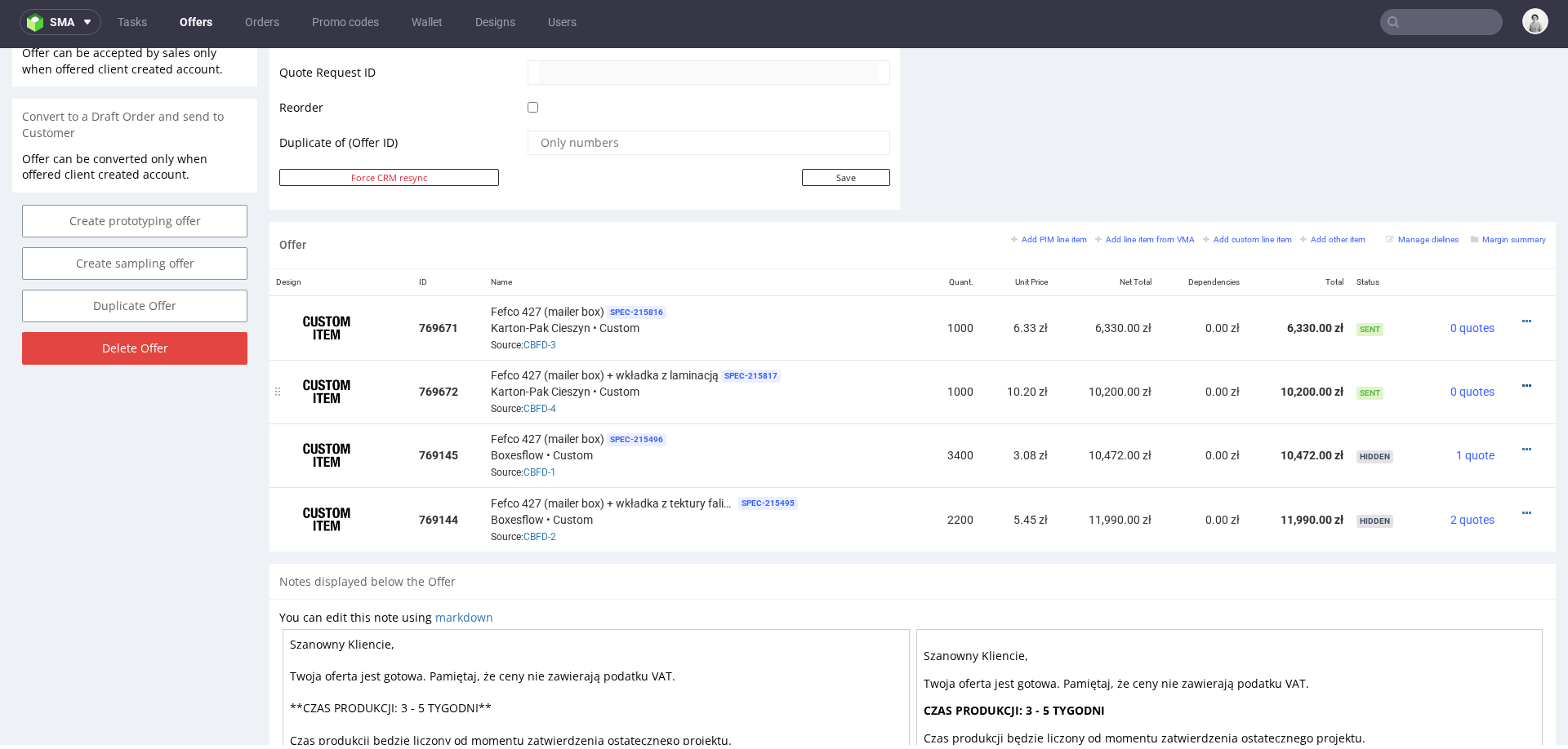
click at [1522, 380] on icon at bounding box center [1526, 385] width 9 height 11
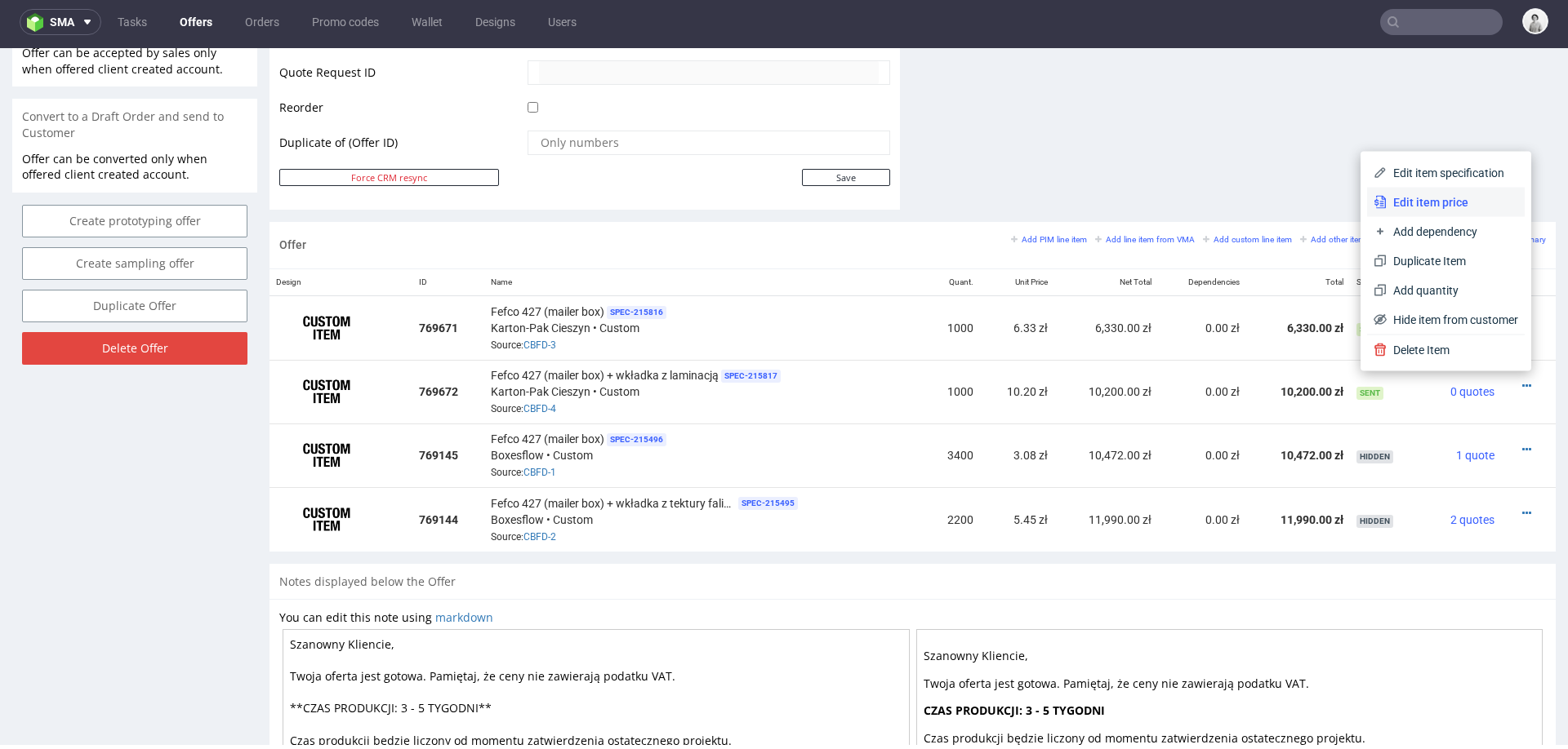
click at [1445, 188] on li "Edit item price" at bounding box center [1445, 201] width 158 height 29
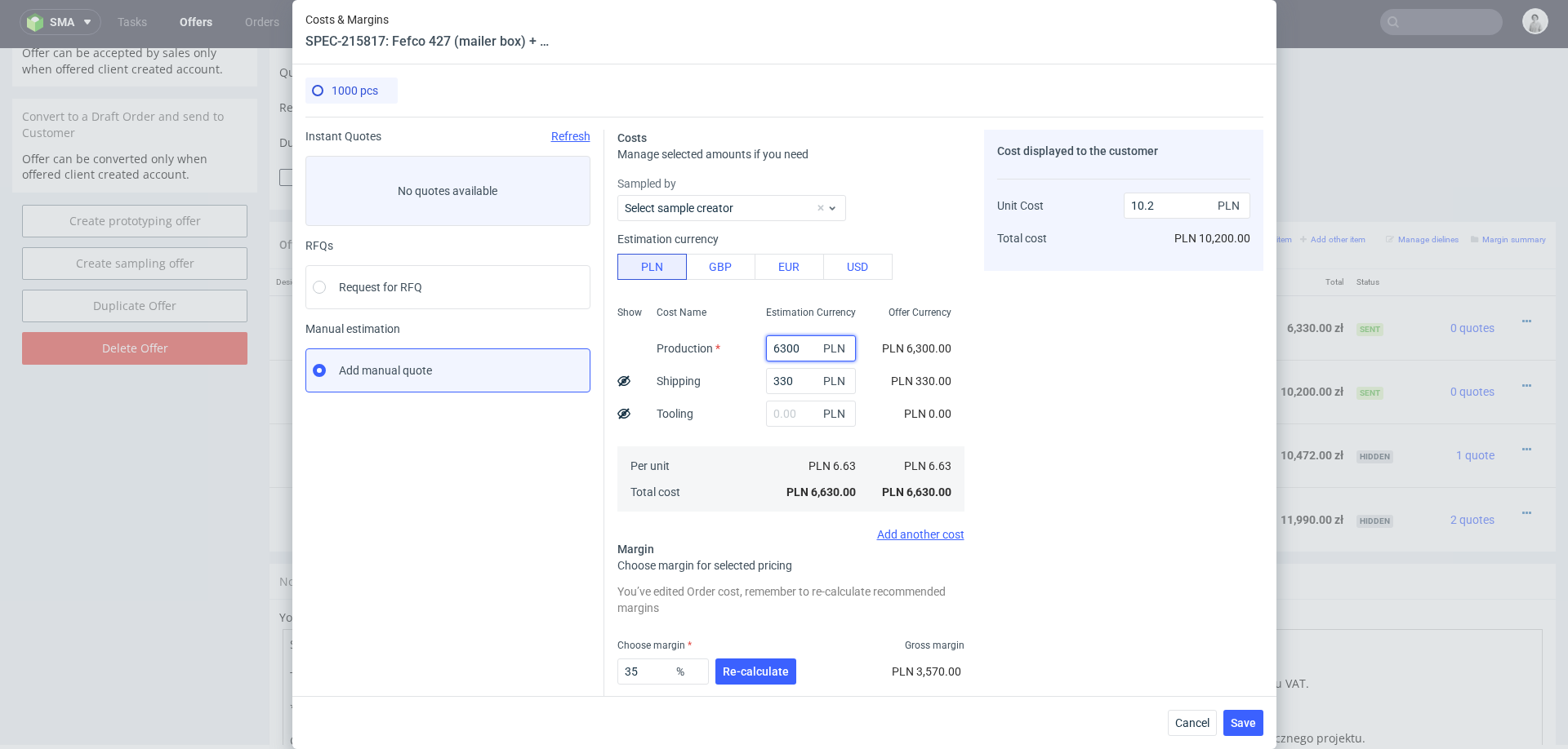
click at [782, 348] on input "6300" at bounding box center [811, 348] width 90 height 26
type input "7300"
type input "11.74"
type input "7300"
click at [760, 452] on div "PLN 7.63 PLN 7,630.00" at bounding box center [811, 479] width 116 height 65
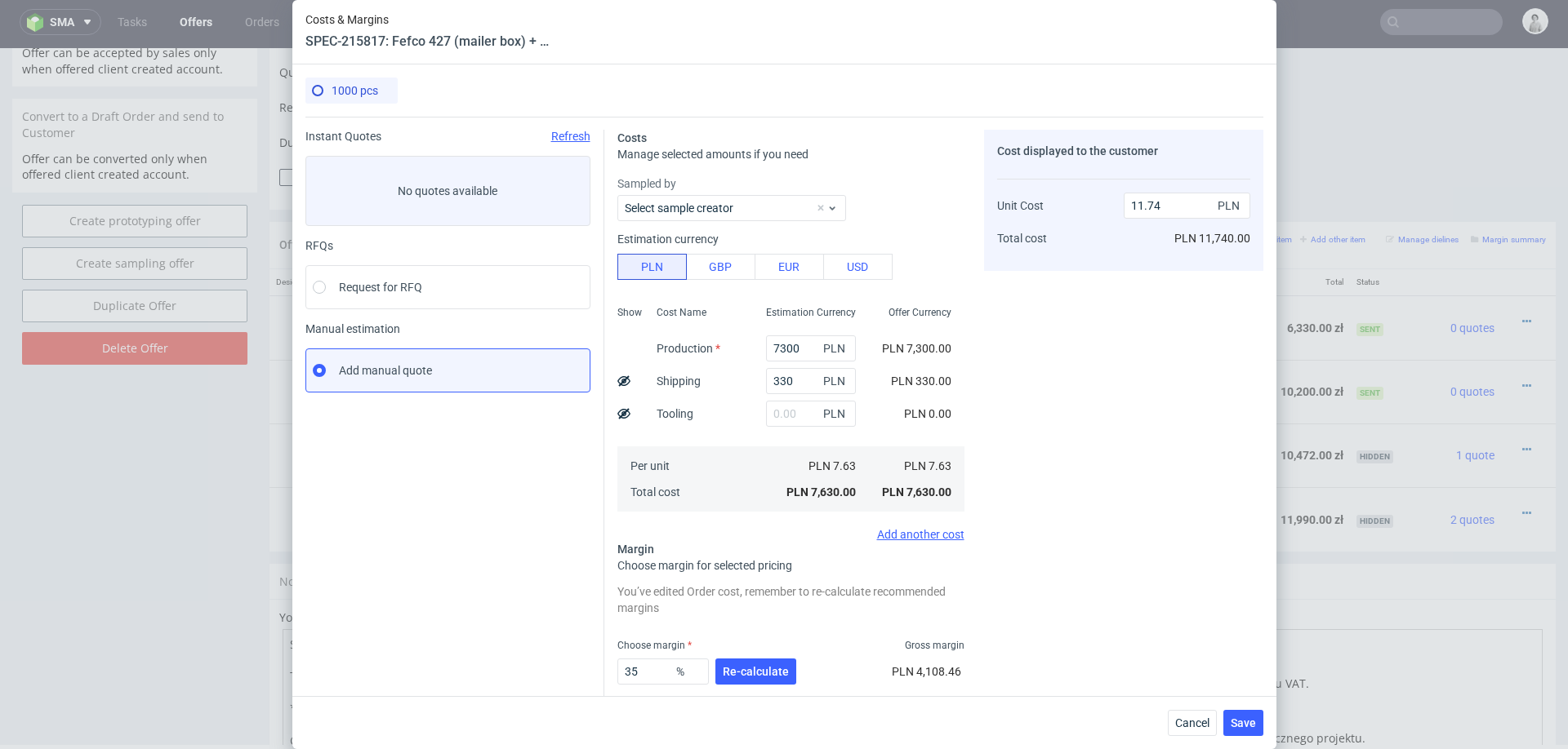
scroll to position [62, 0]
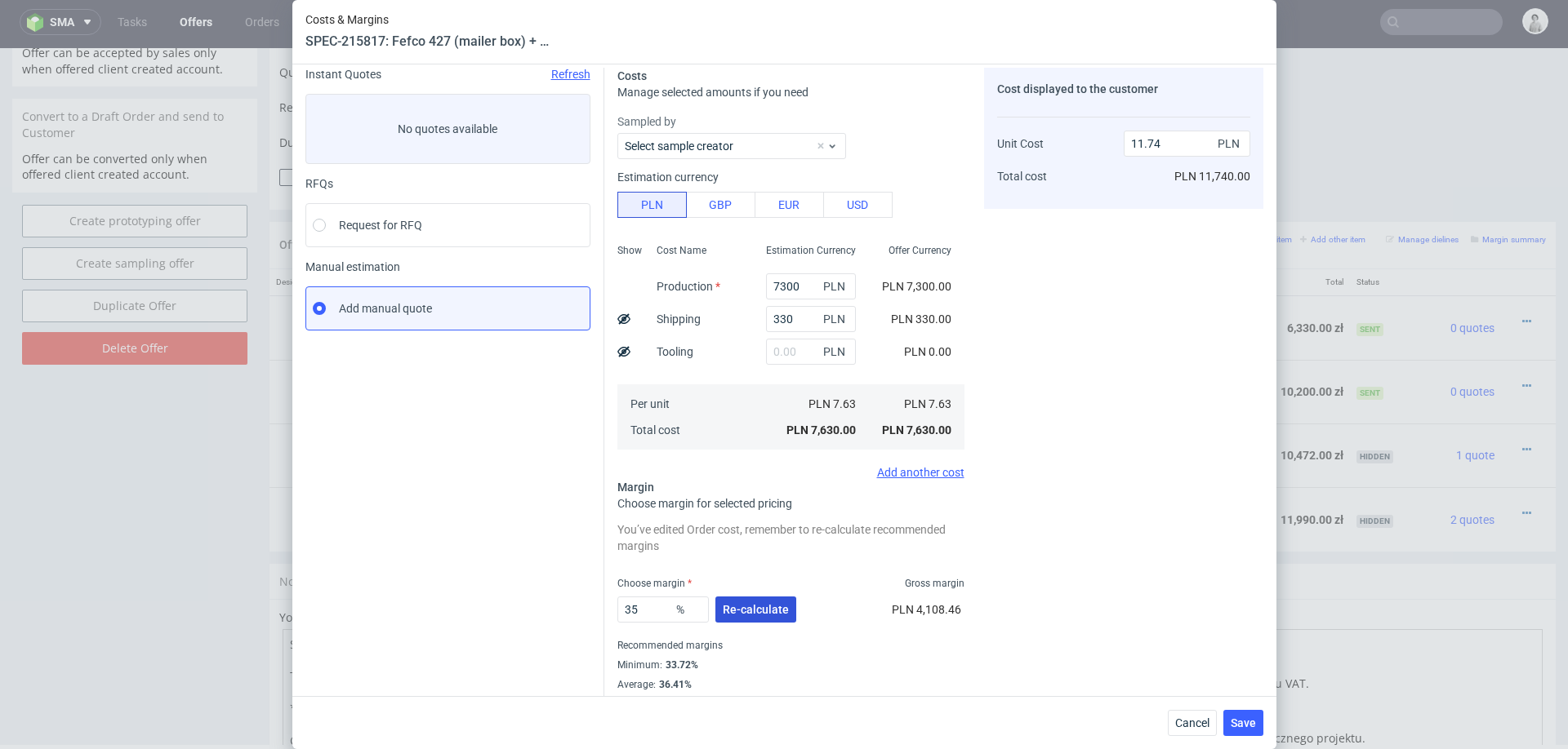
click at [751, 605] on span "Re-calculate" at bounding box center [755, 609] width 66 height 11
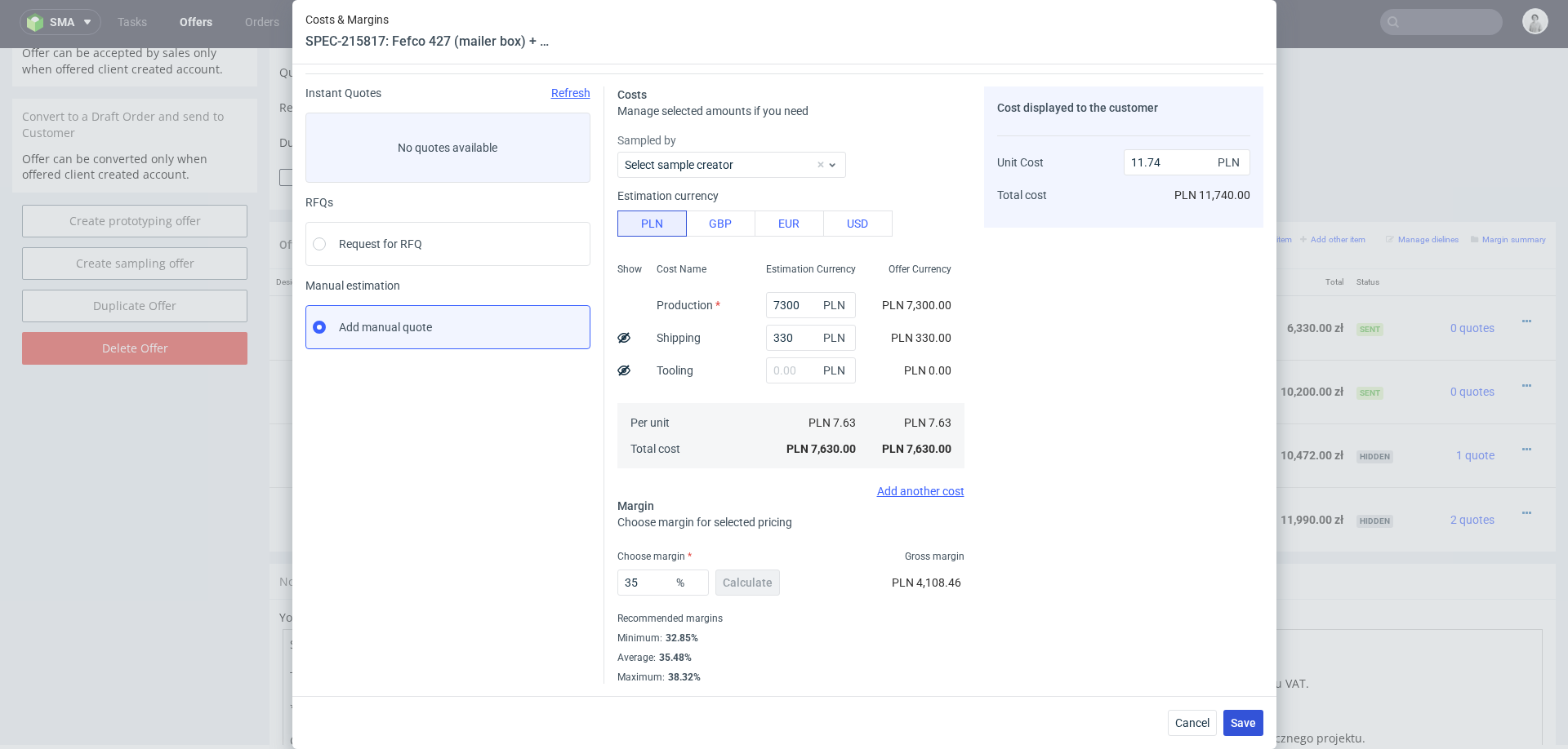
click at [1248, 721] on span "Save" at bounding box center [1243, 723] width 25 height 11
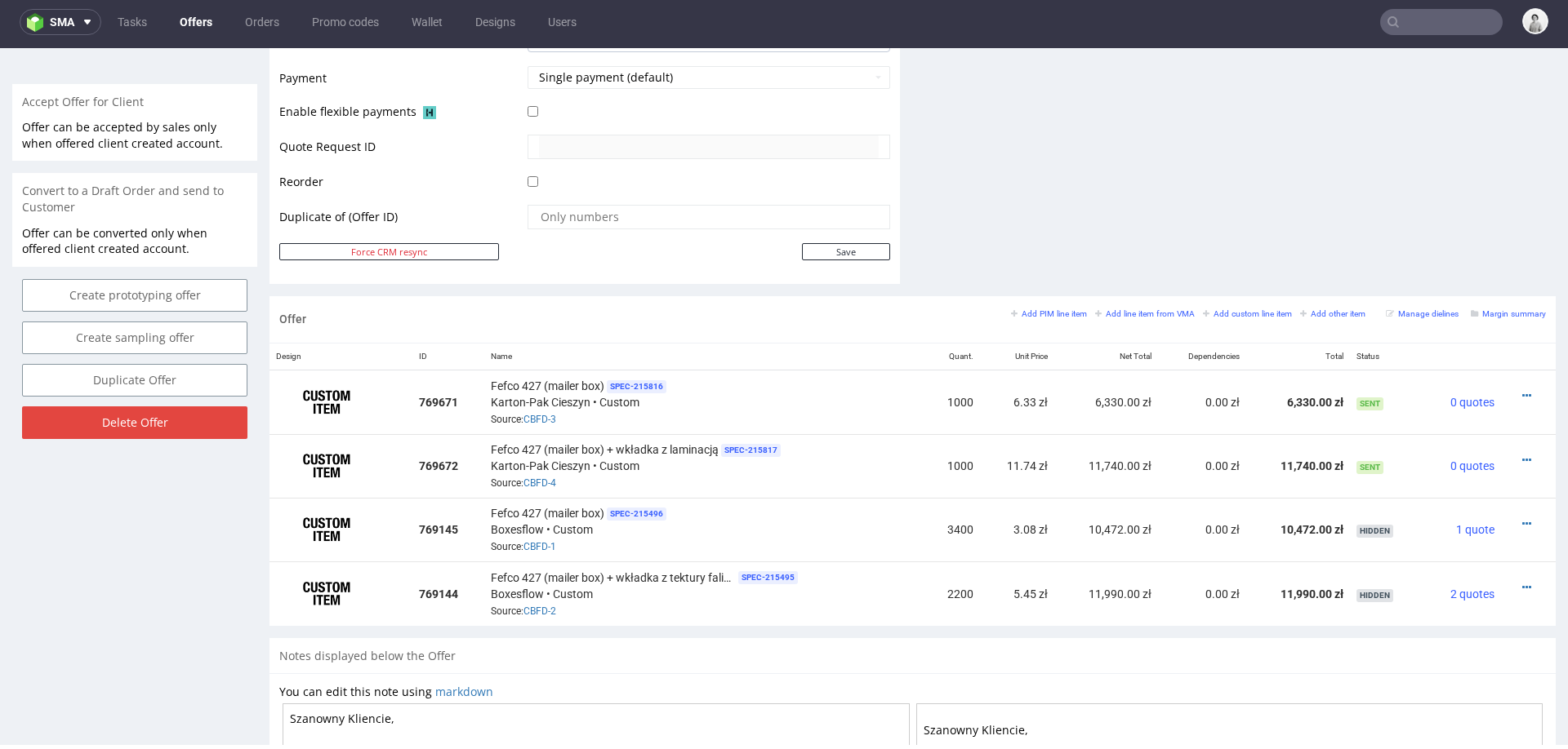
scroll to position [735, 0]
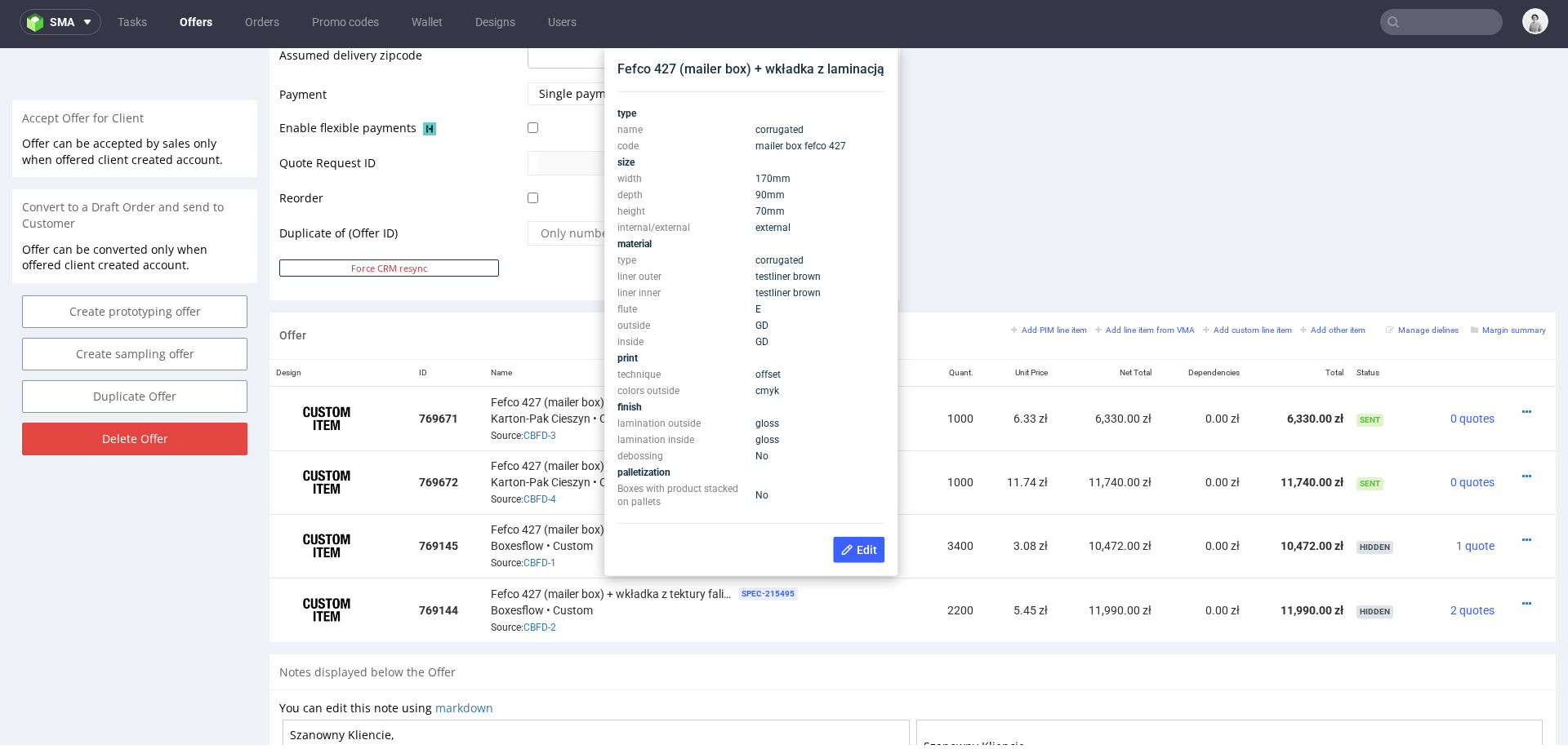
scroll to position [708, 0]
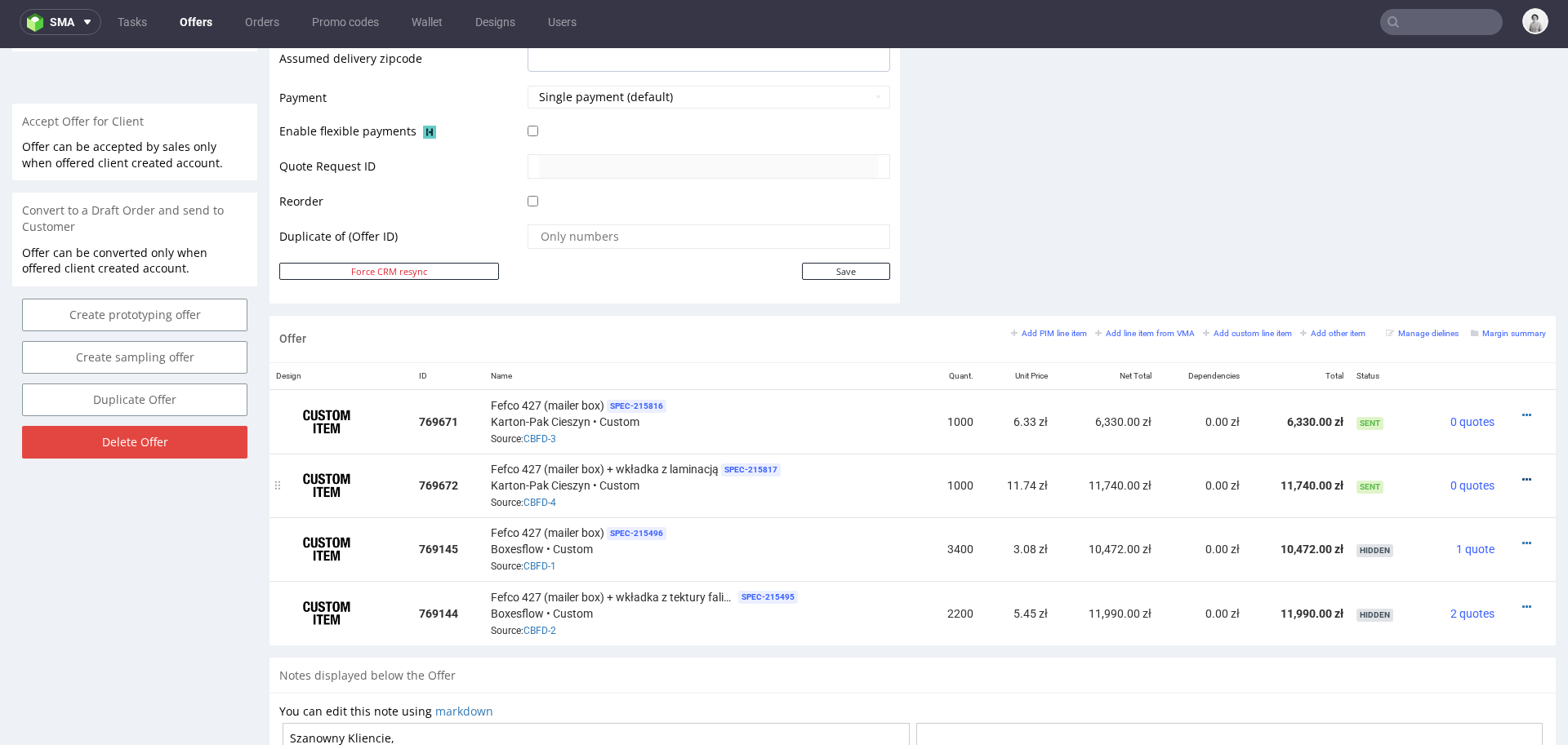
click at [1522, 474] on link at bounding box center [1526, 480] width 9 height 13
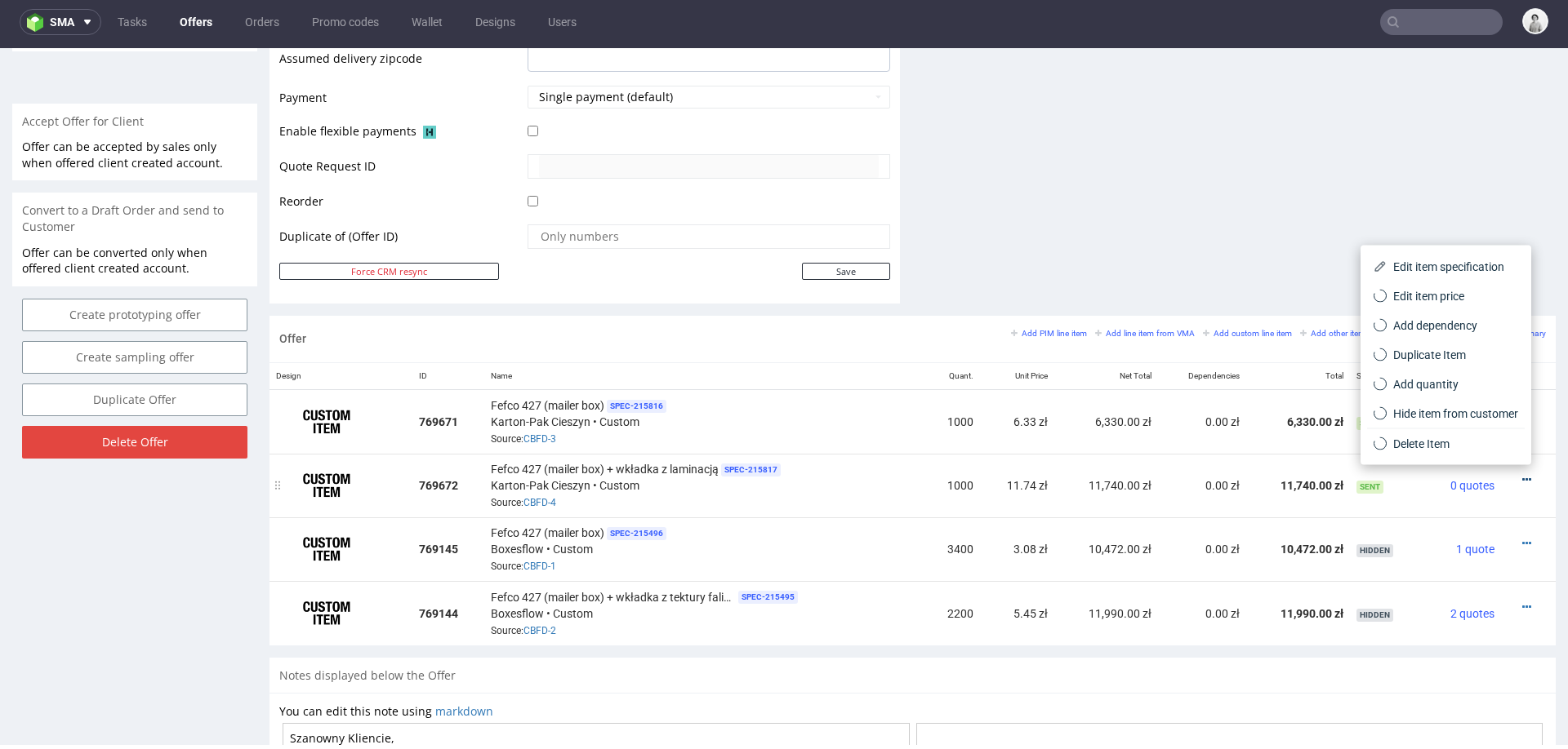
click at [1522, 474] on link at bounding box center [1526, 480] width 9 height 13
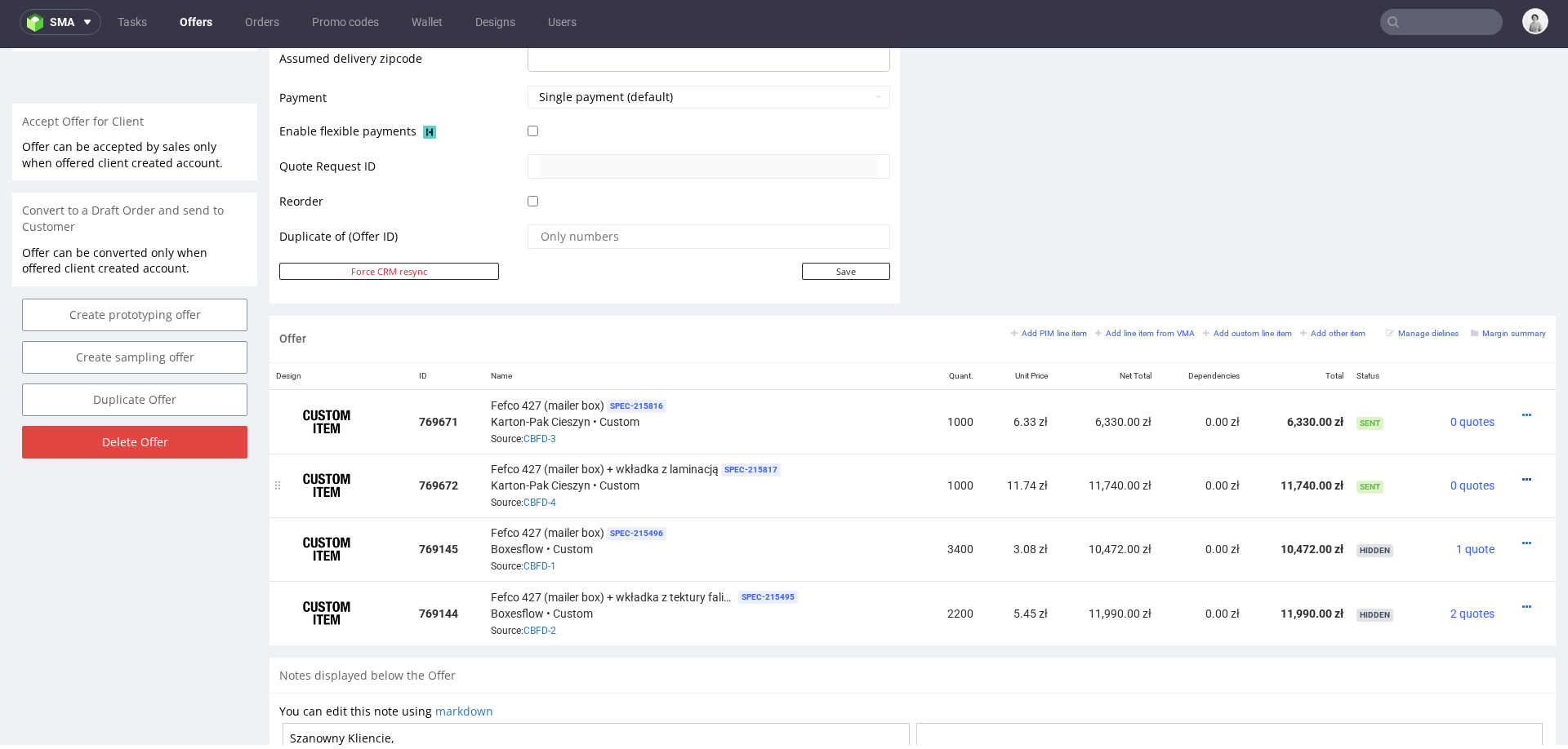
click at [1522, 475] on icon at bounding box center [1526, 480] width 9 height 11
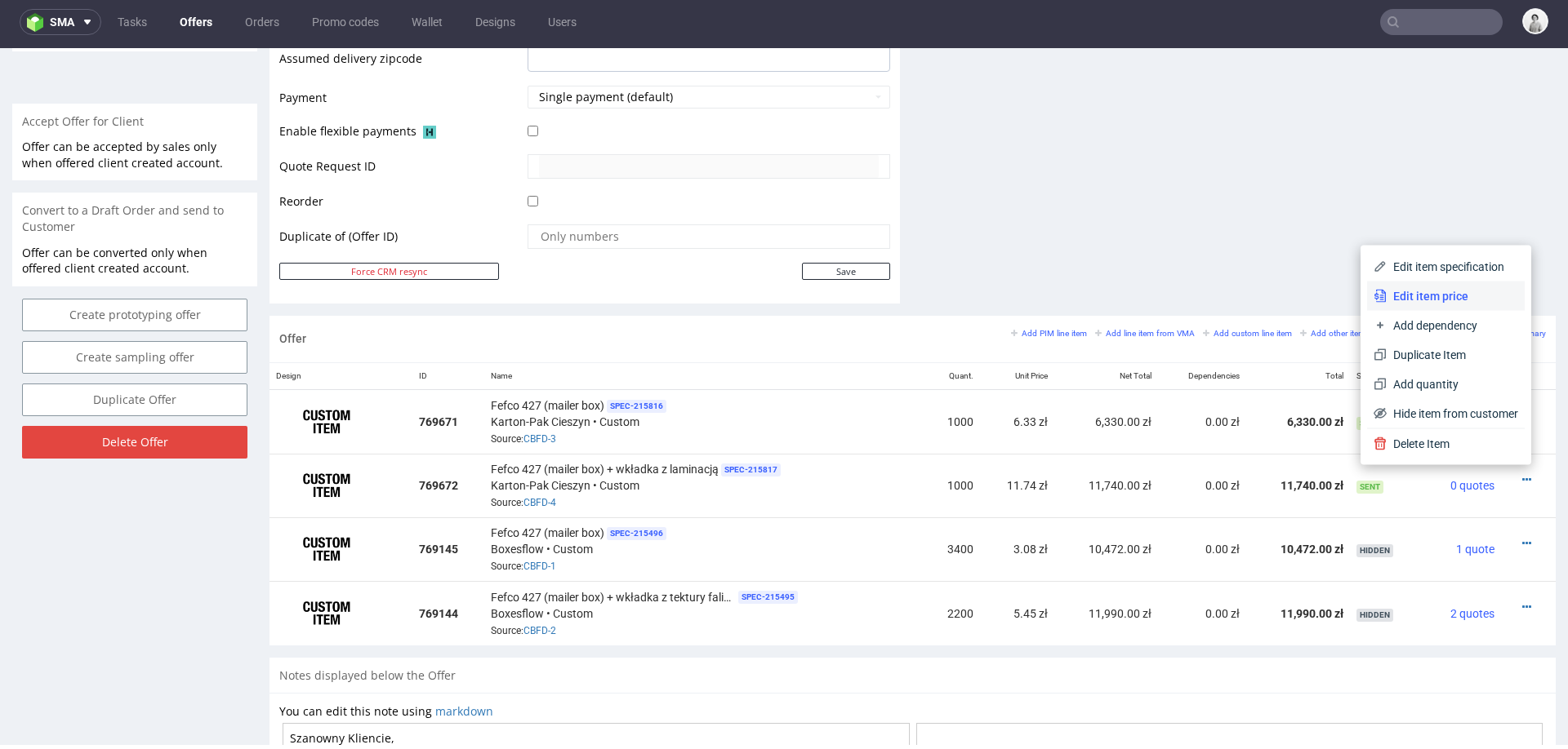
click at [1440, 293] on span "Edit item price" at bounding box center [1452, 296] width 132 height 16
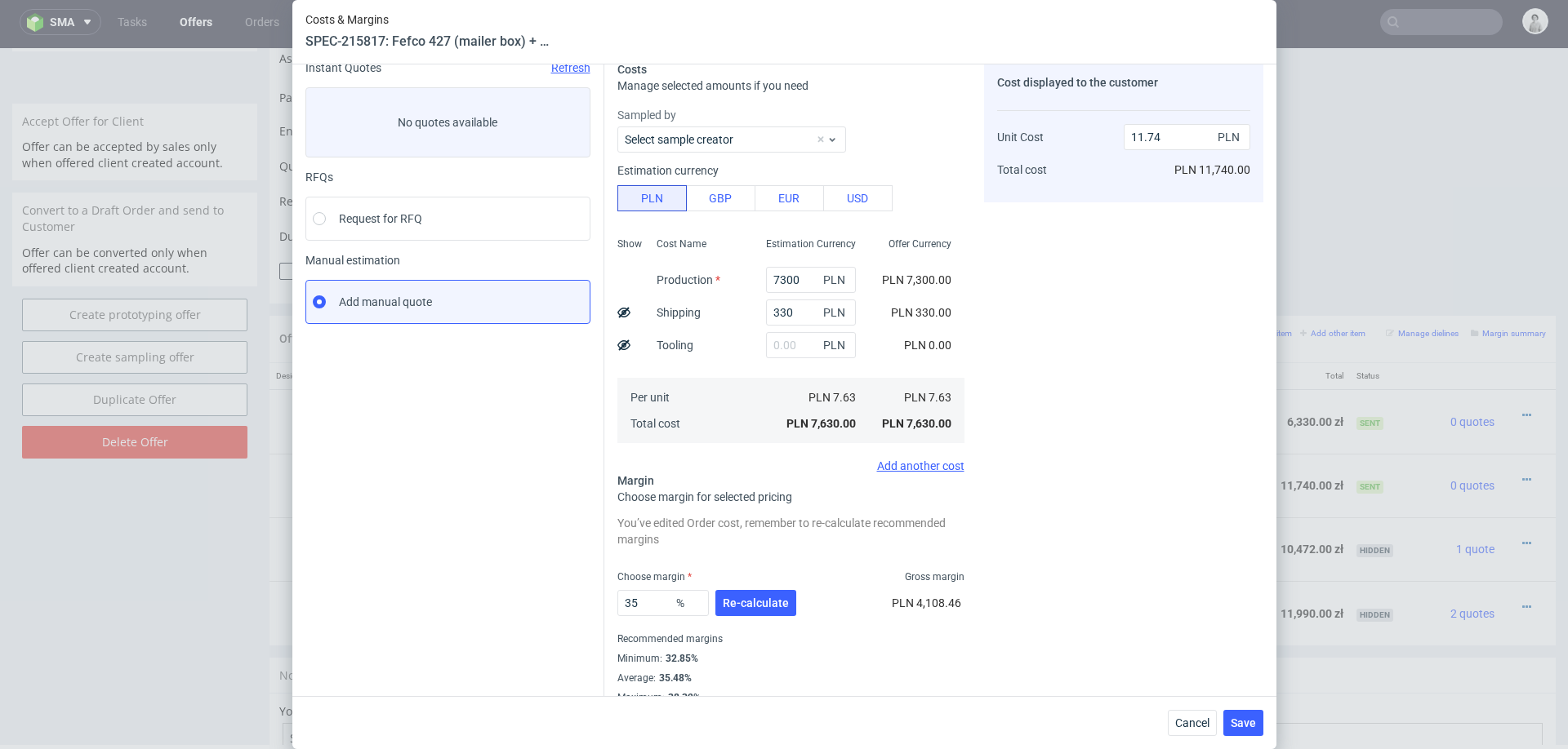
scroll to position [67, 0]
click at [650, 600] on input "35" at bounding box center [663, 604] width 92 height 26
type input "34"
type input "11.56"
type input "34"
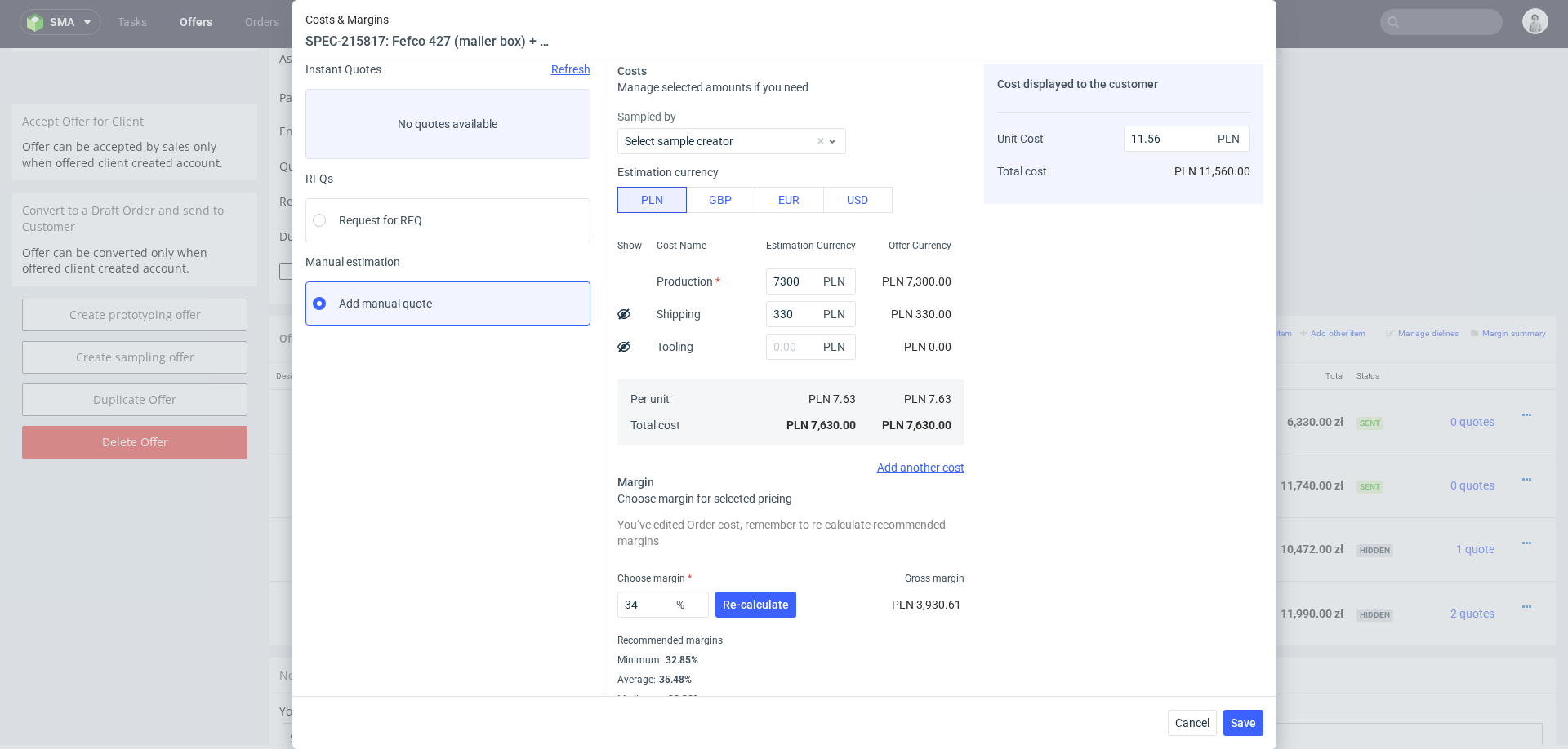
click at [1256, 626] on div "Cost displayed to the customer Unit Cost Total cost 11.56 PLN PLN 11,560.00" at bounding box center [1123, 384] width 279 height 643
click at [1235, 718] on span "Save" at bounding box center [1243, 723] width 25 height 11
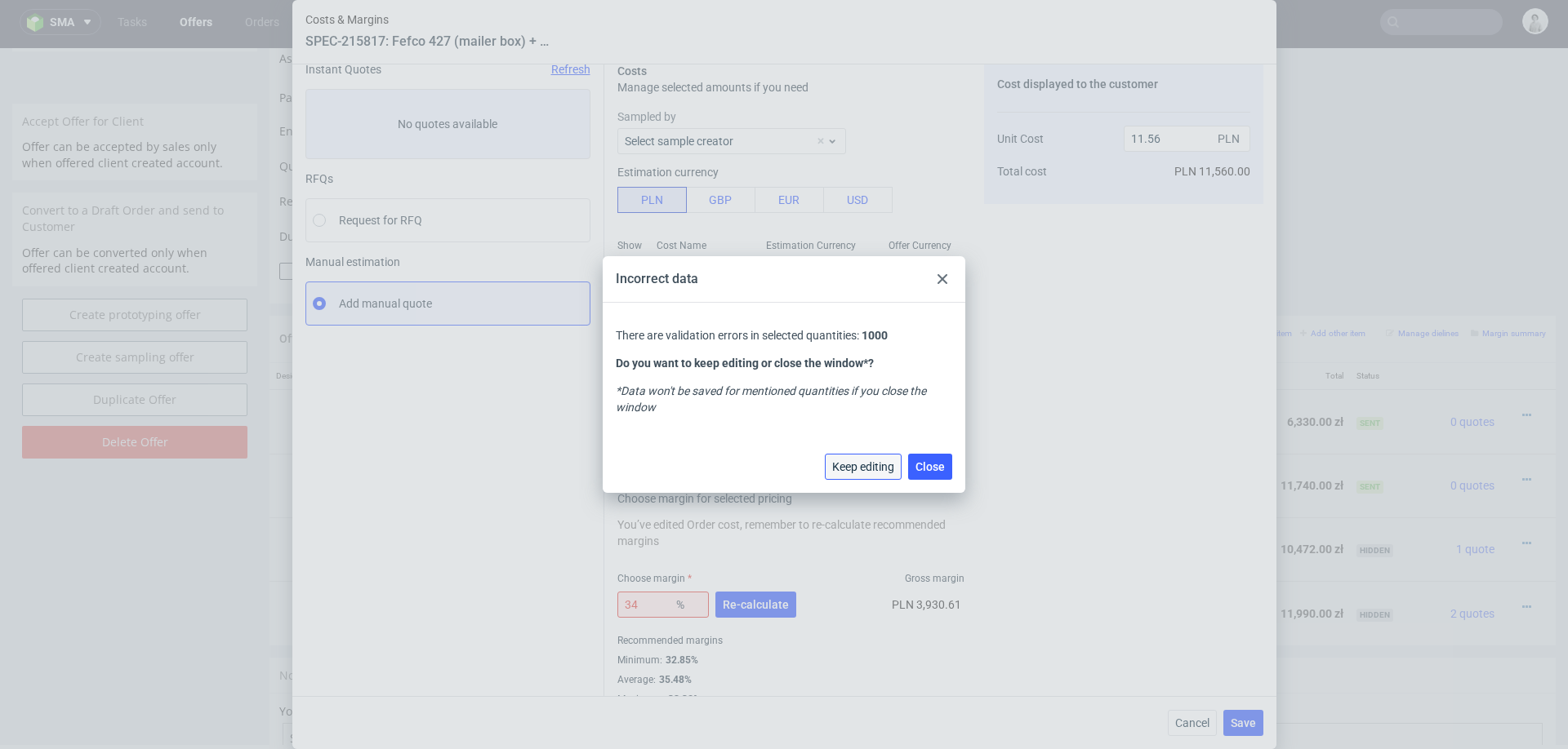
click at [893, 475] on button "Keep editing" at bounding box center [863, 467] width 77 height 26
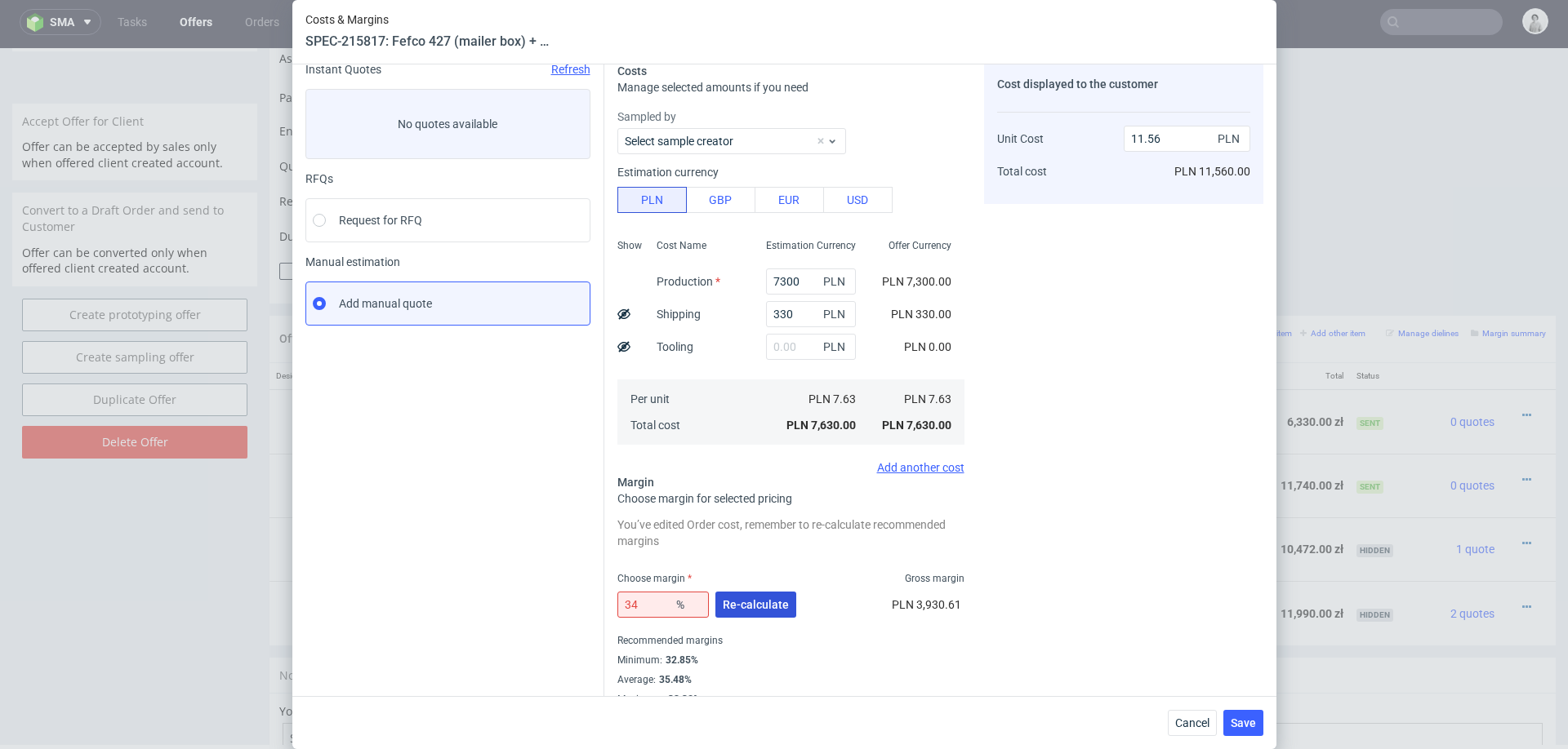
click at [770, 600] on span "Re-calculate" at bounding box center [755, 604] width 66 height 11
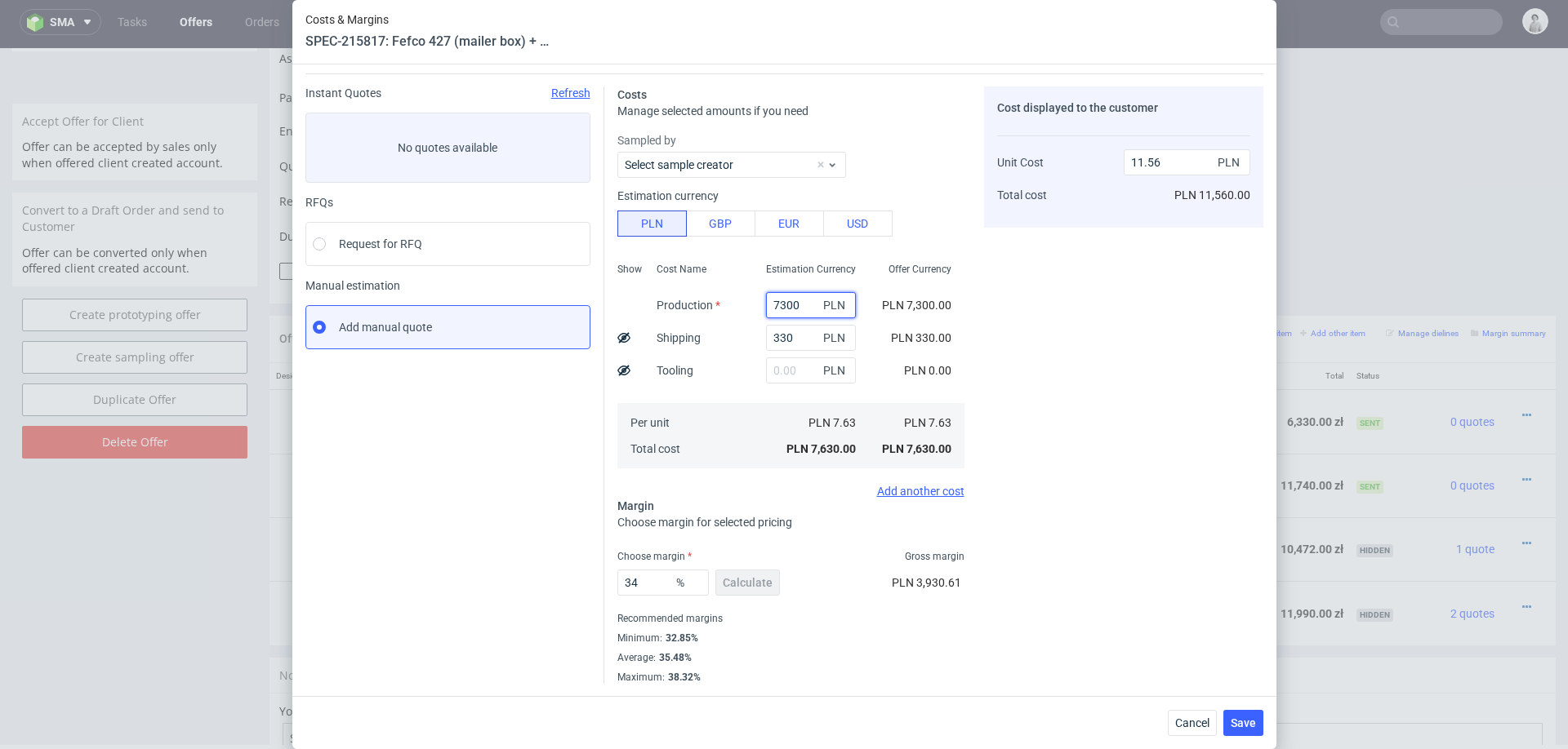
click at [786, 304] on input "7300" at bounding box center [811, 305] width 90 height 26
click at [783, 302] on input "7300" at bounding box center [811, 305] width 90 height 26
type input "6300"
type input "10.05"
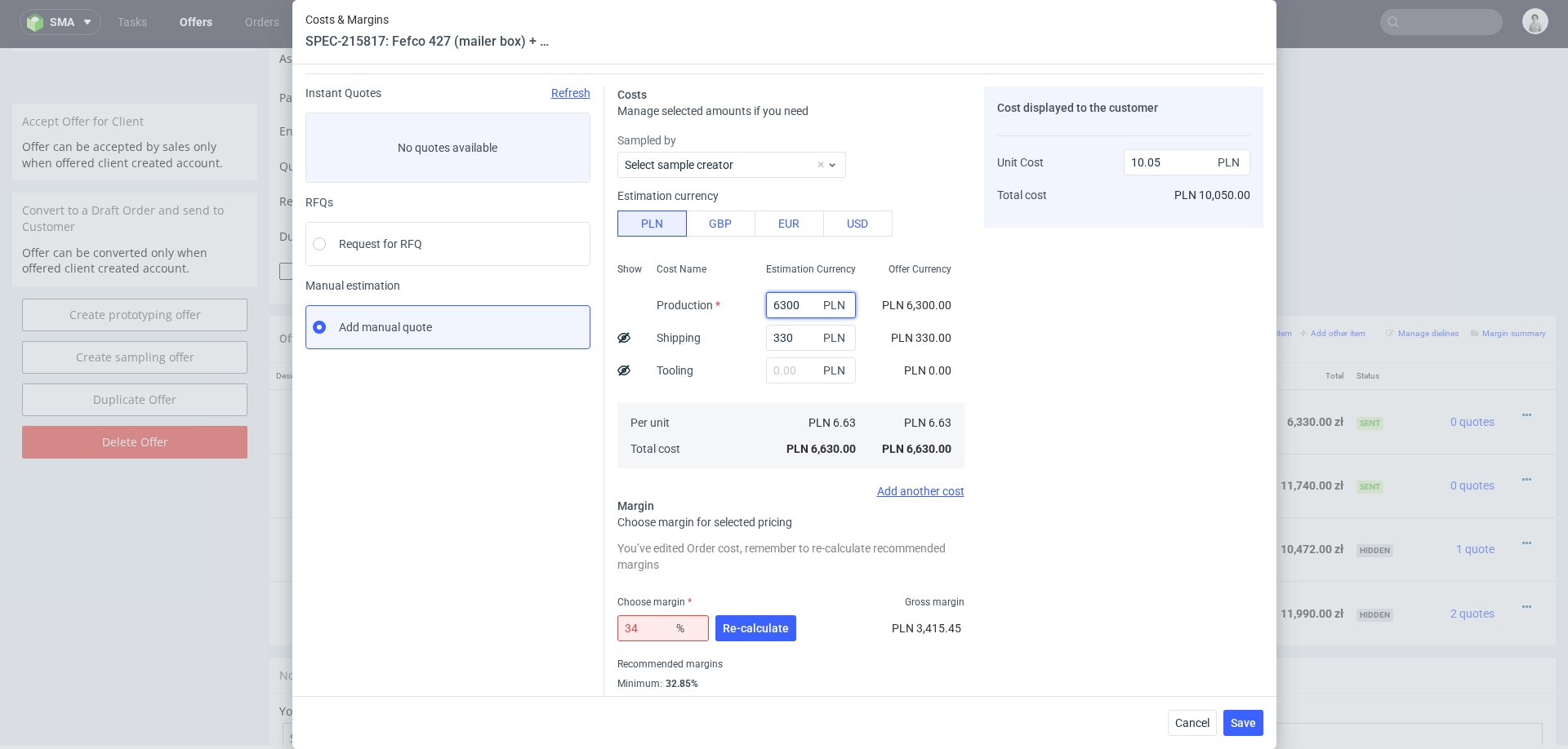
type input "300"
type input "0.95"
click at [794, 302] on input "300" at bounding box center [817, 305] width 90 height 26
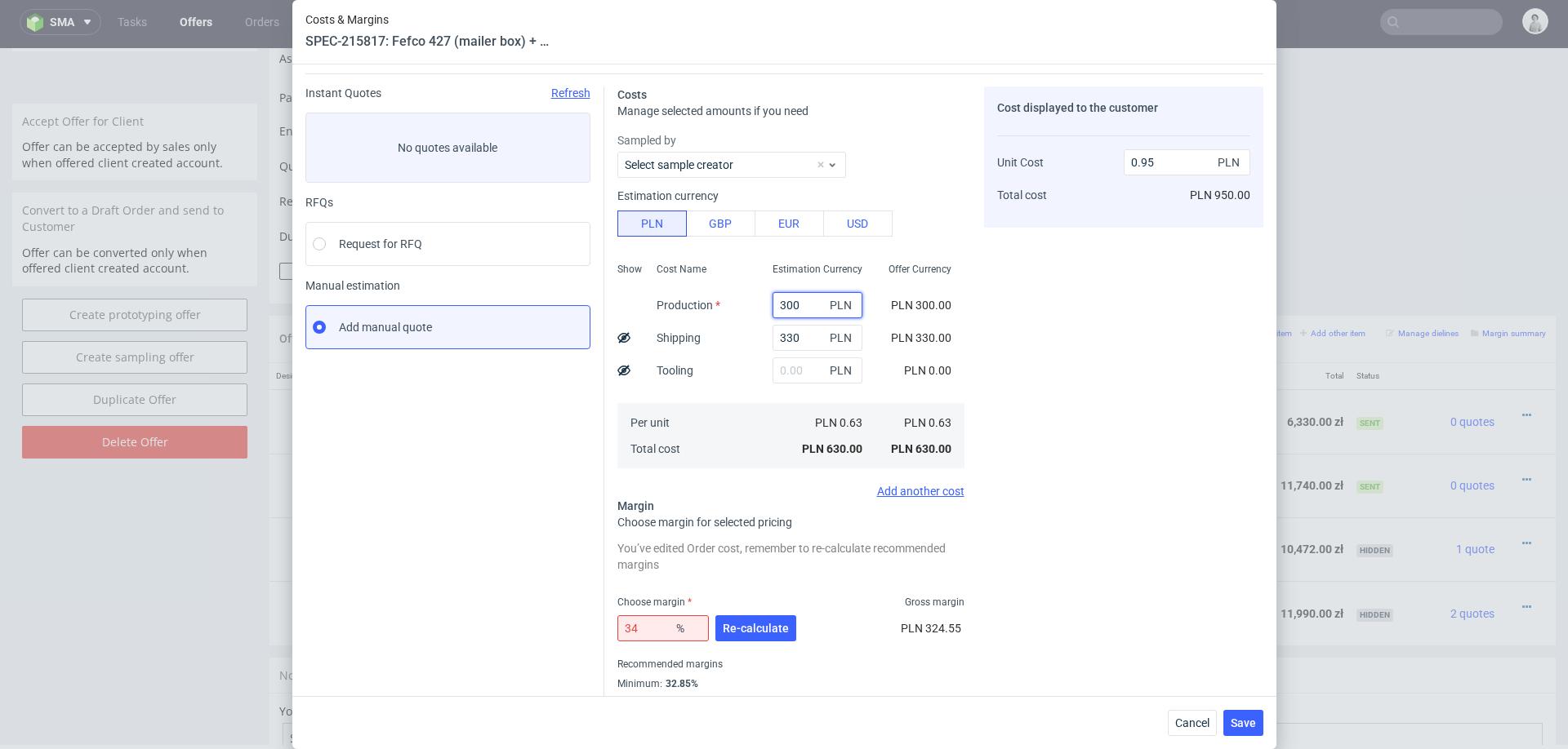
click at [794, 302] on input "300" at bounding box center [817, 305] width 90 height 26
type input "700"
type input "1.56"
type input "7000"
type input "11.11"
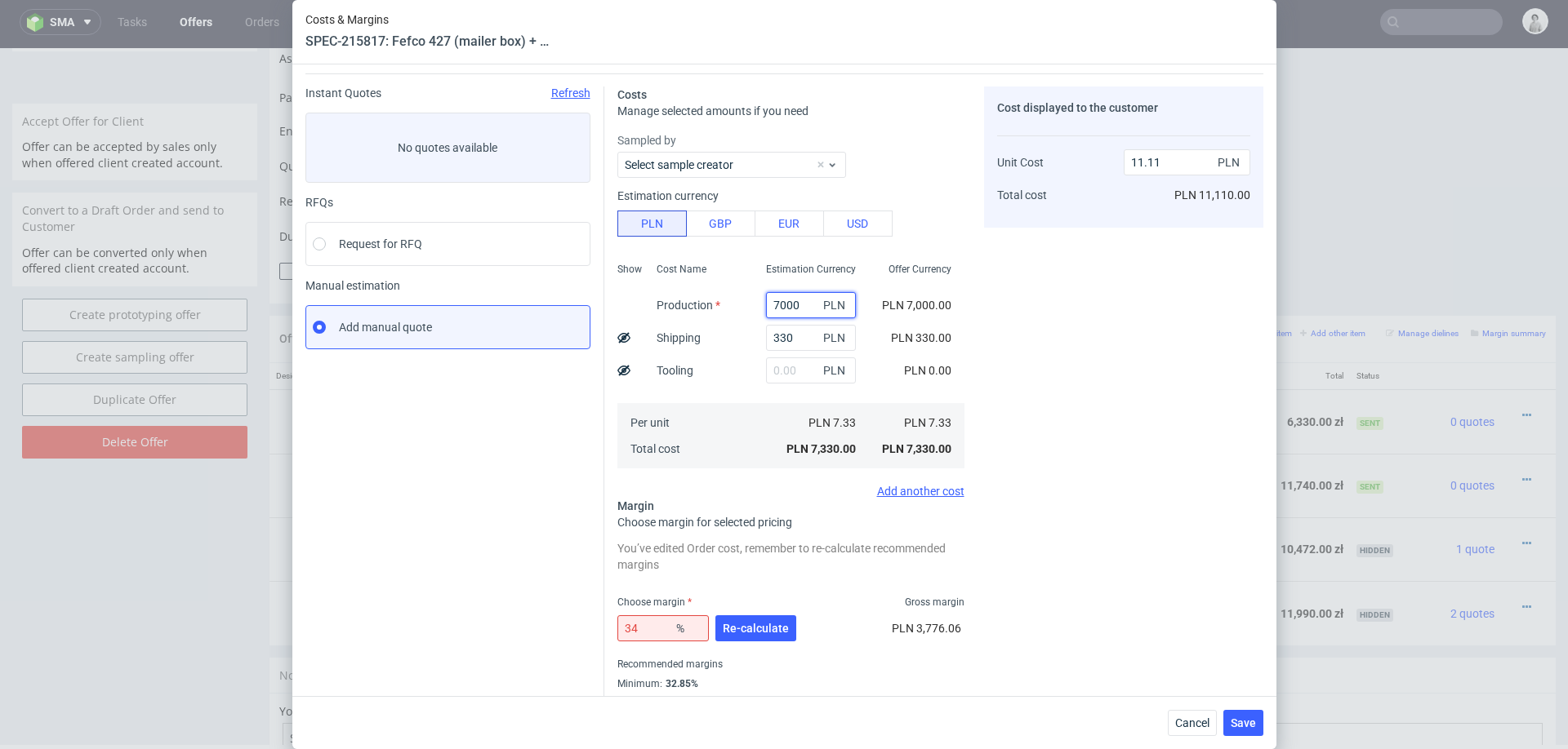
type input "7000"
click at [1041, 369] on div "Cost displayed to the customer Unit Cost Total cost 11.11 PLN PLN 11,110.00" at bounding box center [1123, 408] width 279 height 643
click at [766, 613] on div "34 % Re-calculate" at bounding box center [708, 632] width 183 height 46
click at [766, 623] on span "Re-calculate" at bounding box center [755, 628] width 66 height 11
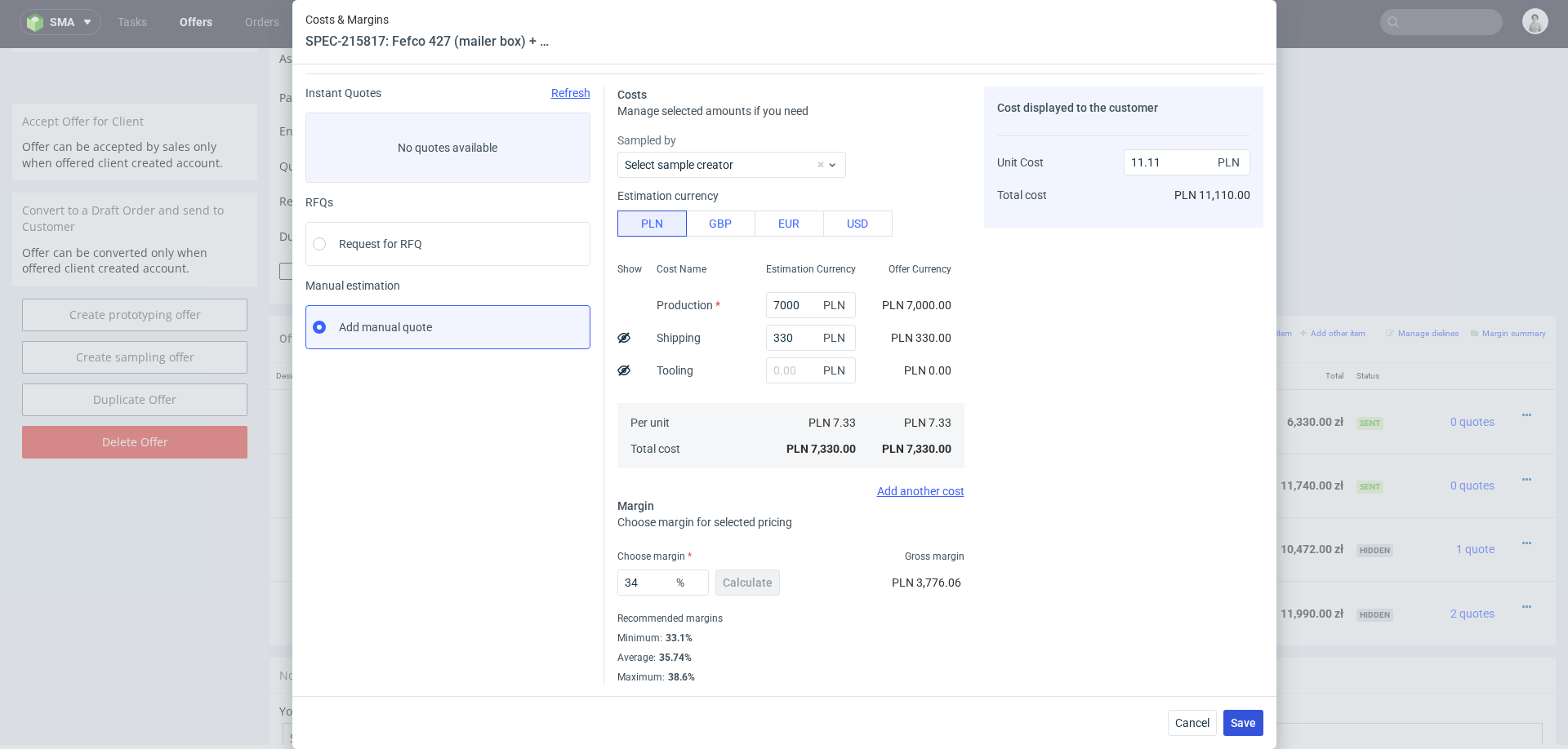
click at [1247, 727] on span "Save" at bounding box center [1243, 723] width 25 height 11
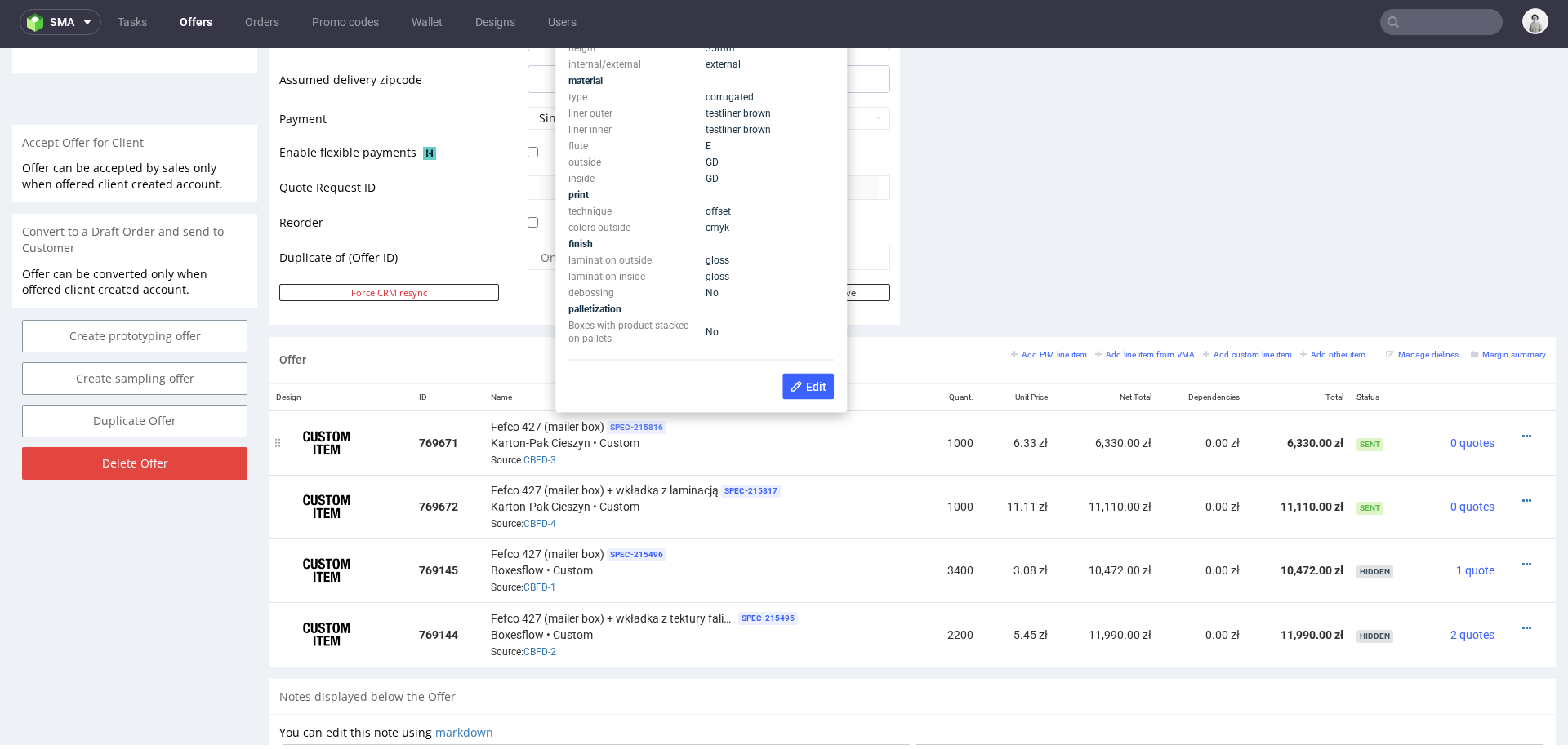
scroll to position [672, 0]
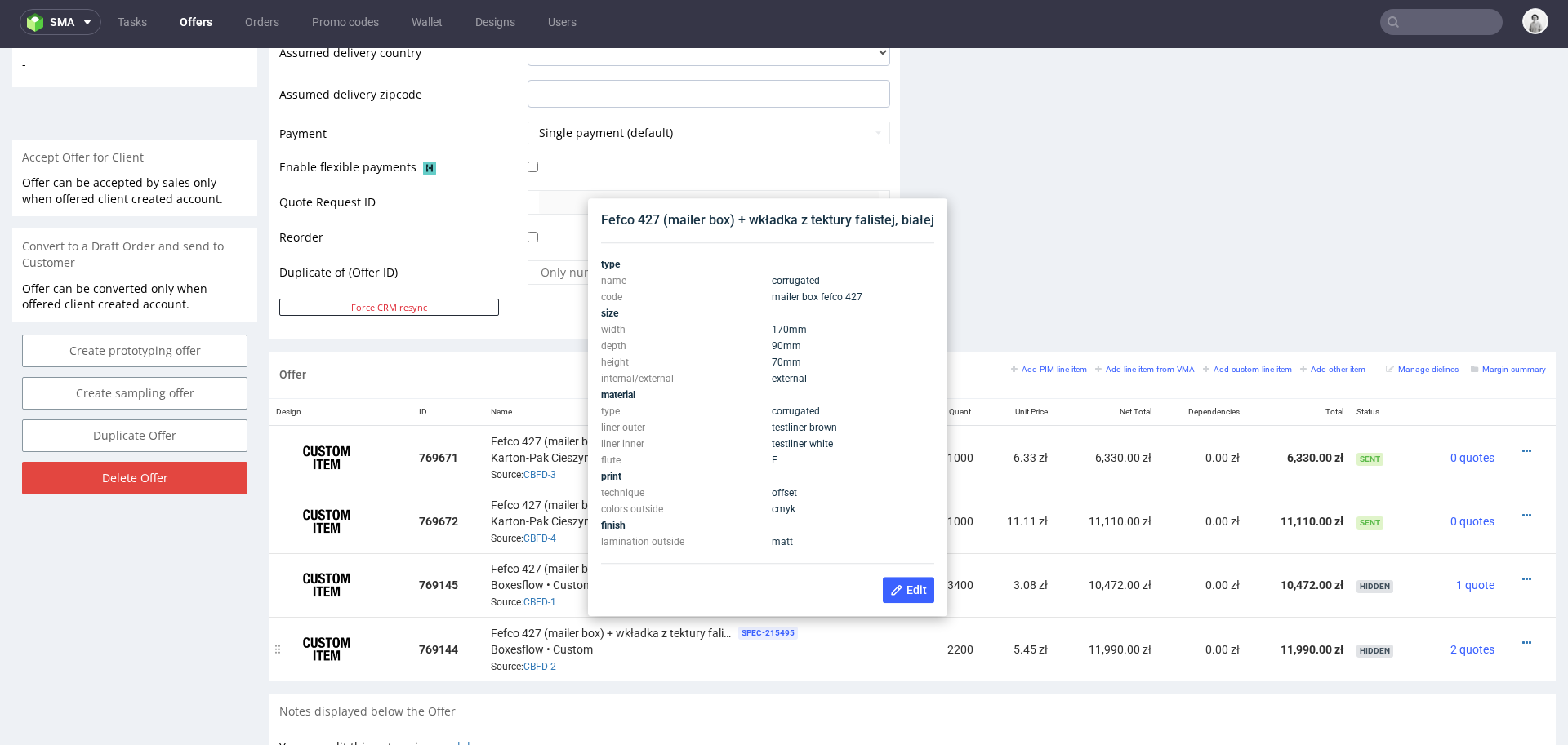
click at [815, 662] on div "Fefco 427 (mailer box) + wkładka z tektury falistej, białej SPEC- 215495 Boxesf…" at bounding box center [705, 648] width 430 height 51
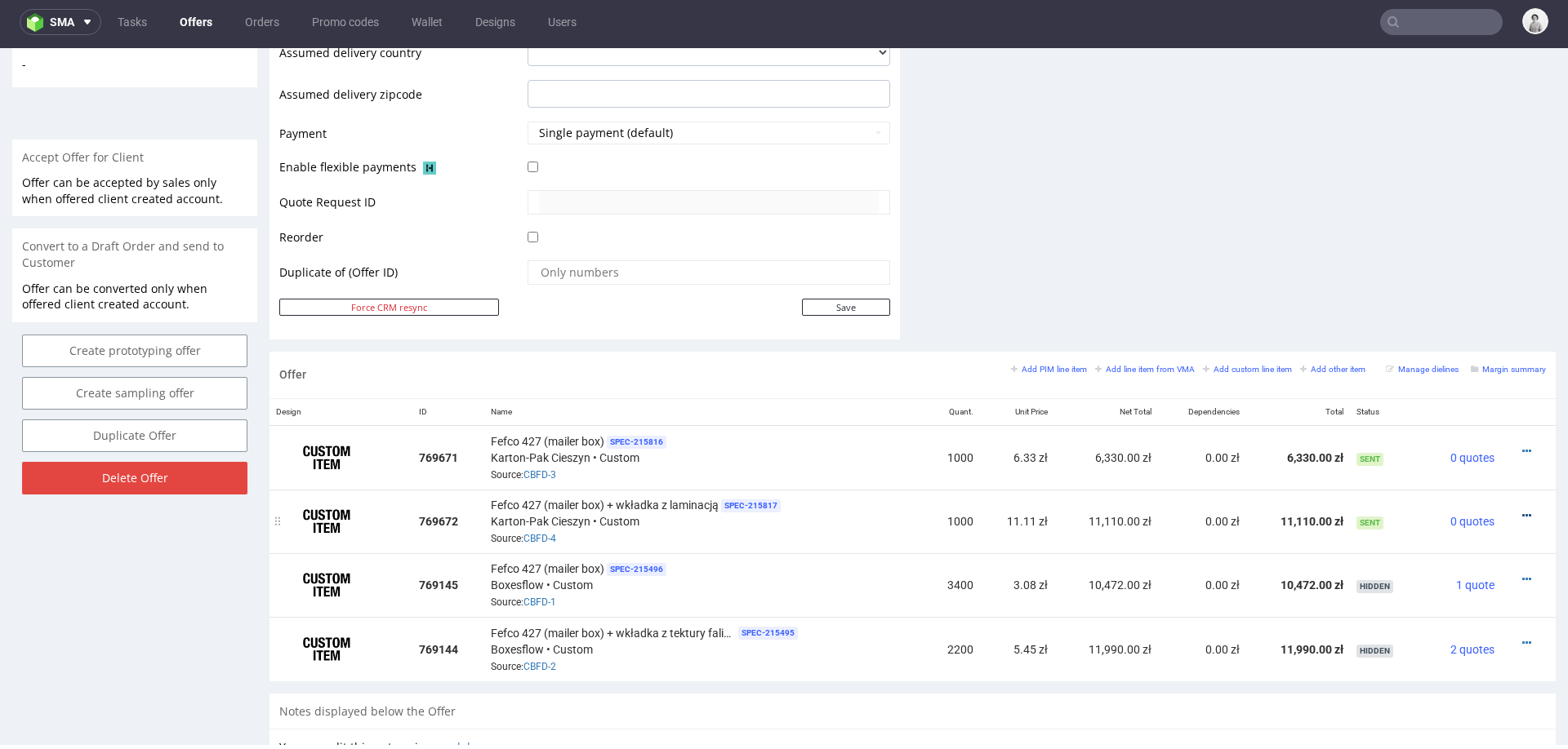
click at [1522, 511] on icon at bounding box center [1526, 516] width 9 height 11
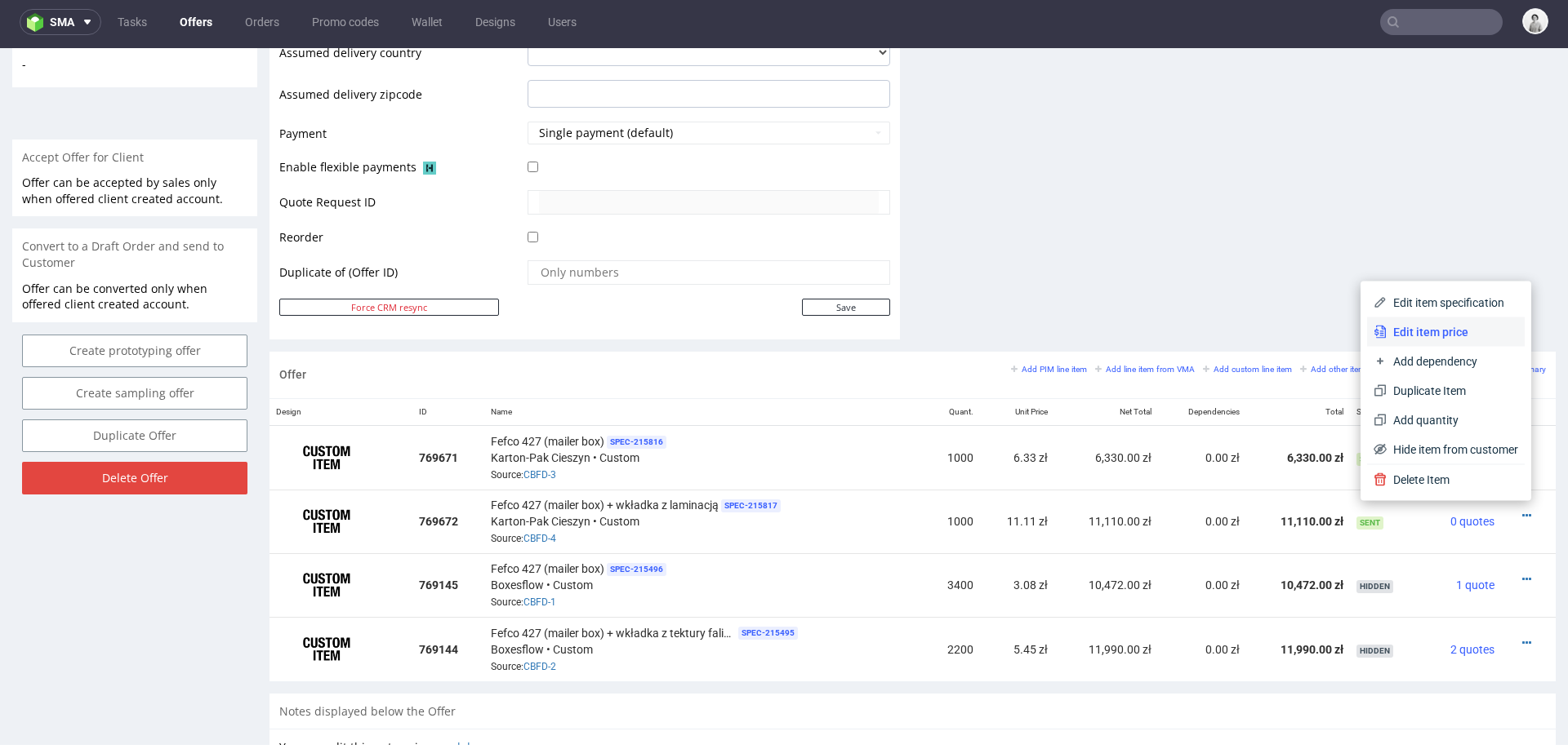
click at [1417, 329] on span "Edit item price" at bounding box center [1452, 332] width 132 height 16
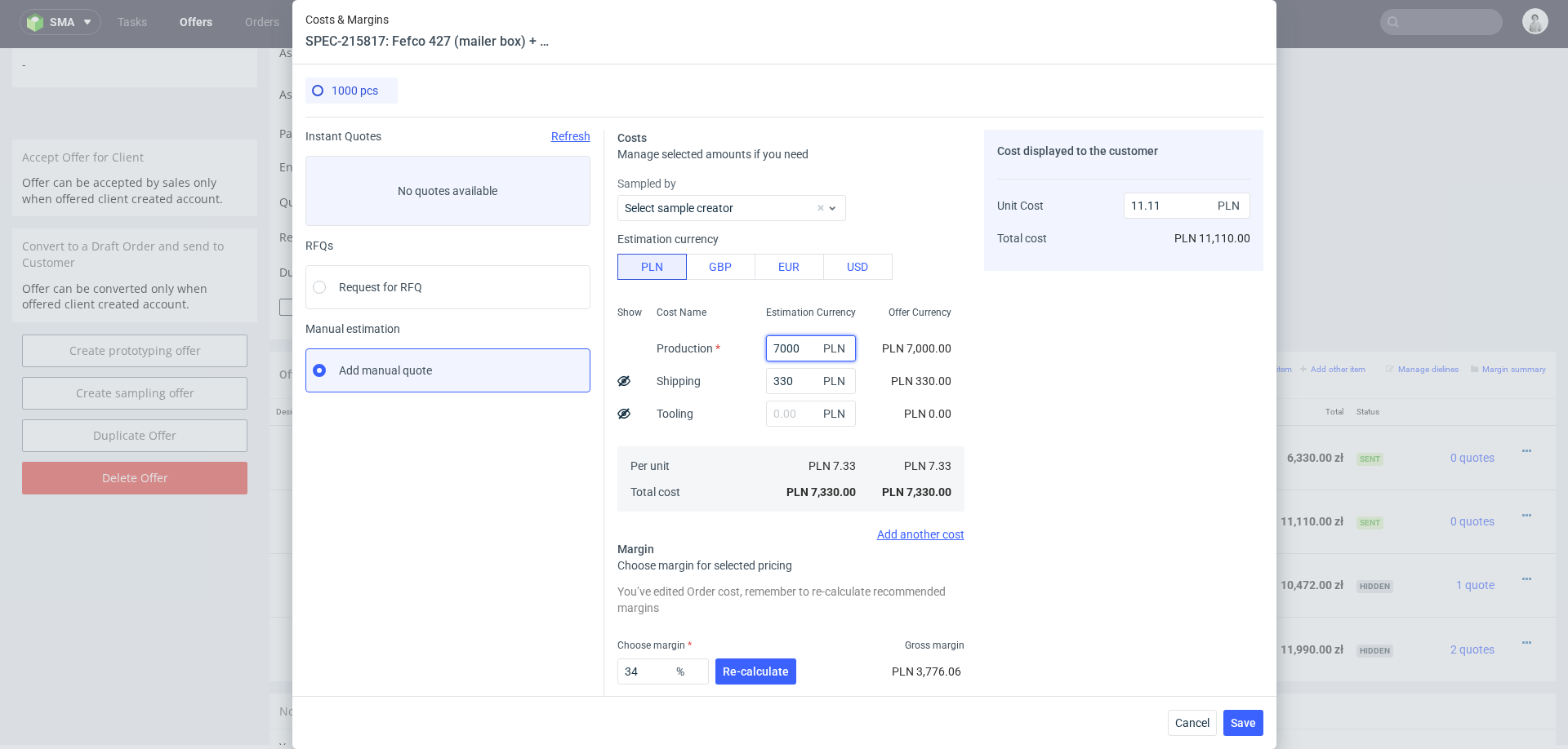
click at [787, 349] on input "7000" at bounding box center [811, 348] width 90 height 26
type input "7200"
type input "11.41"
type input "7200"
click at [1188, 389] on div "Cost displayed to the customer Unit Cost Total cost 11.41 PLN PLN 11,410.00" at bounding box center [1123, 451] width 279 height 643
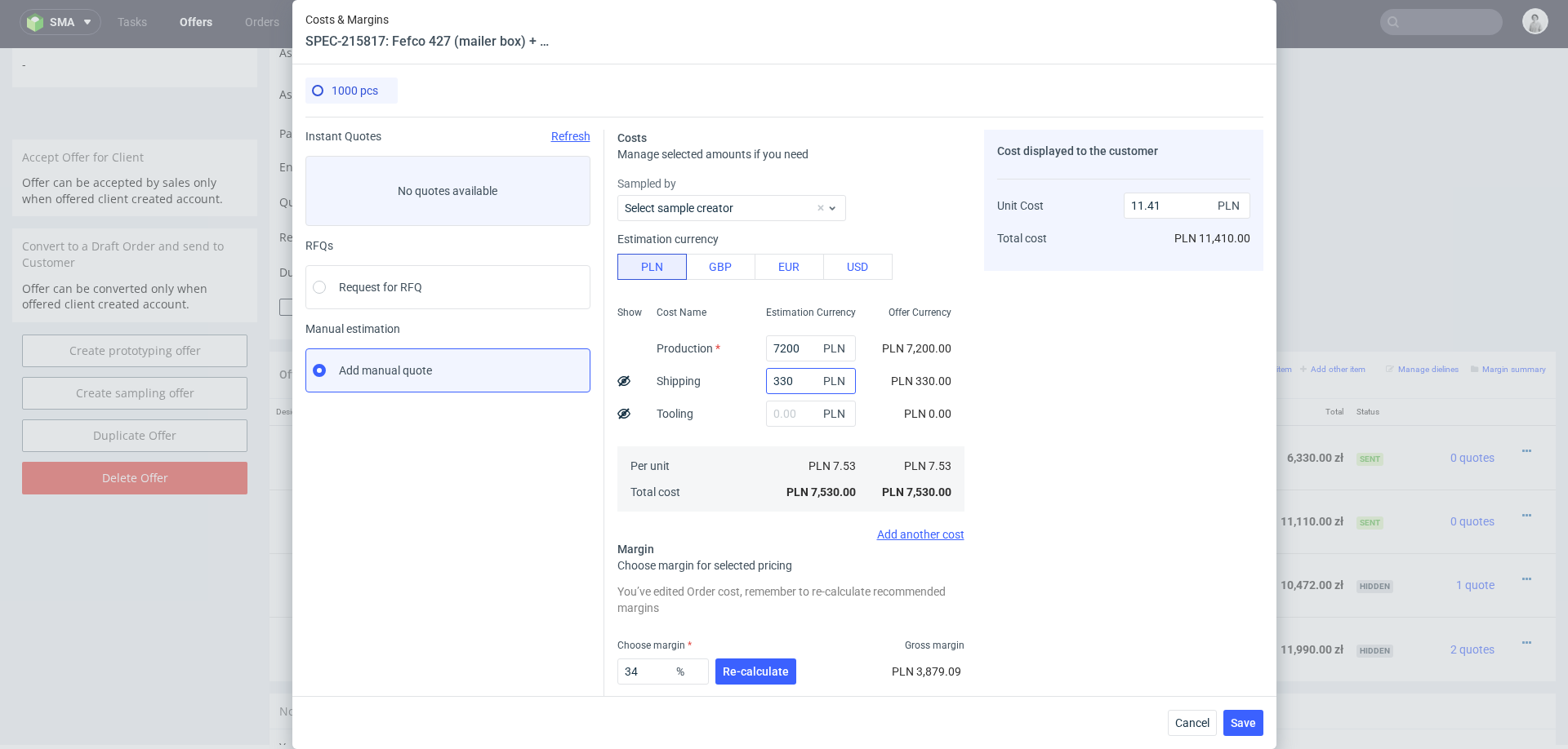
scroll to position [88, 0]
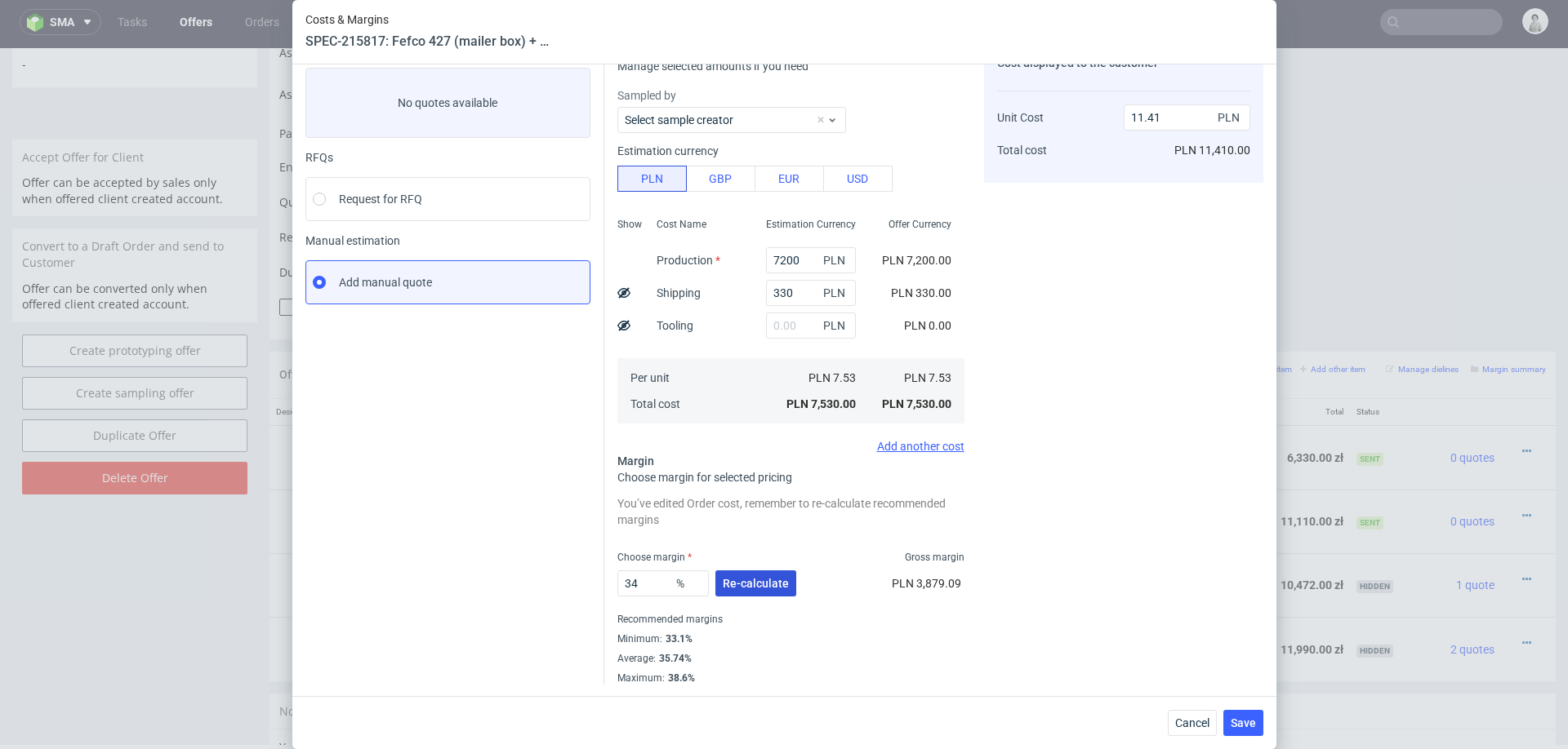
click at [756, 584] on span "Re-calculate" at bounding box center [755, 583] width 66 height 11
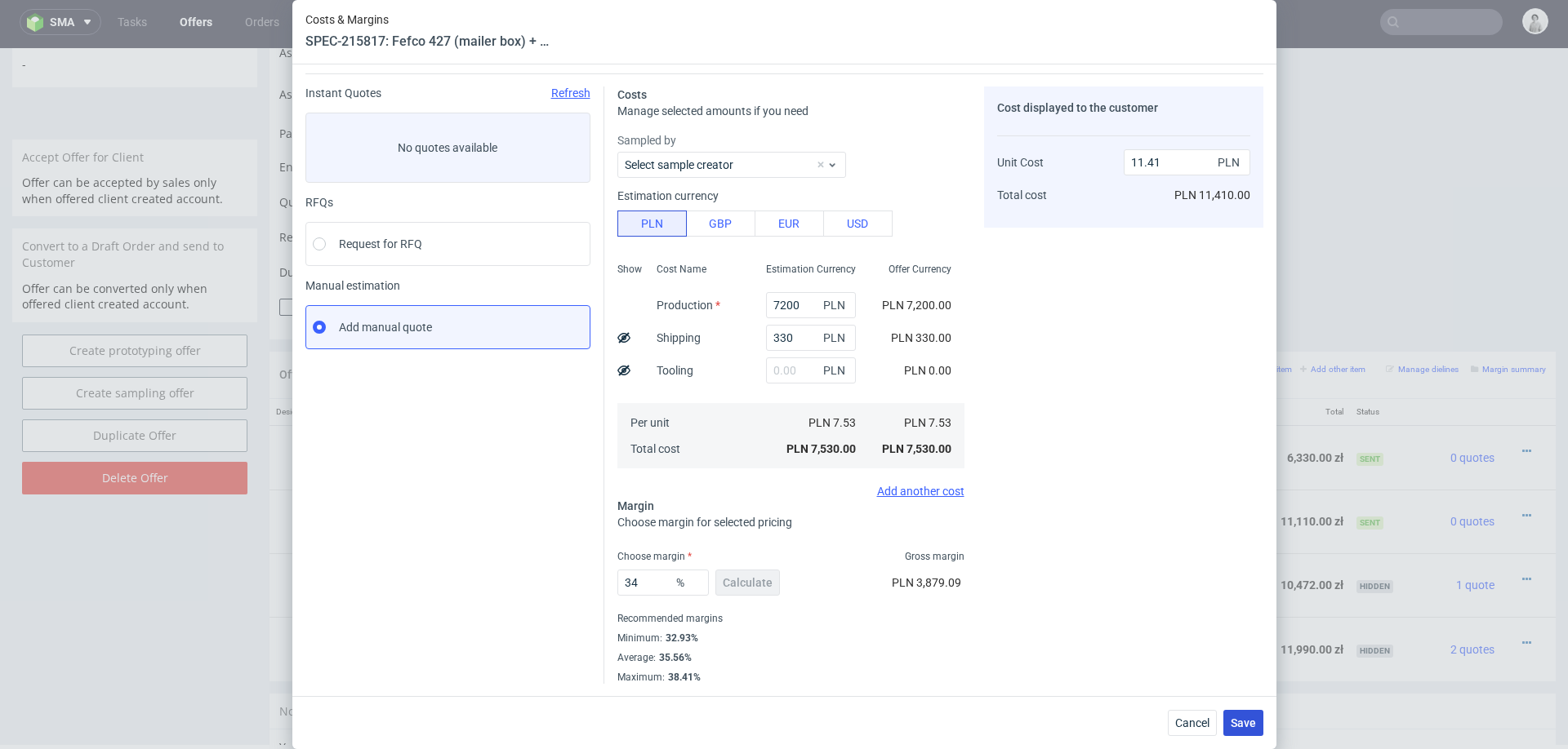
click at [1239, 720] on span "Save" at bounding box center [1243, 723] width 25 height 11
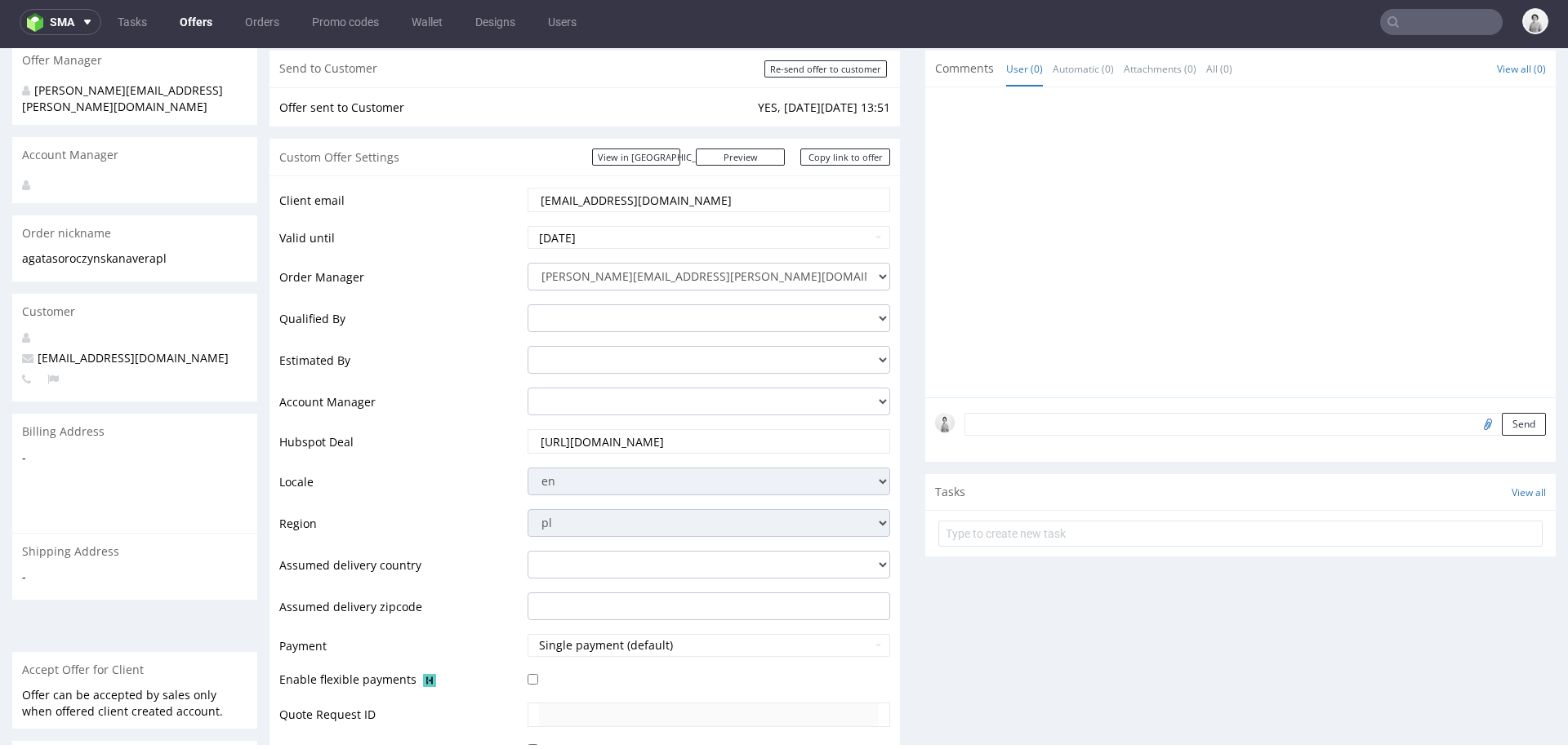
scroll to position [148, 0]
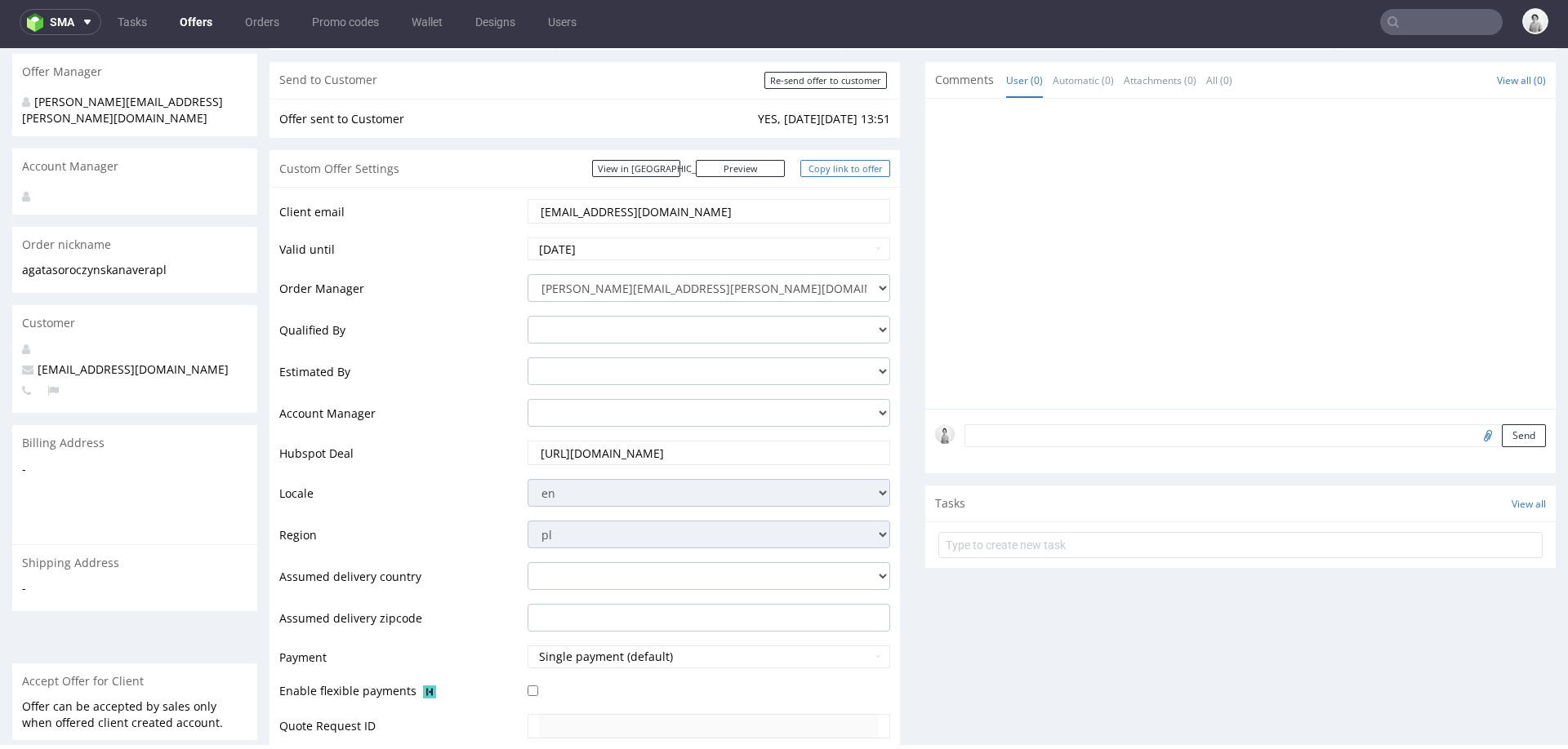
click at [847, 166] on link "Copy link to offer" at bounding box center [845, 168] width 90 height 17
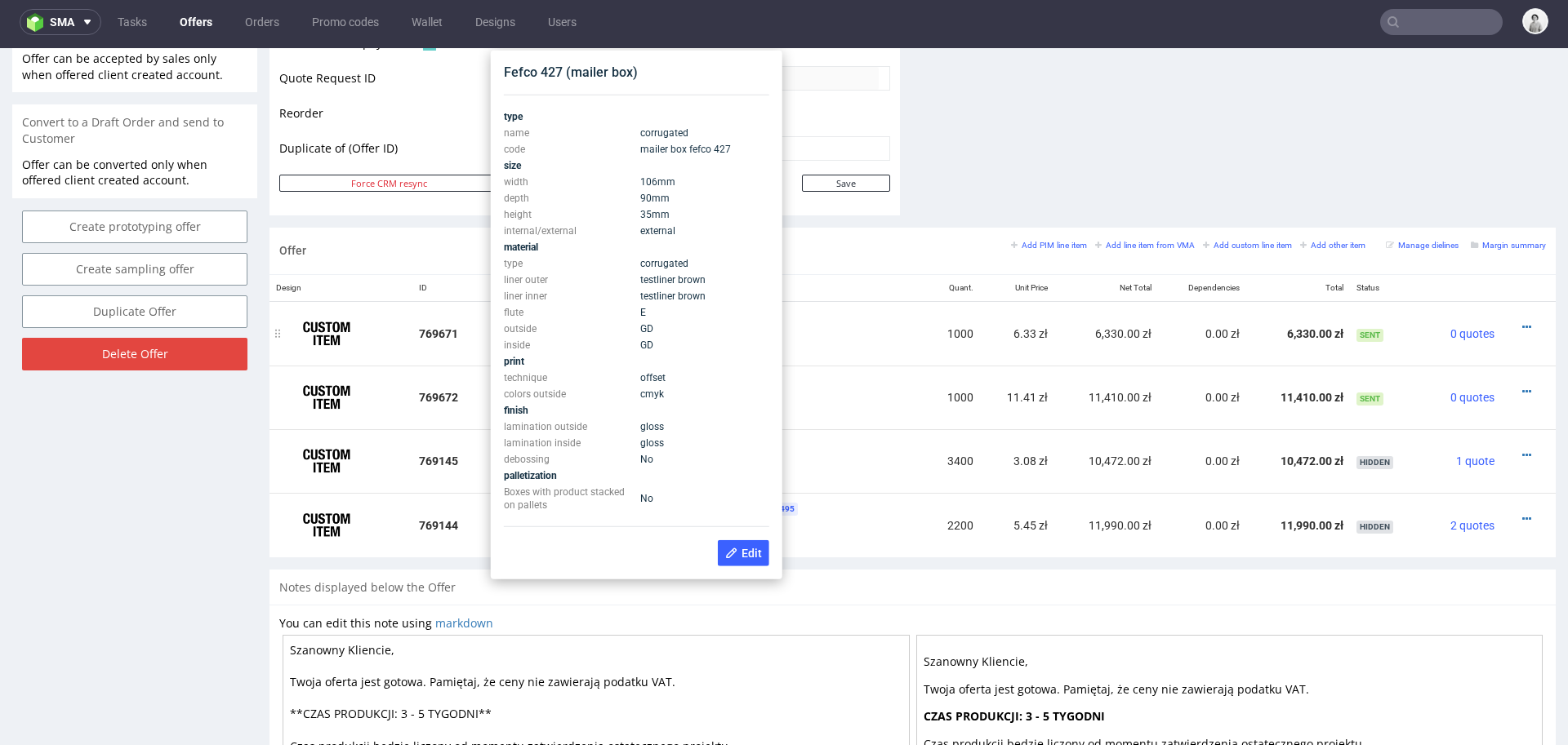
scroll to position [786, 0]
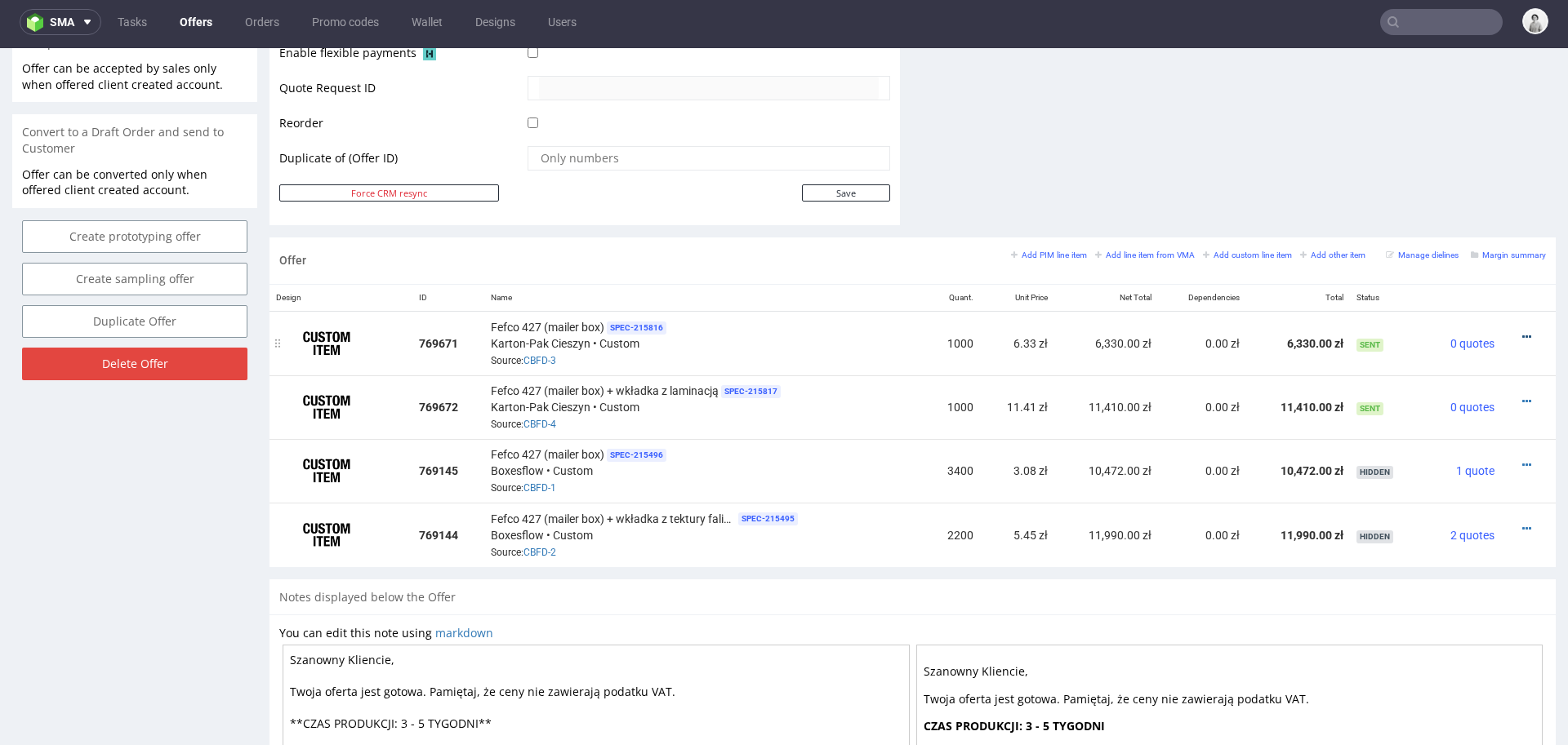
click at [1522, 331] on icon at bounding box center [1526, 336] width 9 height 11
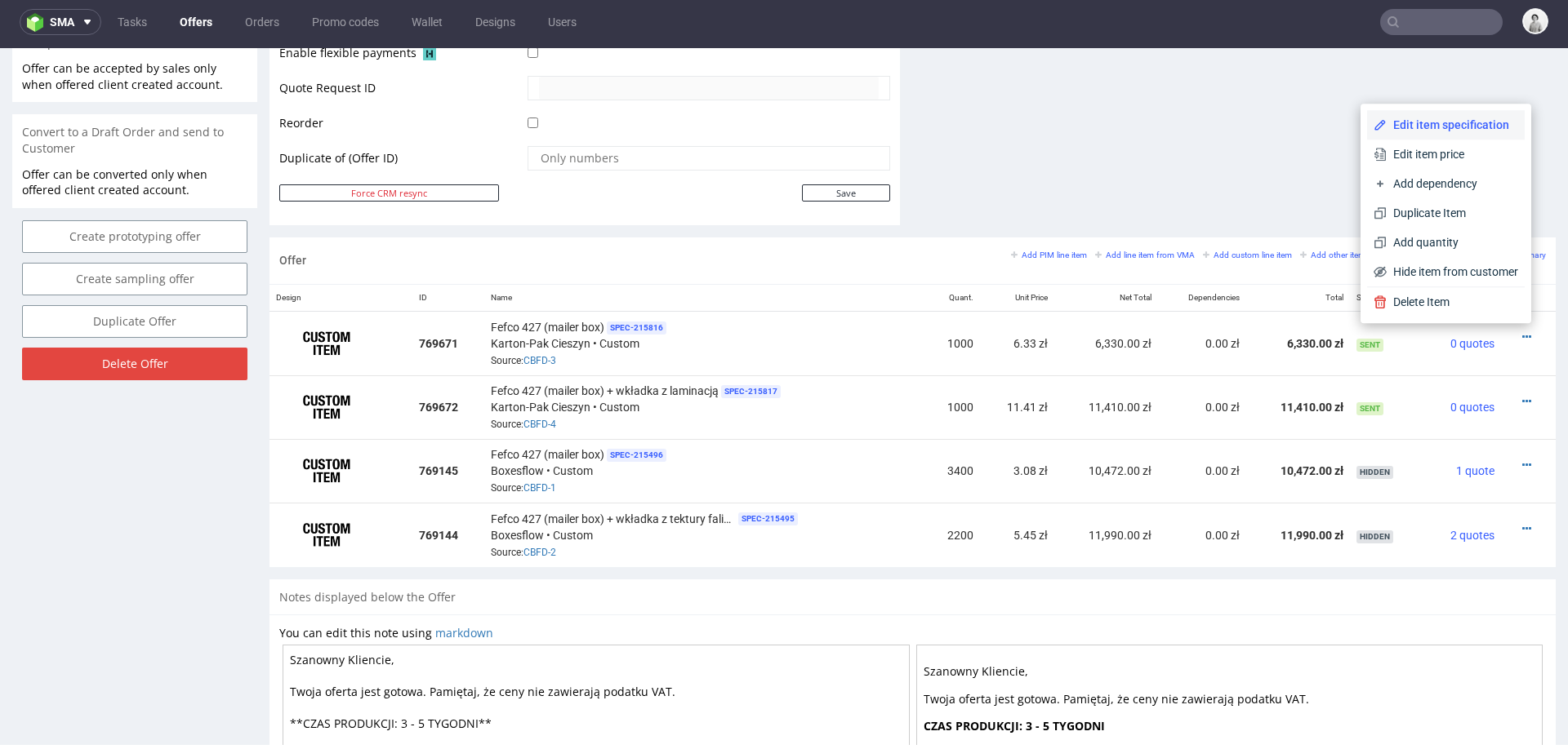
click at [1434, 127] on span "Edit item specification" at bounding box center [1452, 125] width 132 height 16
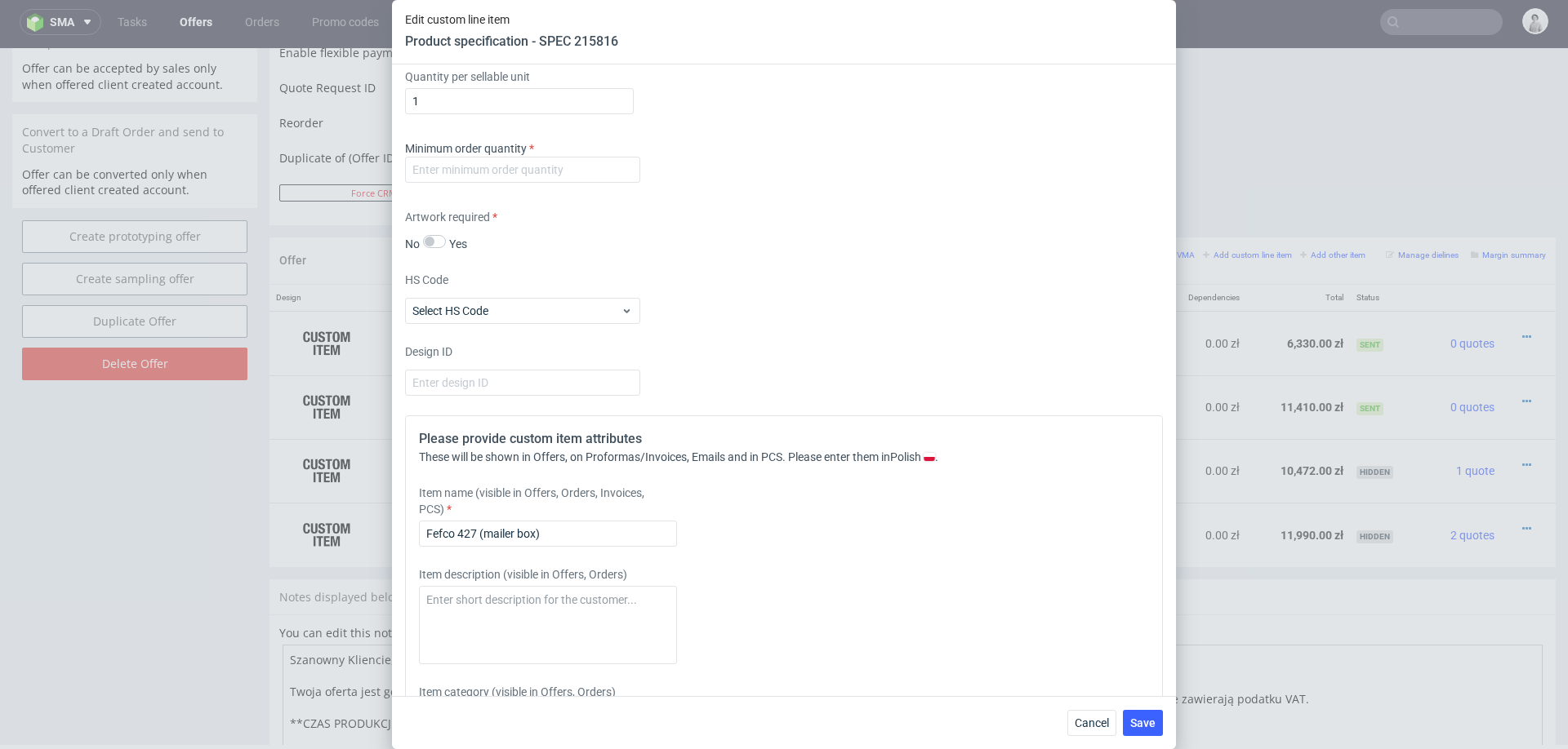
scroll to position [2324, 0]
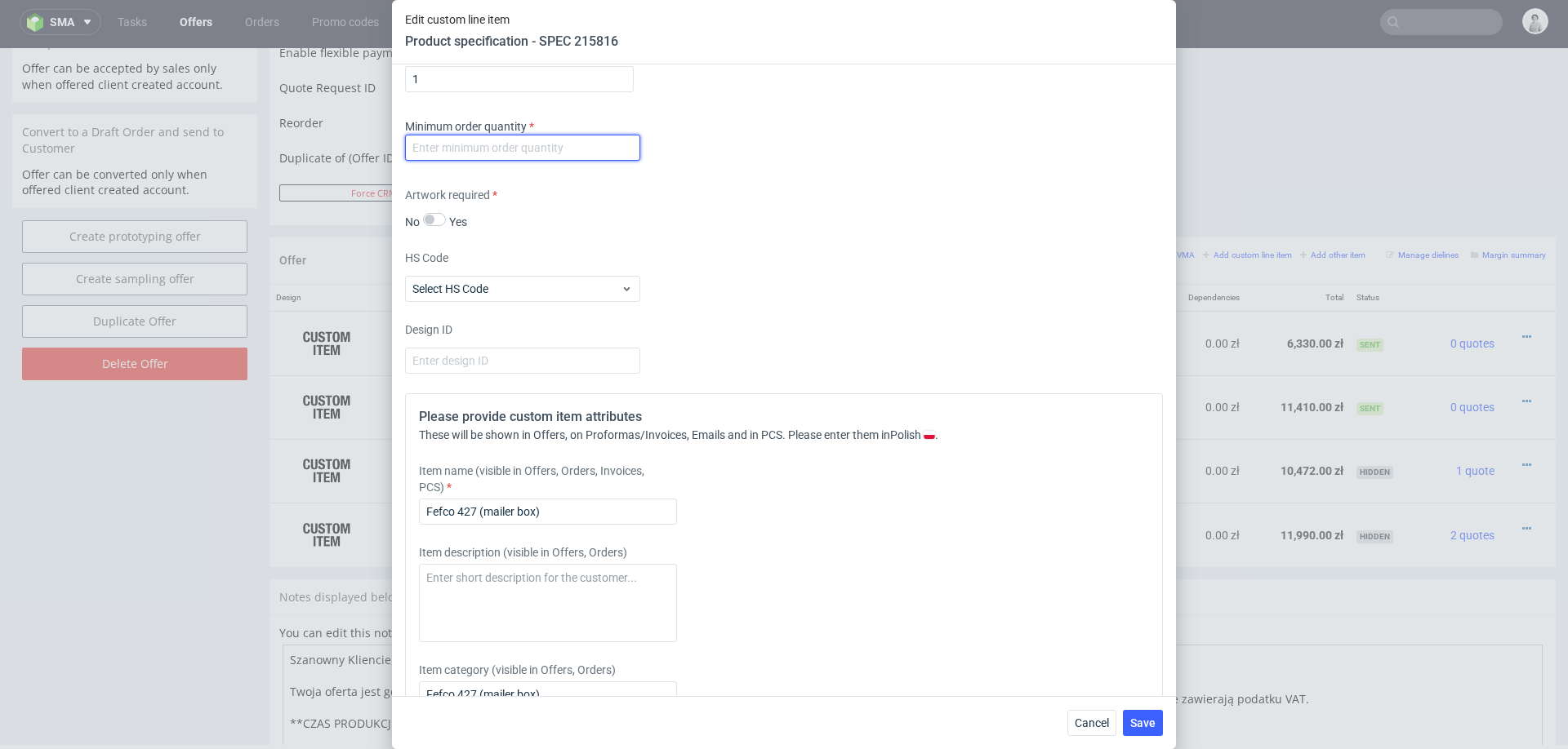
click at [547, 147] on input "number" at bounding box center [523, 148] width 235 height 26
type input "100"
click at [700, 250] on div "HS Code Select HS Code" at bounding box center [784, 275] width 758 height 52
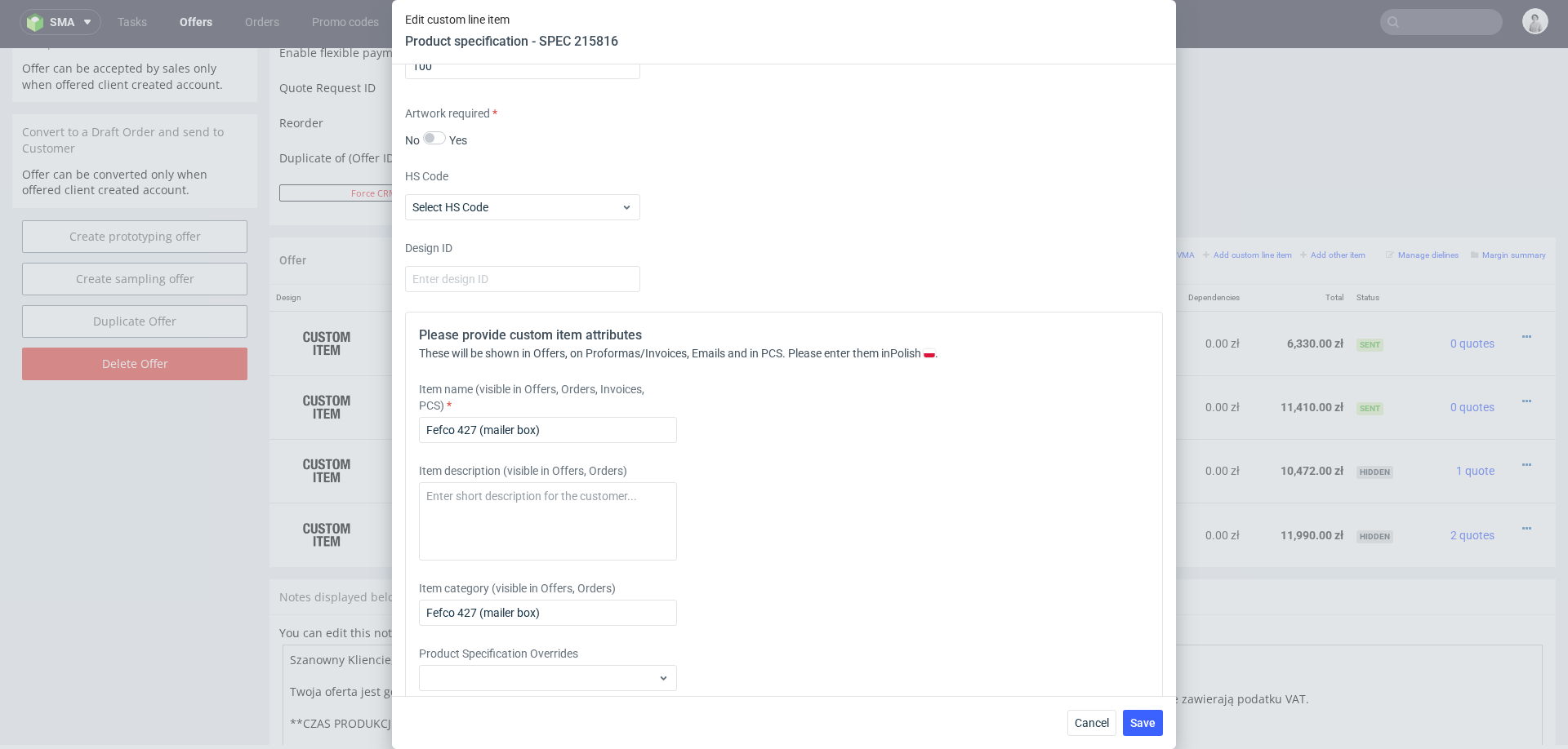
scroll to position [2410, 0]
click at [577, 423] on input "Fefco 427 (mailer box)" at bounding box center [548, 426] width 258 height 26
type input "Fefco 427 (mailer box), zadruk tylko na zew, wew kolor biały"
click at [1141, 726] on span "Save" at bounding box center [1142, 723] width 25 height 11
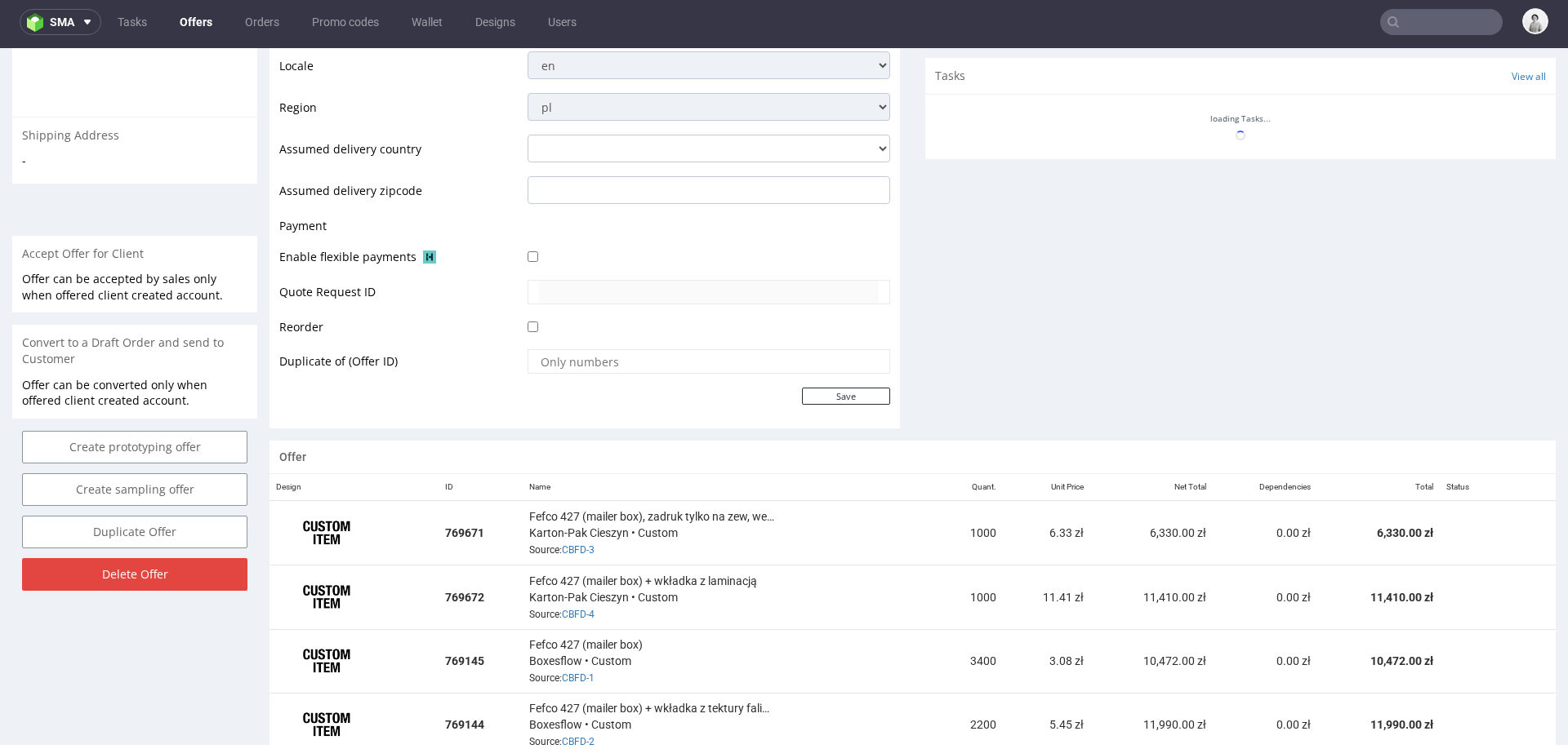
scroll to position [601, 0]
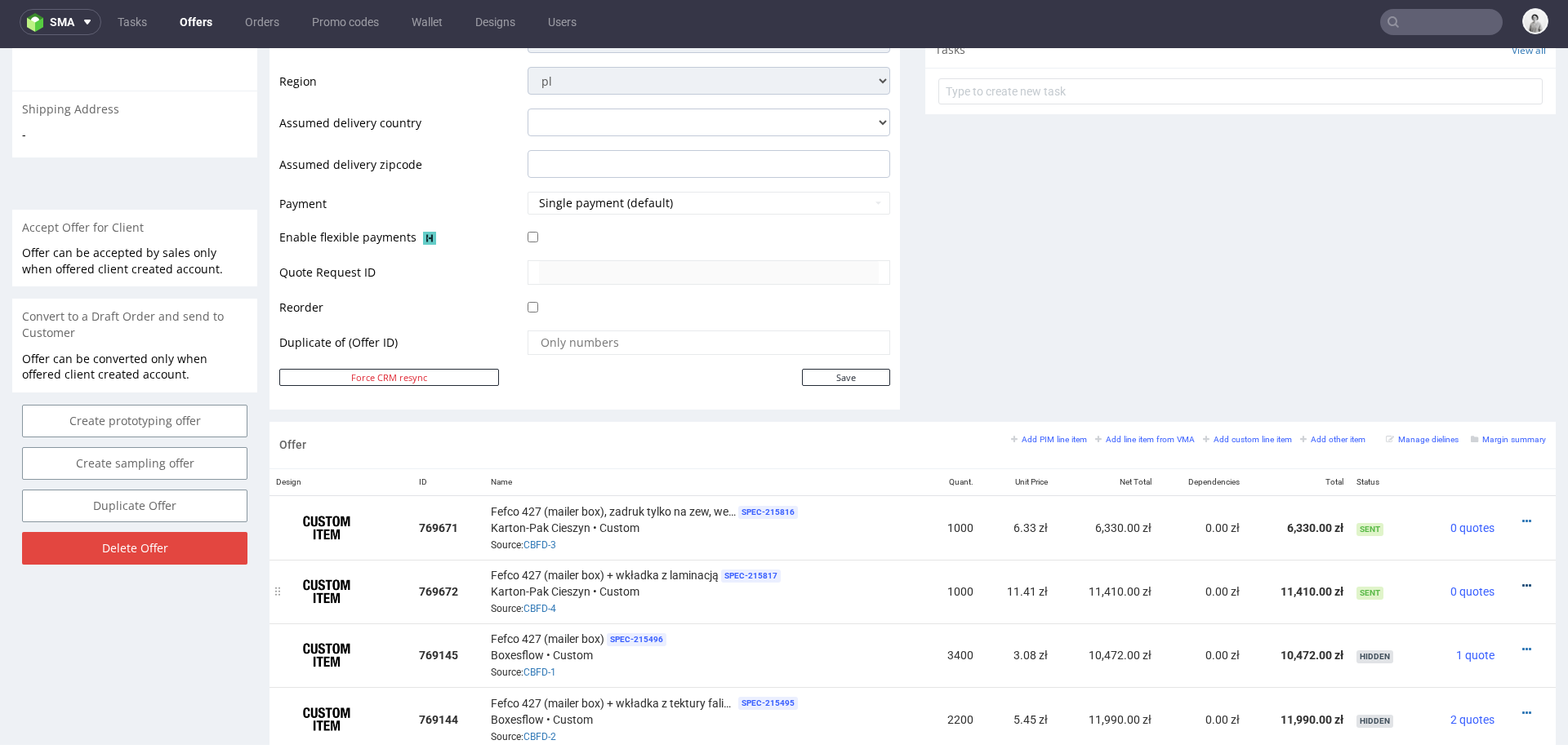
click at [1522, 580] on icon at bounding box center [1526, 585] width 9 height 11
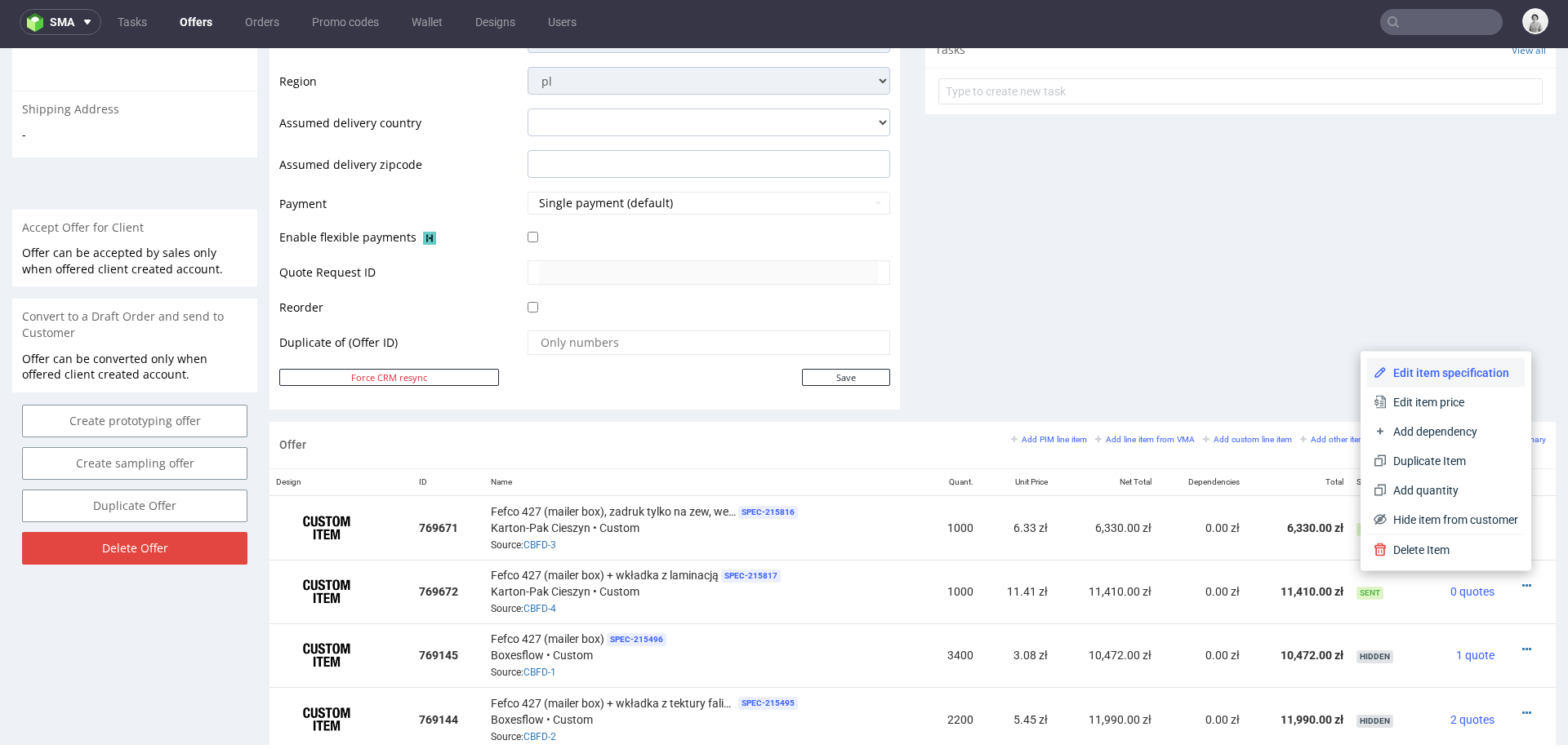
click at [1451, 375] on span "Edit item specification" at bounding box center [1452, 373] width 132 height 16
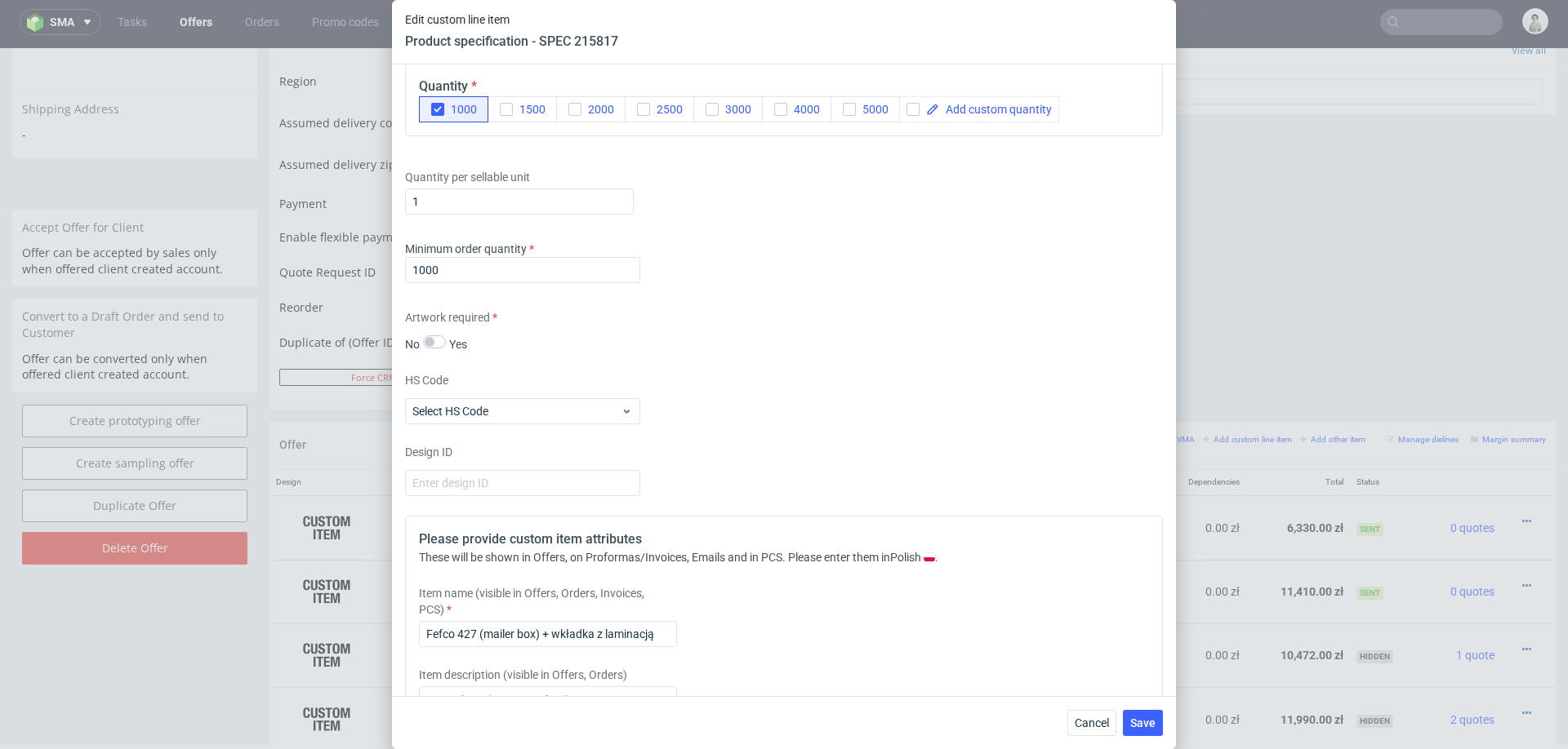
scroll to position [2317, 0]
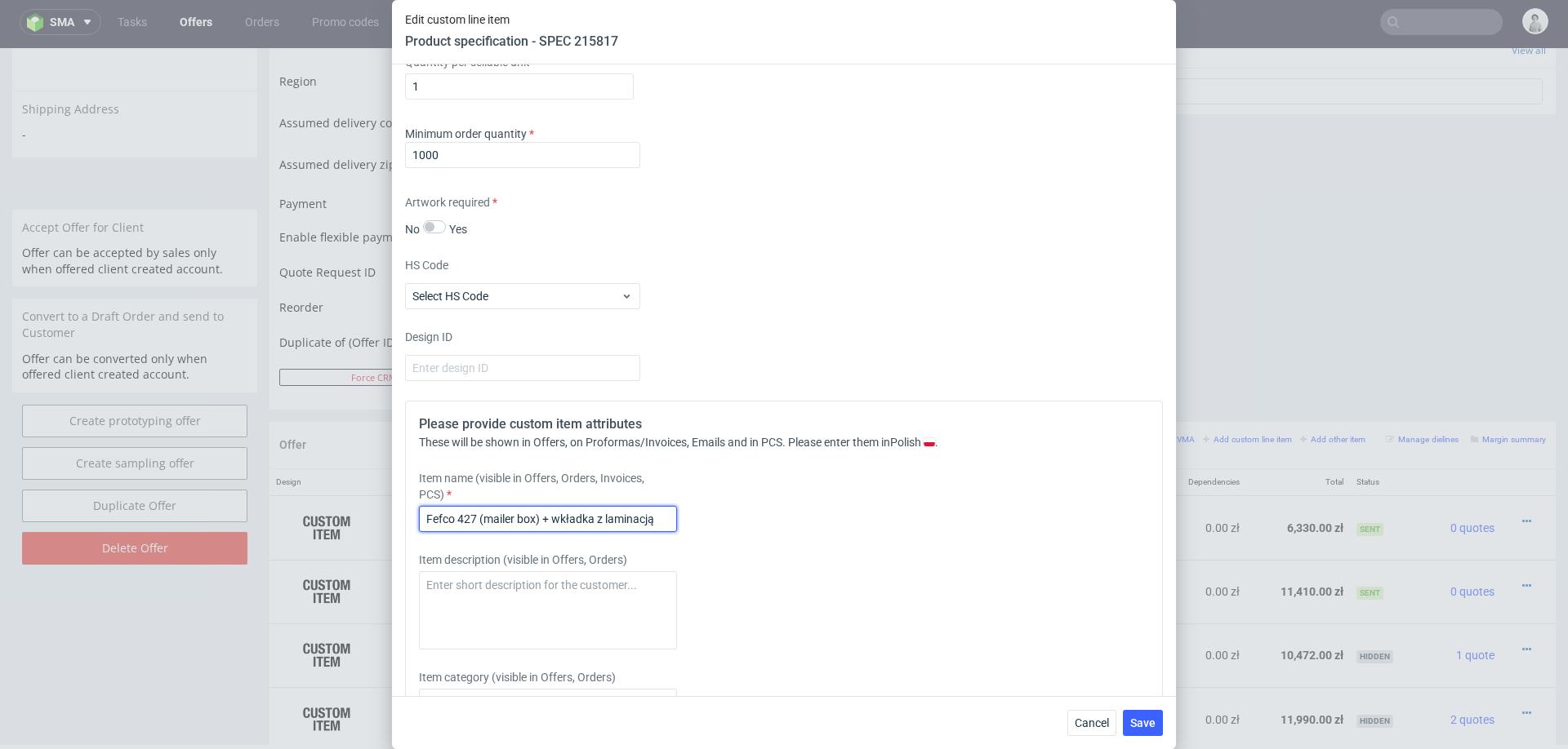
click at [662, 520] on input "Fefco 427 (mailer box) + wkładka z laminacją" at bounding box center [548, 520] width 258 height 26
type input "Fefco 427 (mailer box) + wkładka z laminacją, zadruk tylko na zew , wew kolor b…"
click at [1148, 718] on span "Save" at bounding box center [1142, 723] width 25 height 11
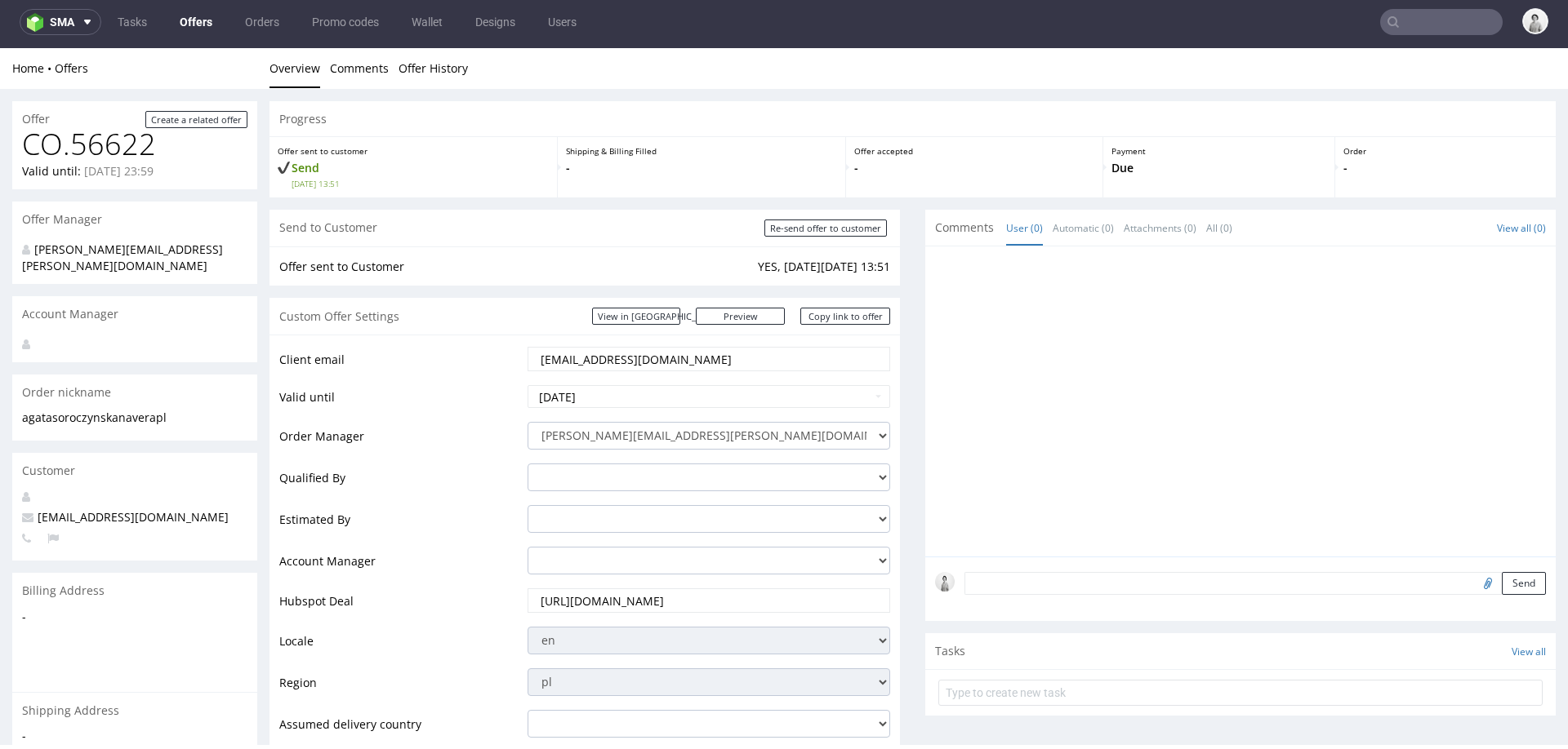
scroll to position [0, 0]
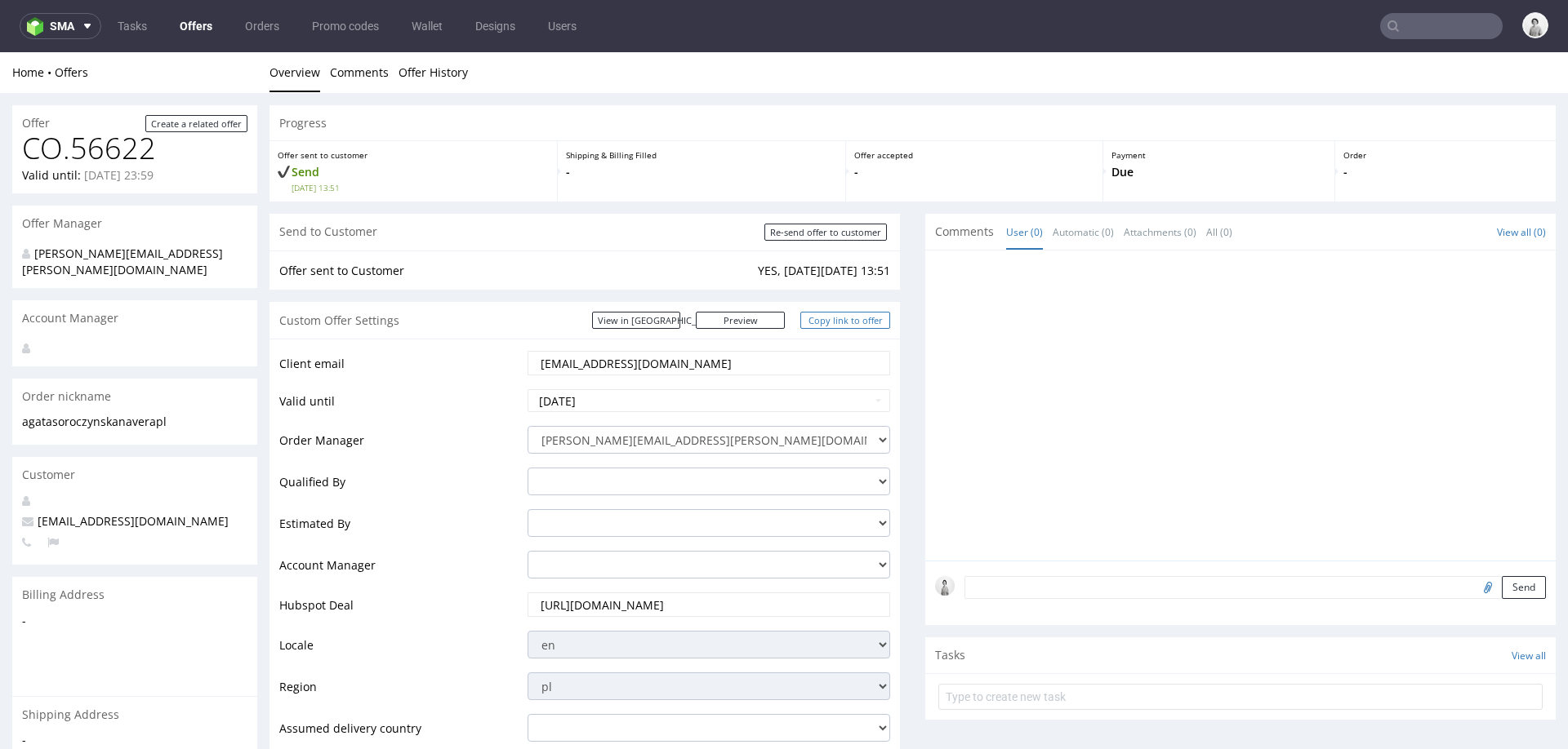
click at [843, 313] on link "Copy link to offer" at bounding box center [845, 320] width 90 height 17
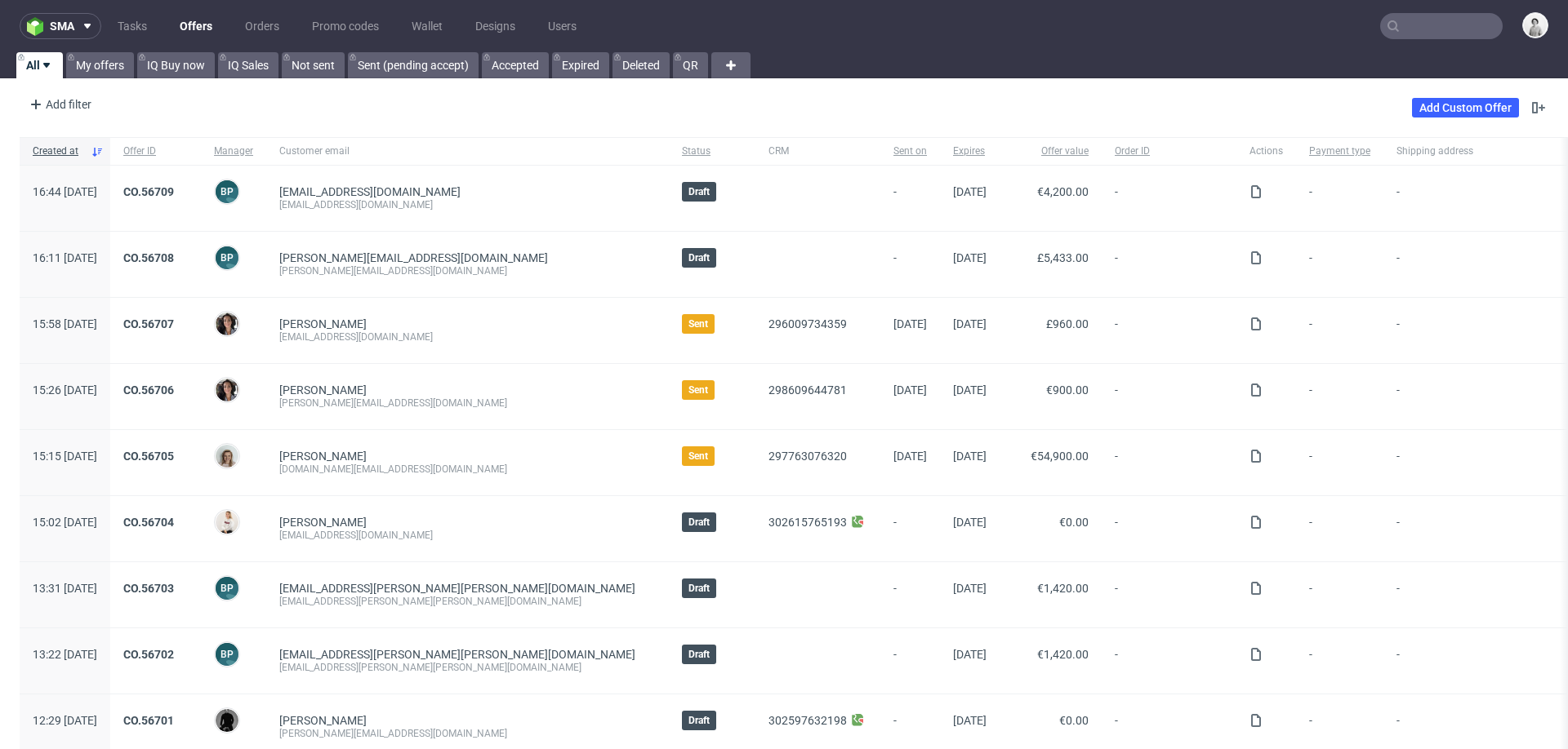
click at [1425, 16] on input "text" at bounding box center [1440, 26] width 123 height 26
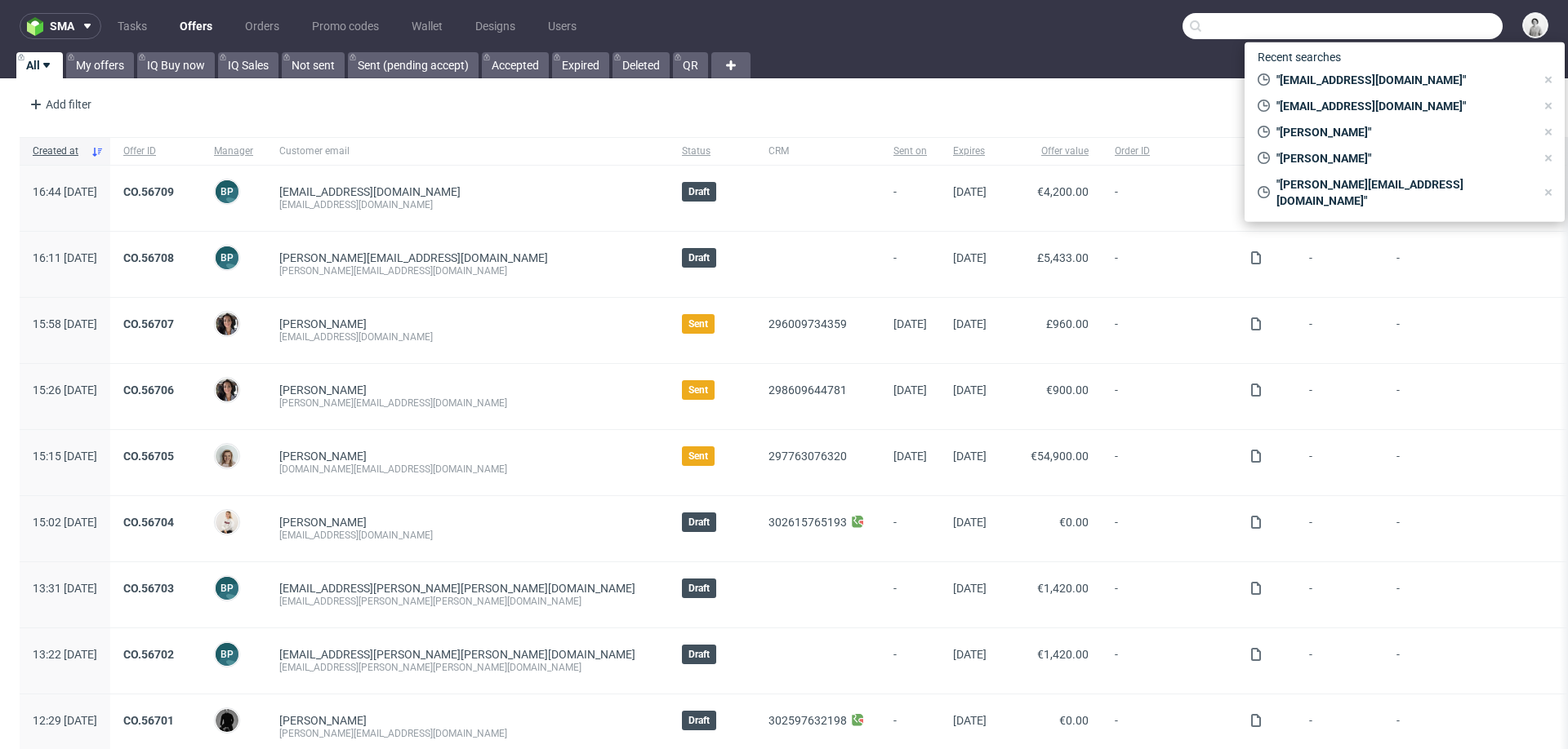
paste input "melvincd@outlook.b"
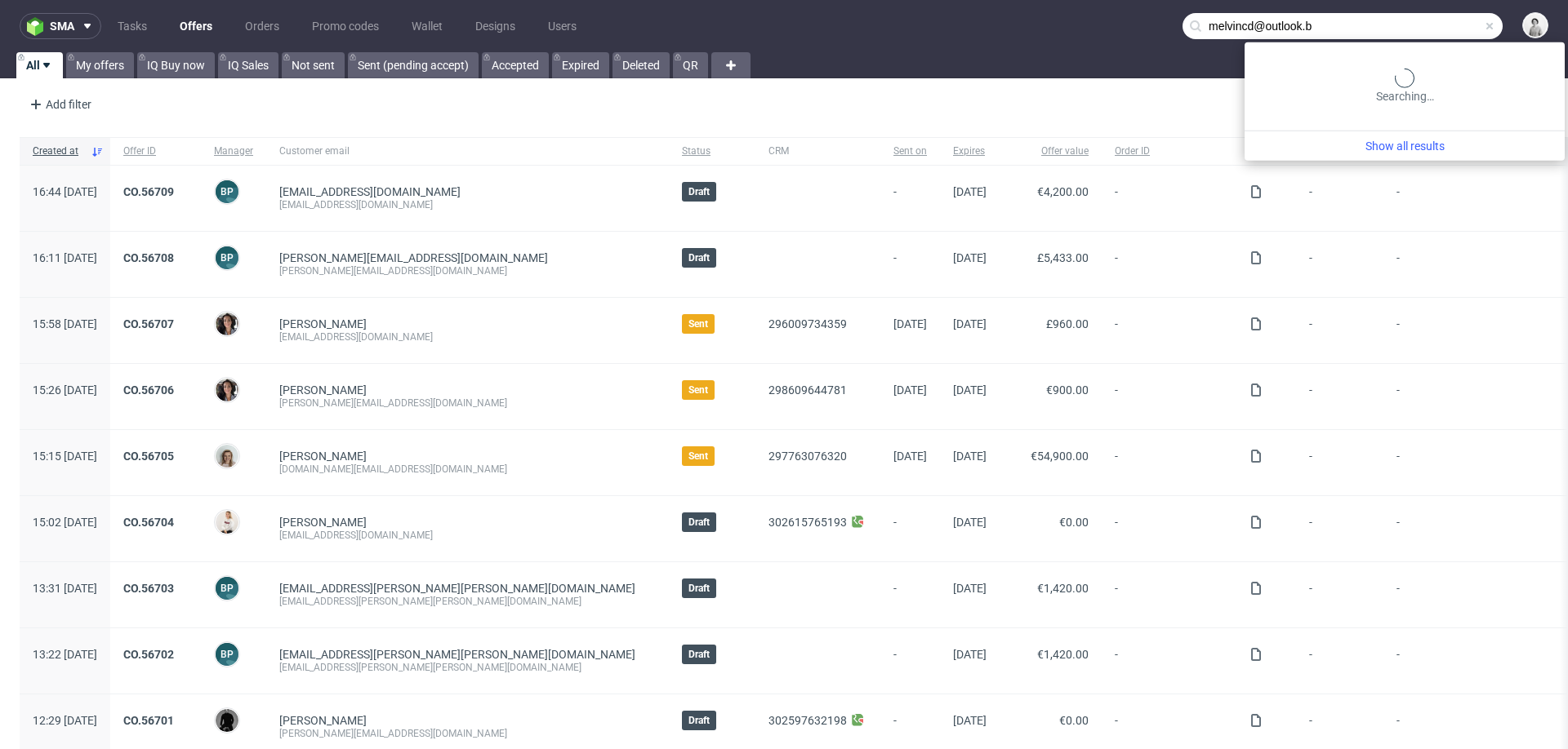
type input "melvincd@outlook.b"
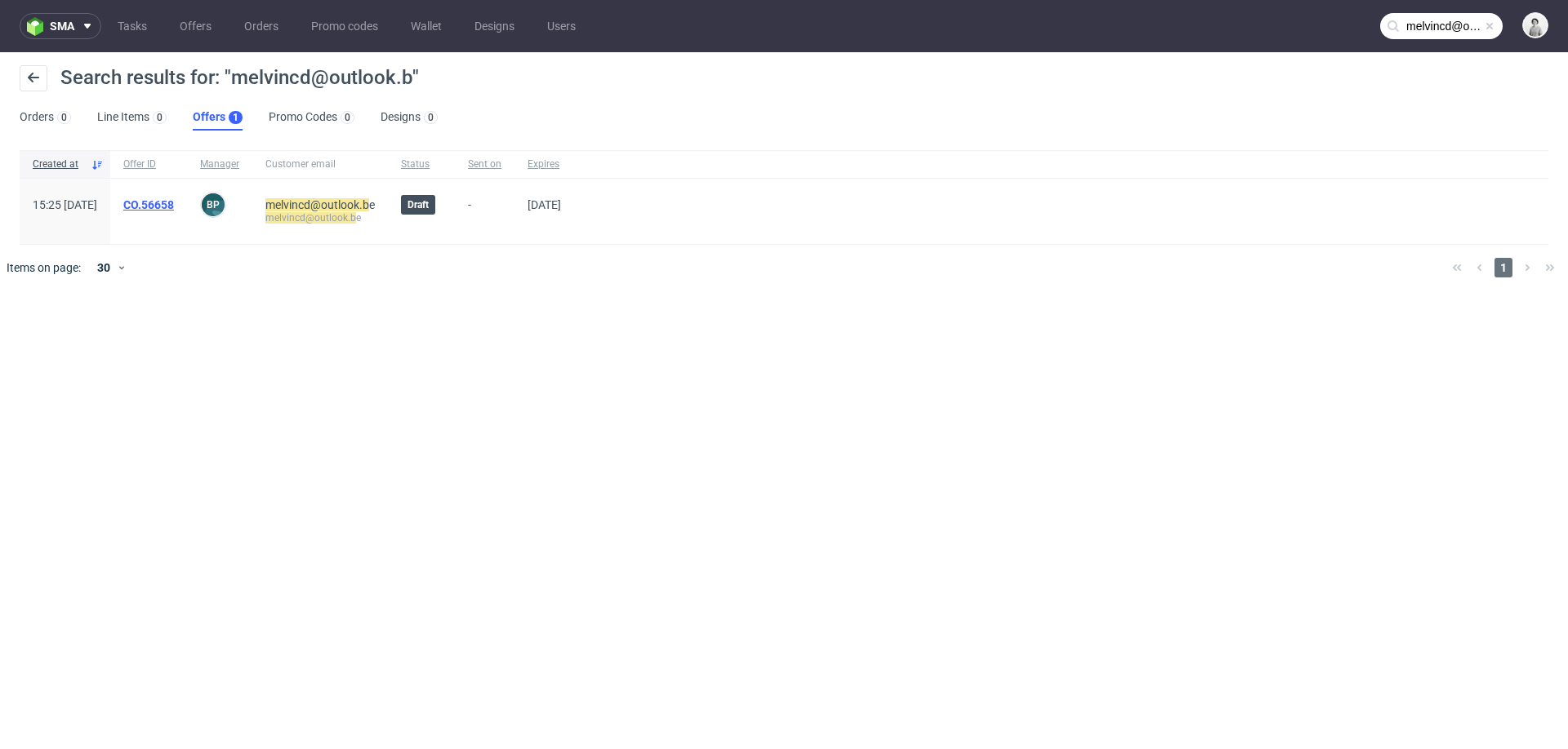
click at [174, 200] on link "CO.56658" at bounding box center [149, 204] width 51 height 13
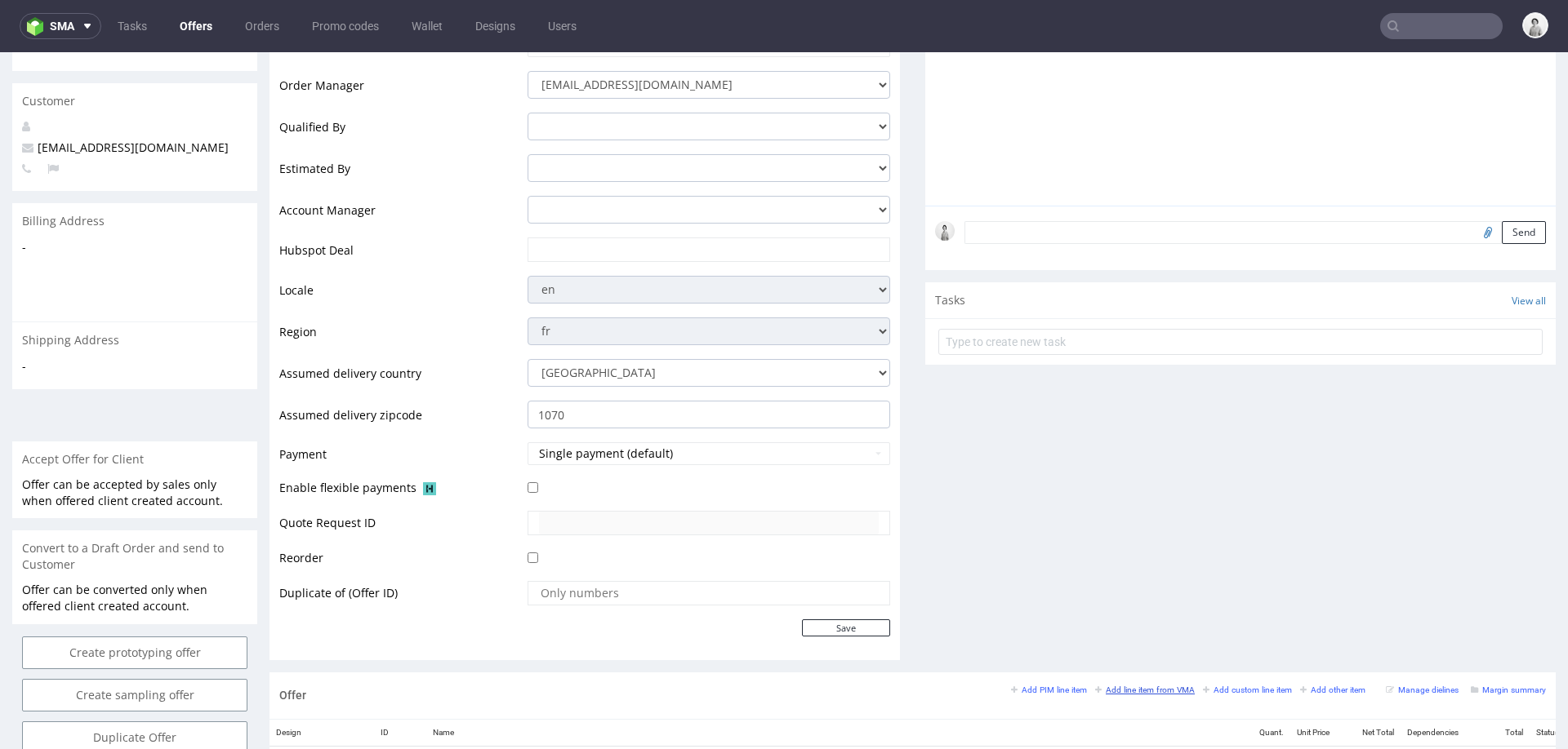
scroll to position [330, 0]
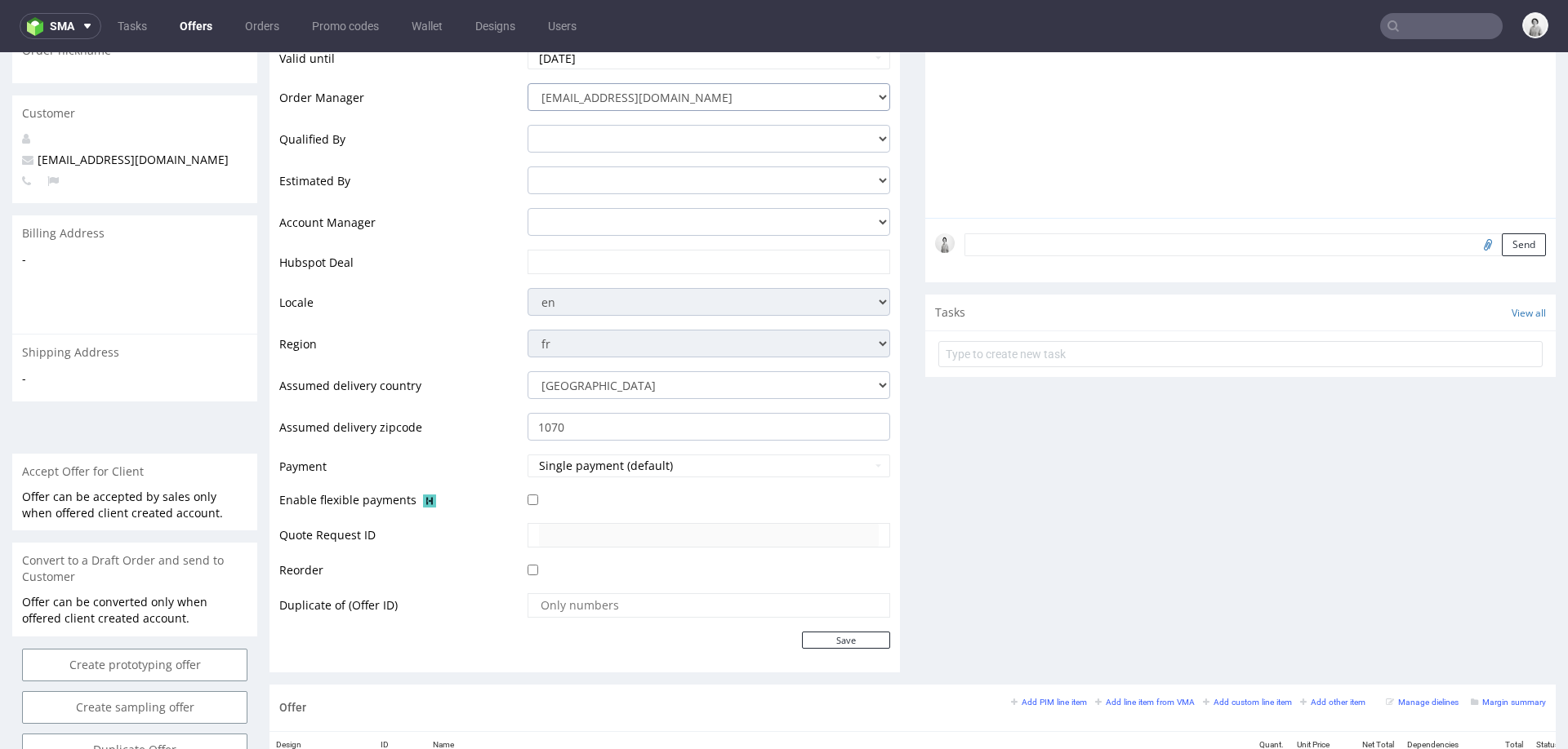
click at [778, 102] on select "[EMAIL_ADDRESS][DOMAIN_NAME] [PERSON_NAME][DOMAIN_NAME][EMAIL_ADDRESS][PERSON_N…" at bounding box center [708, 97] width 362 height 28
select select "20998342"
click at [604, 262] on input "text" at bounding box center [708, 261] width 340 height 23
paste input "[URL][DOMAIN_NAME]"
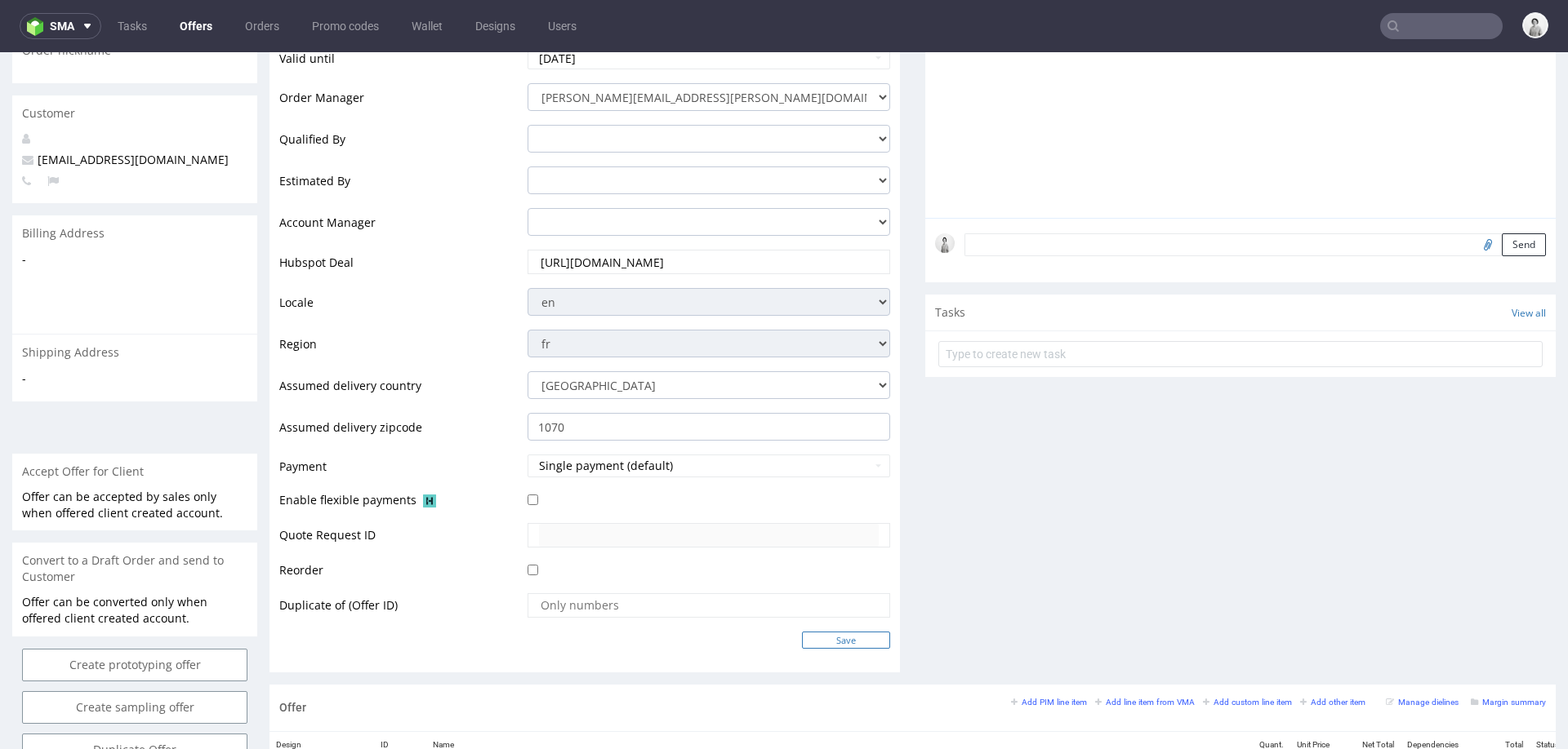
type input "[URL][DOMAIN_NAME]"
click at [826, 642] on input "Save" at bounding box center [846, 640] width 88 height 17
type input "In progress..."
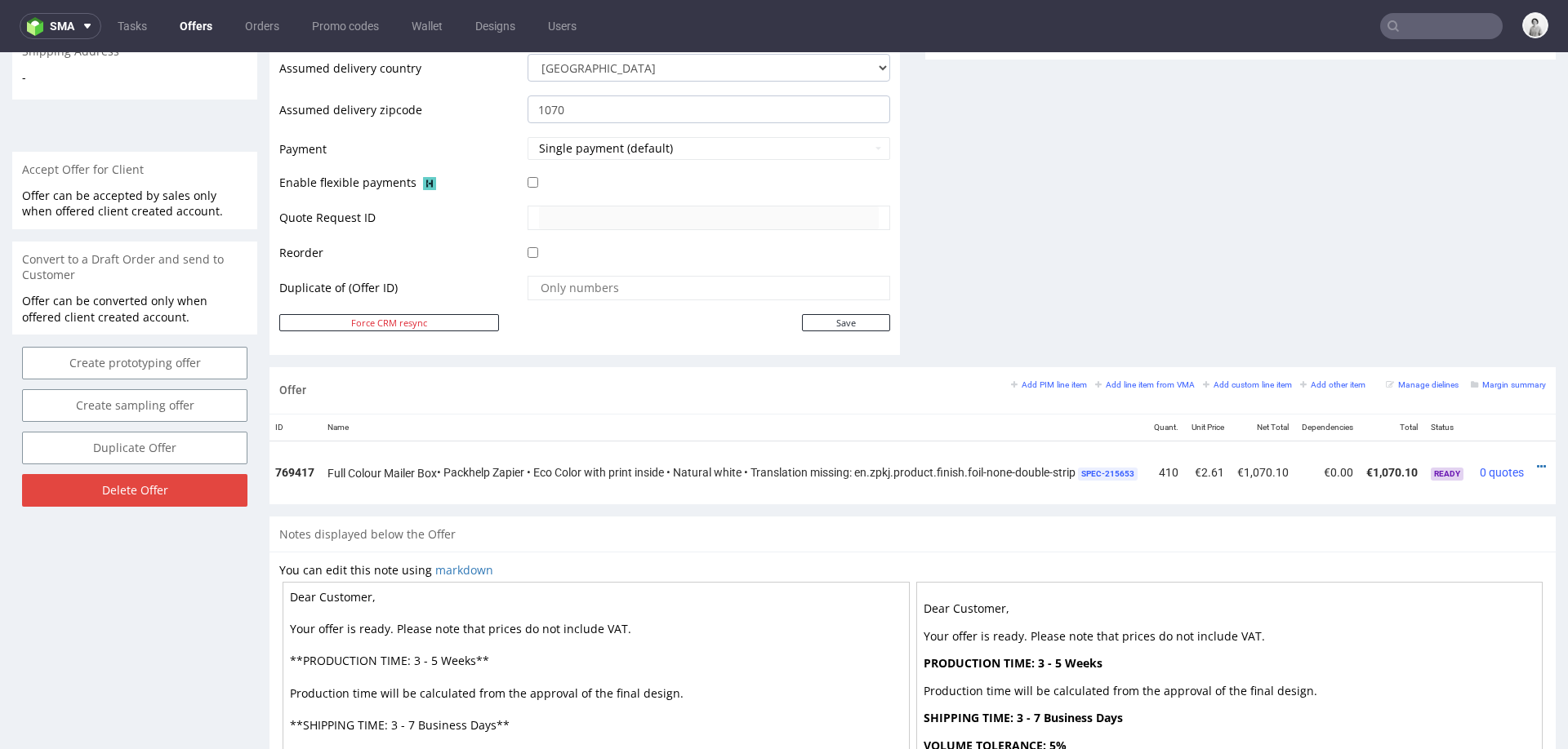
scroll to position [0, 147]
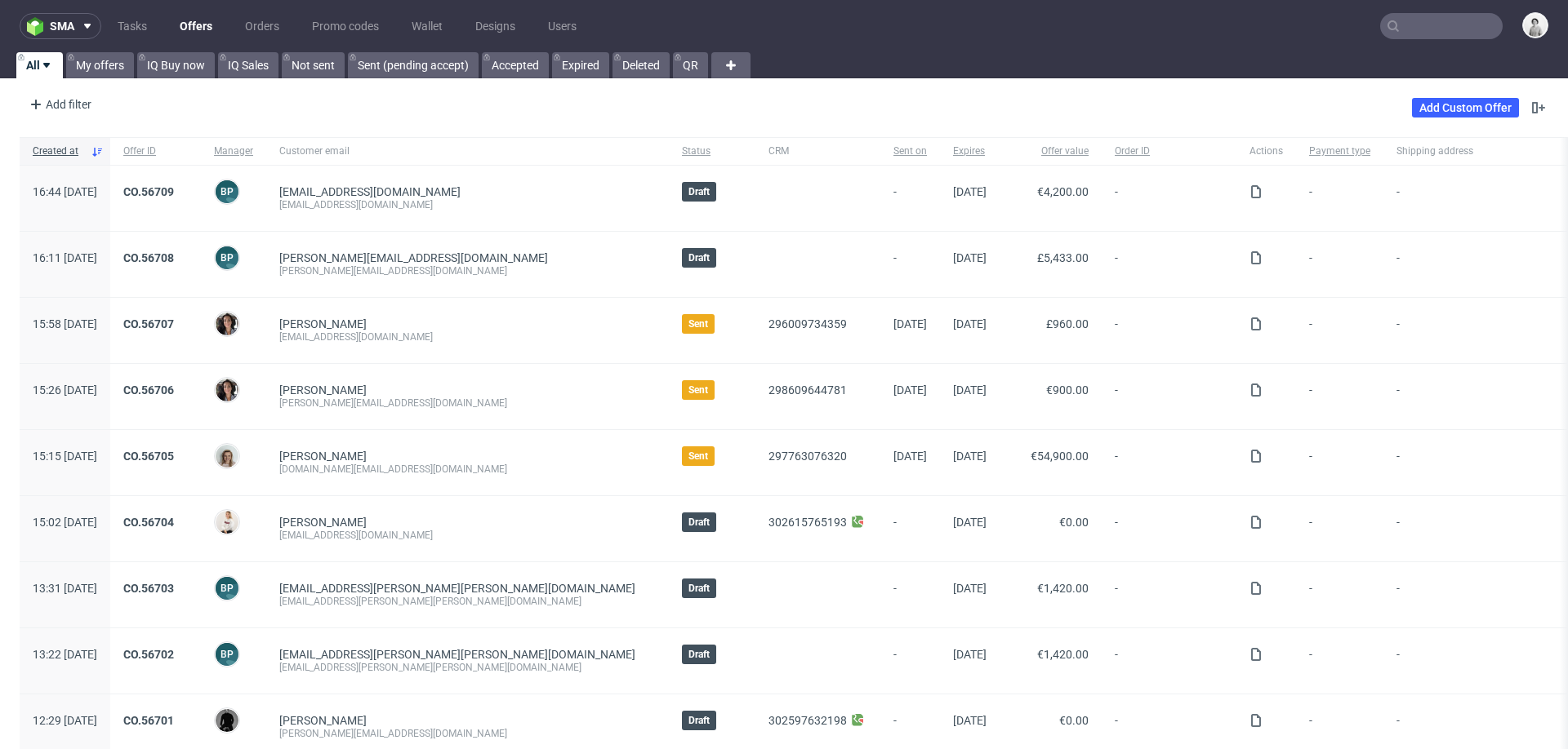
click at [1427, 33] on input "text" at bounding box center [1440, 26] width 123 height 26
click at [1446, 26] on input "text" at bounding box center [1440, 26] width 123 height 26
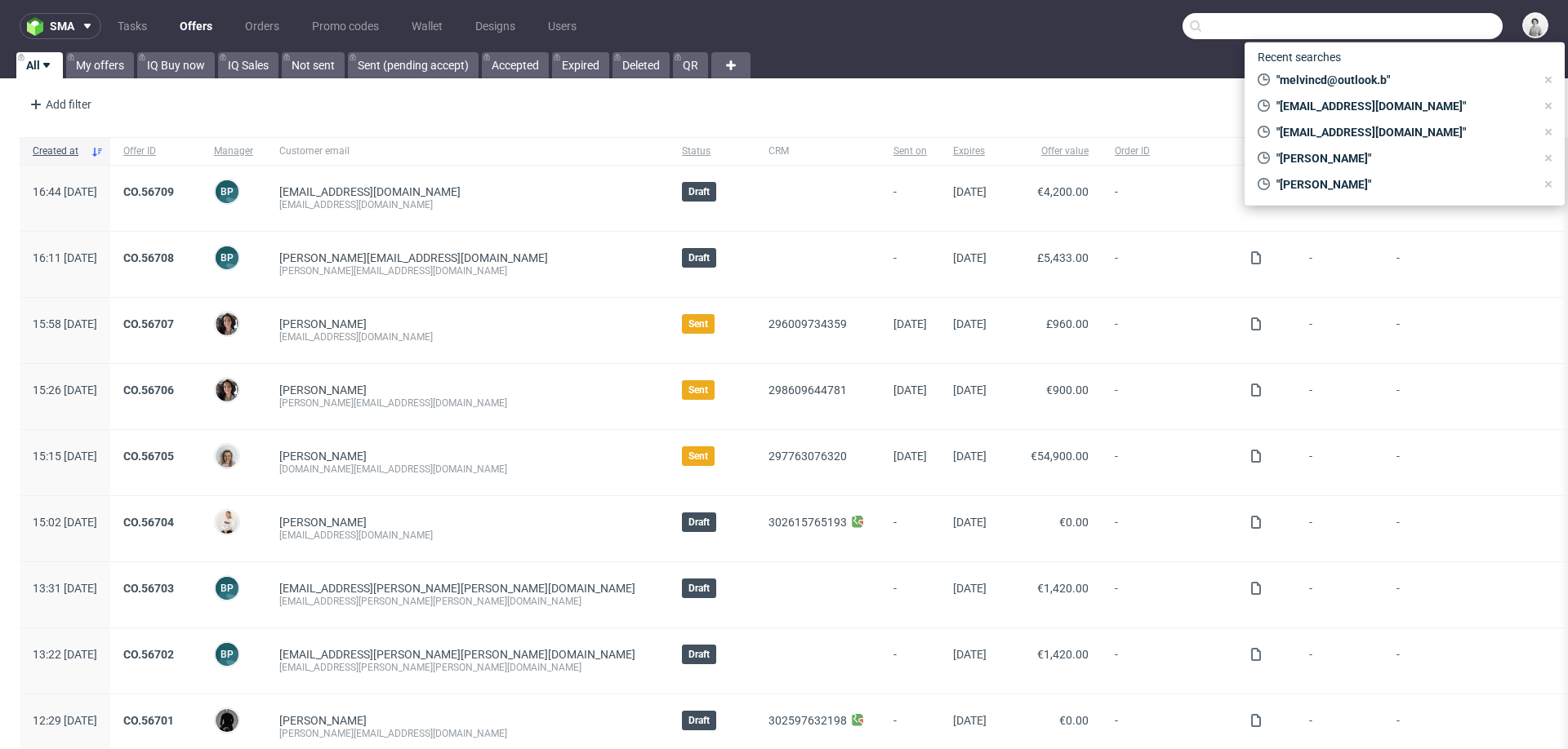
paste input "[EMAIL_ADDRESS][DOMAIN_NAME]"
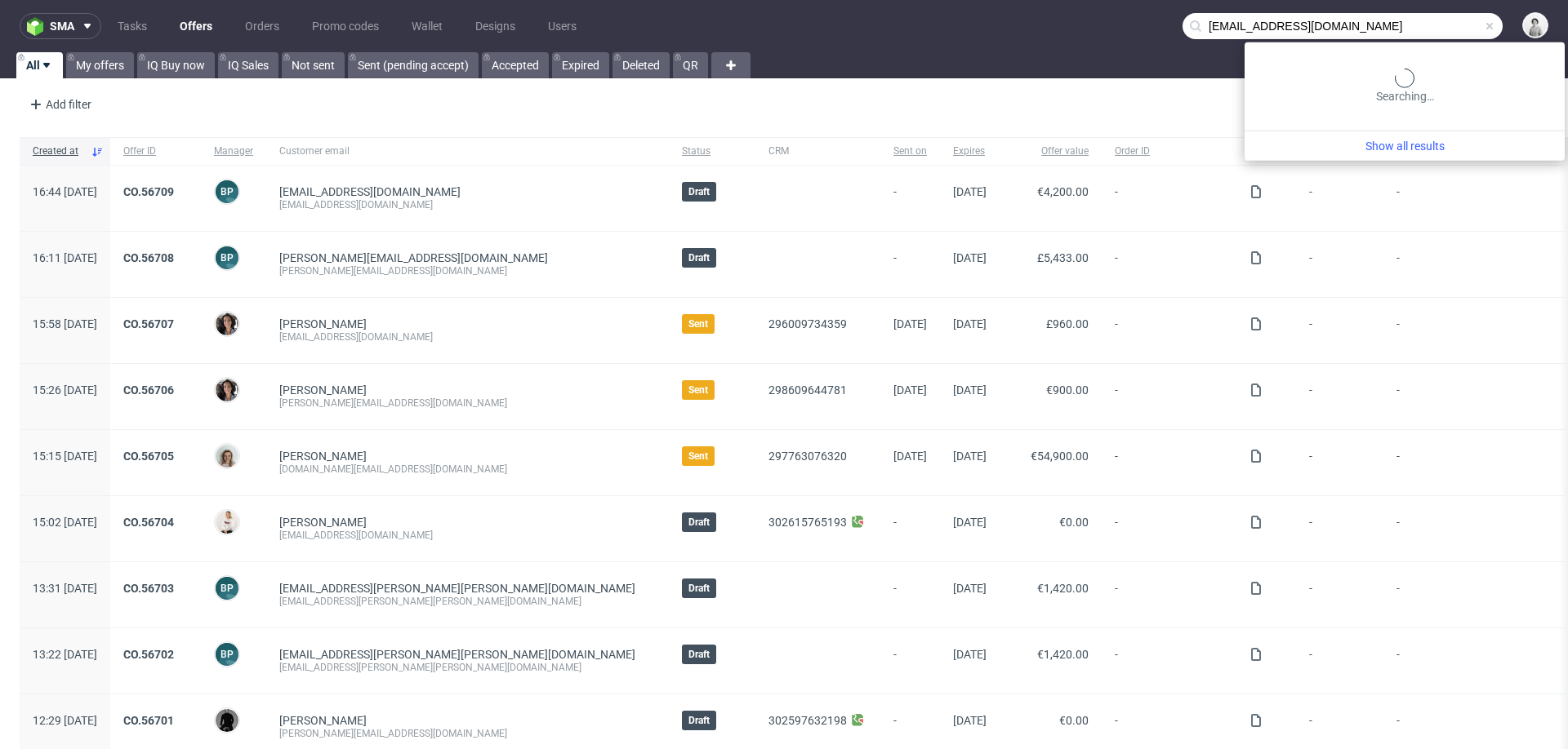
type input "[EMAIL_ADDRESS][DOMAIN_NAME]"
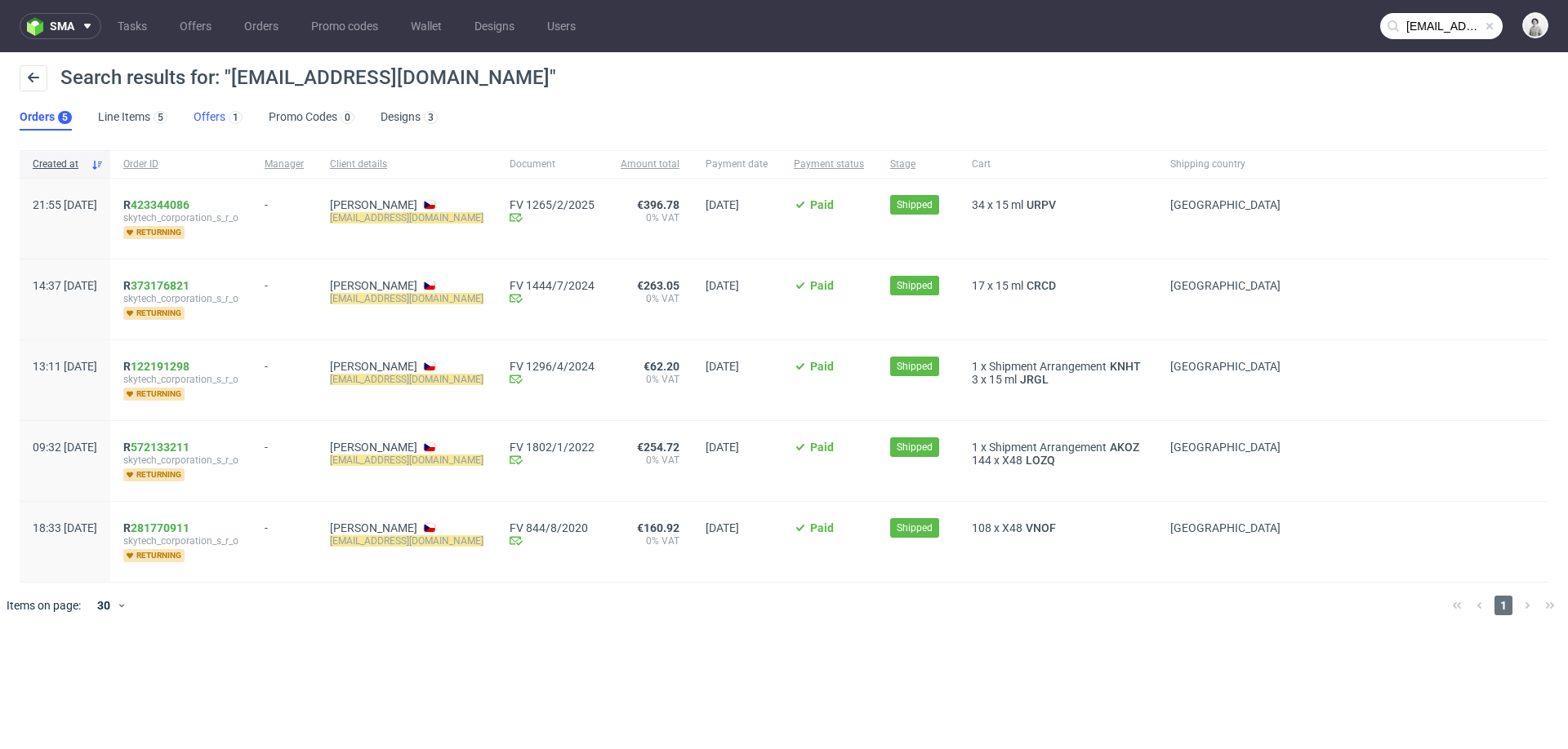
click at [202, 115] on link "Offers 1" at bounding box center [217, 118] width 49 height 26
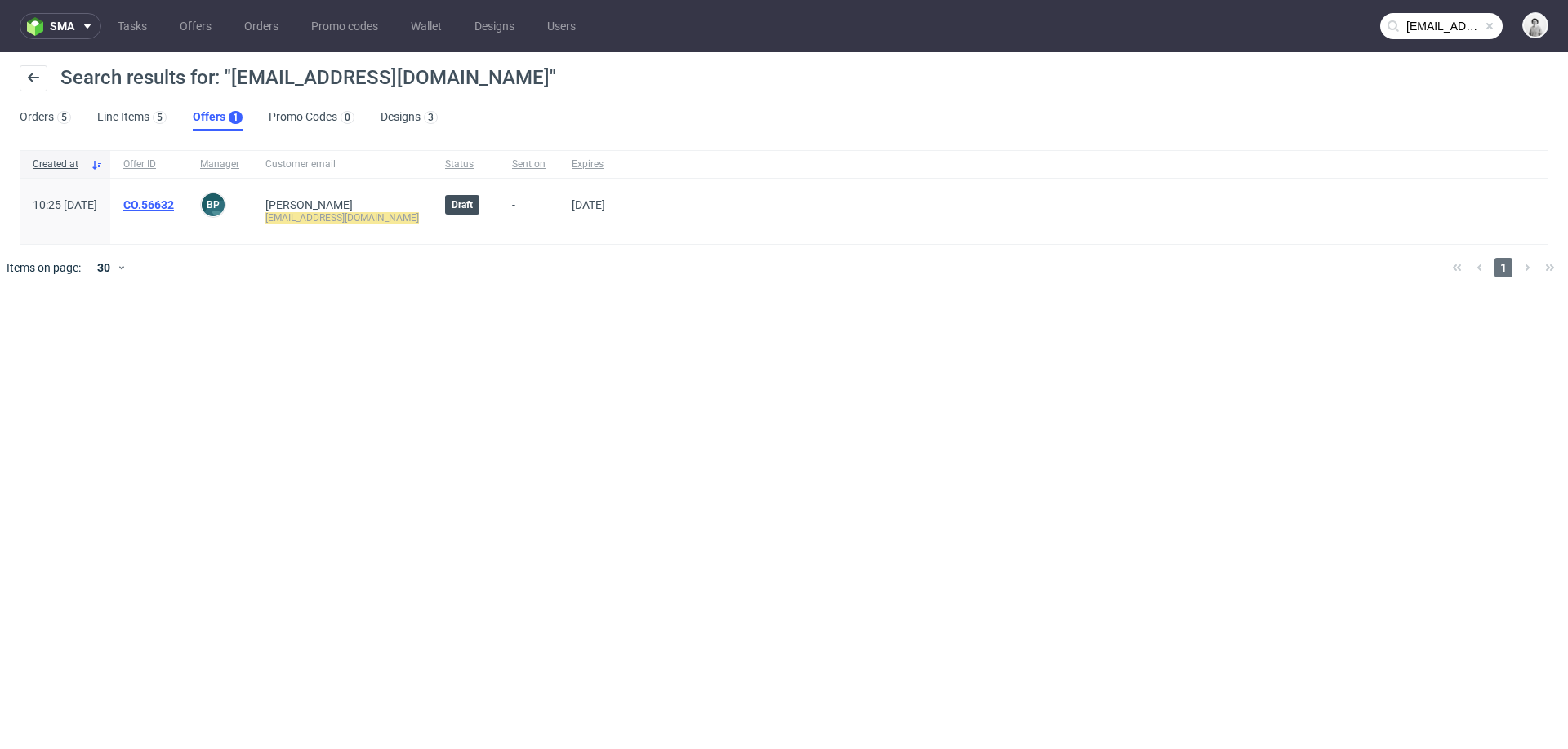
click at [174, 204] on link "CO.56632" at bounding box center [149, 204] width 51 height 13
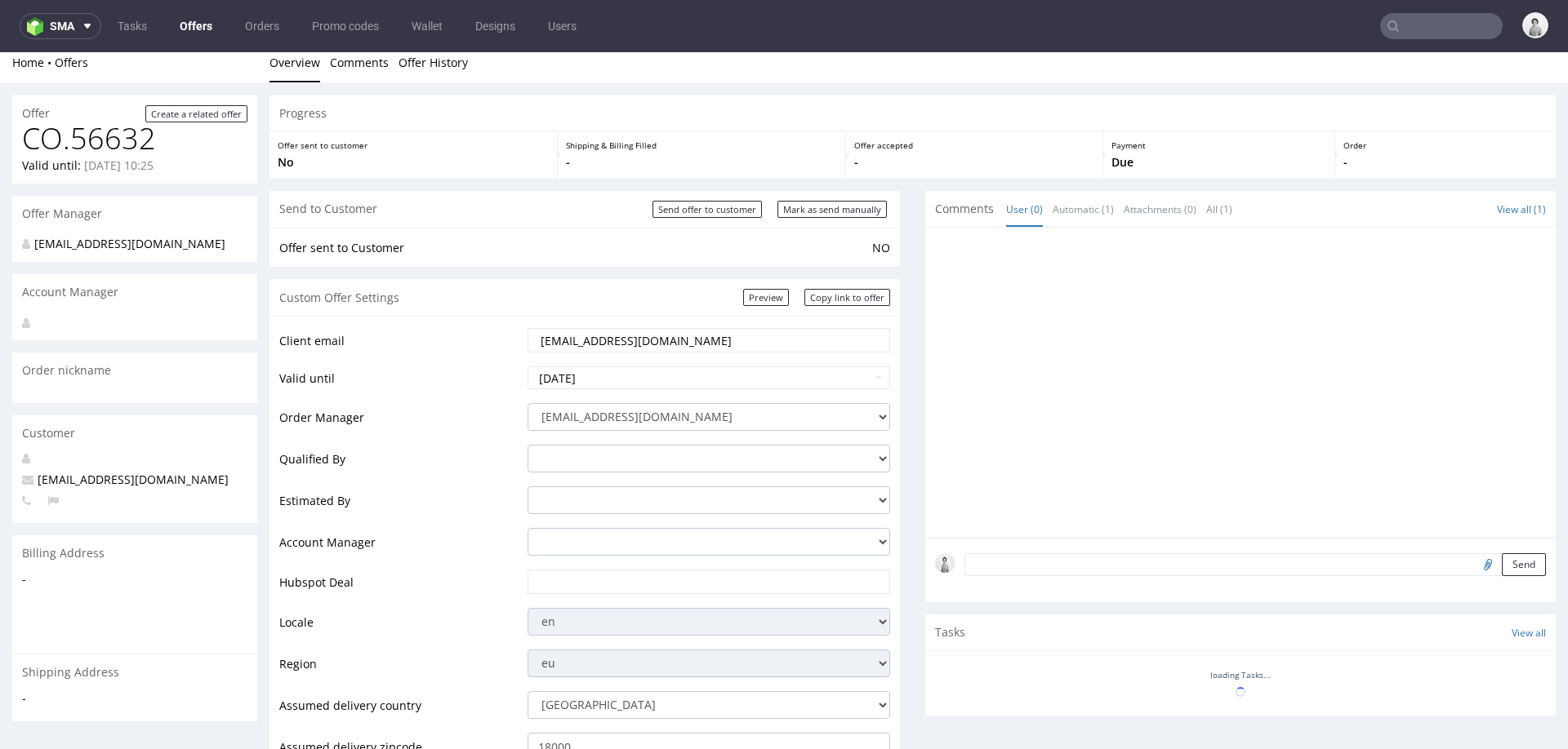
scroll to position [20, 0]
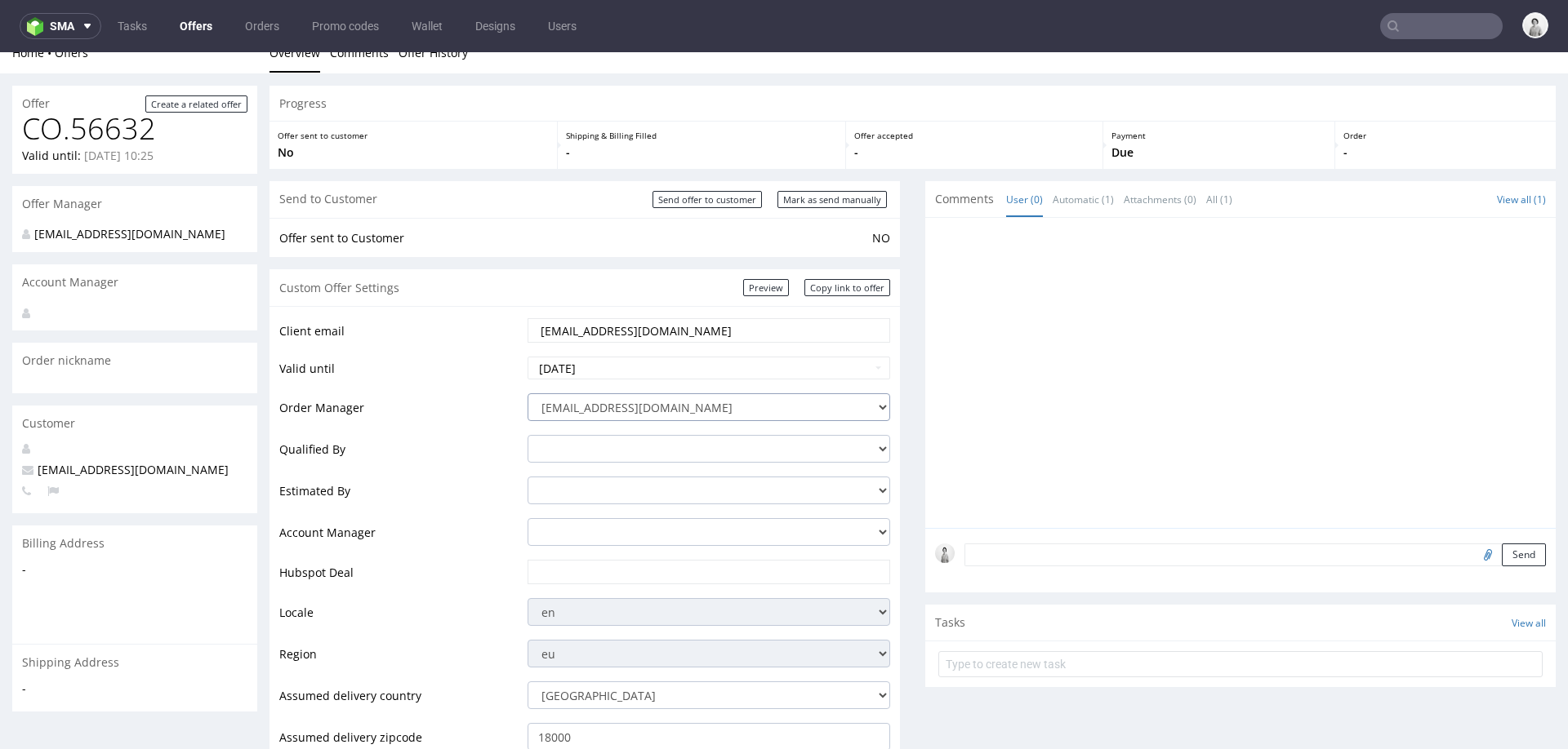
click at [723, 405] on select "[EMAIL_ADDRESS][DOMAIN_NAME] [PERSON_NAME][DOMAIN_NAME][EMAIL_ADDRESS][PERSON_N…" at bounding box center [708, 408] width 362 height 28
select select "20998342"
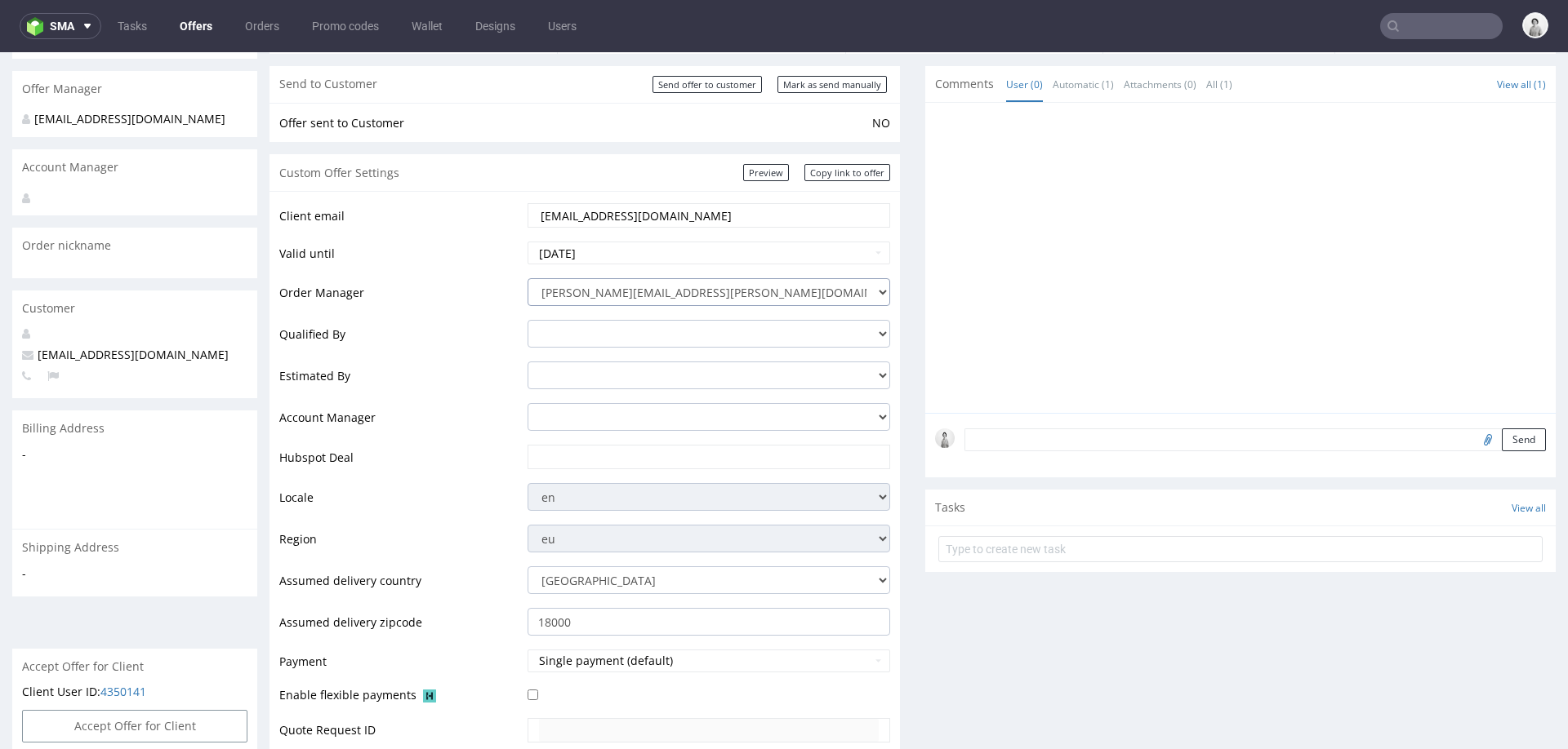
scroll to position [138, 0]
click at [629, 455] on input "text" at bounding box center [708, 454] width 340 height 23
paste input "[URL][DOMAIN_NAME]"
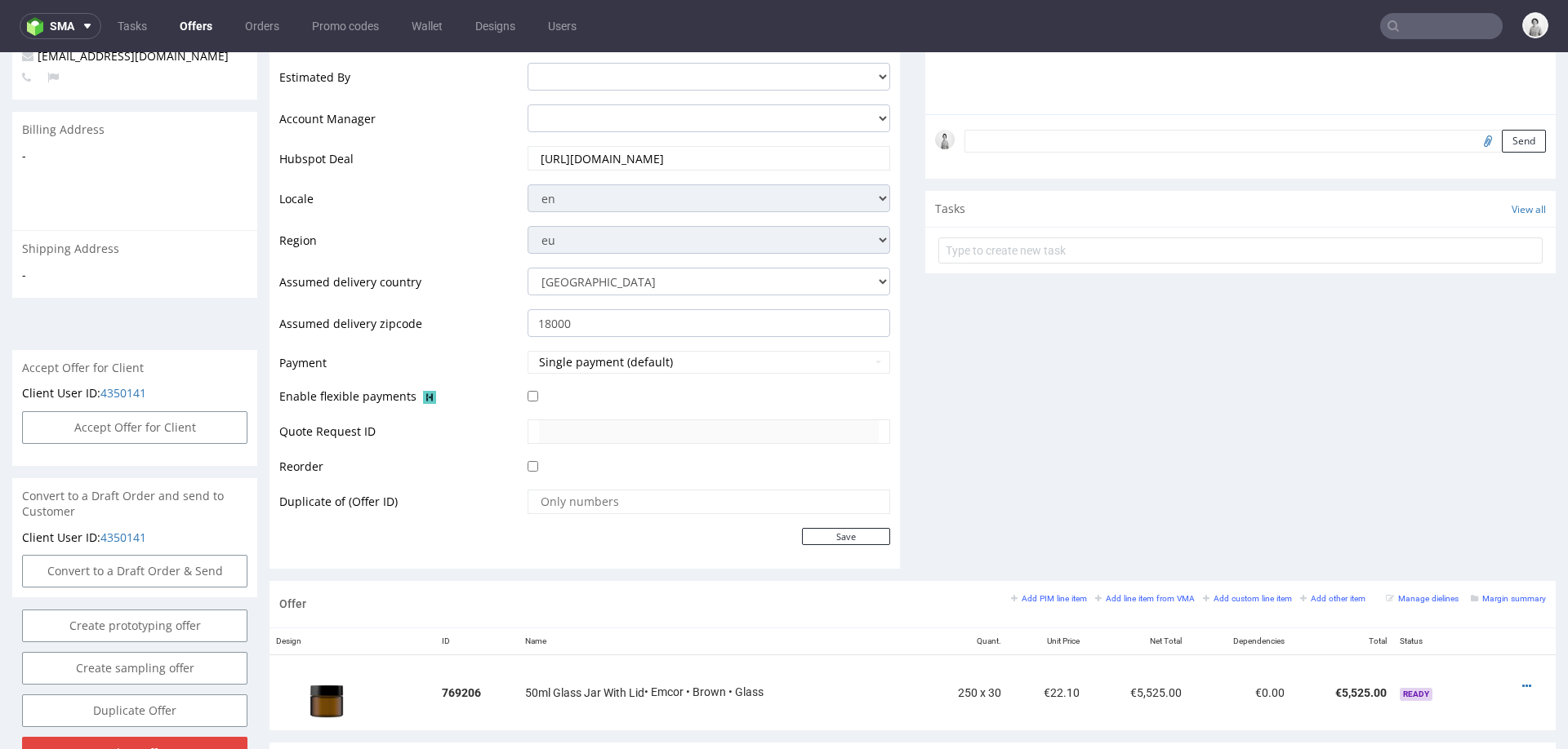
scroll to position [436, 0]
type input "[URL][DOMAIN_NAME]"
click at [817, 534] on input "Save" at bounding box center [846, 534] width 88 height 17
type input "In progress..."
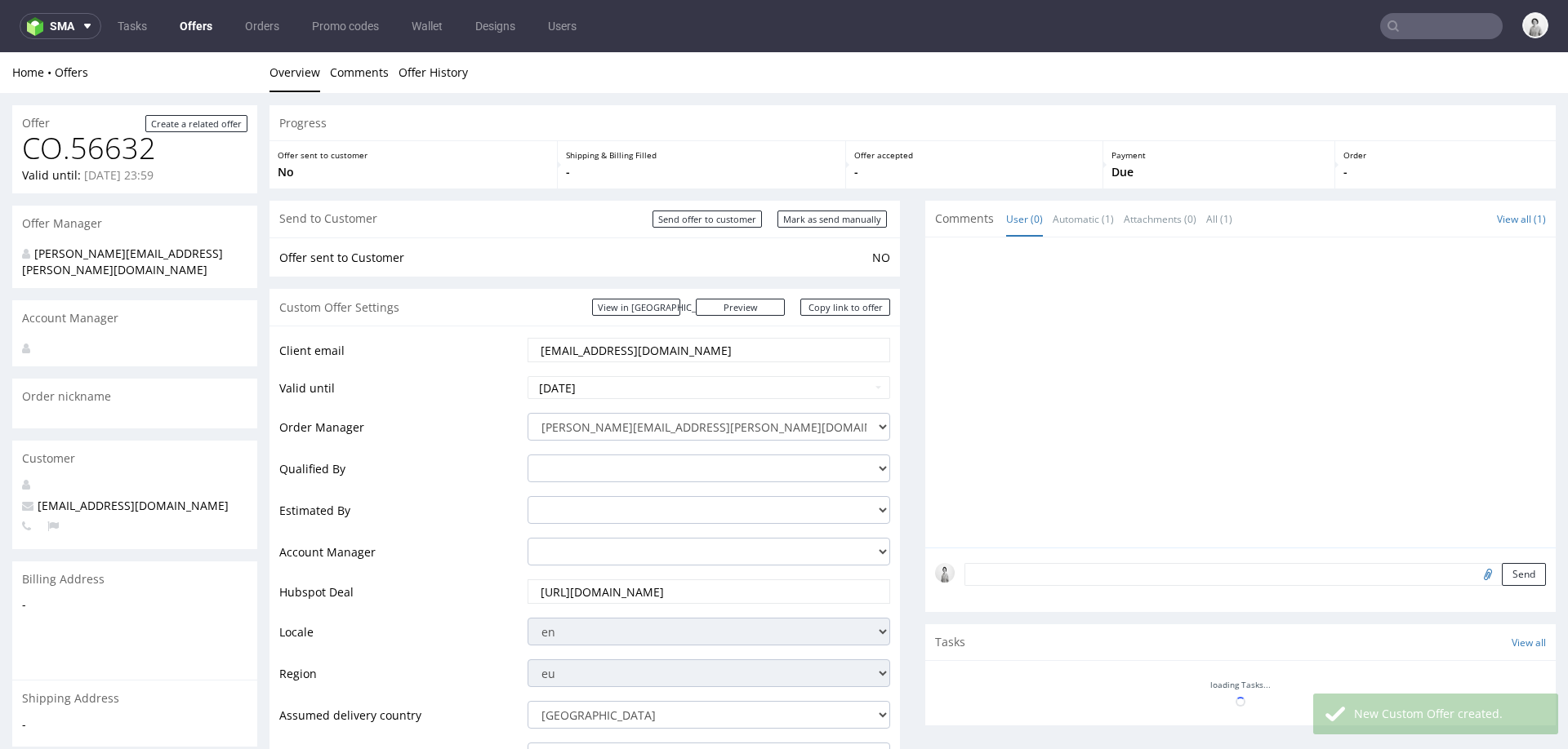
scroll to position [0, 0]
